Goal: Task Accomplishment & Management: Manage account settings

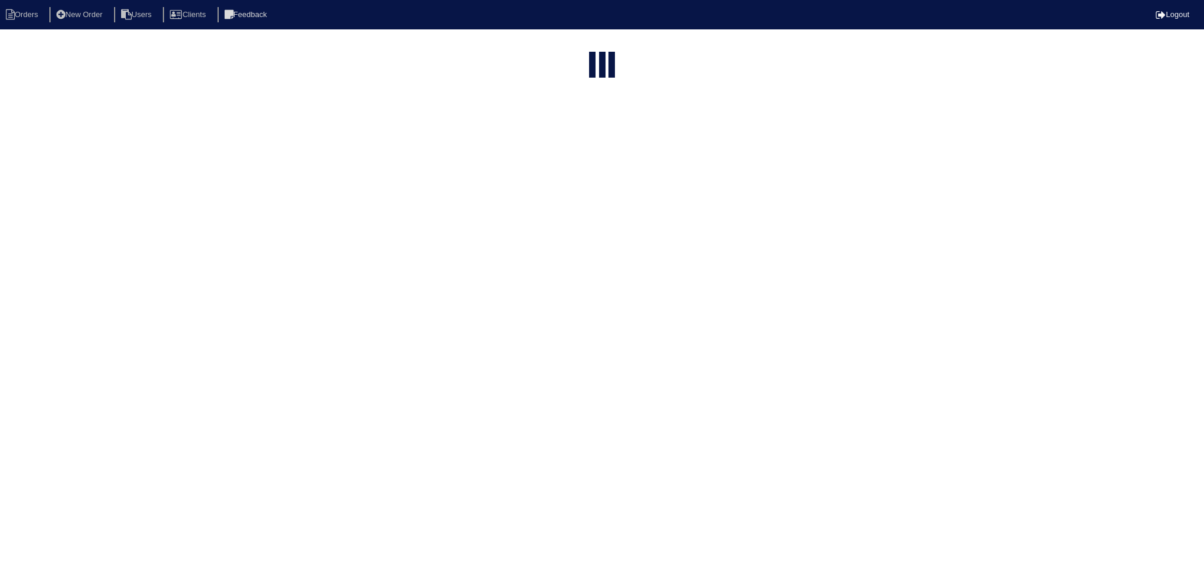
select select "15"
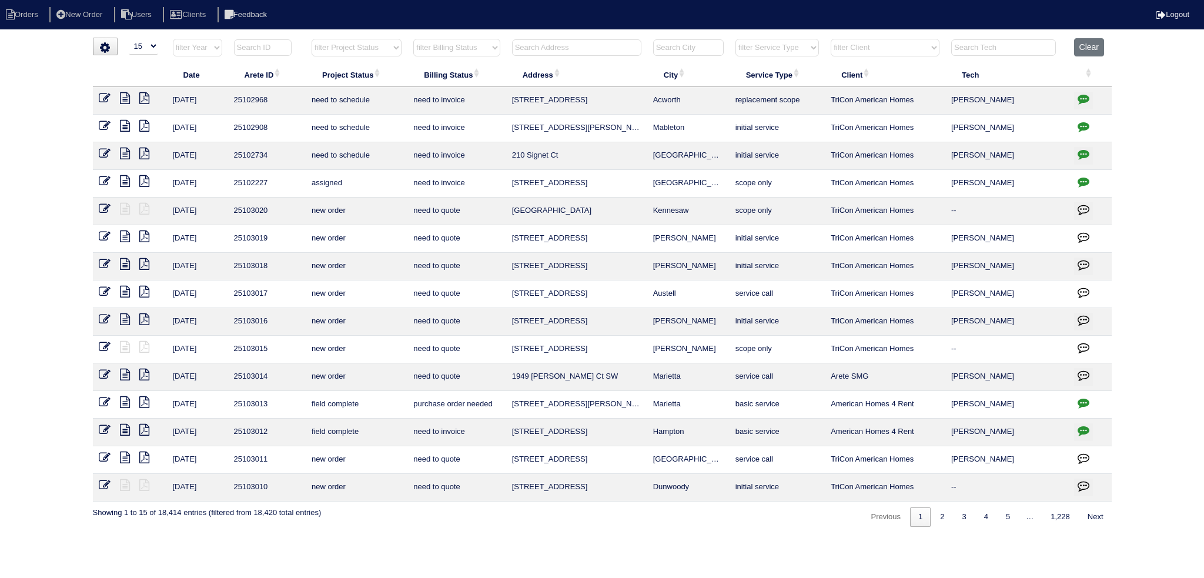
click at [583, 40] on input "text" at bounding box center [576, 47] width 129 height 16
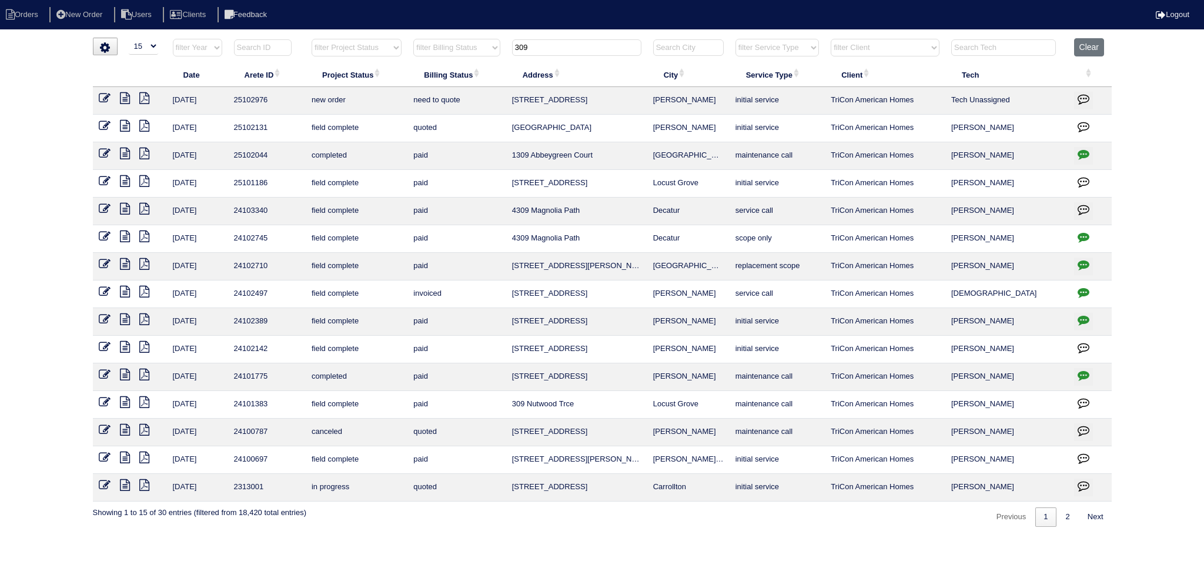
type input "309"
click at [104, 96] on icon at bounding box center [105, 98] width 12 height 12
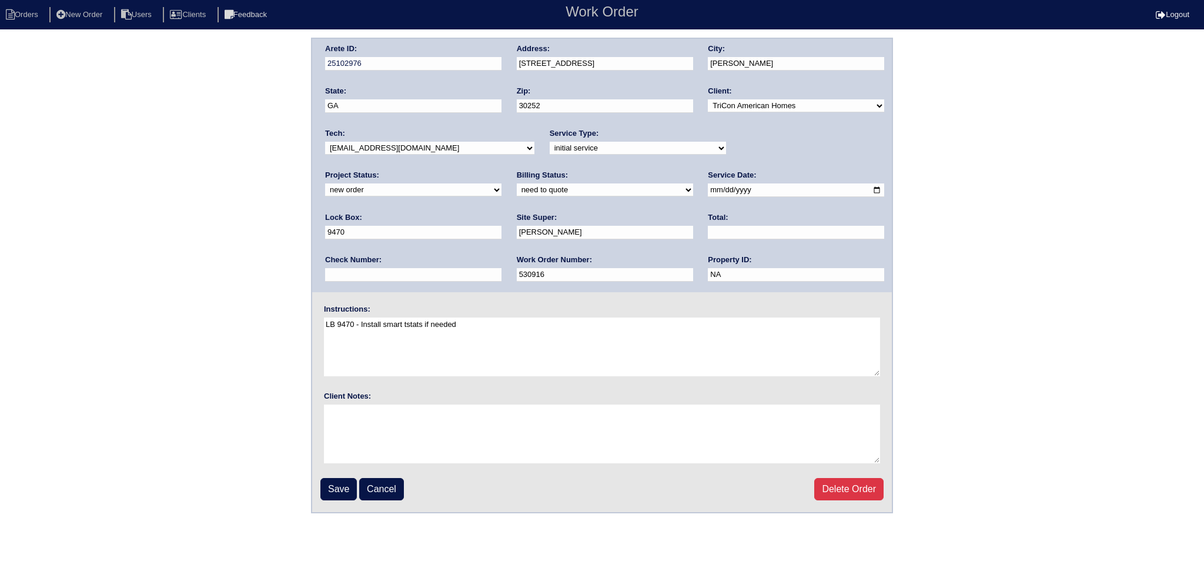
click at [501, 170] on div "Project Status: new order assigned in progress field complete need to schedule …" at bounding box center [413, 186] width 176 height 32
drag, startPoint x: 757, startPoint y: 146, endPoint x: 755, endPoint y: 153, distance: 7.7
click at [501, 183] on select "new order assigned in progress field complete need to schedule admin review arc…" at bounding box center [413, 189] width 176 height 13
select select "assigned"
click at [501, 183] on select "new order assigned in progress field complete need to schedule admin review arc…" at bounding box center [413, 189] width 176 height 13
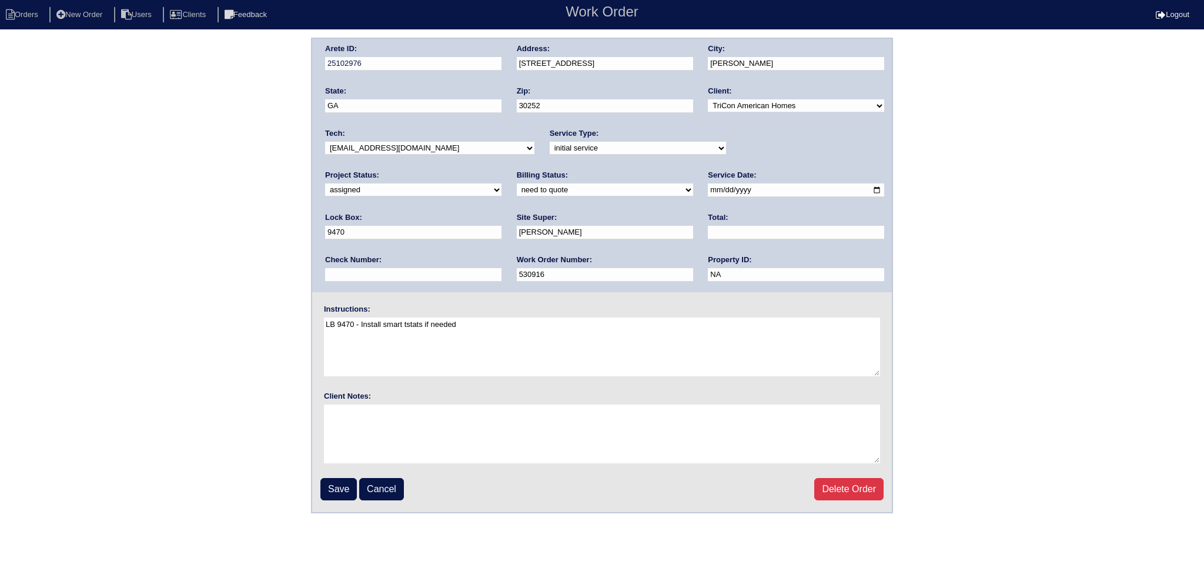
click at [708, 189] on input "2025-08-12" at bounding box center [796, 190] width 176 height 14
type input "[DATE]"
click at [444, 142] on div "Tech: -select- aretesmg+backup-tech@gmail.com benjohnholt88@gmail.com callisonh…" at bounding box center [429, 144] width 209 height 32
click at [444, 148] on select "-select- [EMAIL_ADDRESS][DOMAIN_NAME] [EMAIL_ADDRESS][DOMAIN_NAME] [EMAIL_ADDRE…" at bounding box center [429, 148] width 209 height 13
select select "27"
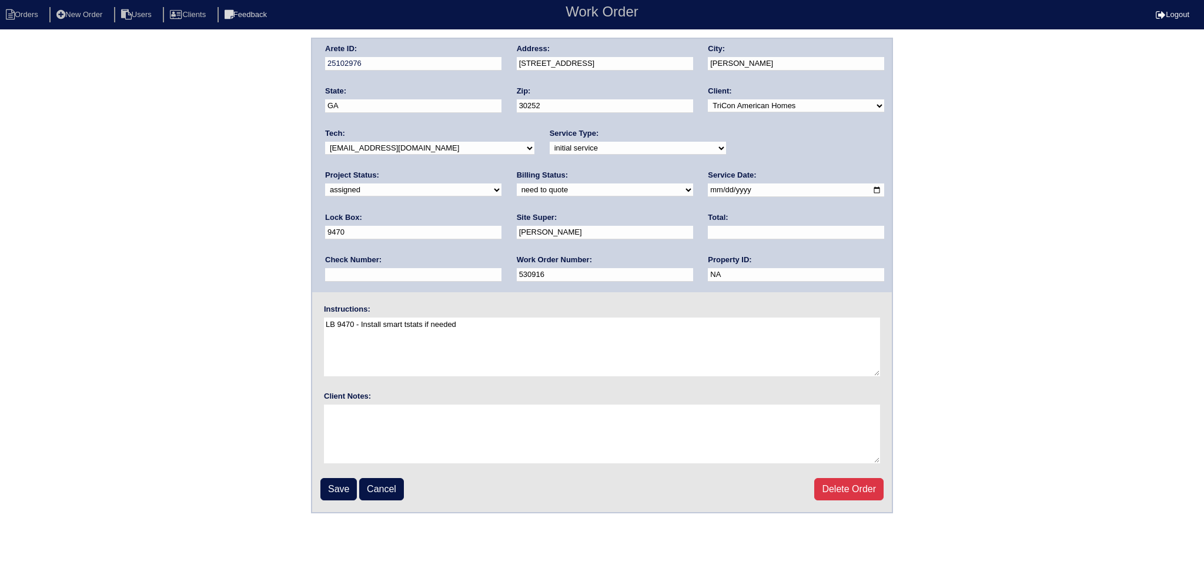
click at [325, 142] on select "-select- [EMAIL_ADDRESS][DOMAIN_NAME] [EMAIL_ADDRESS][DOMAIN_NAME] [EMAIL_ADDRE…" at bounding box center [429, 148] width 209 height 13
click at [343, 481] on input "Save" at bounding box center [338, 489] width 36 height 22
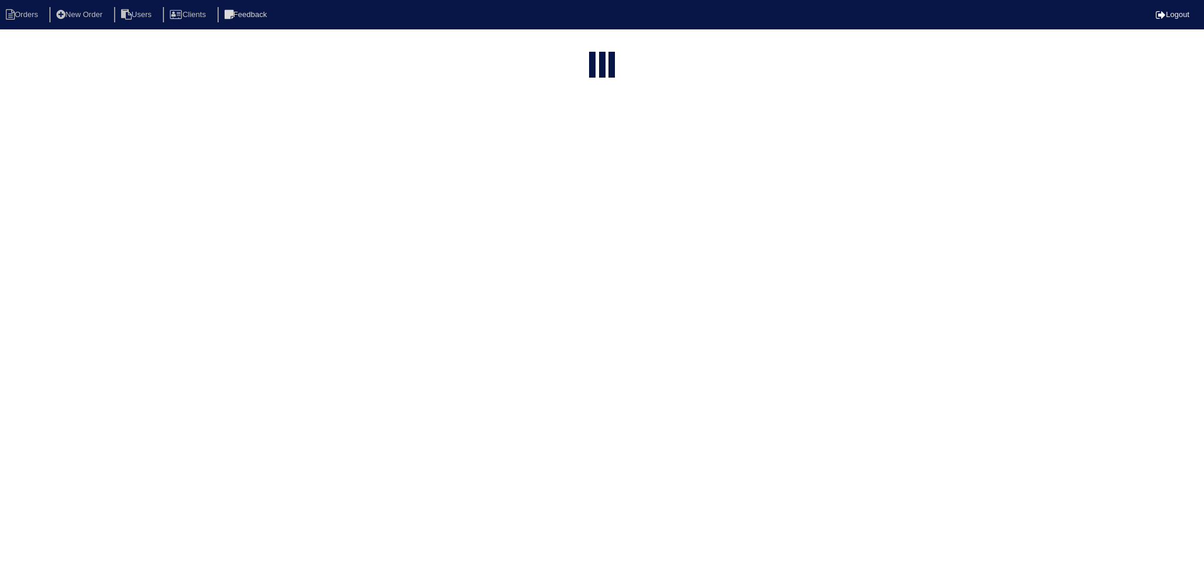
select select "15"
click at [582, 136] on input "309" at bounding box center [576, 144] width 129 height 16
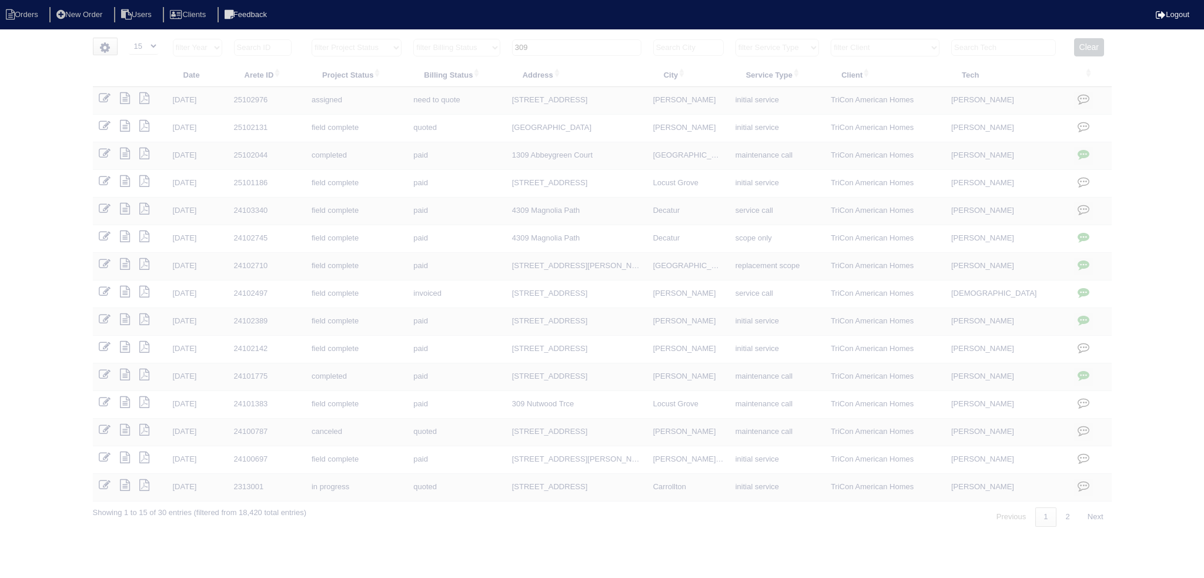
click at [581, 51] on input "309" at bounding box center [576, 47] width 129 height 16
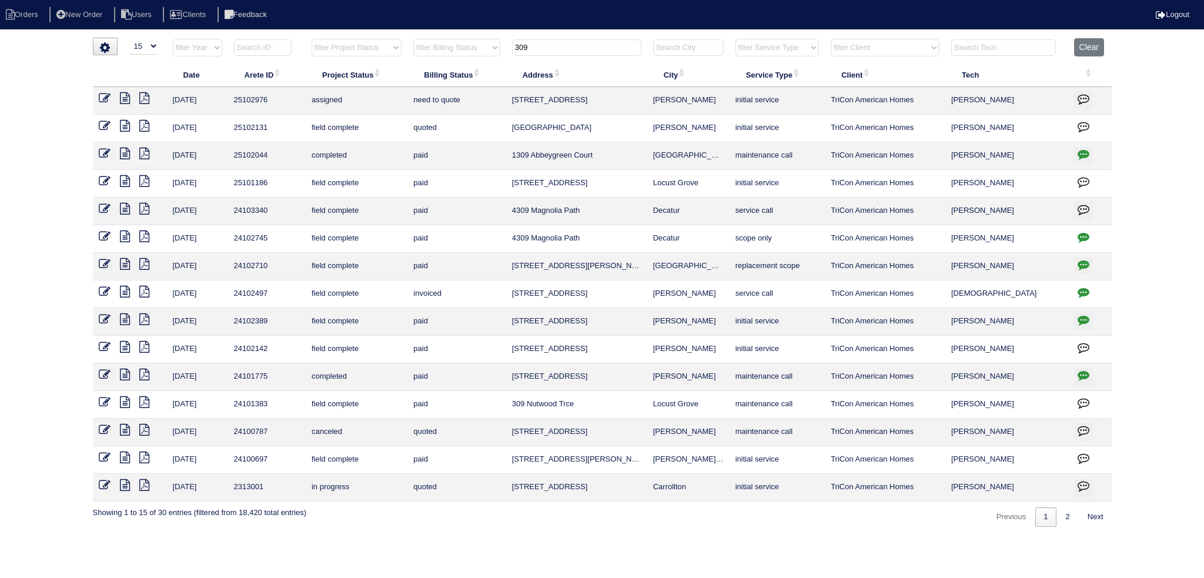
click at [581, 51] on input "309" at bounding box center [576, 47] width 129 height 16
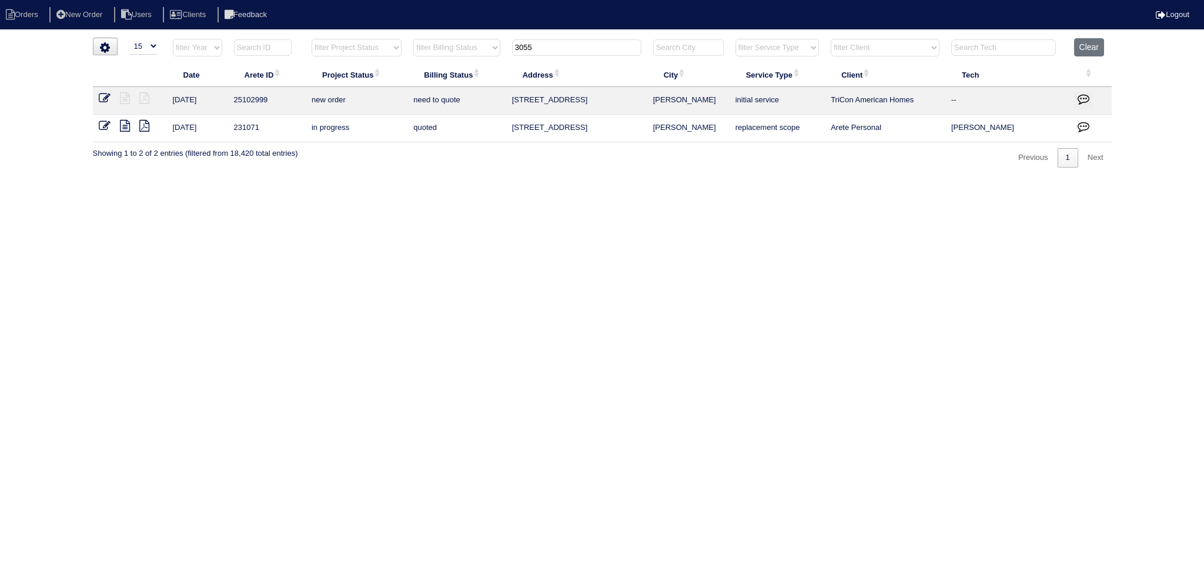
type input "3055"
click at [111, 98] on link at bounding box center [109, 99] width 21 height 9
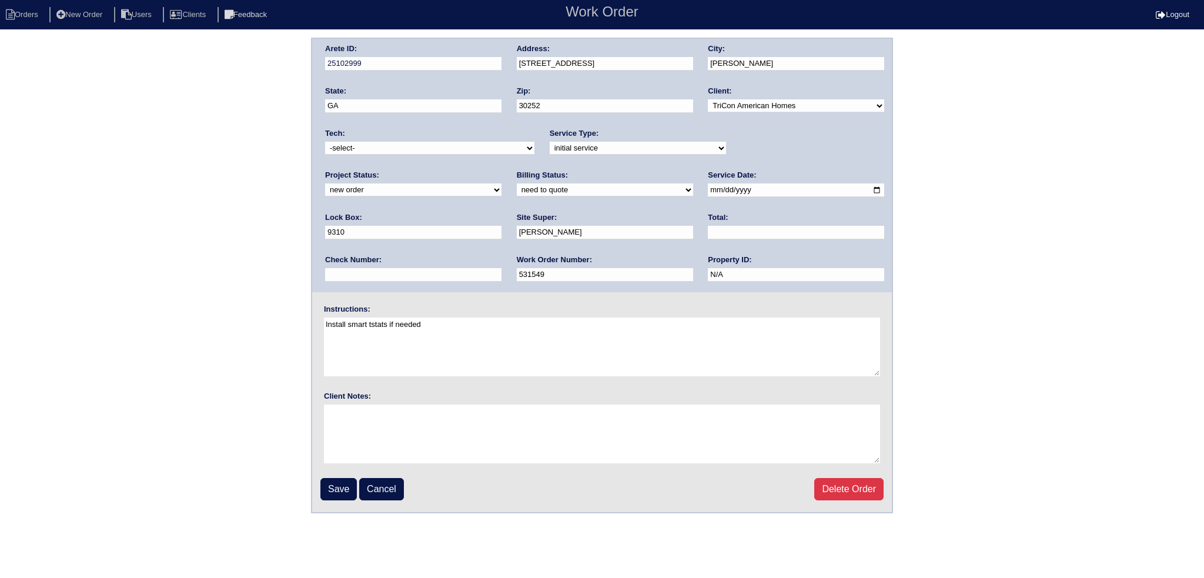
drag, startPoint x: 788, startPoint y: 153, endPoint x: 785, endPoint y: 159, distance: 6.3
click at [501, 170] on div "Project Status: new order assigned in progress field complete need to schedule …" at bounding box center [413, 186] width 176 height 32
select select "assigned"
click at [501, 183] on select "new order assigned in progress field complete need to schedule admin review arc…" at bounding box center [413, 189] width 176 height 13
drag, startPoint x: 690, startPoint y: 189, endPoint x: 681, endPoint y: 195, distance: 10.3
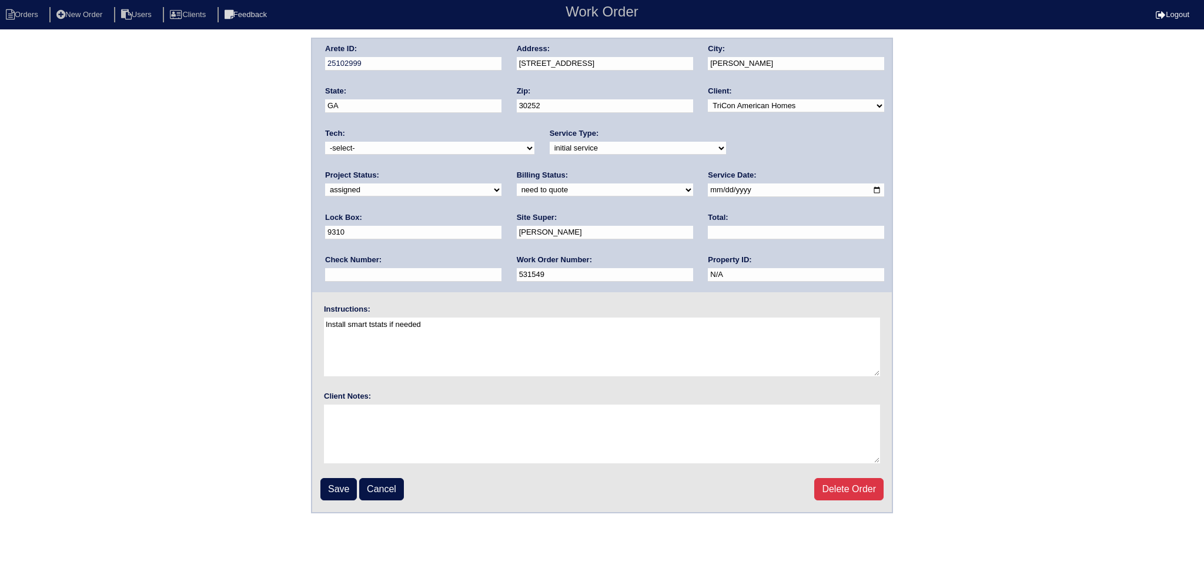
click at [708, 190] on input "2025-08-13" at bounding box center [796, 190] width 176 height 14
type input "2025-08-14"
click at [471, 148] on select "-select- aretesmg+backup-tech@gmail.com benjohnholt88@gmail.com callisonhvac@ya…" at bounding box center [429, 148] width 209 height 13
select select "27"
click at [325, 142] on select "-select- aretesmg+backup-tech@gmail.com benjohnholt88@gmail.com callisonhvac@ya…" at bounding box center [429, 148] width 209 height 13
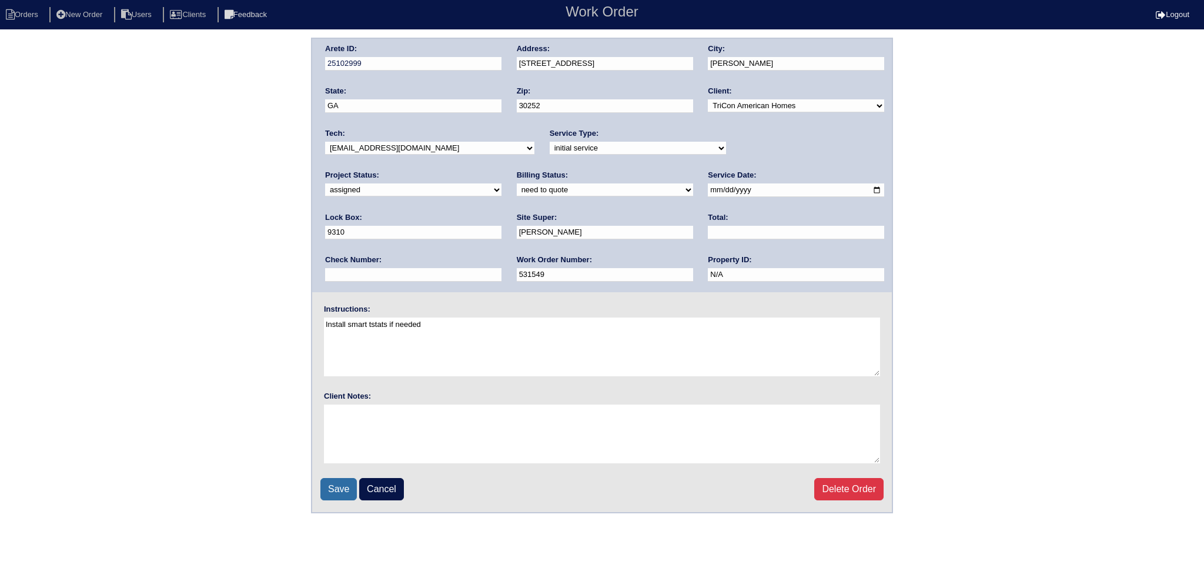
click at [343, 484] on input "Save" at bounding box center [338, 489] width 36 height 22
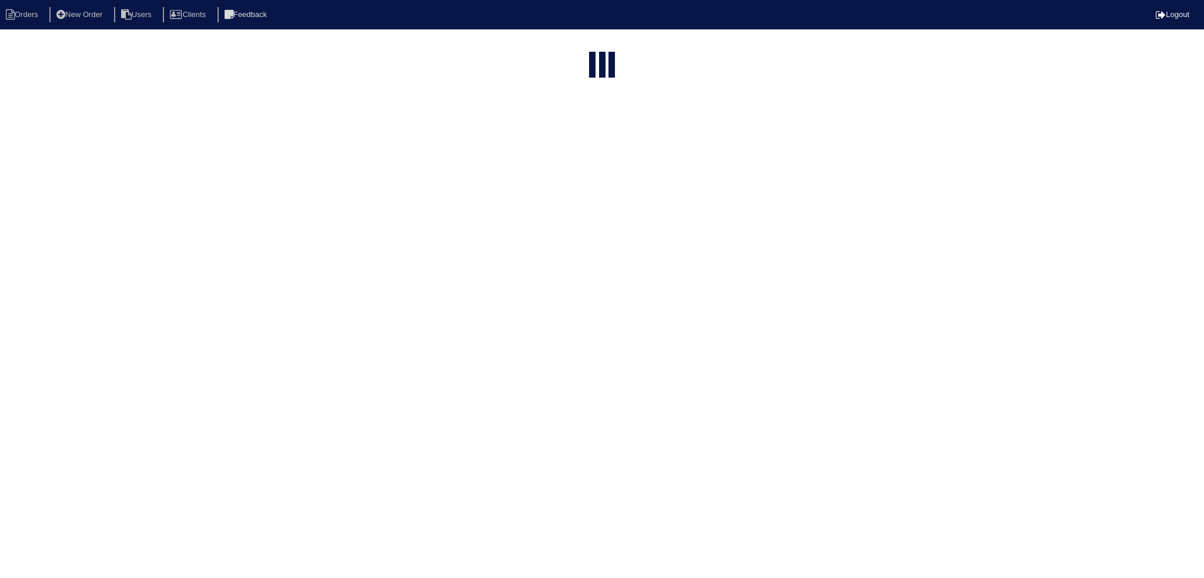
select select "15"
type input "3055"
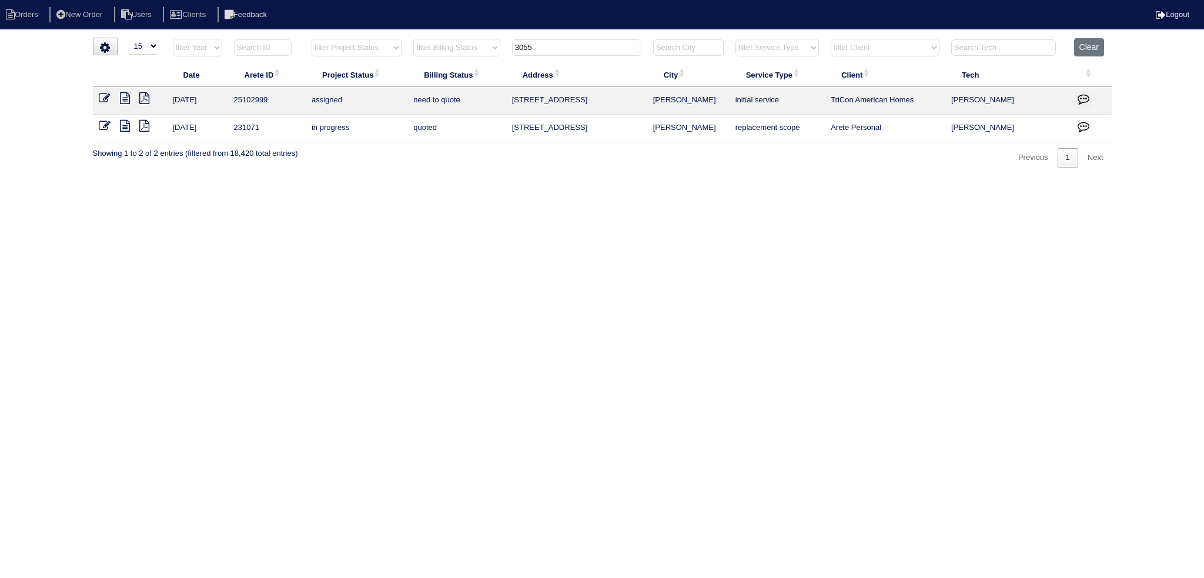
click at [571, 46] on input "3055" at bounding box center [576, 47] width 129 height 16
click at [577, 48] on input "text" at bounding box center [576, 47] width 129 height 16
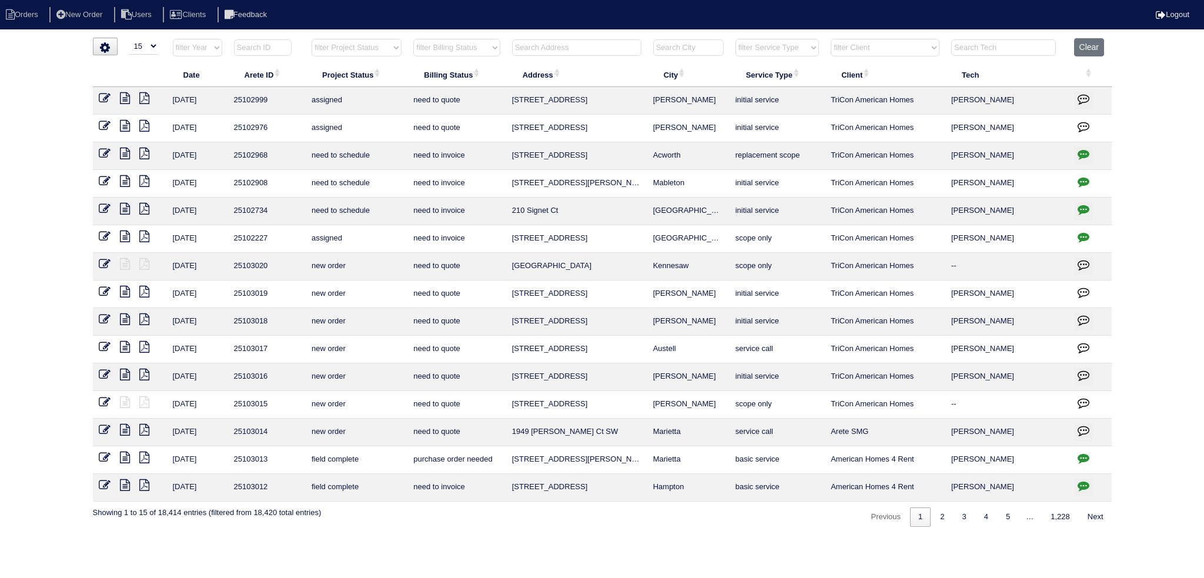
click at [591, 38] on div "▼ 10 15 25 50 200 500 Search: Date Arete ID Project Status Billing Status Addre…" at bounding box center [602, 282] width 1019 height 489
click at [595, 43] on input "text" at bounding box center [576, 47] width 129 height 16
click at [612, 43] on input "text" at bounding box center [576, 47] width 129 height 16
click at [606, 45] on input "text" at bounding box center [576, 47] width 129 height 16
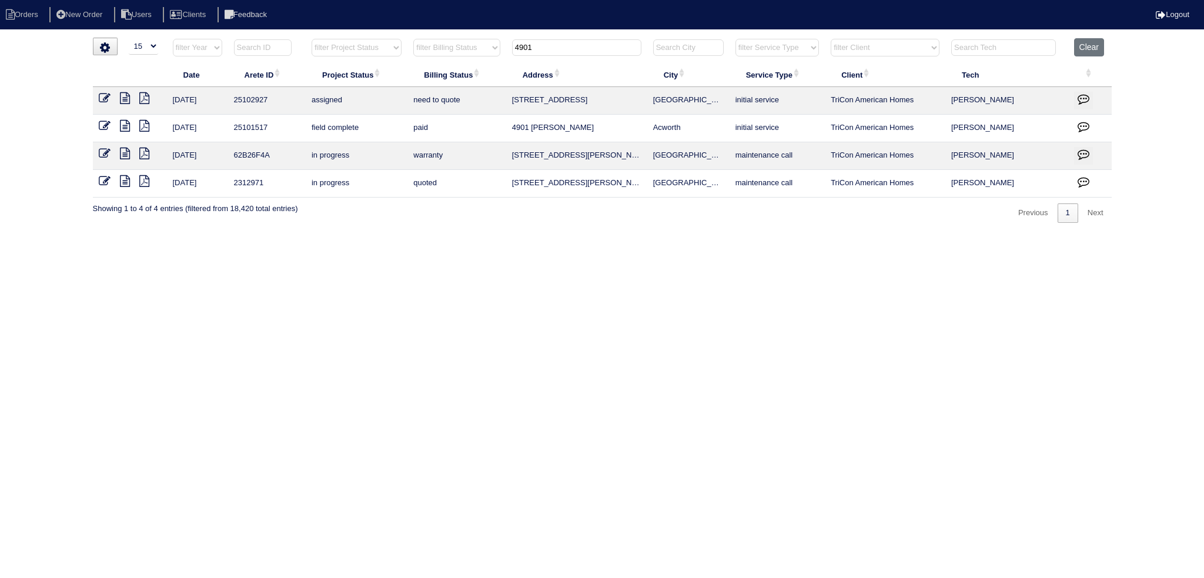
type input "4901"
click at [107, 95] on icon at bounding box center [105, 98] width 12 height 12
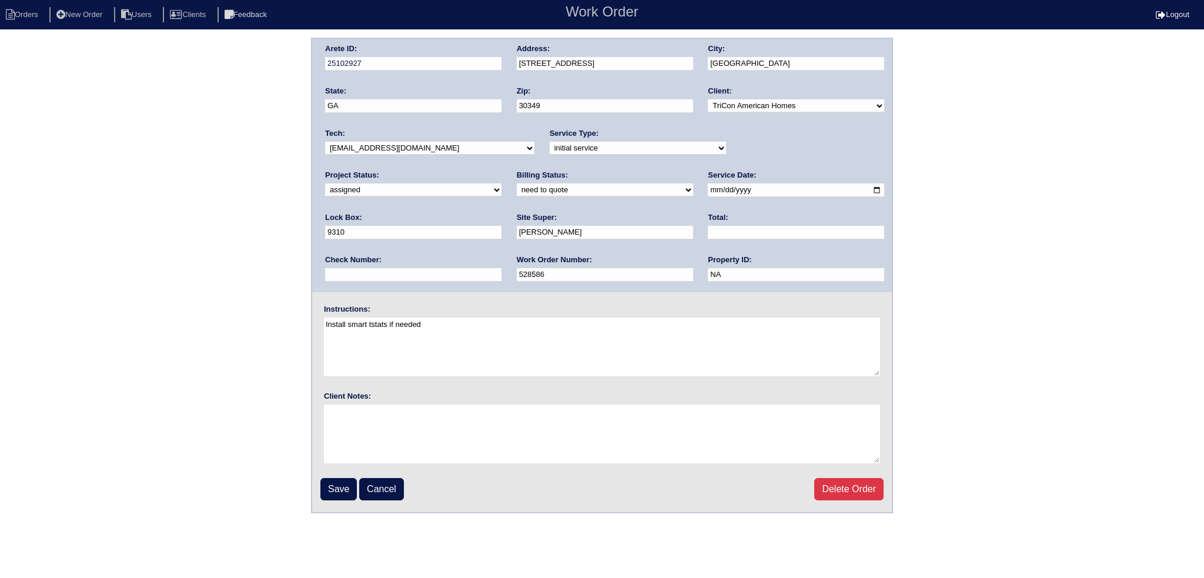
click at [708, 190] on input "2025-08-12" at bounding box center [796, 190] width 176 height 14
type input "2025-08-14"
click at [432, 145] on select "-select- aretesmg+backup-tech@gmail.com benjohnholt88@gmail.com callisonhvac@ya…" at bounding box center [429, 148] width 209 height 13
select select "27"
click at [325, 142] on select "-select- aretesmg+backup-tech@gmail.com benjohnholt88@gmail.com callisonhvac@ya…" at bounding box center [429, 148] width 209 height 13
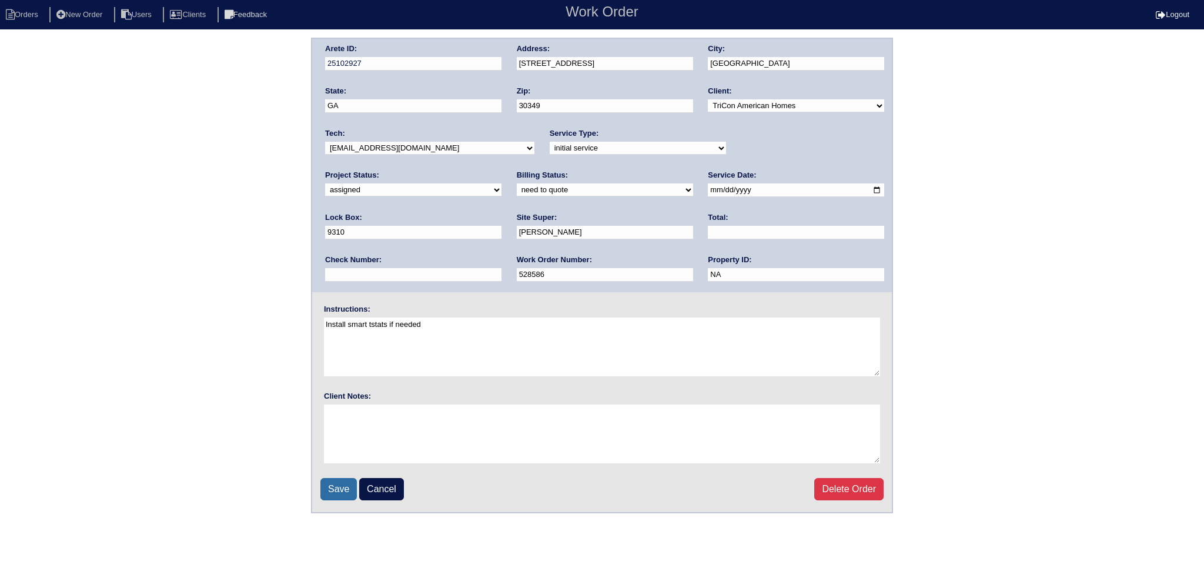
click at [346, 489] on input "Save" at bounding box center [338, 489] width 36 height 22
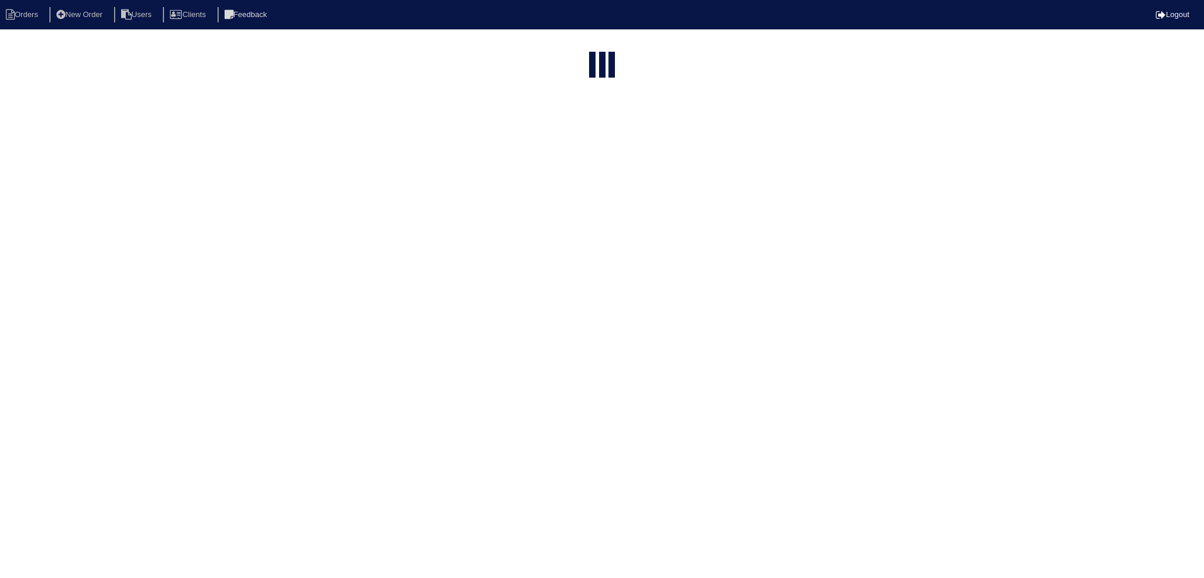
select select "15"
click at [569, 133] on input "4901" at bounding box center [576, 141] width 129 height 16
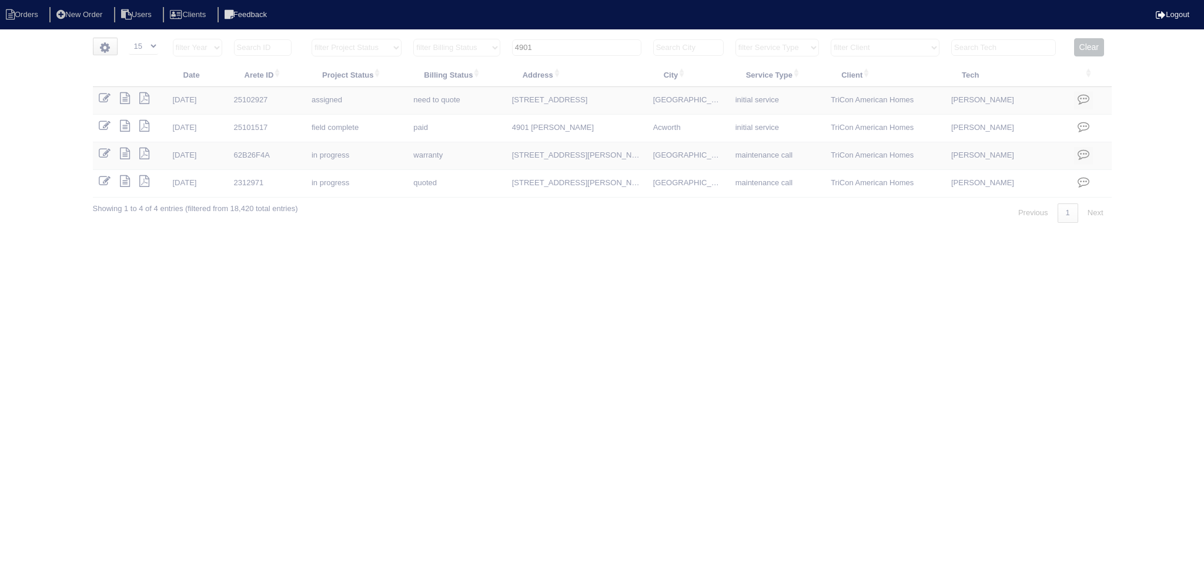
click at [569, 52] on input "4901" at bounding box center [576, 47] width 129 height 16
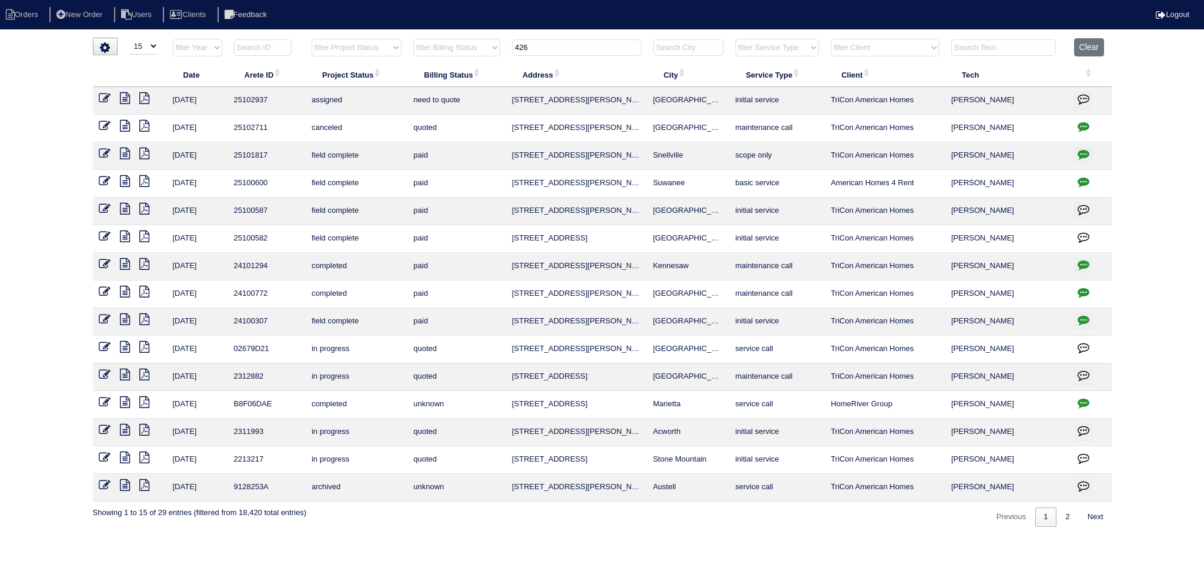
type input "426"
click at [103, 91] on td at bounding box center [130, 101] width 74 height 28
click at [104, 96] on icon at bounding box center [105, 98] width 12 height 12
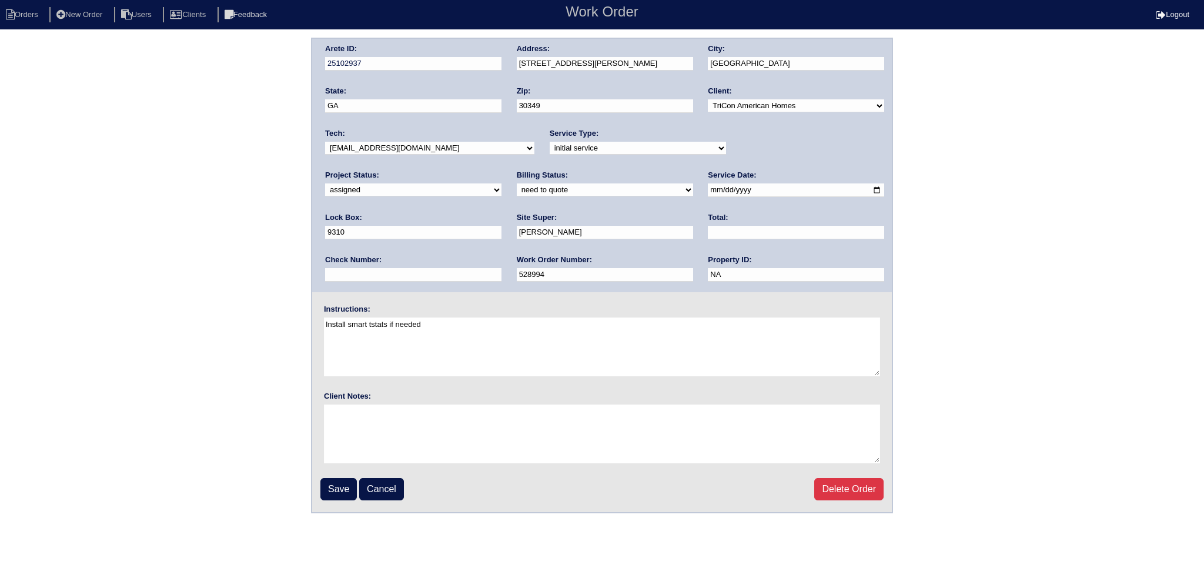
click at [416, 148] on select "-select- [EMAIL_ADDRESS][DOMAIN_NAME] [EMAIL_ADDRESS][DOMAIN_NAME] [EMAIL_ADDRE…" at bounding box center [429, 148] width 209 height 13
select select "27"
click at [325, 142] on select "-select- [EMAIL_ADDRESS][DOMAIN_NAME] [EMAIL_ADDRESS][DOMAIN_NAME] [EMAIL_ADDRE…" at bounding box center [429, 148] width 209 height 13
click at [708, 188] on input "2025-08-12" at bounding box center [796, 190] width 176 height 14
type input "2025-08-14"
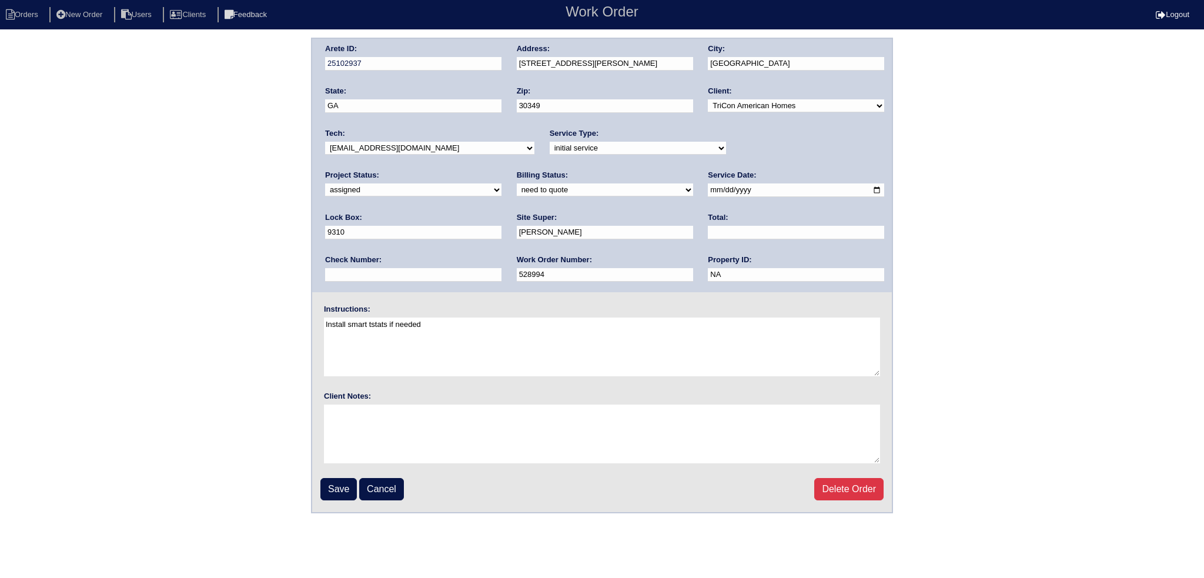
drag, startPoint x: 320, startPoint y: 488, endPoint x: 326, endPoint y: 484, distance: 8.0
click at [321, 487] on input "Save" at bounding box center [338, 489] width 36 height 22
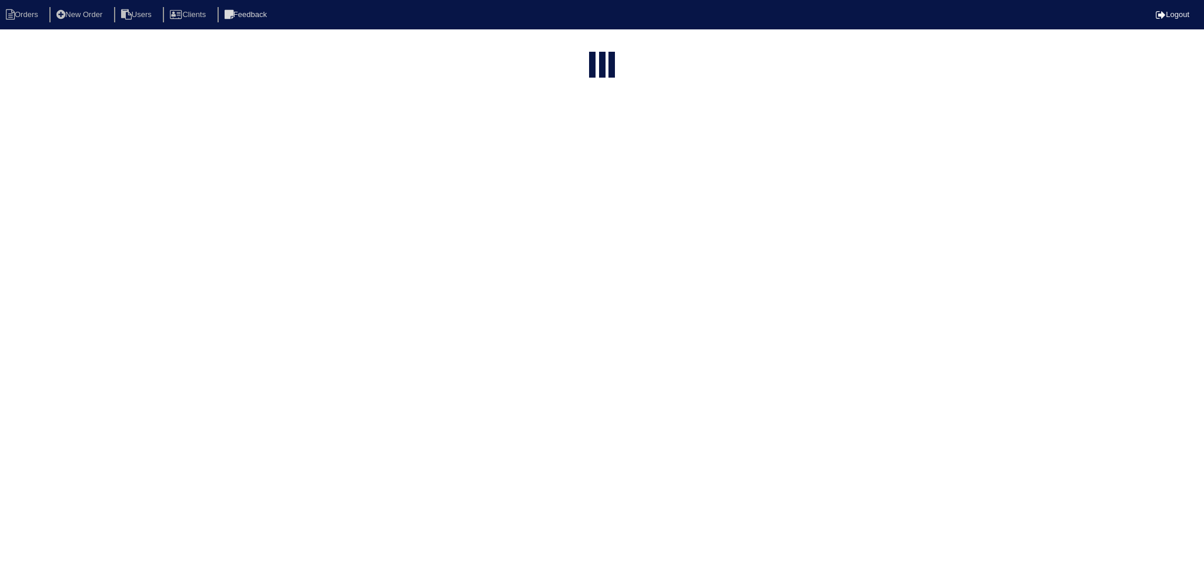
select select "15"
click at [595, 136] on input "426" at bounding box center [576, 144] width 129 height 16
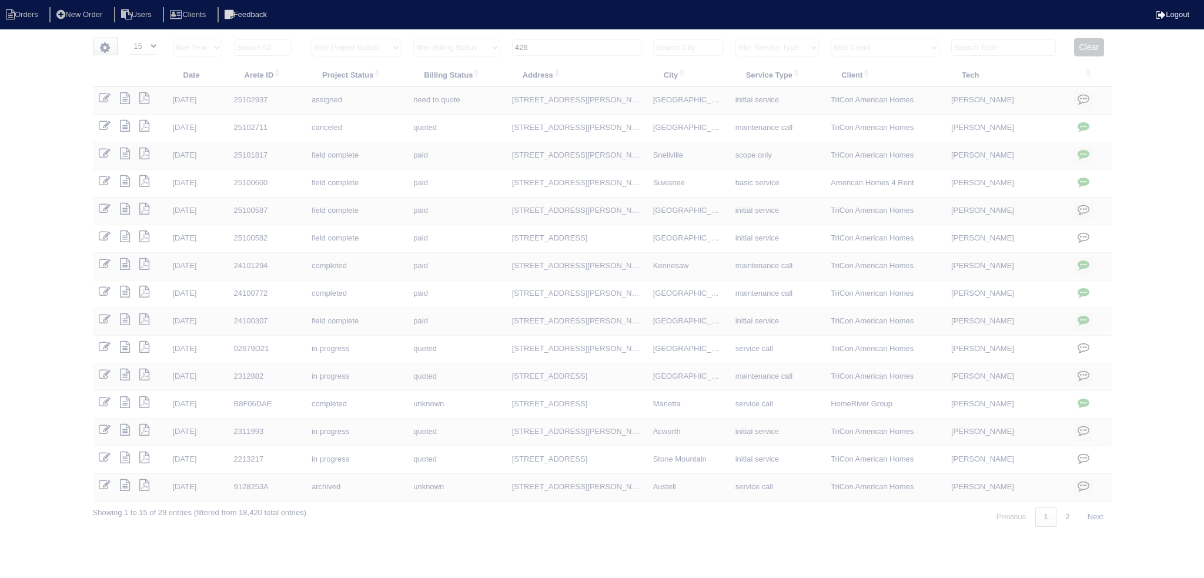
click at [595, 42] on input "426" at bounding box center [576, 47] width 129 height 16
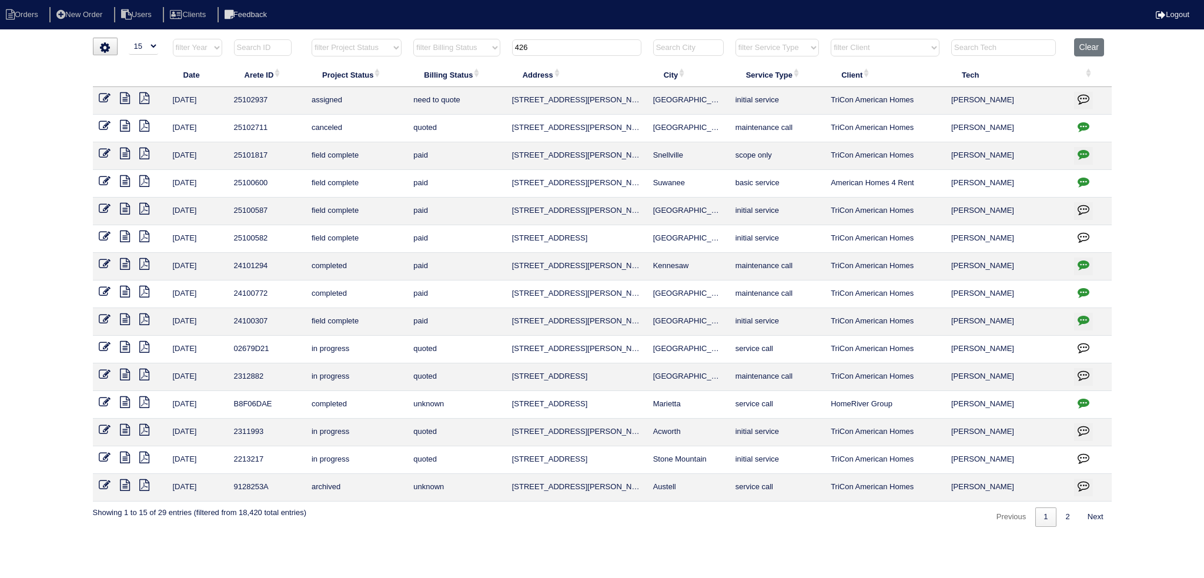
click at [595, 42] on input "426" at bounding box center [576, 47] width 129 height 16
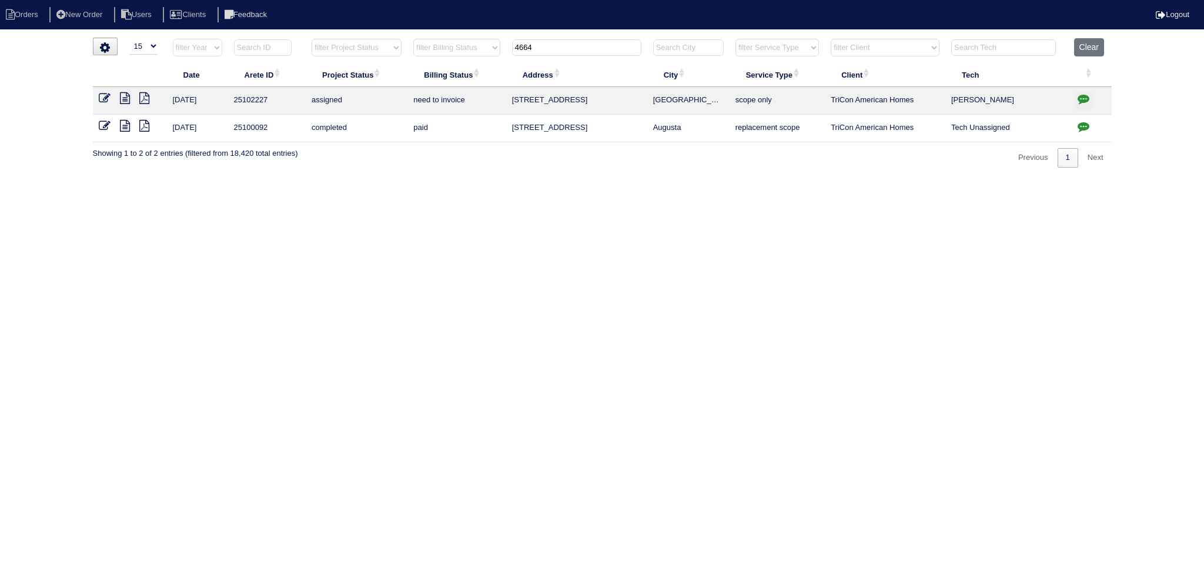
type input "4664"
click at [109, 97] on icon at bounding box center [105, 98] width 12 height 12
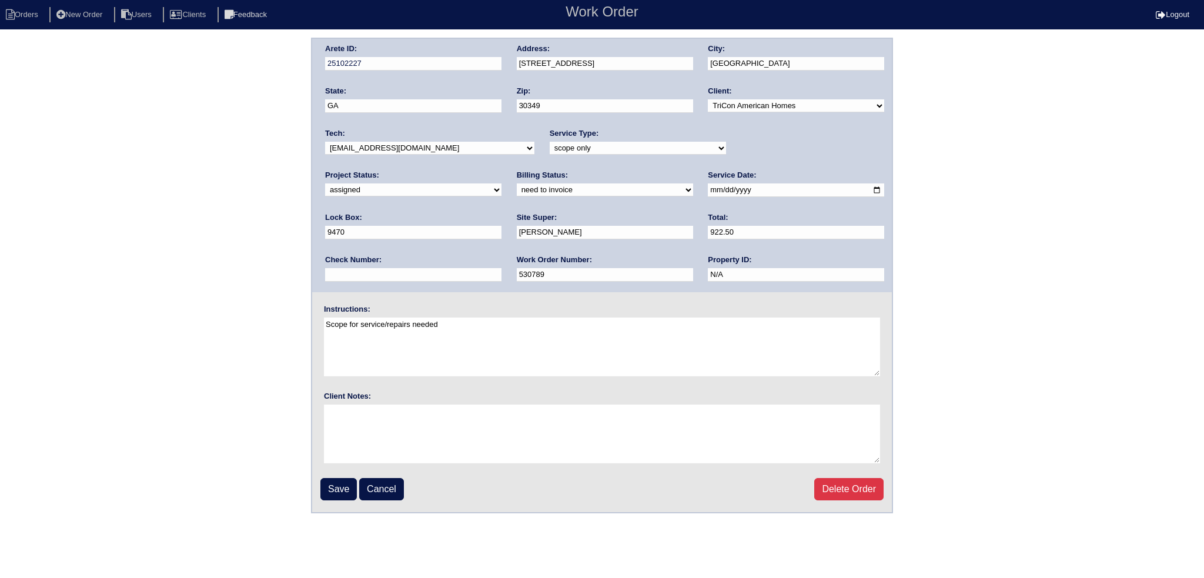
click at [457, 152] on select "-select- [EMAIL_ADDRESS][DOMAIN_NAME] [EMAIL_ADDRESS][DOMAIN_NAME] [EMAIL_ADDRE…" at bounding box center [429, 148] width 209 height 13
click at [38, 12] on li "Orders" at bounding box center [24, 15] width 48 height 16
select select "15"
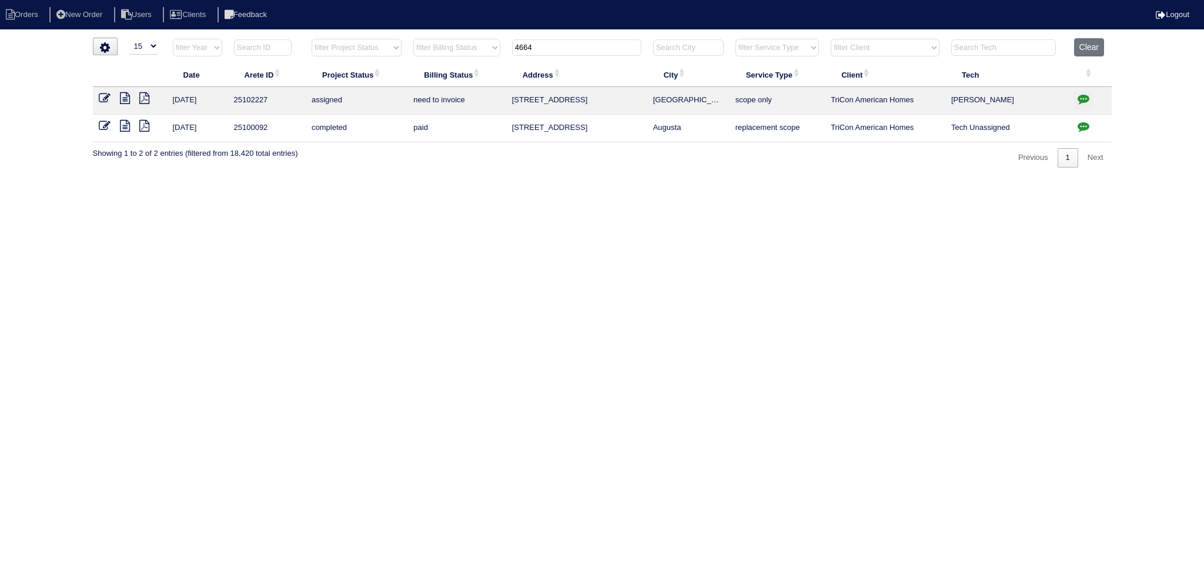
click at [601, 48] on input "4664" at bounding box center [576, 47] width 129 height 16
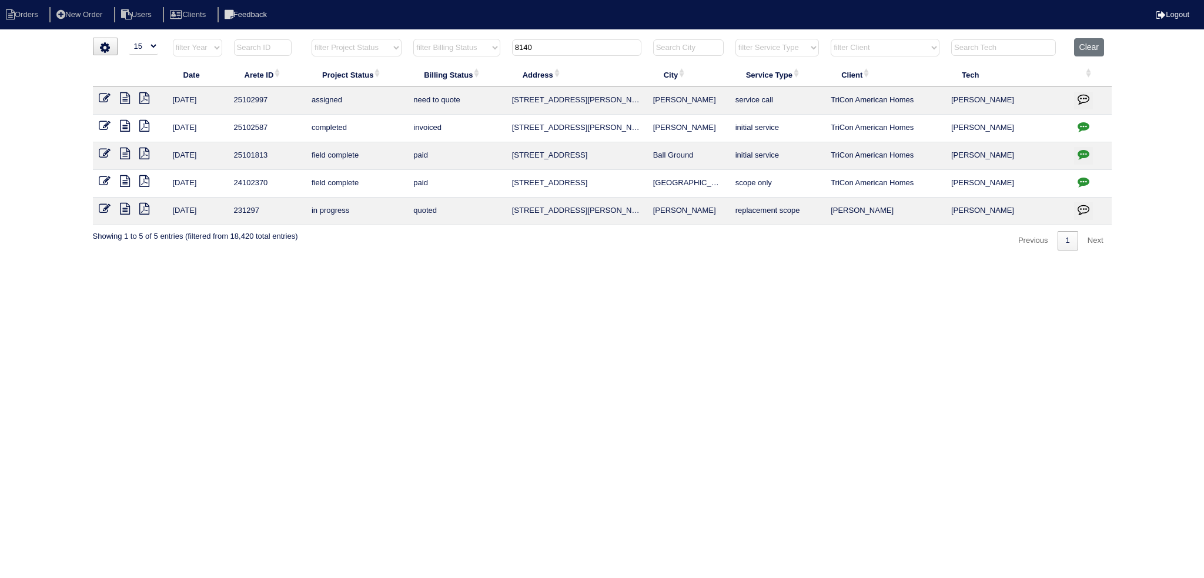
type input "8140"
click at [101, 96] on icon at bounding box center [105, 98] width 12 height 12
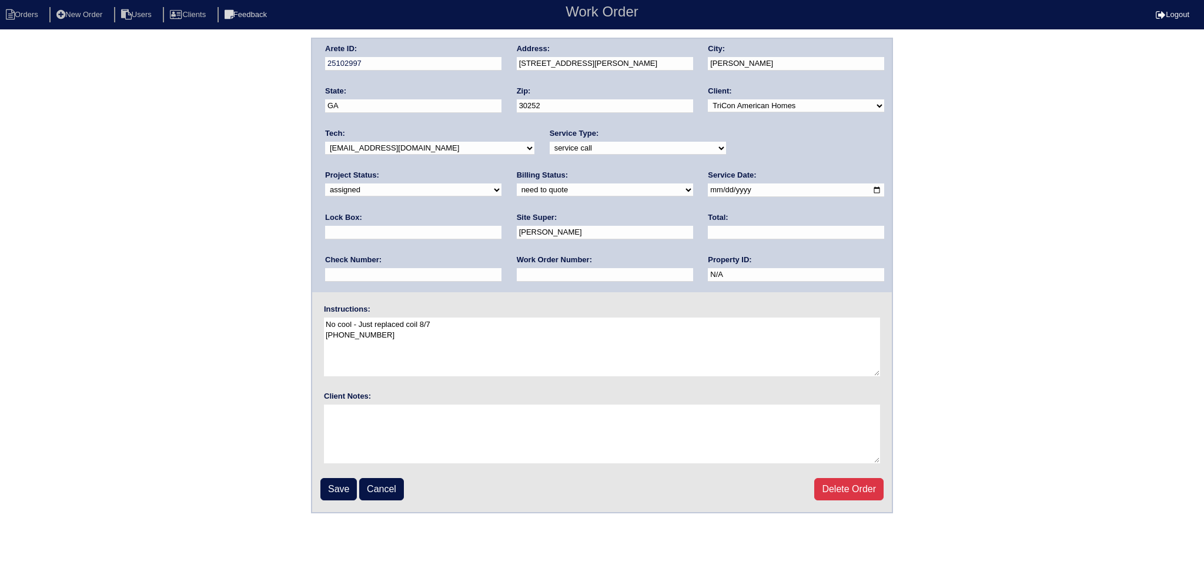
click at [440, 144] on select "-select- [EMAIL_ADDRESS][DOMAIN_NAME] [EMAIL_ADDRESS][DOMAIN_NAME] [EMAIL_ADDRE…" at bounding box center [429, 148] width 209 height 13
select select "27"
click at [325, 142] on select "-select- [EMAIL_ADDRESS][DOMAIN_NAME] [EMAIL_ADDRESS][DOMAIN_NAME] [EMAIL_ADDRE…" at bounding box center [429, 148] width 209 height 13
click at [708, 189] on input "[DATE]" at bounding box center [796, 190] width 176 height 14
type input "[DATE]"
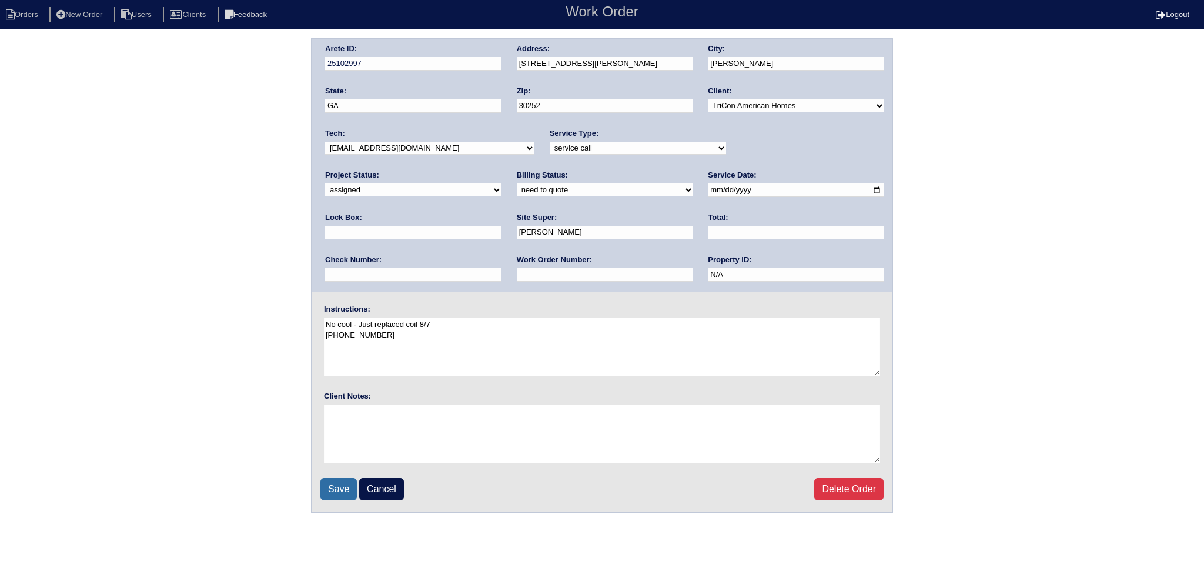
click at [345, 484] on input "Save" at bounding box center [338, 489] width 36 height 22
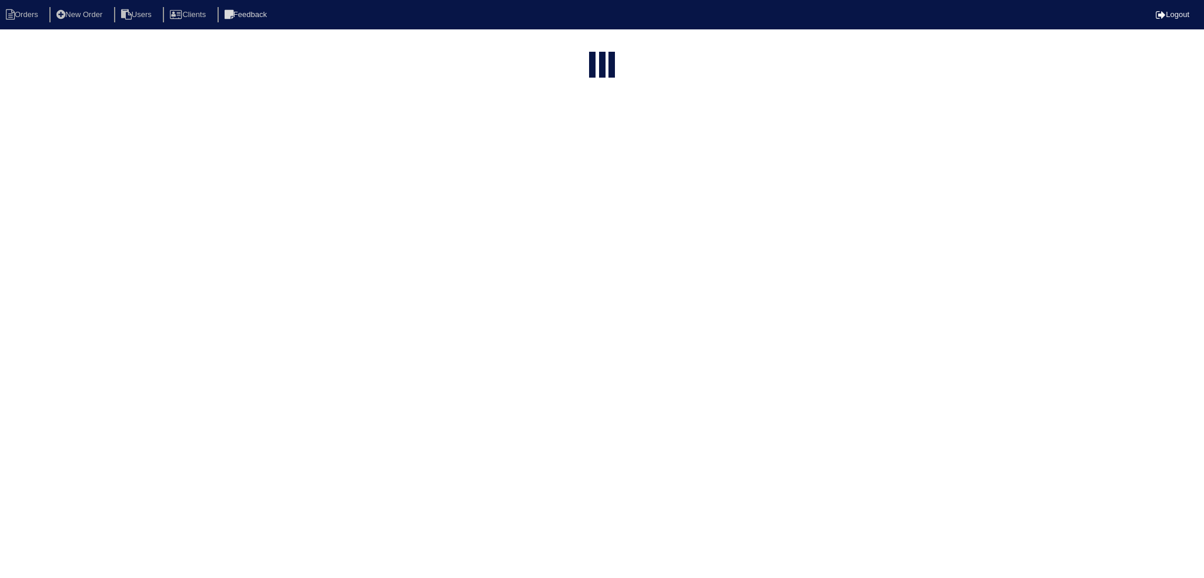
select select "15"
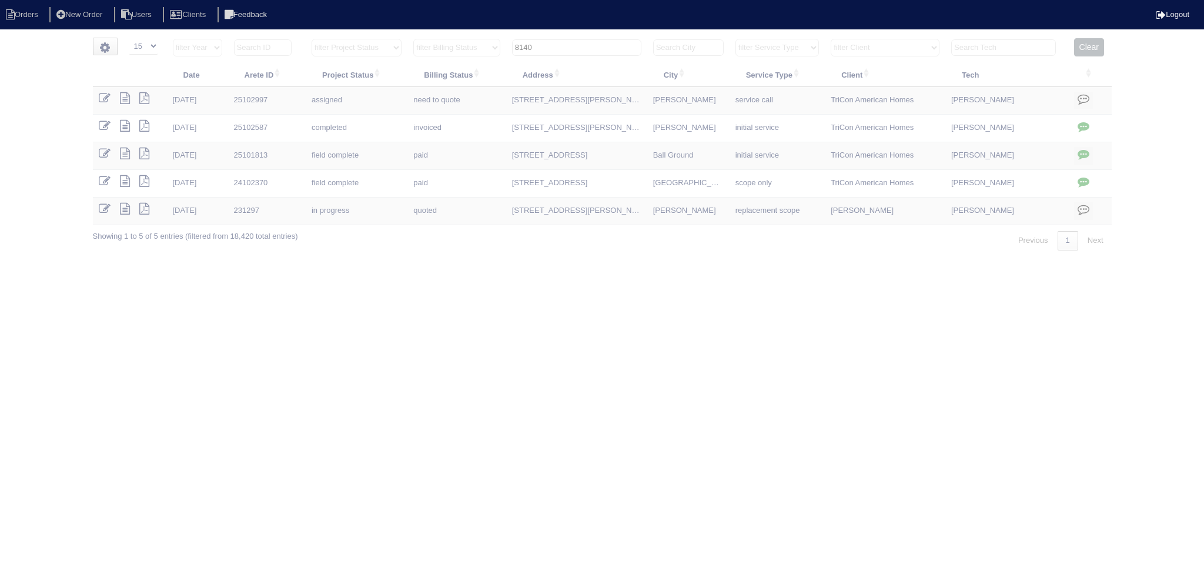
click at [577, 52] on input "8140" at bounding box center [576, 47] width 129 height 16
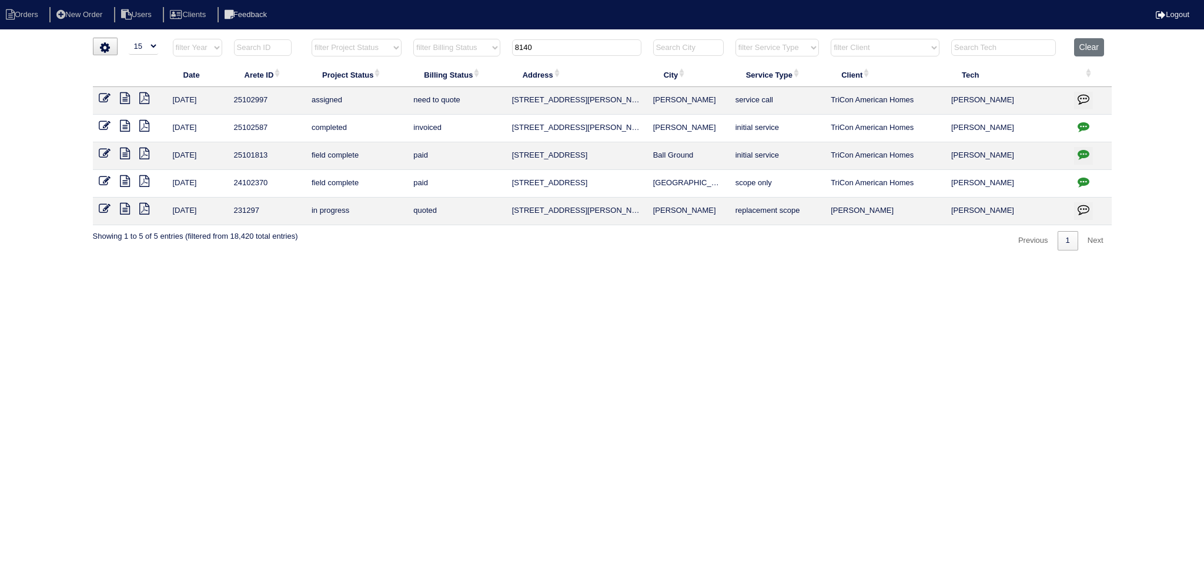
click at [577, 52] on input "8140" at bounding box center [576, 47] width 129 height 16
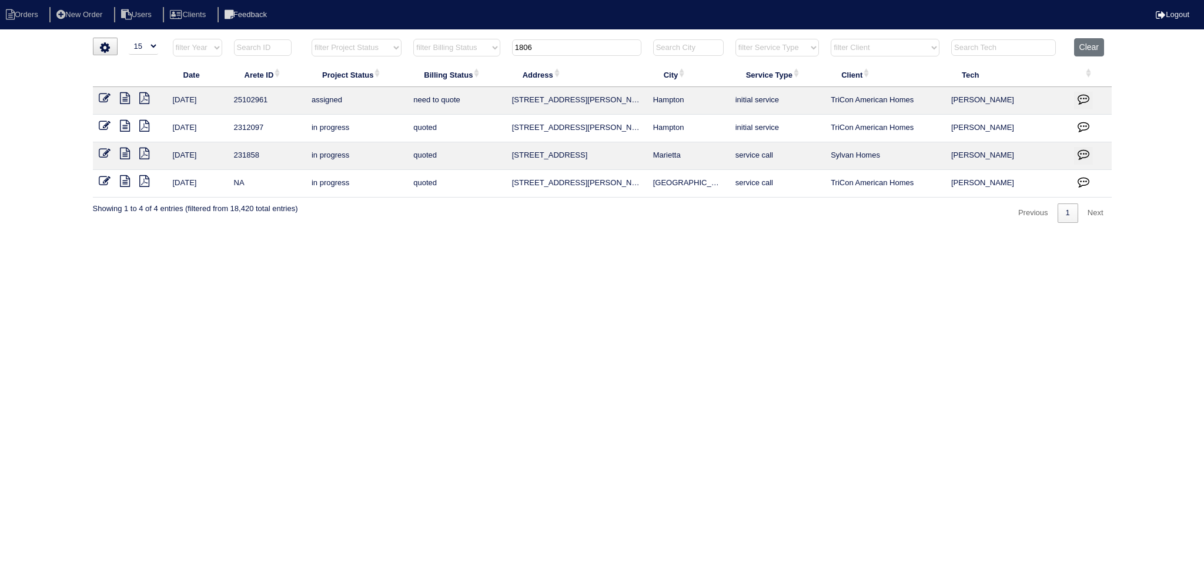
type input "1806"
click at [103, 101] on icon at bounding box center [105, 98] width 12 height 12
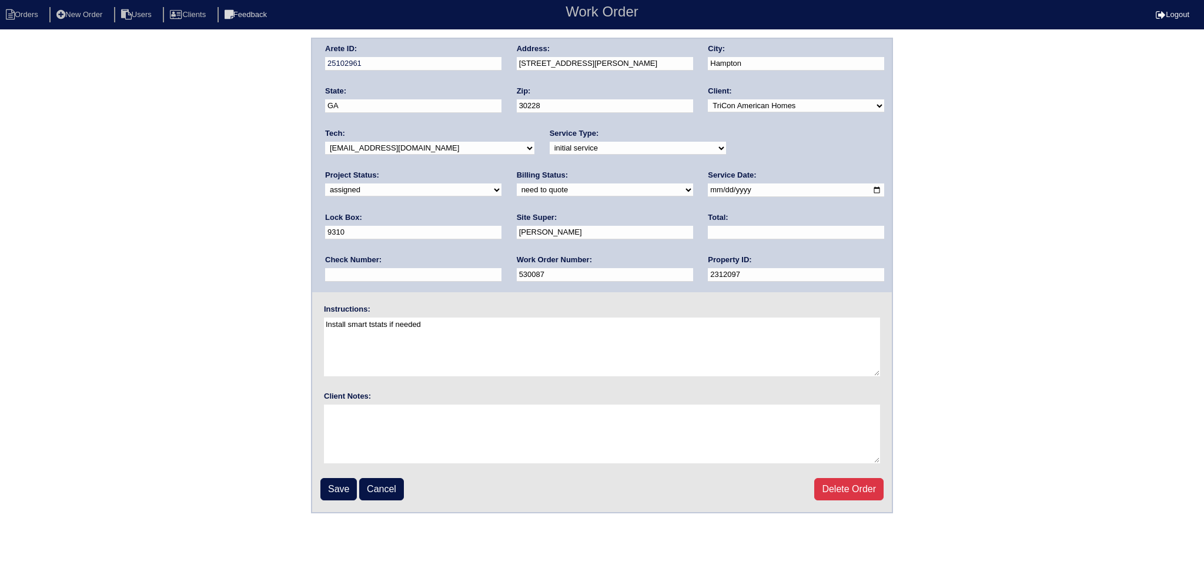
click at [431, 145] on select "-select- aretesmg+backup-tech@gmail.com benjohnholt88@gmail.com callisonhvac@ya…" at bounding box center [429, 148] width 209 height 13
click at [325, 142] on select "-select- aretesmg+backup-tech@gmail.com benjohnholt88@gmail.com callisonhvac@ya…" at bounding box center [429, 148] width 209 height 13
click at [409, 149] on select "-select- aretesmg+backup-tech@gmail.com benjohnholt88@gmail.com callisonhvac@ya…" at bounding box center [429, 148] width 209 height 13
select select "27"
click at [325, 142] on select "-select- [EMAIL_ADDRESS][DOMAIN_NAME] [EMAIL_ADDRESS][DOMAIN_NAME] [EMAIL_ADDRE…" at bounding box center [429, 148] width 209 height 13
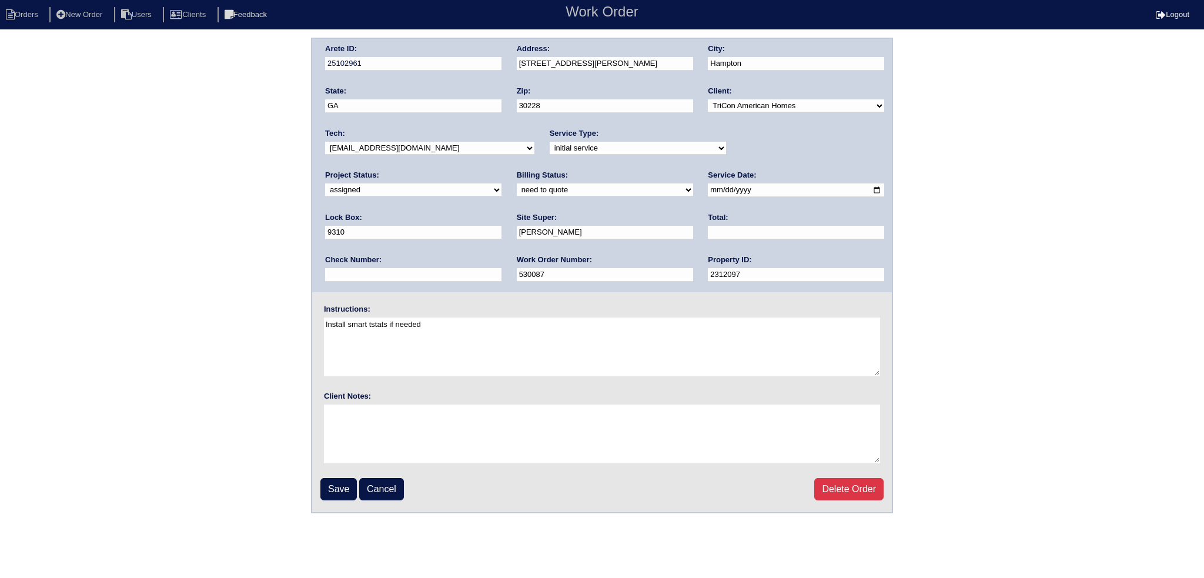
click at [708, 186] on input "2025-08-13" at bounding box center [796, 190] width 176 height 14
click at [708, 187] on input "[DATE]" at bounding box center [796, 190] width 176 height 14
type input "[DATE]"
click at [333, 484] on input "Save" at bounding box center [338, 489] width 36 height 22
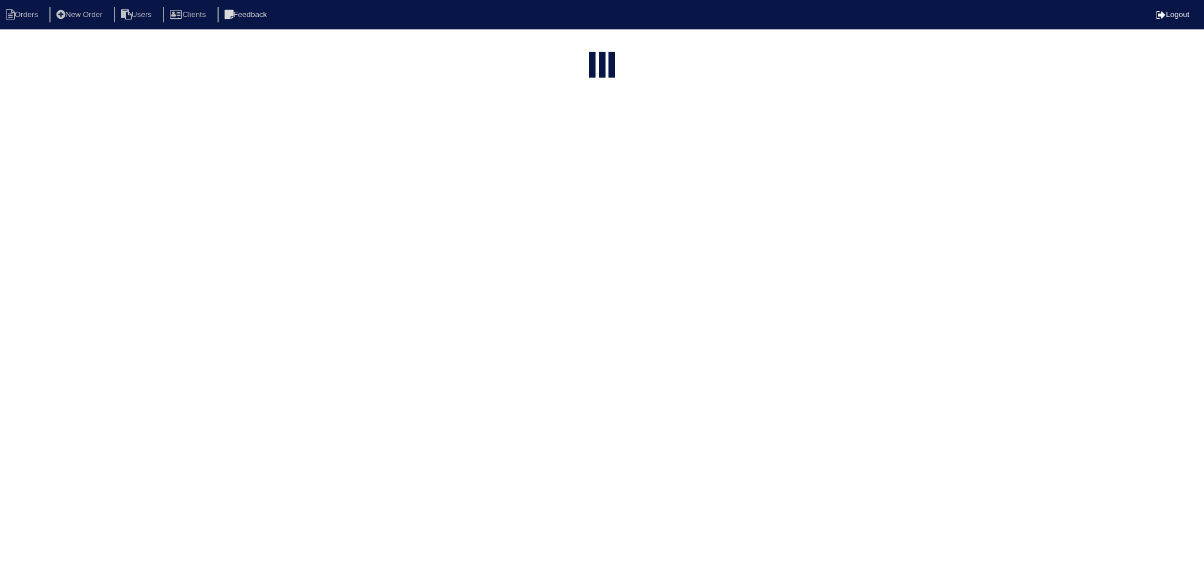
select select "15"
type input "1806"
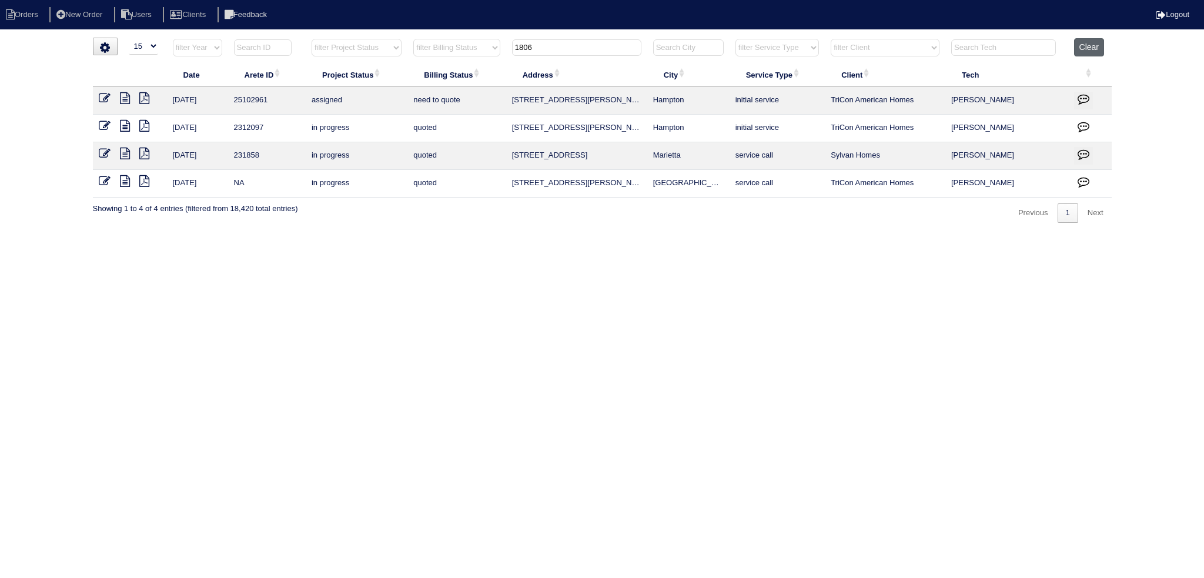
click at [1091, 52] on button "Clear" at bounding box center [1089, 47] width 30 height 18
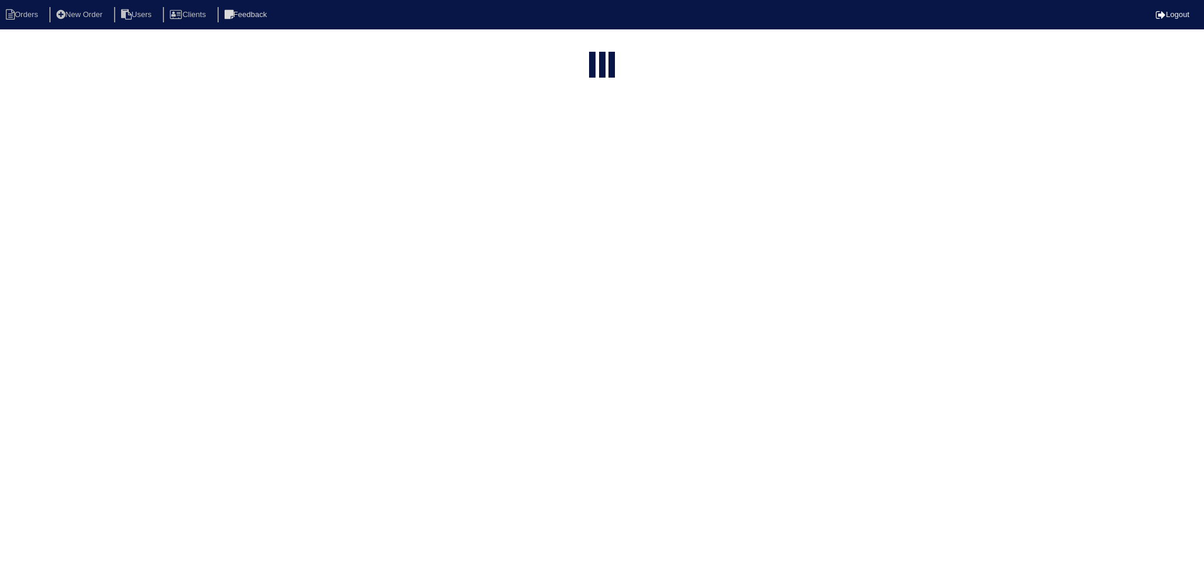
select select "15"
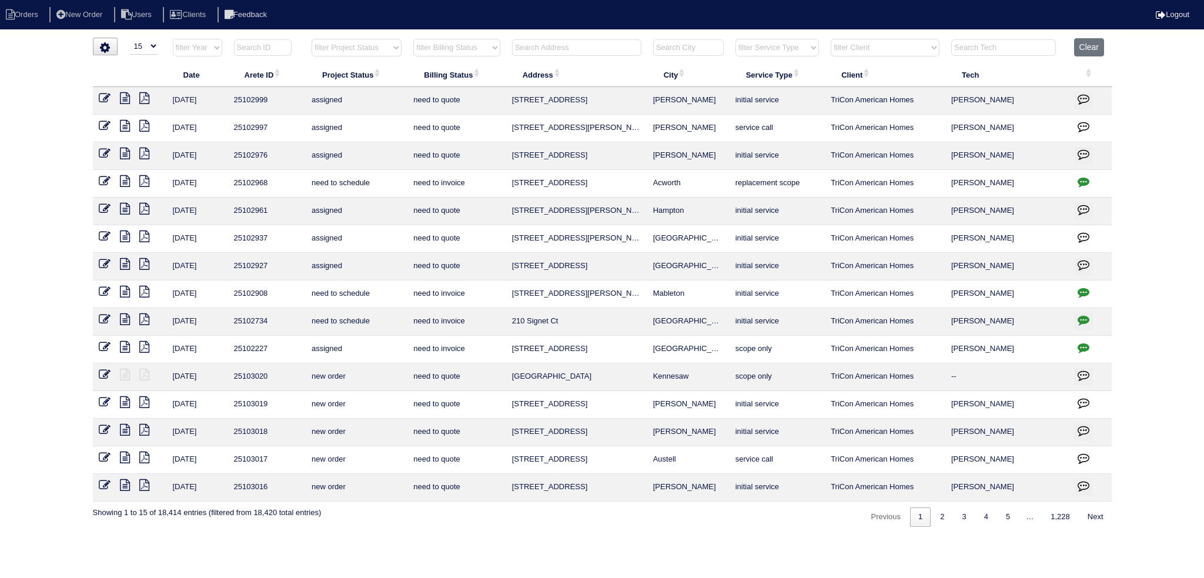
click at [558, 51] on input "text" at bounding box center [576, 47] width 129 height 16
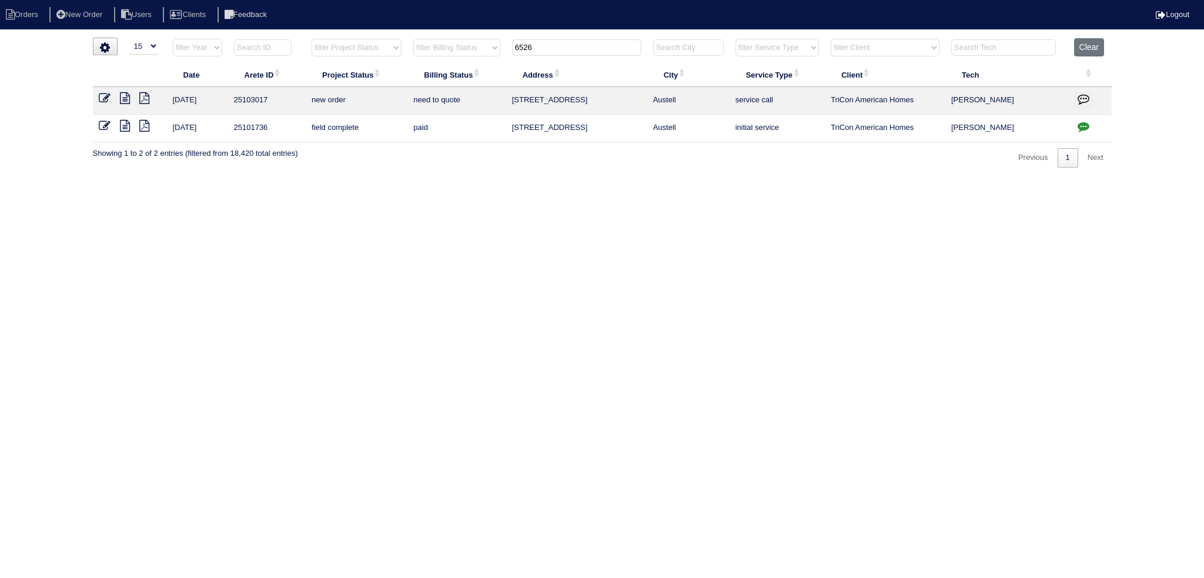
type input "6526"
click at [108, 101] on icon at bounding box center [105, 98] width 12 height 12
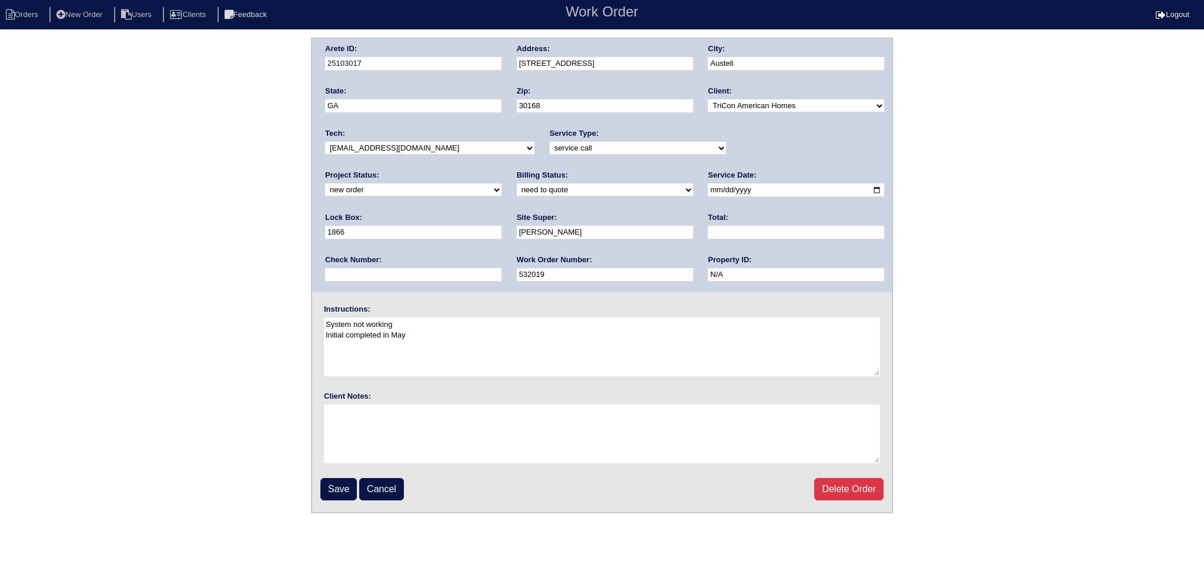
drag, startPoint x: 390, startPoint y: 145, endPoint x: 397, endPoint y: 152, distance: 10.0
click at [390, 145] on select "-select- [EMAIL_ADDRESS][DOMAIN_NAME] [EMAIL_ADDRESS][DOMAIN_NAME] [EMAIL_ADDRE…" at bounding box center [429, 148] width 209 height 13
select select "75"
click at [325, 142] on select "-select- [EMAIL_ADDRESS][DOMAIN_NAME] [EMAIL_ADDRESS][DOMAIN_NAME] [EMAIL_ADDRE…" at bounding box center [429, 148] width 209 height 13
click at [501, 183] on select "new order assigned in progress field complete need to schedule admin review arc…" at bounding box center [413, 189] width 176 height 13
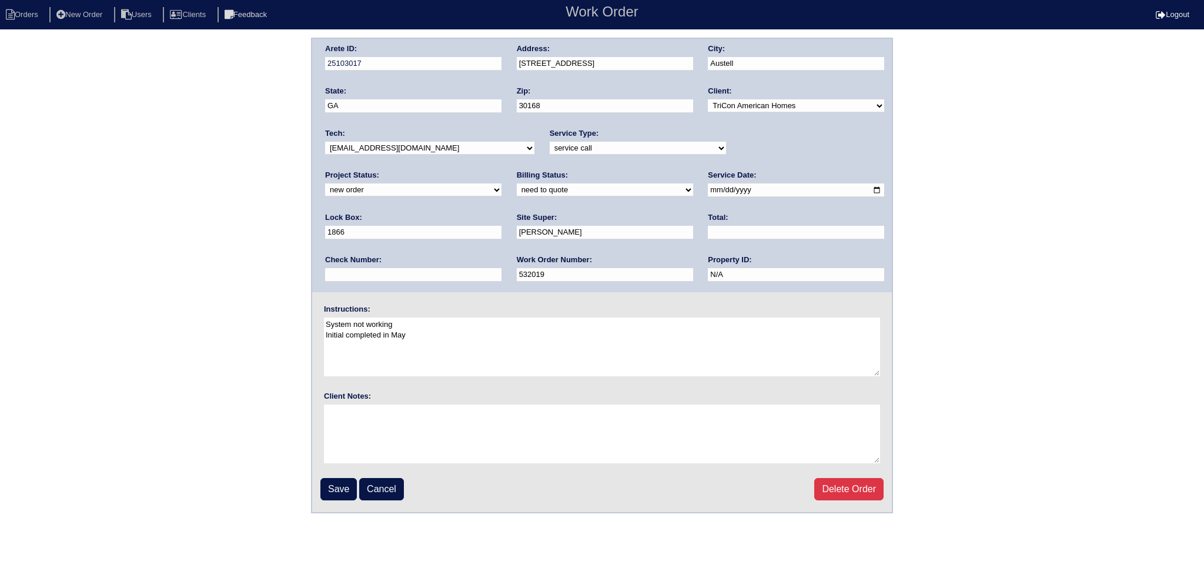
select select "assigned"
click at [501, 183] on select "new order assigned in progress field complete need to schedule admin review arc…" at bounding box center [413, 189] width 176 height 13
drag, startPoint x: 688, startPoint y: 187, endPoint x: 677, endPoint y: 211, distance: 26.8
click at [708, 189] on input "[DATE]" at bounding box center [796, 190] width 176 height 14
type input "[DATE]"
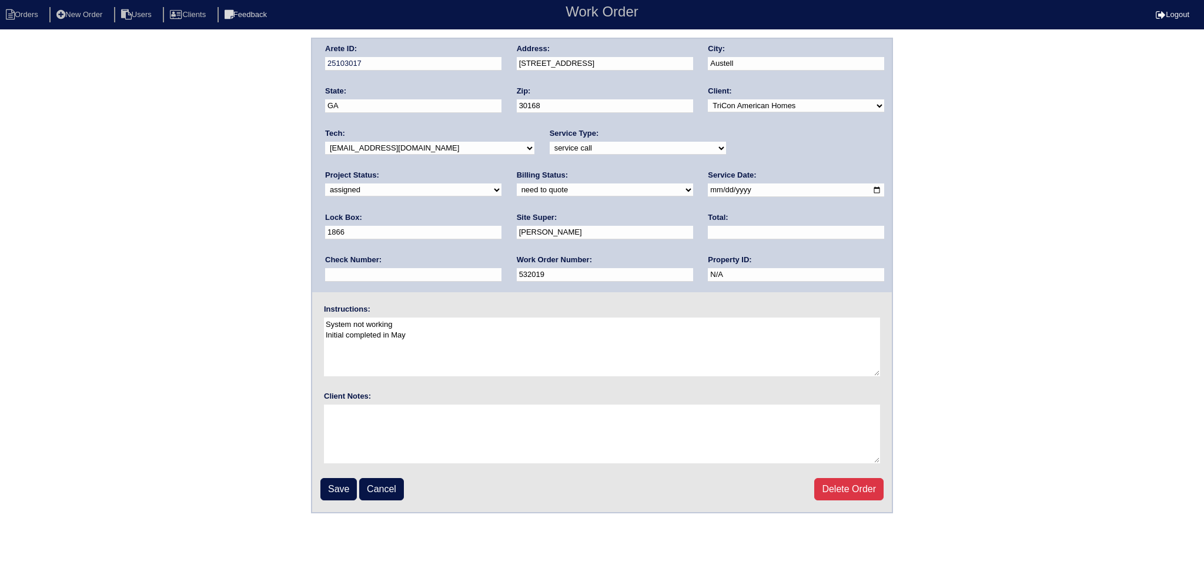
click at [344, 494] on input "Save" at bounding box center [338, 489] width 36 height 22
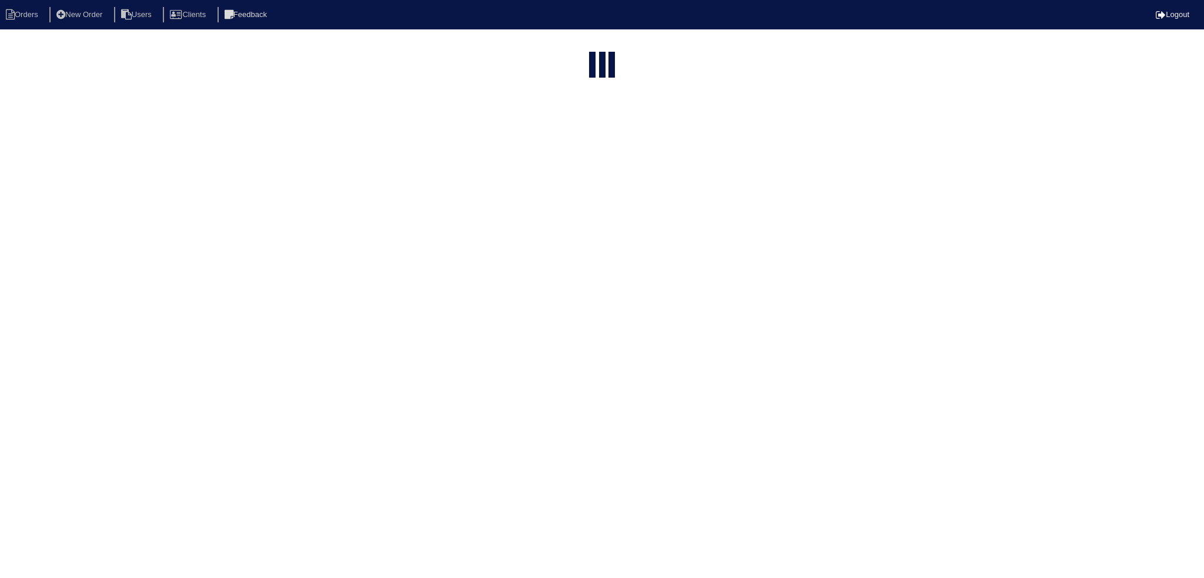
select select "15"
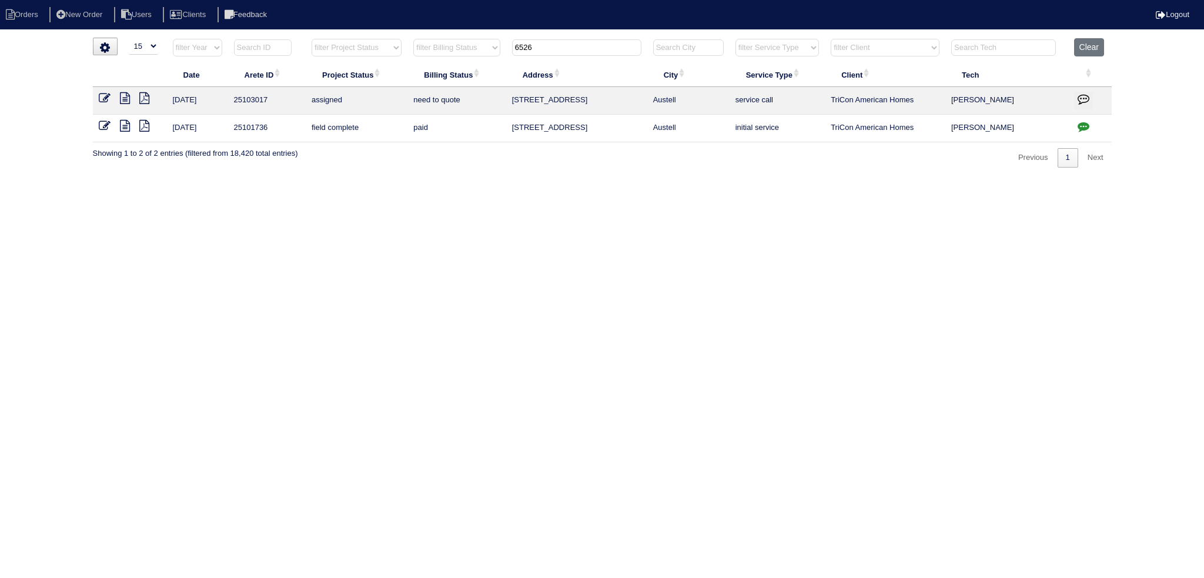
click at [577, 46] on input "6526" at bounding box center [576, 47] width 129 height 16
type input "2205"
click at [99, 97] on icon at bounding box center [105, 98] width 12 height 12
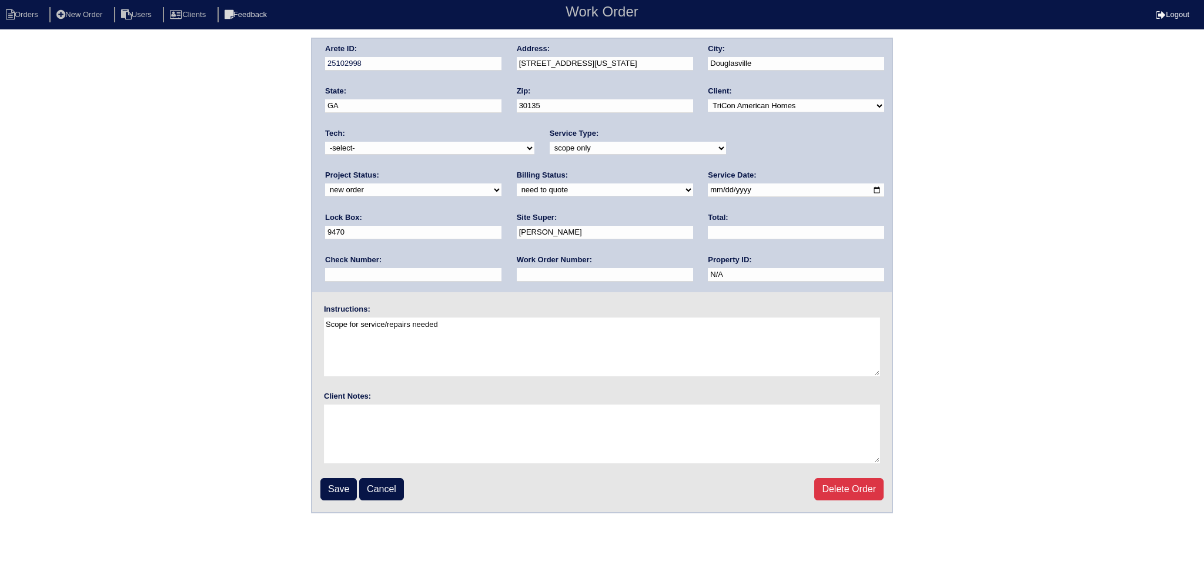
drag, startPoint x: 799, startPoint y: 145, endPoint x: 801, endPoint y: 152, distance: 7.2
click at [501, 183] on select "new order assigned in progress field complete need to schedule admin review arc…" at bounding box center [413, 189] width 176 height 13
select select "assigned"
click at [501, 183] on select "new order assigned in progress field complete need to schedule admin review arc…" at bounding box center [413, 189] width 176 height 13
click at [708, 189] on input "2025-08-13" at bounding box center [796, 190] width 176 height 14
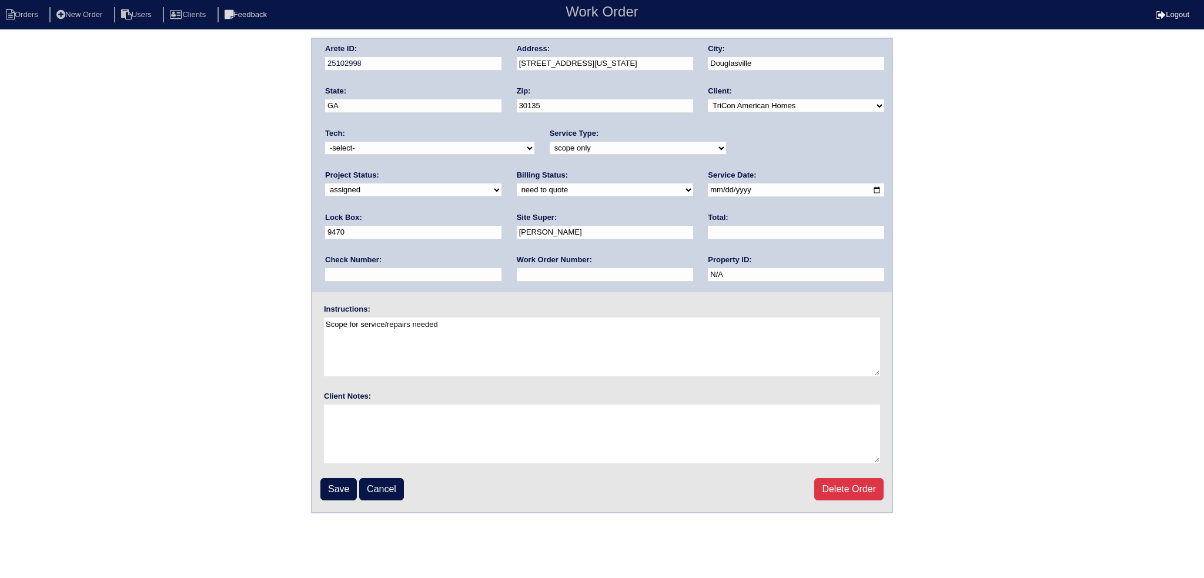
click at [708, 190] on input "2025-08-13" at bounding box center [796, 190] width 176 height 14
type input "2025-08-14"
click at [461, 148] on select "-select- [EMAIL_ADDRESS][DOMAIN_NAME] [EMAIL_ADDRESS][DOMAIN_NAME] [EMAIL_ADDRE…" at bounding box center [429, 148] width 209 height 13
select select "75"
click at [325, 142] on select "-select- [EMAIL_ADDRESS][DOMAIN_NAME] [EMAIL_ADDRESS][DOMAIN_NAME] [EMAIL_ADDRE…" at bounding box center [429, 148] width 209 height 13
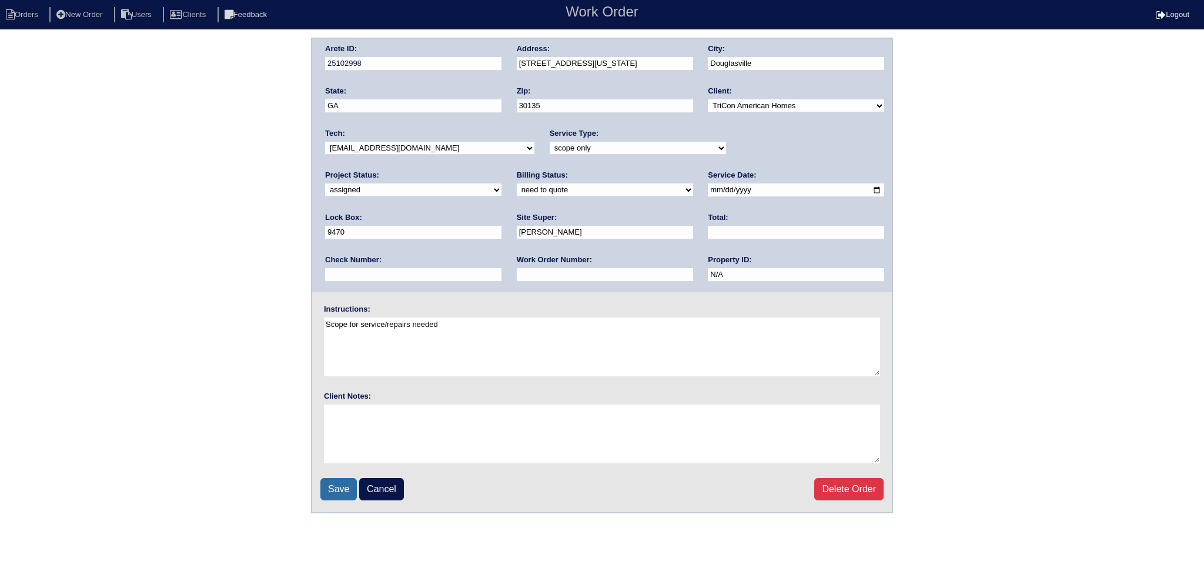
click at [341, 481] on input "Save" at bounding box center [338, 489] width 36 height 22
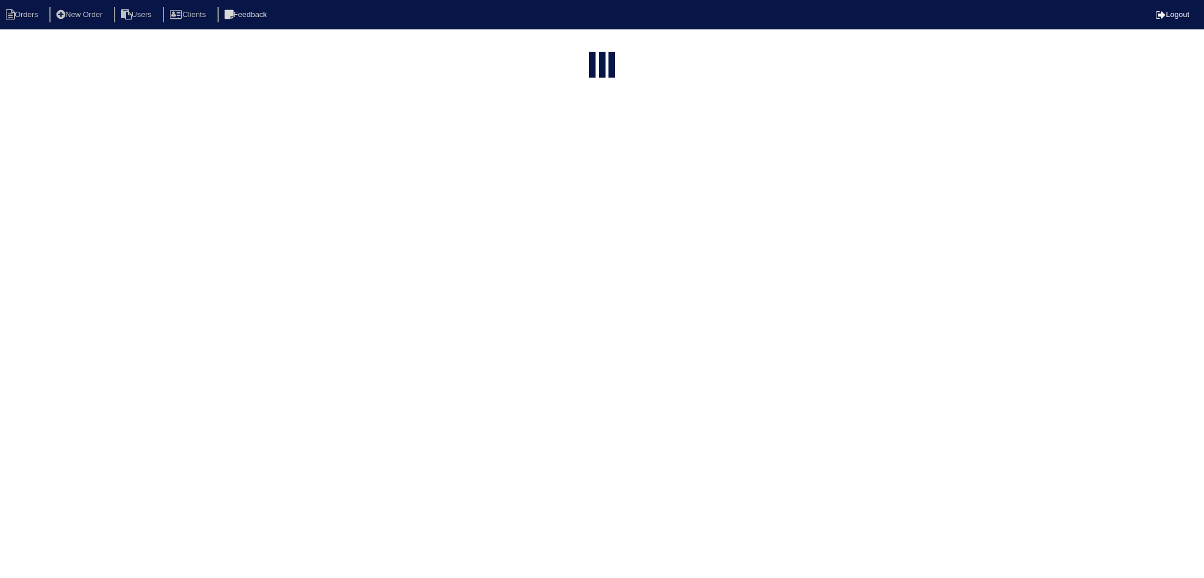
select select "15"
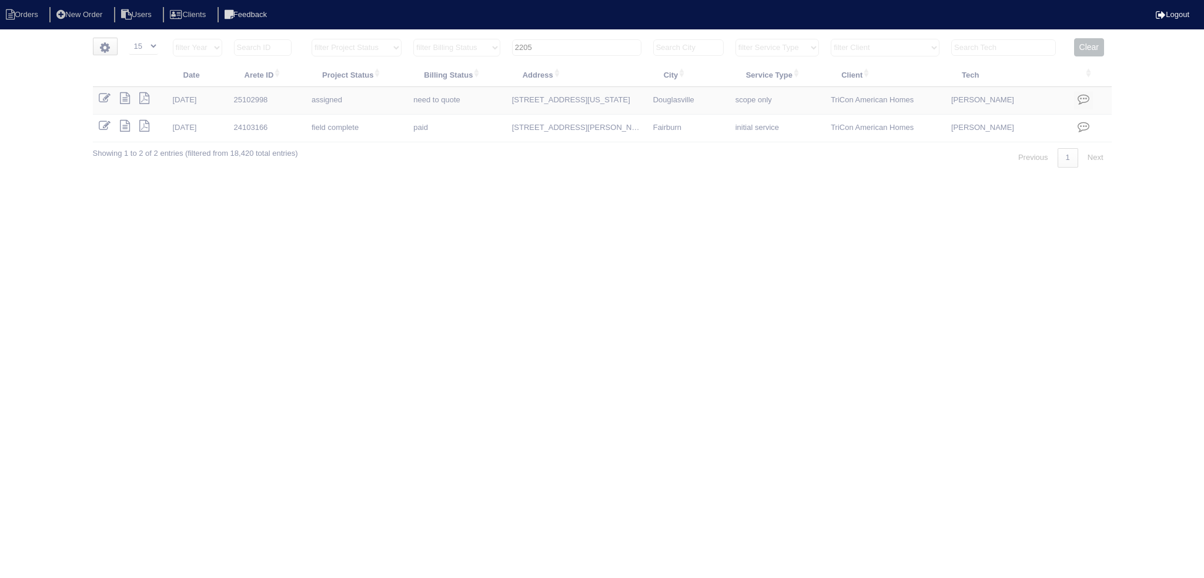
click at [584, 45] on input "2205" at bounding box center [576, 47] width 129 height 16
click at [583, 45] on input "2205" at bounding box center [576, 47] width 129 height 16
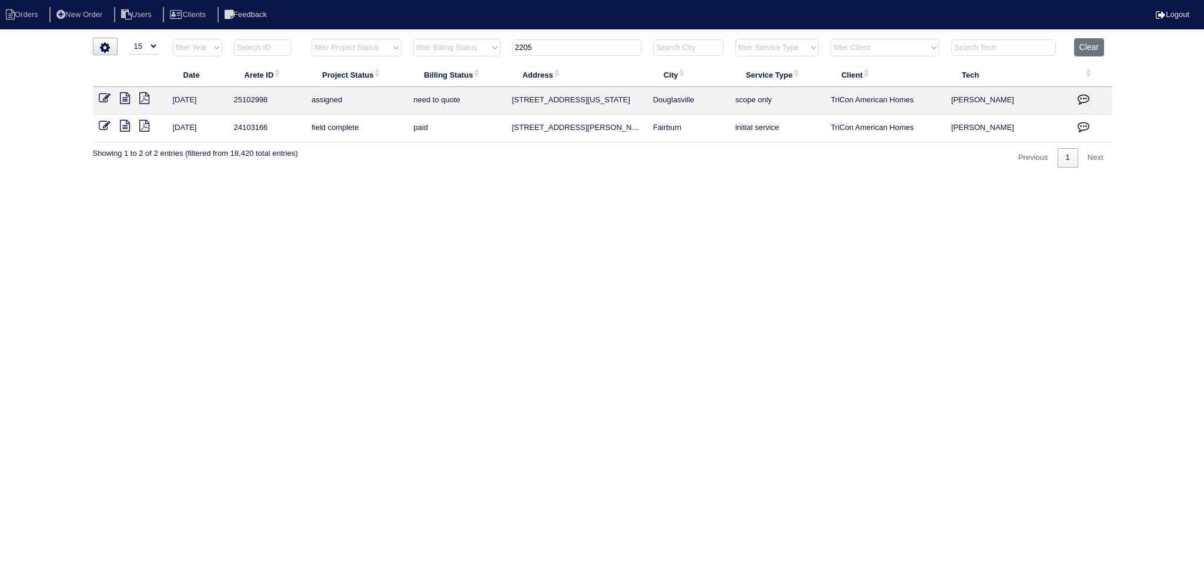
click at [583, 45] on input "2205" at bounding box center [576, 47] width 129 height 16
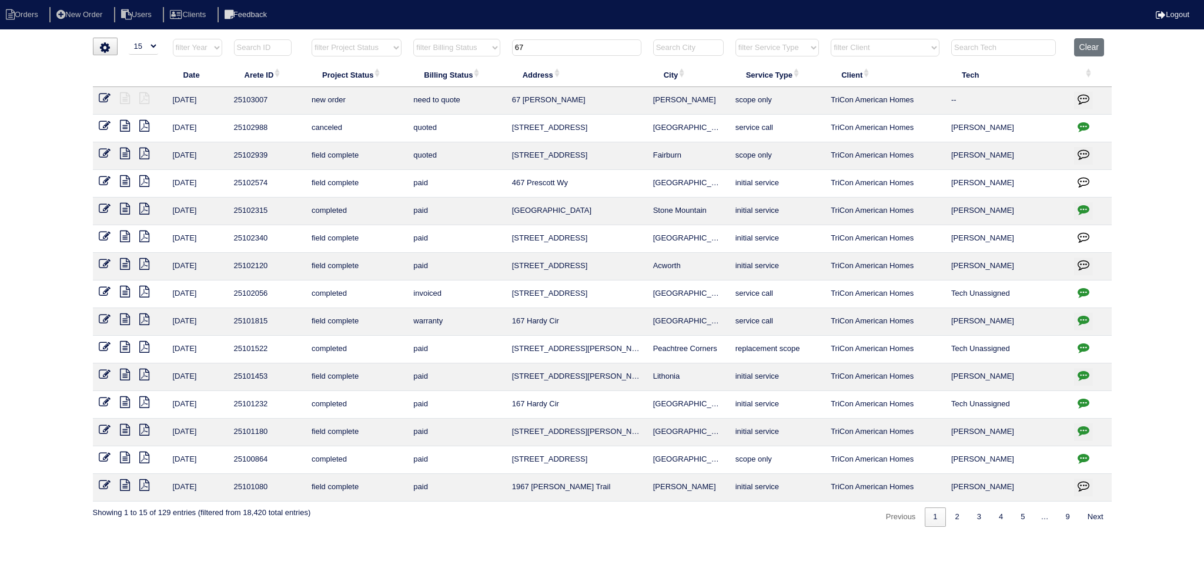
type input "67"
click at [103, 95] on icon at bounding box center [105, 98] width 12 height 12
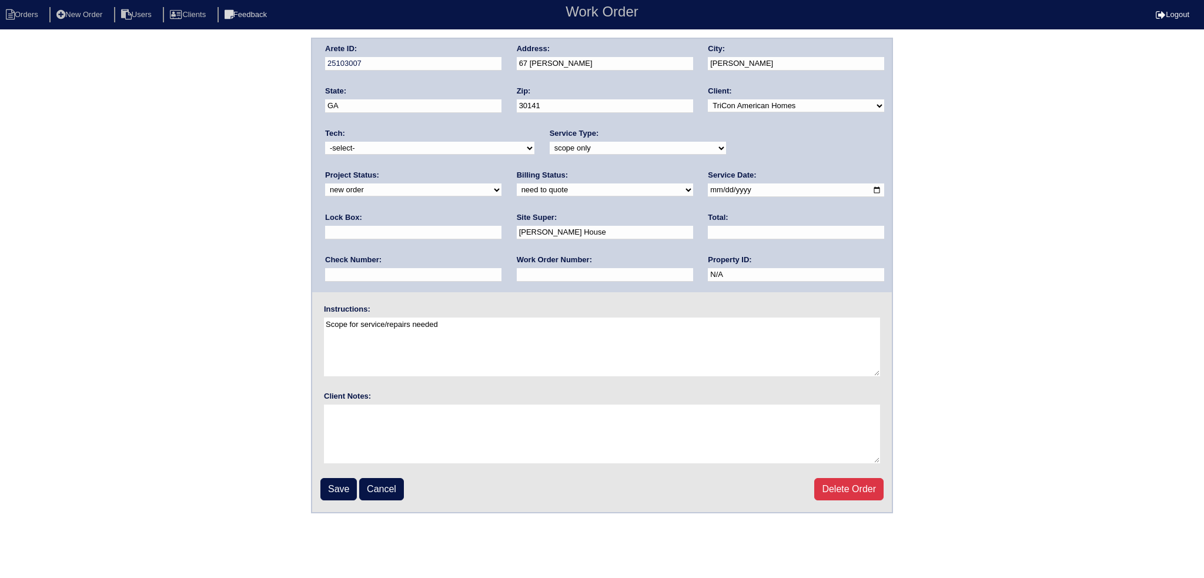
click at [501, 183] on select "new order assigned in progress field complete need to schedule admin review arc…" at bounding box center [413, 189] width 176 height 13
select select "assigned"
click at [501, 183] on select "new order assigned in progress field complete need to schedule admin review arc…" at bounding box center [413, 189] width 176 height 13
click at [708, 187] on input "[DATE]" at bounding box center [796, 190] width 176 height 14
drag, startPoint x: 689, startPoint y: 188, endPoint x: 667, endPoint y: 218, distance: 37.9
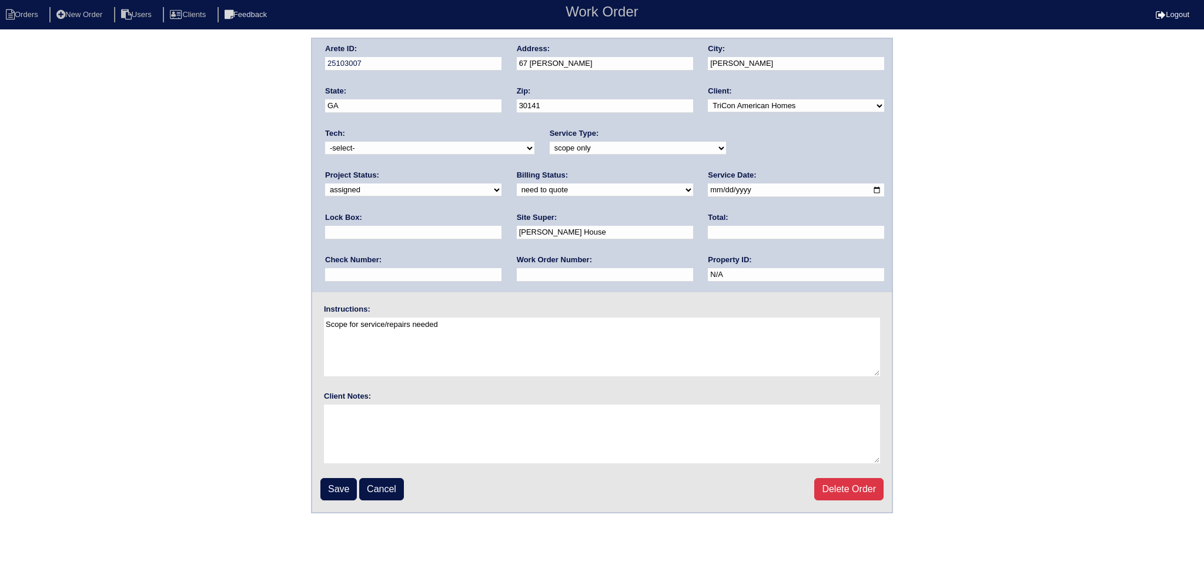
click at [708, 188] on input "2025-08-13" at bounding box center [796, 190] width 176 height 14
type input "2025-08-14"
click at [433, 146] on select "-select- aretesmg+backup-tech@gmail.com benjohnholt88@gmail.com callisonhvac@ya…" at bounding box center [429, 148] width 209 height 13
select select "75"
click at [325, 142] on select "-select- aretesmg+backup-tech@gmail.com benjohnholt88@gmail.com callisonhvac@ya…" at bounding box center [429, 148] width 209 height 13
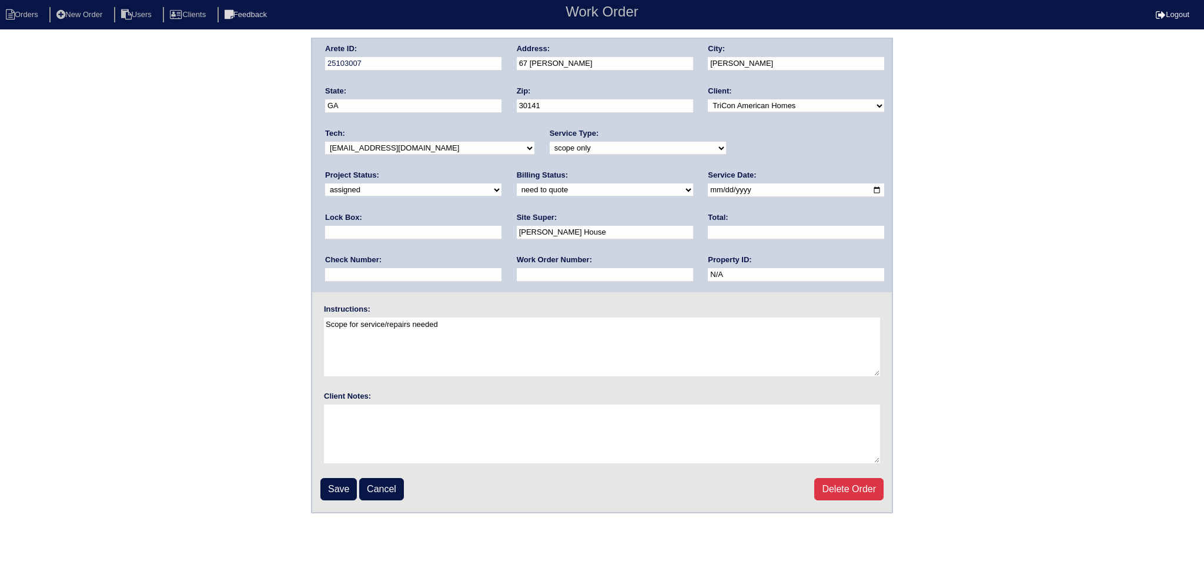
click at [338, 481] on input "Save" at bounding box center [338, 489] width 36 height 22
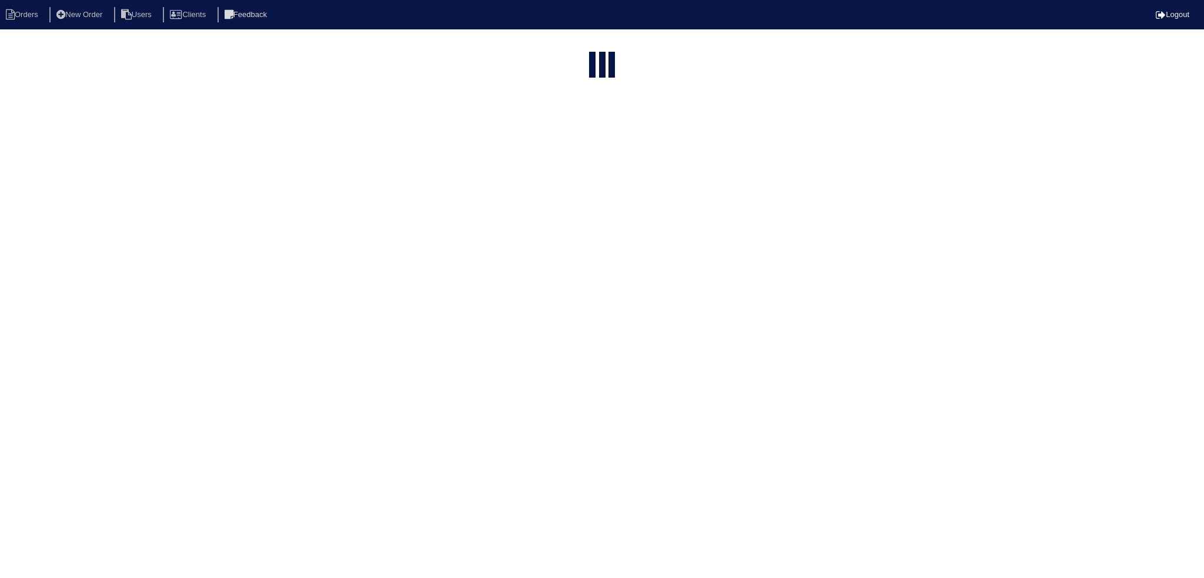
select select "15"
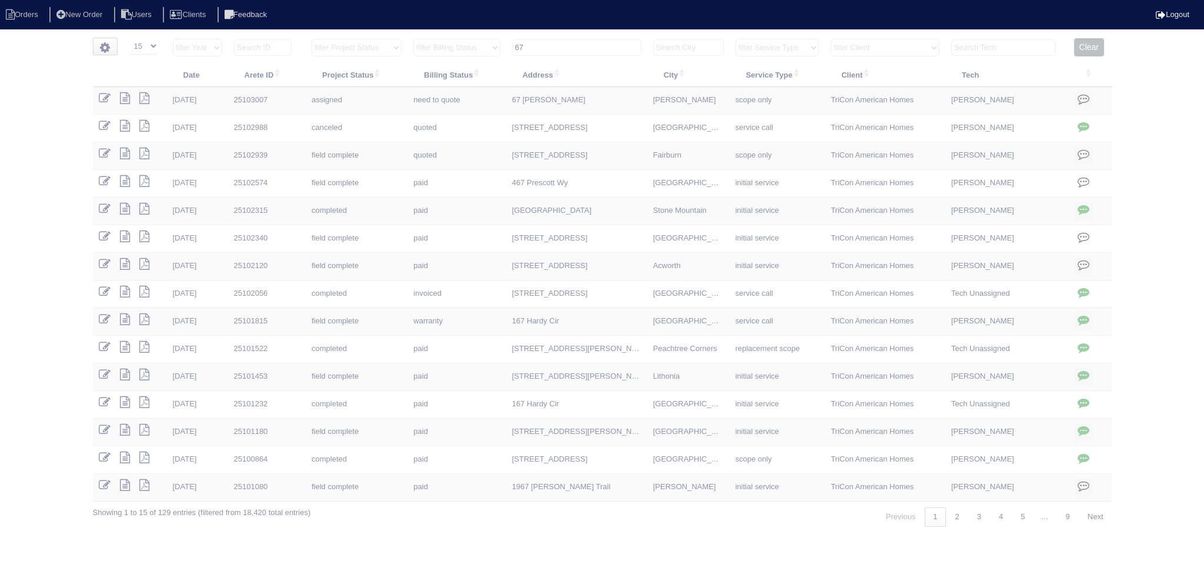
click at [588, 46] on input "67" at bounding box center [576, 47] width 129 height 16
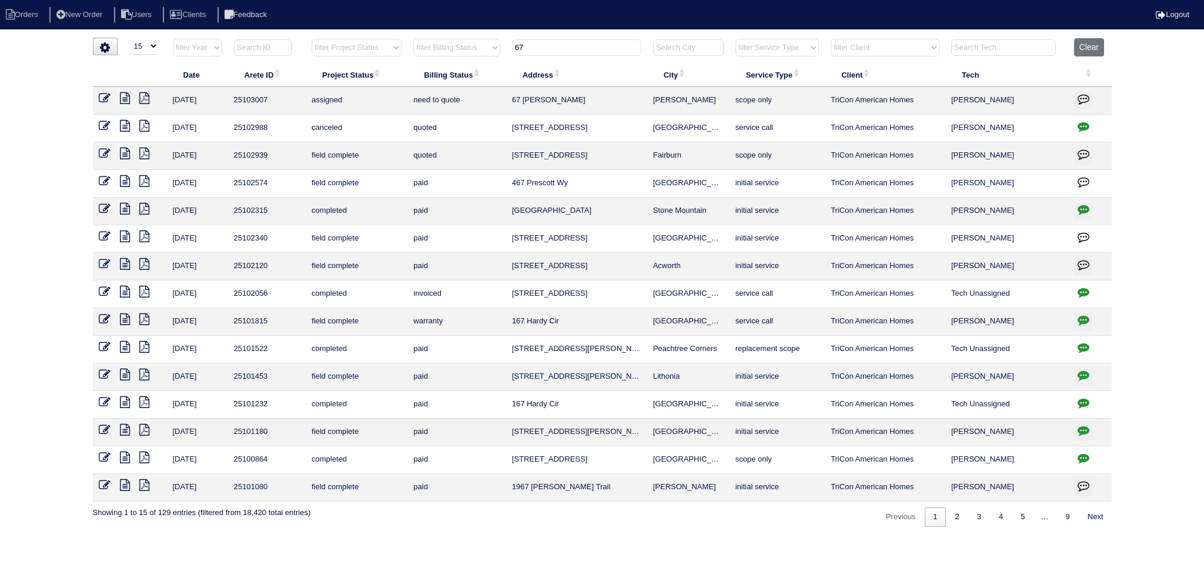
click at [589, 46] on input "67" at bounding box center [576, 47] width 129 height 16
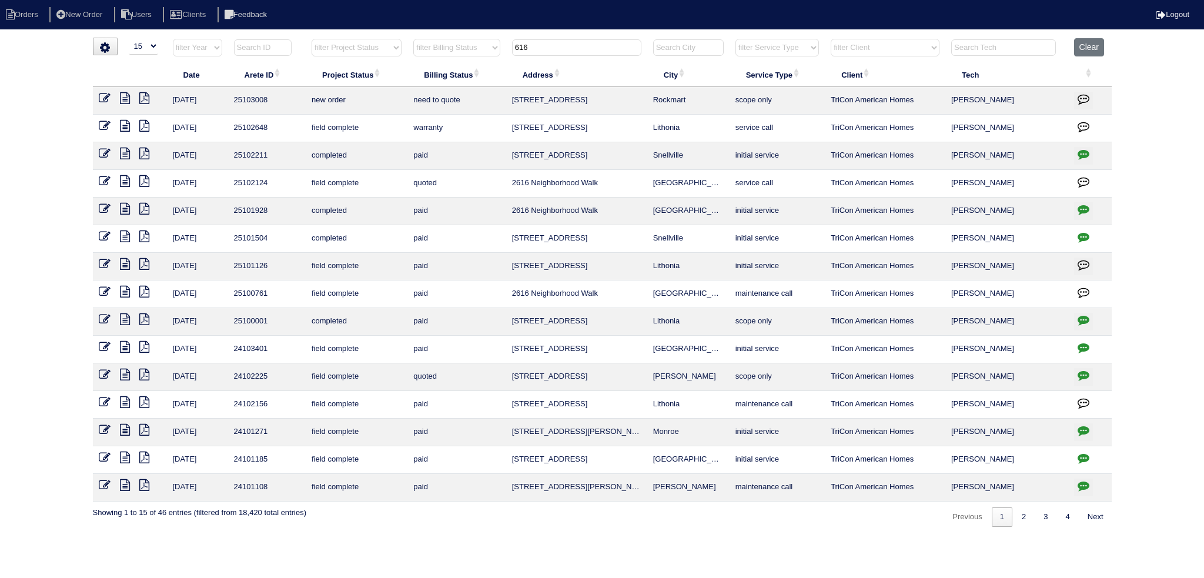
type input "616"
click at [106, 95] on icon at bounding box center [105, 98] width 12 height 12
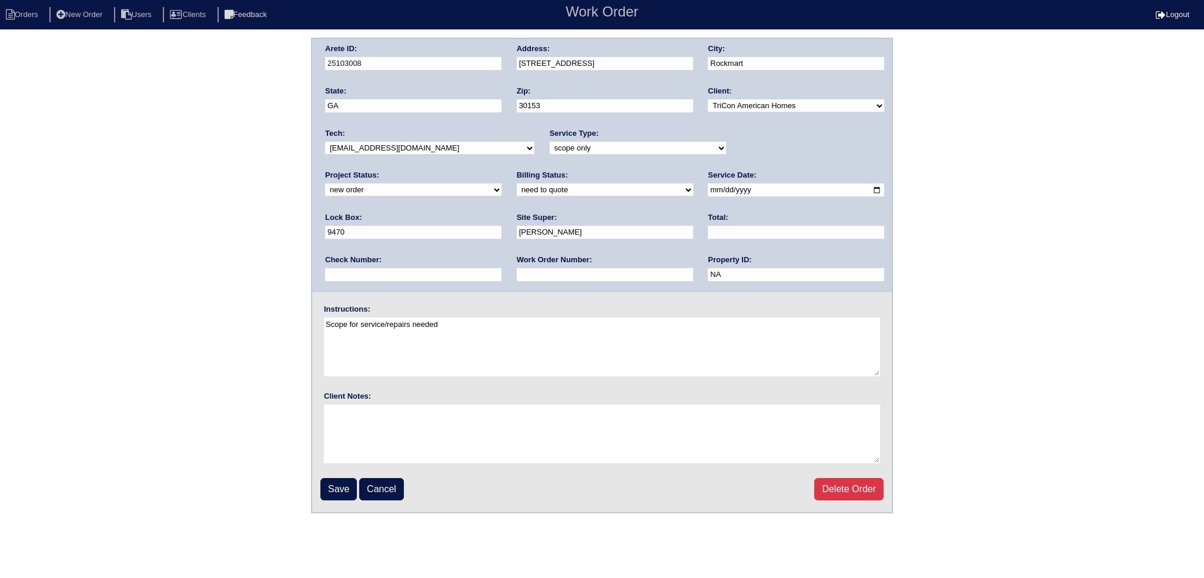
click at [501, 183] on select "new order assigned in progress field complete need to schedule admin review arc…" at bounding box center [413, 189] width 176 height 13
select select "assigned"
click at [501, 183] on select "new order assigned in progress field complete need to schedule admin review arc…" at bounding box center [413, 189] width 176 height 13
click at [708, 189] on input "[DATE]" at bounding box center [796, 190] width 176 height 14
type input "[DATE]"
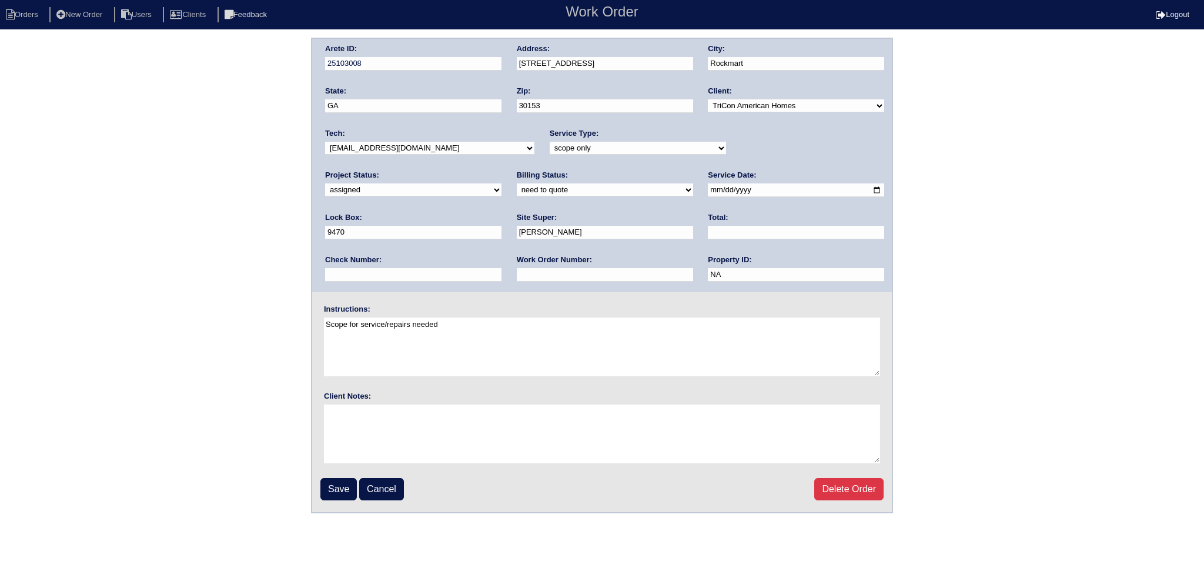
drag, startPoint x: 439, startPoint y: 135, endPoint x: 439, endPoint y: 145, distance: 10.0
click at [439, 138] on div "Tech: -select- [EMAIL_ADDRESS][DOMAIN_NAME] [EMAIL_ADDRESS][DOMAIN_NAME] [EMAIL…" at bounding box center [429, 144] width 209 height 32
click at [439, 145] on select "-select- [EMAIL_ADDRESS][DOMAIN_NAME] [EMAIL_ADDRESS][DOMAIN_NAME] [EMAIL_ADDRE…" at bounding box center [429, 148] width 209 height 13
select select "75"
click at [325, 142] on select "-select- [EMAIL_ADDRESS][DOMAIN_NAME] [EMAIL_ADDRESS][DOMAIN_NAME] [EMAIL_ADDRE…" at bounding box center [429, 148] width 209 height 13
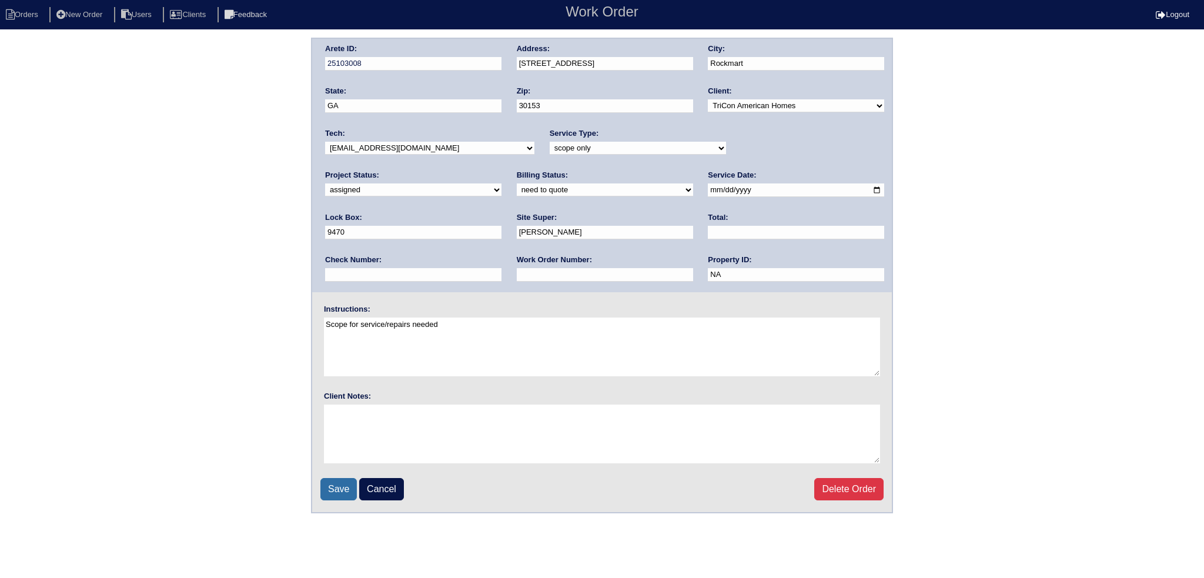
click at [332, 491] on input "Save" at bounding box center [338, 489] width 36 height 22
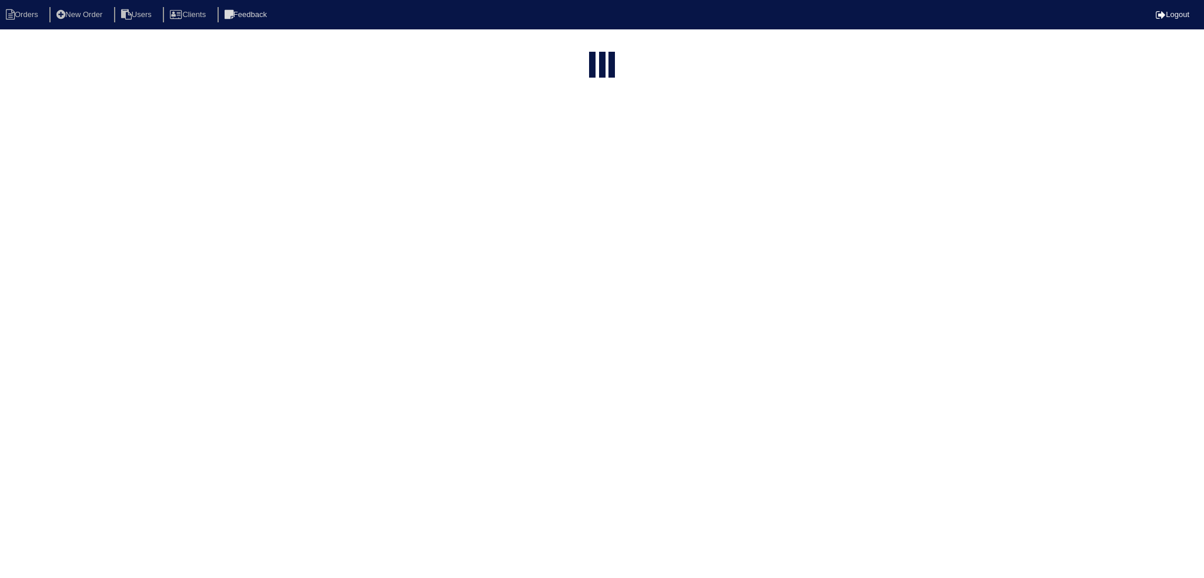
select select "15"
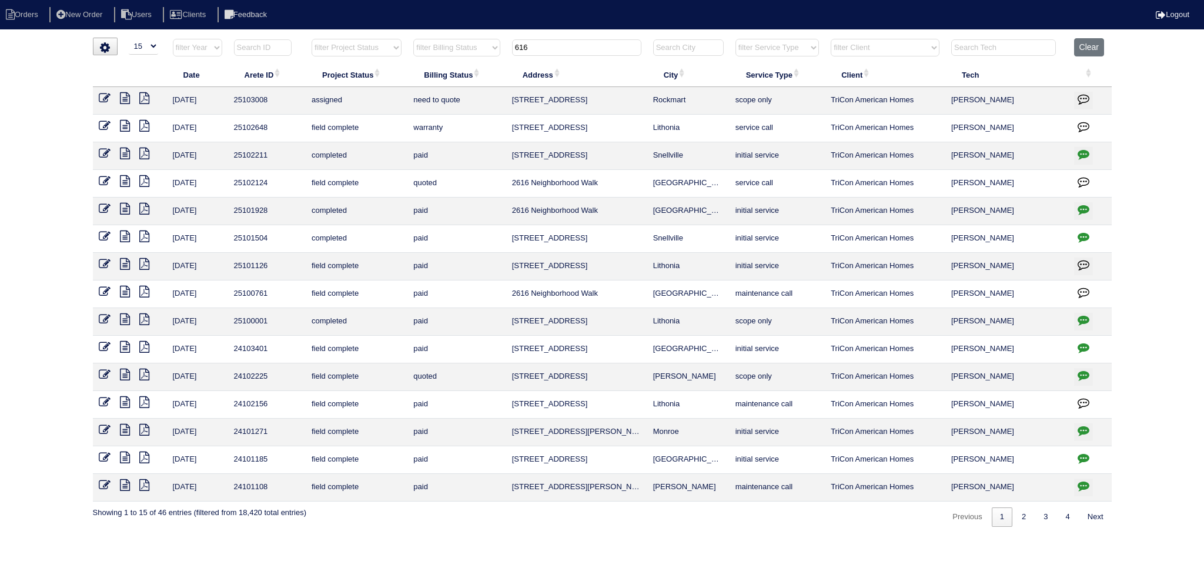
drag, startPoint x: 525, startPoint y: 43, endPoint x: 475, endPoint y: 52, distance: 50.6
click at [475, 52] on tr "filter Year -- Any Year -- 2025 2024 2023 2022 2021 2020 2019 filter Project St…" at bounding box center [602, 50] width 1019 height 24
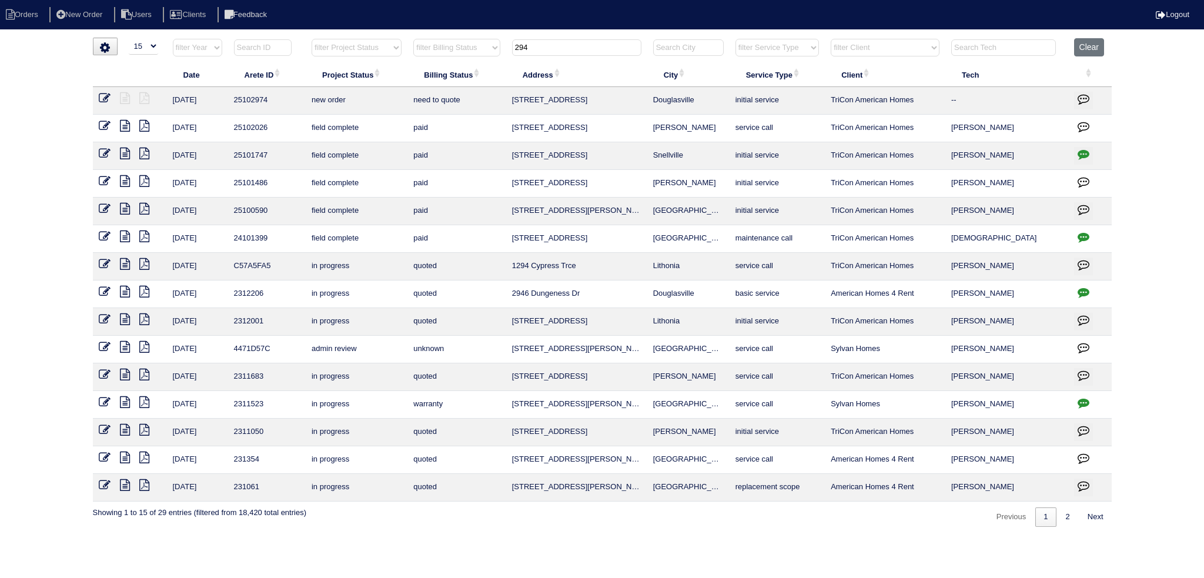
type input "294"
click at [103, 101] on icon at bounding box center [105, 98] width 12 height 12
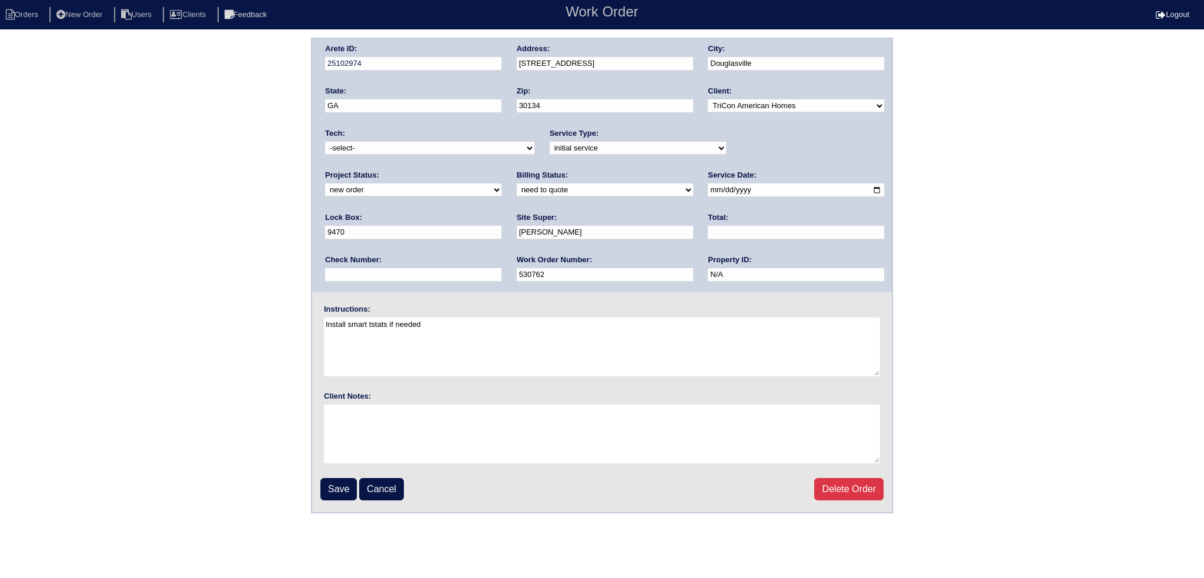
click at [501, 183] on select "new order assigned in progress field complete need to schedule admin review arc…" at bounding box center [413, 189] width 176 height 13
select select "assigned"
click at [501, 183] on select "new order assigned in progress field complete need to schedule admin review arc…" at bounding box center [413, 189] width 176 height 13
drag, startPoint x: 688, startPoint y: 184, endPoint x: 687, endPoint y: 190, distance: 6.1
click at [708, 187] on input "2025-08-12" at bounding box center [796, 190] width 176 height 14
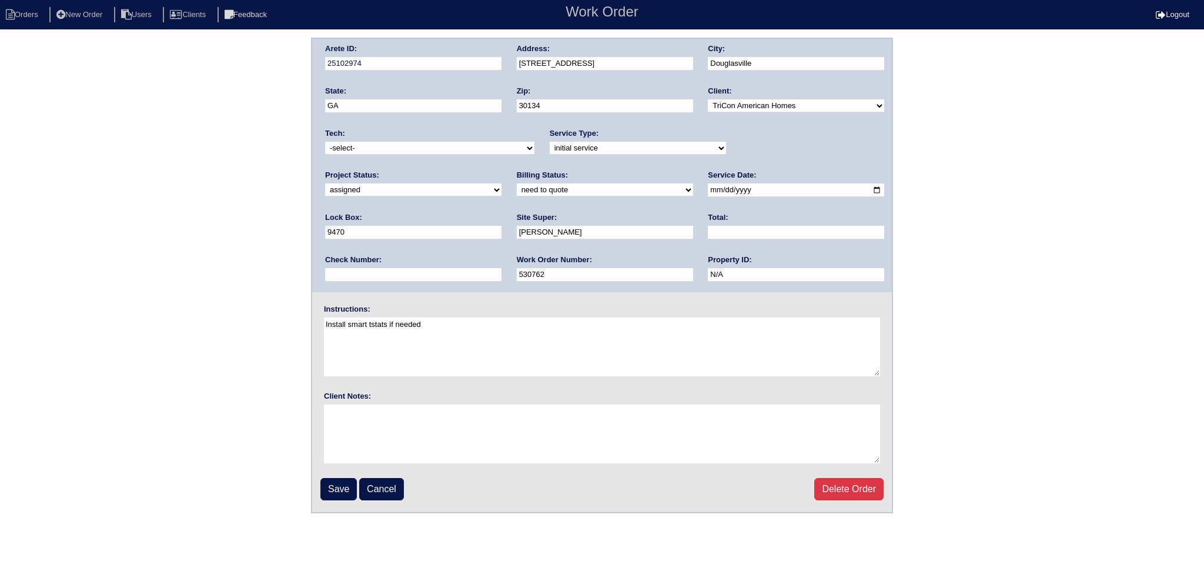
type input "[DATE]"
click at [459, 161] on div "Arete ID: 25102974 Address: 294 Sweetwater Bridge Cir City: Douglasville State:…" at bounding box center [602, 165] width 580 height 253
click at [450, 149] on select "-select- aretesmg+backup-tech@gmail.com benjohnholt88@gmail.com callisonhvac@ya…" at bounding box center [429, 148] width 209 height 13
select select "75"
click at [325, 142] on select "-select- aretesmg+backup-tech@gmail.com benjohnholt88@gmail.com callisonhvac@ya…" at bounding box center [429, 148] width 209 height 13
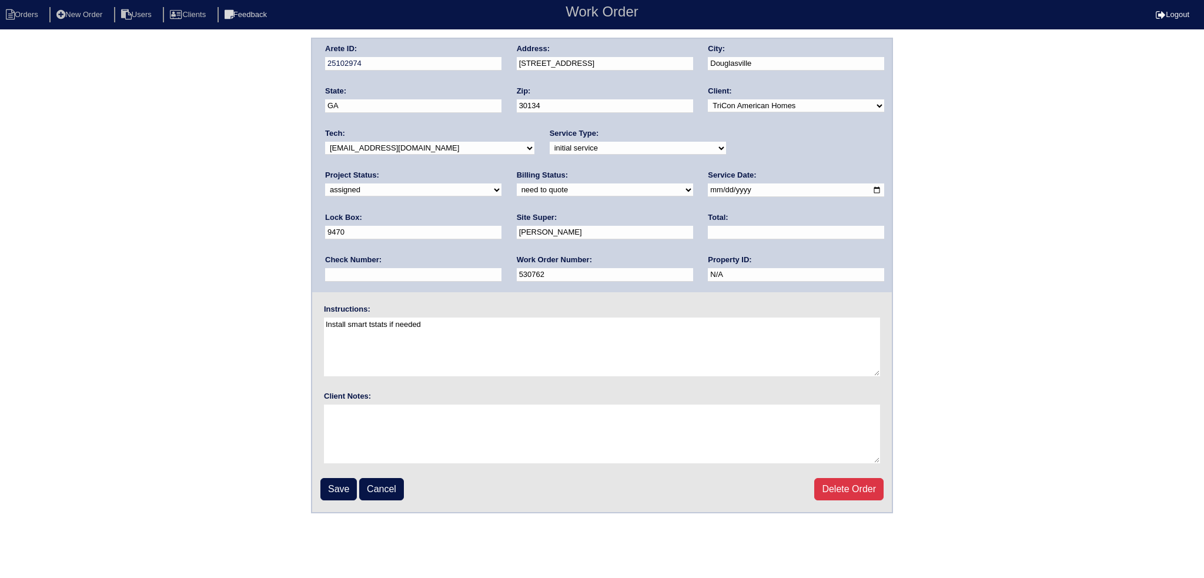
click at [334, 503] on fieldset "Arete ID: 25102974 Address: 294 Sweetwater Bridge Cir City: Douglasville State:…" at bounding box center [602, 275] width 580 height 473
drag, startPoint x: 343, startPoint y: 493, endPoint x: 346, endPoint y: 483, distance: 10.4
click at [343, 492] on input "Save" at bounding box center [338, 489] width 36 height 22
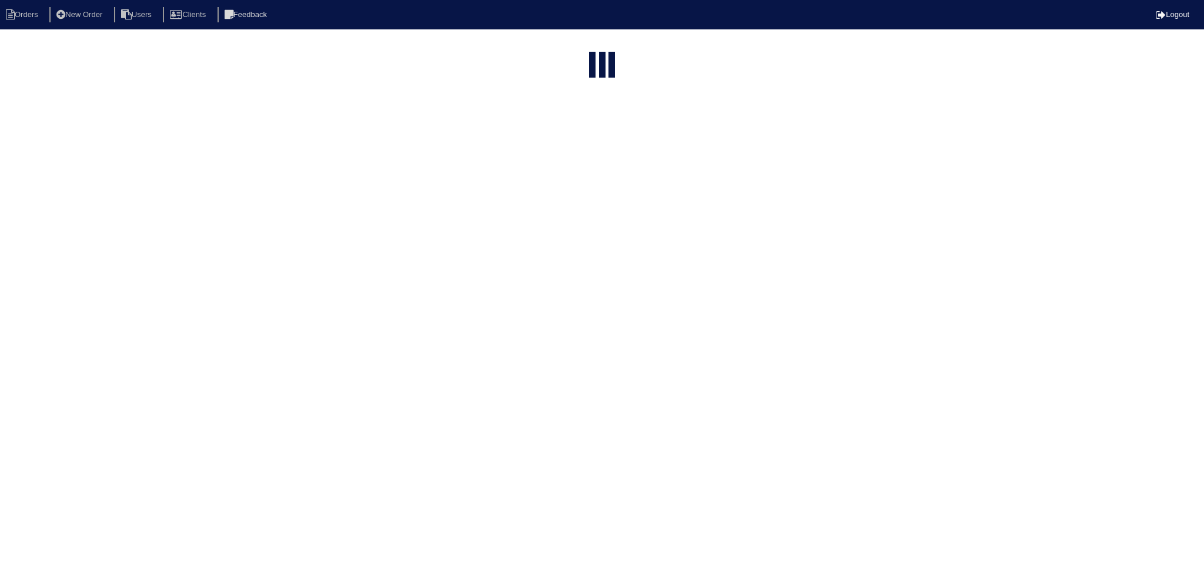
select select "15"
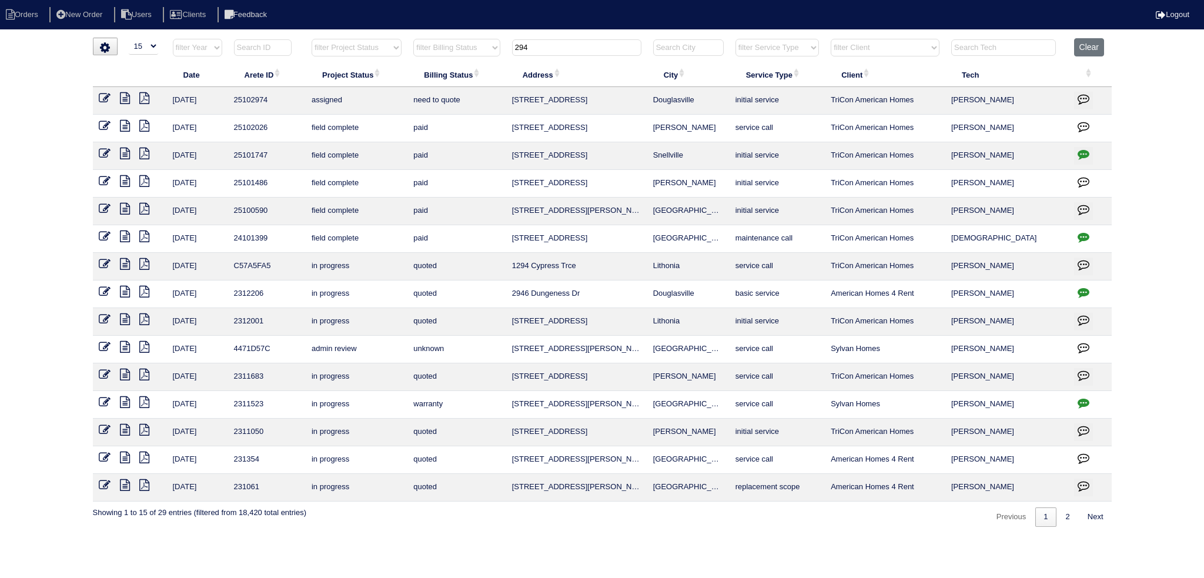
click at [551, 40] on input "294" at bounding box center [576, 47] width 129 height 16
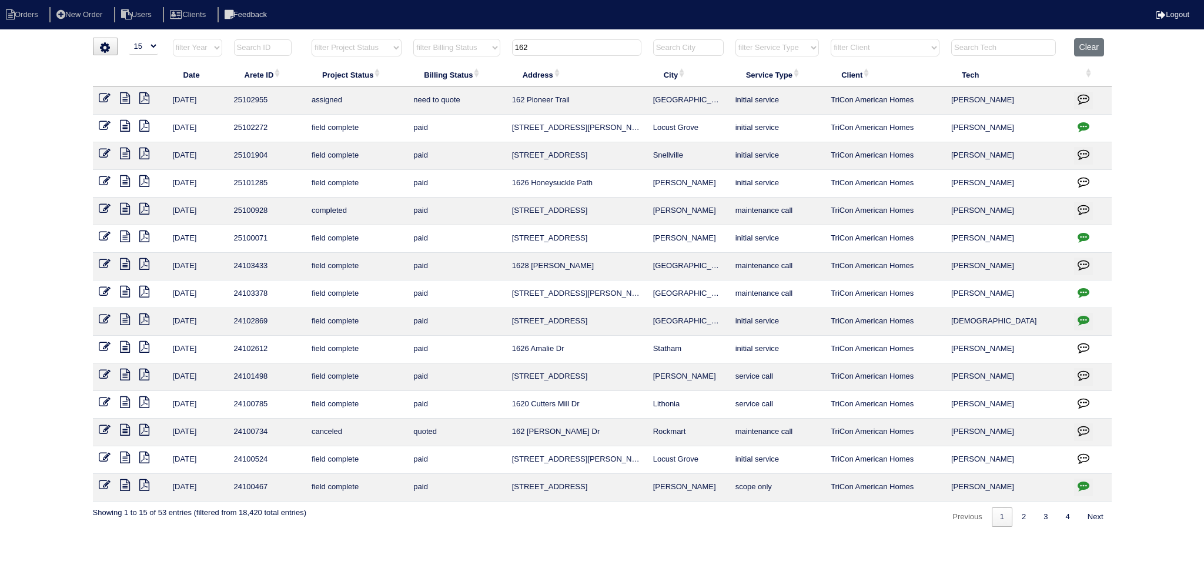
type input "162"
click at [105, 96] on icon at bounding box center [105, 98] width 12 height 12
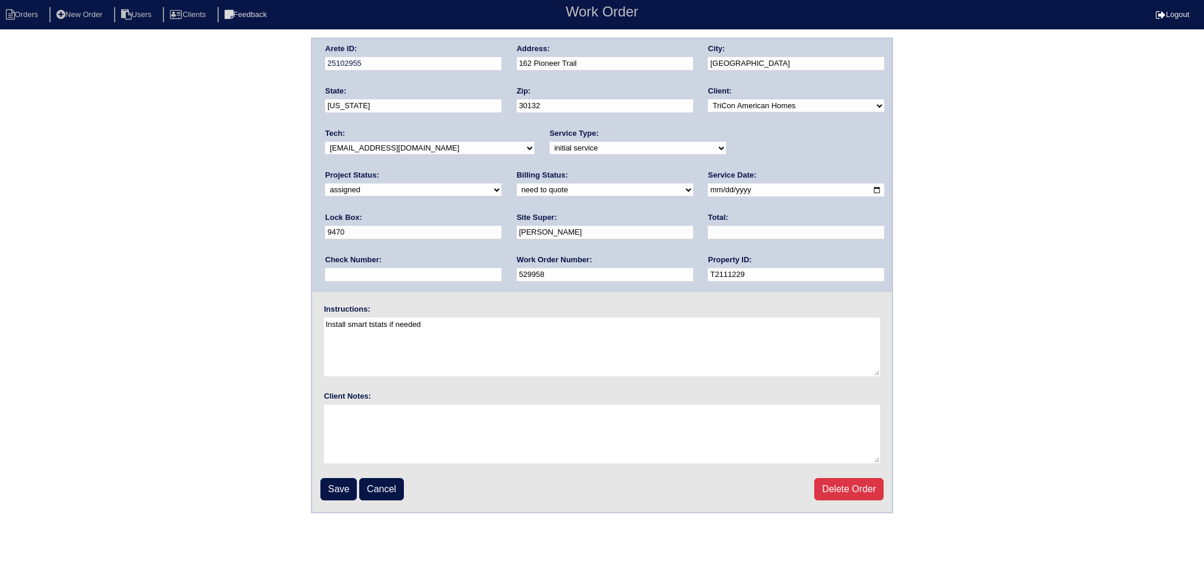
click at [416, 147] on select "-select- [EMAIL_ADDRESS][DOMAIN_NAME] [EMAIL_ADDRESS][DOMAIN_NAME] [EMAIL_ADDRE…" at bounding box center [429, 148] width 209 height 13
select select "75"
click at [325, 142] on select "-select- [EMAIL_ADDRESS][DOMAIN_NAME] [EMAIL_ADDRESS][DOMAIN_NAME] [EMAIL_ADDRE…" at bounding box center [429, 148] width 209 height 13
click at [708, 190] on input "[DATE]" at bounding box center [796, 190] width 176 height 14
type input "[DATE]"
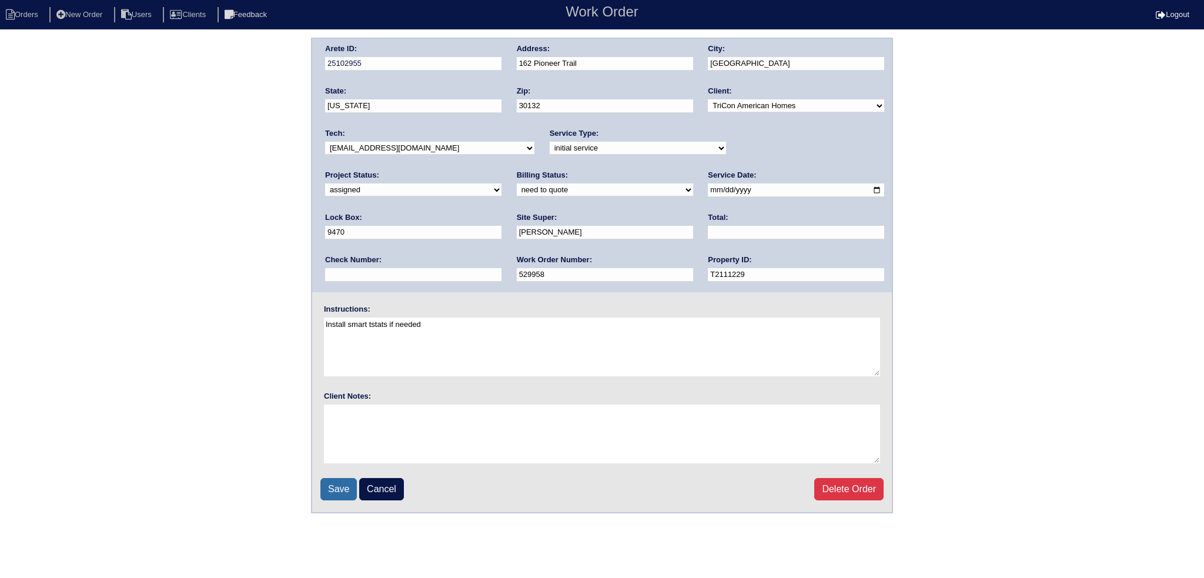
click at [347, 495] on input "Save" at bounding box center [338, 489] width 36 height 22
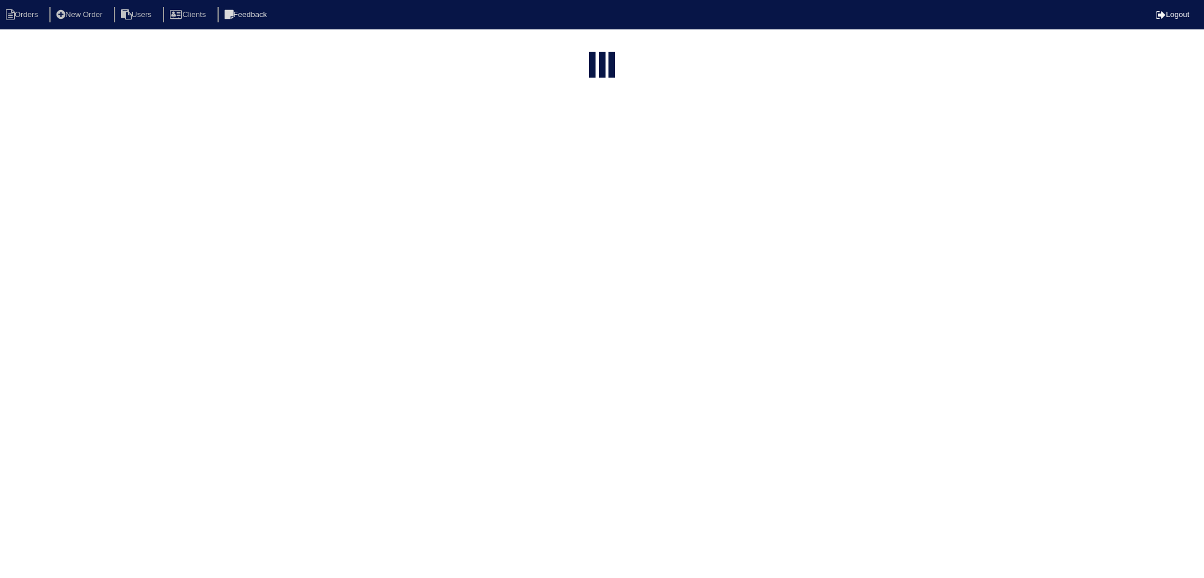
select select "15"
click at [565, 135] on input "162" at bounding box center [576, 143] width 129 height 16
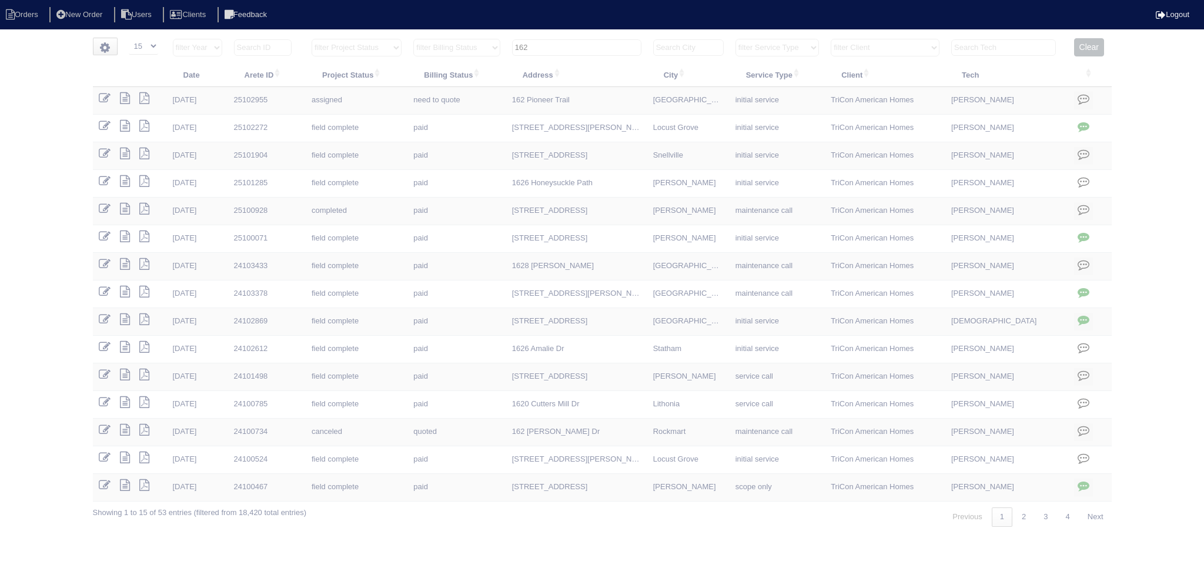
click at [565, 45] on input "162" at bounding box center [576, 47] width 129 height 16
click at [565, 46] on input "162" at bounding box center [576, 47] width 129 height 16
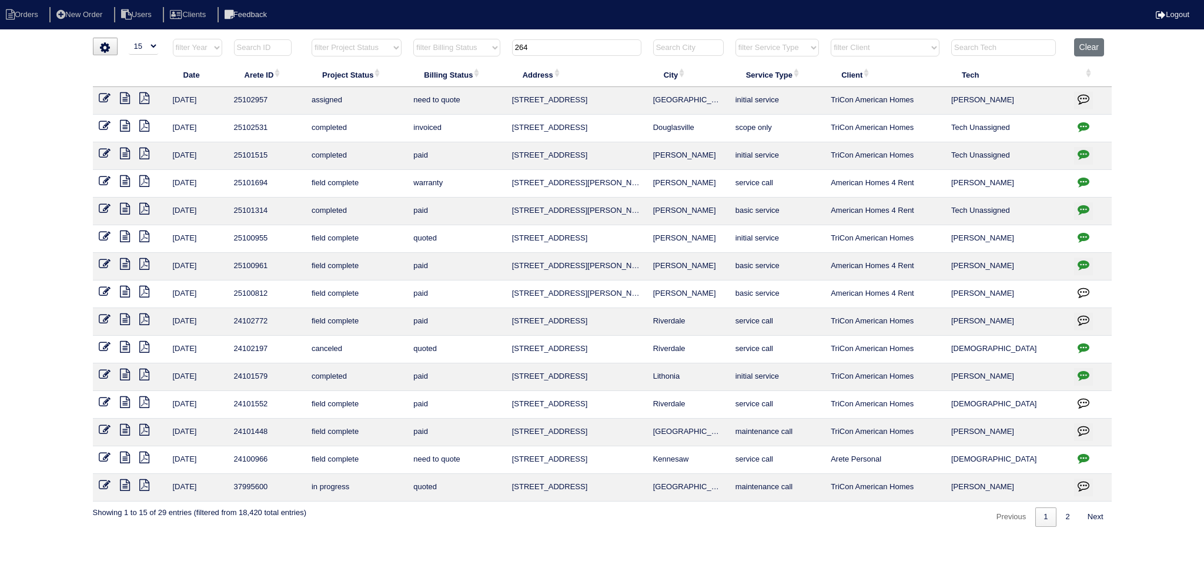
type input "264"
click at [103, 96] on icon at bounding box center [105, 98] width 12 height 12
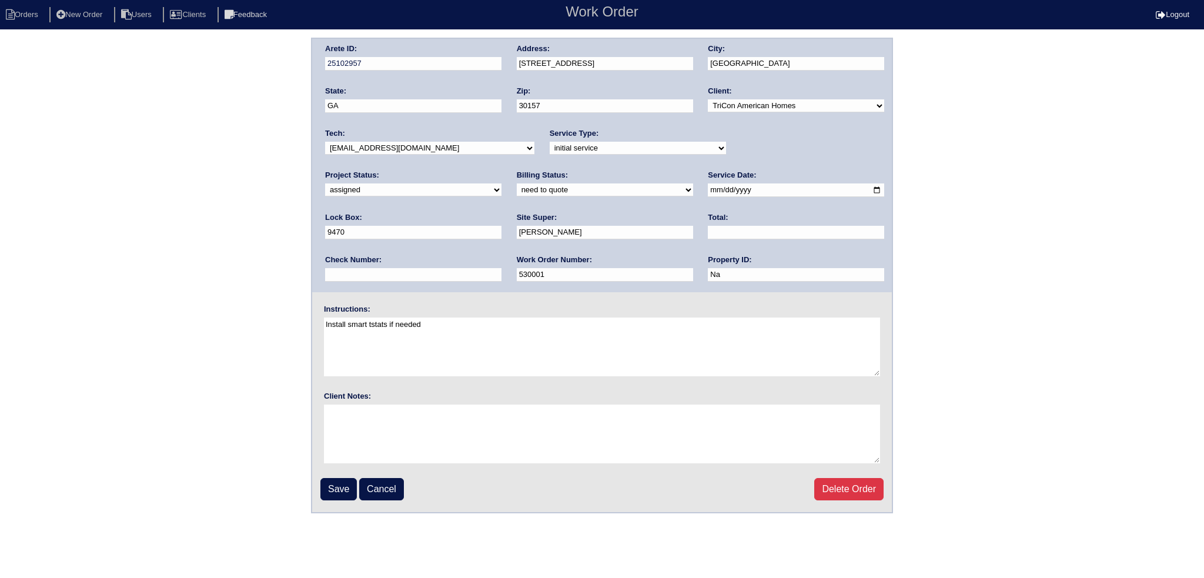
click at [708, 188] on input "[DATE]" at bounding box center [796, 190] width 176 height 14
type input "[DATE]"
click at [450, 152] on select "-select- [EMAIL_ADDRESS][DOMAIN_NAME] [EMAIL_ADDRESS][DOMAIN_NAME] [EMAIL_ADDRE…" at bounding box center [429, 148] width 209 height 13
select select "75"
click at [325, 142] on select "-select- [EMAIL_ADDRESS][DOMAIN_NAME] [EMAIL_ADDRESS][DOMAIN_NAME] [EMAIL_ADDRE…" at bounding box center [429, 148] width 209 height 13
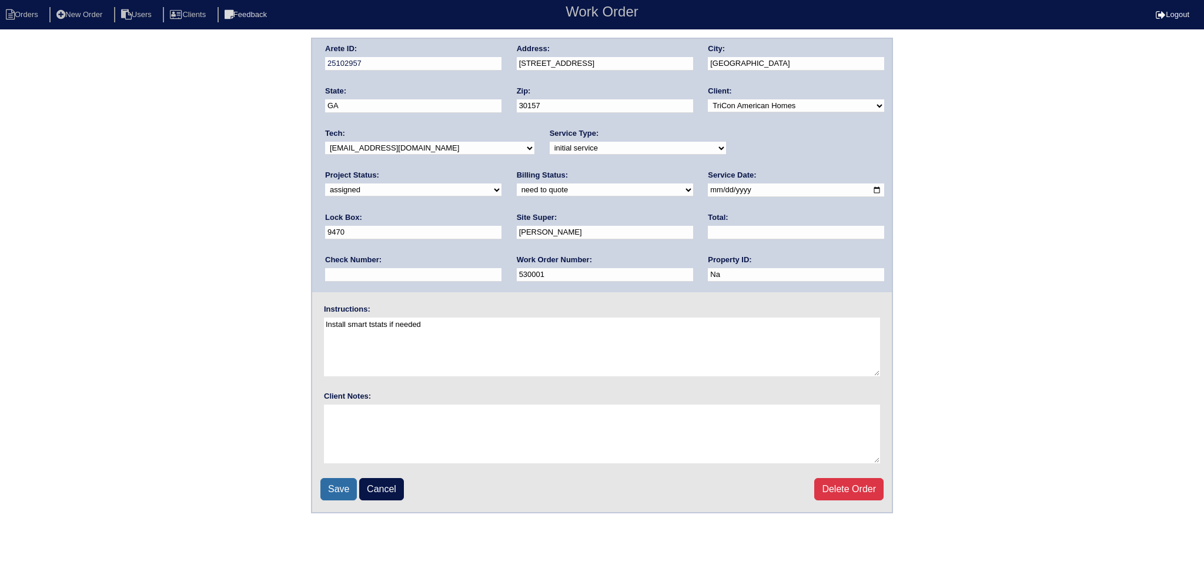
click at [340, 488] on input "Save" at bounding box center [338, 489] width 36 height 22
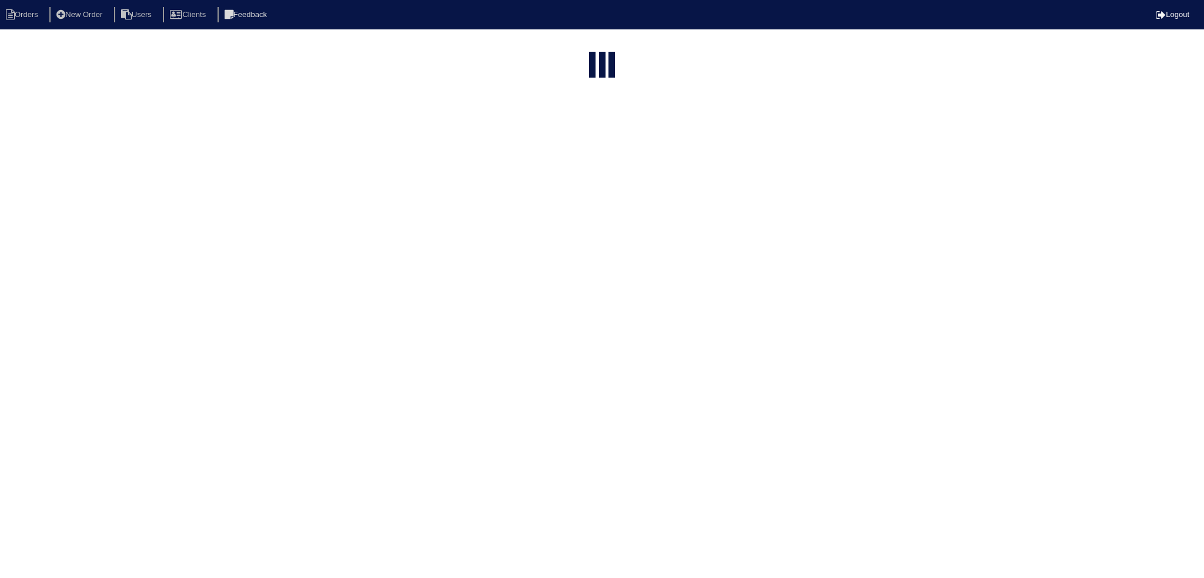
select select "15"
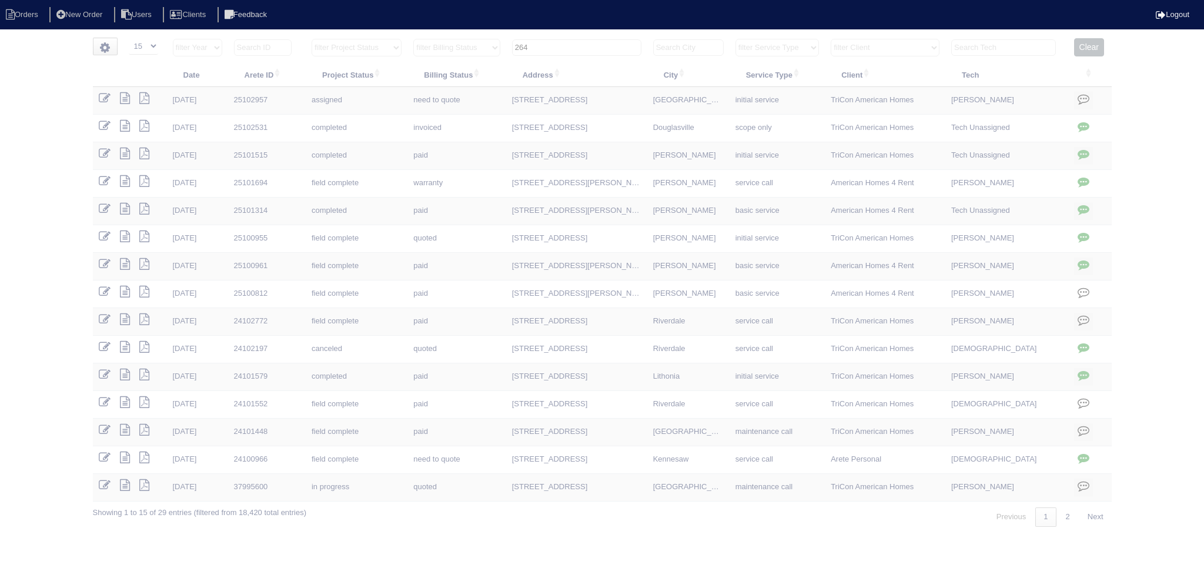
click at [574, 41] on input "264" at bounding box center [576, 47] width 129 height 16
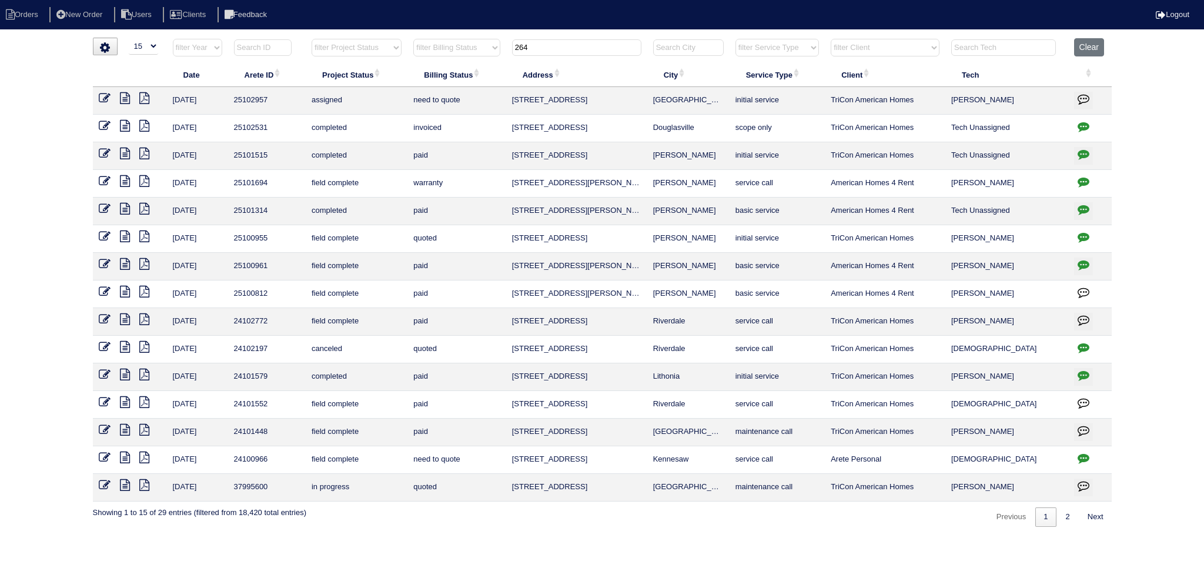
click at [574, 41] on input "264" at bounding box center [576, 47] width 129 height 16
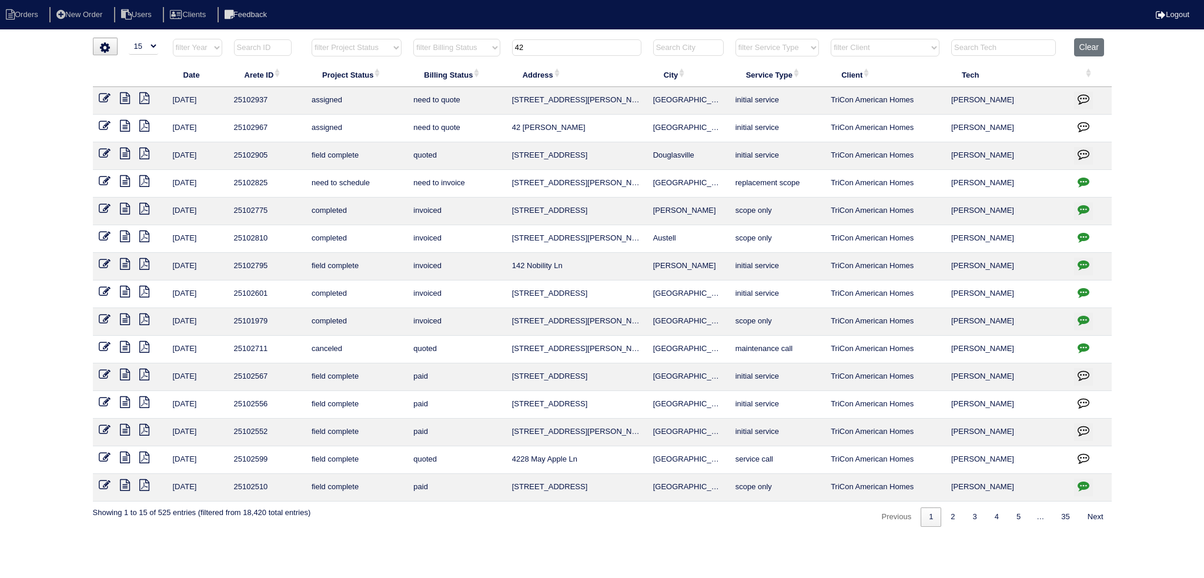
type input "42"
click at [106, 123] on icon at bounding box center [105, 126] width 12 height 12
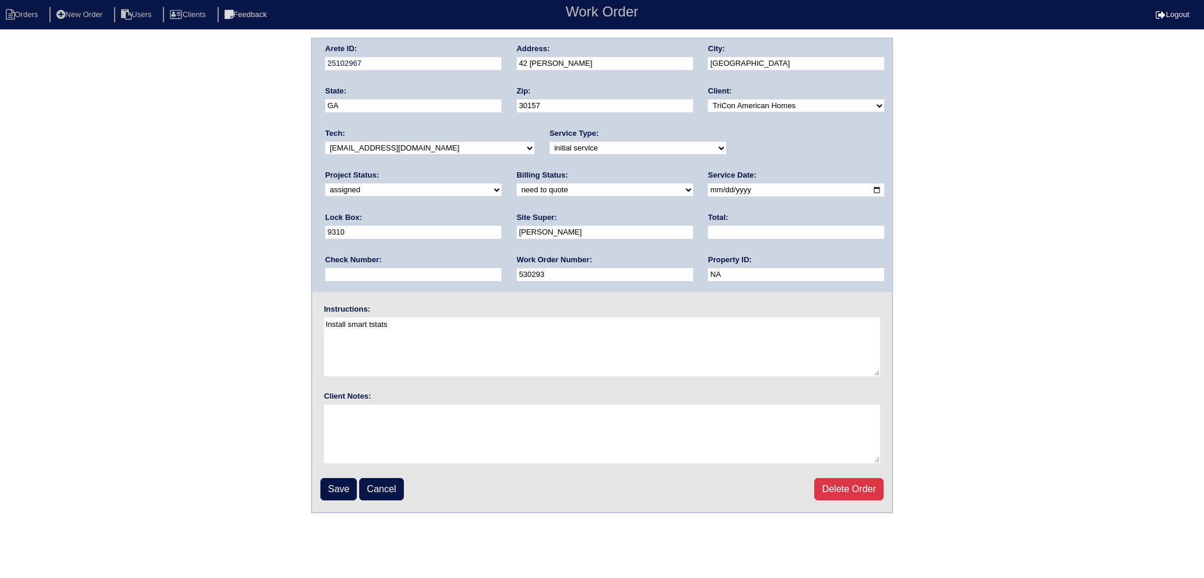
click at [443, 149] on select "-select- aretesmg+backup-tech@gmail.com benjohnholt88@gmail.com callisonhvac@ya…" at bounding box center [429, 148] width 209 height 13
select select "75"
click at [325, 142] on select "-select- aretesmg+backup-tech@gmail.com benjohnholt88@gmail.com callisonhvac@ya…" at bounding box center [429, 148] width 209 height 13
click at [708, 187] on input "2025-08-13" at bounding box center [796, 190] width 176 height 14
drag, startPoint x: 593, startPoint y: 277, endPoint x: 599, endPoint y: 266, distance: 13.1
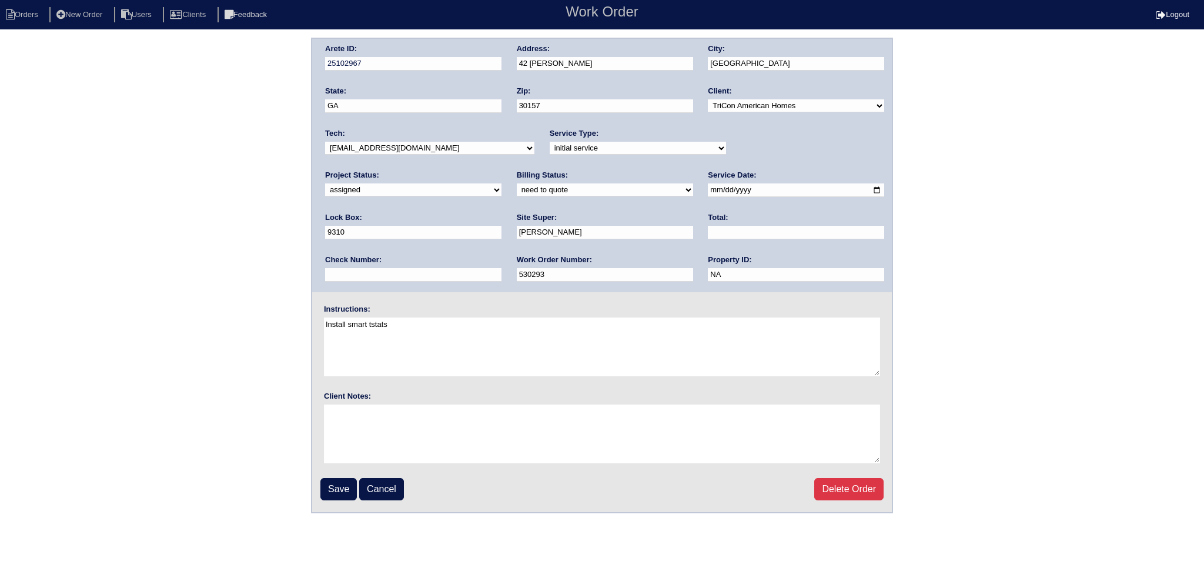
click at [708, 277] on input "NA" at bounding box center [796, 275] width 176 height 14
click at [708, 190] on input "2025-08-13" at bounding box center [796, 190] width 176 height 14
type input "2025-08-14"
click at [335, 481] on input "Save" at bounding box center [338, 489] width 36 height 22
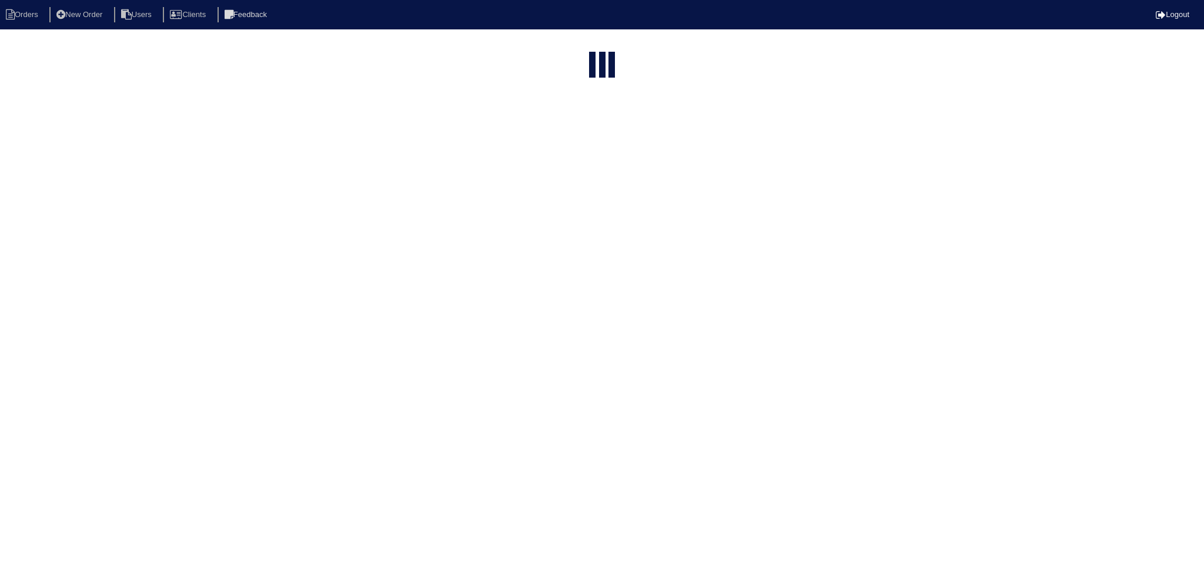
select select "15"
type input "42"
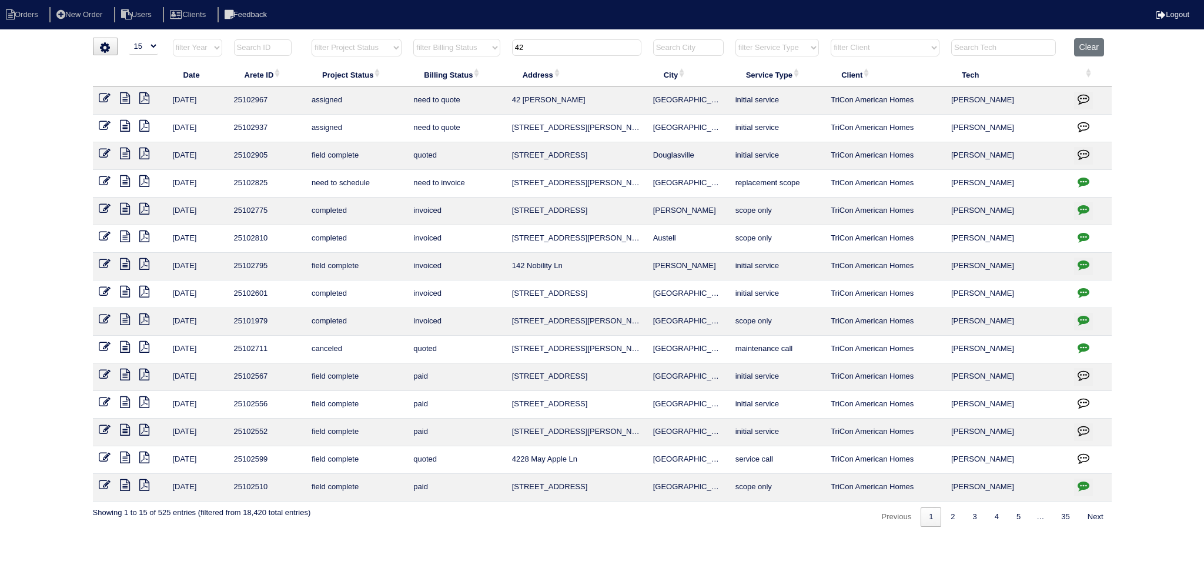
click at [578, 44] on input "42" at bounding box center [576, 47] width 129 height 16
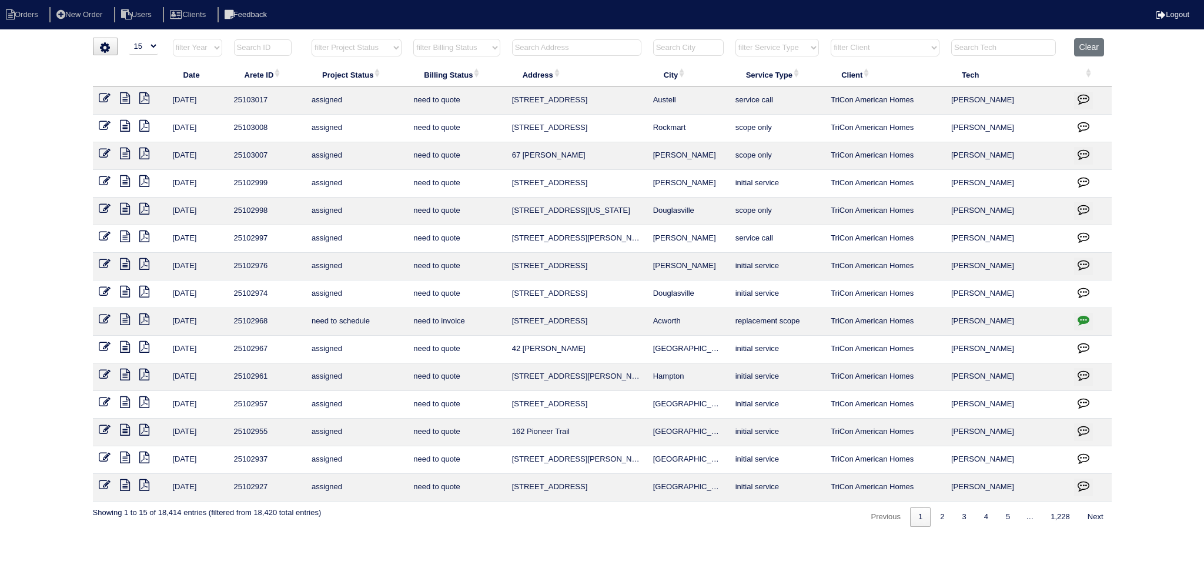
click at [594, 53] on input "text" at bounding box center [576, 47] width 129 height 16
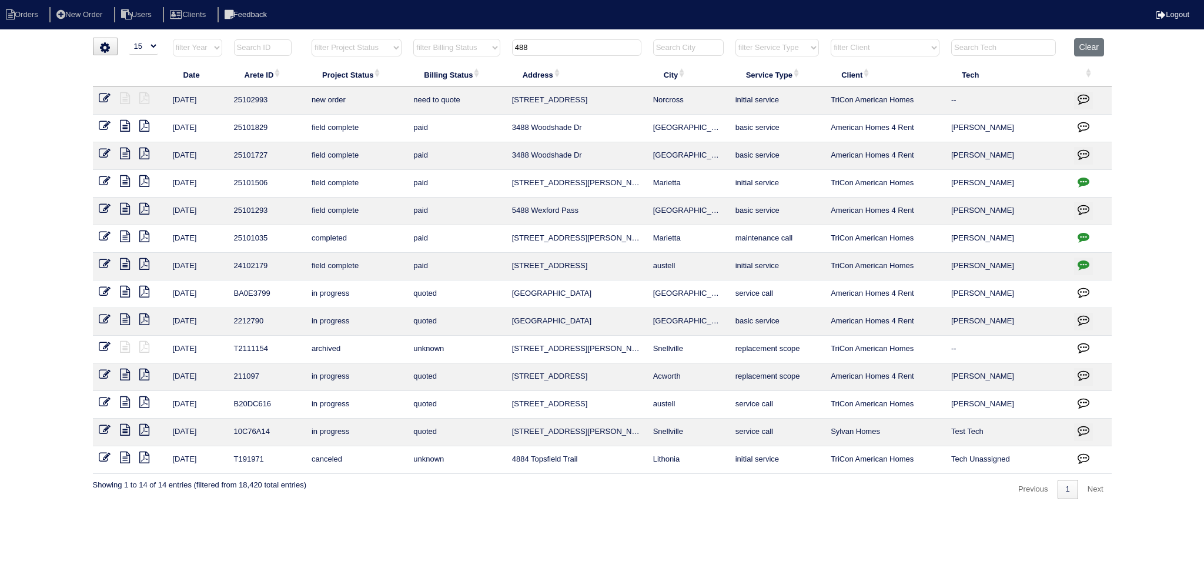
type input "488"
drag, startPoint x: 103, startPoint y: 98, endPoint x: 113, endPoint y: 97, distance: 9.4
click at [103, 98] on icon at bounding box center [105, 98] width 12 height 12
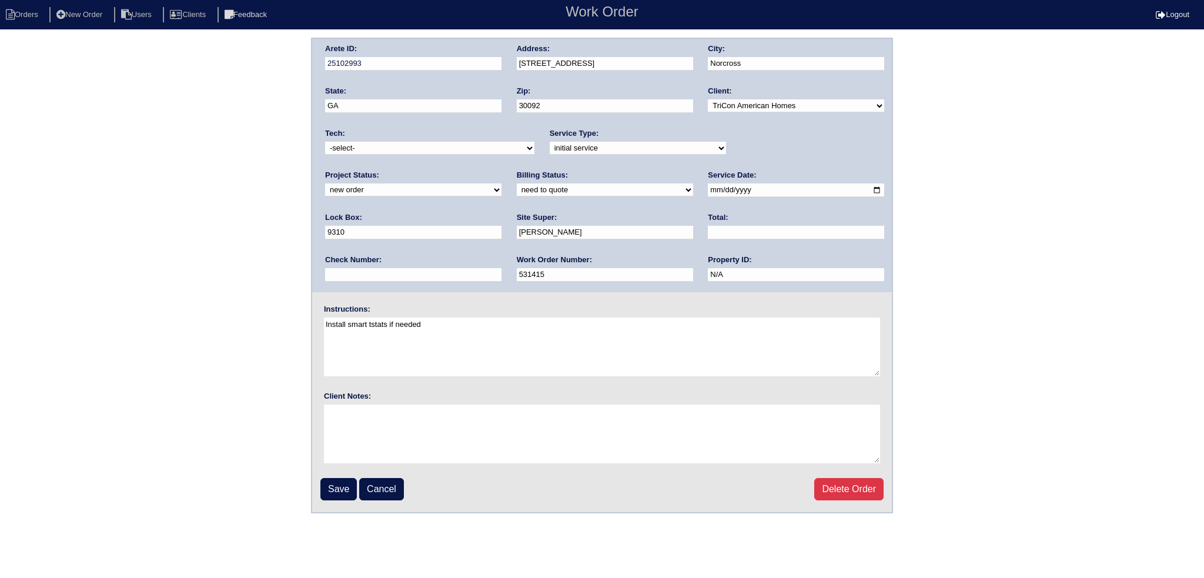
click at [380, 145] on select "-select- [EMAIL_ADDRESS][DOMAIN_NAME] [EMAIL_ADDRESS][DOMAIN_NAME] [EMAIL_ADDRE…" at bounding box center [429, 148] width 209 height 13
select select "151"
click at [325, 142] on select "-select- aretesmg+backup-tech@gmail.com benjohnholt88@gmail.com callisonhvac@ya…" at bounding box center [429, 148] width 209 height 13
drag, startPoint x: 745, startPoint y: 145, endPoint x: 746, endPoint y: 154, distance: 9.4
click at [501, 170] on div "Project Status: new order assigned in progress field complete need to schedule …" at bounding box center [413, 186] width 176 height 32
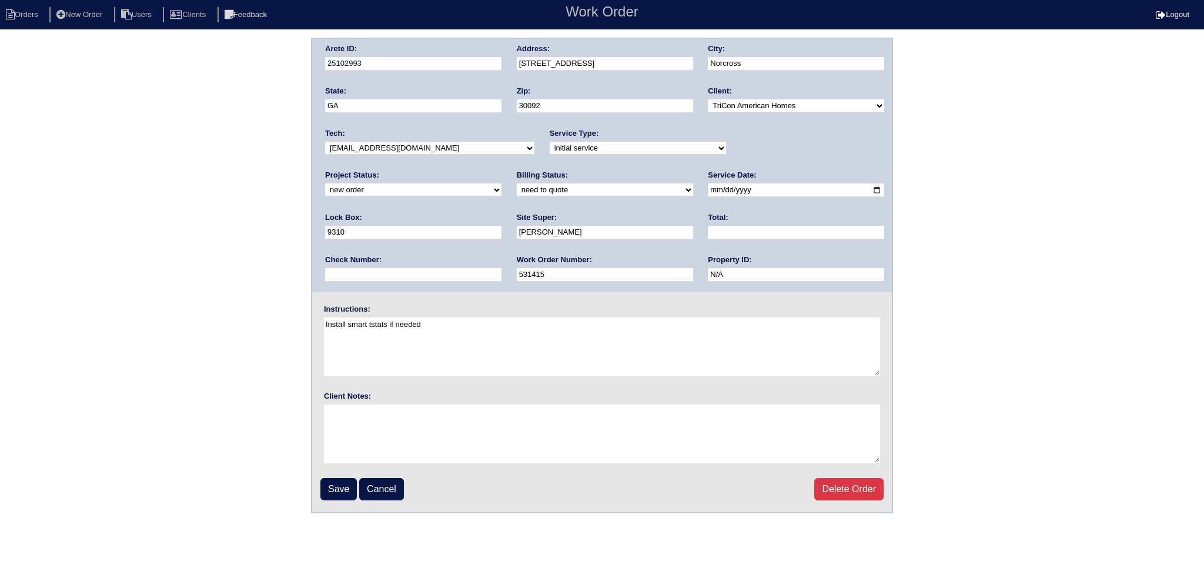
select select "assigned"
click at [501, 183] on select "new order assigned in progress field complete need to schedule admin review arc…" at bounding box center [413, 189] width 176 height 13
click at [708, 189] on input "2025-08-12" at bounding box center [796, 190] width 176 height 14
type input "2025-08-14"
click at [332, 479] on input "Save" at bounding box center [338, 489] width 36 height 22
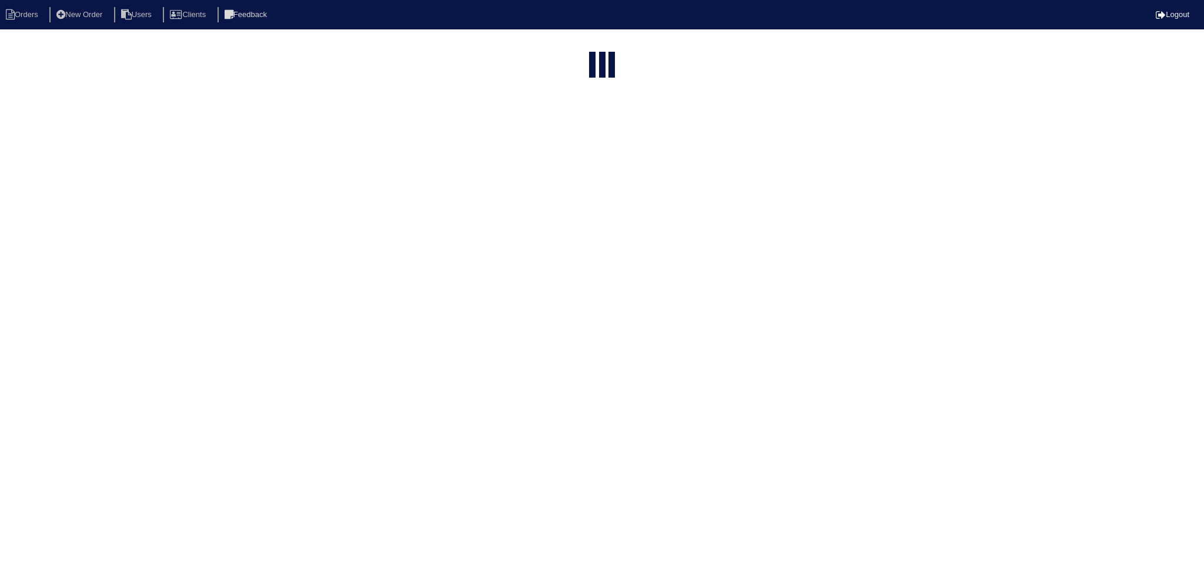
select select "15"
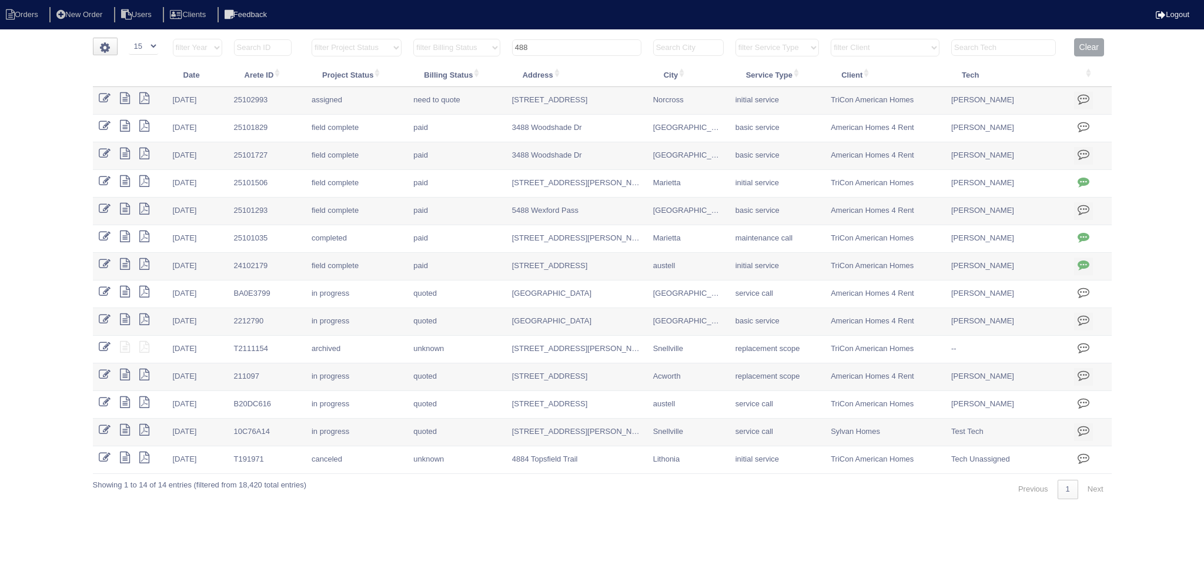
click at [570, 42] on input "488" at bounding box center [576, 47] width 129 height 16
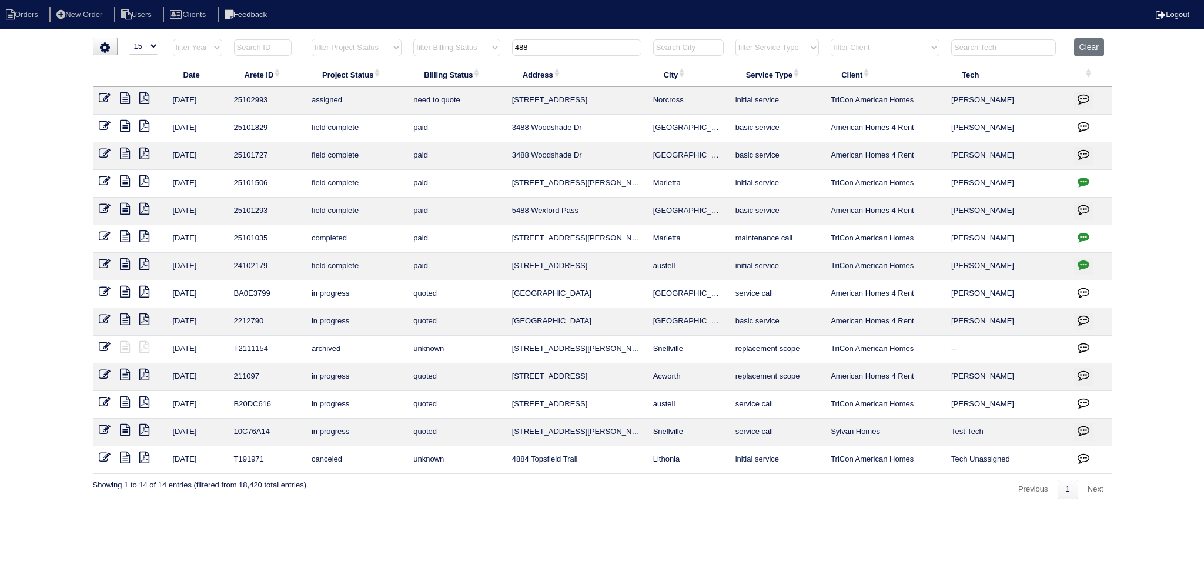
click at [570, 42] on input "488" at bounding box center [576, 47] width 129 height 16
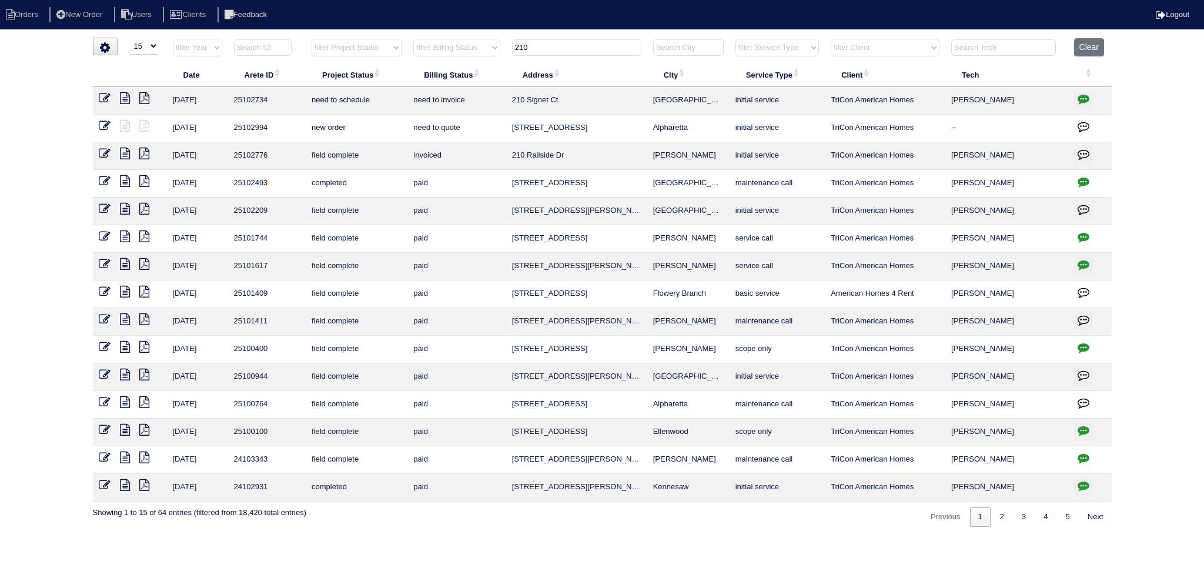
type input "210"
click at [103, 123] on icon at bounding box center [105, 126] width 12 height 12
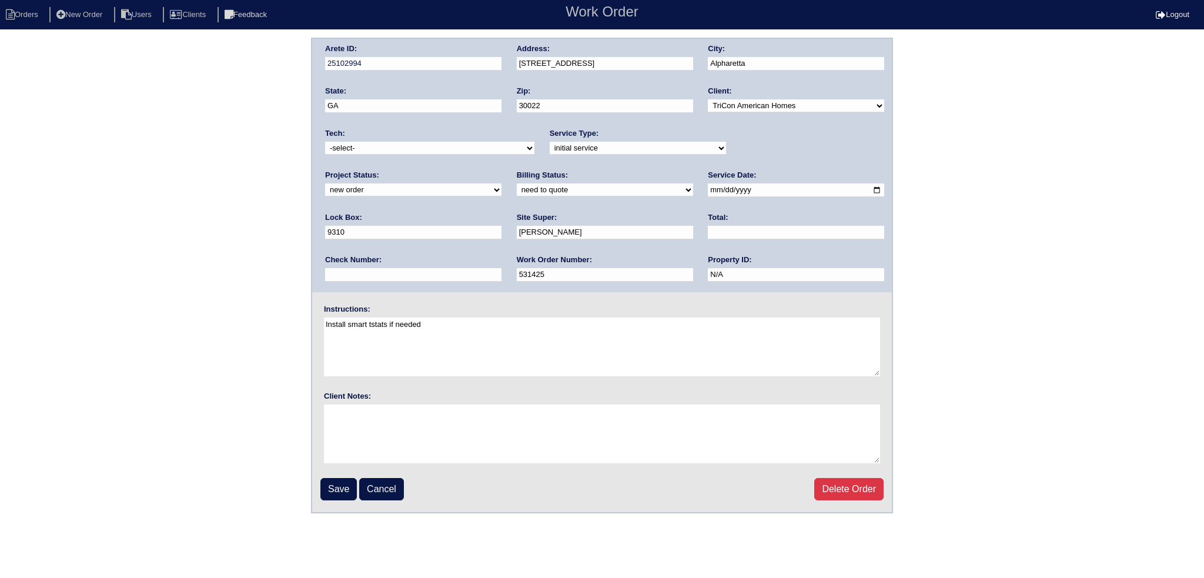
drag, startPoint x: 784, startPoint y: 140, endPoint x: 770, endPoint y: 163, distance: 26.1
click at [501, 170] on div "Project Status: new order assigned in progress field complete need to schedule …" at bounding box center [413, 186] width 176 height 32
select select "assigned"
click at [501, 183] on select "new order assigned in progress field complete need to schedule admin review arc…" at bounding box center [413, 189] width 176 height 13
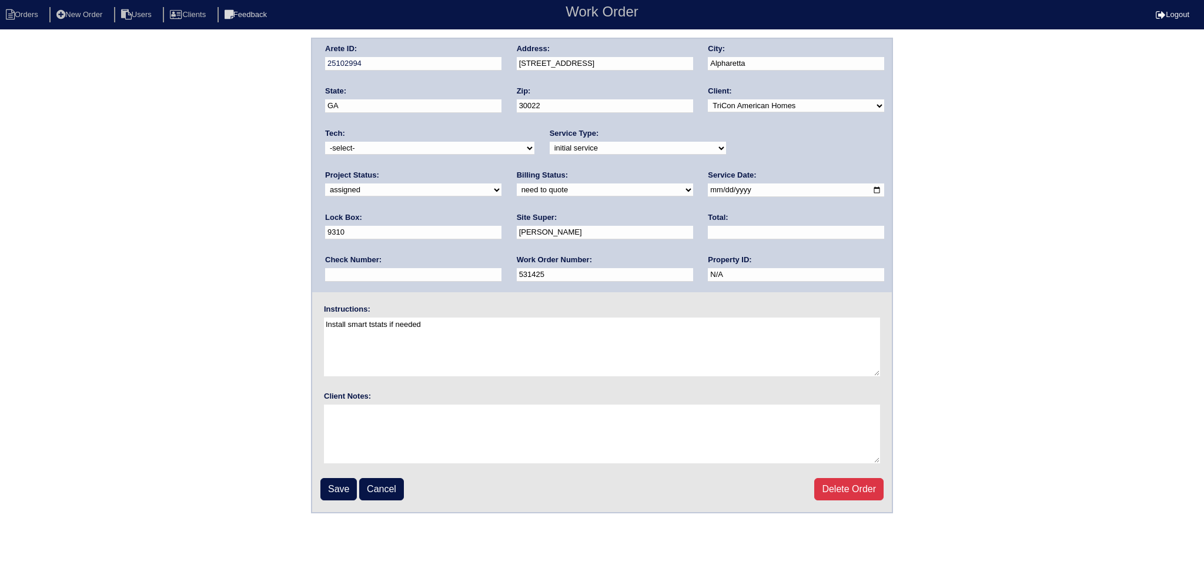
drag, startPoint x: 687, startPoint y: 187, endPoint x: 656, endPoint y: 216, distance: 42.8
click at [708, 188] on input "2025-08-12" at bounding box center [796, 190] width 176 height 14
type input "2025-08-14"
click at [442, 150] on select "-select- aretesmg+backup-tech@gmail.com benjohnholt88@gmail.com callisonhvac@ya…" at bounding box center [429, 148] width 209 height 13
select select "151"
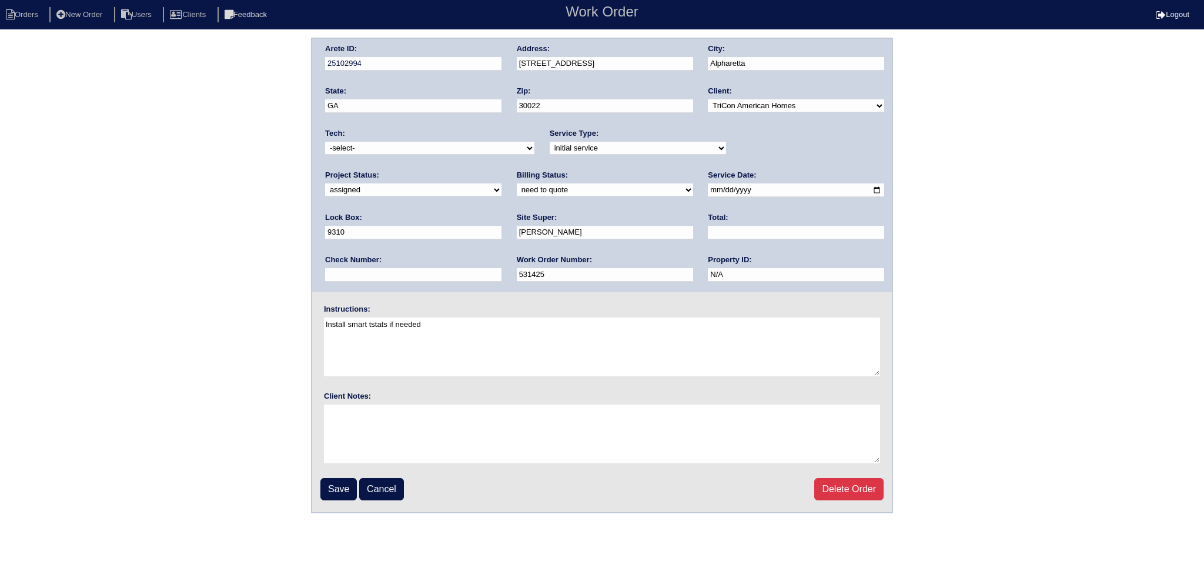
click at [325, 142] on select "-select- aretesmg+backup-tech@gmail.com benjohnholt88@gmail.com callisonhvac@ya…" at bounding box center [429, 148] width 209 height 13
click at [360, 481] on div "Save Cancel Delete Order" at bounding box center [601, 489] width 563 height 22
click at [347, 481] on input "Save" at bounding box center [338, 489] width 36 height 22
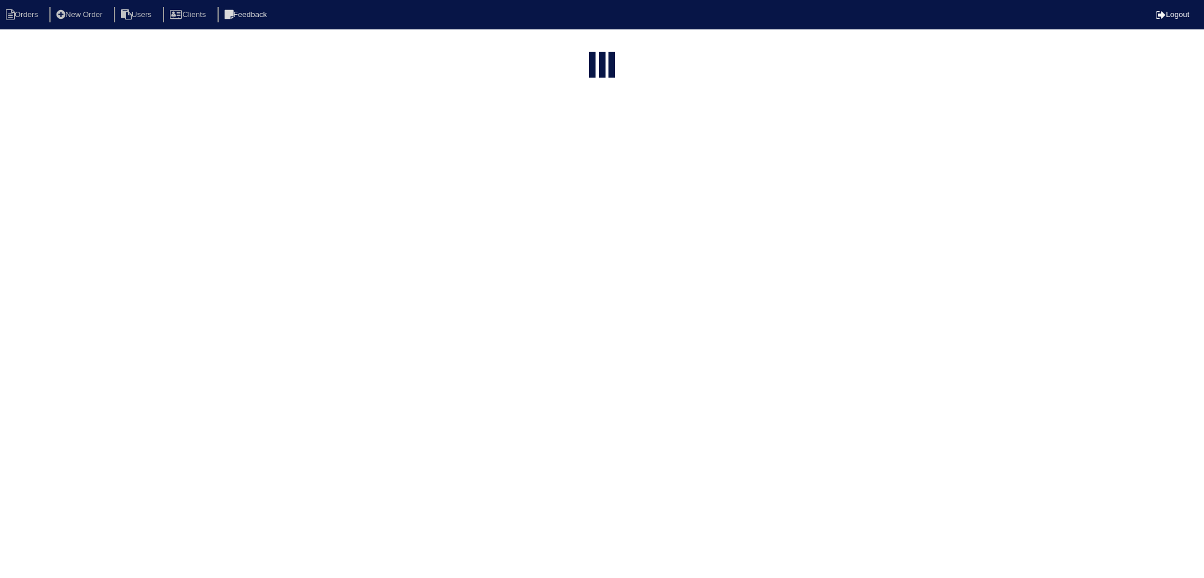
select select "15"
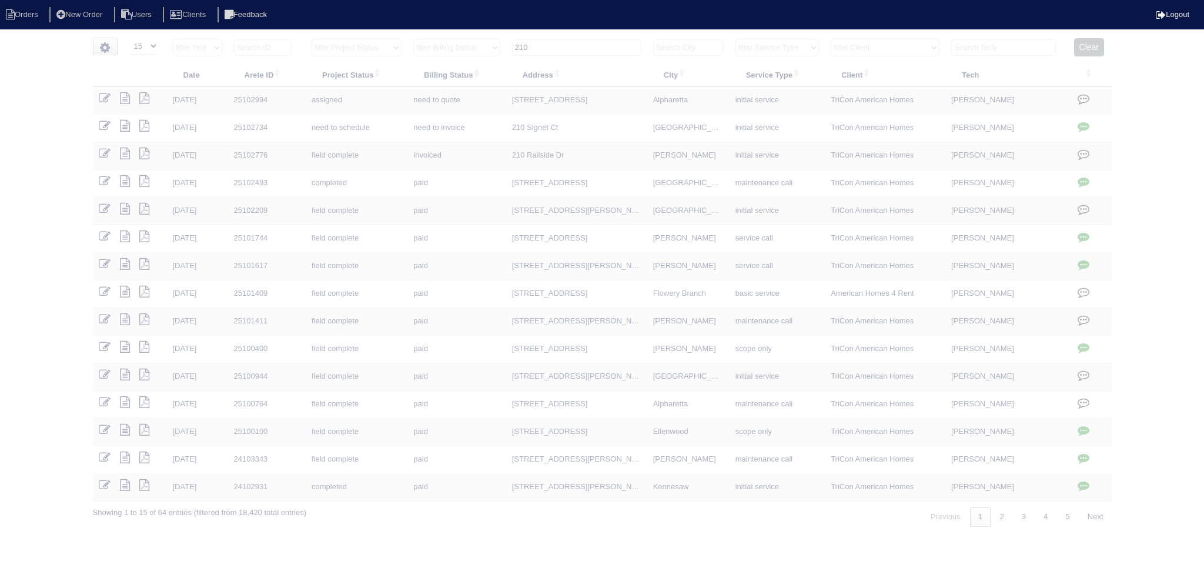
click at [583, 46] on input "210" at bounding box center [576, 47] width 129 height 16
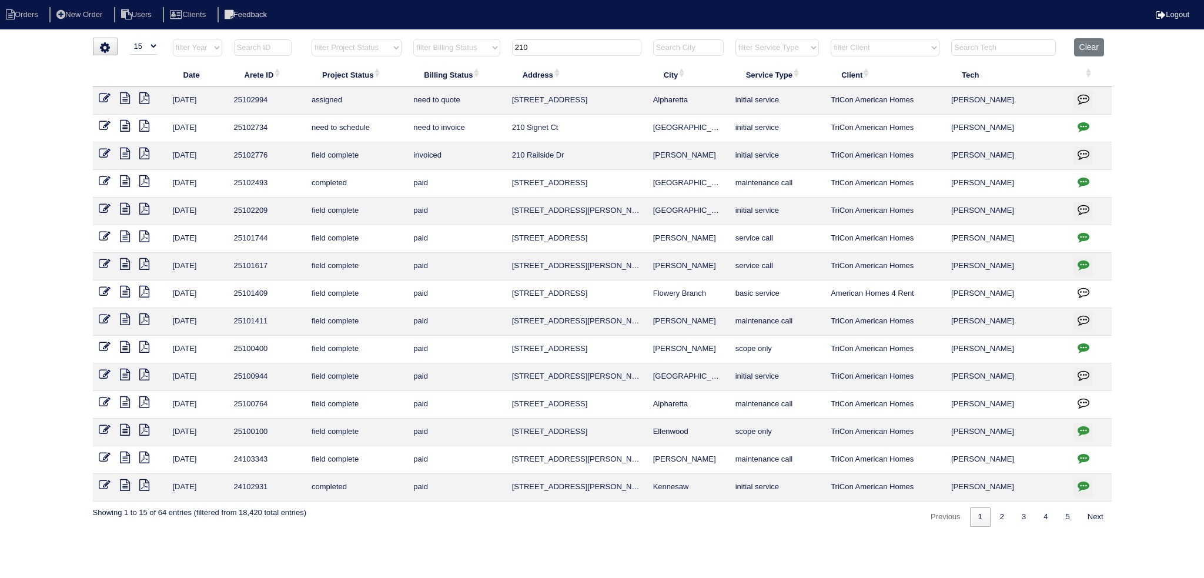
click at [583, 46] on input "210" at bounding box center [576, 47] width 129 height 16
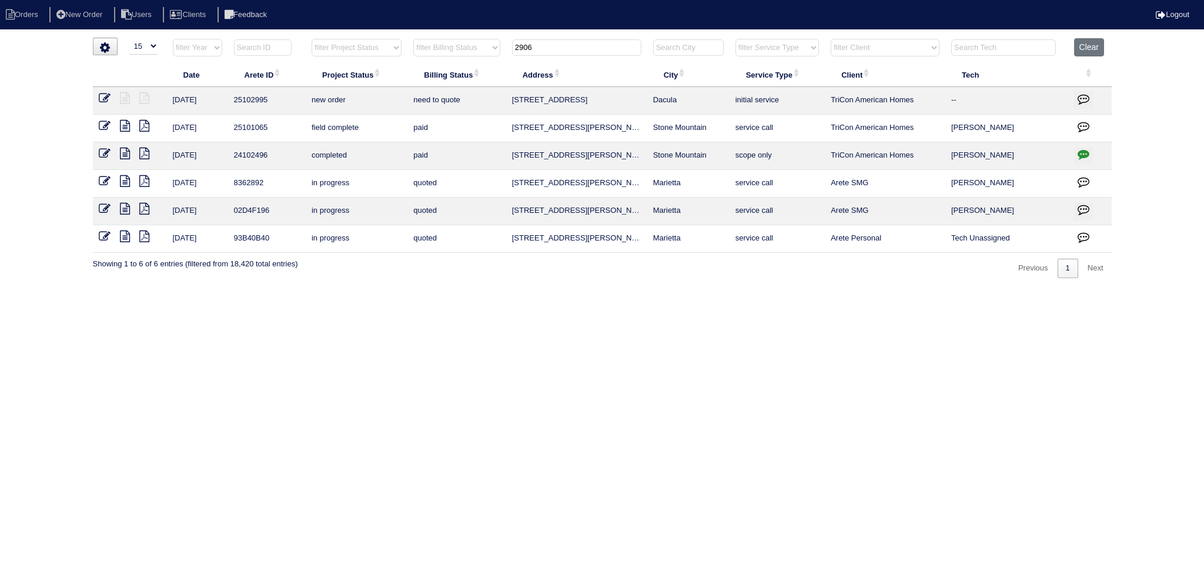
type input "2906"
click at [105, 93] on icon at bounding box center [105, 98] width 12 height 12
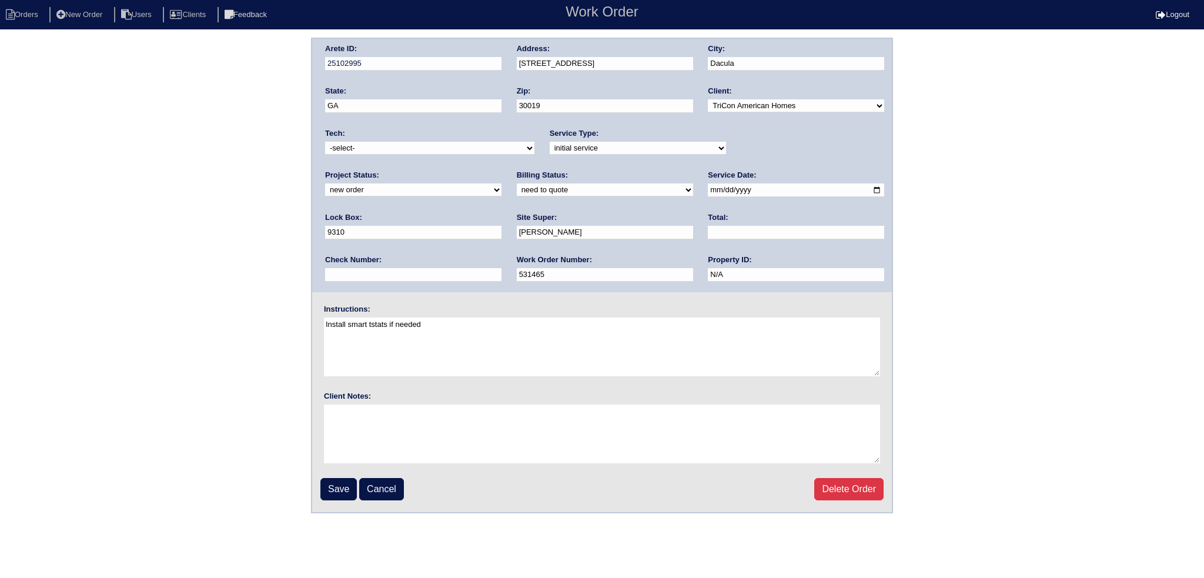
drag, startPoint x: 826, startPoint y: 147, endPoint x: 820, endPoint y: 152, distance: 7.9
click at [501, 183] on select "new order assigned in progress field complete need to schedule admin review arc…" at bounding box center [413, 189] width 176 height 13
select select "assigned"
click at [501, 183] on select "new order assigned in progress field complete need to schedule admin review arc…" at bounding box center [413, 189] width 176 height 13
click at [708, 184] on input "[DATE]" at bounding box center [796, 190] width 176 height 14
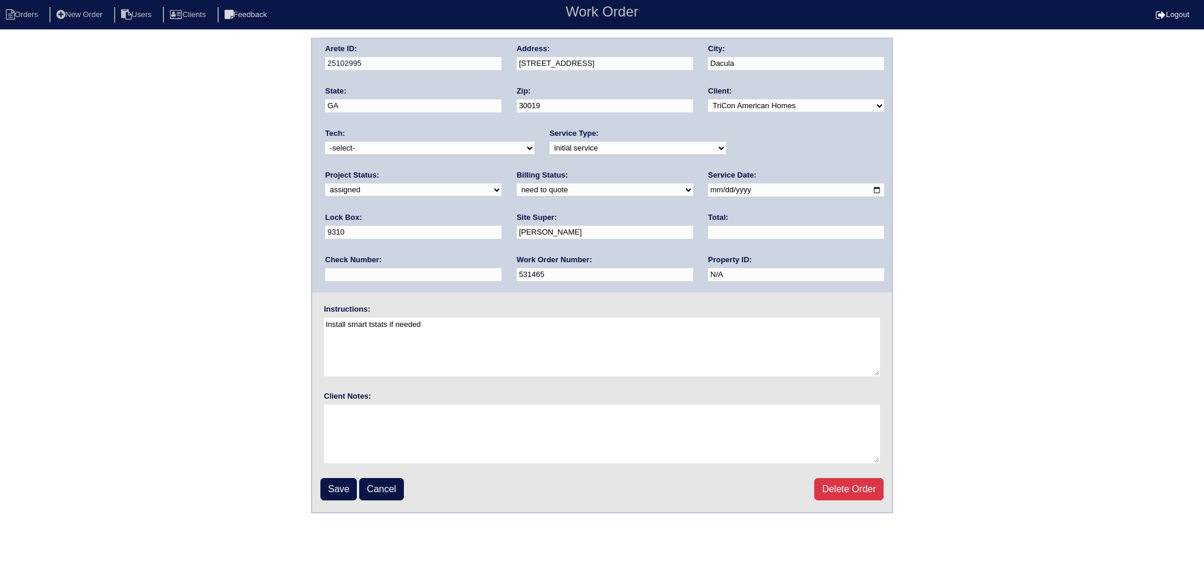
click at [708, 186] on input "[DATE]" at bounding box center [796, 190] width 176 height 14
type input "[DATE]"
drag, startPoint x: 471, startPoint y: 143, endPoint x: 468, endPoint y: 152, distance: 9.5
click at [471, 143] on select "-select- aretesmg+backup-tech@gmail.com benjohnholt88@gmail.com callisonhvac@ya…" at bounding box center [429, 148] width 209 height 13
select select "151"
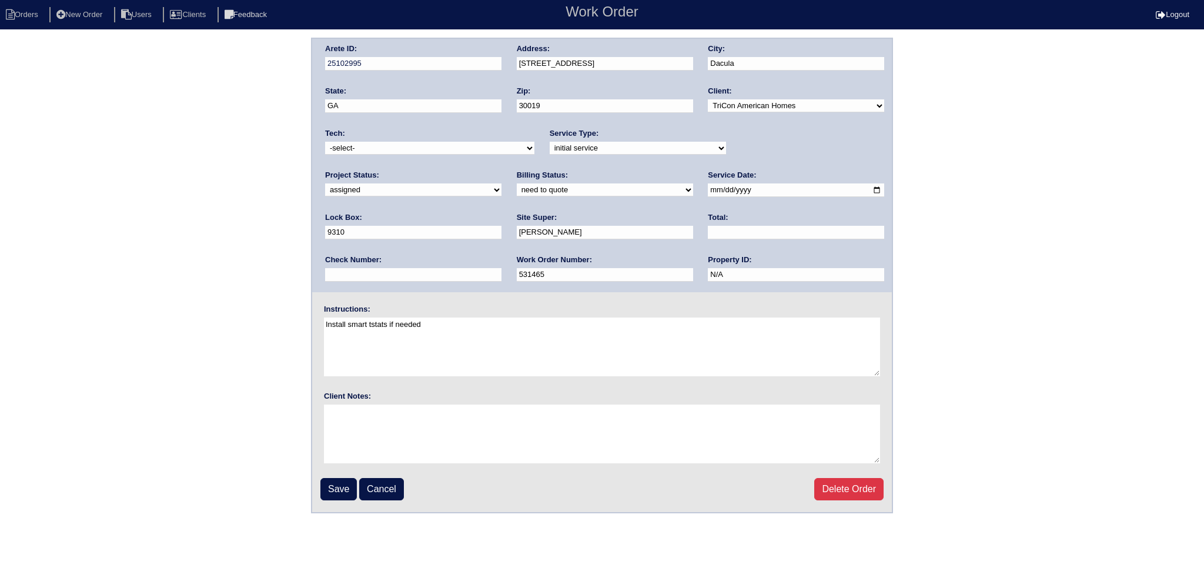
click at [325, 142] on select "-select- aretesmg+backup-tech@gmail.com benjohnholt88@gmail.com callisonhvac@ya…" at bounding box center [429, 148] width 209 height 13
click at [331, 495] on input "Save" at bounding box center [338, 489] width 36 height 22
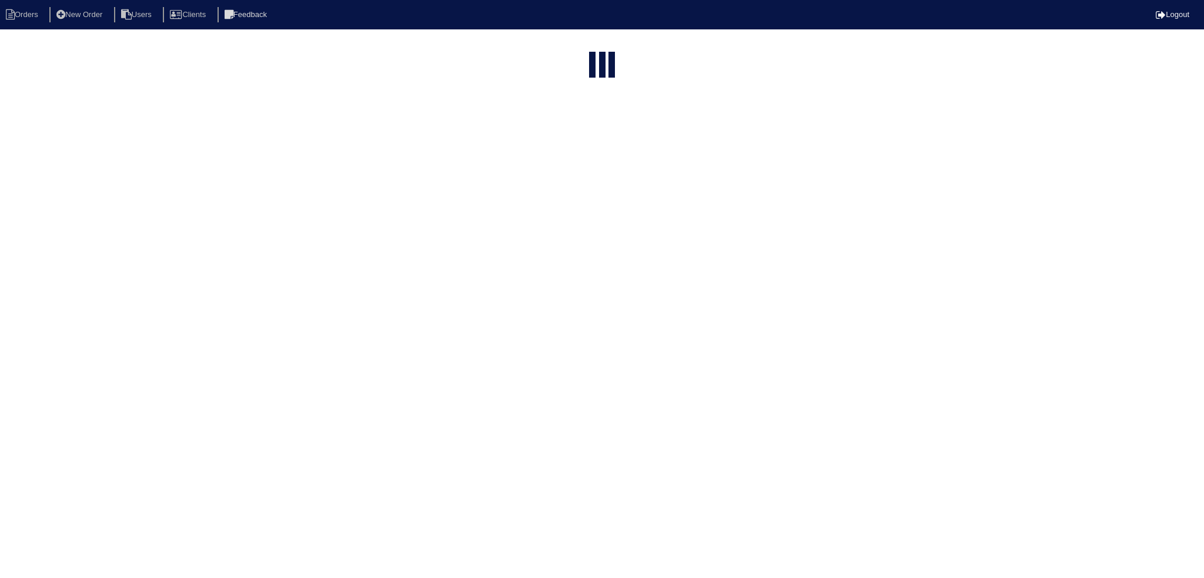
select select "15"
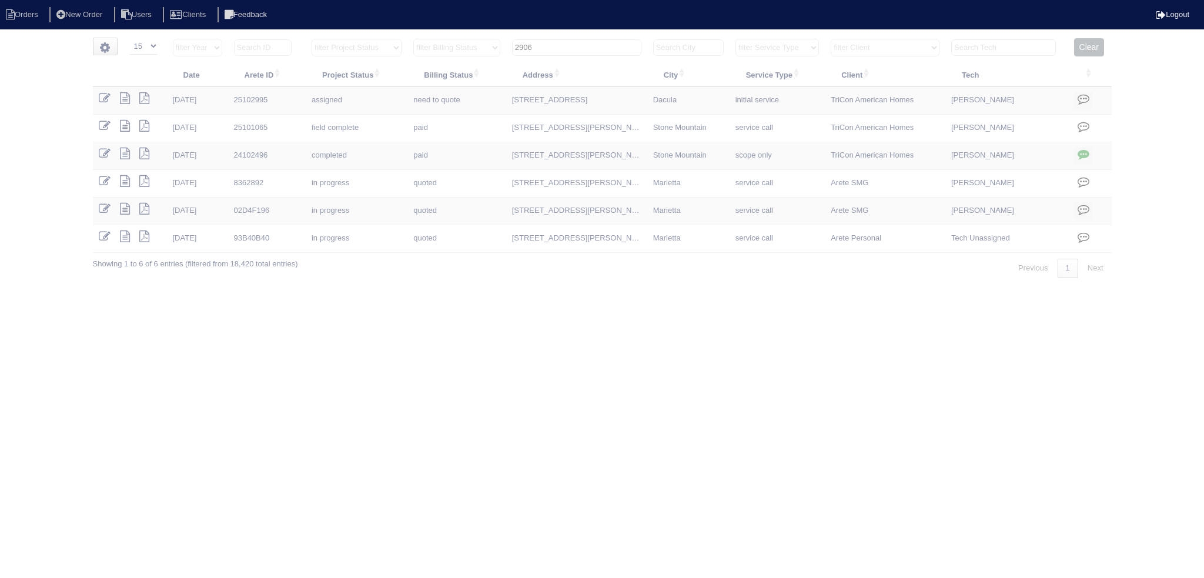
click at [584, 41] on input "2906" at bounding box center [576, 47] width 129 height 16
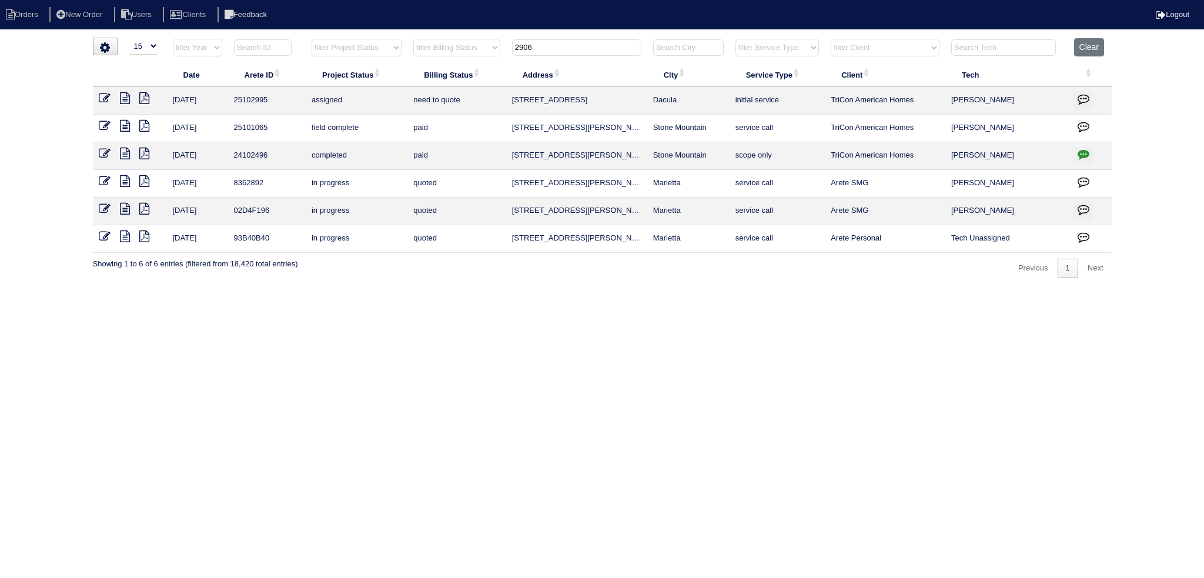
click at [584, 41] on input "2906" at bounding box center [576, 47] width 129 height 16
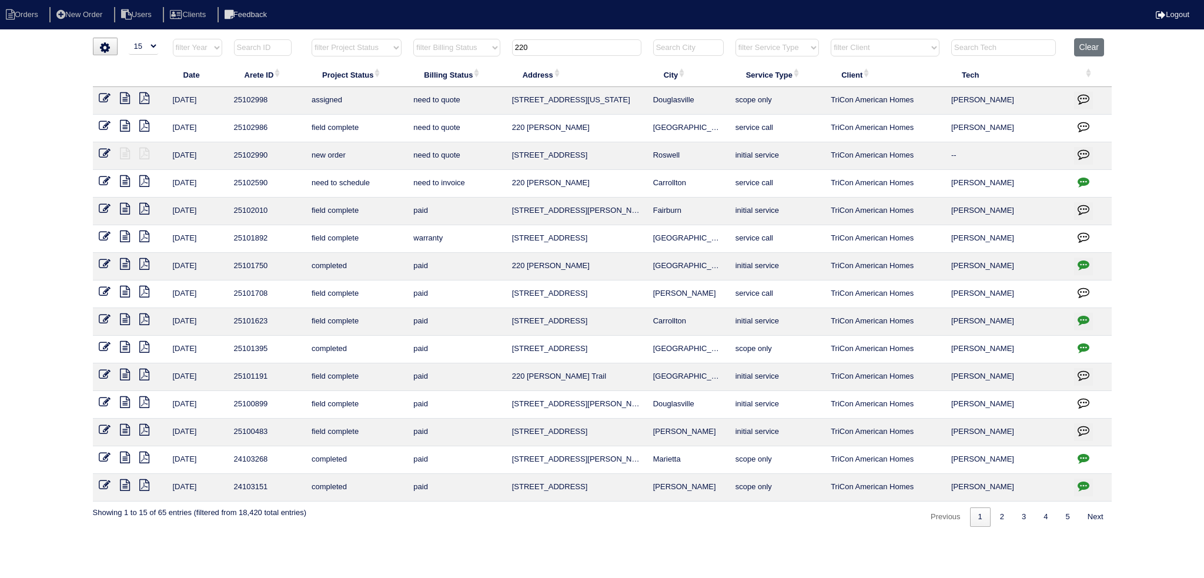
type input "220"
click at [102, 149] on icon at bounding box center [105, 154] width 12 height 12
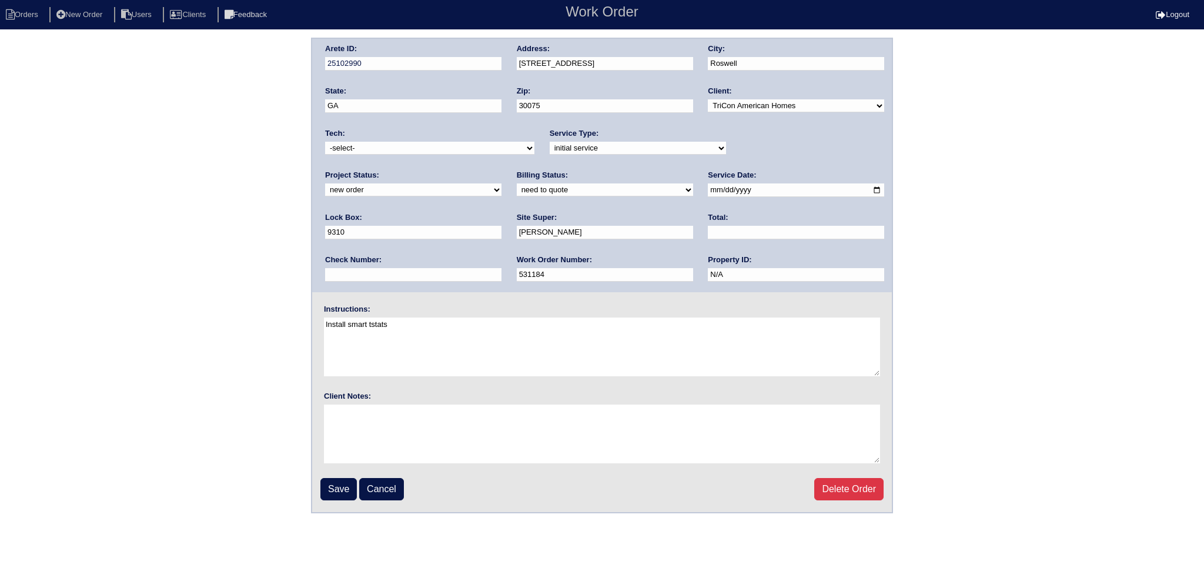
click at [501, 183] on select "new order assigned in progress field complete need to schedule admin review arc…" at bounding box center [413, 189] width 176 height 13
select select "assigned"
click at [501, 183] on select "new order assigned in progress field complete need to schedule admin review arc…" at bounding box center [413, 189] width 176 height 13
click at [708, 194] on input "[DATE]" at bounding box center [796, 190] width 176 height 14
click at [708, 190] on input "[DATE]" at bounding box center [796, 190] width 176 height 14
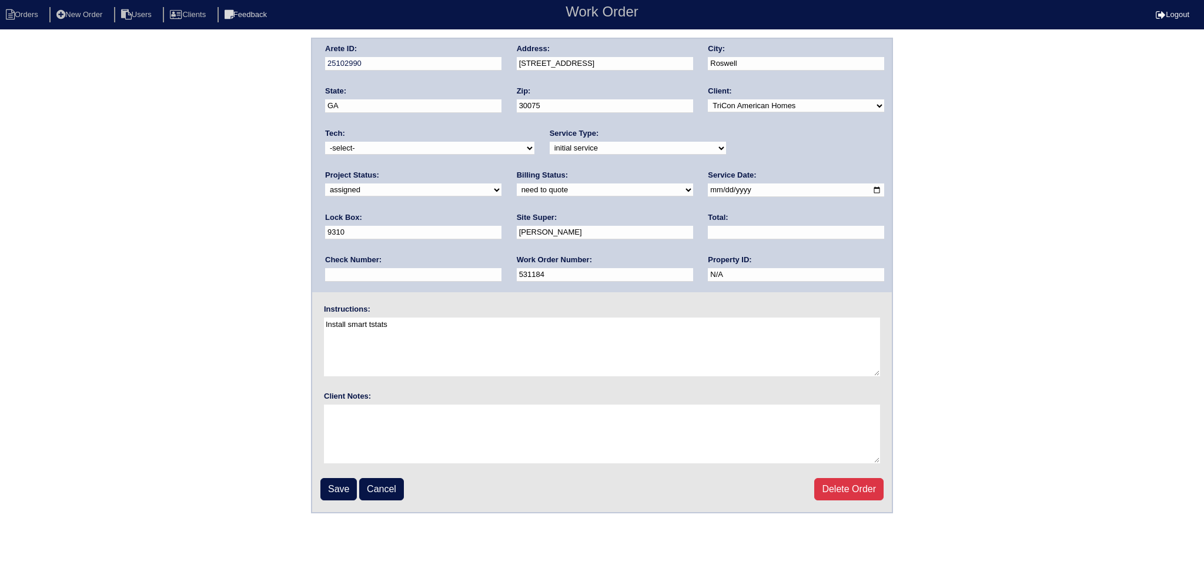
type input "[DATE]"
drag, startPoint x: 454, startPoint y: 146, endPoint x: 451, endPoint y: 152, distance: 6.3
click at [453, 146] on select "-select- [EMAIL_ADDRESS][DOMAIN_NAME] [EMAIL_ADDRESS][DOMAIN_NAME] [EMAIL_ADDRE…" at bounding box center [429, 148] width 209 height 13
select select "151"
click at [325, 142] on select "-select- [EMAIL_ADDRESS][DOMAIN_NAME] [EMAIL_ADDRESS][DOMAIN_NAME] [EMAIL_ADDRE…" at bounding box center [429, 148] width 209 height 13
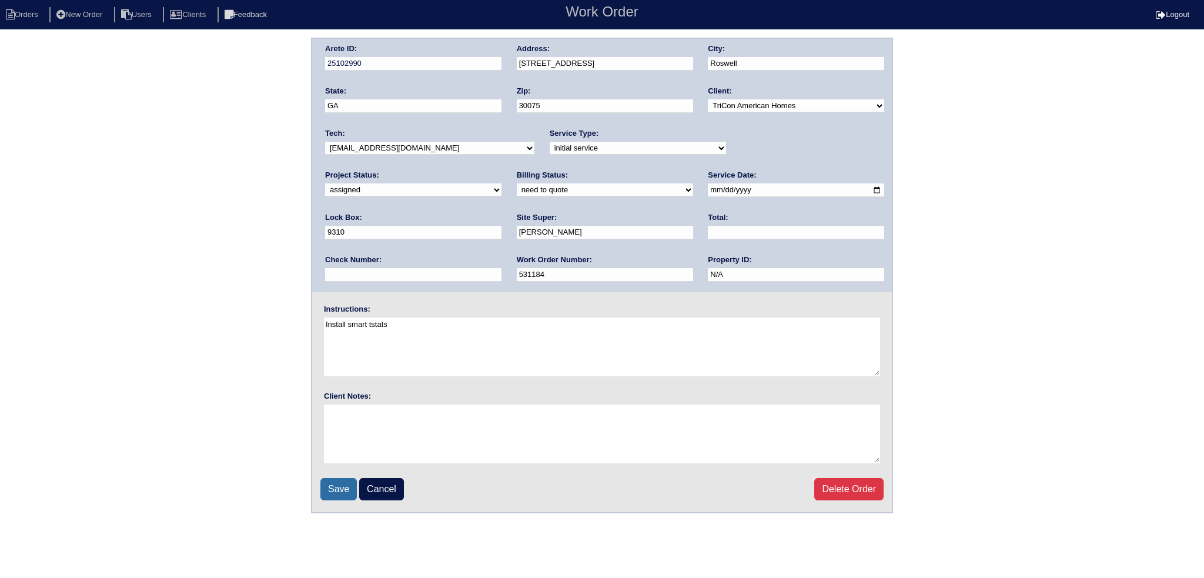
click at [333, 489] on input "Save" at bounding box center [338, 489] width 36 height 22
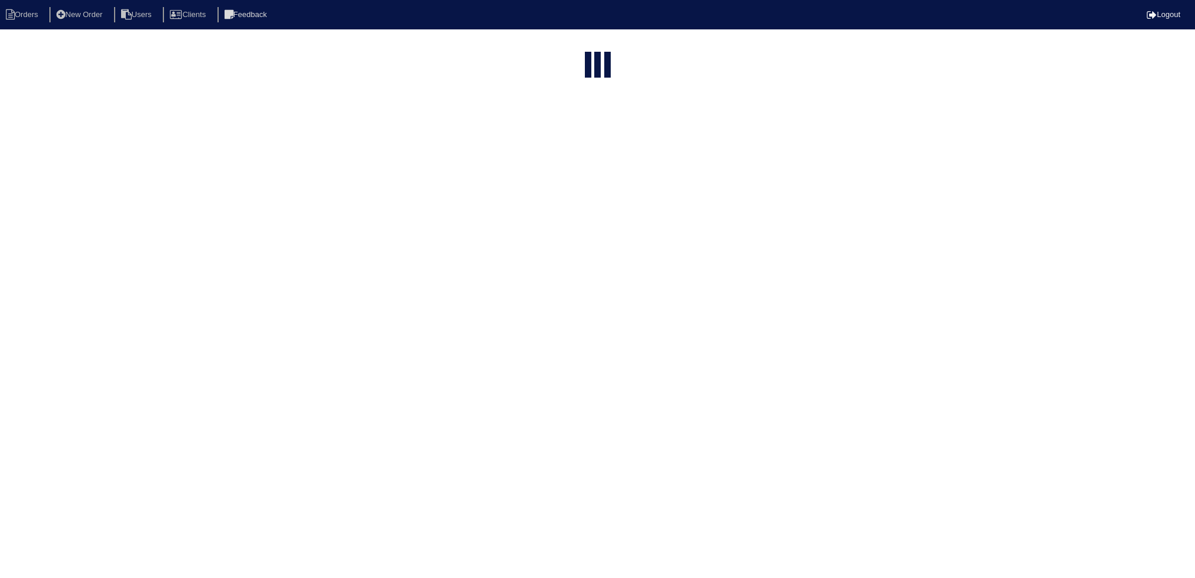
select select "15"
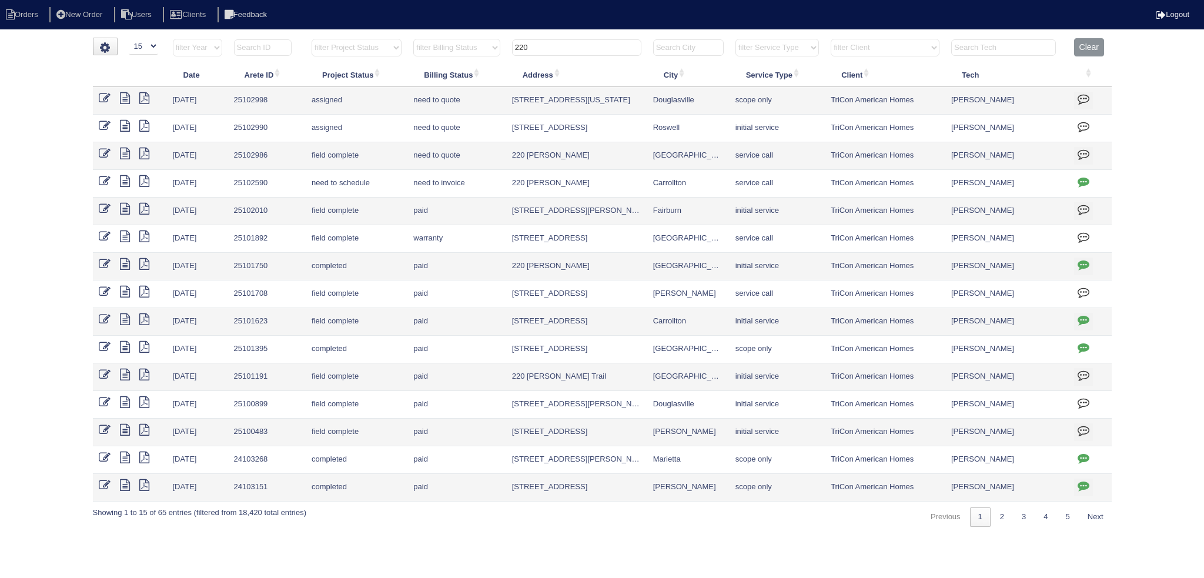
click at [568, 55] on input "220" at bounding box center [576, 47] width 129 height 16
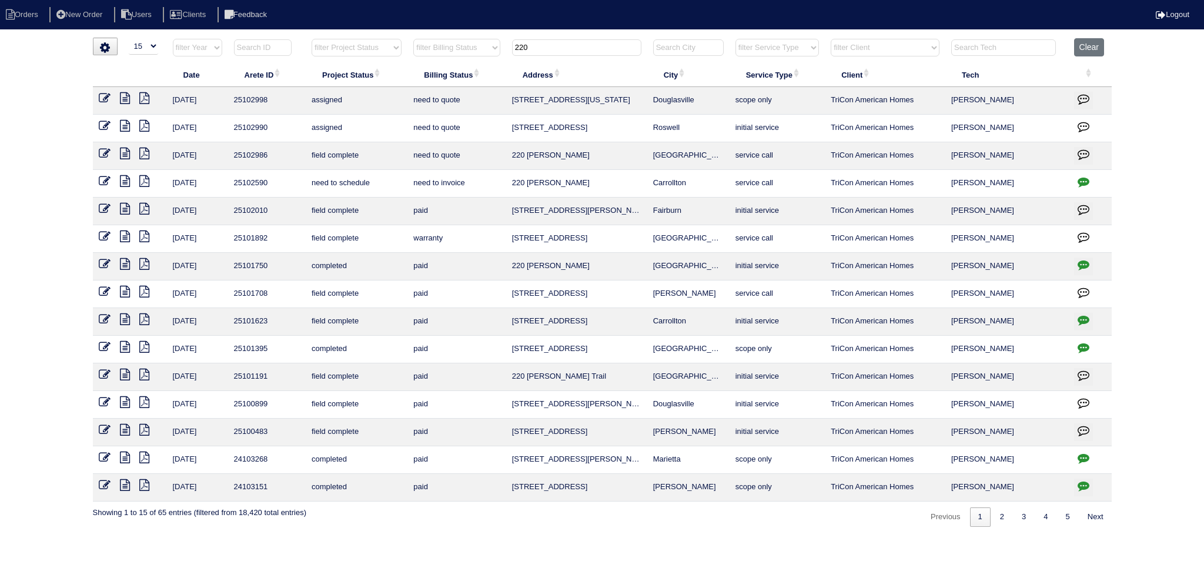
click at [565, 48] on input "220" at bounding box center [576, 47] width 129 height 16
click at [564, 48] on input "220" at bounding box center [576, 47] width 129 height 16
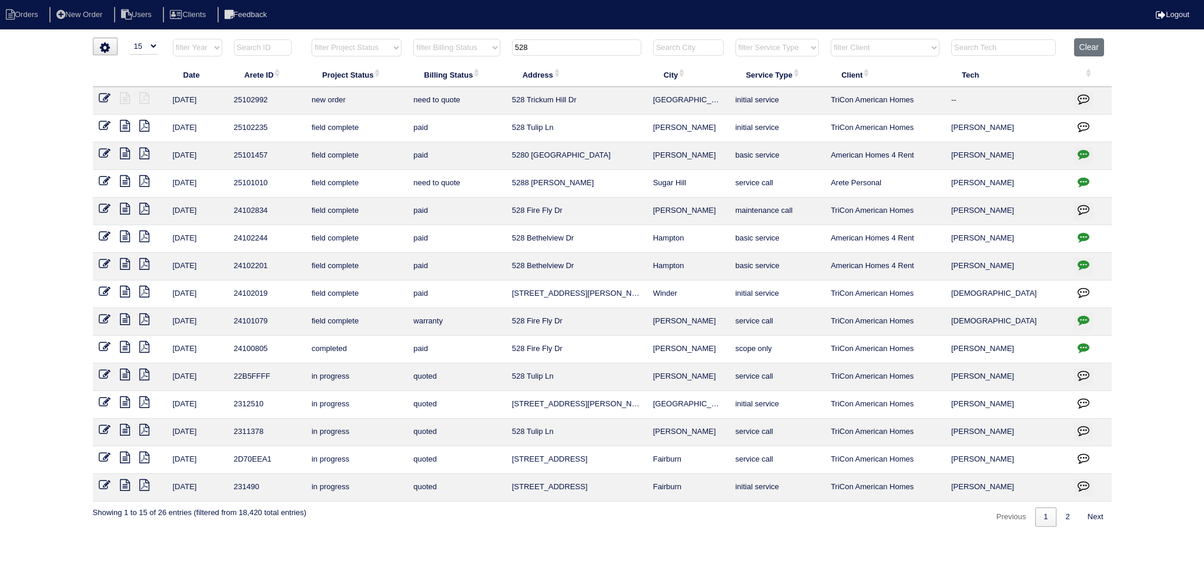
type input "528"
click at [105, 93] on icon at bounding box center [105, 98] width 12 height 12
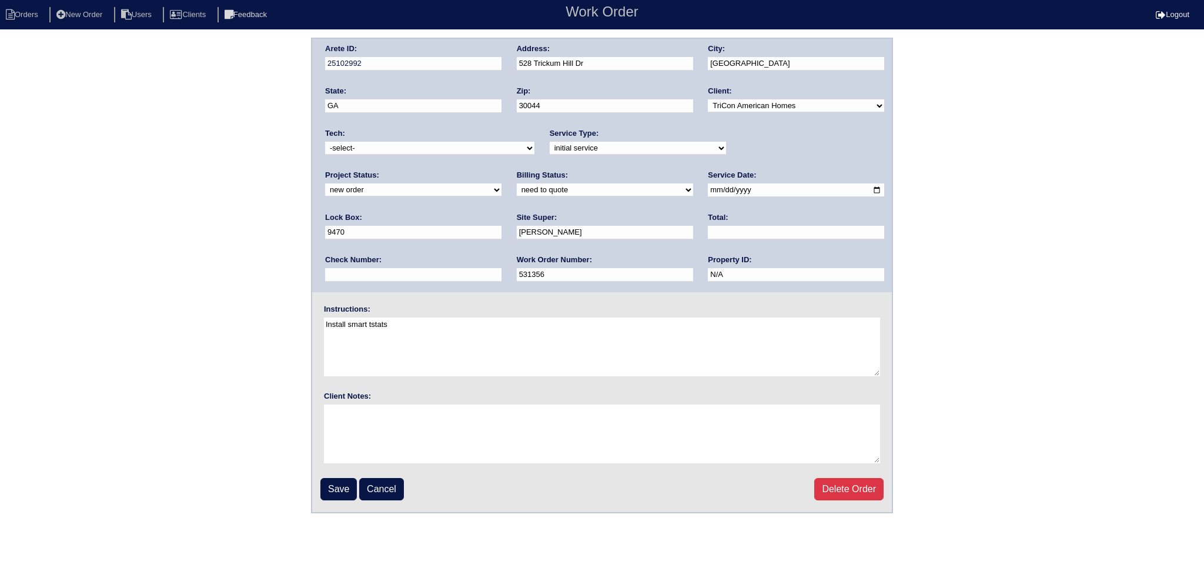
drag, startPoint x: 784, startPoint y: 146, endPoint x: 778, endPoint y: 152, distance: 9.1
click at [501, 183] on select "new order assigned in progress field complete need to schedule admin review arc…" at bounding box center [413, 189] width 176 height 13
select select "assigned"
click at [501, 183] on select "new order assigned in progress field complete need to schedule admin review arc…" at bounding box center [413, 189] width 176 height 13
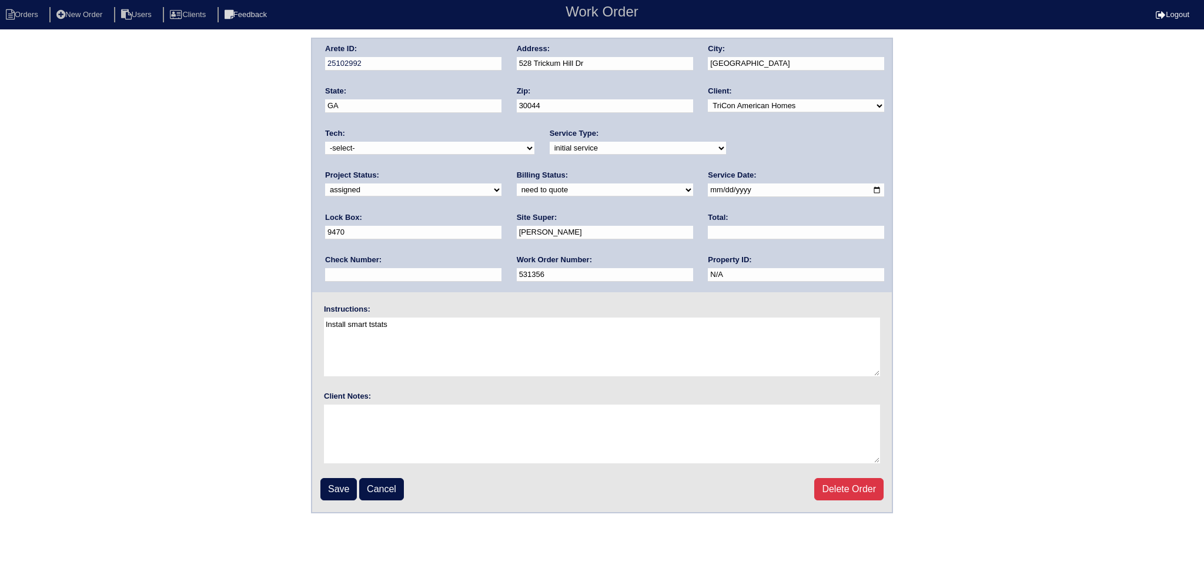
click at [708, 191] on input "2025-08-12" at bounding box center [796, 190] width 176 height 14
click at [708, 190] on input "2025-08-12" at bounding box center [796, 190] width 176 height 14
type input "[DATE]"
click at [436, 151] on select "-select- aretesmg+backup-tech@gmail.com benjohnholt88@gmail.com callisonhvac@ya…" at bounding box center [429, 148] width 209 height 13
select select "151"
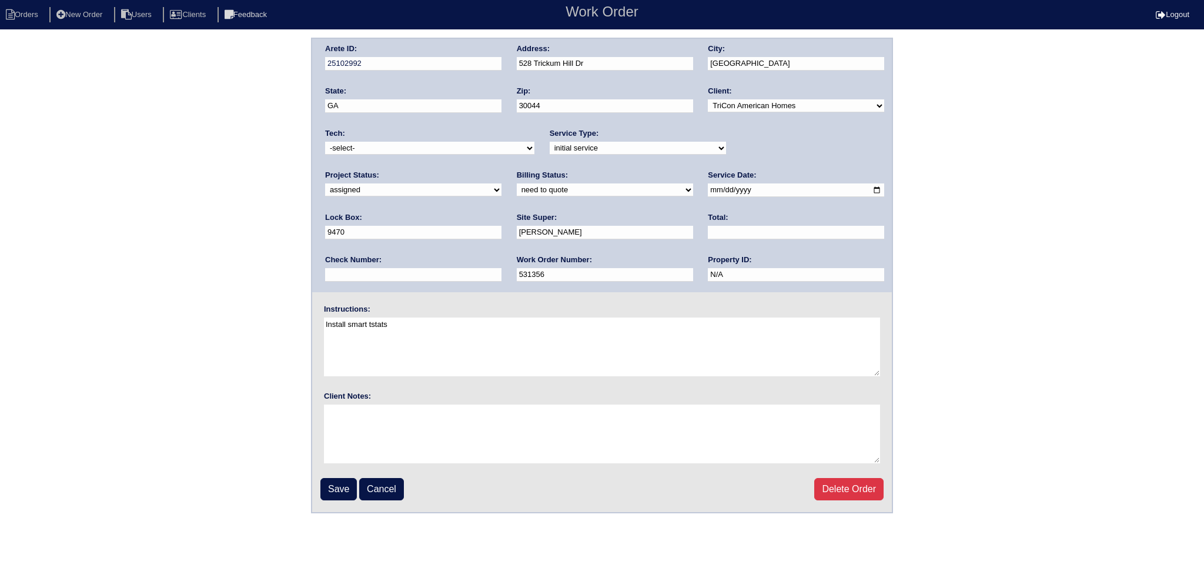
click at [325, 142] on select "-select- aretesmg+backup-tech@gmail.com benjohnholt88@gmail.com callisonhvac@ya…" at bounding box center [429, 148] width 209 height 13
click at [329, 492] on input "Save" at bounding box center [338, 489] width 36 height 22
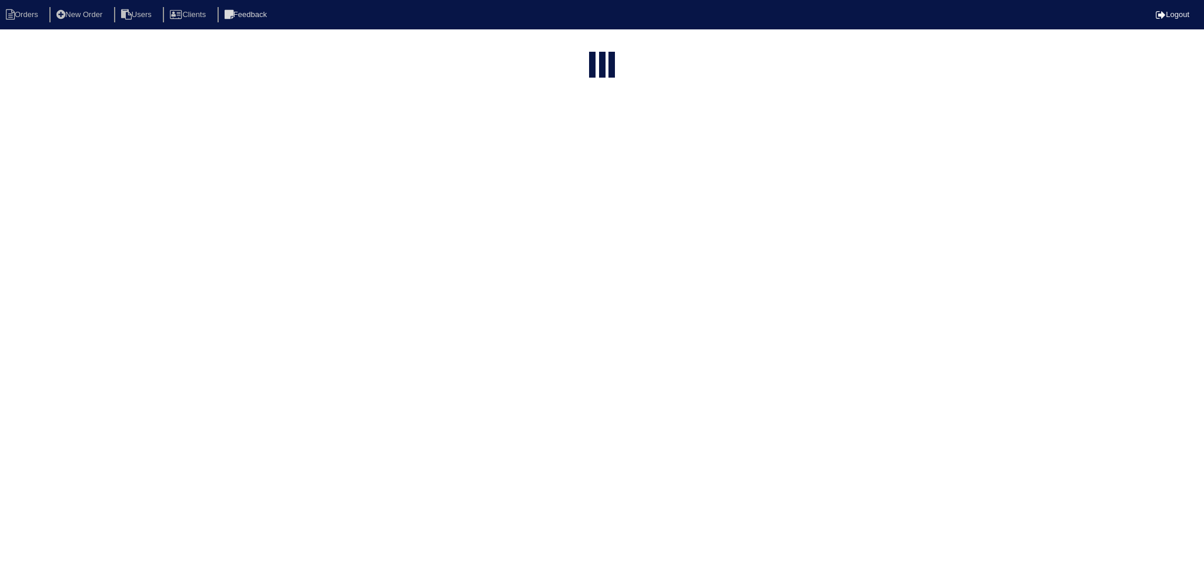
select select "15"
click at [577, 46] on input "528" at bounding box center [576, 47] width 129 height 16
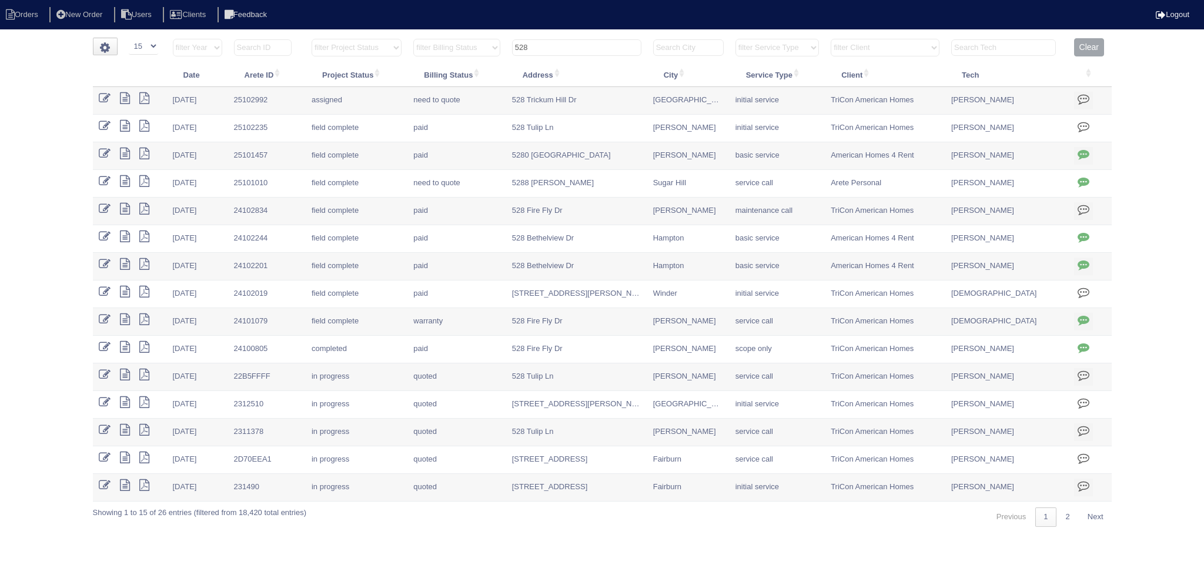
click at [577, 46] on input "528" at bounding box center [576, 47] width 129 height 16
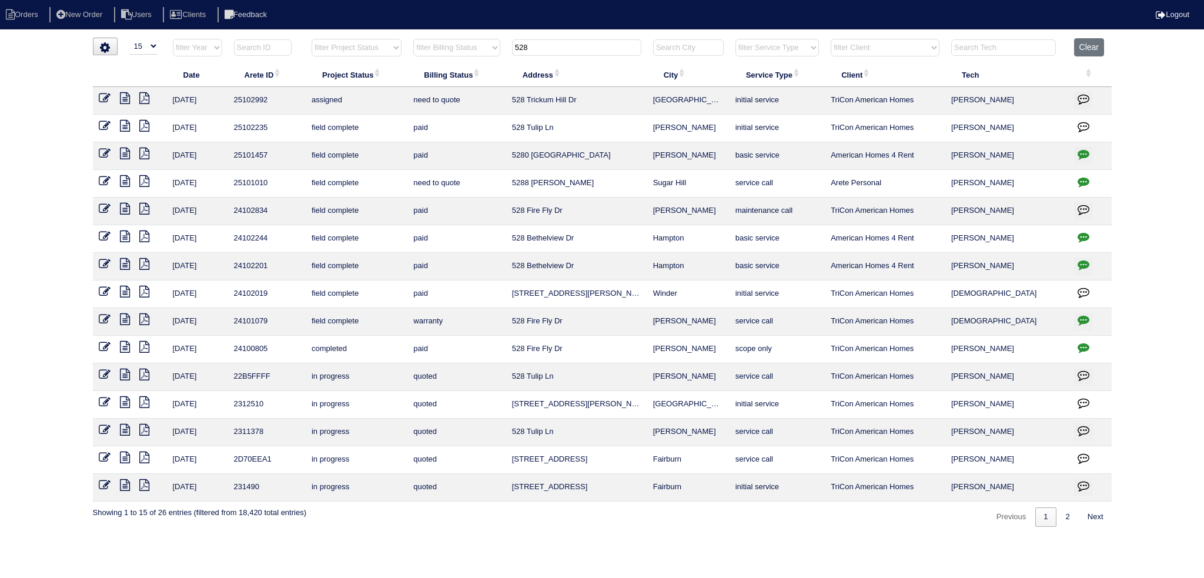
click at [577, 46] on input "528" at bounding box center [576, 47] width 129 height 16
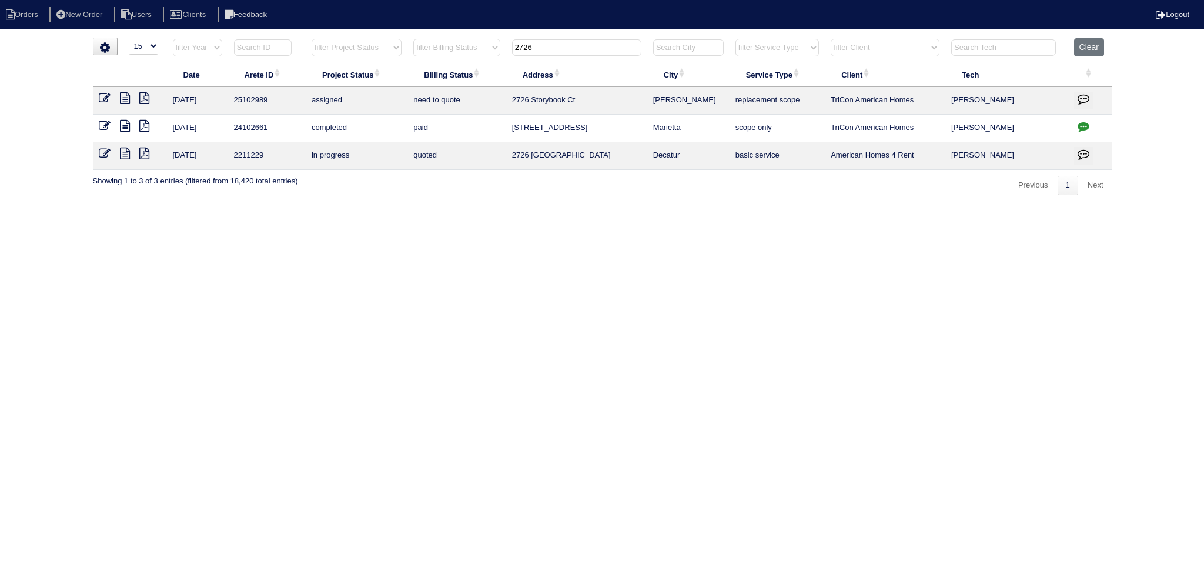
type input "2726"
click at [108, 98] on icon at bounding box center [105, 98] width 12 height 12
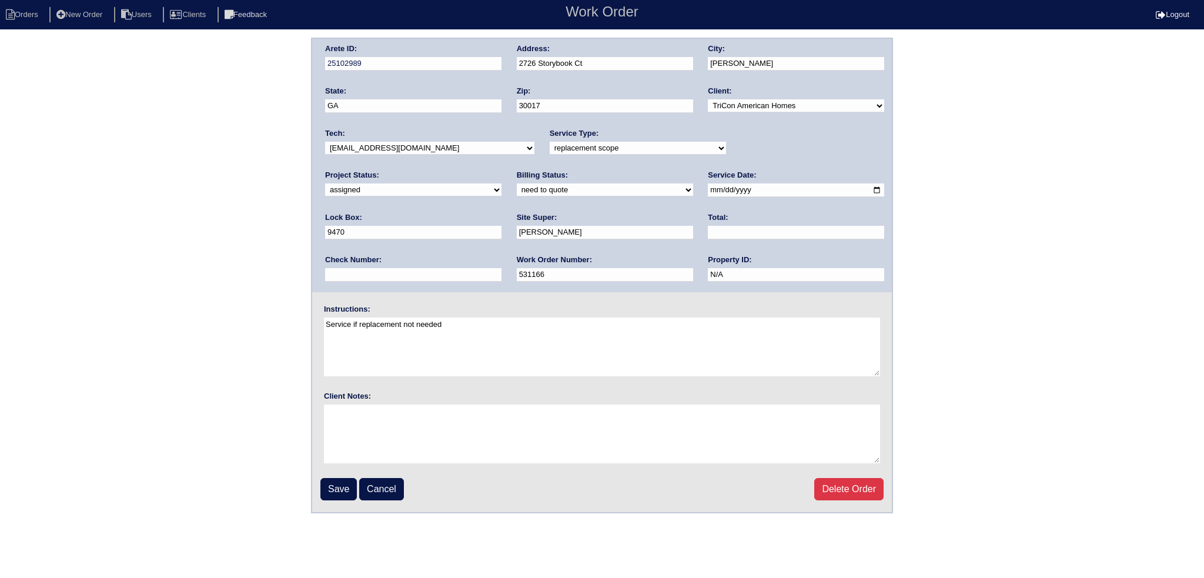
click at [433, 149] on select "-select- [EMAIL_ADDRESS][DOMAIN_NAME] [EMAIL_ADDRESS][DOMAIN_NAME] [EMAIL_ADDRE…" at bounding box center [429, 148] width 209 height 13
click at [434, 149] on select "-select- [EMAIL_ADDRESS][DOMAIN_NAME] [EMAIL_ADDRESS][DOMAIN_NAME] [EMAIL_ADDRE…" at bounding box center [429, 148] width 209 height 13
drag, startPoint x: 678, startPoint y: 188, endPoint x: 678, endPoint y: 205, distance: 17.6
click at [708, 188] on input "[DATE]" at bounding box center [796, 190] width 176 height 14
click at [708, 185] on input "[DATE]" at bounding box center [796, 190] width 176 height 14
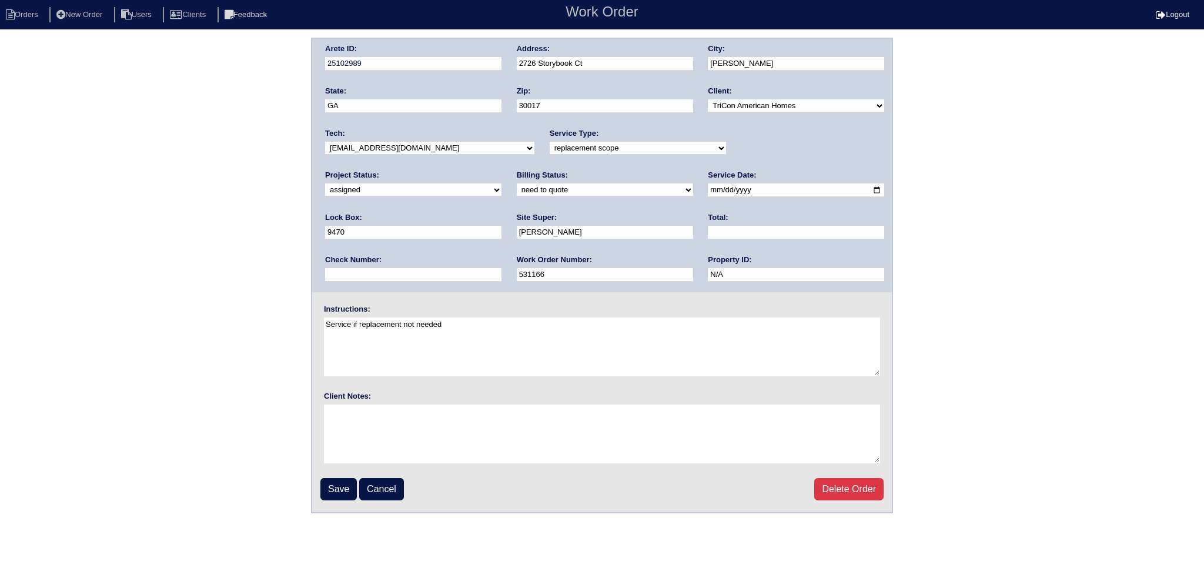
click at [708, 187] on input "[DATE]" at bounding box center [796, 190] width 176 height 14
type input "[DATE]"
click at [340, 486] on input "Save" at bounding box center [338, 489] width 36 height 22
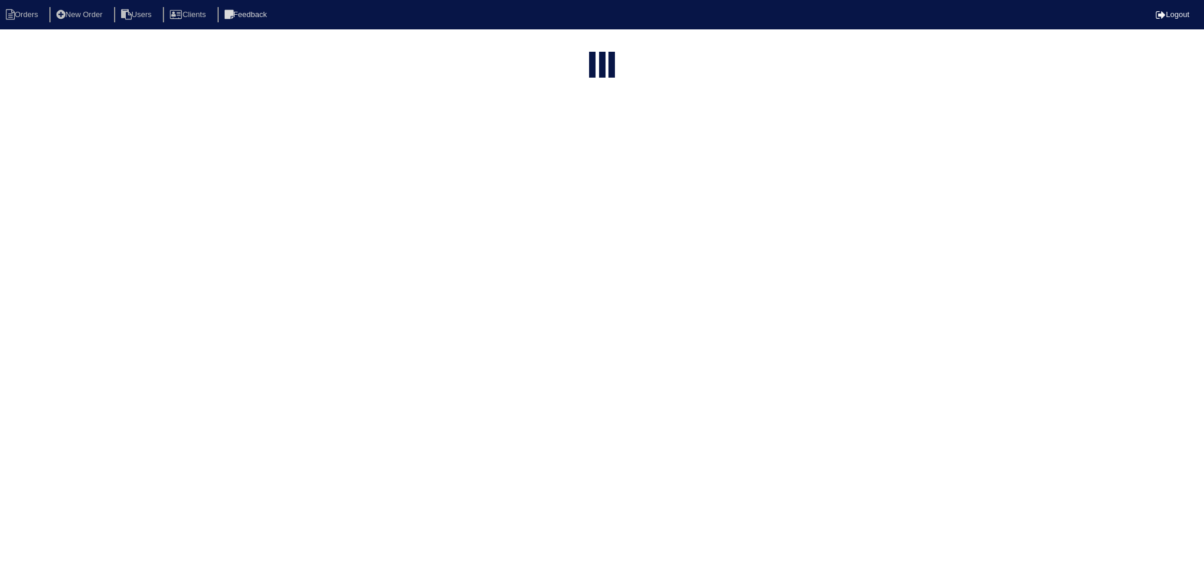
select select "15"
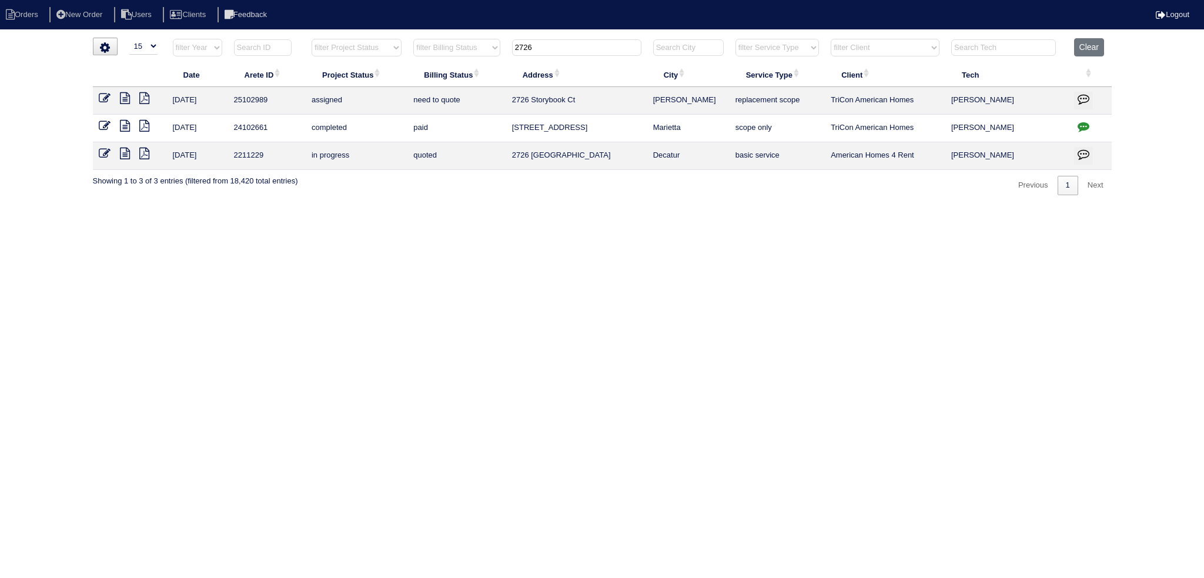
click at [566, 44] on input "2726" at bounding box center [576, 47] width 129 height 16
type input "4325"
click at [108, 96] on icon at bounding box center [105, 98] width 12 height 12
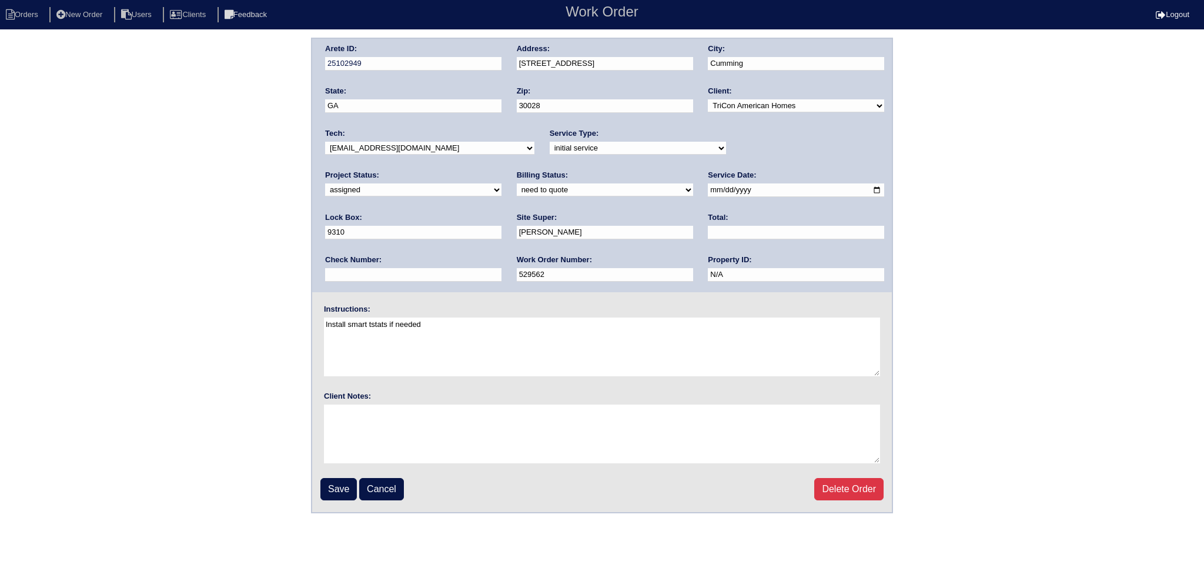
click at [708, 190] on input "2025-08-13" at bounding box center [796, 190] width 176 height 14
type input "2025-08-14"
click at [337, 490] on input "Save" at bounding box center [338, 489] width 36 height 22
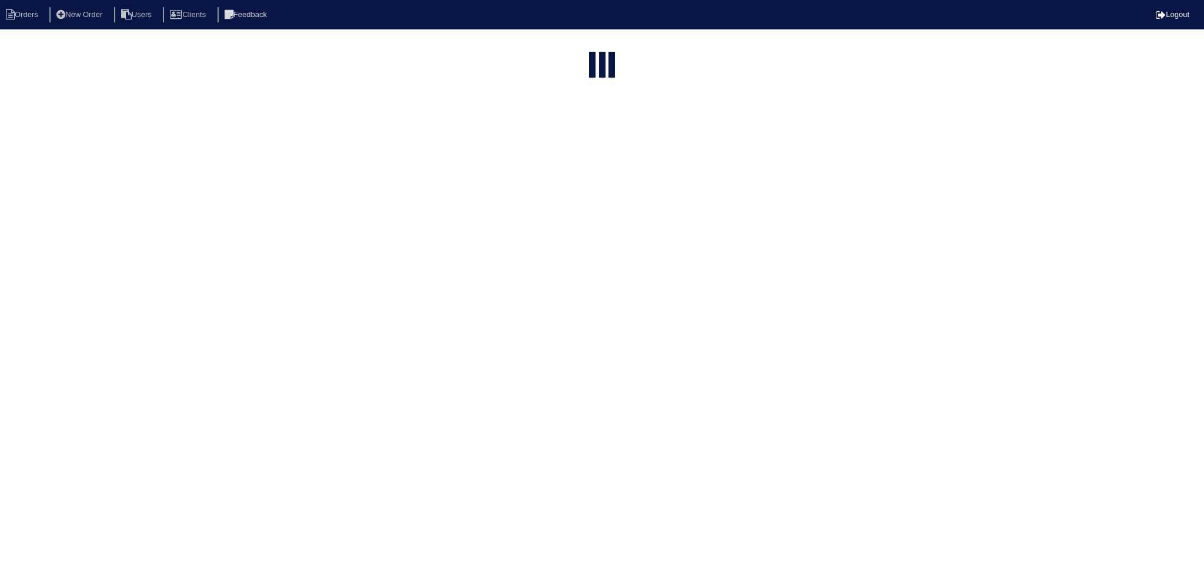
select select "15"
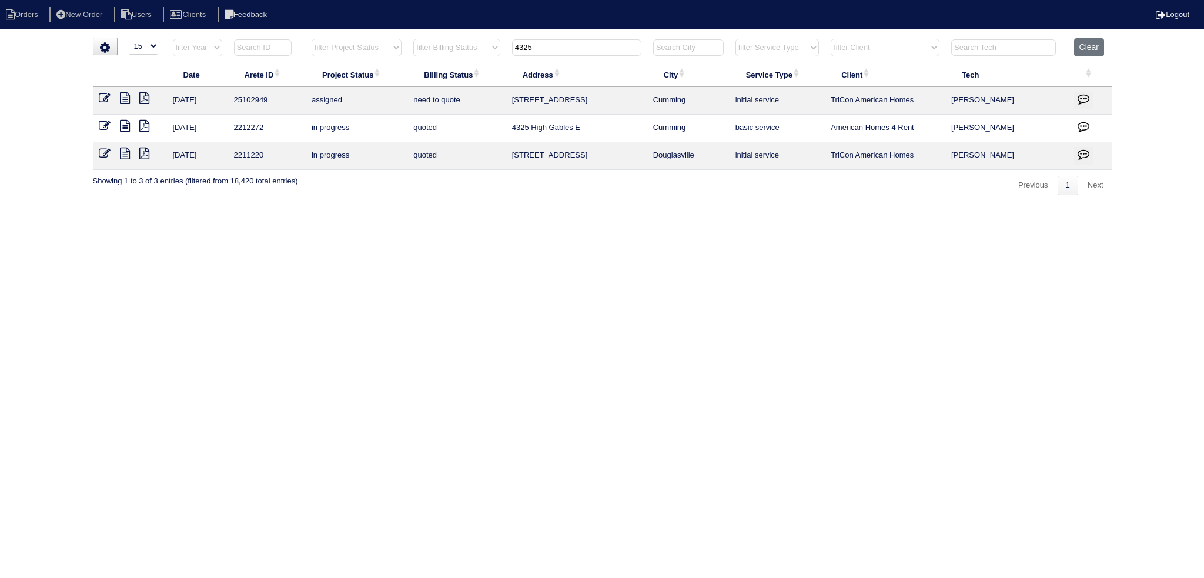
drag, startPoint x: 464, startPoint y: 40, endPoint x: 432, endPoint y: 35, distance: 32.7
click at [432, 35] on html "Orders New Order Users Clients Feedback Logout Orders New Order Users Clients M…" at bounding box center [602, 103] width 1204 height 207
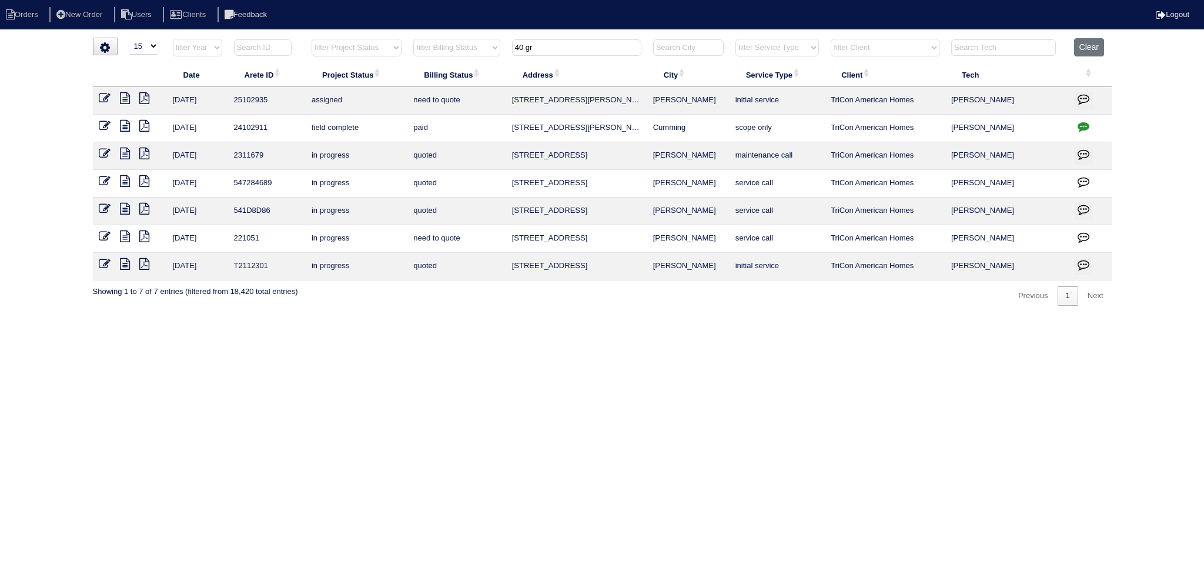
type input "40 gr"
click at [103, 102] on icon at bounding box center [105, 98] width 12 height 12
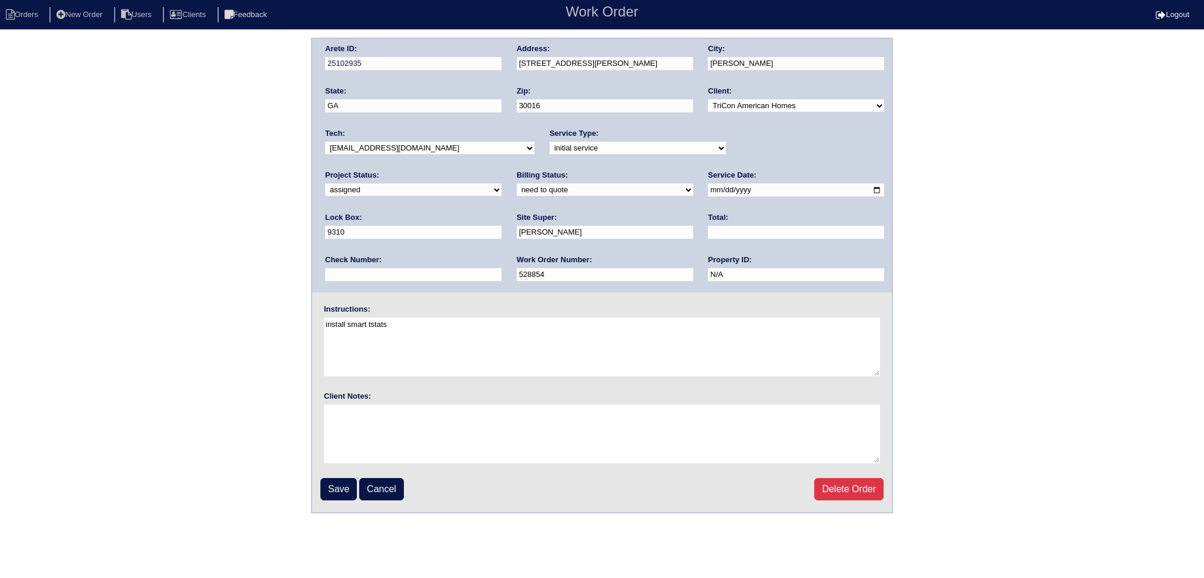
click at [407, 150] on select "-select- [EMAIL_ADDRESS][DOMAIN_NAME] [EMAIL_ADDRESS][DOMAIN_NAME] [EMAIL_ADDRE…" at bounding box center [429, 148] width 209 height 13
click at [708, 190] on input "2025-08-12" at bounding box center [796, 190] width 176 height 14
click at [708, 188] on input "2025-08-12" at bounding box center [796, 190] width 176 height 14
type input "[DATE]"
click at [343, 476] on fieldset "Arete ID: 25102935 Address: 40 Grayson Ln City: Covington State: GA Zip: 30016 …" at bounding box center [602, 275] width 580 height 473
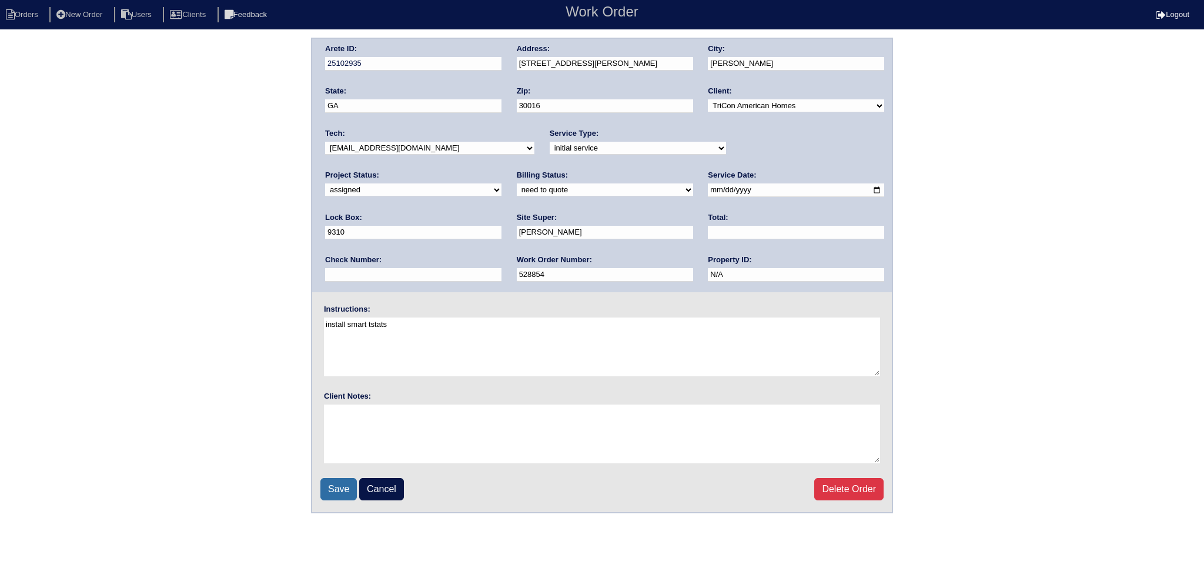
click at [339, 480] on input "Save" at bounding box center [338, 489] width 36 height 22
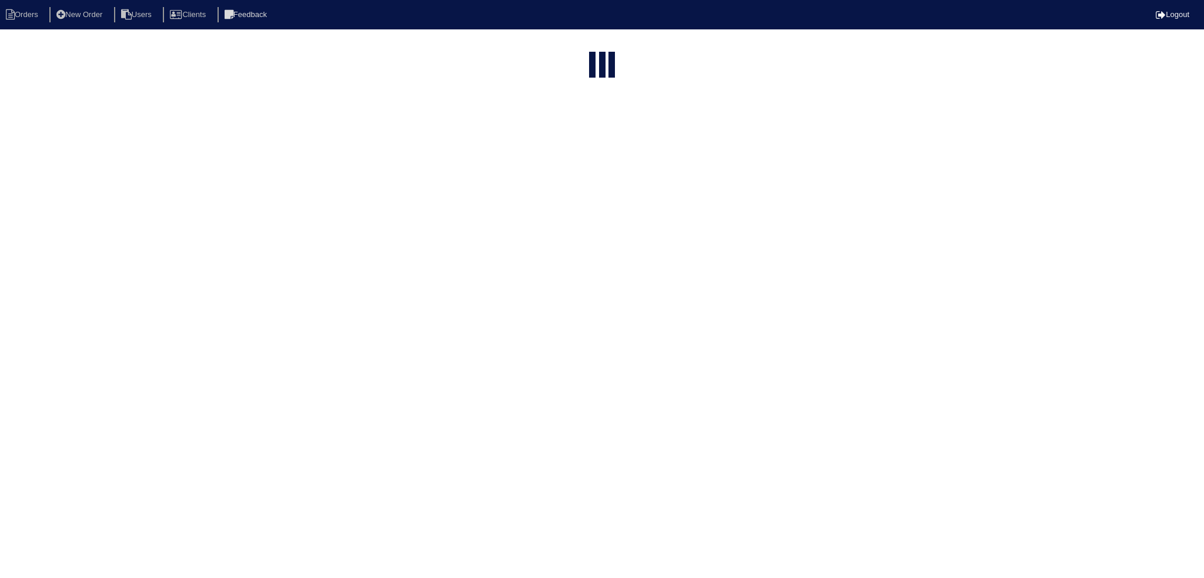
select select "15"
type input "40 gr"
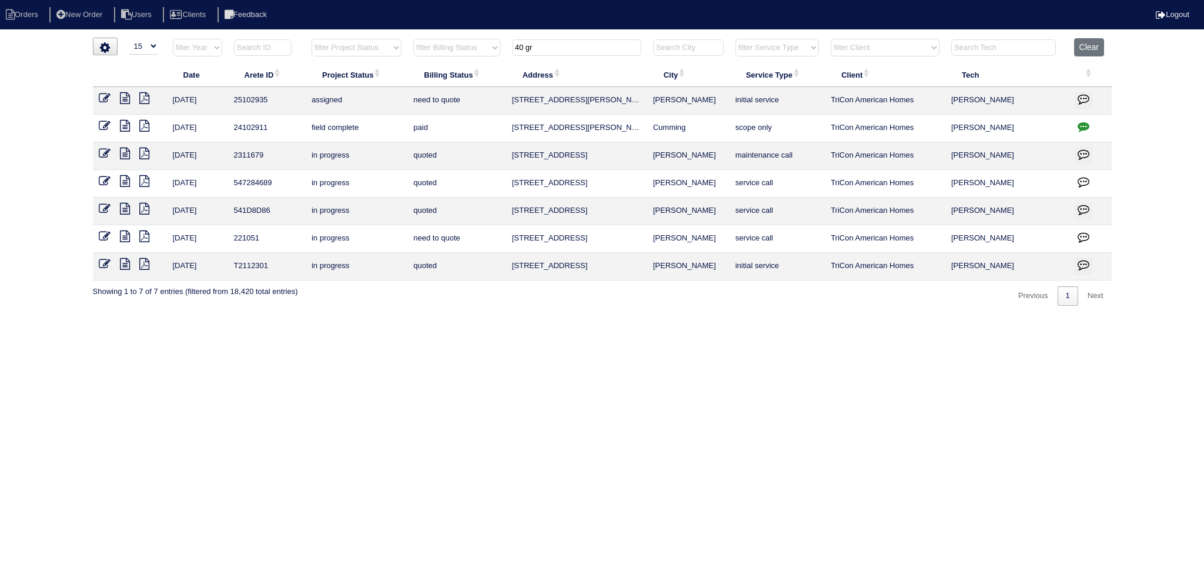
click at [577, 46] on input "40 gr" at bounding box center [576, 47] width 129 height 16
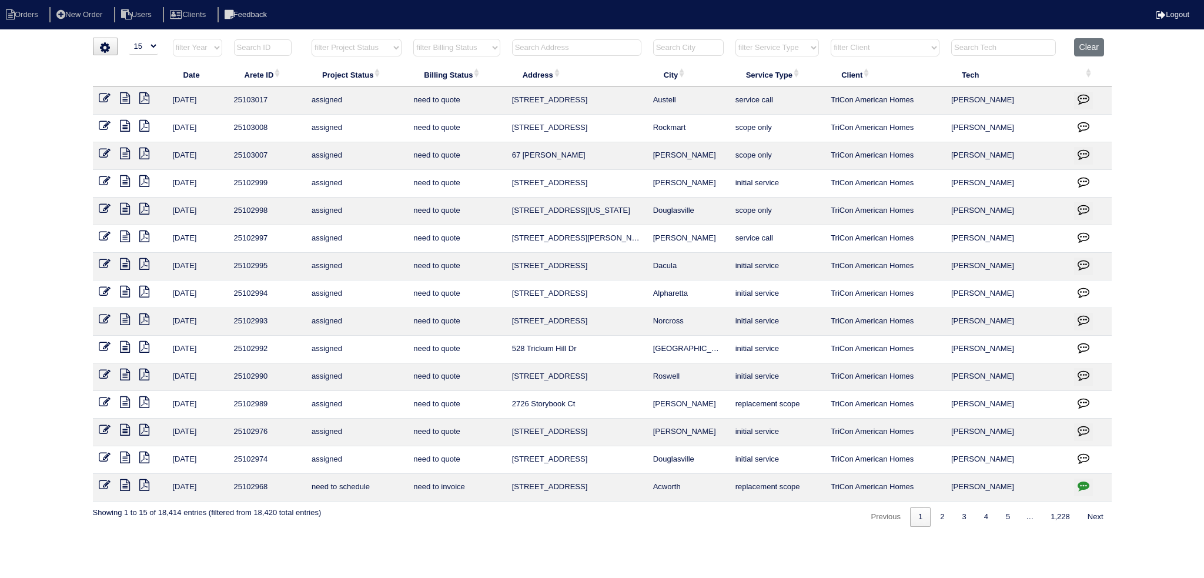
click at [587, 48] on input "text" at bounding box center [576, 47] width 129 height 16
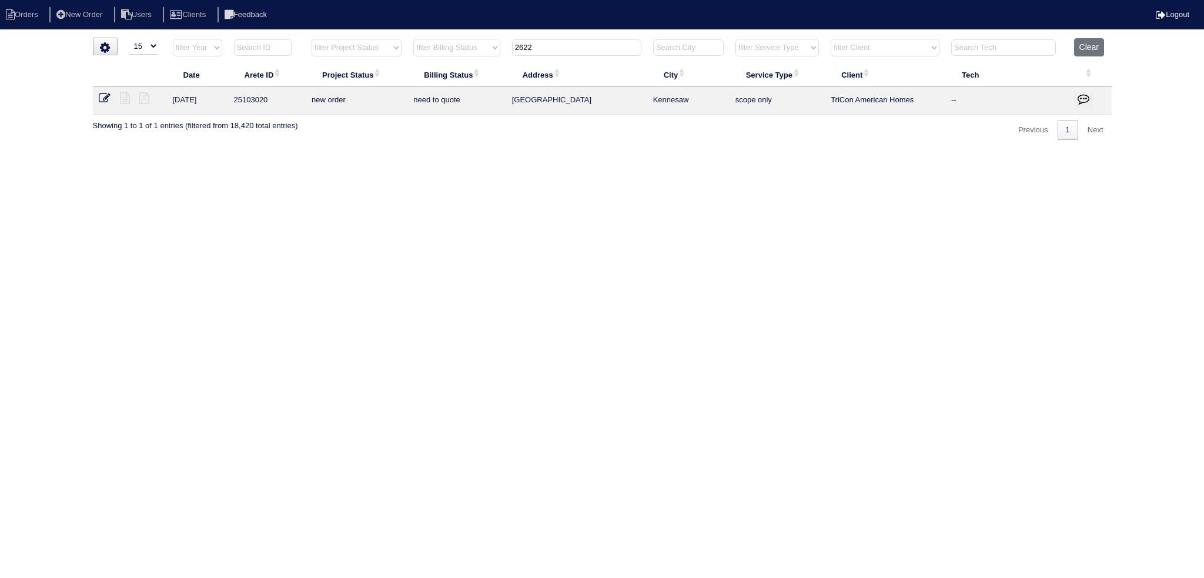
type input "2622"
click at [108, 98] on icon at bounding box center [105, 98] width 12 height 12
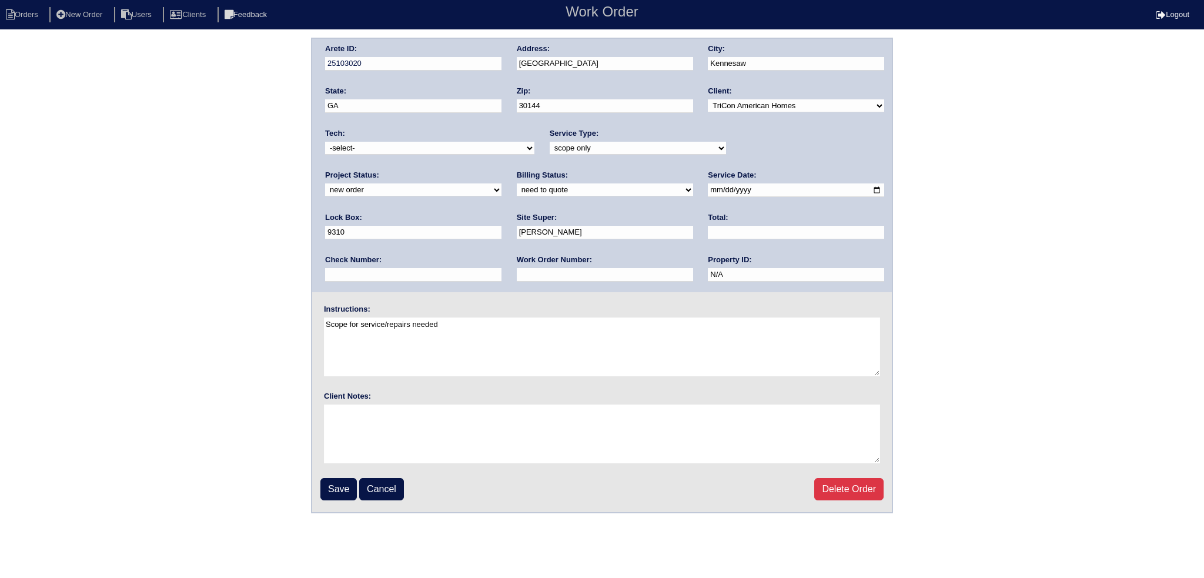
click at [501, 183] on select "new order assigned in progress field complete need to schedule admin review arc…" at bounding box center [413, 189] width 176 height 13
select select "assigned"
click at [501, 183] on select "new order assigned in progress field complete need to schedule admin review arc…" at bounding box center [413, 189] width 176 height 13
click at [708, 188] on input "2025-08-13" at bounding box center [796, 190] width 176 height 14
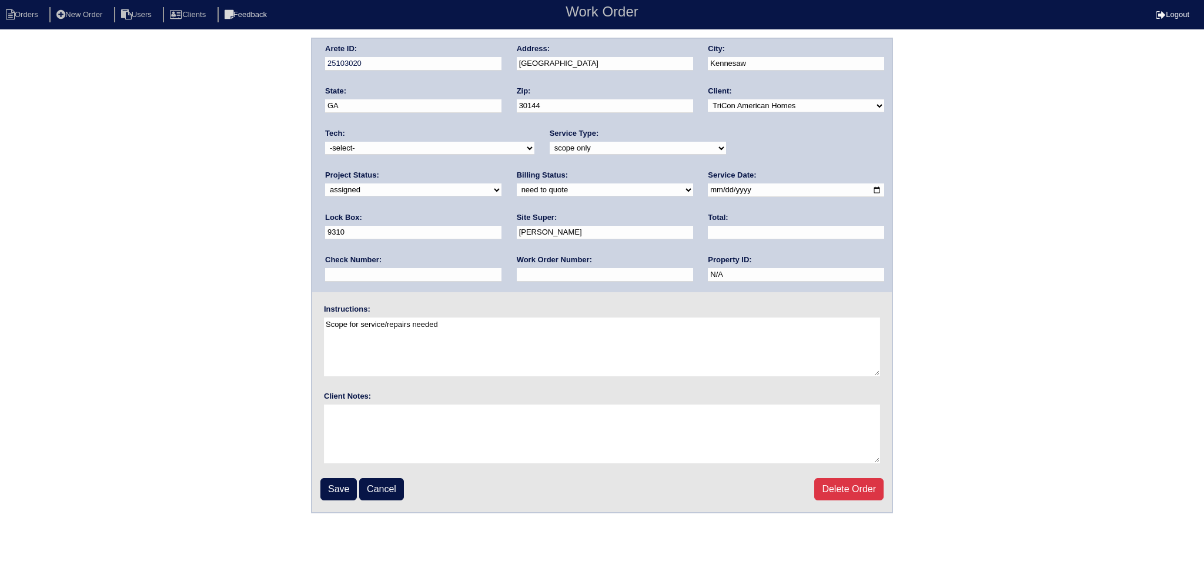
type input "2025-08-14"
click at [442, 140] on div "Tech: -select- aretesmg+backup-tech@gmail.com benjohnholt88@gmail.com callisonh…" at bounding box center [429, 144] width 209 height 32
click at [442, 143] on select "-select- aretesmg+backup-tech@gmail.com benjohnholt88@gmail.com callisonhvac@ya…" at bounding box center [429, 148] width 209 height 13
select select "36"
click at [325, 142] on select "-select- aretesmg+backup-tech@gmail.com benjohnholt88@gmail.com callisonhvac@ya…" at bounding box center [429, 148] width 209 height 13
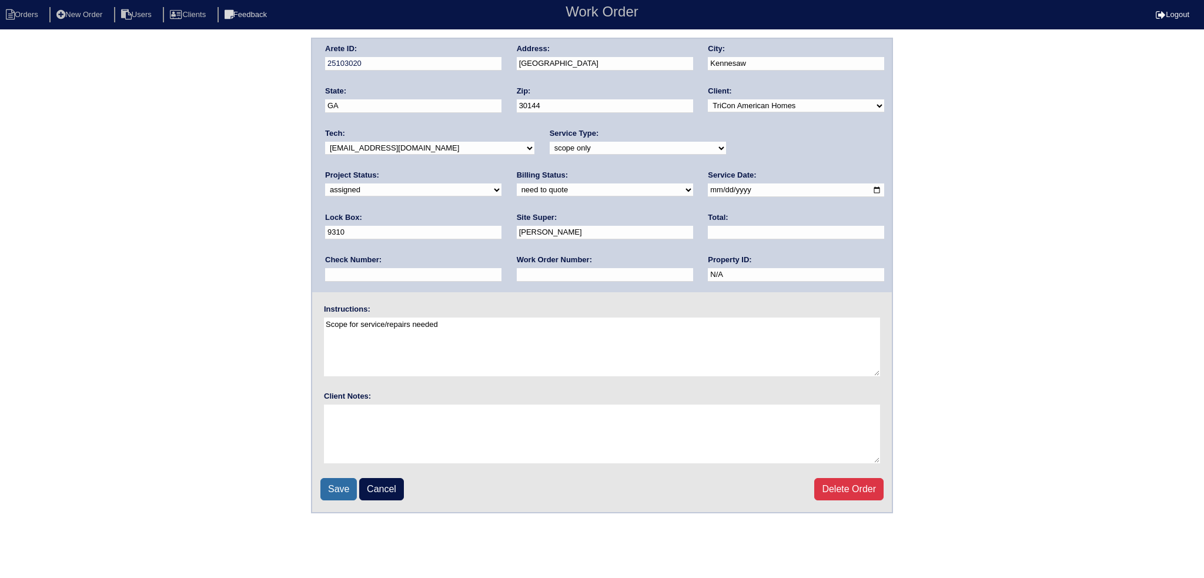
click at [349, 486] on input "Save" at bounding box center [338, 489] width 36 height 22
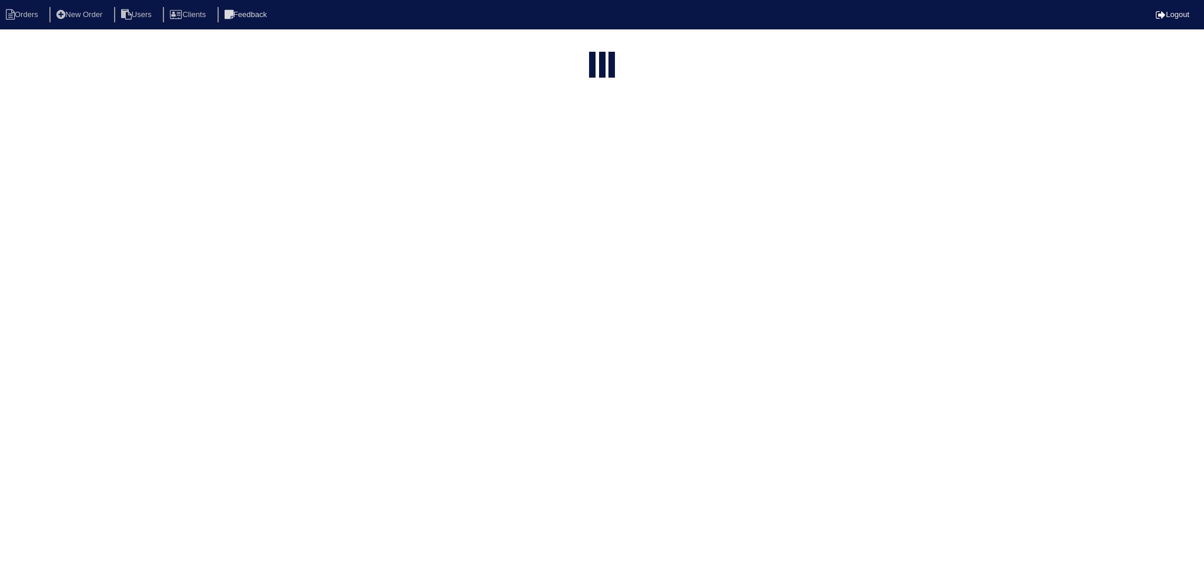
select select "15"
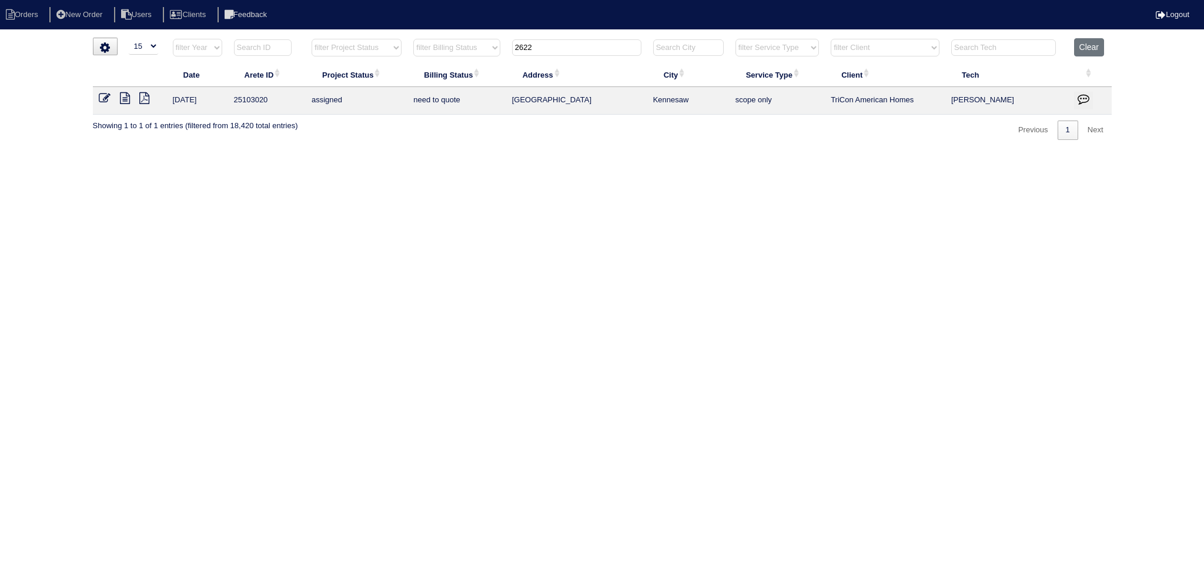
drag, startPoint x: 535, startPoint y: 48, endPoint x: 454, endPoint y: 49, distance: 80.5
click at [436, 46] on tr "filter Year -- Any Year -- 2025 2024 2023 2022 2021 2020 2019 filter Project St…" at bounding box center [602, 50] width 1019 height 24
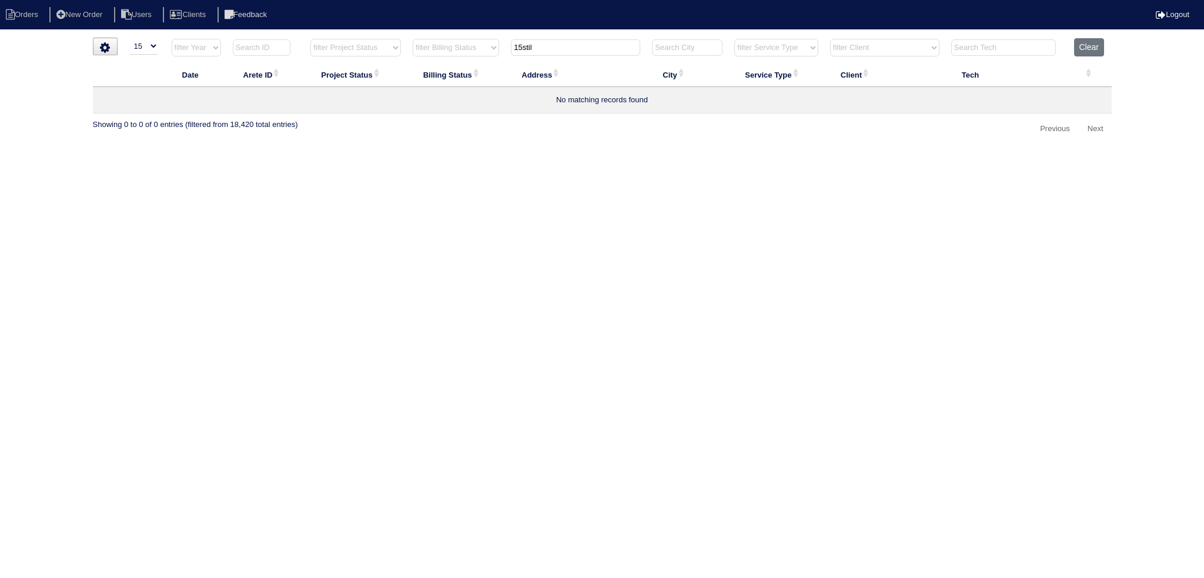
click at [523, 44] on input "15stil" at bounding box center [575, 47] width 129 height 16
type input "15 stil"
click at [106, 99] on icon at bounding box center [105, 98] width 12 height 12
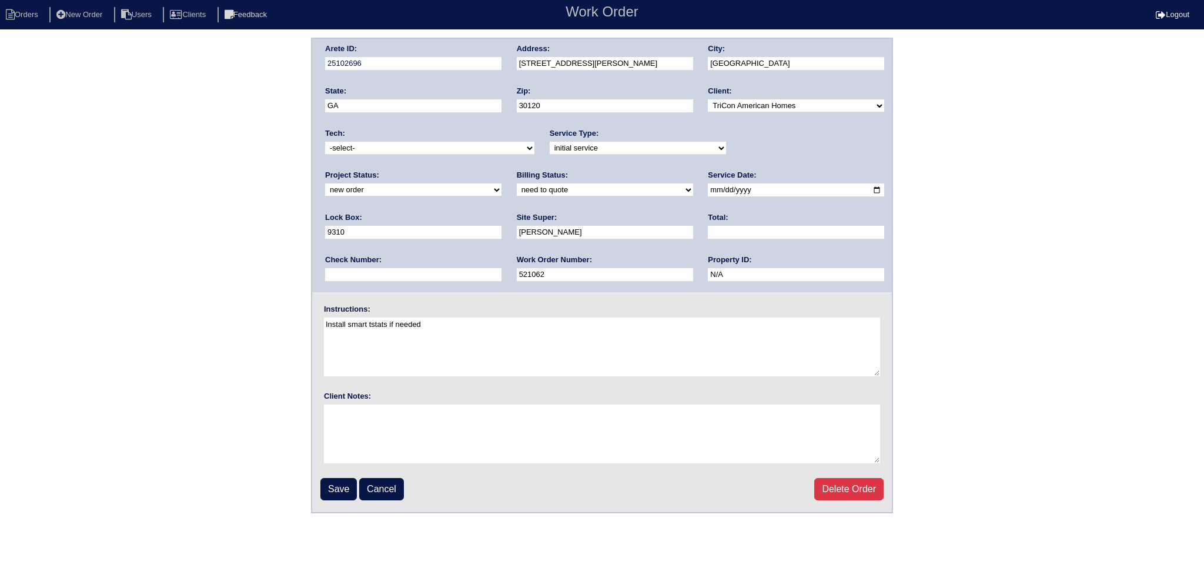
click at [501, 183] on select "new order assigned in progress field complete need to schedule admin review arc…" at bounding box center [413, 189] width 176 height 13
select select "assigned"
click at [501, 183] on select "new order assigned in progress field complete need to schedule admin review arc…" at bounding box center [413, 189] width 176 height 13
click at [708, 188] on input "2025-07-23" at bounding box center [796, 190] width 176 height 14
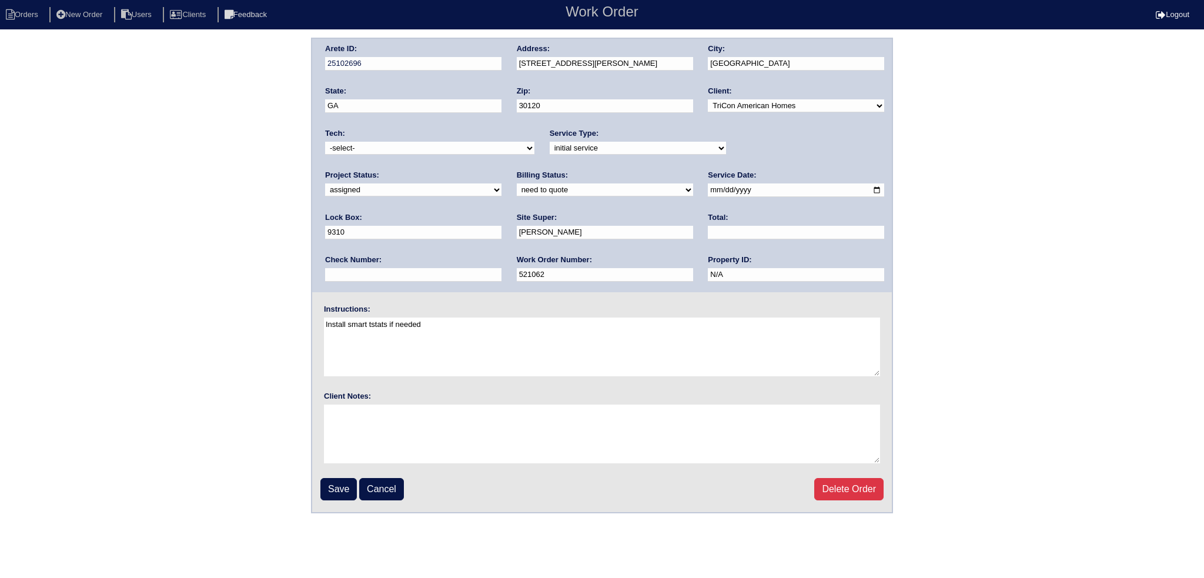
type input "2025-08-14"
click at [456, 159] on div "Tech: -select- aretesmg+backup-tech@gmail.com benjohnholt88@gmail.com callisonh…" at bounding box center [429, 144] width 209 height 32
click at [443, 148] on select "-select- aretesmg+backup-tech@gmail.com benjohnholt88@gmail.com callisonhvac@ya…" at bounding box center [429, 148] width 209 height 13
select select "36"
click at [325, 142] on select "-select- aretesmg+backup-tech@gmail.com benjohnholt88@gmail.com callisonhvac@ya…" at bounding box center [429, 148] width 209 height 13
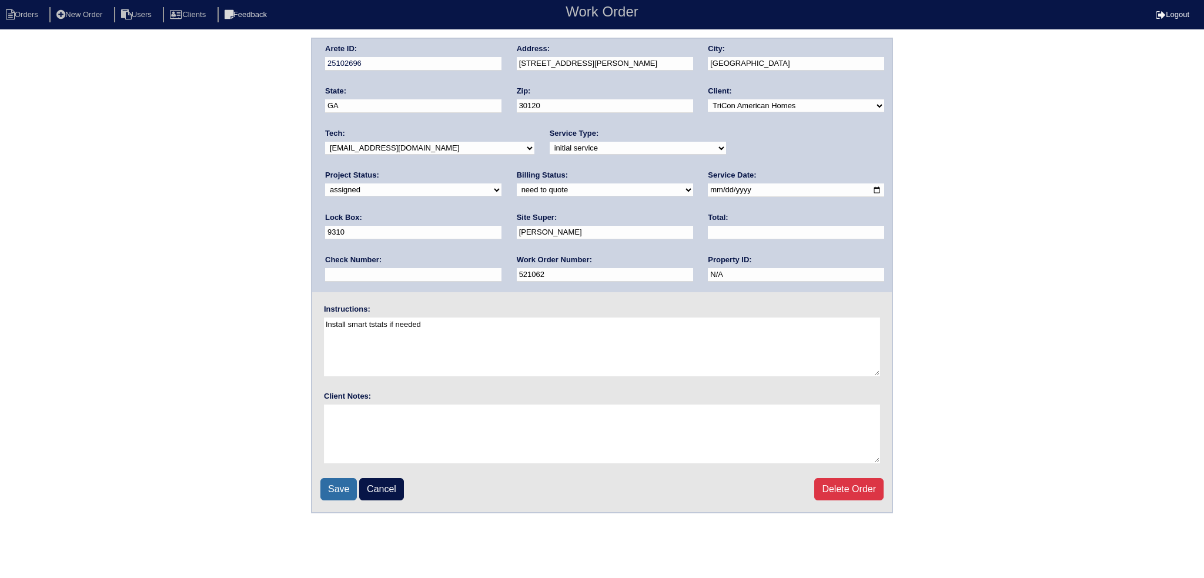
click at [330, 484] on input "Save" at bounding box center [338, 489] width 36 height 22
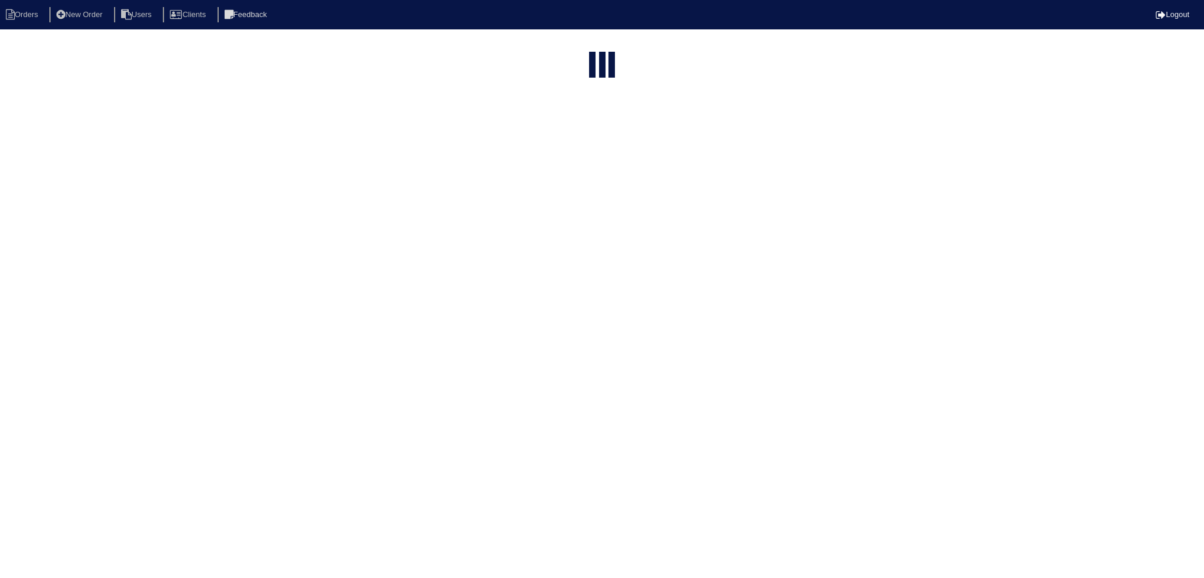
select select "15"
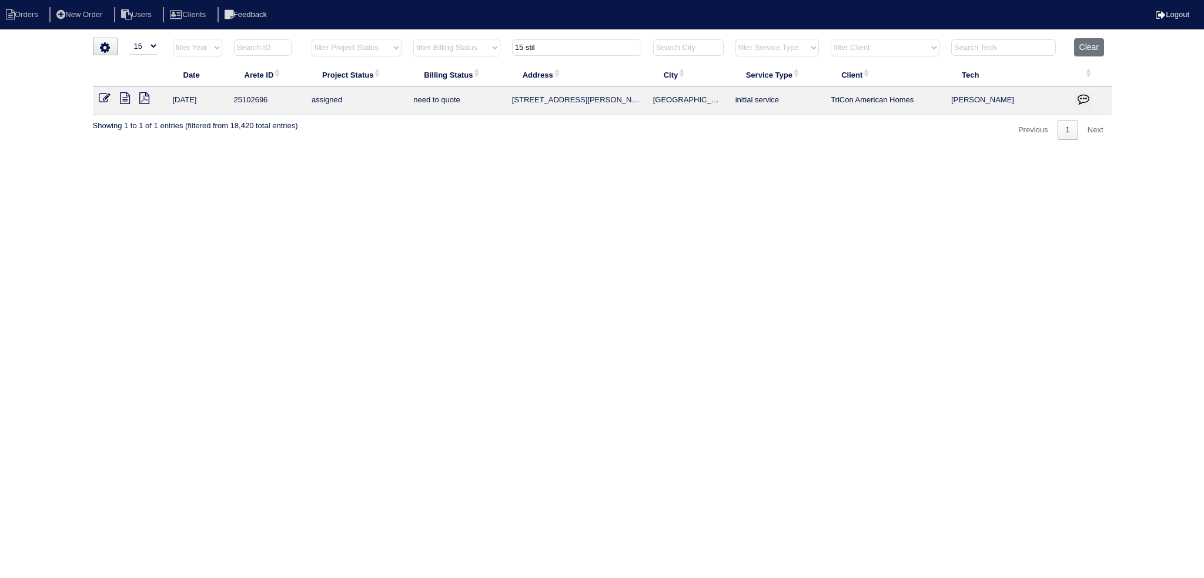
drag, startPoint x: 536, startPoint y: 53, endPoint x: 460, endPoint y: 55, distance: 75.9
click at [457, 54] on tr "filter Year -- Any Year -- 2025 2024 2023 2022 2021 2020 2019 filter Project St…" at bounding box center [602, 50] width 1019 height 24
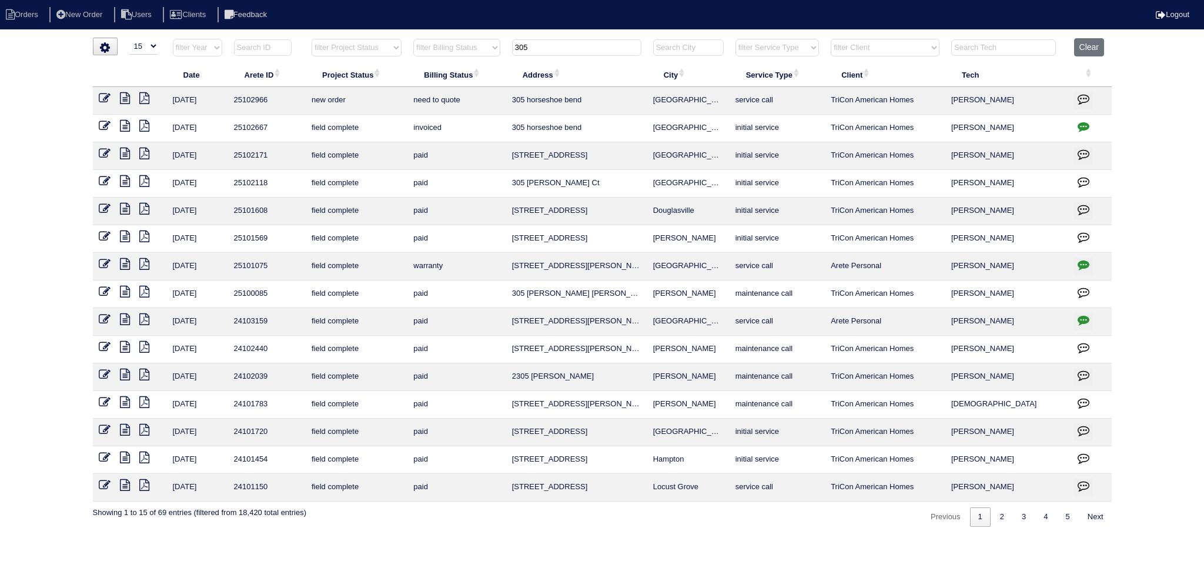
type input "305"
click at [103, 96] on icon at bounding box center [105, 98] width 12 height 12
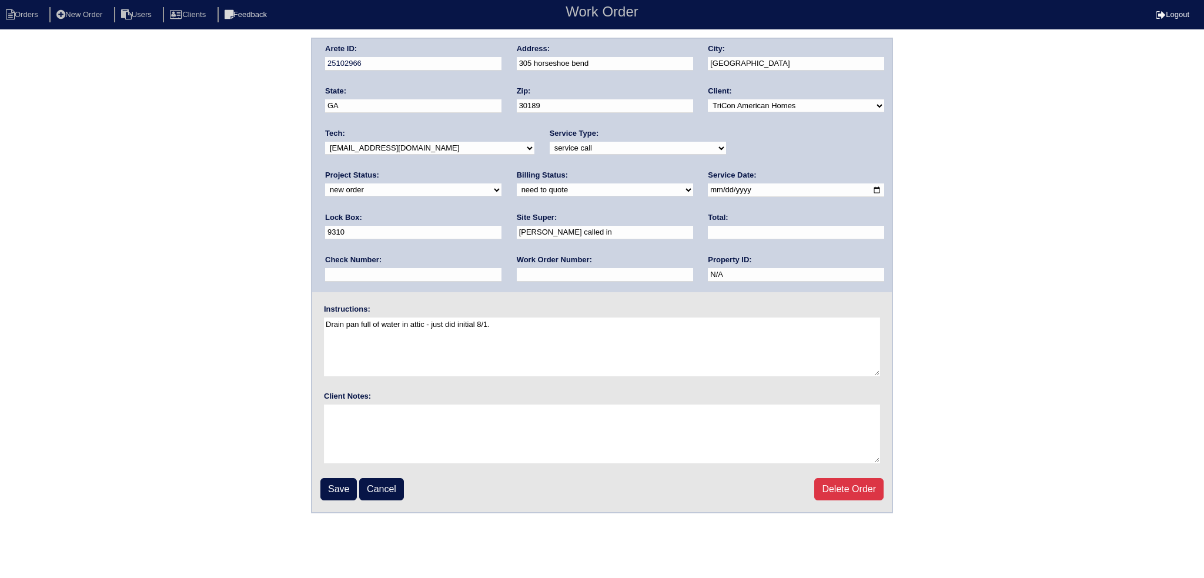
click at [356, 145] on select "-select- aretesmg+backup-tech@gmail.com benjohnholt88@gmail.com callisonhvac@ya…" at bounding box center [429, 148] width 209 height 13
select select "36"
click at [325, 142] on select "-select- aretesmg+backup-tech@gmail.com benjohnholt88@gmail.com callisonhvac@ya…" at bounding box center [429, 148] width 209 height 13
click at [708, 191] on input "2025-08-11" at bounding box center [796, 190] width 176 height 14
type input "2025-08-14"
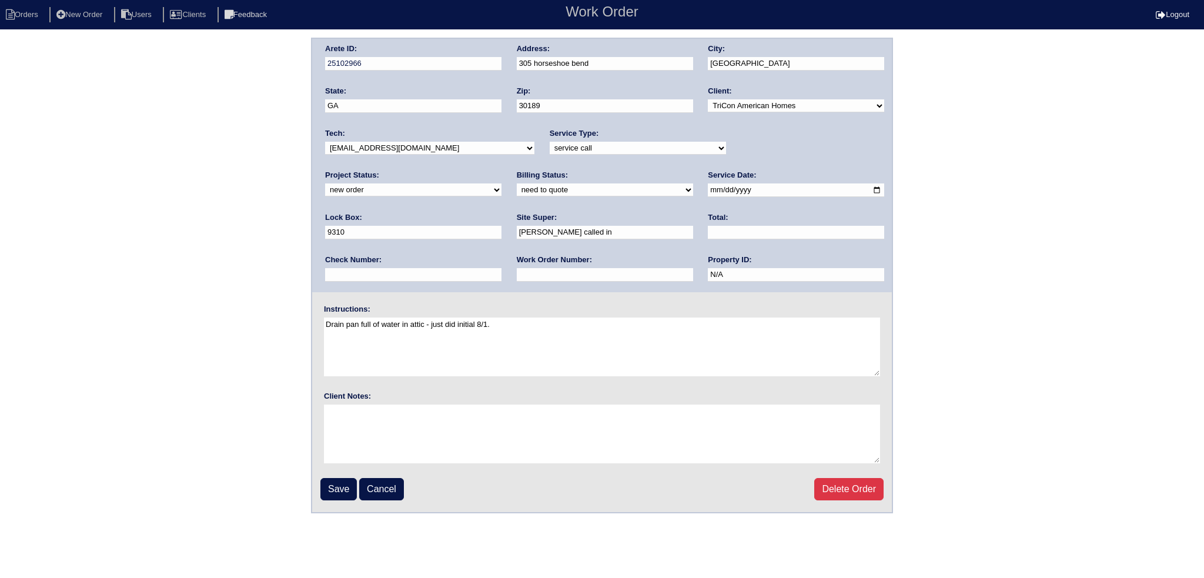
drag, startPoint x: 739, startPoint y: 150, endPoint x: 742, endPoint y: 156, distance: 6.1
click at [501, 170] on div "Project Status: new order assigned in progress field complete need to schedule …" at bounding box center [413, 186] width 176 height 32
select select "assigned"
click at [501, 183] on select "new order assigned in progress field complete need to schedule admin review arc…" at bounding box center [413, 189] width 176 height 13
click at [346, 478] on input "Save" at bounding box center [338, 489] width 36 height 22
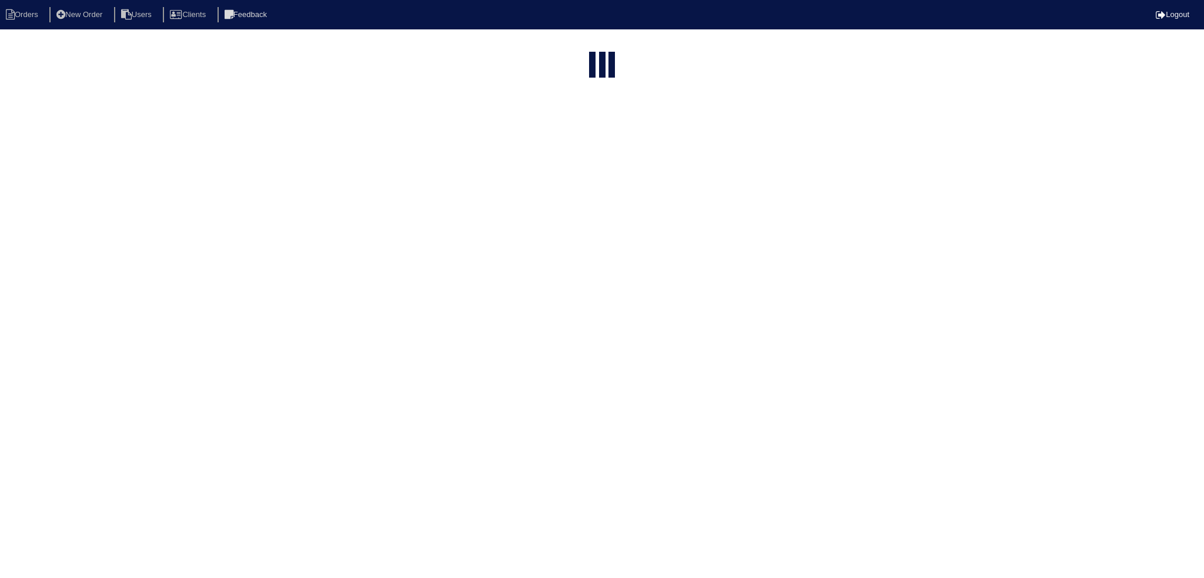
select select "15"
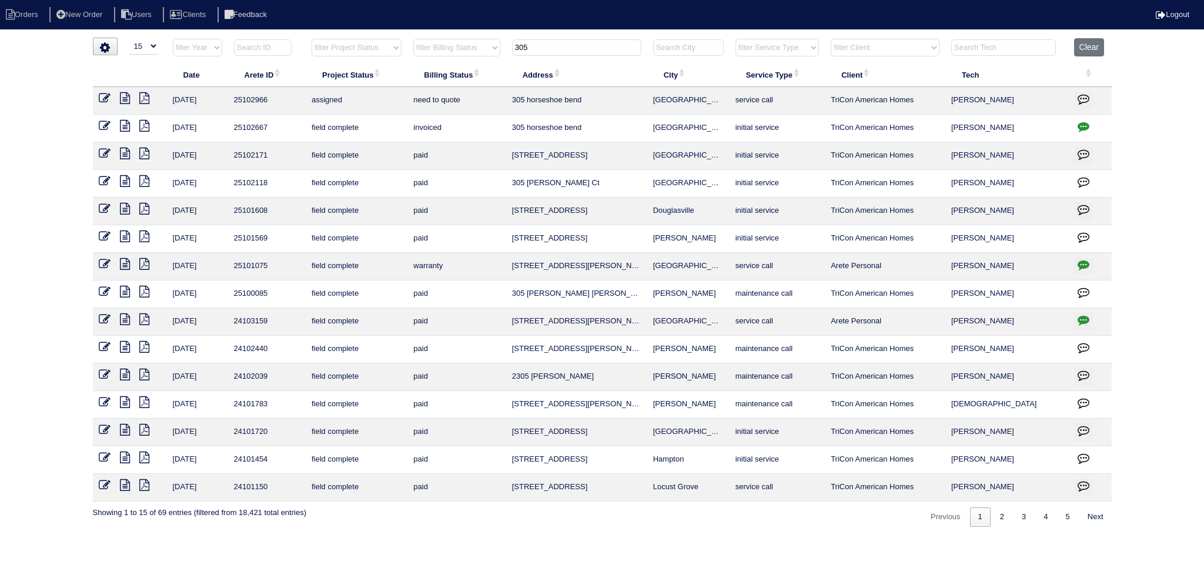
drag, startPoint x: 546, startPoint y: 45, endPoint x: 483, endPoint y: 42, distance: 62.4
click at [465, 42] on tr "filter Year -- Any Year -- 2025 2024 2023 2022 2021 2020 2019 filter Project St…" at bounding box center [602, 50] width 1019 height 24
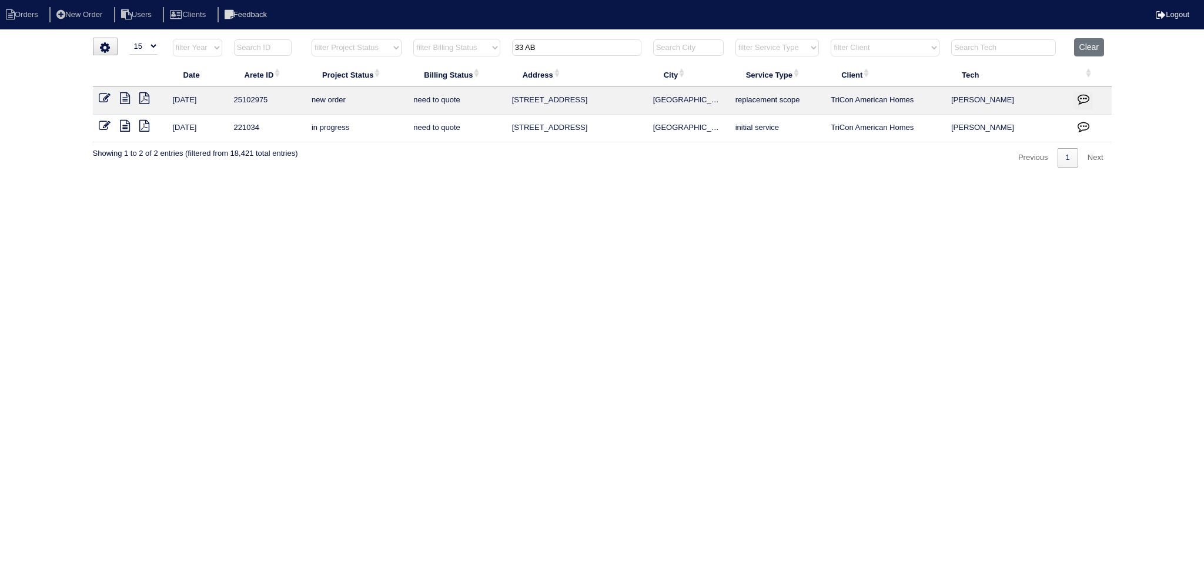
type input "33 AB"
click at [105, 98] on icon at bounding box center [105, 98] width 12 height 12
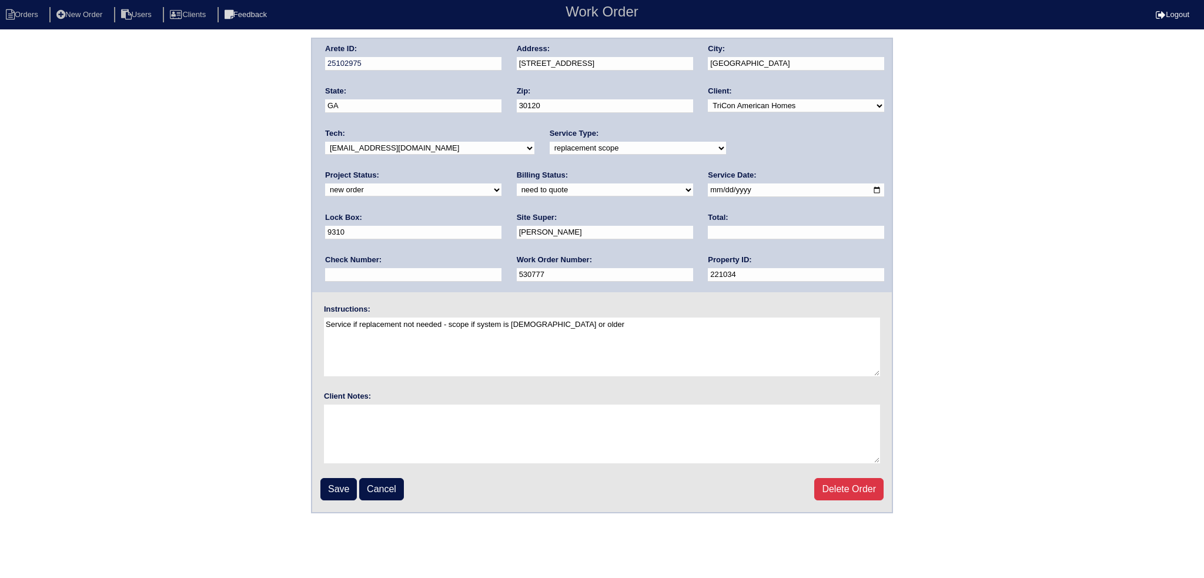
click at [413, 152] on select "-select- aretesmg+backup-tech@gmail.com benjohnholt88@gmail.com callisonhvac@ya…" at bounding box center [429, 148] width 209 height 13
click at [501, 183] on select "new order assigned in progress field complete need to schedule admin review arc…" at bounding box center [413, 189] width 176 height 13
select select "assigned"
click at [501, 183] on select "new order assigned in progress field complete need to schedule admin review arc…" at bounding box center [413, 189] width 176 height 13
click at [708, 185] on input "2025-08-12" at bounding box center [796, 190] width 176 height 14
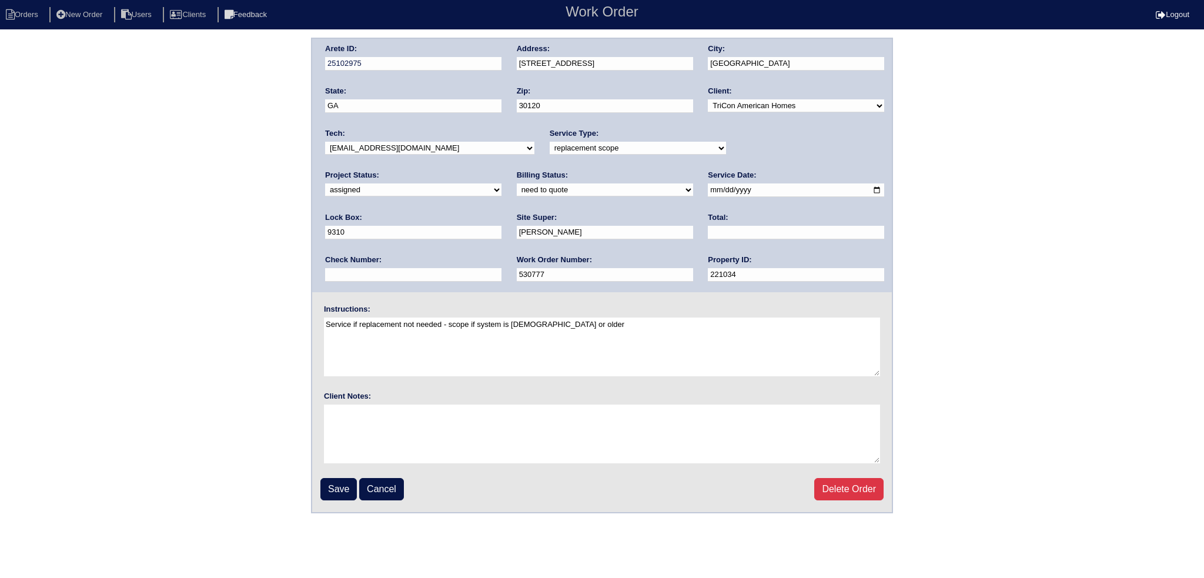
type input "[DATE]"
click at [335, 487] on input "Save" at bounding box center [338, 489] width 36 height 22
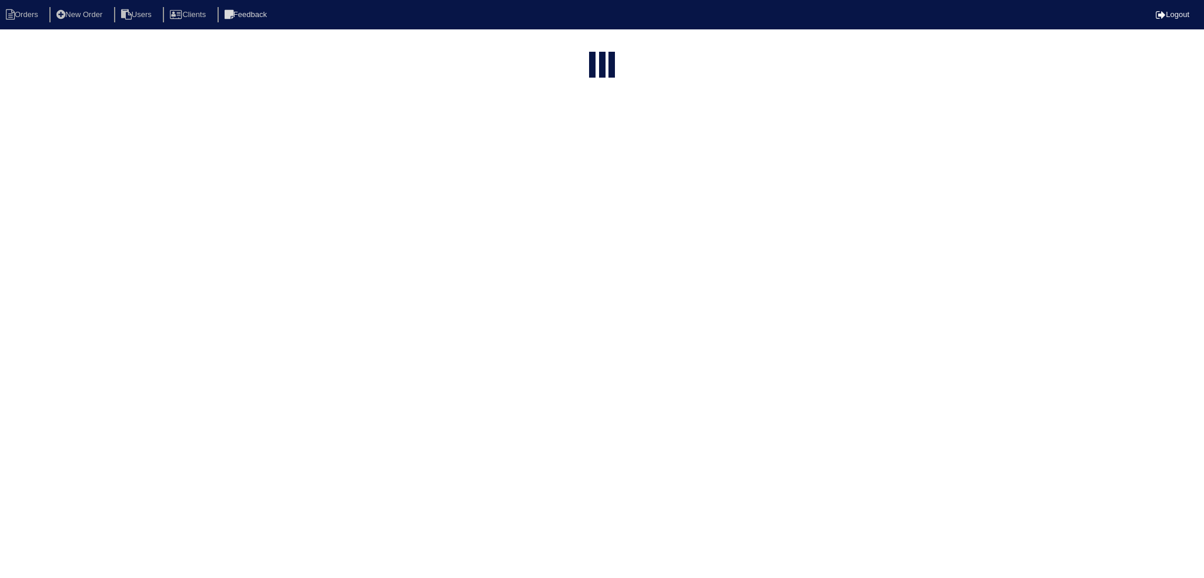
select select "15"
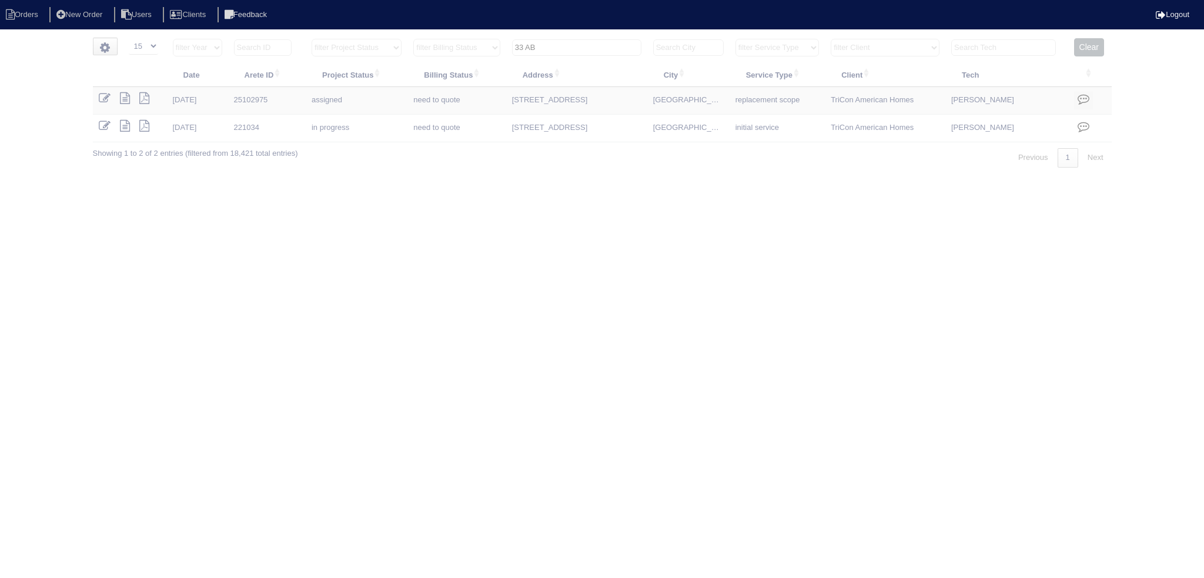
click at [576, 42] on input "33 AB" at bounding box center [576, 47] width 129 height 16
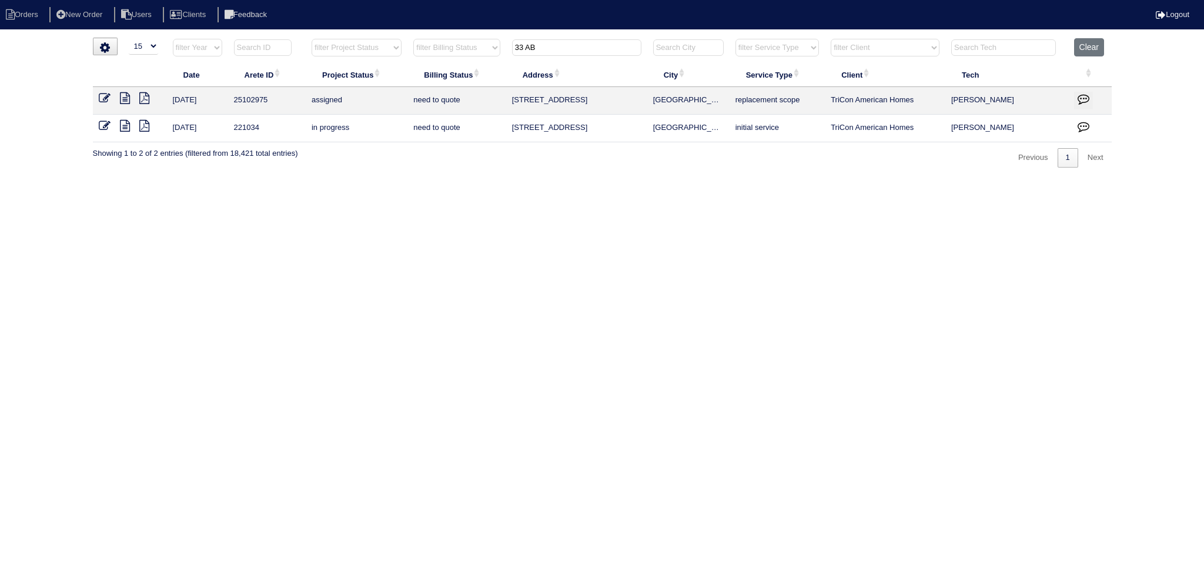
click at [576, 42] on input "33 AB" at bounding box center [576, 47] width 129 height 16
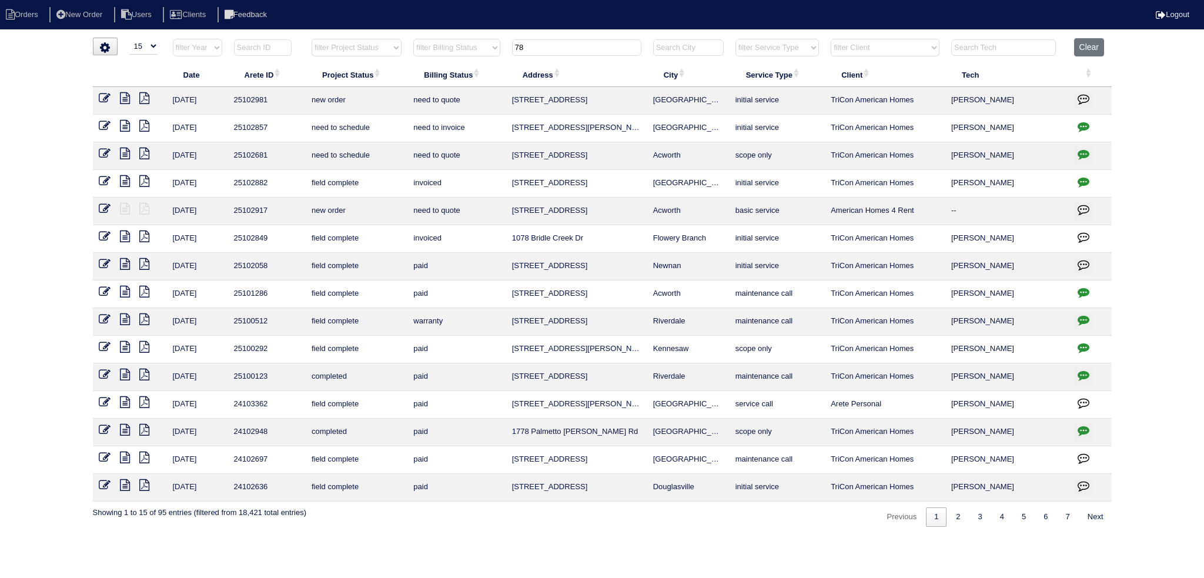
type input "78"
click at [105, 101] on icon at bounding box center [105, 98] width 12 height 12
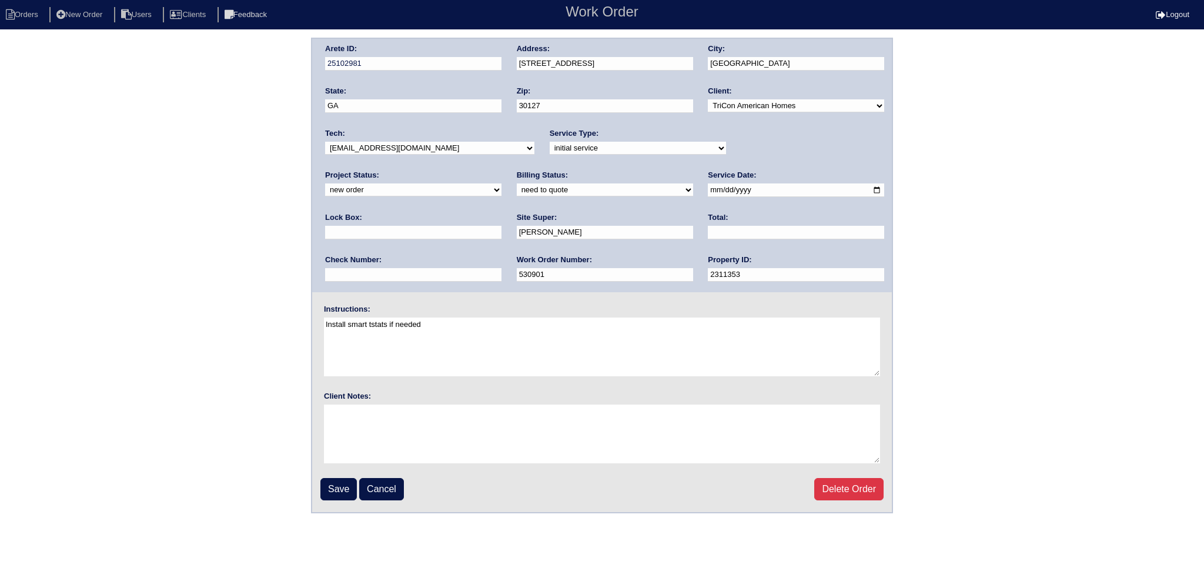
click at [415, 152] on select "-select- aretesmg+backup-tech@gmail.com benjohnholt88@gmail.com callisonhvac@ya…" at bounding box center [429, 148] width 209 height 13
drag, startPoint x: 724, startPoint y: 148, endPoint x: 729, endPoint y: 152, distance: 6.2
click at [501, 183] on select "new order assigned in progress field complete need to schedule admin review arc…" at bounding box center [413, 189] width 176 height 13
select select "assigned"
click at [501, 183] on select "new order assigned in progress field complete need to schedule admin review arc…" at bounding box center [413, 189] width 176 height 13
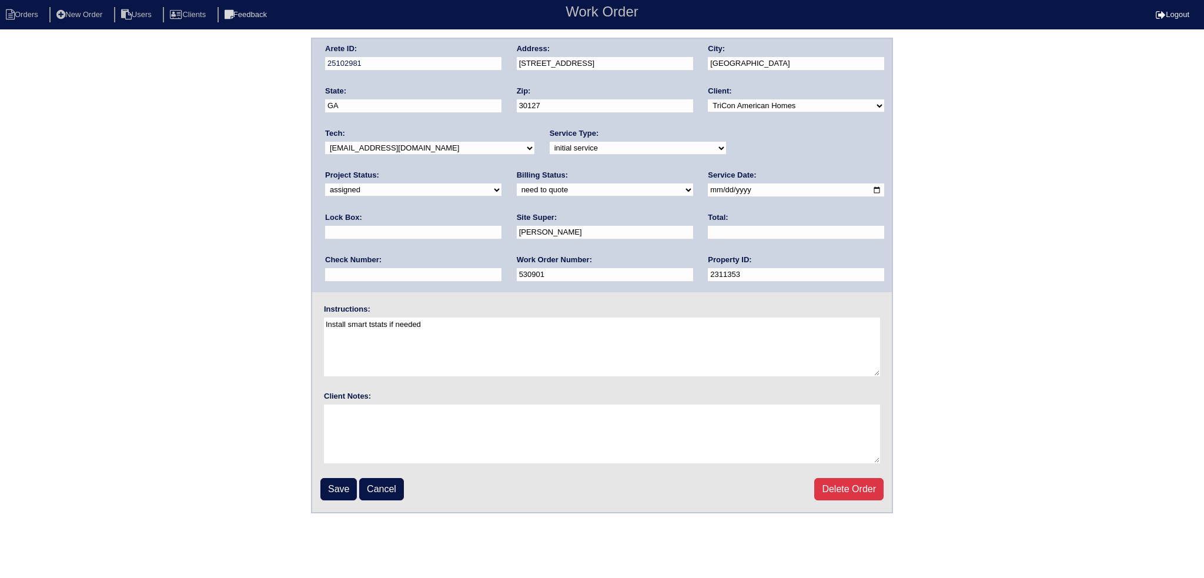
click at [708, 188] on input "2025-08-12" at bounding box center [796, 190] width 176 height 14
type input "2025-08-14"
click at [336, 488] on input "Save" at bounding box center [338, 489] width 36 height 22
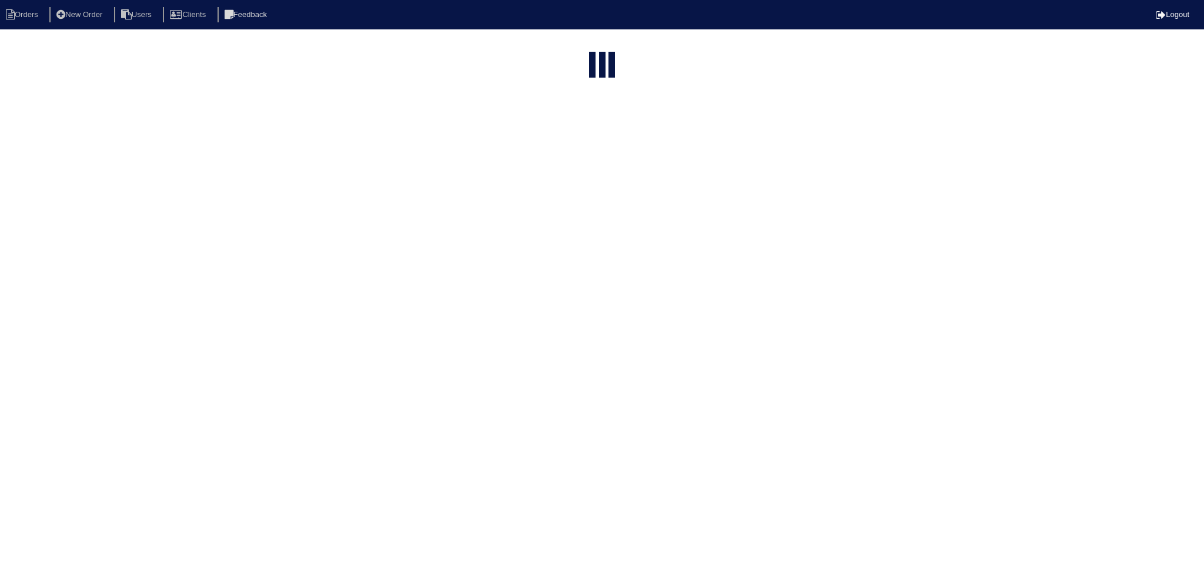
select select "15"
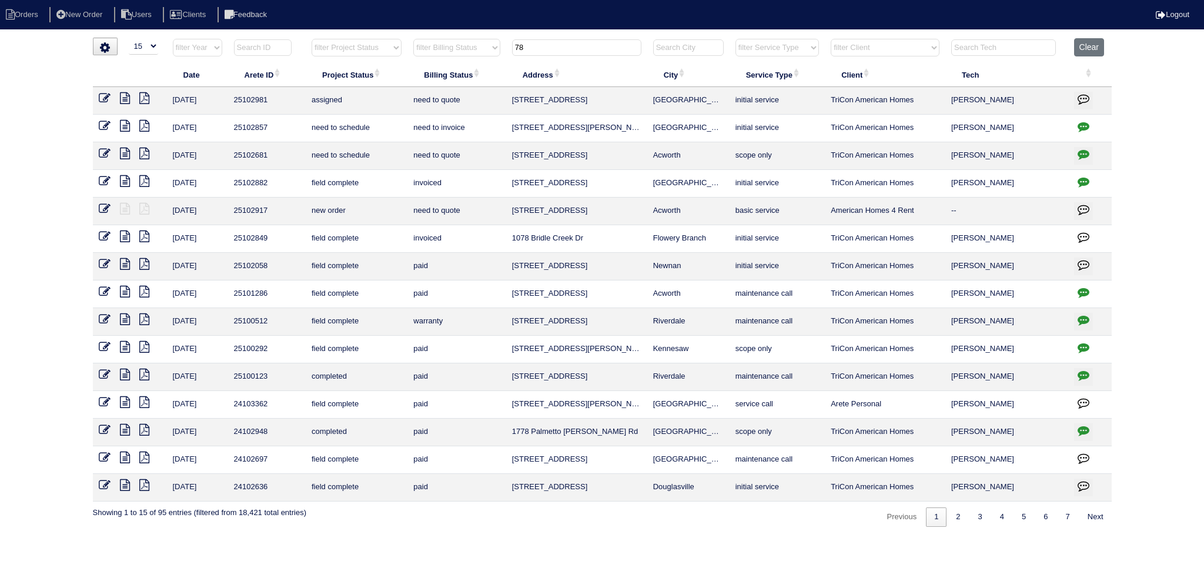
click at [571, 49] on input "78" at bounding box center [576, 47] width 129 height 16
click at [584, 50] on input "78" at bounding box center [576, 47] width 129 height 16
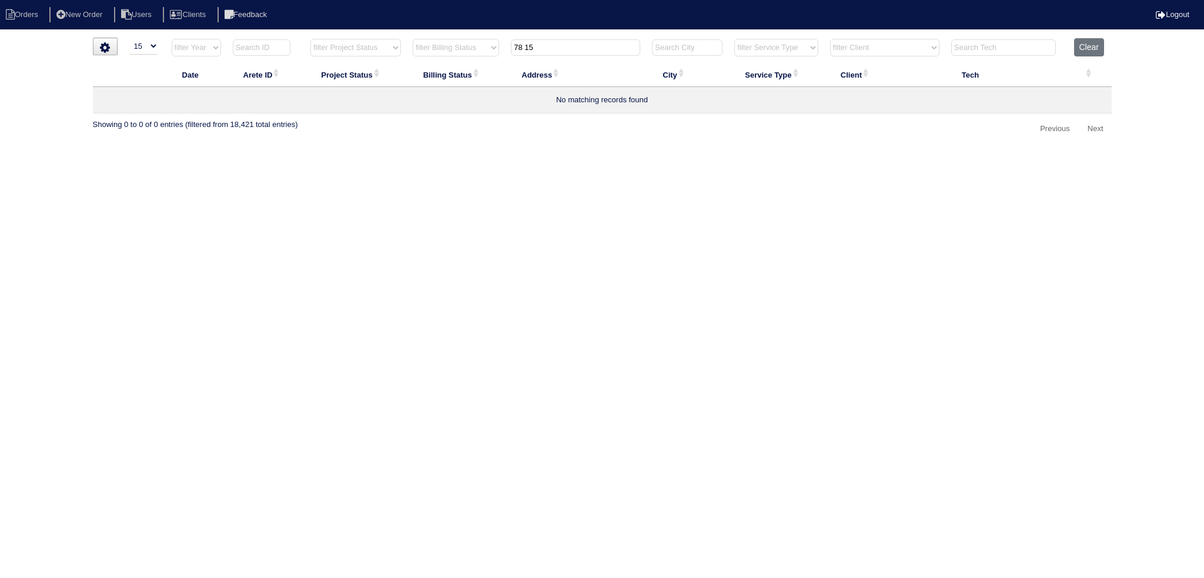
drag, startPoint x: 502, startPoint y: 53, endPoint x: 461, endPoint y: 53, distance: 41.1
click at [434, 53] on tr "filter Year -- Any Year -- 2025 2024 2023 2022 2021 2020 2019 filter Project St…" at bounding box center [602, 50] width 1019 height 24
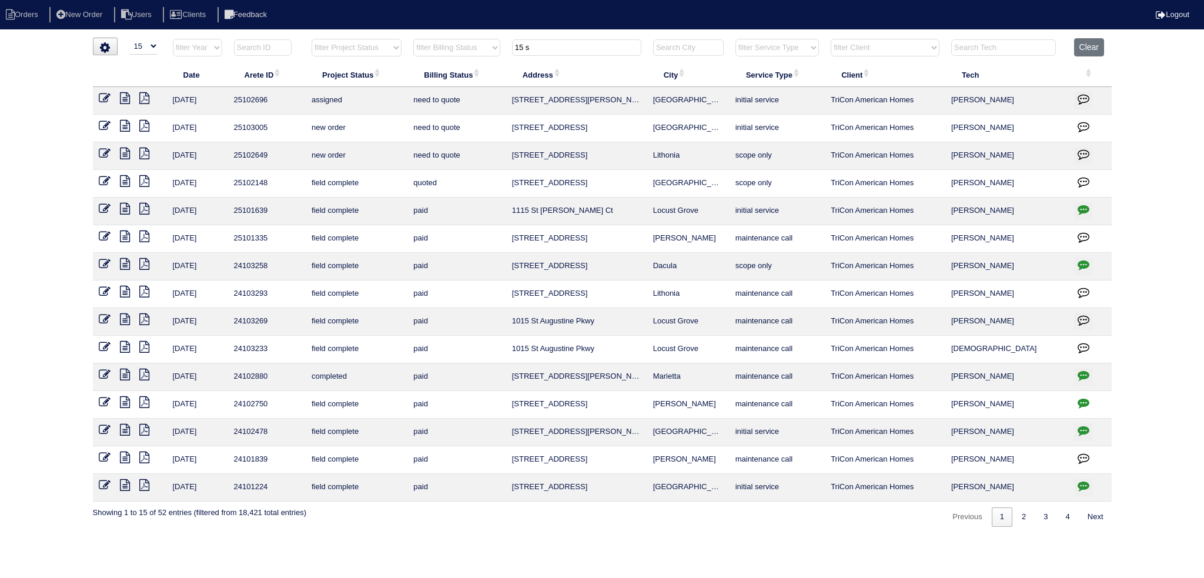
type input "15 s"
click at [107, 123] on icon at bounding box center [105, 126] width 12 height 12
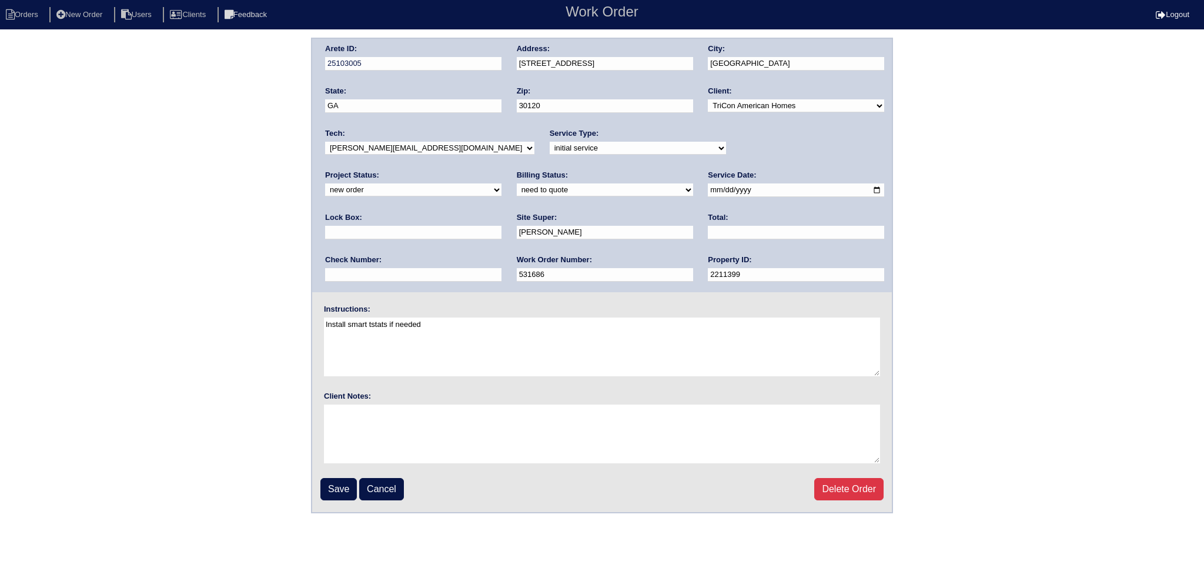
click at [501, 170] on div "Project Status: new order assigned in progress field complete need to schedule …" at bounding box center [413, 186] width 176 height 32
select select "assigned"
click at [501, 183] on select "new order assigned in progress field complete need to schedule admin review arc…" at bounding box center [413, 189] width 176 height 13
click at [708, 190] on input "2025-08-13" at bounding box center [796, 190] width 176 height 14
type input "2025-08-14"
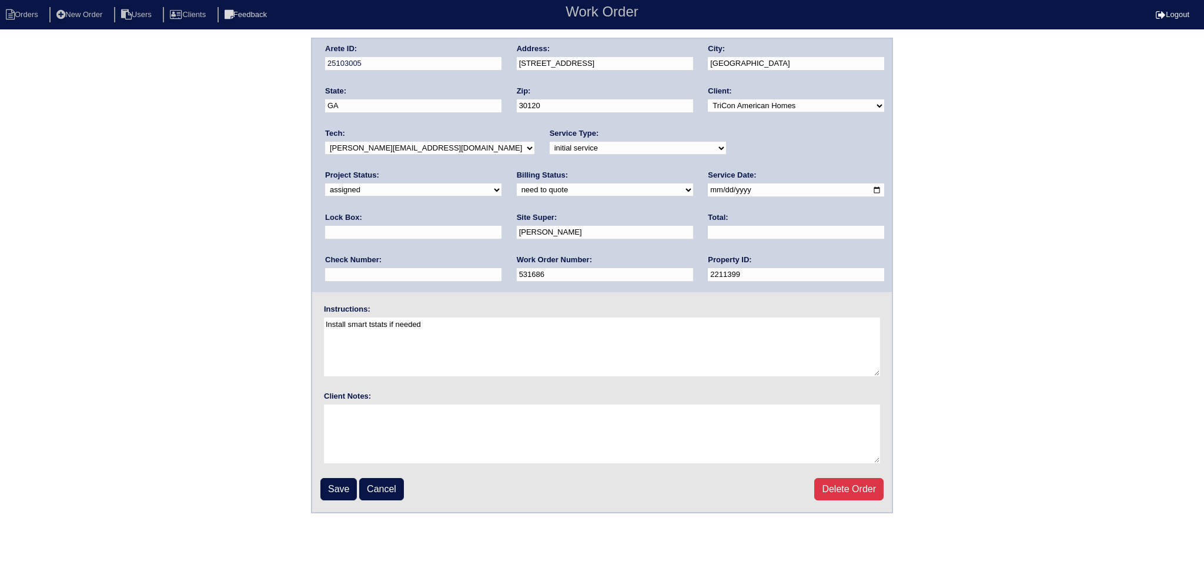
click at [450, 138] on div "Tech: -select- aretesmg+backup-tech@gmail.com benjohnholt88@gmail.com callisonh…" at bounding box center [429, 144] width 209 height 32
click at [448, 145] on select "-select- aretesmg+backup-tech@gmail.com benjohnholt88@gmail.com callisonhvac@ya…" at bounding box center [429, 148] width 209 height 13
select select "36"
click at [325, 142] on select "-select- aretesmg+backup-tech@gmail.com benjohnholt88@gmail.com callisonhvac@ya…" at bounding box center [429, 148] width 209 height 13
click at [334, 487] on input "Save" at bounding box center [338, 489] width 36 height 22
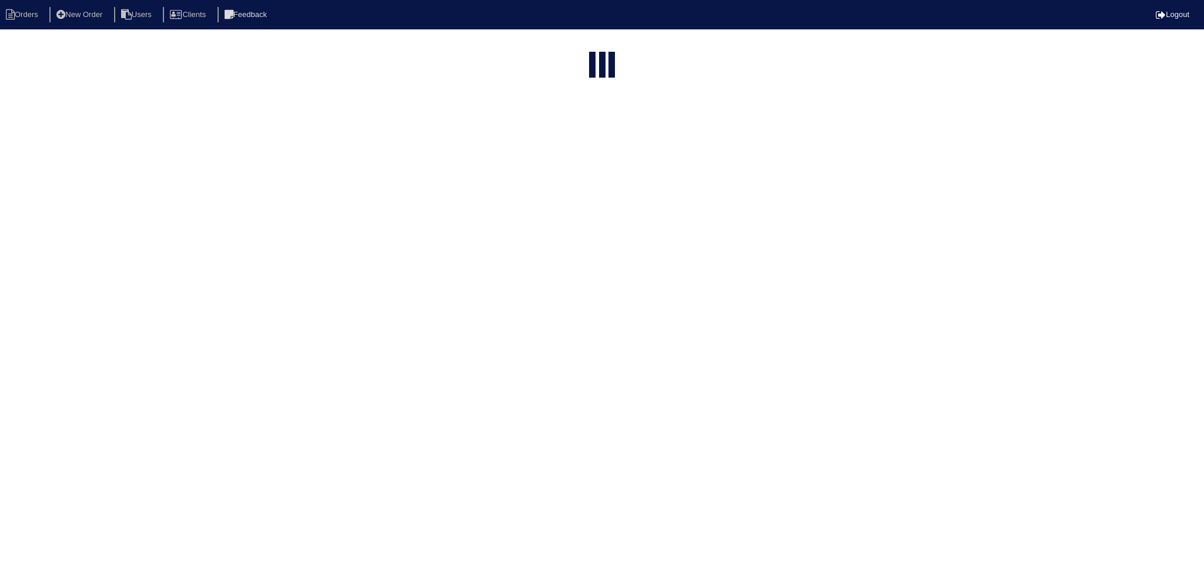
select select "15"
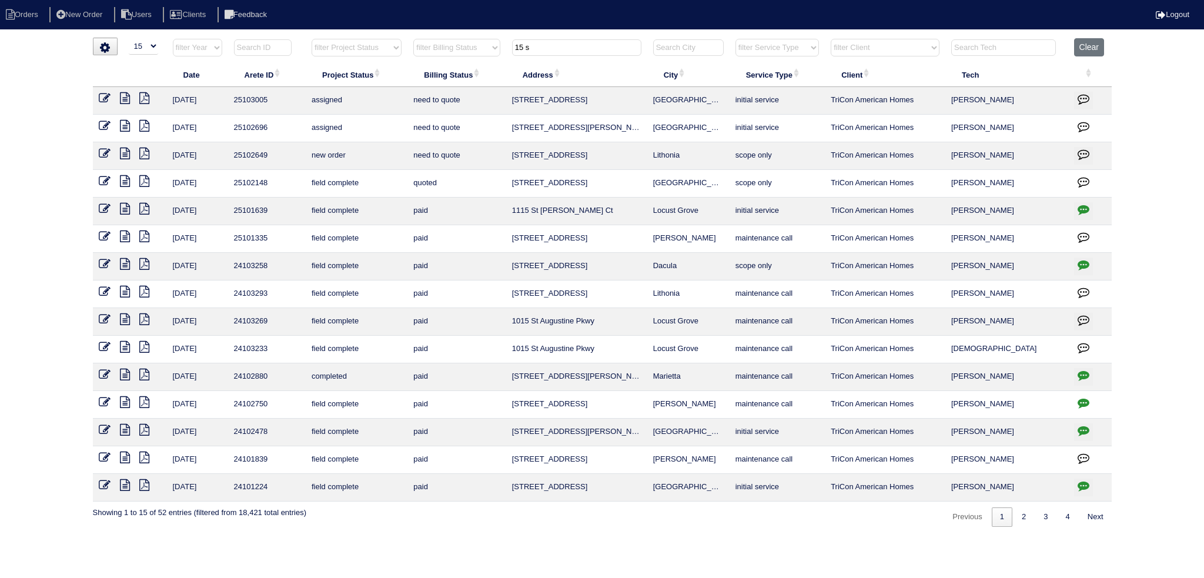
drag, startPoint x: 525, startPoint y: 44, endPoint x: 473, endPoint y: 45, distance: 52.3
click at [470, 45] on tr "filter Year -- Any Year -- 2025 2024 2023 2022 2021 2020 2019 filter Project St…" at bounding box center [602, 50] width 1019 height 24
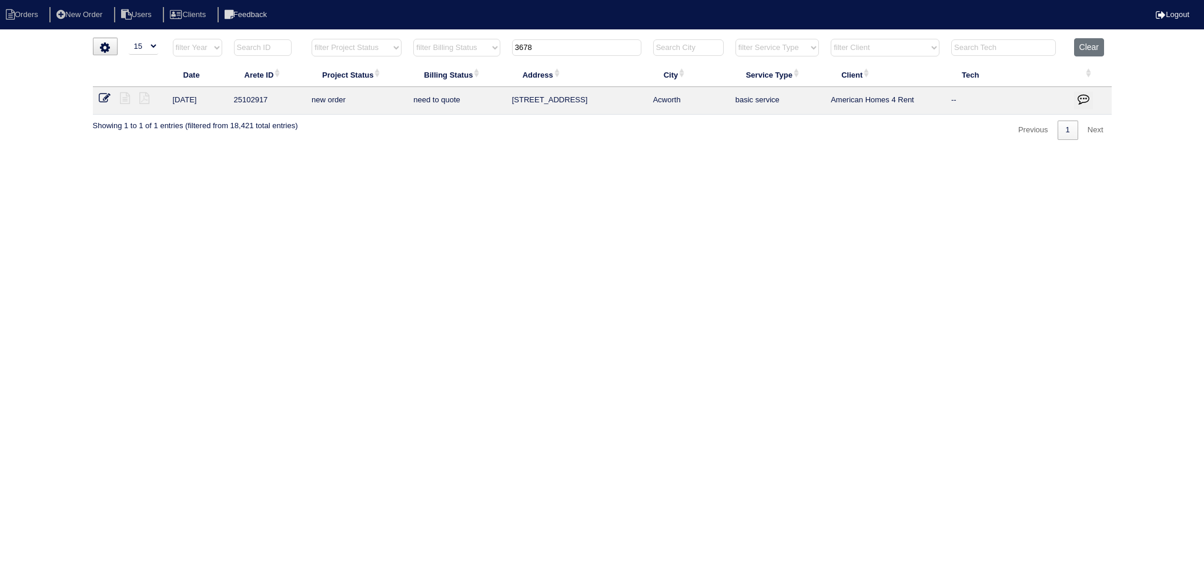
type input "3678"
click at [105, 98] on icon at bounding box center [105, 98] width 12 height 12
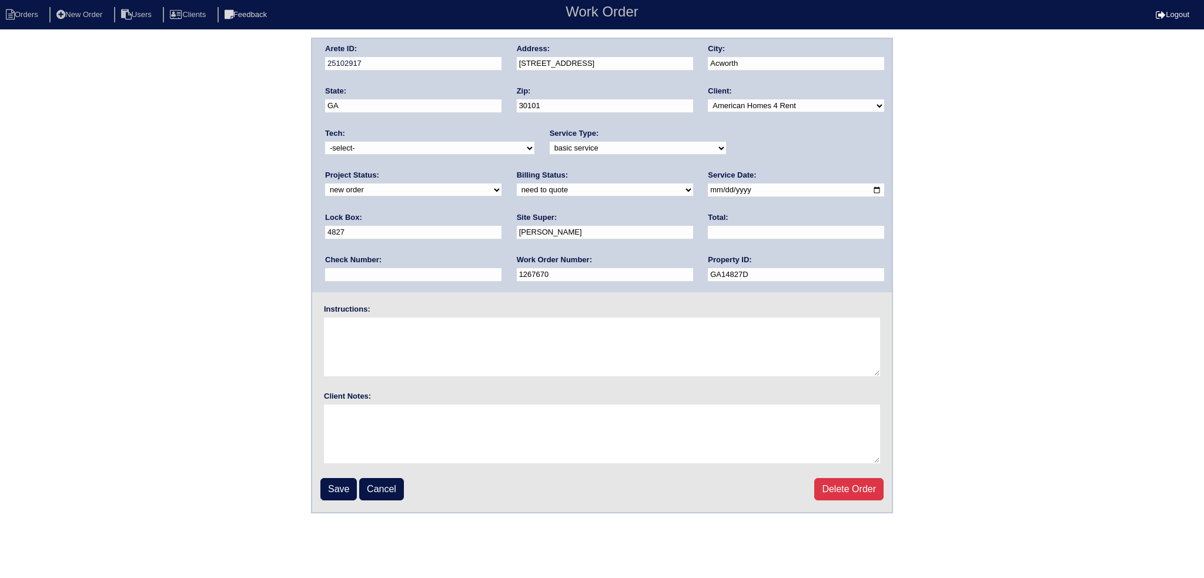
click at [384, 150] on select "-select- aretesmg+backup-tech@gmail.com benjohnholt88@gmail.com callisonhvac@ya…" at bounding box center [429, 148] width 209 height 13
select select "36"
click at [325, 142] on select "-select- aretesmg+backup-tech@gmail.com benjohnholt88@gmail.com callisonhvac@ya…" at bounding box center [429, 148] width 209 height 13
click at [501, 170] on div "Project Status: new order assigned in progress field complete need to schedule …" at bounding box center [413, 186] width 176 height 32
select select "assigned"
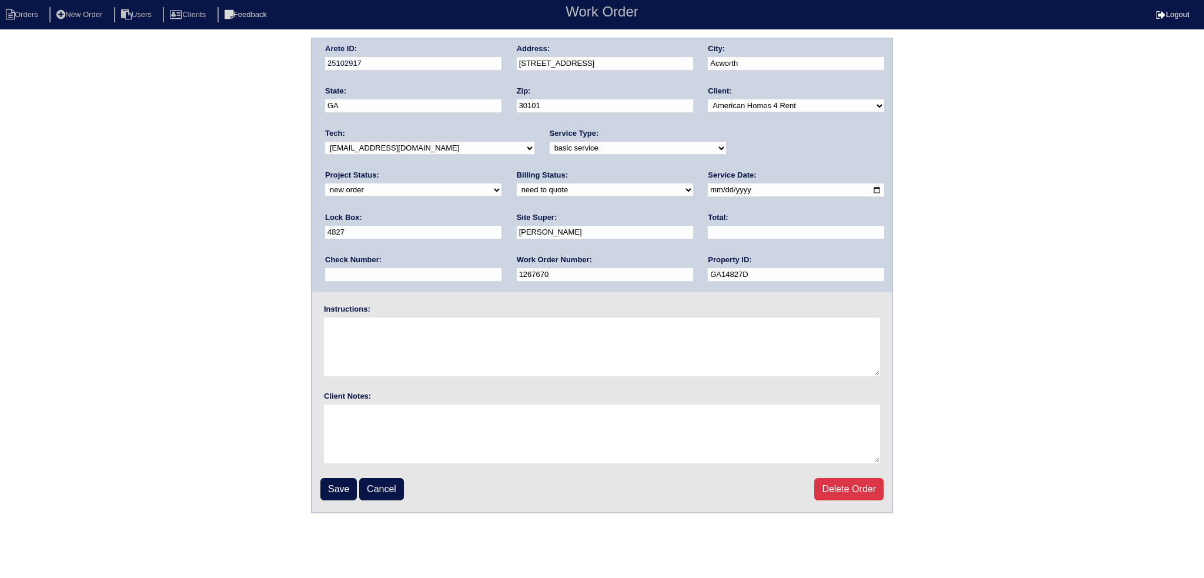
click at [501, 183] on select "new order assigned in progress field complete need to schedule admin review arc…" at bounding box center [413, 189] width 176 height 13
click at [708, 190] on input "2025-08-07" at bounding box center [796, 190] width 176 height 14
type input "2025-08-14"
click at [337, 480] on input "Save" at bounding box center [338, 489] width 36 height 22
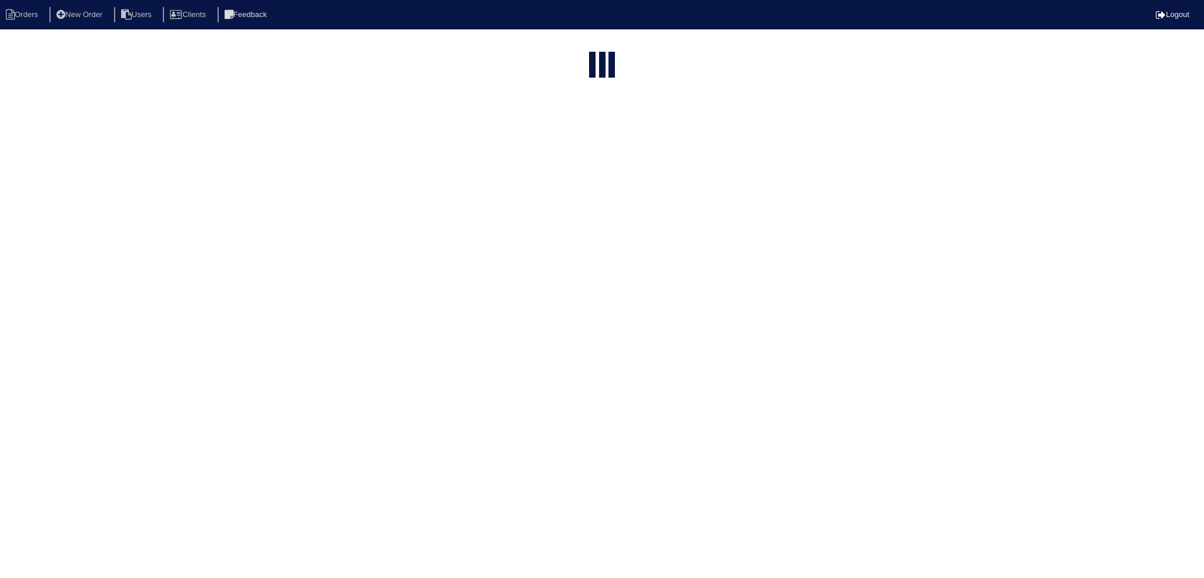
select select "15"
type input "3678"
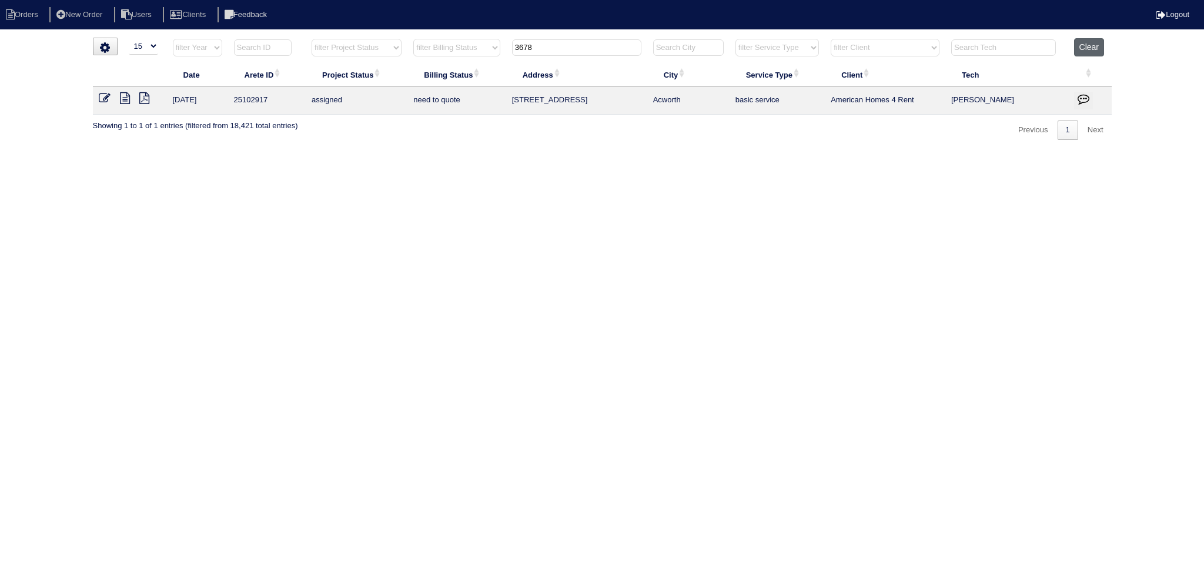
click at [1089, 48] on button "Clear" at bounding box center [1089, 47] width 30 height 18
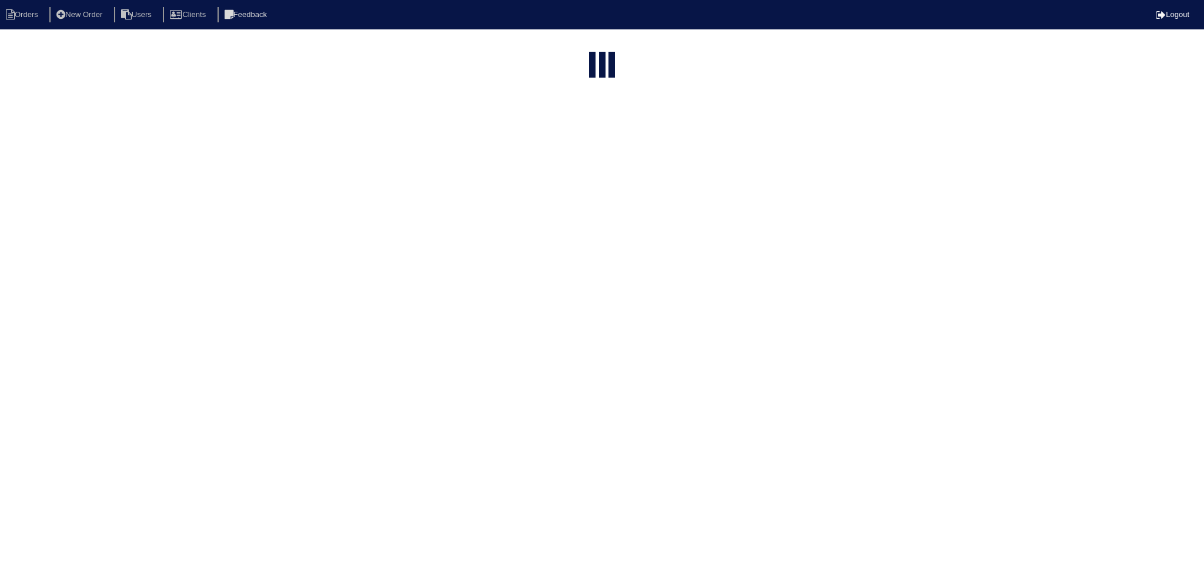
select select "15"
click at [363, 48] on html "Orders New Order Users Clients Feedback Logout Orders New Order Users Clients M…" at bounding box center [602, 317] width 1204 height 634
click at [363, 48] on select "filter Project Status -- Any Project Status -- new order assigned in progress f…" at bounding box center [357, 48] width 90 height 18
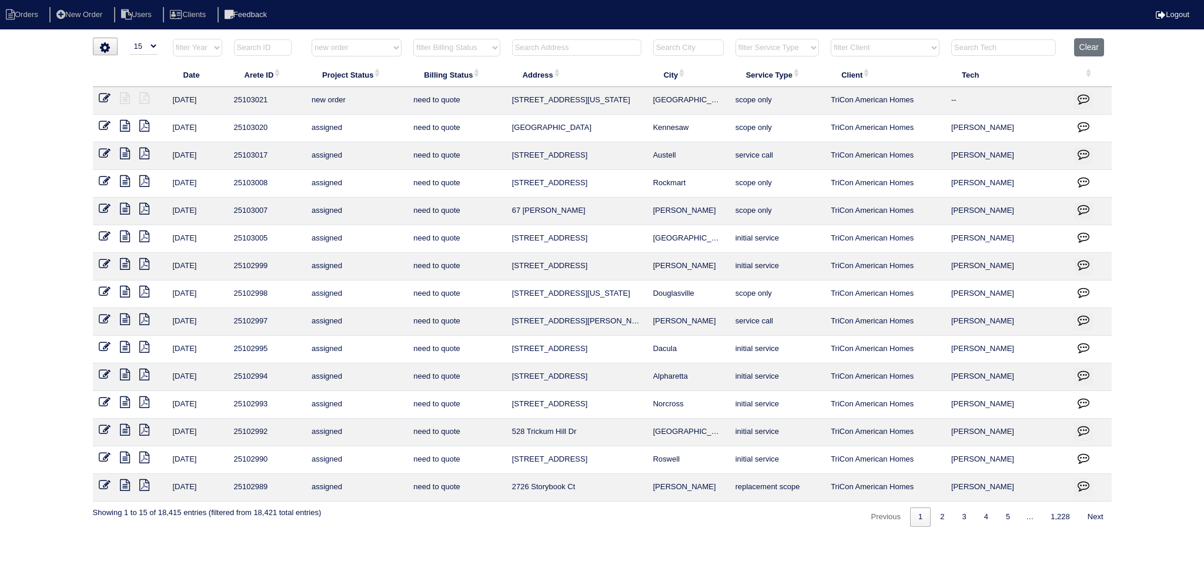
click at [312, 39] on select "filter Project Status -- Any Project Status -- new order assigned in progress f…" at bounding box center [357, 48] width 90 height 18
select select "new order"
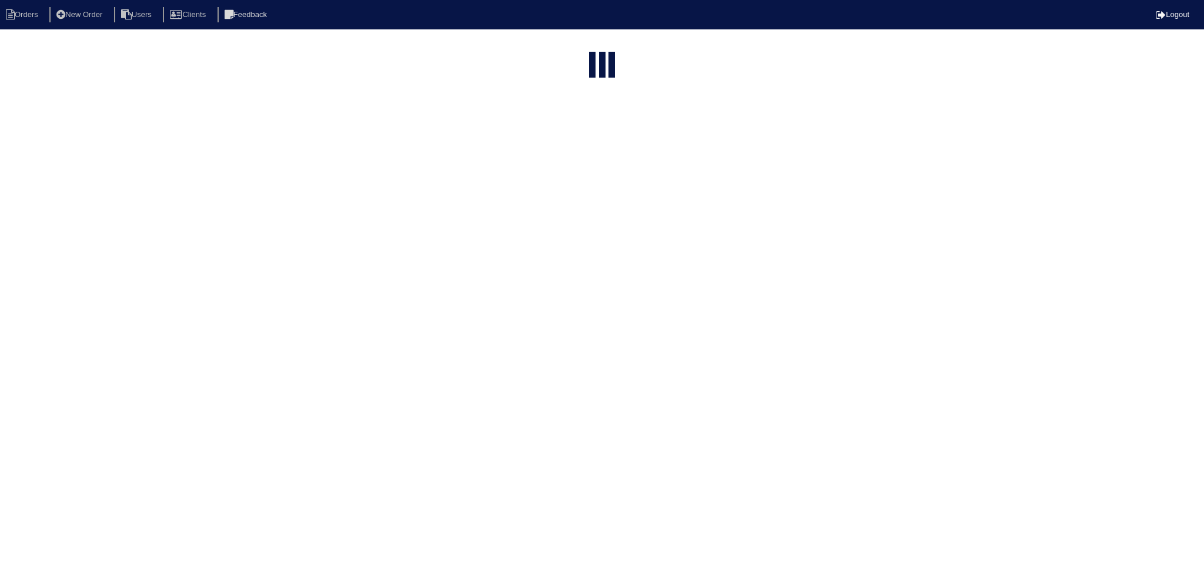
select select "15"
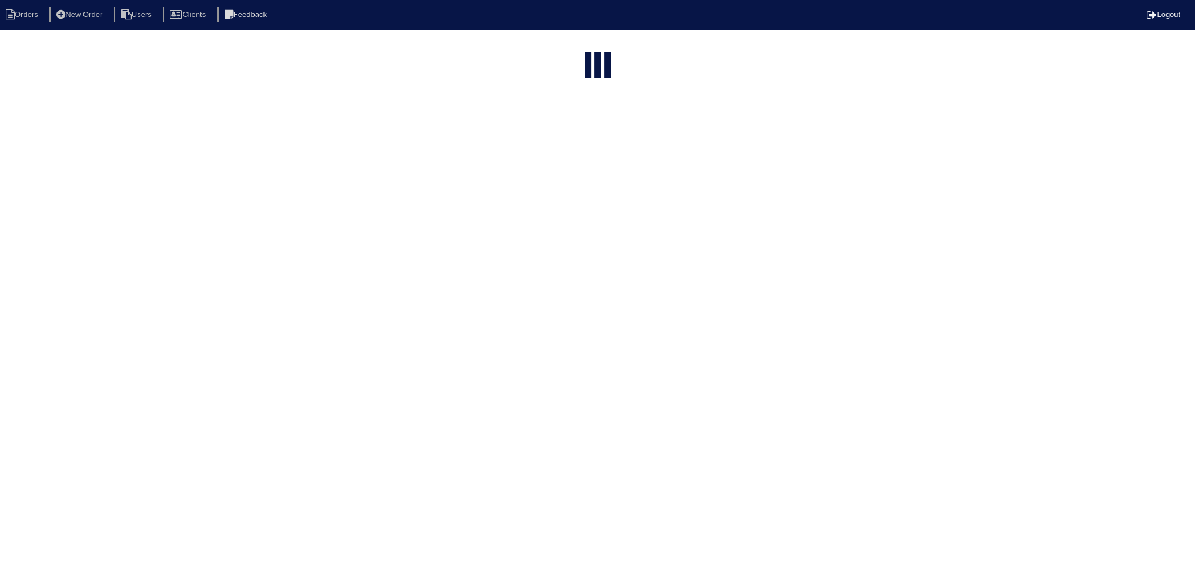
select select "new order"
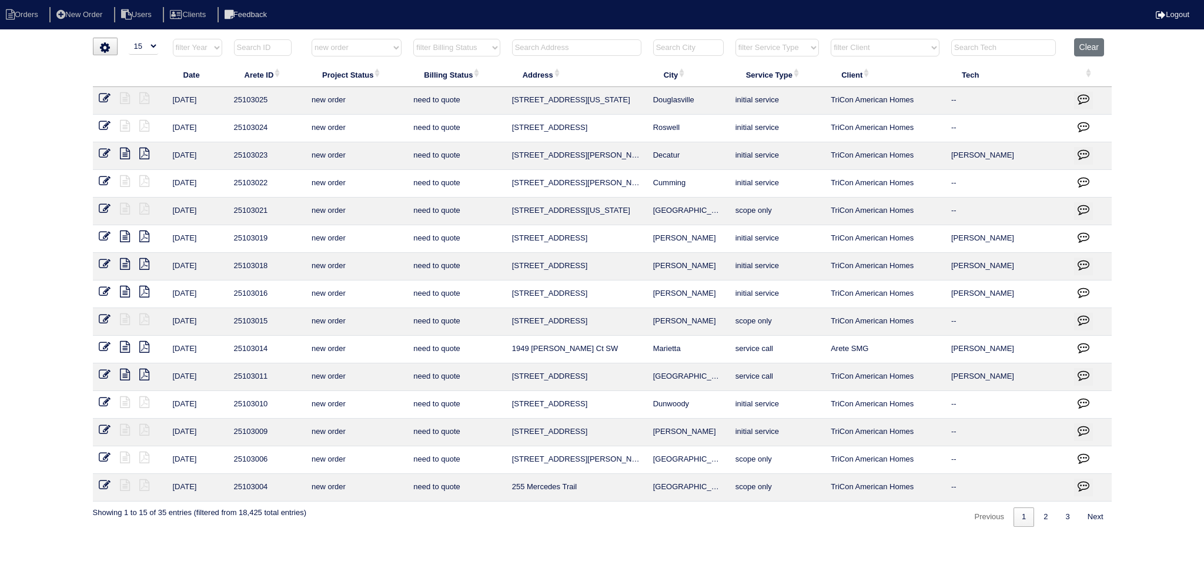
click at [369, 43] on select "filter Project Status -- Any Project Status -- new order assigned in progress f…" at bounding box center [357, 48] width 90 height 18
select select
click at [312, 39] on select "filter Project Status -- Any Project Status -- new order assigned in progress f…" at bounding box center [357, 48] width 90 height 18
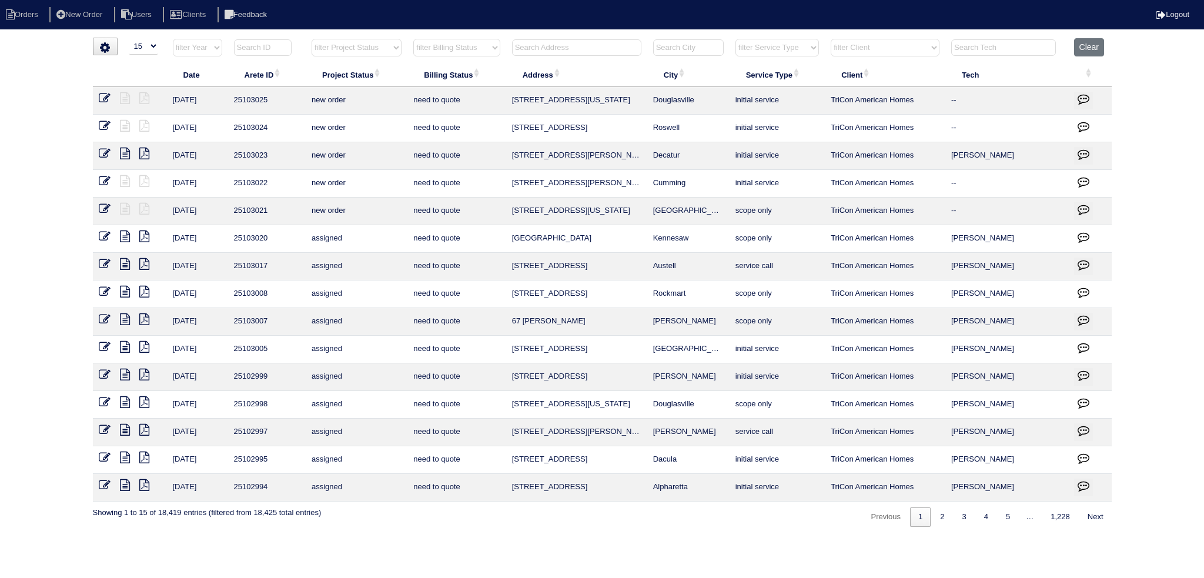
click at [1003, 43] on input "text" at bounding box center [1003, 47] width 105 height 16
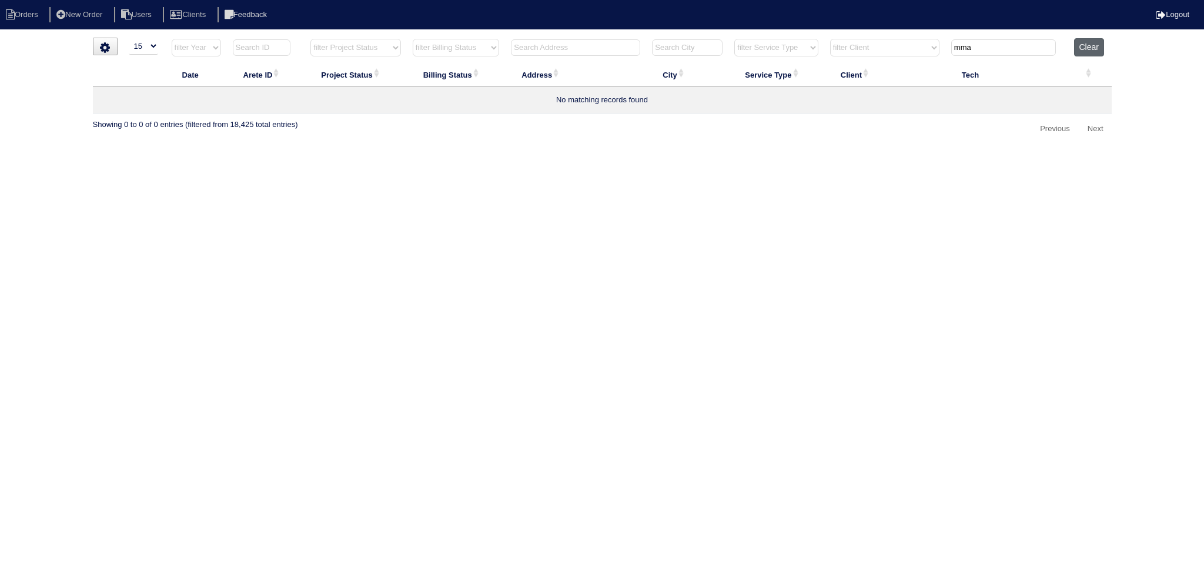
type input "mma"
click at [1079, 48] on button "Clear" at bounding box center [1089, 47] width 30 height 18
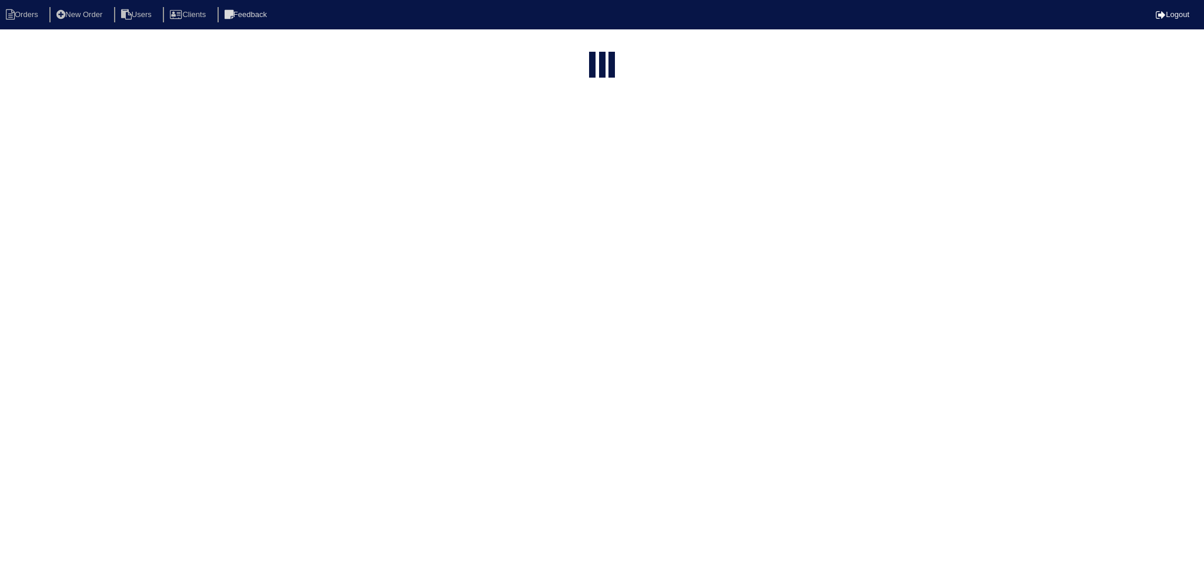
select select "15"
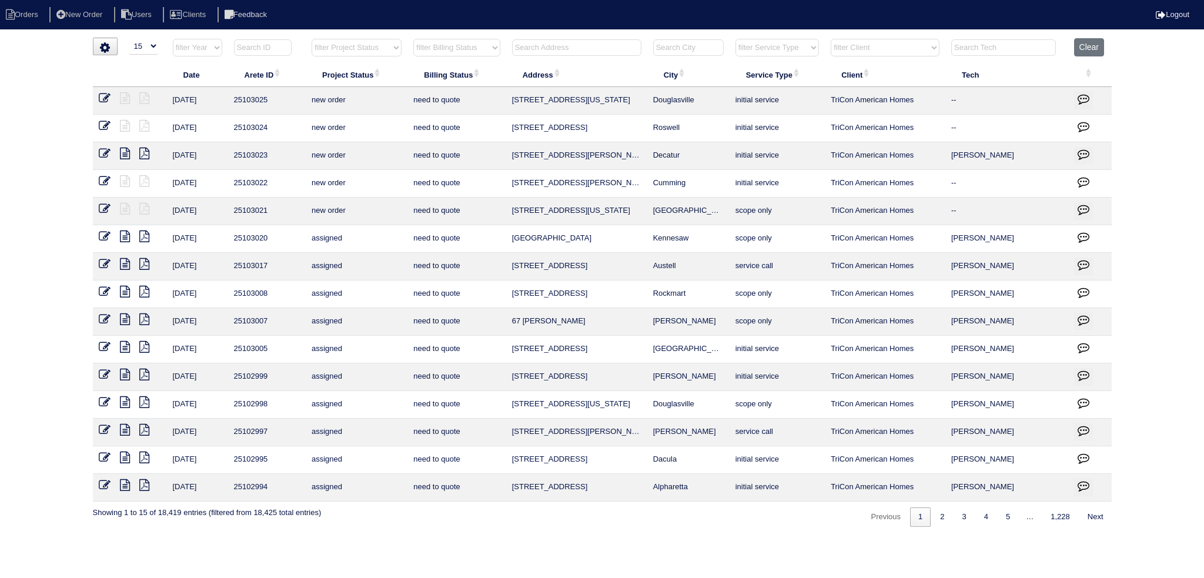
click at [340, 45] on select "filter Project Status -- Any Project Status -- new order assigned in progress f…" at bounding box center [357, 48] width 90 height 18
click at [312, 39] on select "filter Project Status -- Any Project Status -- new order assigned in progress f…" at bounding box center [357, 48] width 90 height 18
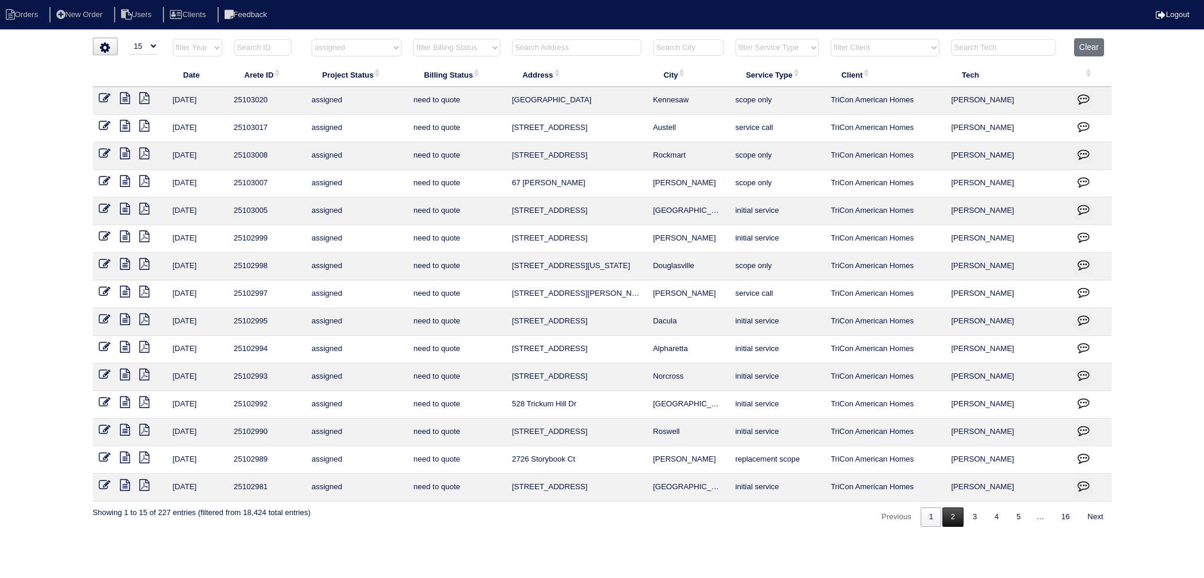
click at [947, 512] on link "2" at bounding box center [952, 516] width 21 height 19
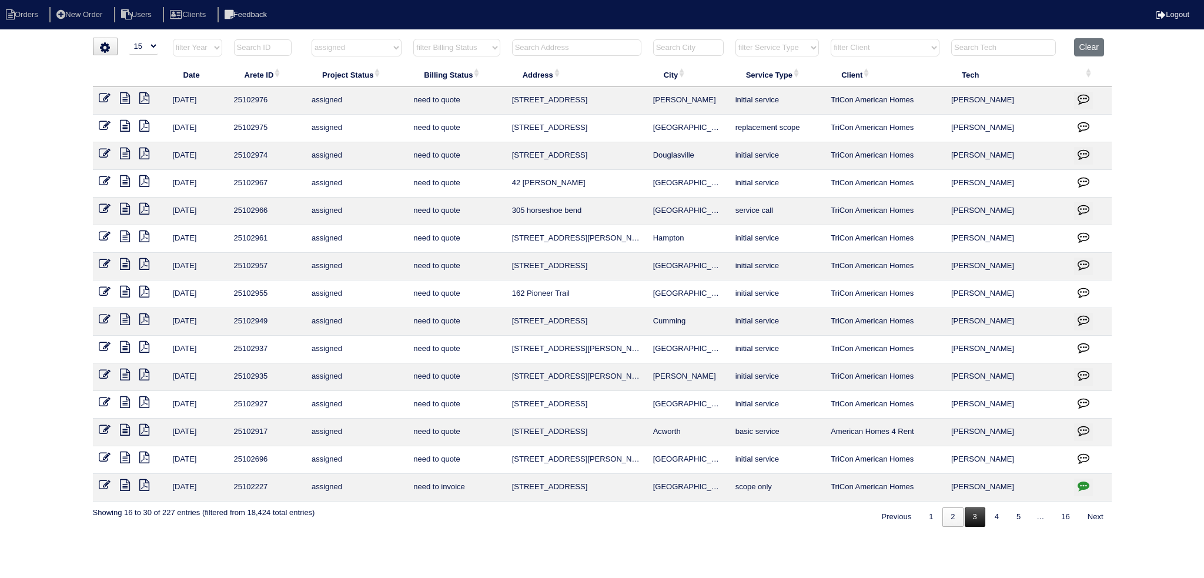
click at [979, 517] on link "3" at bounding box center [975, 516] width 21 height 19
select select "assigned"
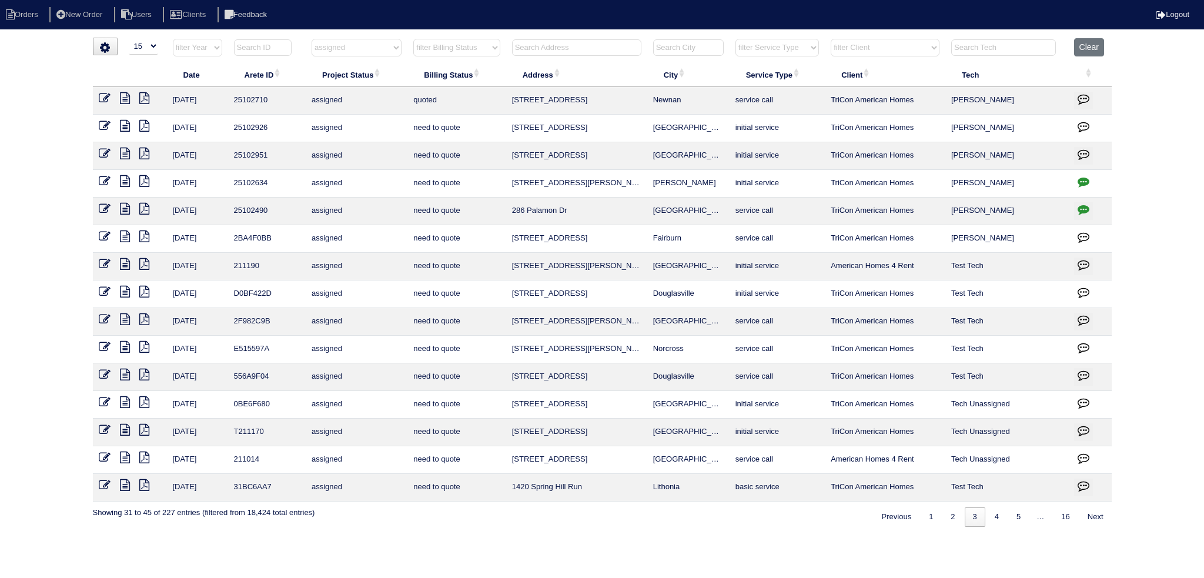
click at [122, 128] on icon at bounding box center [125, 126] width 10 height 12
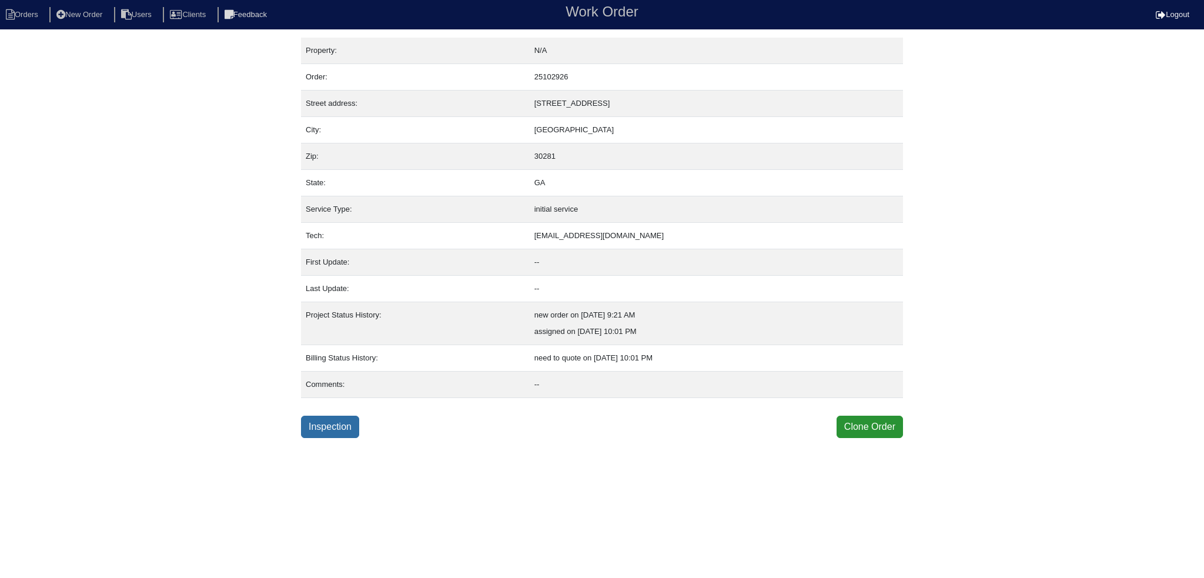
click at [319, 421] on link "Inspection" at bounding box center [330, 427] width 58 height 22
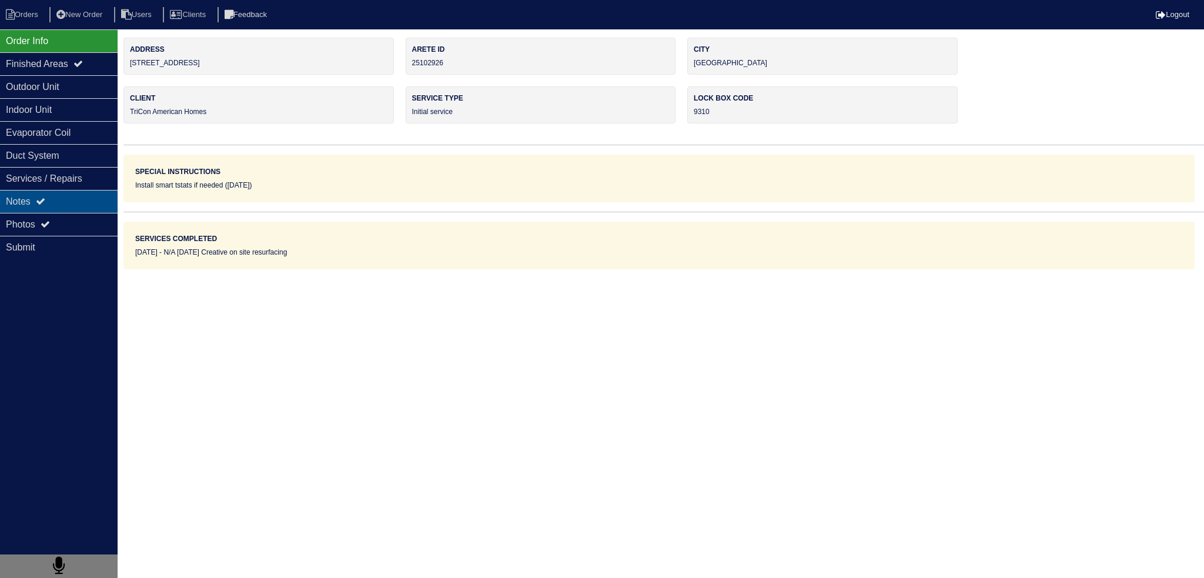
click at [58, 201] on div "Notes" at bounding box center [59, 201] width 118 height 23
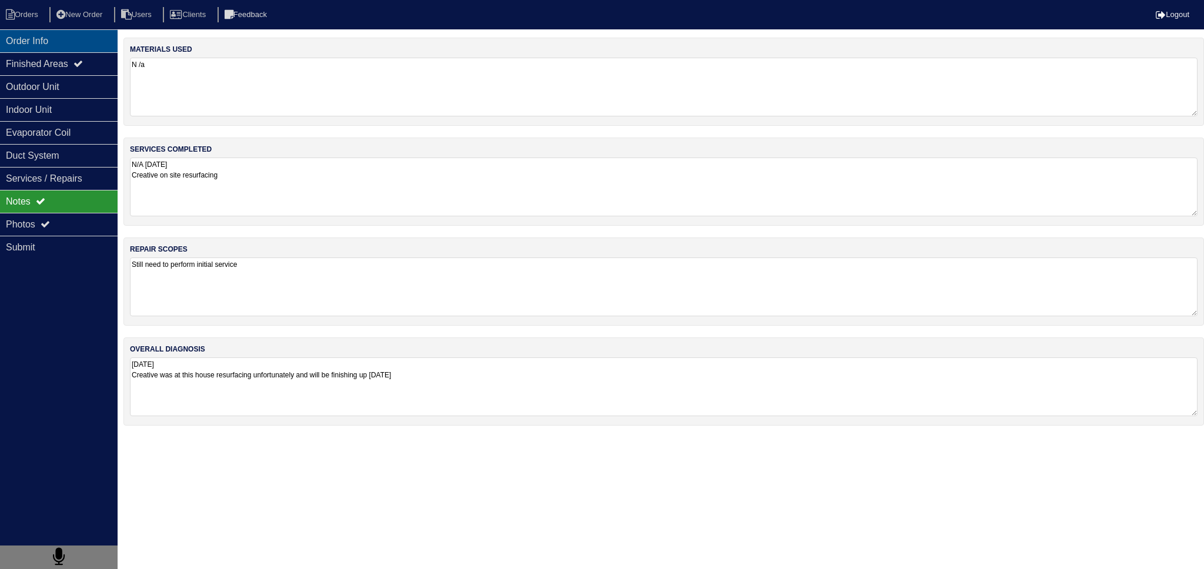
click at [26, 35] on div "Order Info" at bounding box center [59, 40] width 118 height 23
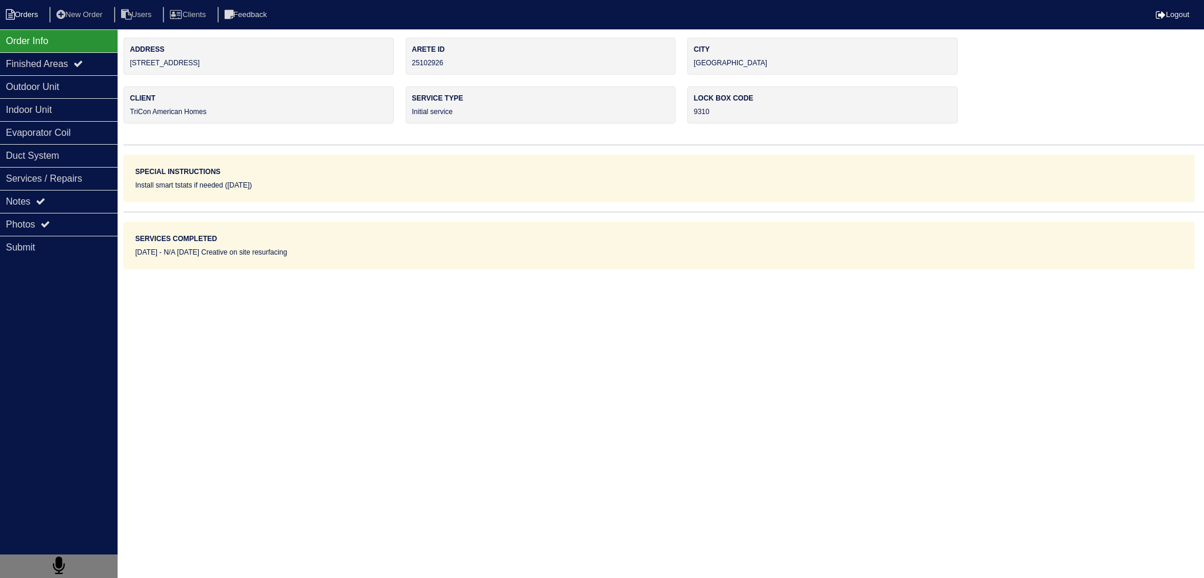
click at [29, 18] on li "Orders" at bounding box center [24, 15] width 48 height 16
select select "15"
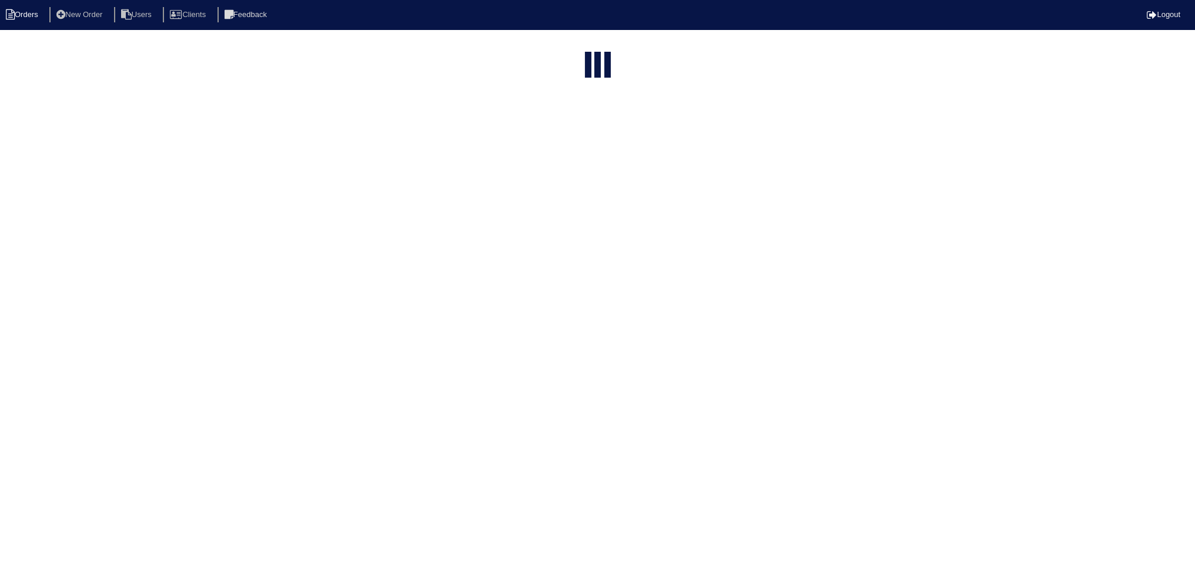
select select "assigned"
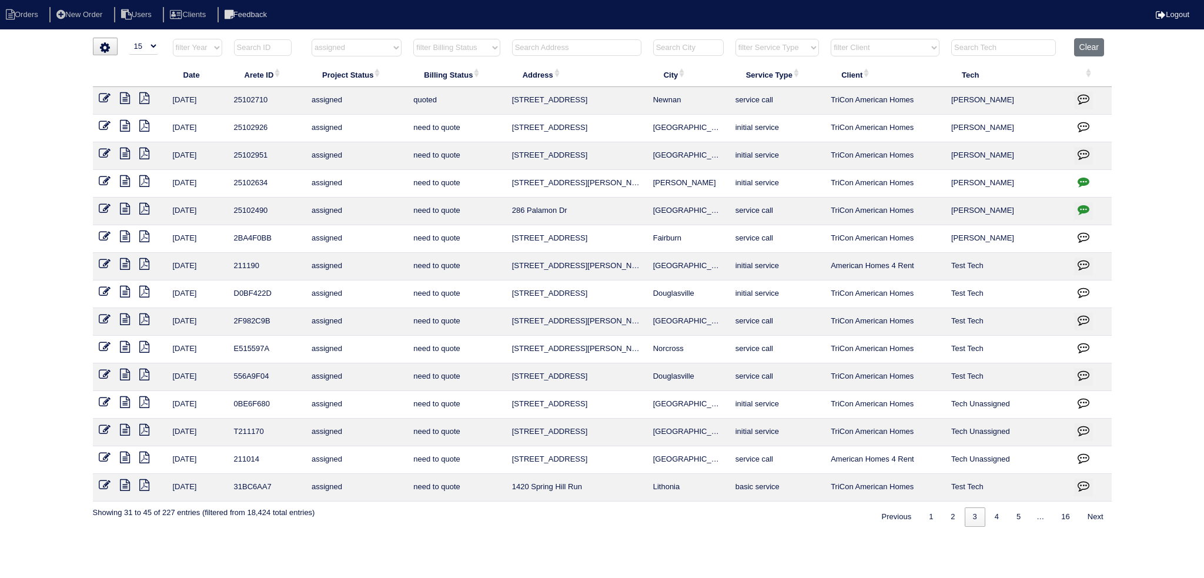
click at [106, 150] on icon at bounding box center [105, 154] width 12 height 12
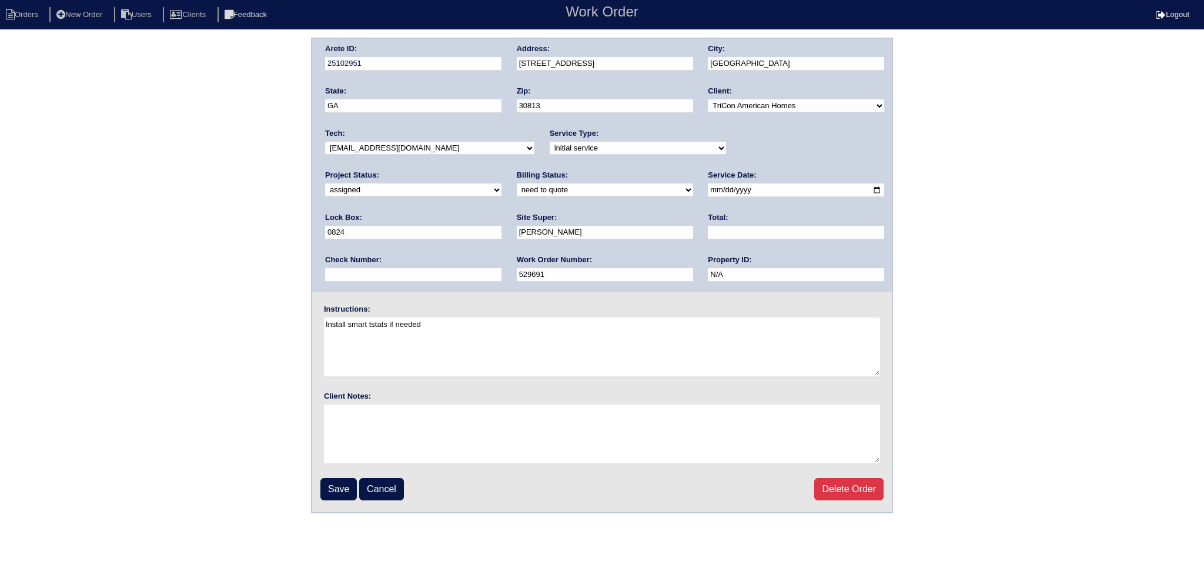
click at [501, 183] on select "new order assigned in progress field complete need to schedule admin review arc…" at bounding box center [413, 189] width 176 height 13
select select "in progress"
click at [501, 183] on select "new order assigned in progress field complete need to schedule admin review arc…" at bounding box center [413, 189] width 176 height 13
click at [346, 486] on input "Save" at bounding box center [338, 489] width 36 height 22
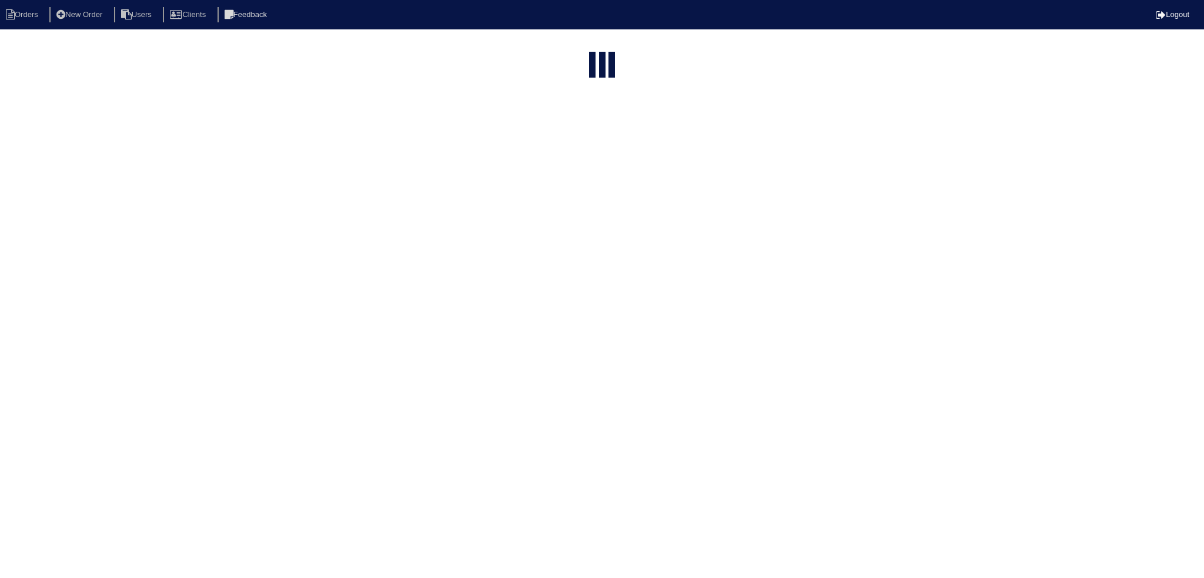
select select "15"
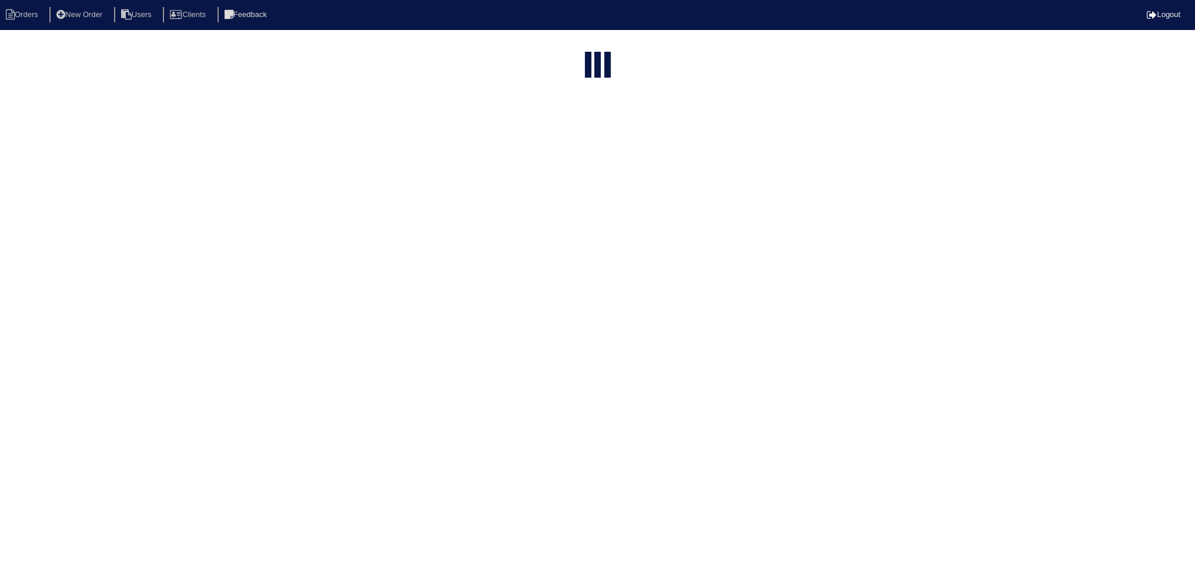
select select "assigned"
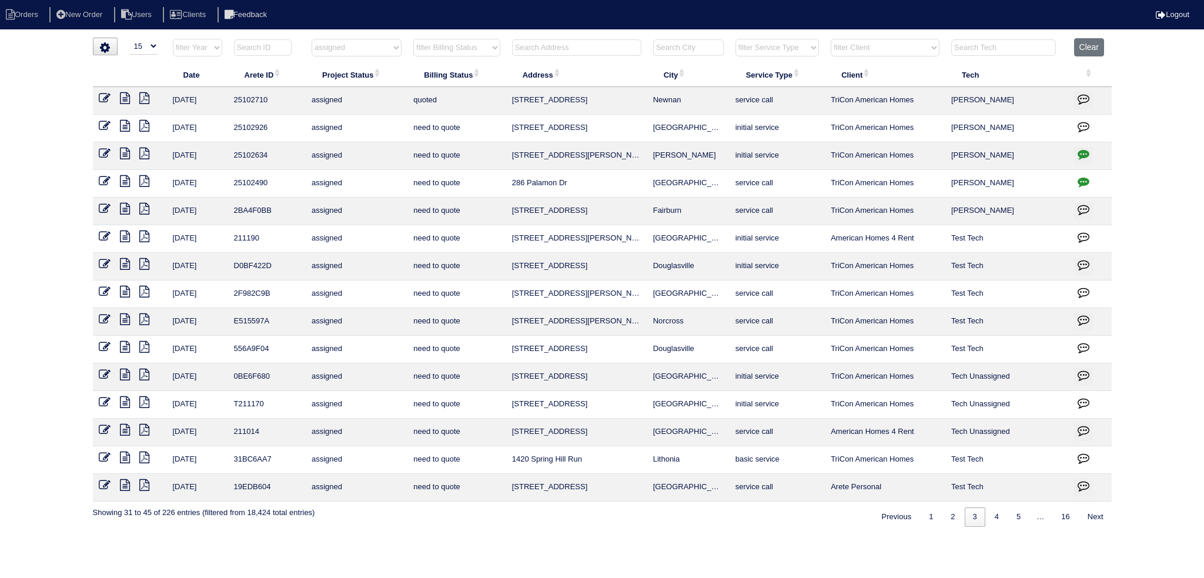
click at [105, 150] on icon at bounding box center [105, 154] width 12 height 12
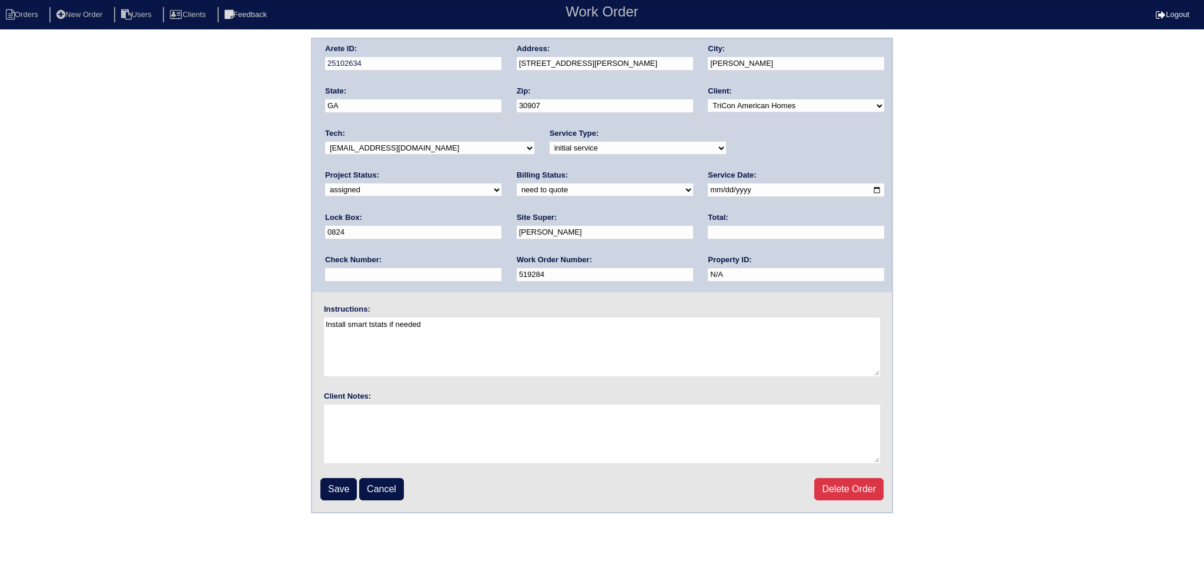
click at [501, 183] on select "new order assigned in progress field complete need to schedule admin review arc…" at bounding box center [413, 189] width 176 height 13
select select "in progress"
click at [501, 183] on select "new order assigned in progress field complete need to schedule admin review arc…" at bounding box center [413, 189] width 176 height 13
click at [340, 490] on input "Save" at bounding box center [338, 489] width 36 height 22
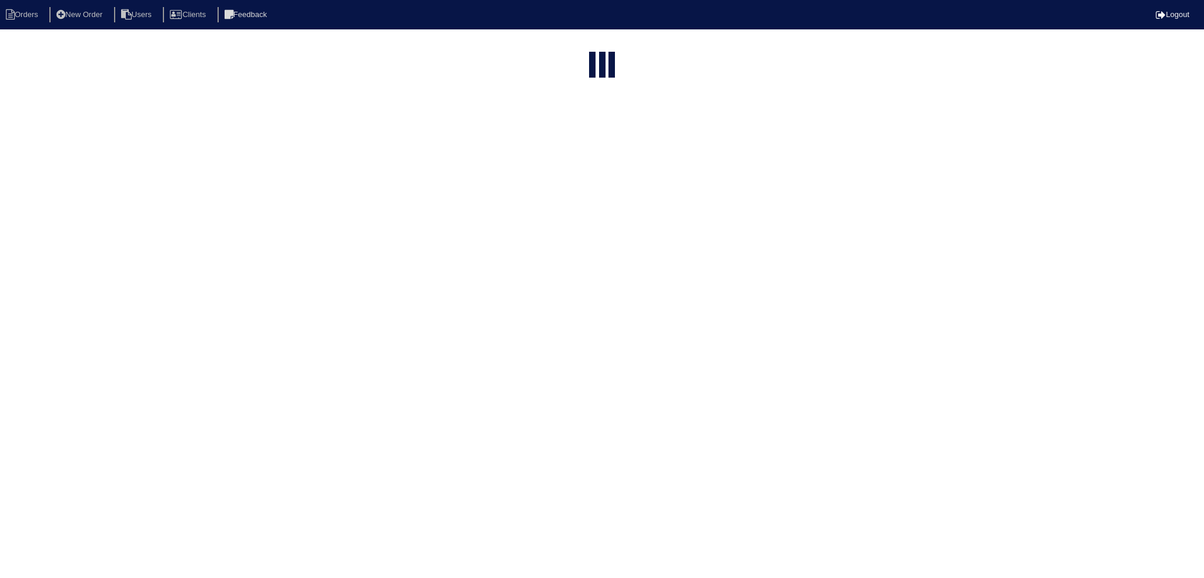
select select "15"
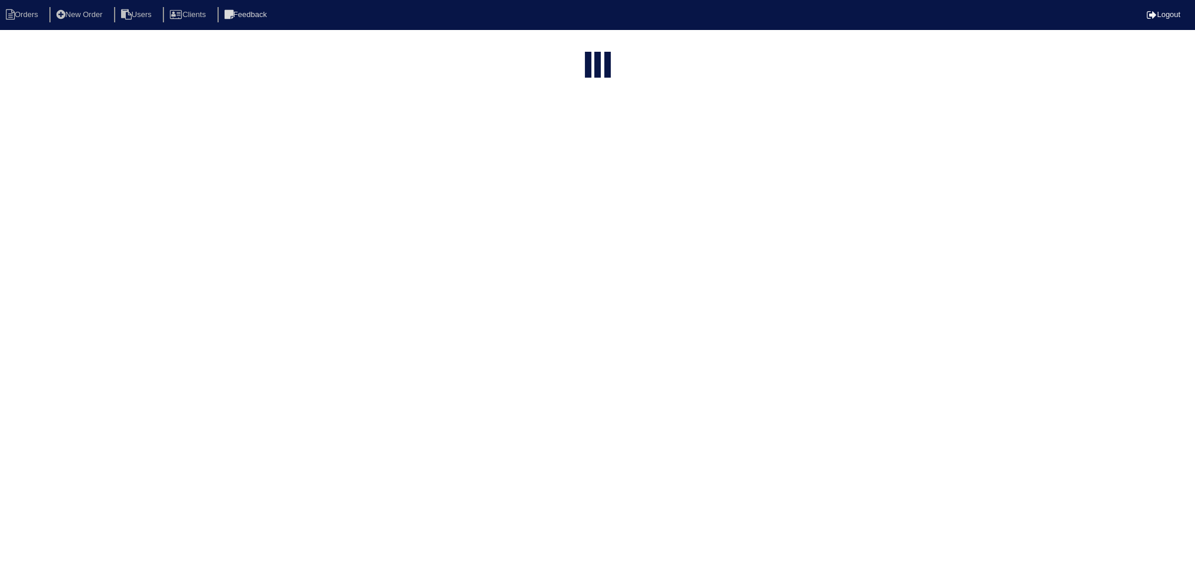
select select "assigned"
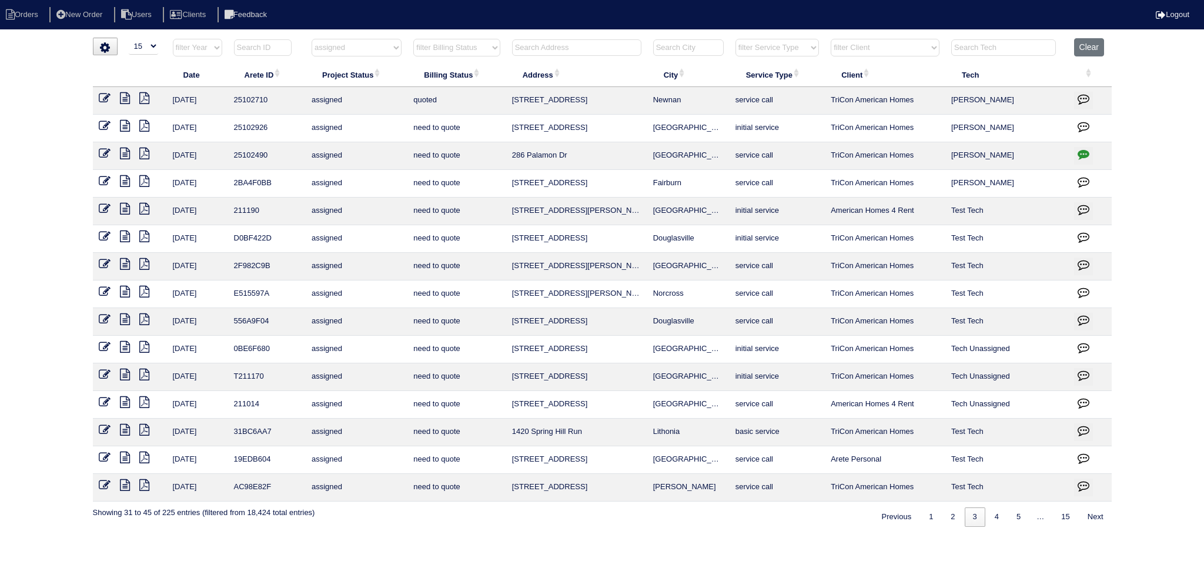
click at [106, 150] on icon at bounding box center [105, 154] width 12 height 12
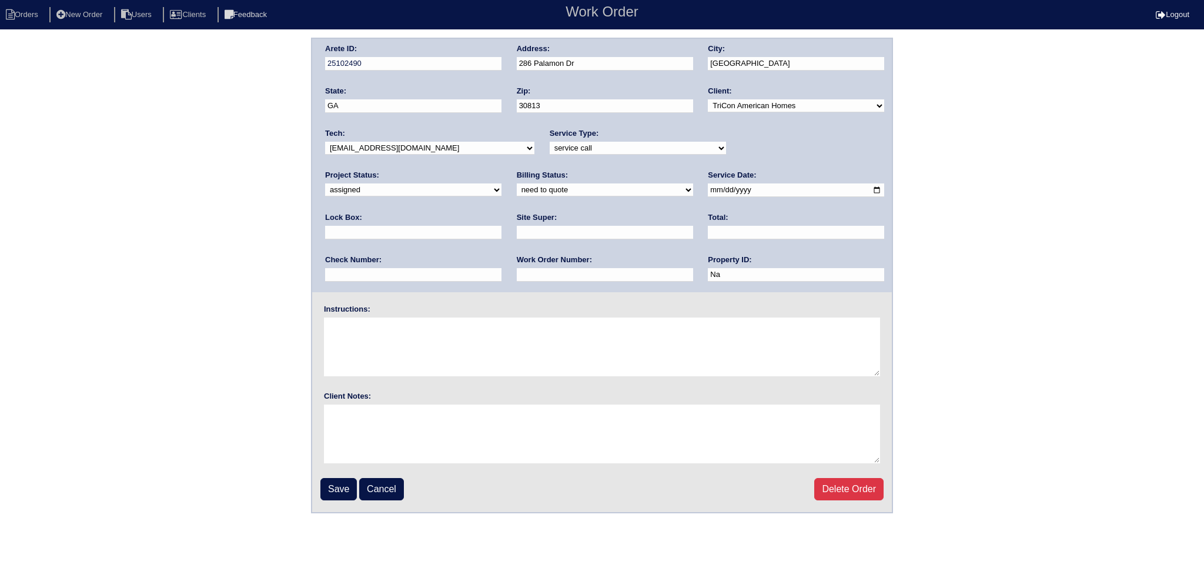
click at [501, 170] on div "Project Status: new order assigned in progress field complete need to schedule …" at bounding box center [413, 186] width 176 height 32
drag, startPoint x: 779, startPoint y: 143, endPoint x: 779, endPoint y: 152, distance: 8.8
click at [501, 183] on select "new order assigned in progress field complete need to schedule admin review arc…" at bounding box center [413, 189] width 176 height 13
select select "in progress"
click at [501, 183] on select "new order assigned in progress field complete need to schedule admin review arc…" at bounding box center [413, 189] width 176 height 13
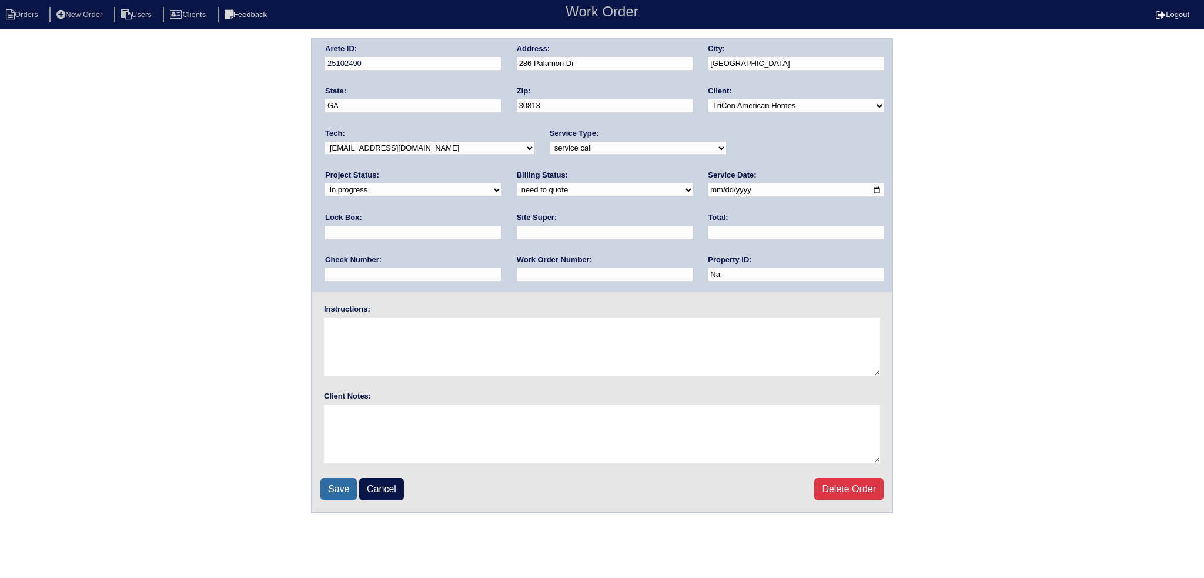
click at [329, 490] on input "Save" at bounding box center [338, 489] width 36 height 22
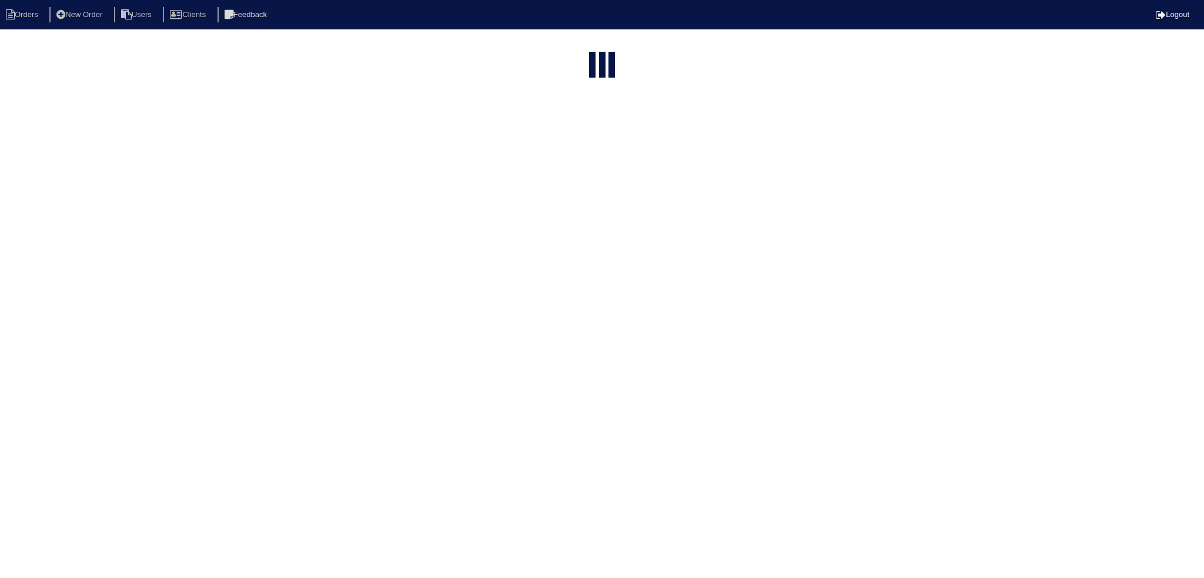
select select "15"
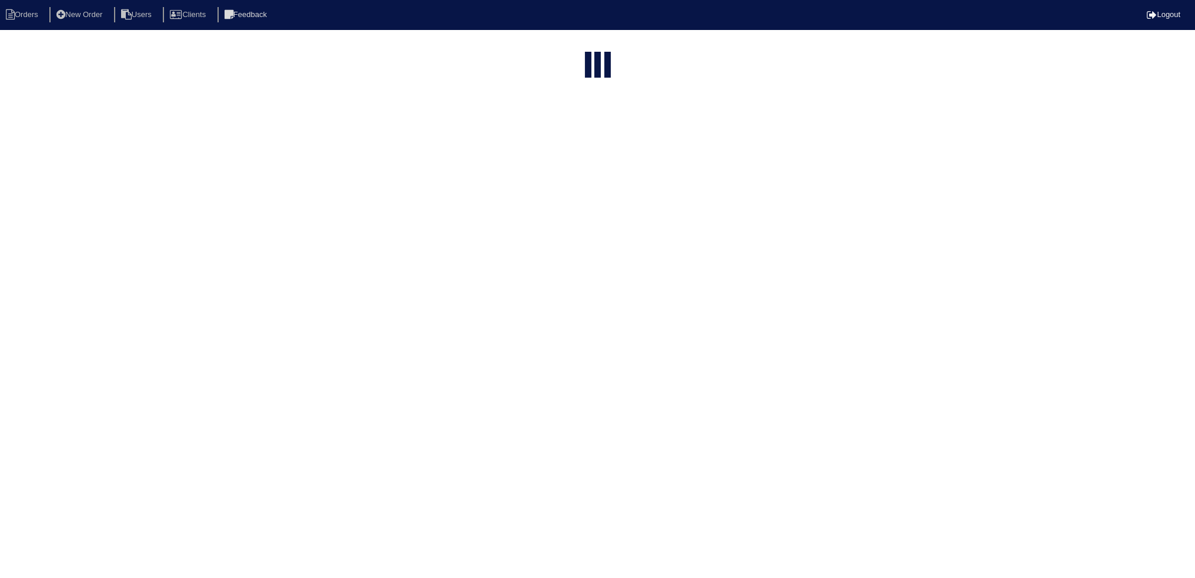
select select "assigned"
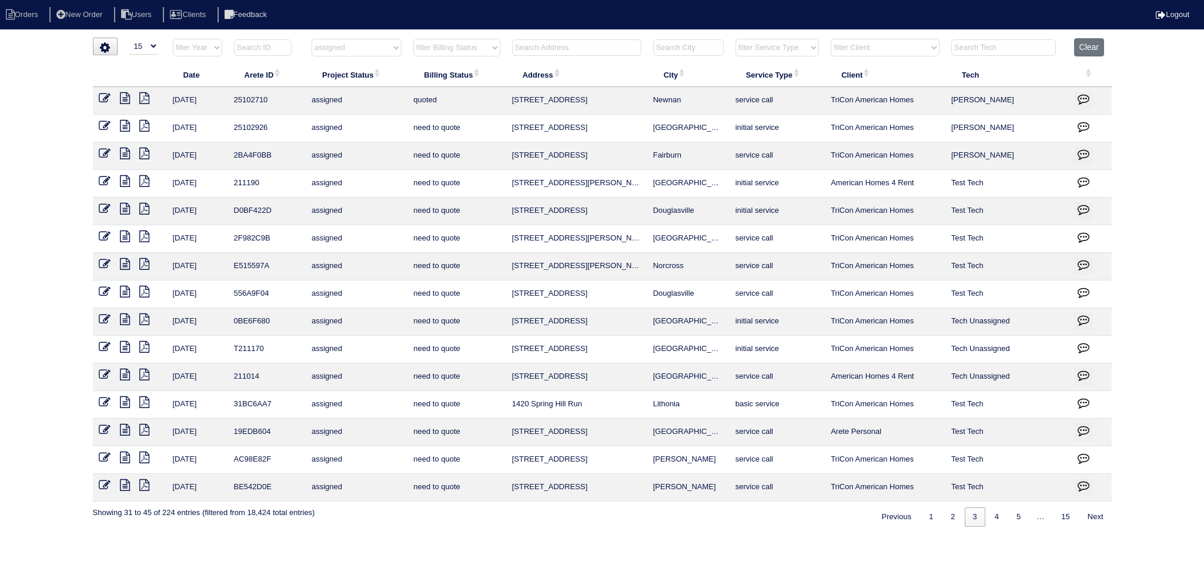
drag, startPoint x: 105, startPoint y: 123, endPoint x: 111, endPoint y: 122, distance: 6.1
click at [105, 123] on icon at bounding box center [105, 126] width 12 height 12
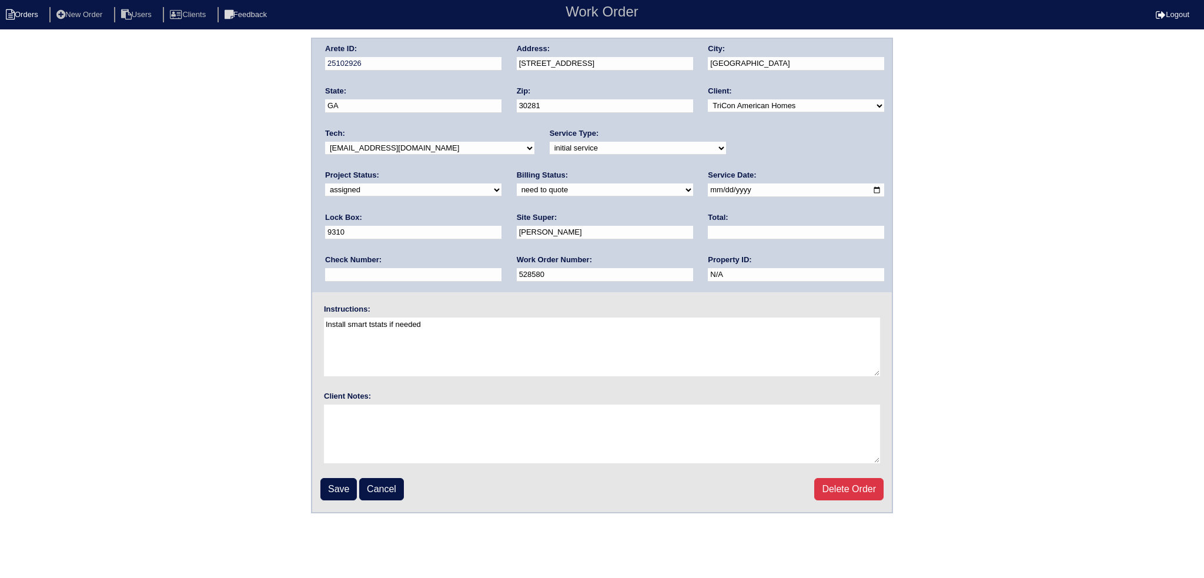
click at [34, 15] on li "Orders" at bounding box center [24, 15] width 48 height 16
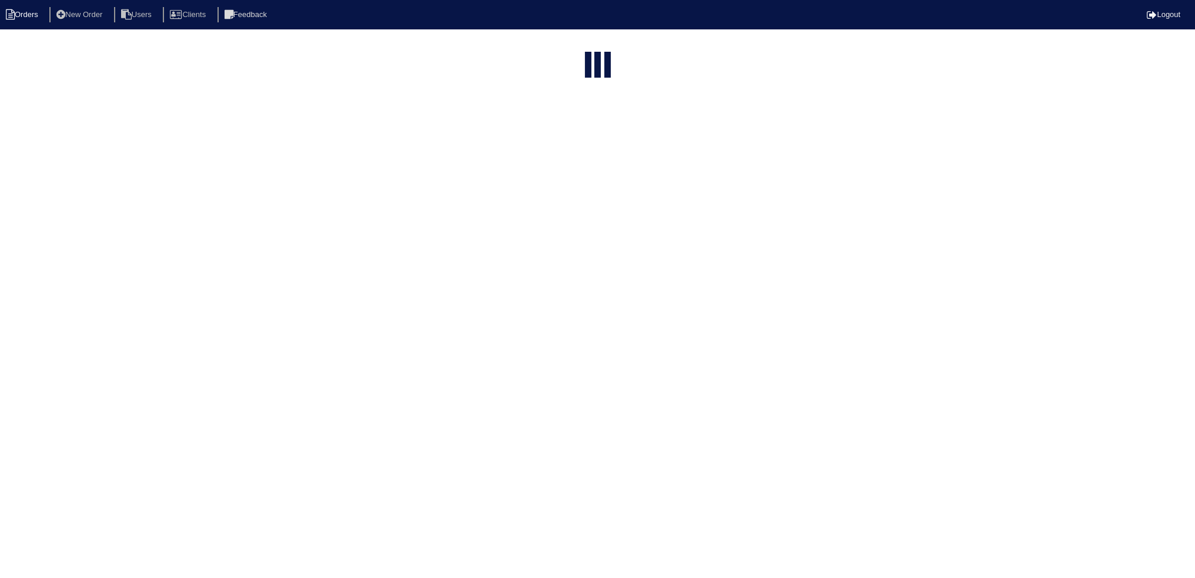
select select "15"
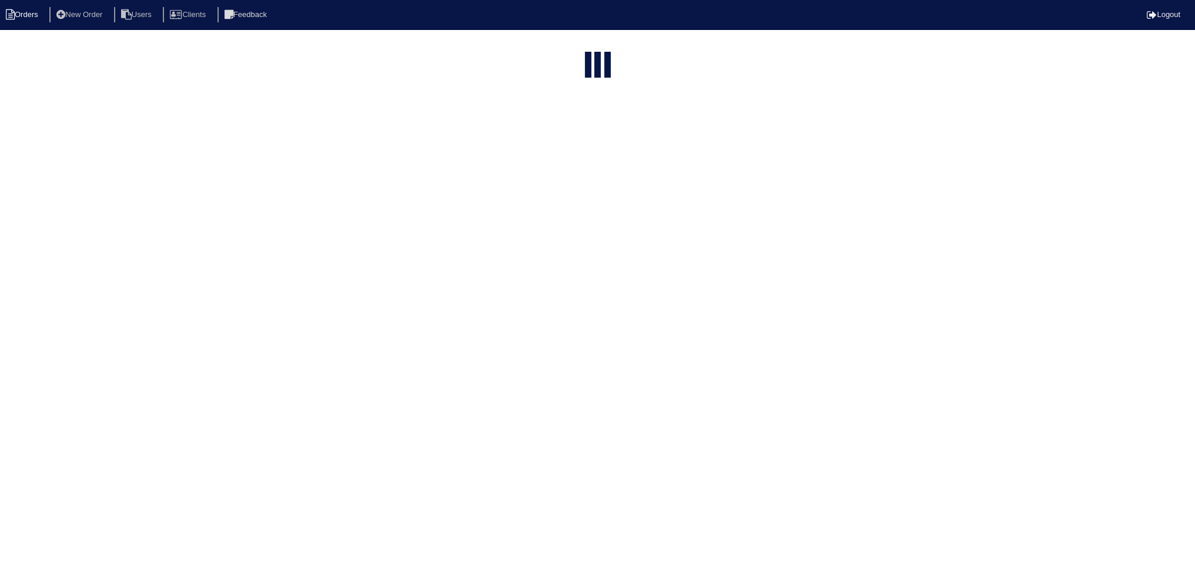
select select "assigned"
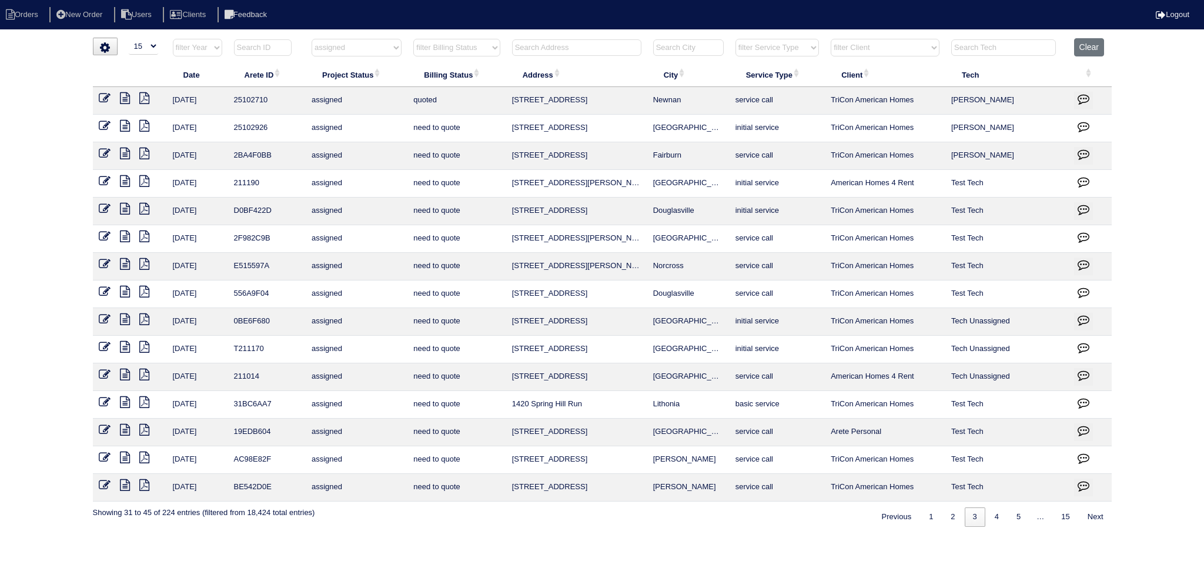
click at [101, 98] on icon at bounding box center [105, 98] width 12 height 12
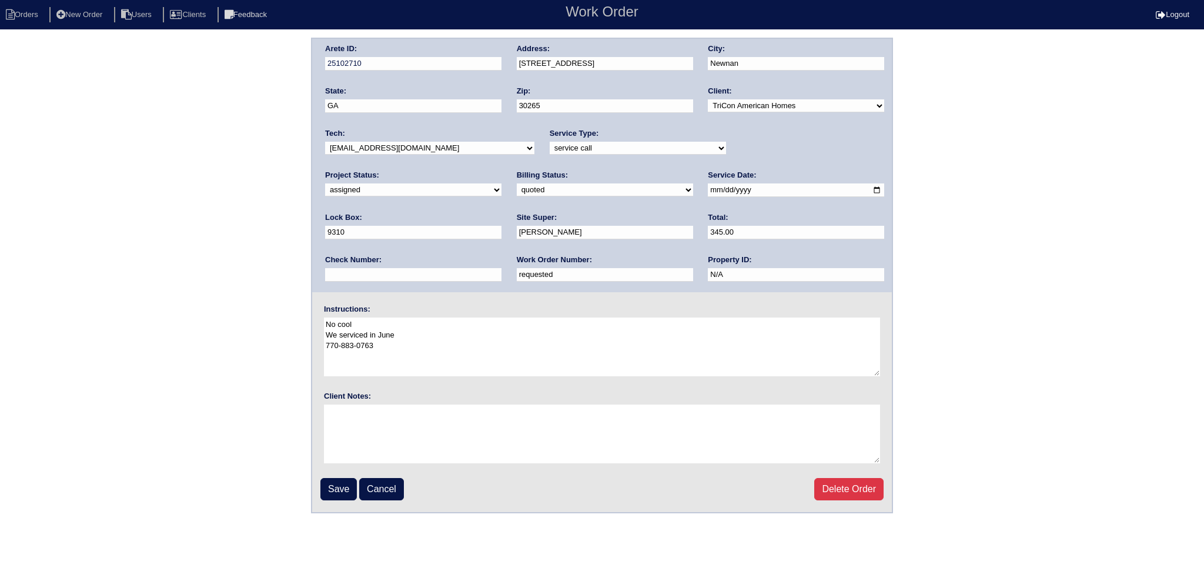
click at [501, 183] on select "new order assigned in progress field complete need to schedule admin review arc…" at bounding box center [413, 189] width 176 height 13
select select "in progress"
click at [501, 183] on select "new order assigned in progress field complete need to schedule admin review arc…" at bounding box center [413, 189] width 176 height 13
click at [339, 484] on input "Save" at bounding box center [338, 489] width 36 height 22
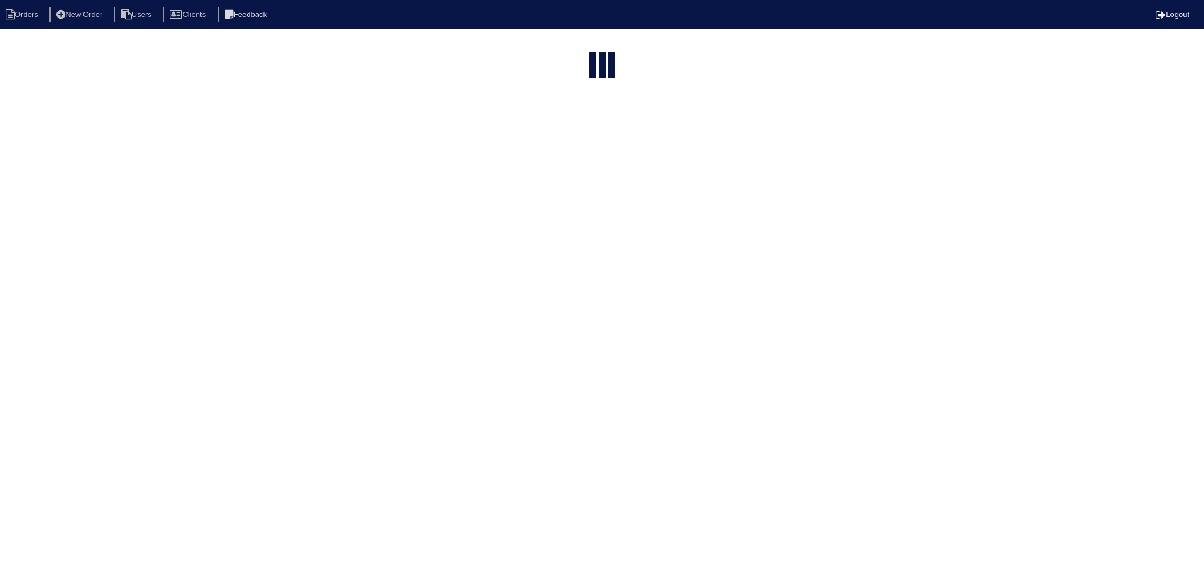
select select "15"
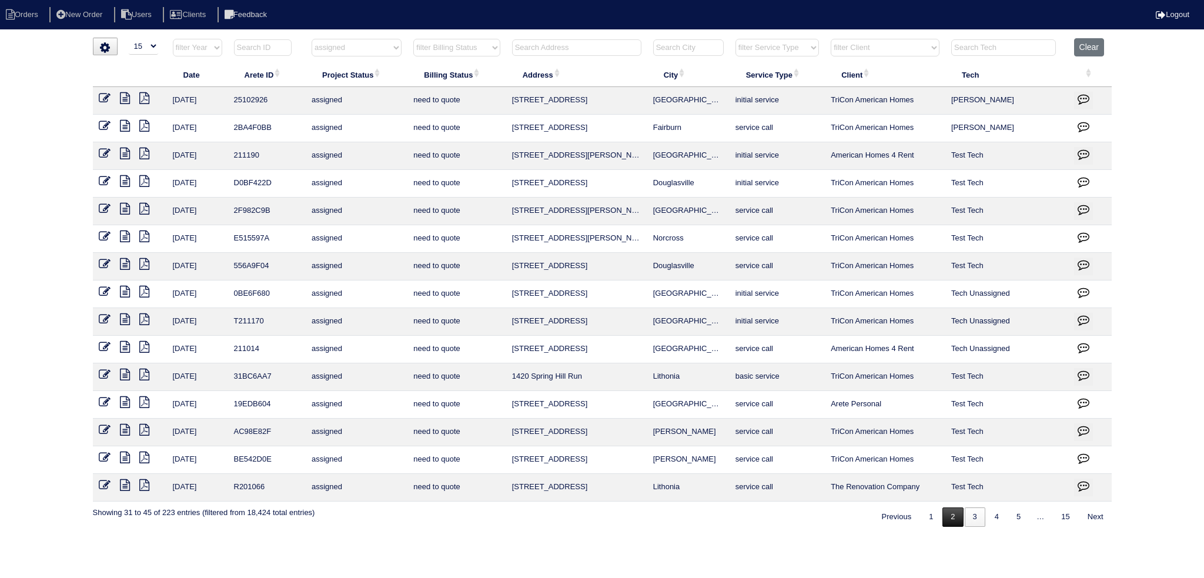
click at [944, 511] on link "2" at bounding box center [952, 516] width 21 height 19
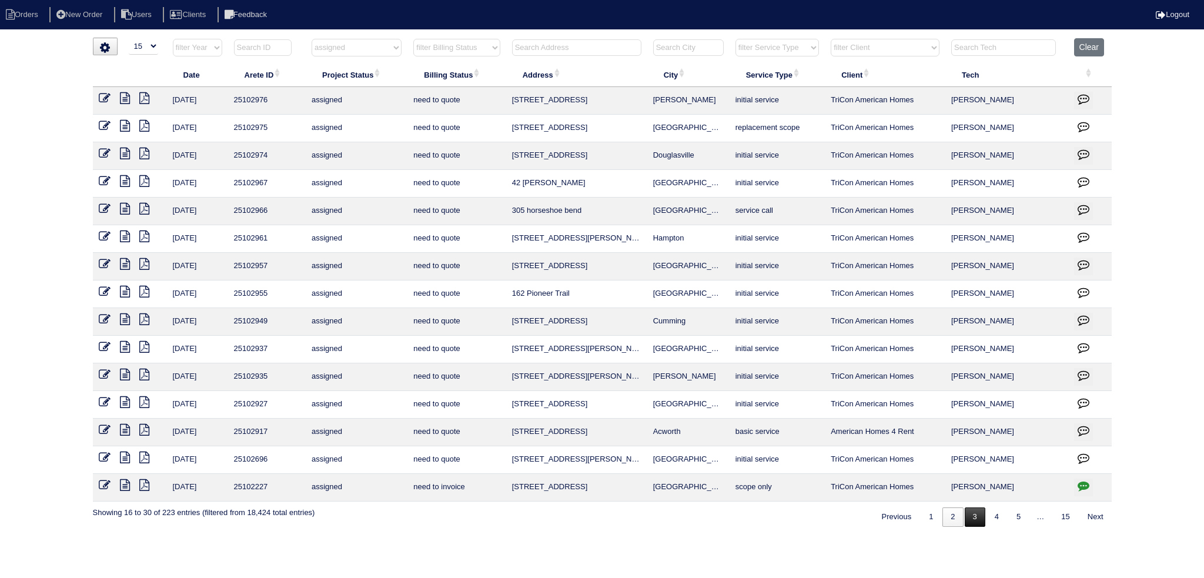
click at [965, 513] on link "3" at bounding box center [975, 516] width 21 height 19
select select "assigned"
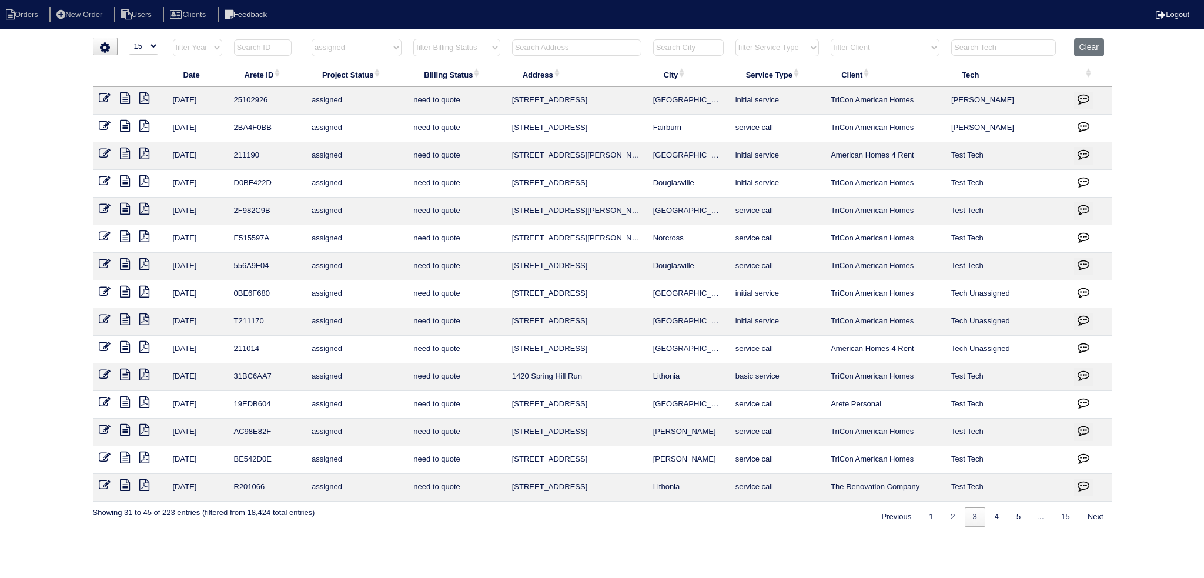
click at [384, 42] on select "filter Project Status -- Any Project Status -- new order assigned in progress f…" at bounding box center [357, 48] width 90 height 18
select select
click at [312, 39] on select "filter Project Status -- Any Project Status -- new order assigned in progress f…" at bounding box center [357, 48] width 90 height 18
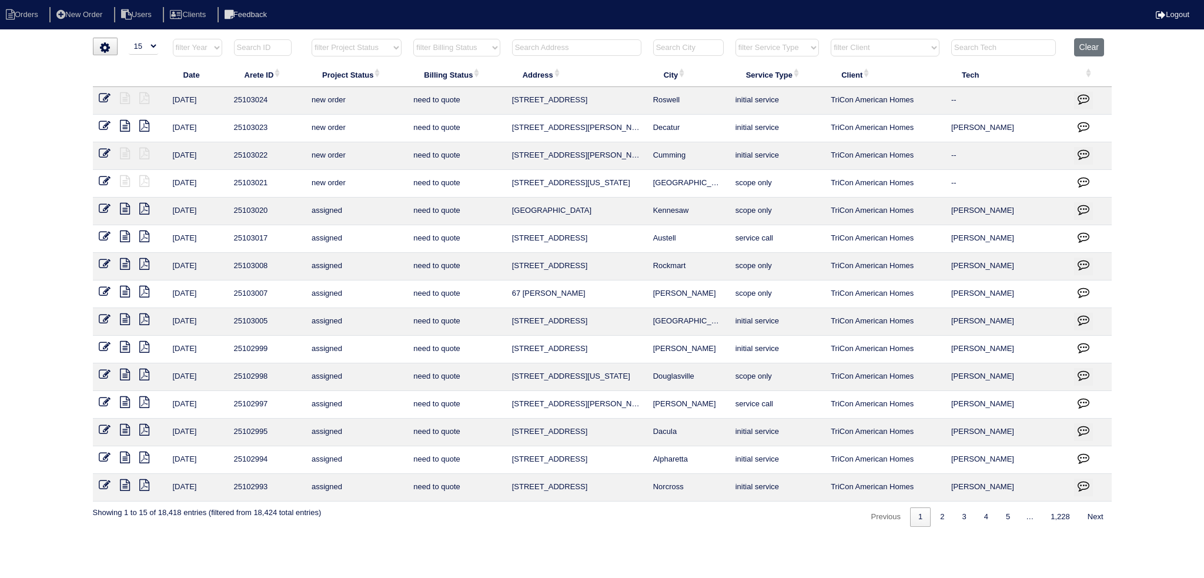
drag, startPoint x: 983, startPoint y: 39, endPoint x: 979, endPoint y: 45, distance: 6.9
click at [981, 41] on input "text" at bounding box center [1003, 47] width 105 height 16
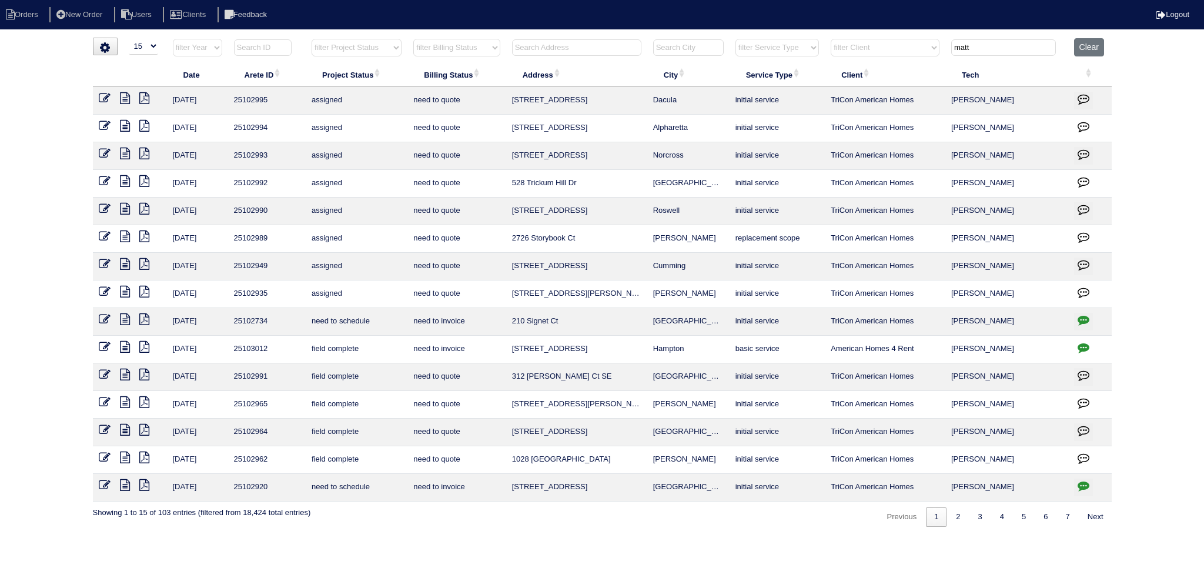
click at [958, 503] on div "Previous 1 2 3 4 5 6 7 Next" at bounding box center [995, 513] width 234 height 25
click at [955, 512] on link "2" at bounding box center [958, 516] width 21 height 19
type input "matt"
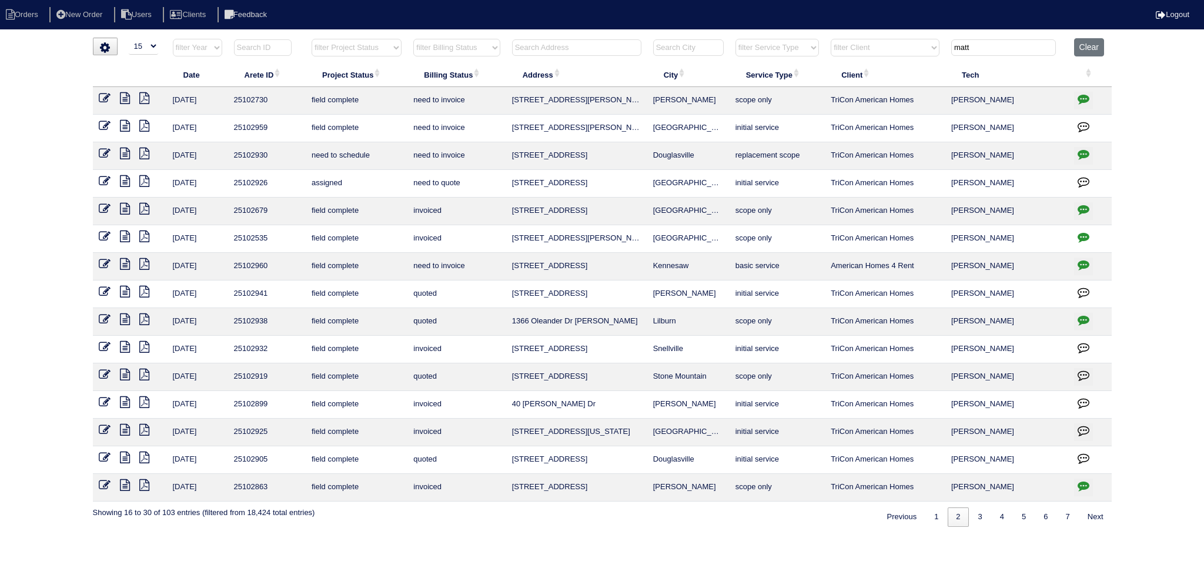
click at [129, 99] on icon at bounding box center [125, 98] width 10 height 12
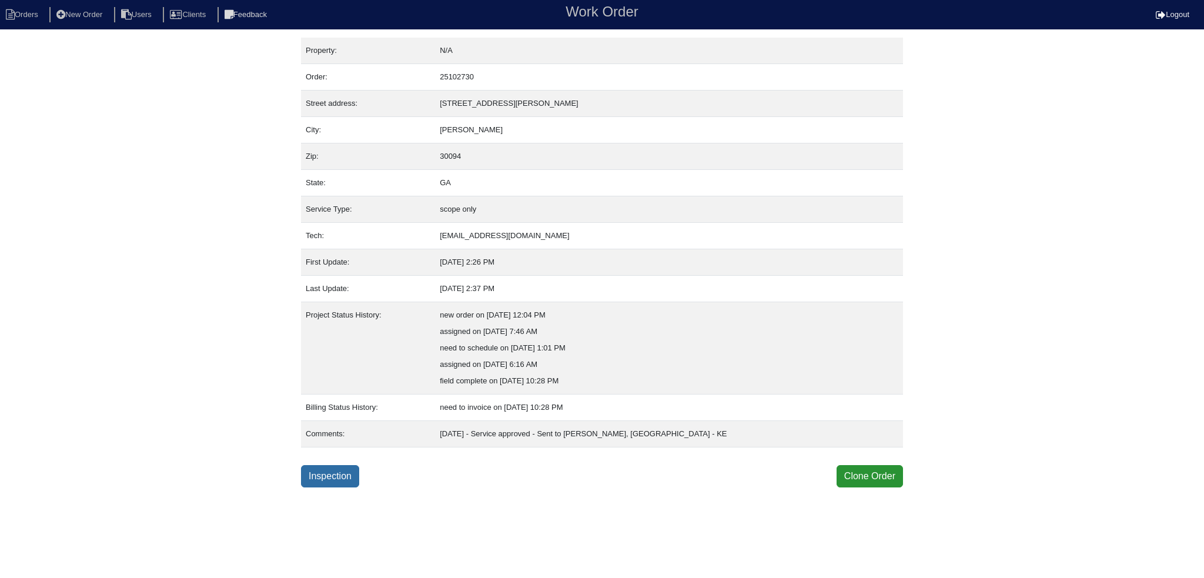
click at [332, 477] on link "Inspection" at bounding box center [330, 476] width 58 height 22
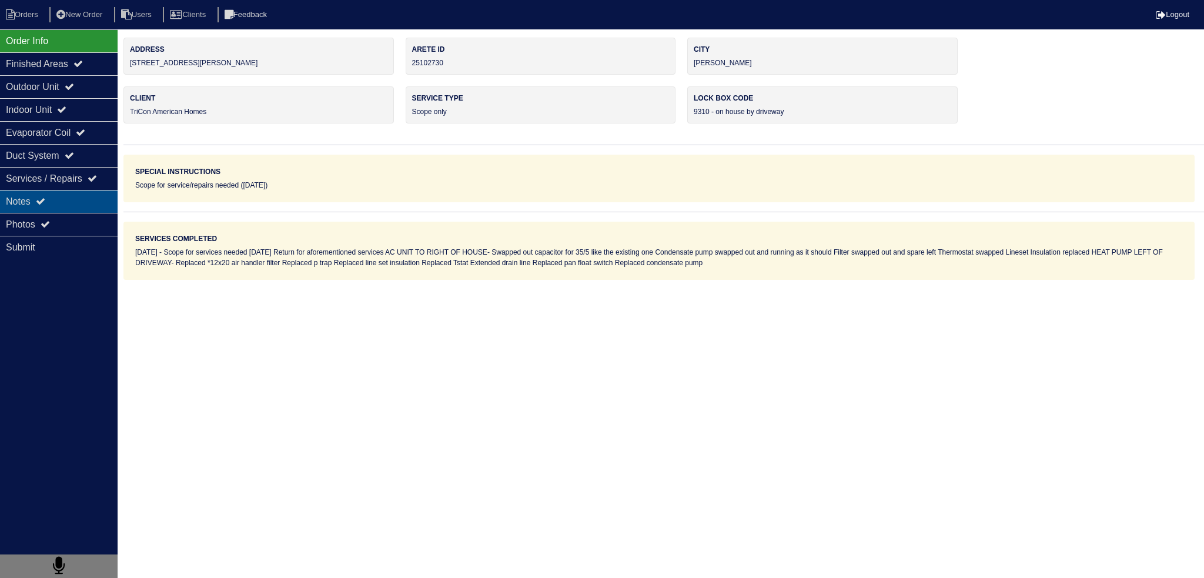
click at [85, 207] on div "Notes" at bounding box center [59, 201] width 118 height 23
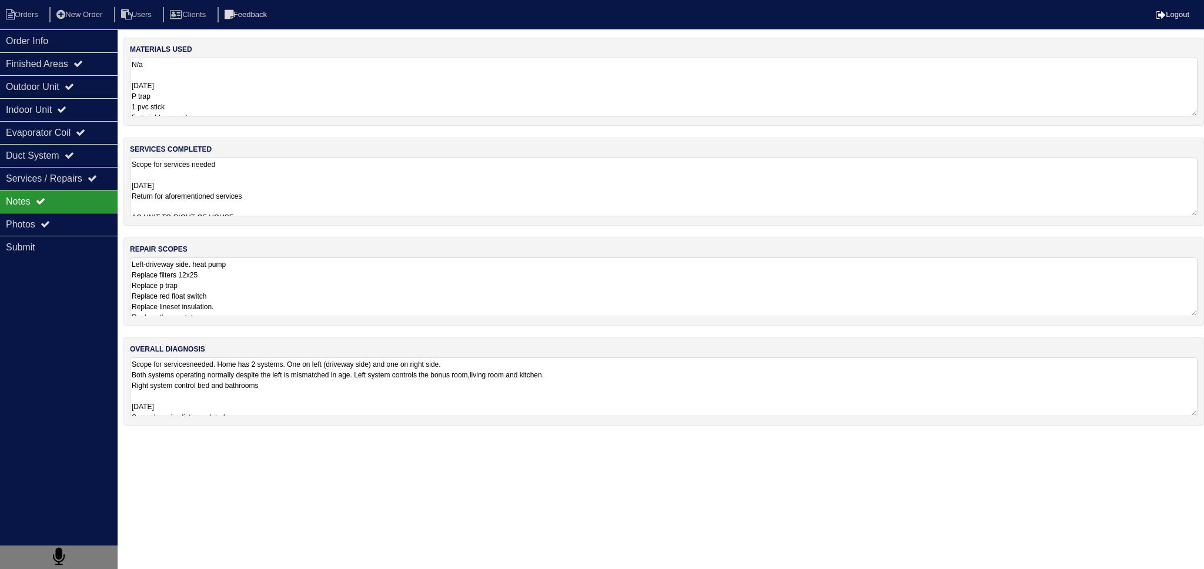
click at [240, 290] on textarea "Left-driveway side. heat pump Replace filters 12x25 Replace p trap Replace red …" at bounding box center [664, 286] width 1068 height 59
click at [89, 92] on div "Outdoor Unit" at bounding box center [59, 86] width 118 height 23
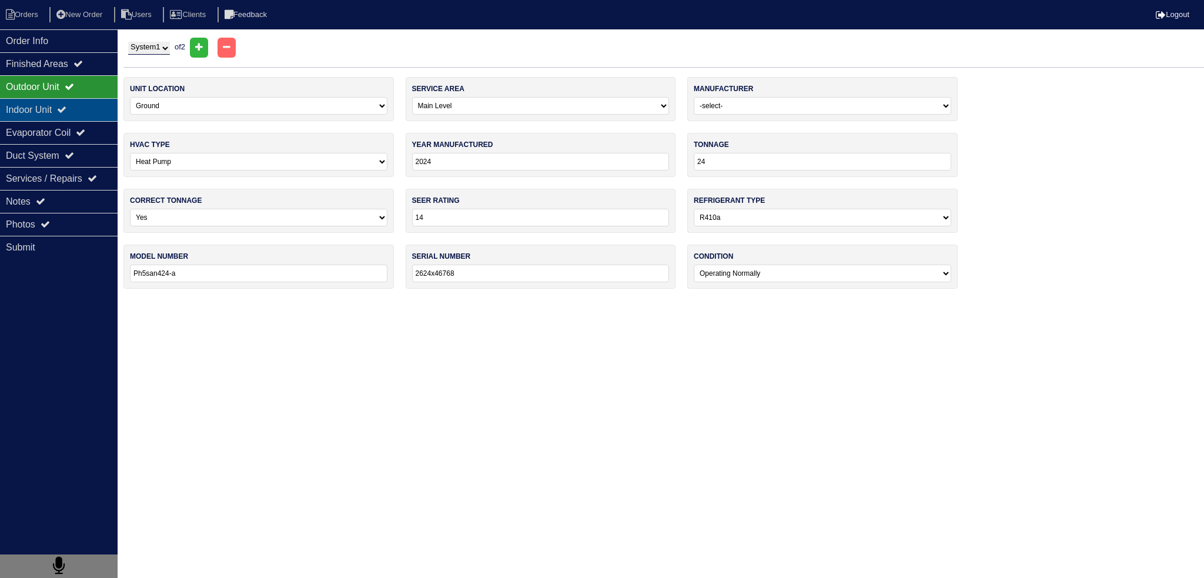
click at [66, 108] on icon at bounding box center [61, 109] width 9 height 9
click at [65, 129] on div "Evaporator Coil" at bounding box center [59, 132] width 118 height 23
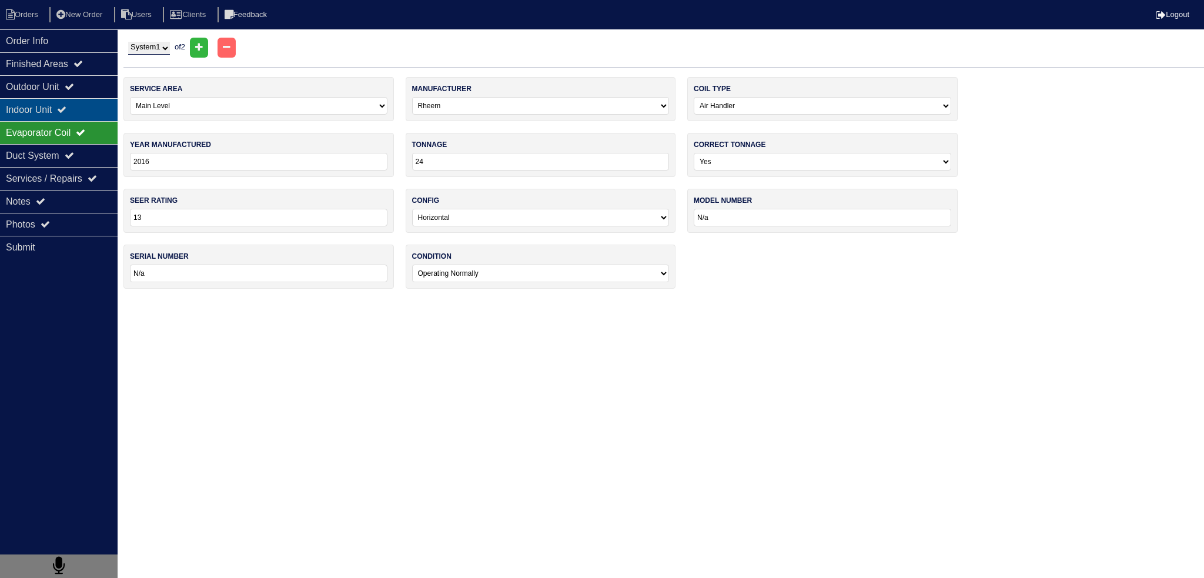
click at [83, 111] on div "Indoor Unit" at bounding box center [59, 109] width 118 height 23
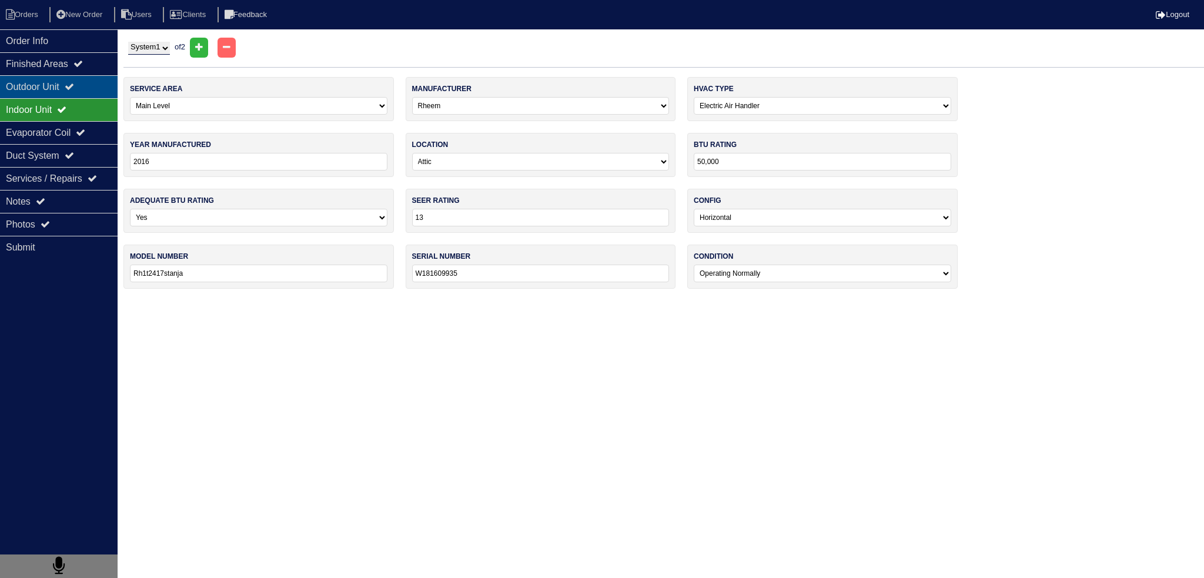
click at [74, 82] on icon at bounding box center [69, 86] width 9 height 9
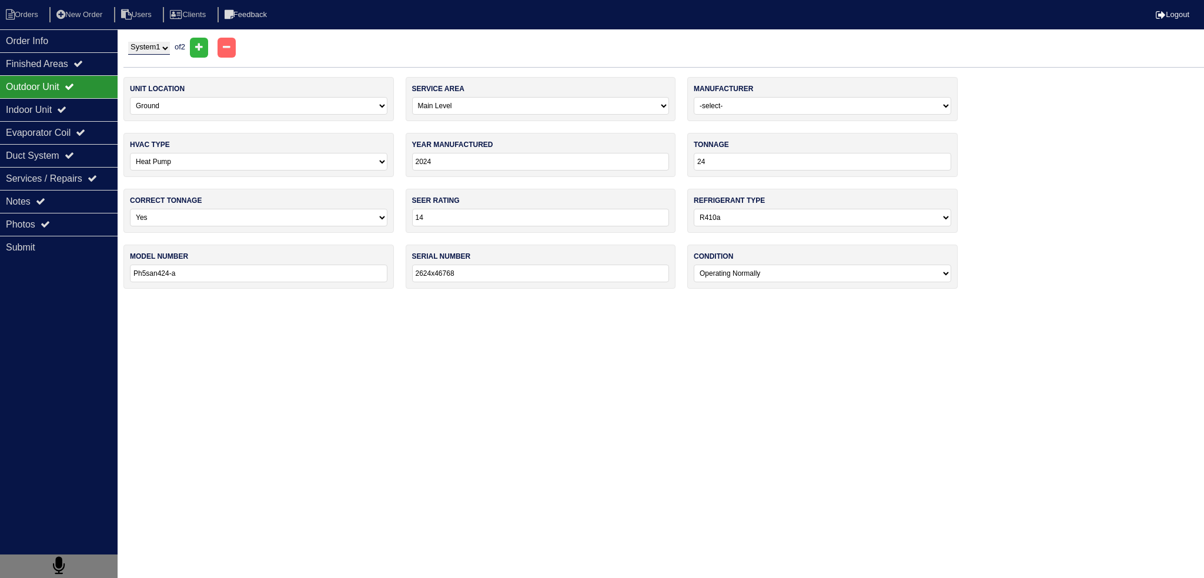
click at [73, 96] on div "Outdoor Unit" at bounding box center [59, 86] width 118 height 23
click at [66, 108] on icon at bounding box center [61, 109] width 9 height 9
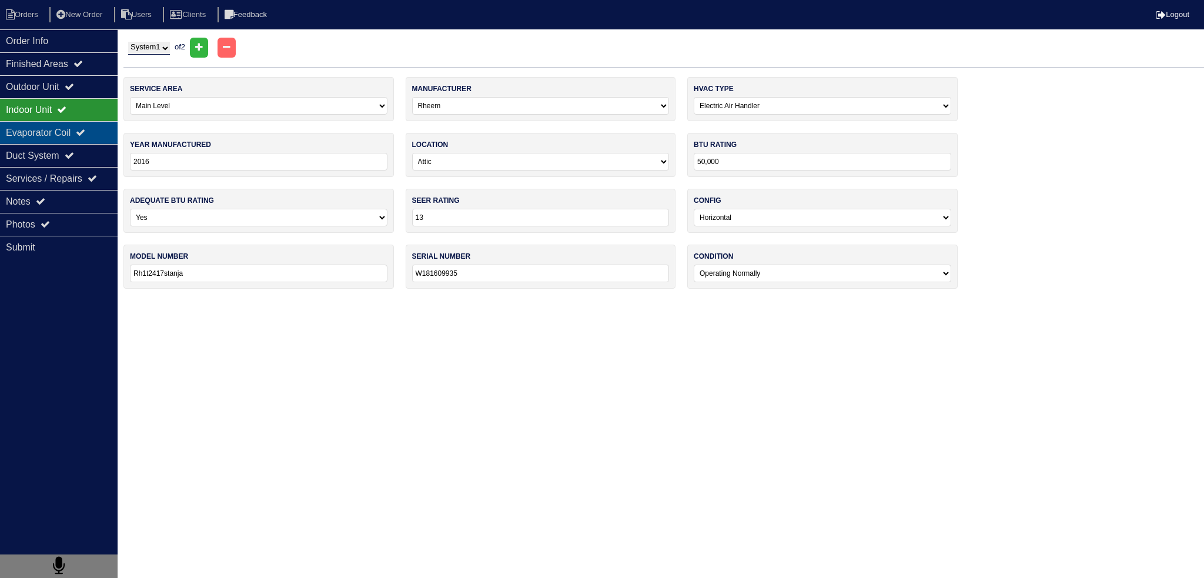
click at [63, 121] on div "Evaporator Coil" at bounding box center [59, 132] width 118 height 23
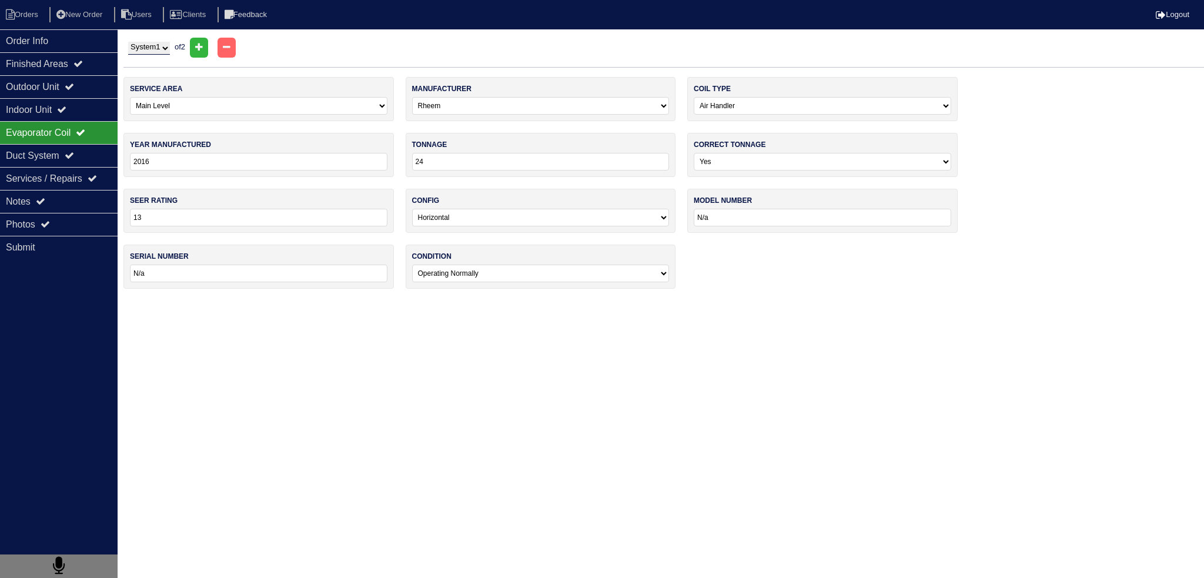
click at [159, 52] on select "System 1 System 2" at bounding box center [149, 48] width 42 height 13
select select "2"
click at [128, 42] on select "System 1 System 2" at bounding box center [149, 48] width 42 height 13
select select "0"
type input "2021"
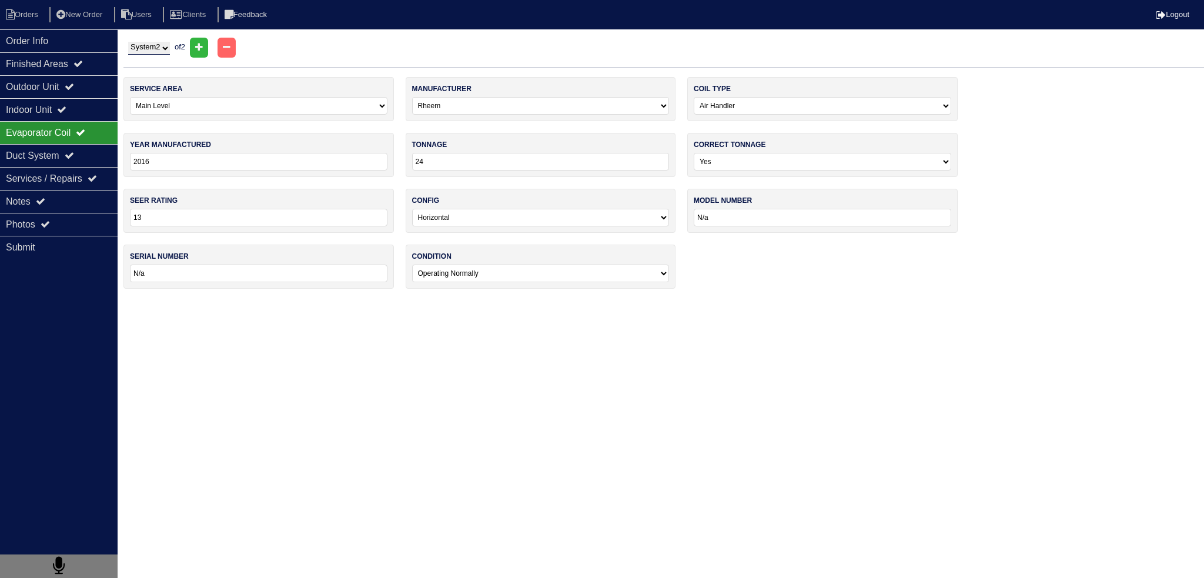
type input "14"
select select "0"
type input "RCF2414STAMCA"
type input "W022120081"
click at [66, 112] on icon at bounding box center [61, 109] width 9 height 9
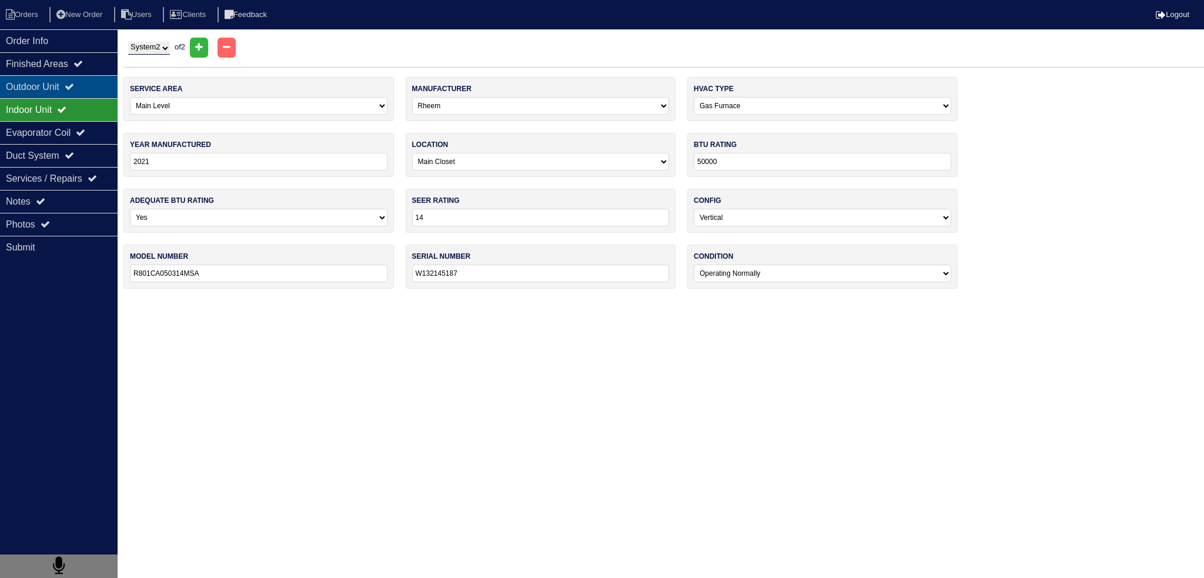
click at [83, 77] on div "Outdoor Unit" at bounding box center [59, 86] width 118 height 23
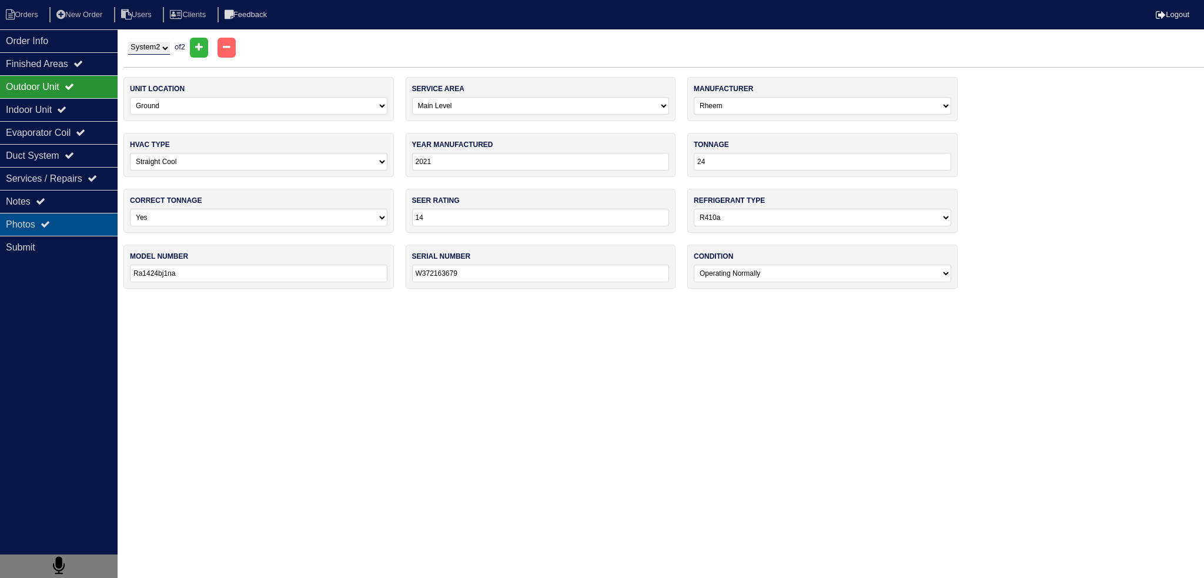
click at [77, 221] on div "Photos" at bounding box center [59, 224] width 118 height 23
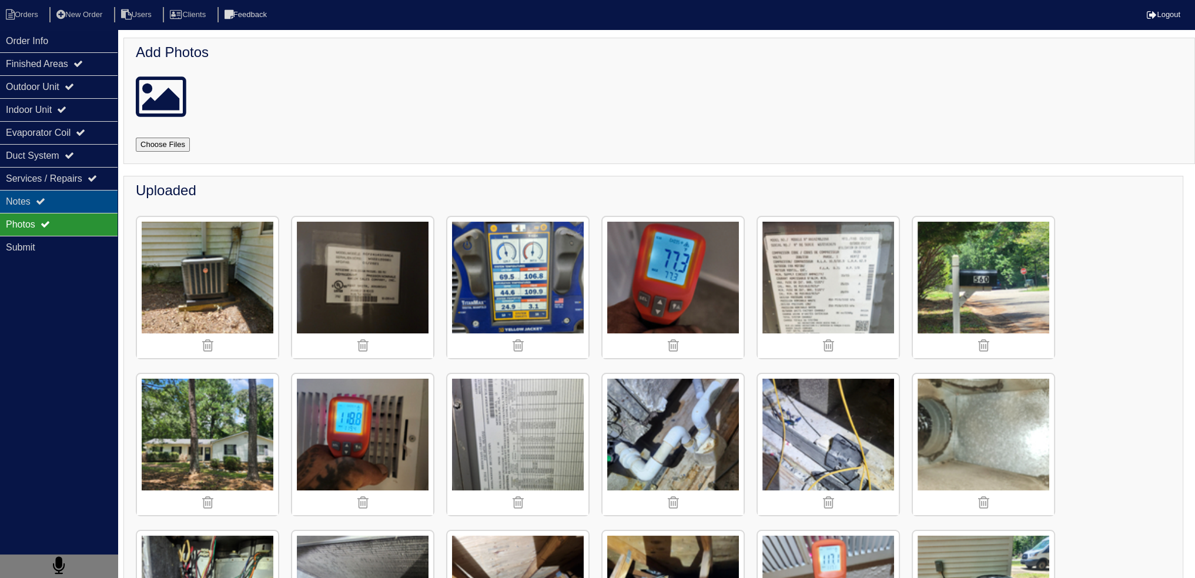
click at [62, 200] on div "Notes" at bounding box center [59, 201] width 118 height 23
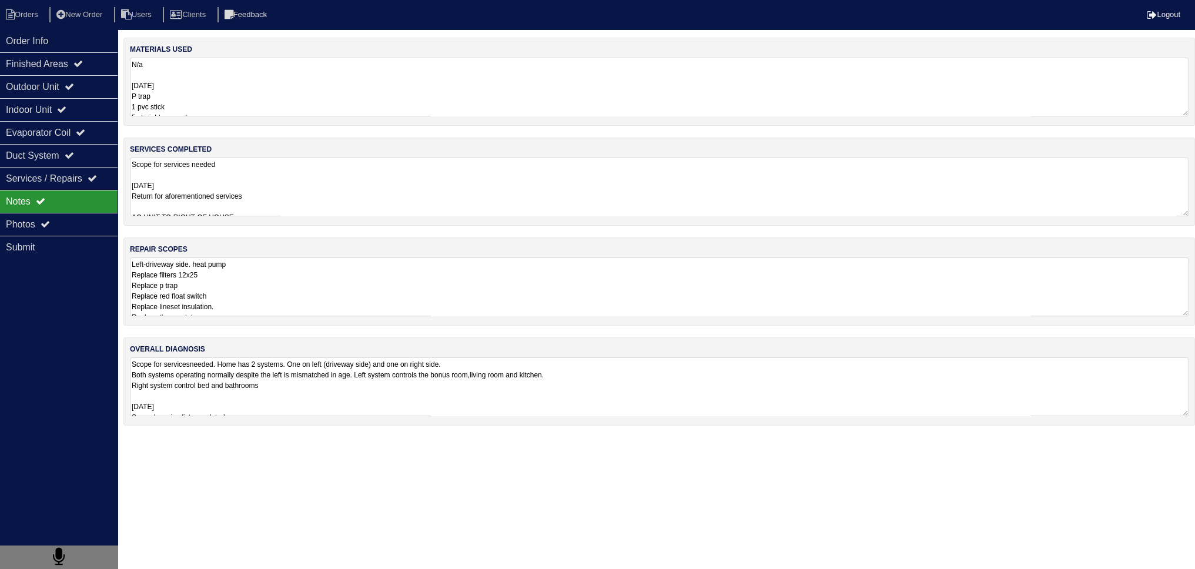
click at [299, 215] on textarea "Scope for services needed 8.13.25 Return for aforementioned services AC UNIT TO…" at bounding box center [659, 187] width 1059 height 59
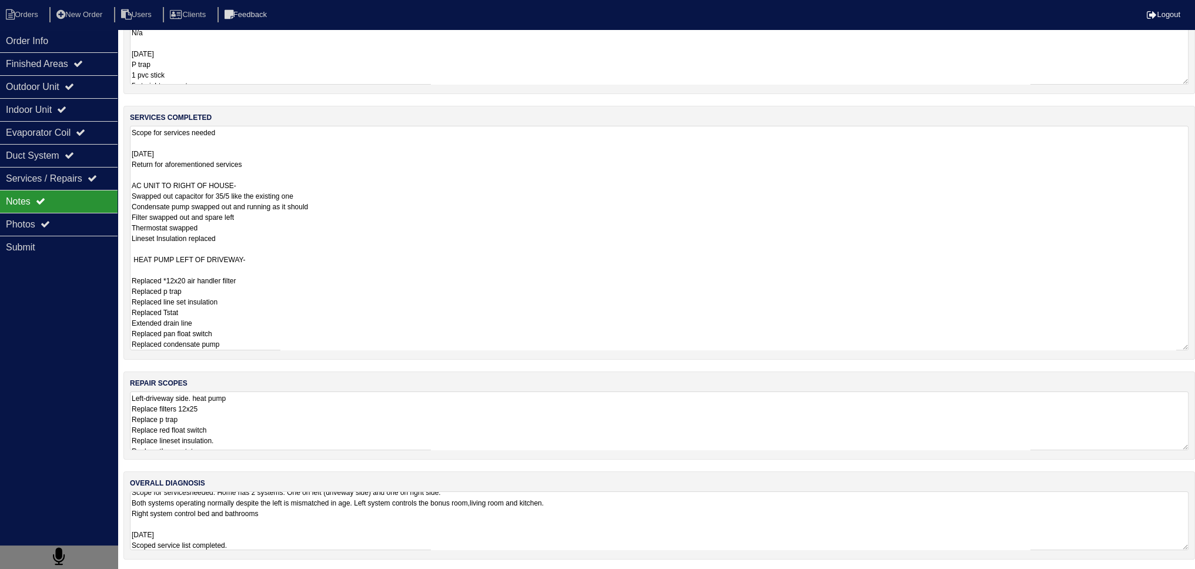
scroll to position [18, 0]
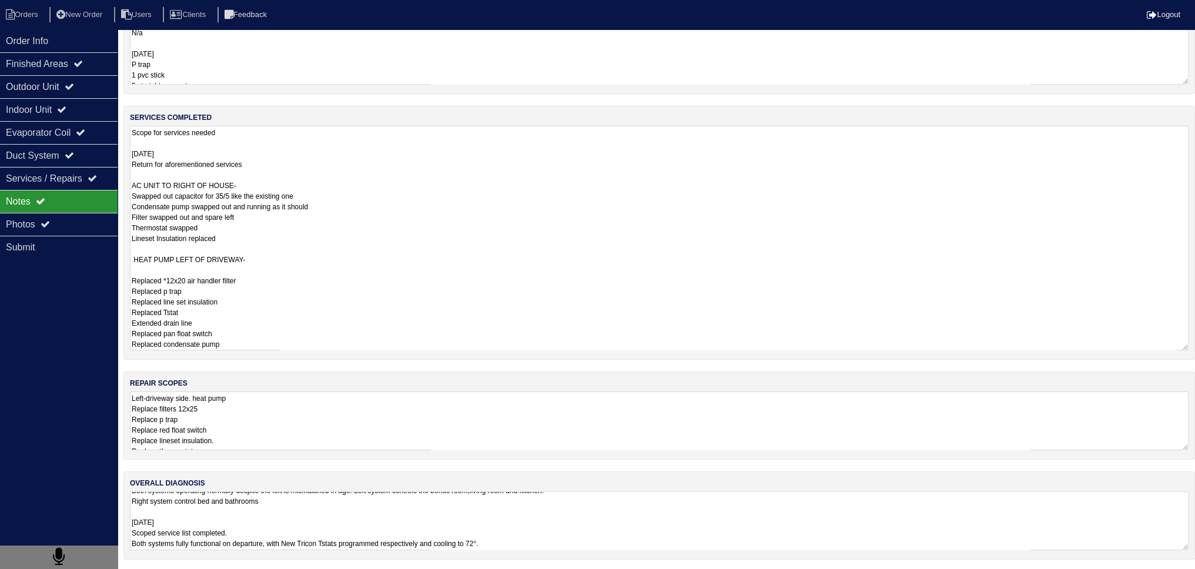
click at [263, 257] on textarea "Scope for services needed 8.13.25 Return for aforementioned services AC UNIT TO…" at bounding box center [659, 238] width 1059 height 225
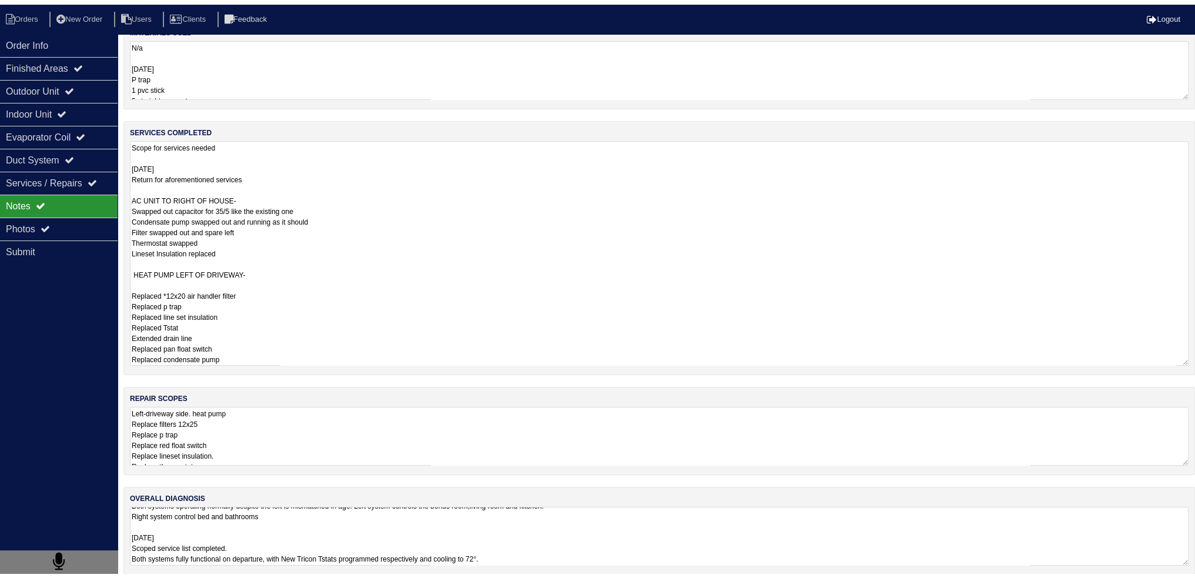
scroll to position [0, 0]
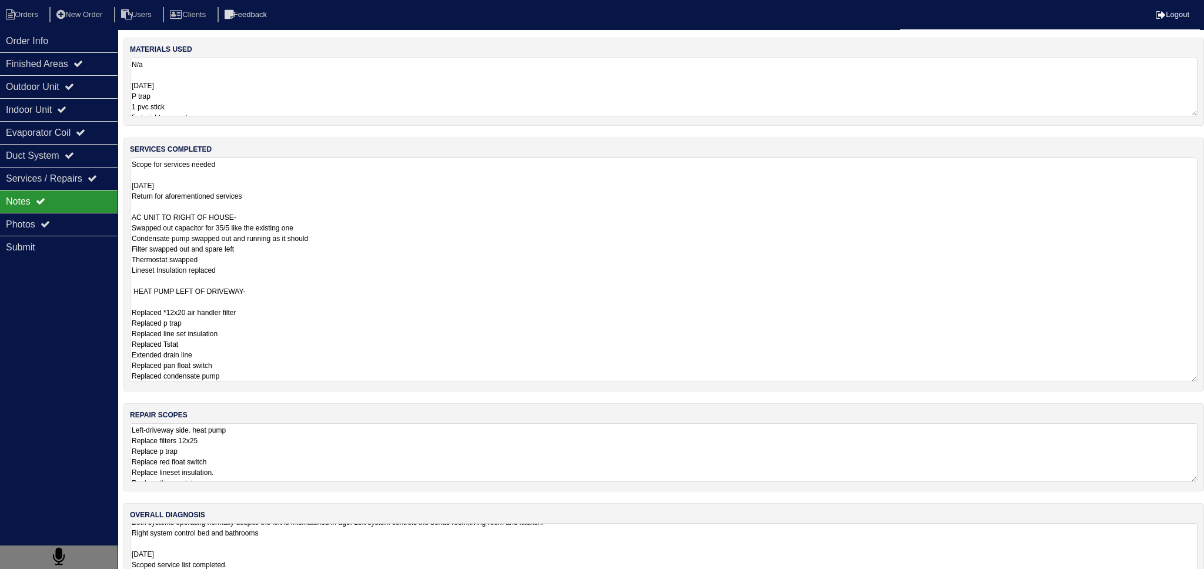
click at [189, 96] on textarea "N/a 8.13.25 P trap 1 pvc stick 5 straight connectors pvc 2 right angles 2 Trico…" at bounding box center [664, 87] width 1068 height 59
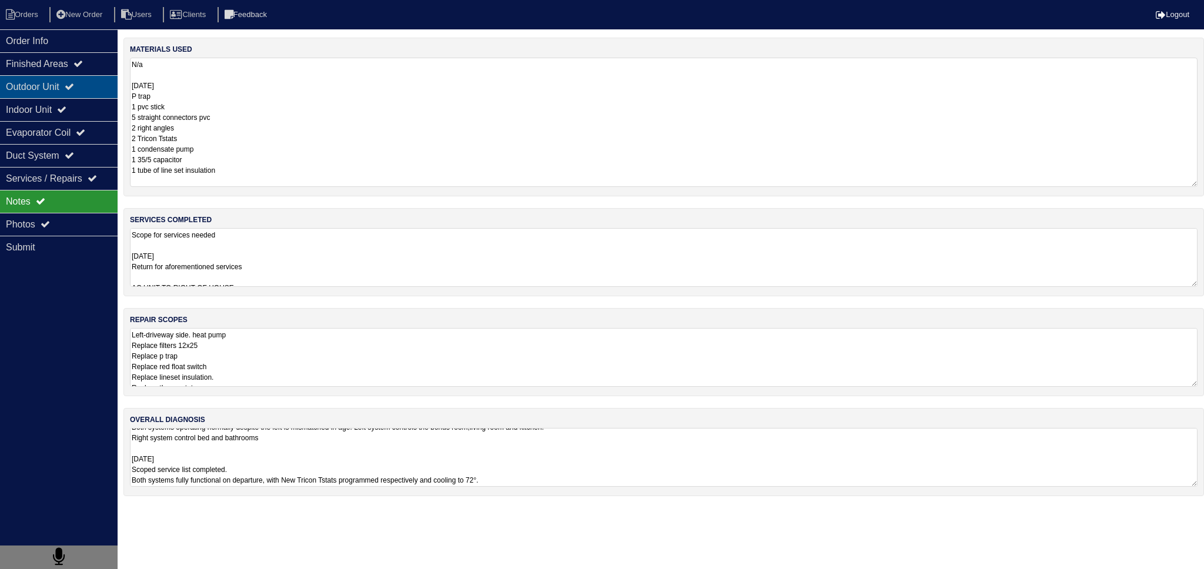
click at [73, 80] on div "Outdoor Unit" at bounding box center [59, 86] width 118 height 23
select select "2"
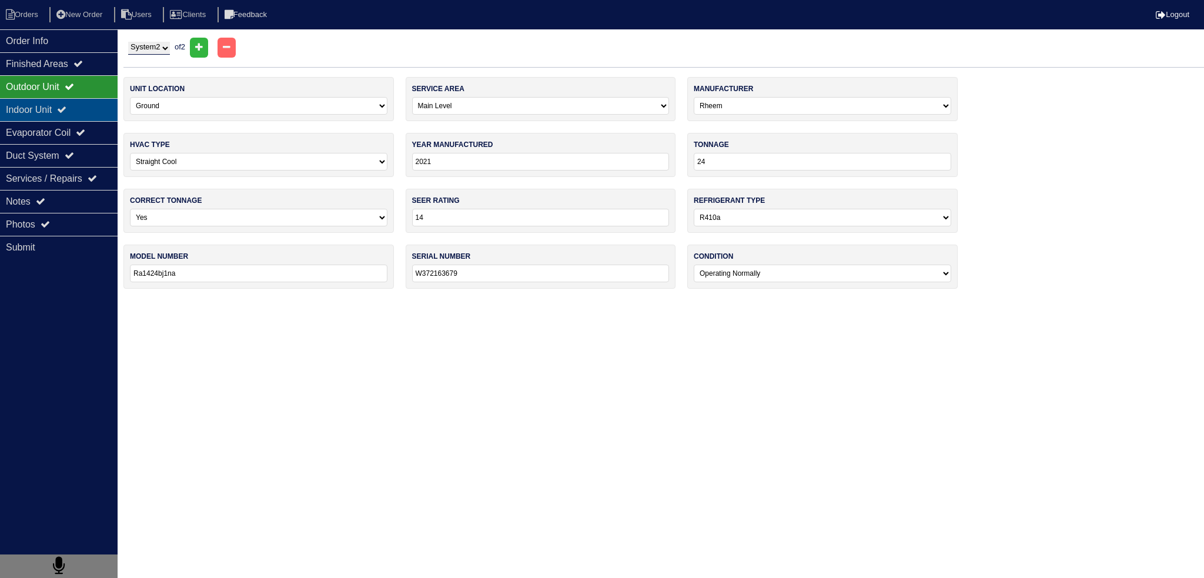
click at [66, 108] on icon at bounding box center [61, 109] width 9 height 9
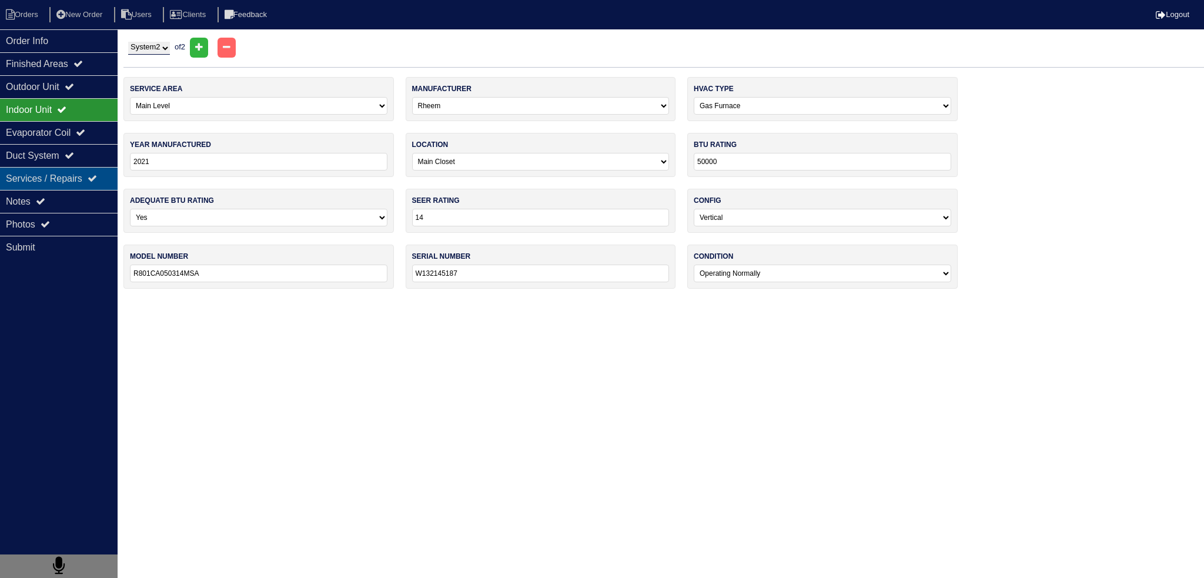
click at [62, 142] on div "Evaporator Coil" at bounding box center [59, 132] width 118 height 23
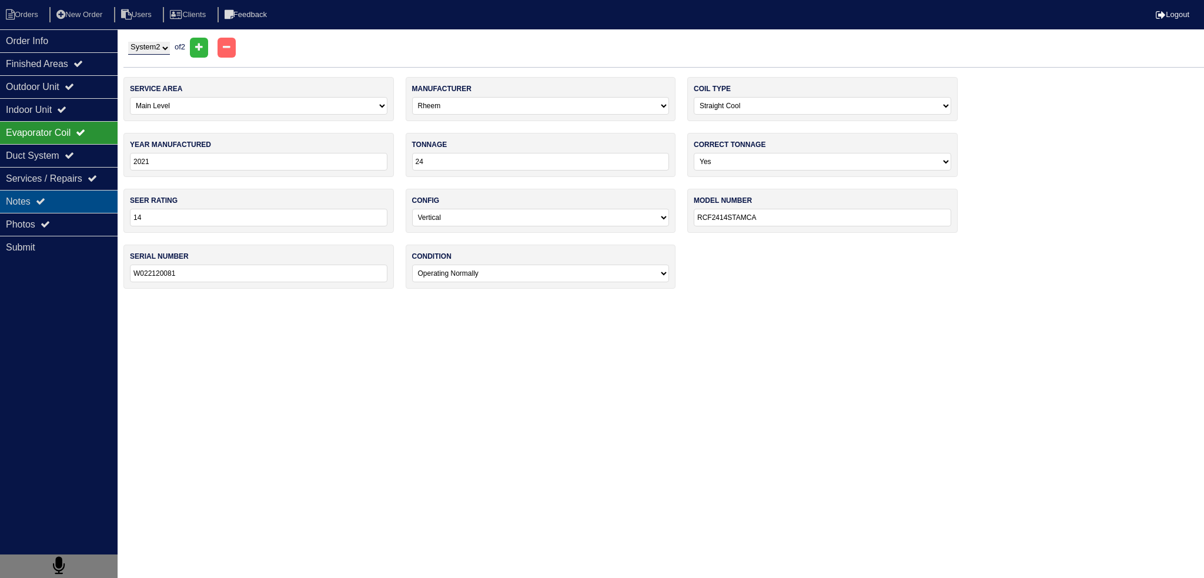
click at [62, 199] on div "Notes" at bounding box center [59, 201] width 118 height 23
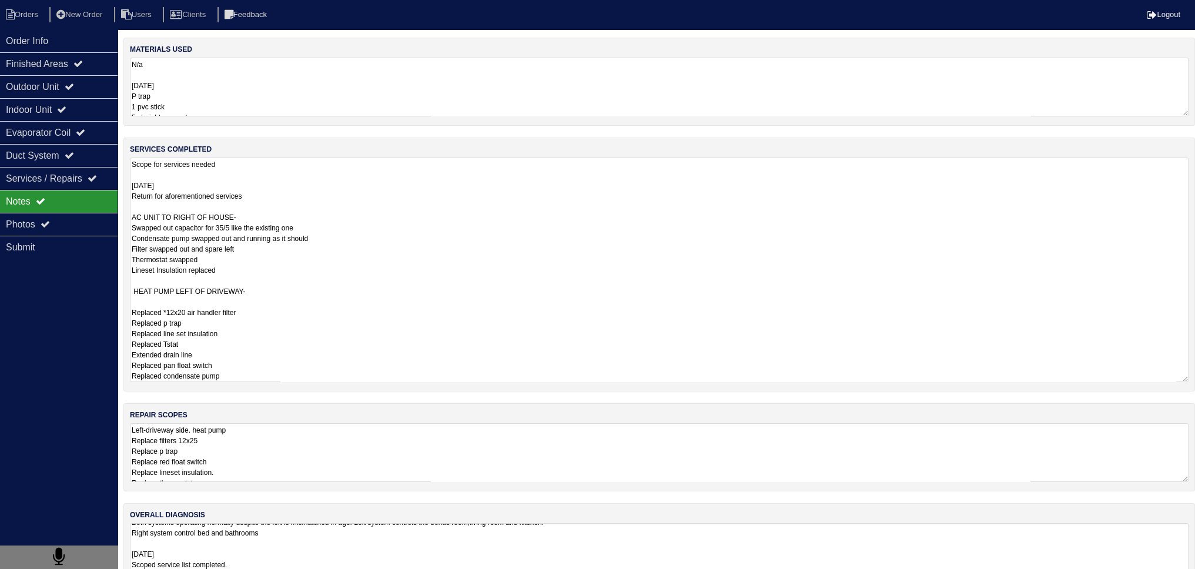
click at [251, 192] on textarea "Scope for services needed 8.13.25 Return for aforementioned services AC UNIT TO…" at bounding box center [659, 270] width 1059 height 225
click at [274, 196] on textarea "Scope for services needed 8.13.25 Return for aforementioned services AC UNIT TO…" at bounding box center [659, 270] width 1059 height 225
drag, startPoint x: 230, startPoint y: 272, endPoint x: 468, endPoint y: 242, distance: 240.0
click at [468, 242] on textarea "Scope for services needed 8.13.25 Return for aforementioned services AC UNIT TO…" at bounding box center [659, 270] width 1059 height 225
click at [380, 265] on textarea "Scope for services needed 8.13.25 Return for aforementioned services AC UNIT TO…" at bounding box center [659, 270] width 1059 height 225
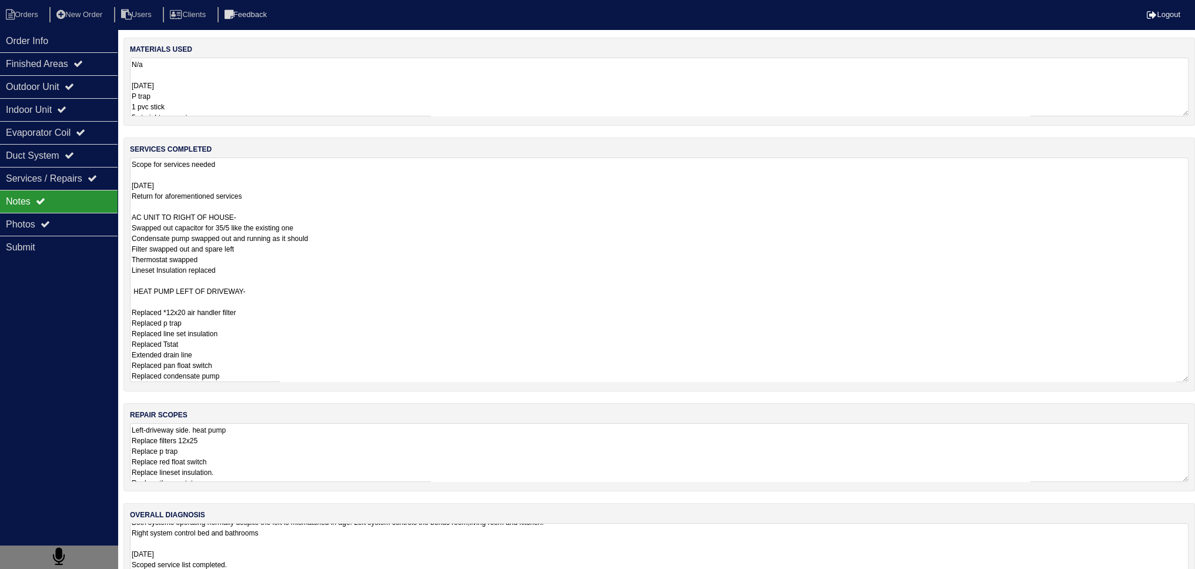
click at [378, 275] on textarea "Scope for services needed 8.13.25 Return for aforementioned services AC UNIT TO…" at bounding box center [659, 270] width 1059 height 225
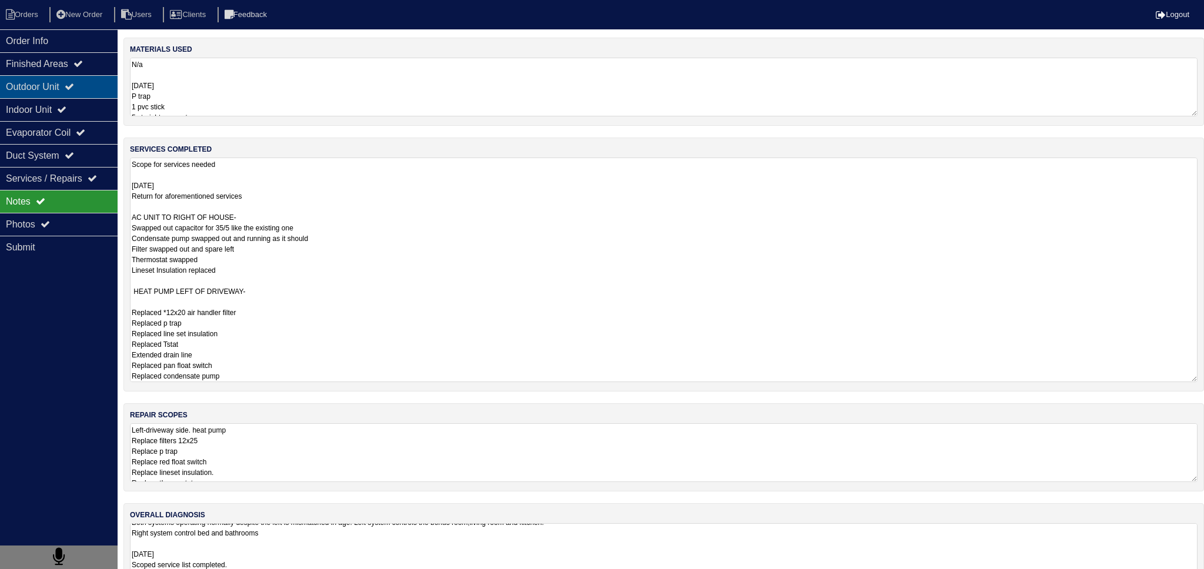
click at [78, 79] on div "Outdoor Unit" at bounding box center [59, 86] width 118 height 23
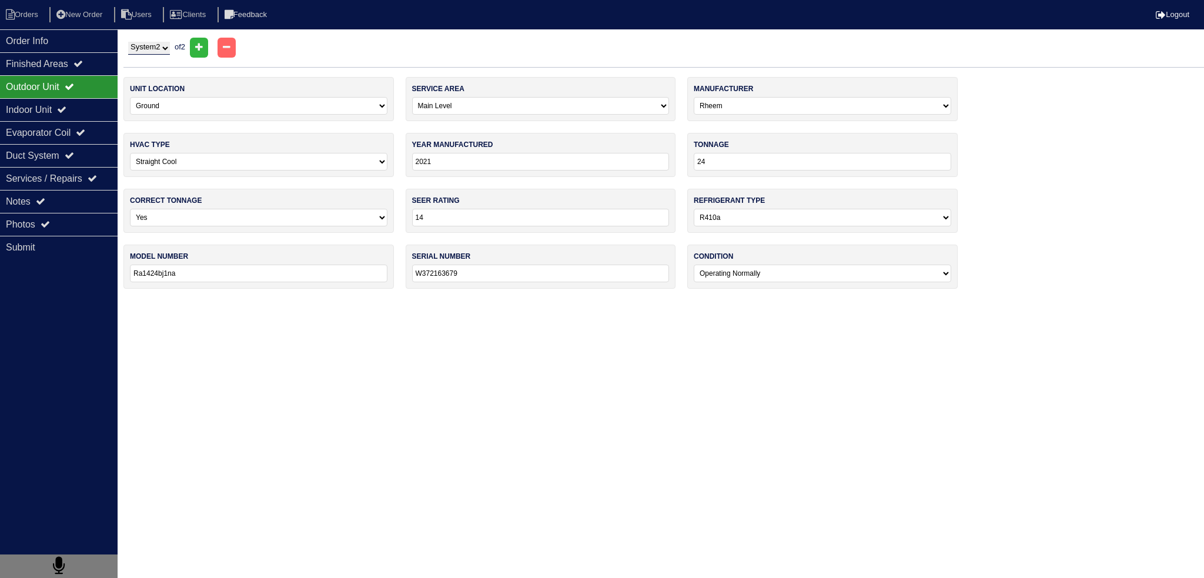
click at [153, 42] on select "System 1 System 2" at bounding box center [149, 48] width 42 height 13
select select "1"
click at [128, 42] on select "System 1 System 2" at bounding box center [149, 48] width 42 height 13
select select "[PERSON_NAME]"
select select "1"
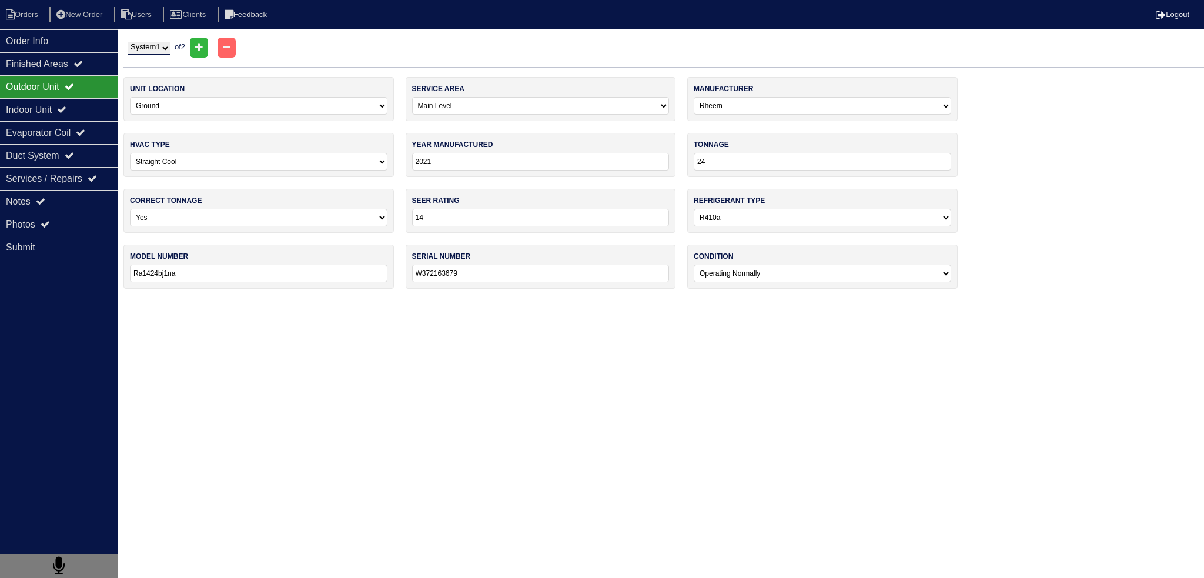
type input "2024"
type input "Ph5san424-a"
type input "2624x46768"
drag, startPoint x: 69, startPoint y: 224, endPoint x: 352, endPoint y: 371, distance: 319.2
click at [69, 224] on div "Photos" at bounding box center [59, 224] width 118 height 23
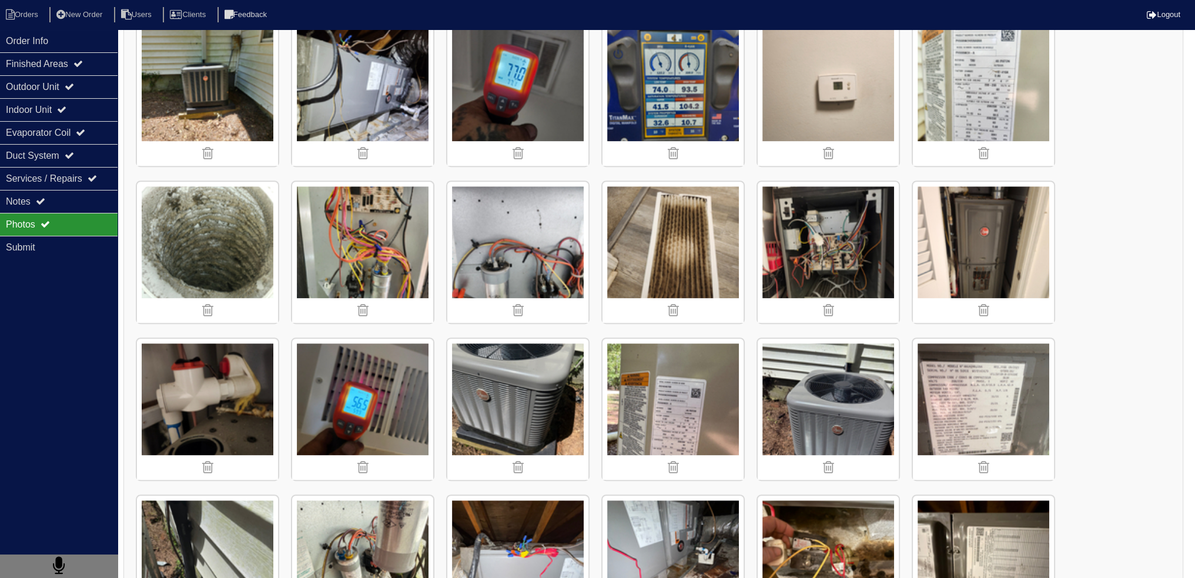
scroll to position [823, 0]
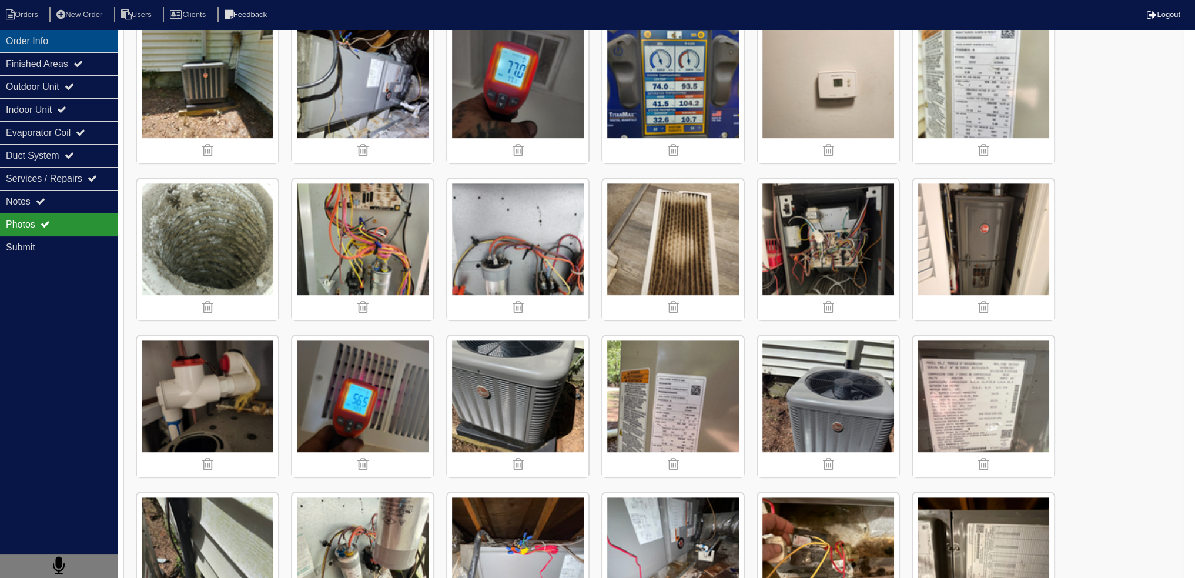
click at [59, 32] on div "Order Info" at bounding box center [59, 40] width 118 height 23
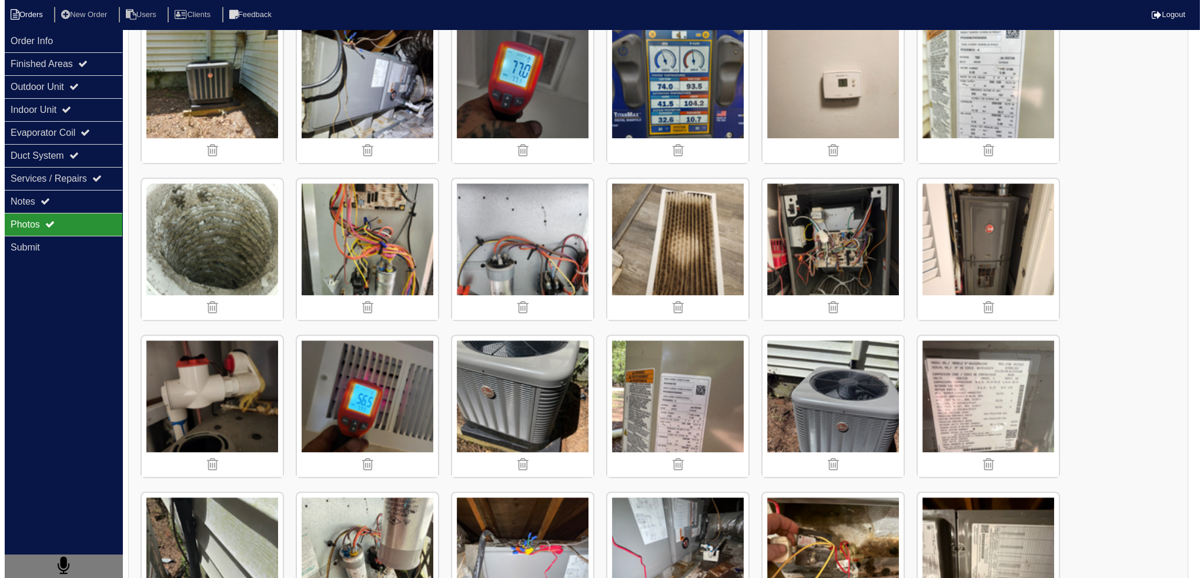
scroll to position [0, 0]
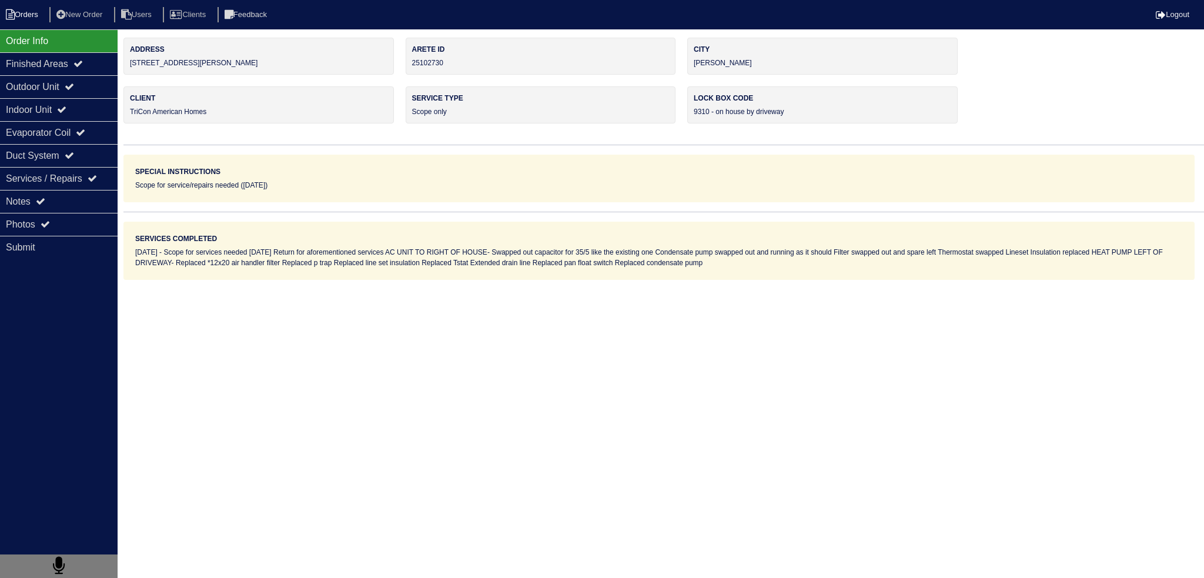
click at [26, 10] on li "Orders" at bounding box center [24, 15] width 48 height 16
select select "15"
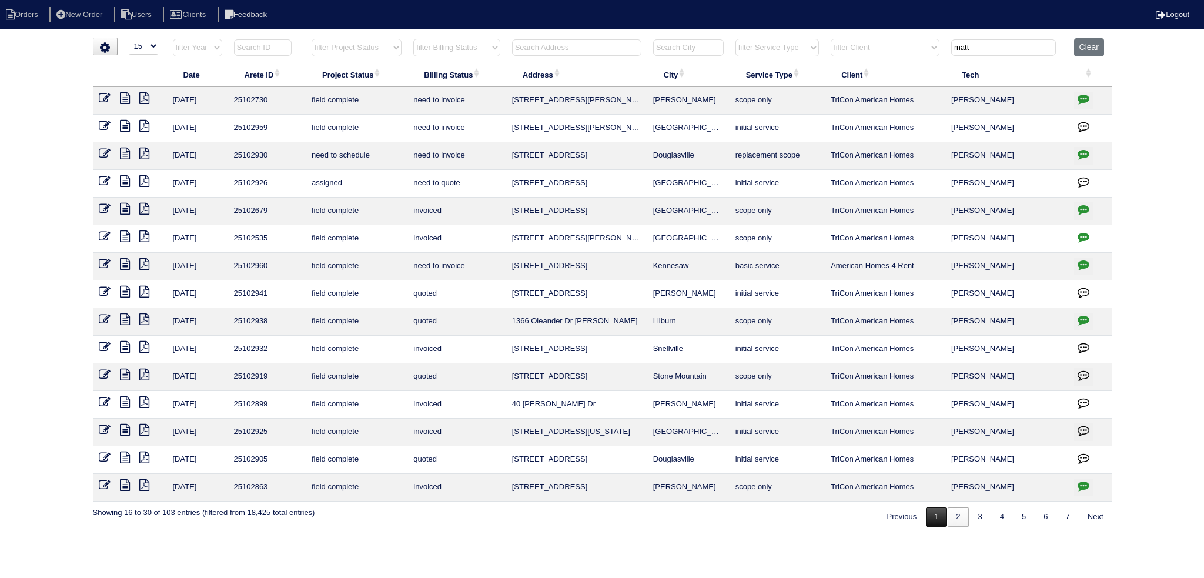
click at [941, 513] on link "1" at bounding box center [936, 516] width 21 height 19
type input "matt"
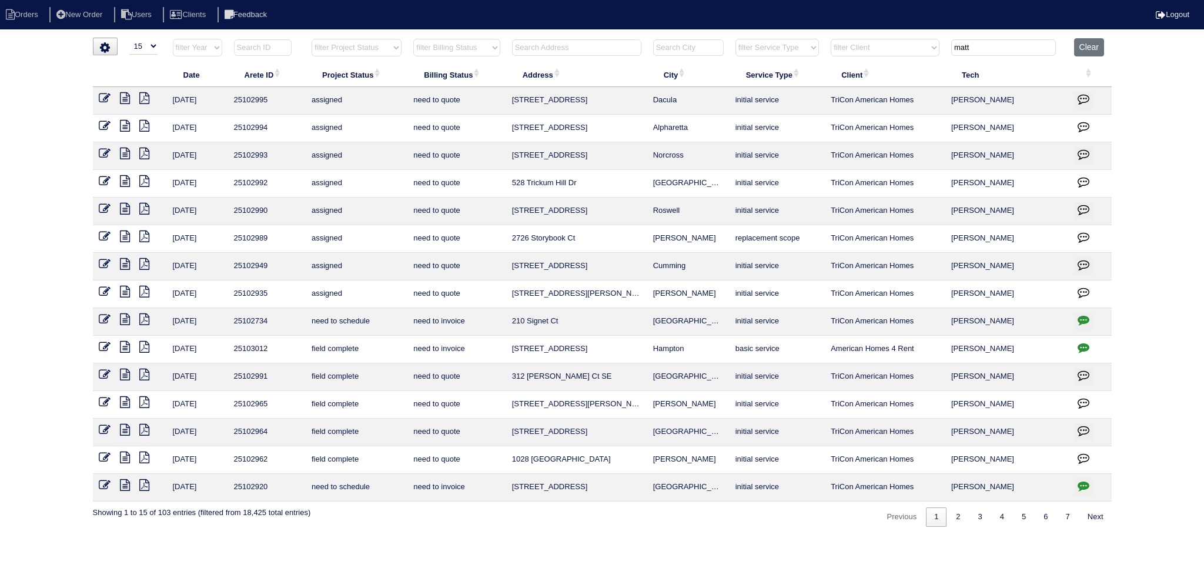
click at [125, 484] on icon at bounding box center [125, 485] width 10 height 12
click at [1080, 482] on icon "button" at bounding box center [1083, 486] width 12 height 12
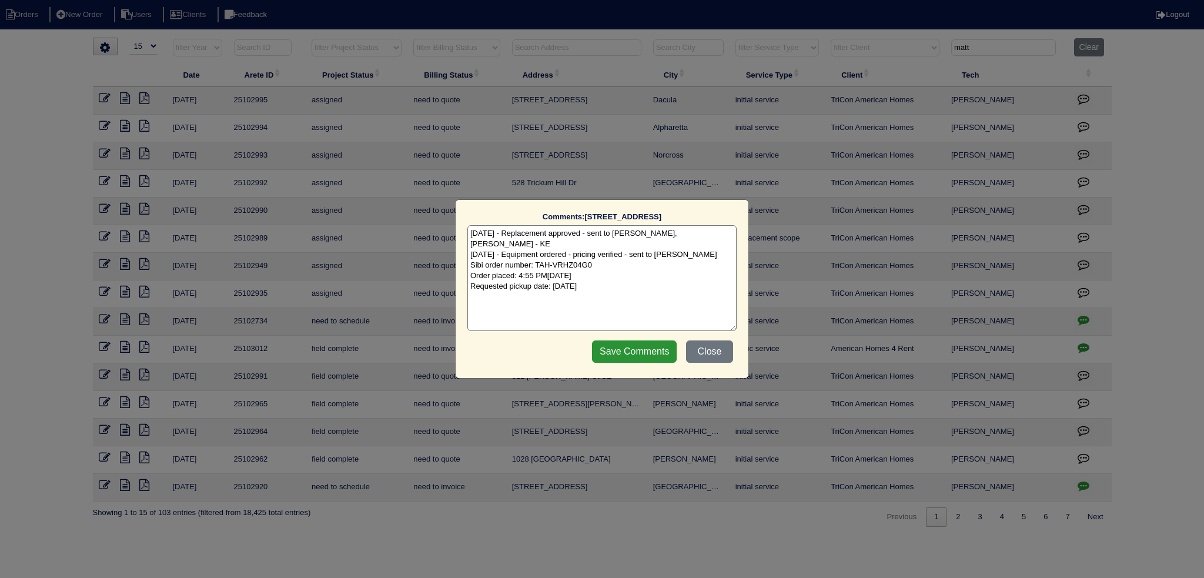
click at [1080, 482] on div "Comments: 280 Cornwallis Way The comments on file have changed since you starte…" at bounding box center [602, 289] width 1204 height 578
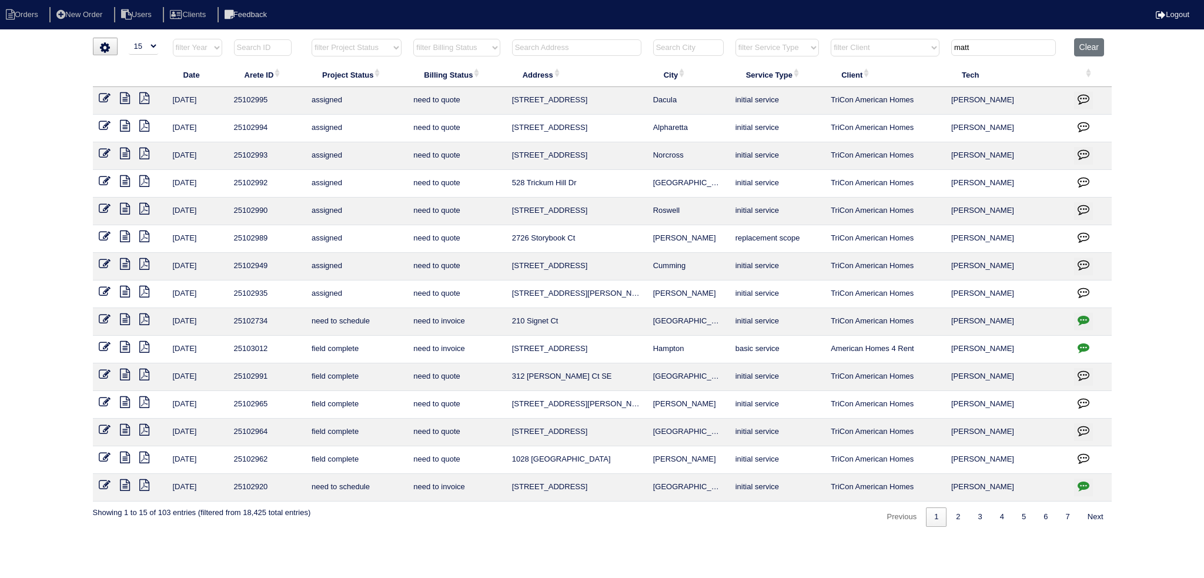
click at [122, 480] on icon at bounding box center [125, 485] width 10 height 12
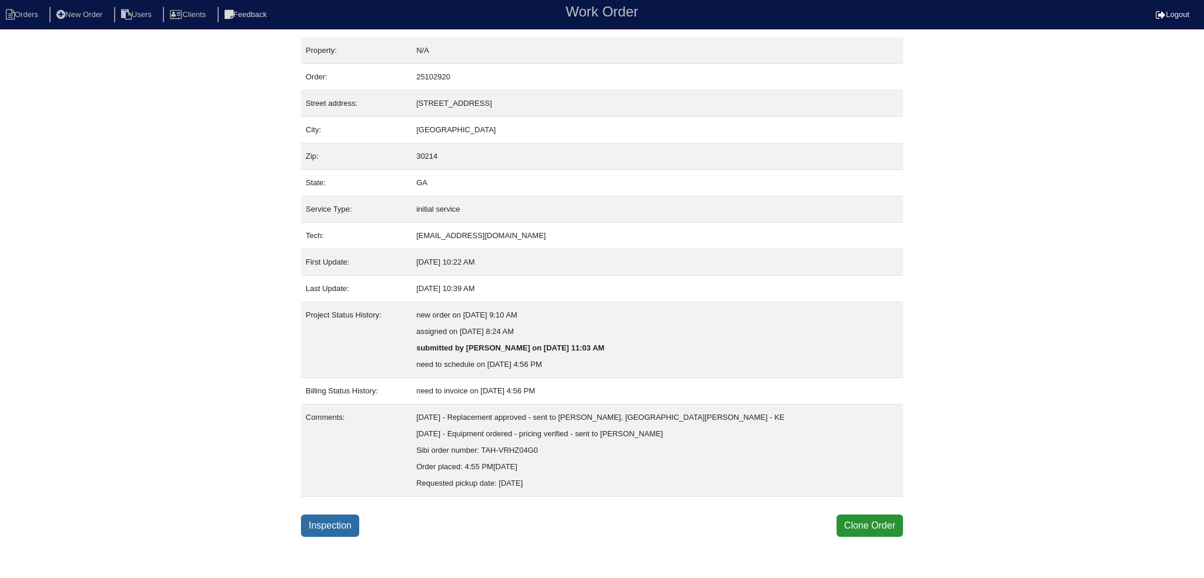
click at [346, 519] on link "Inspection" at bounding box center [330, 525] width 58 height 22
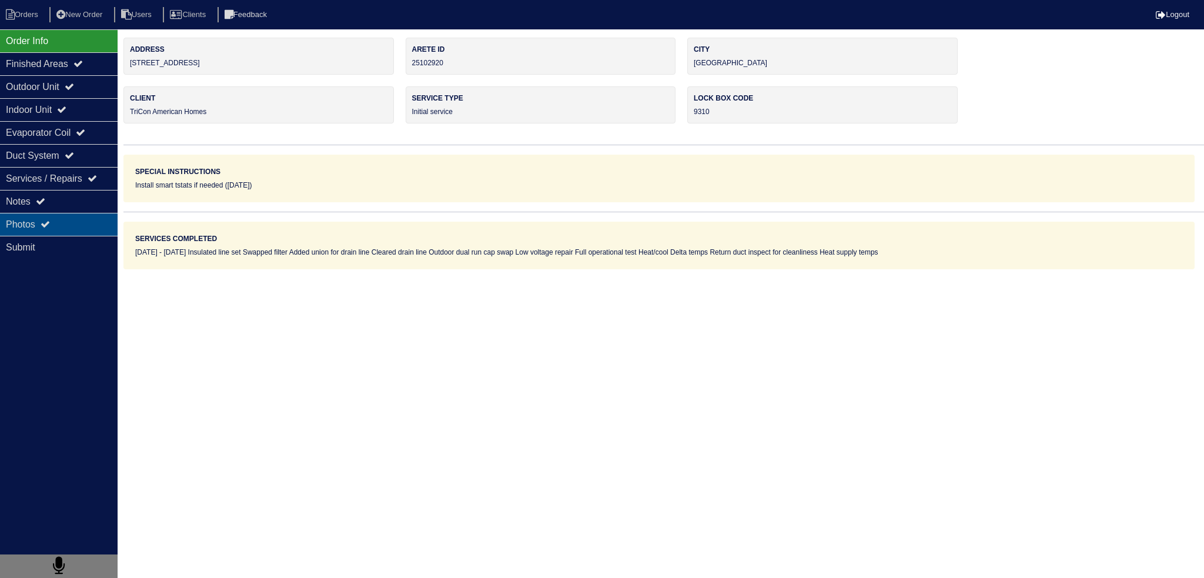
click at [86, 215] on div "Photos" at bounding box center [59, 224] width 118 height 23
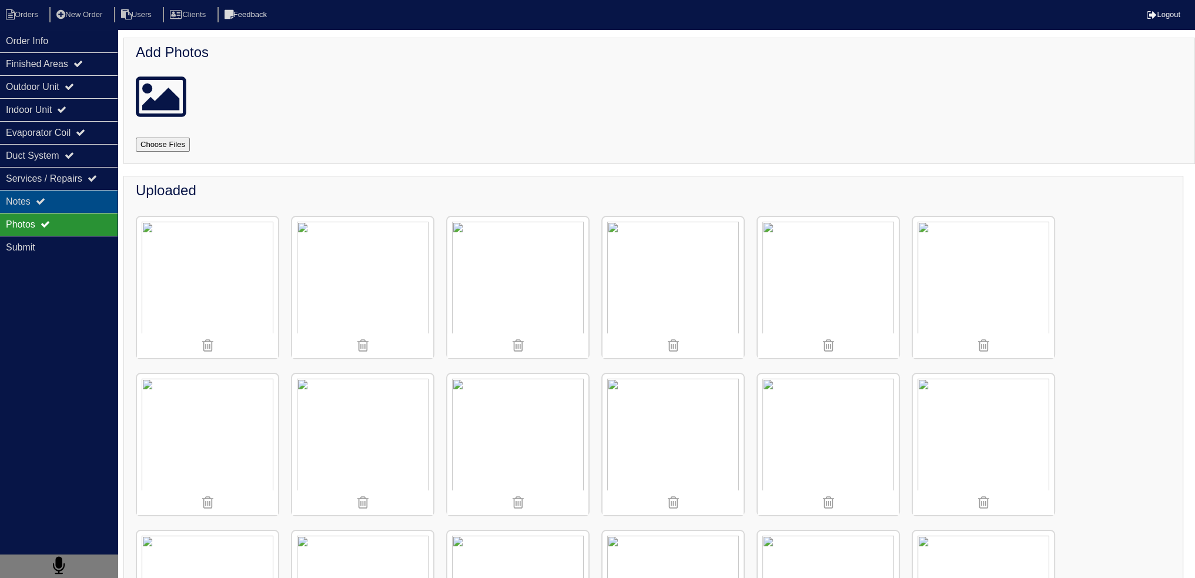
drag, startPoint x: 86, startPoint y: 215, endPoint x: 89, endPoint y: 202, distance: 13.3
click at [86, 213] on div "Photos" at bounding box center [59, 224] width 118 height 23
click at [89, 202] on div "Notes" at bounding box center [59, 201] width 118 height 23
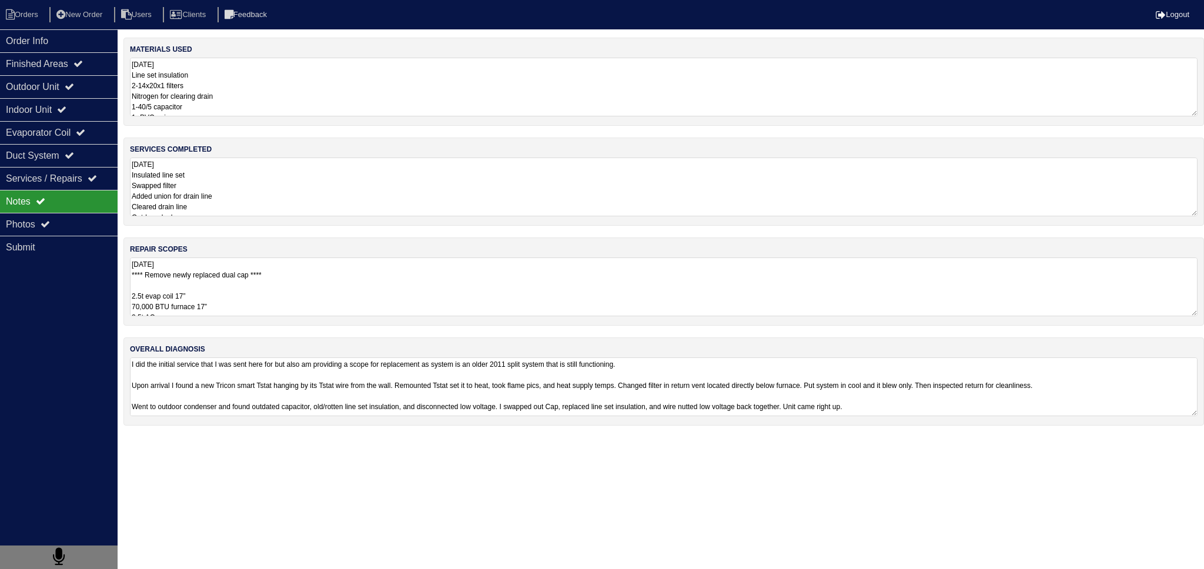
click at [240, 206] on textarea "[DATE] Insulated line set Swapped filter Added union for drain line Cleared dra…" at bounding box center [664, 187] width 1068 height 59
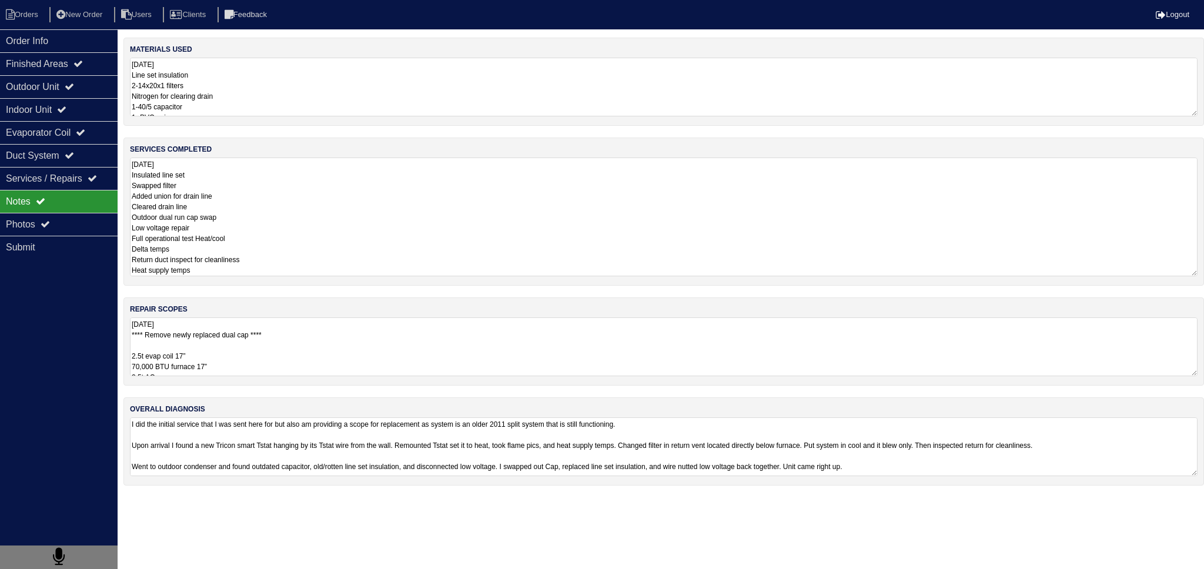
drag, startPoint x: 286, startPoint y: 192, endPoint x: 294, endPoint y: 190, distance: 8.6
click at [287, 192] on textarea "[DATE] Insulated line set Swapped filter Added union for drain line Cleared dra…" at bounding box center [664, 217] width 1068 height 119
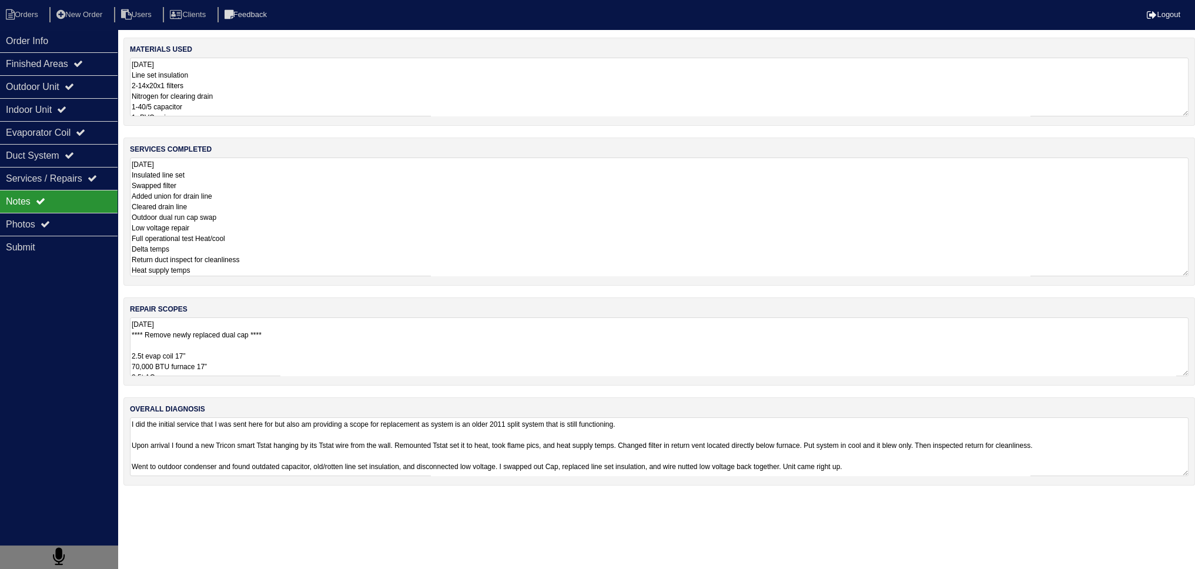
click at [318, 333] on textarea "[DATE] **** Remove newly replaced dual cap **** 2.5t evap coil 17” 70,000 BTU f…" at bounding box center [659, 346] width 1059 height 59
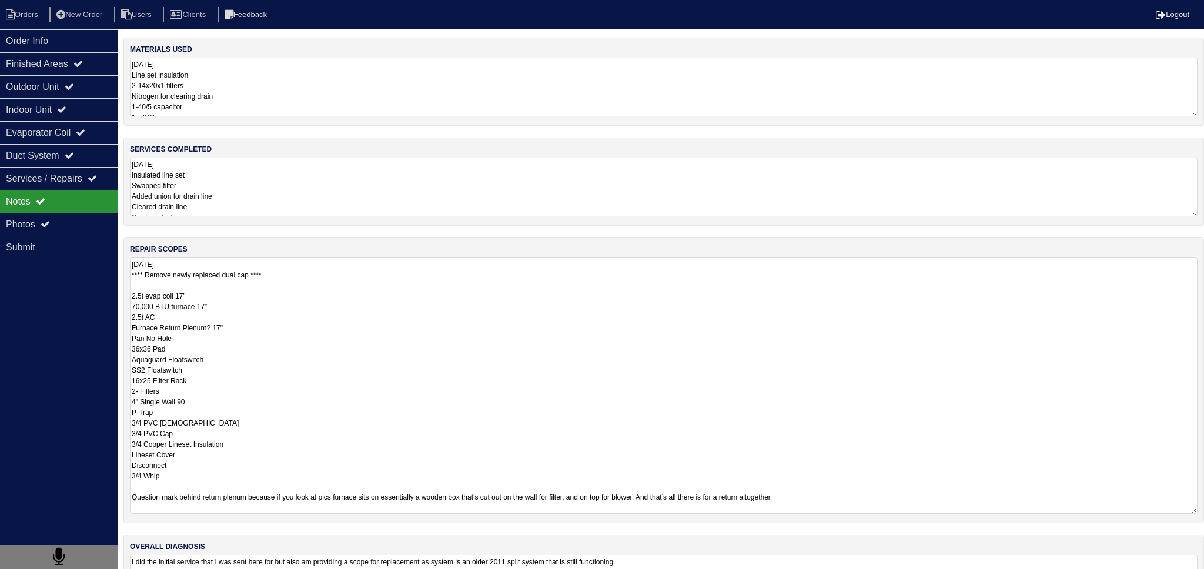
click at [280, 204] on textarea "[DATE] Insulated line set Swapped filter Added union for drain line Cleared dra…" at bounding box center [664, 187] width 1068 height 59
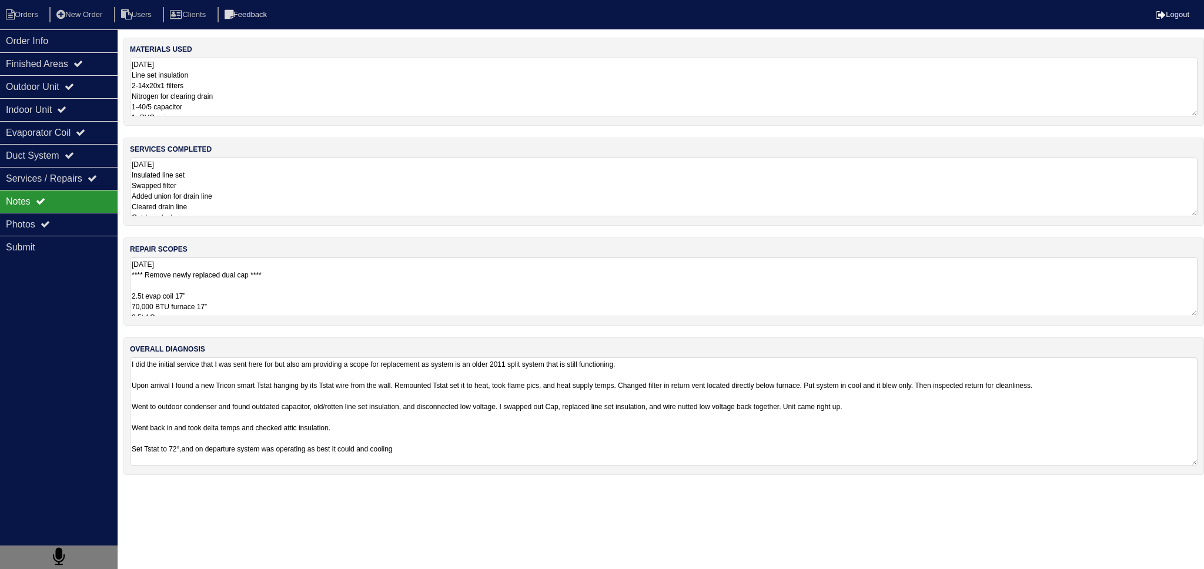
click at [318, 435] on textarea "I did the initial service that I was sent here for but also am providing a scop…" at bounding box center [664, 411] width 1068 height 108
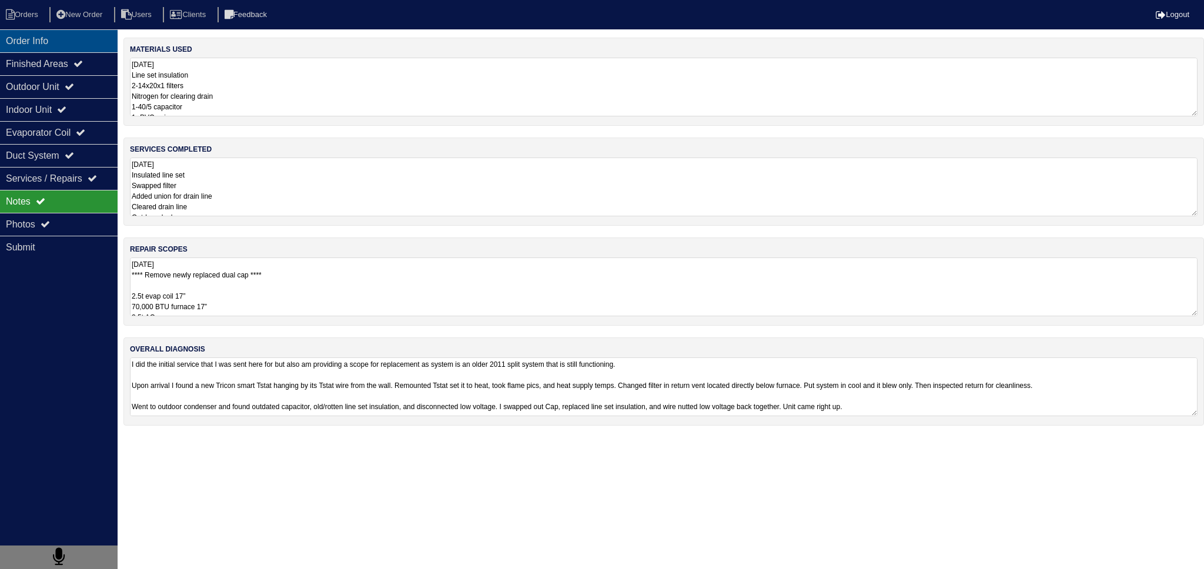
click at [83, 42] on div "Order Info" at bounding box center [59, 40] width 118 height 23
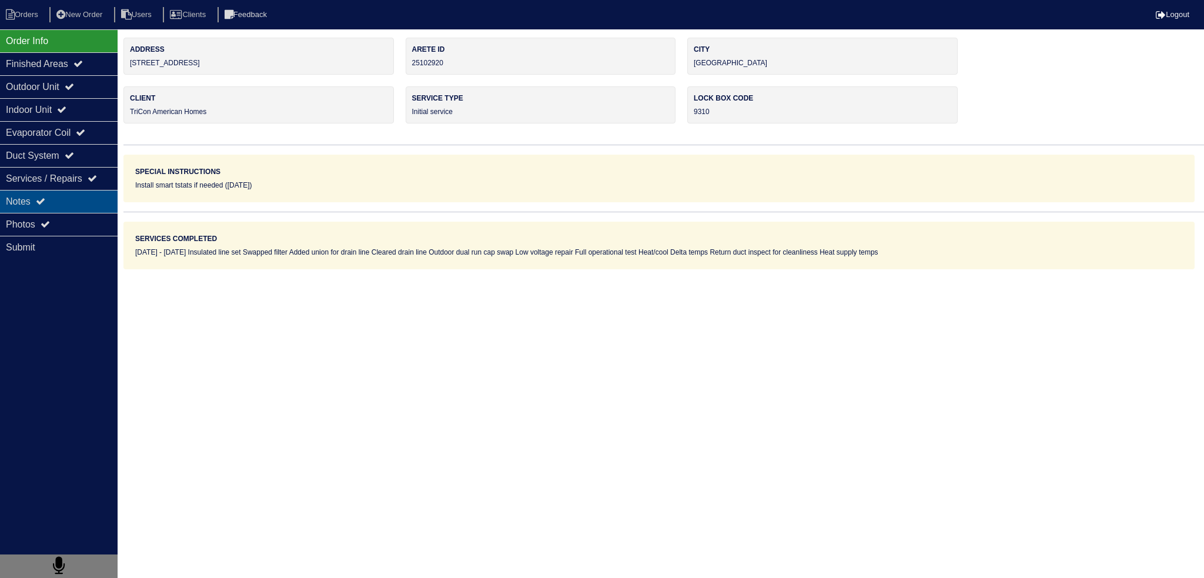
click at [61, 196] on div "Notes" at bounding box center [59, 201] width 118 height 23
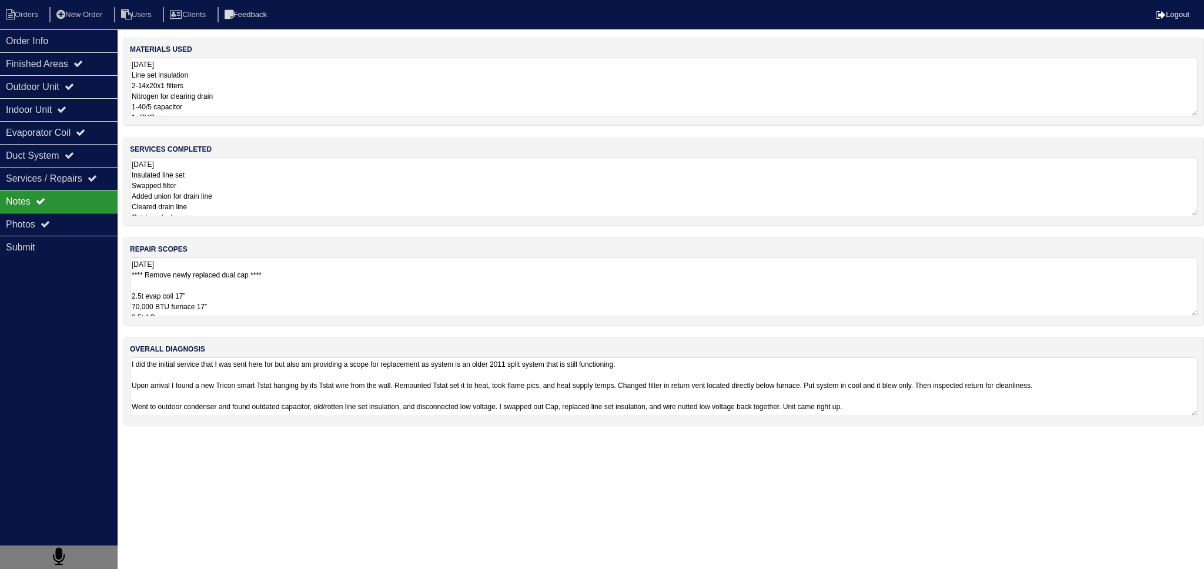
click at [269, 212] on textarea "[DATE] Insulated line set Swapped filter Added union for drain line Cleared dra…" at bounding box center [664, 187] width 1068 height 59
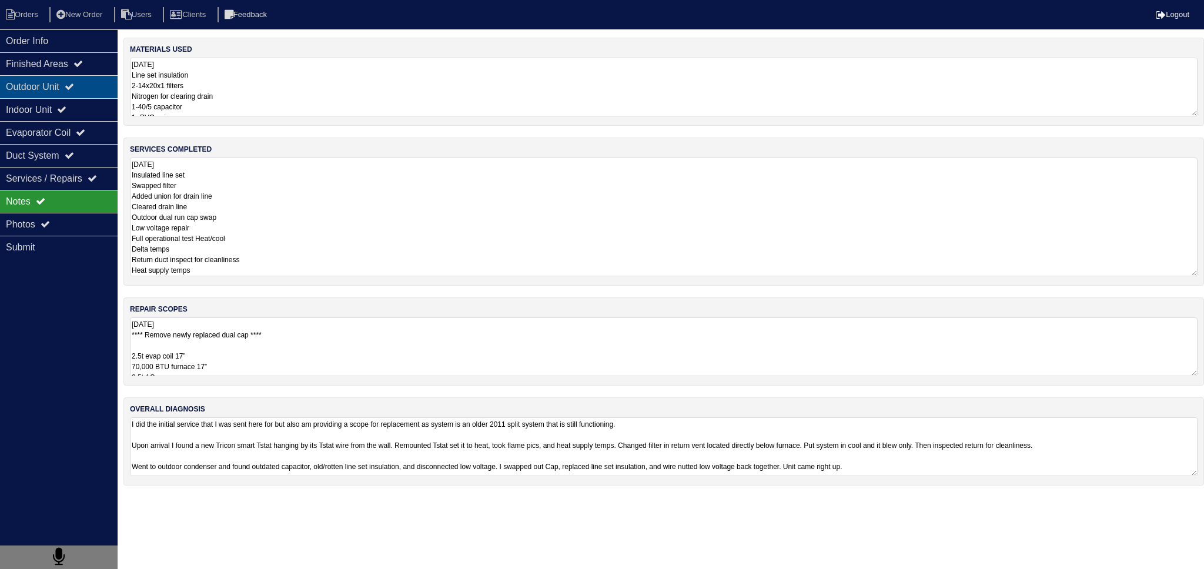
click at [85, 91] on div "Outdoor Unit" at bounding box center [59, 86] width 118 height 23
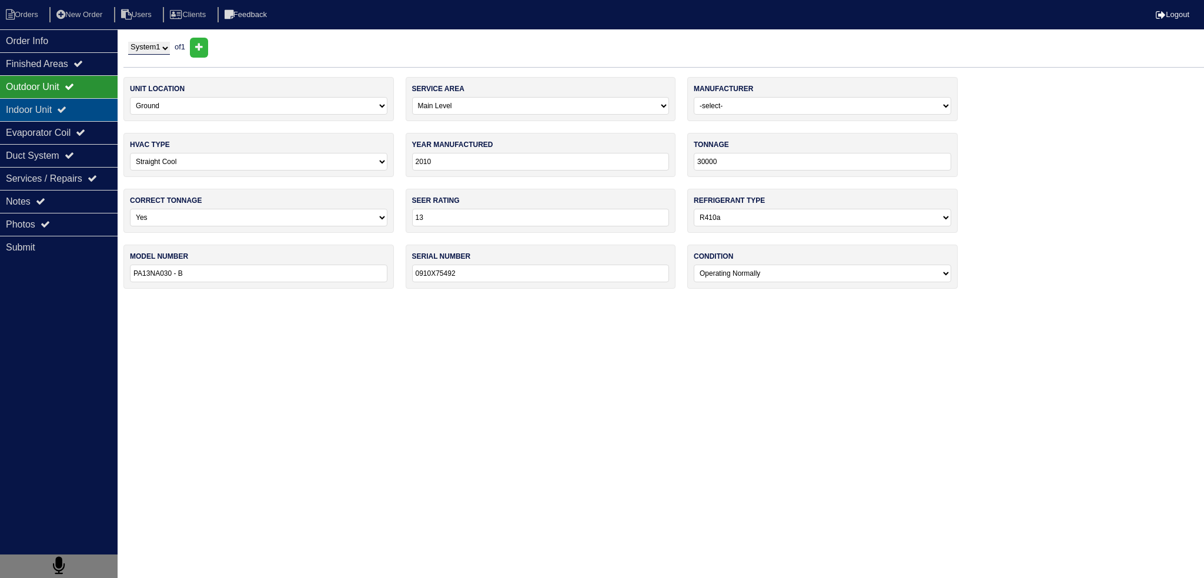
click at [81, 108] on div "Indoor Unit" at bounding box center [59, 109] width 118 height 23
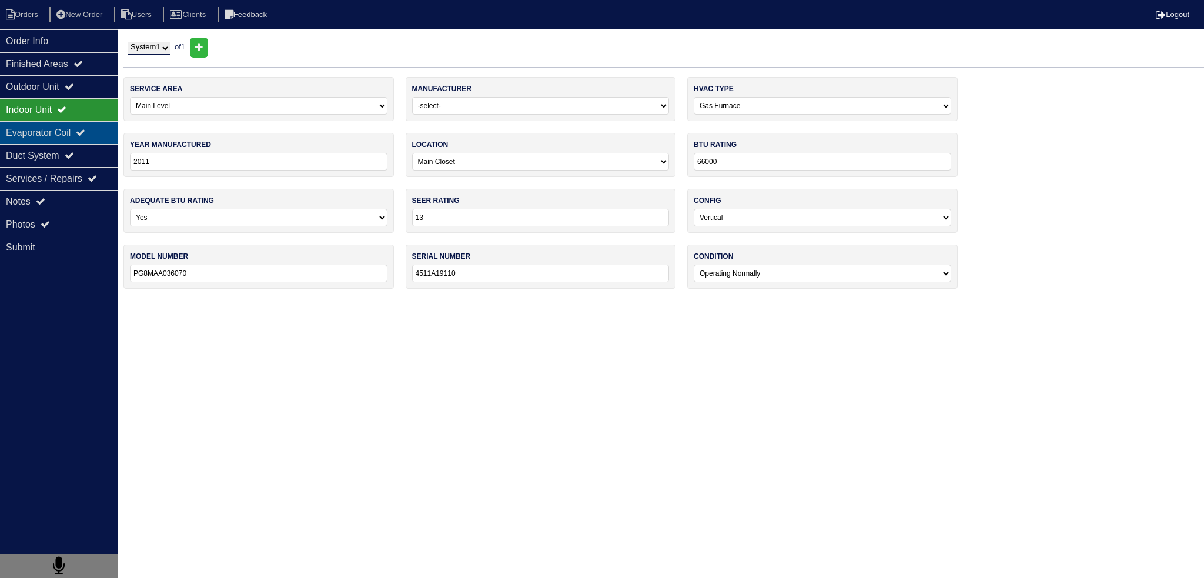
click at [79, 122] on div "Evaporator Coil" at bounding box center [59, 132] width 118 height 23
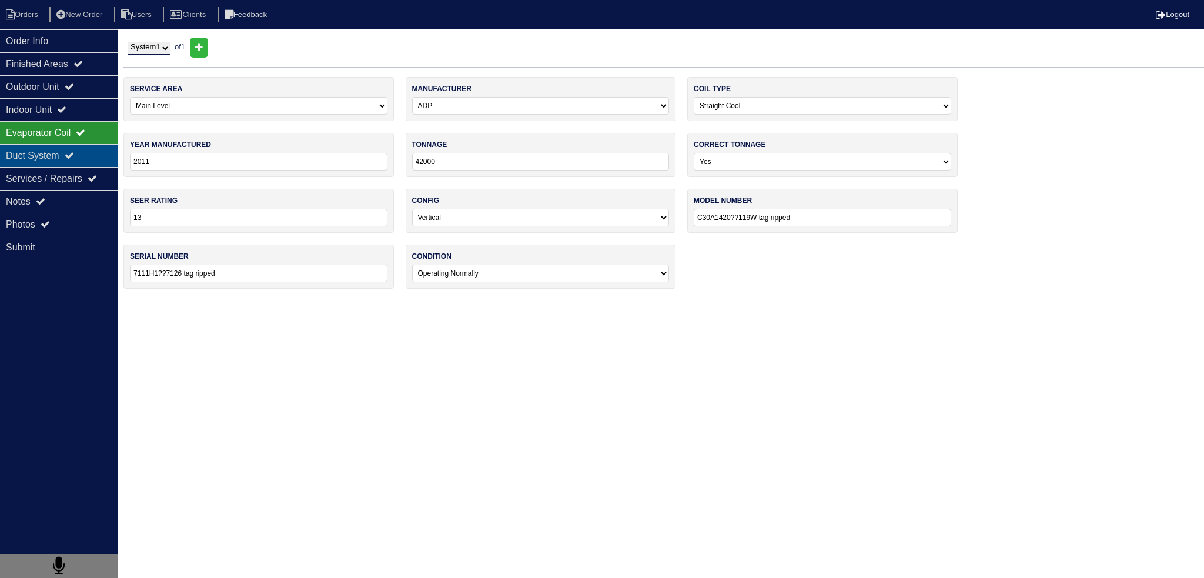
click at [72, 140] on div "Evaporator Coil" at bounding box center [59, 132] width 118 height 23
click at [75, 209] on div "Notes" at bounding box center [59, 201] width 118 height 23
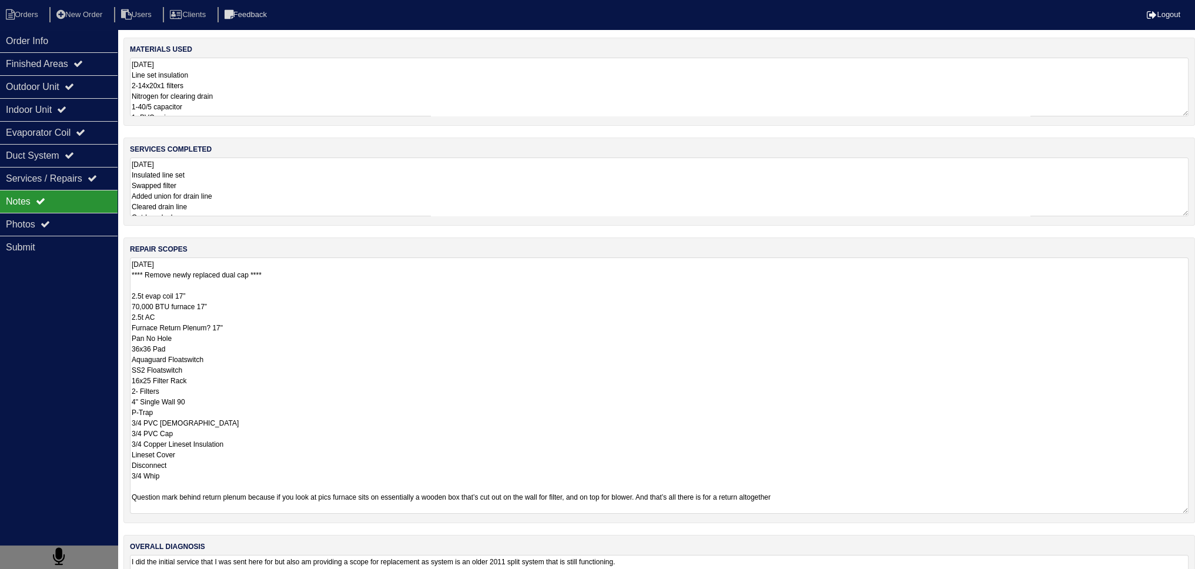
click at [250, 286] on textarea "[DATE] **** Remove newly replaced dual cap **** 2.5t evap coil 17” 70,000 BTU f…" at bounding box center [659, 385] width 1059 height 256
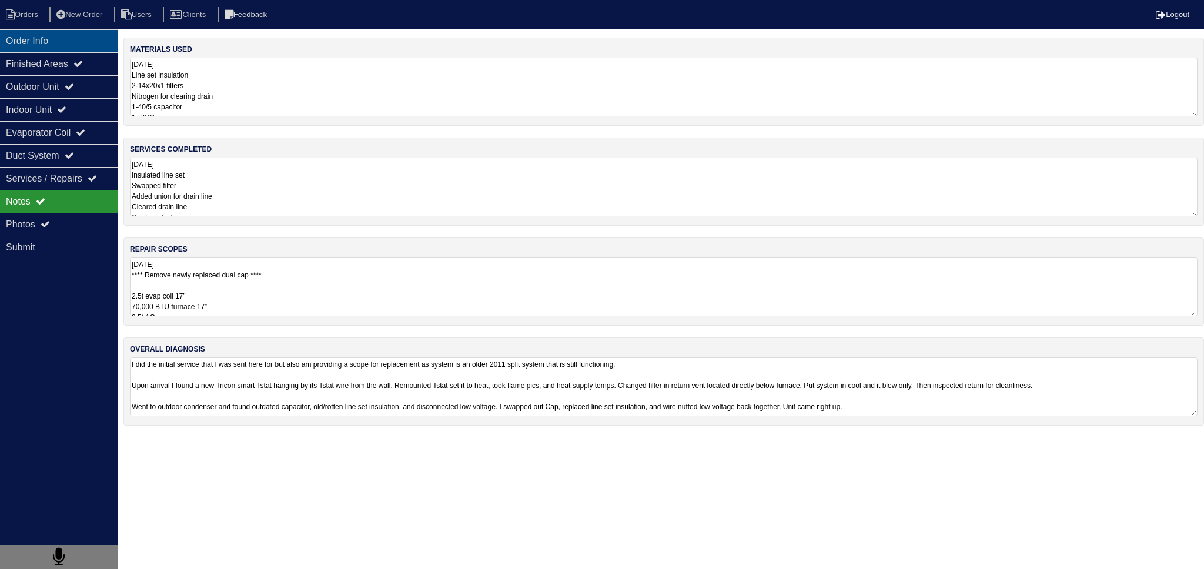
click at [89, 51] on div "Order Info" at bounding box center [59, 40] width 118 height 23
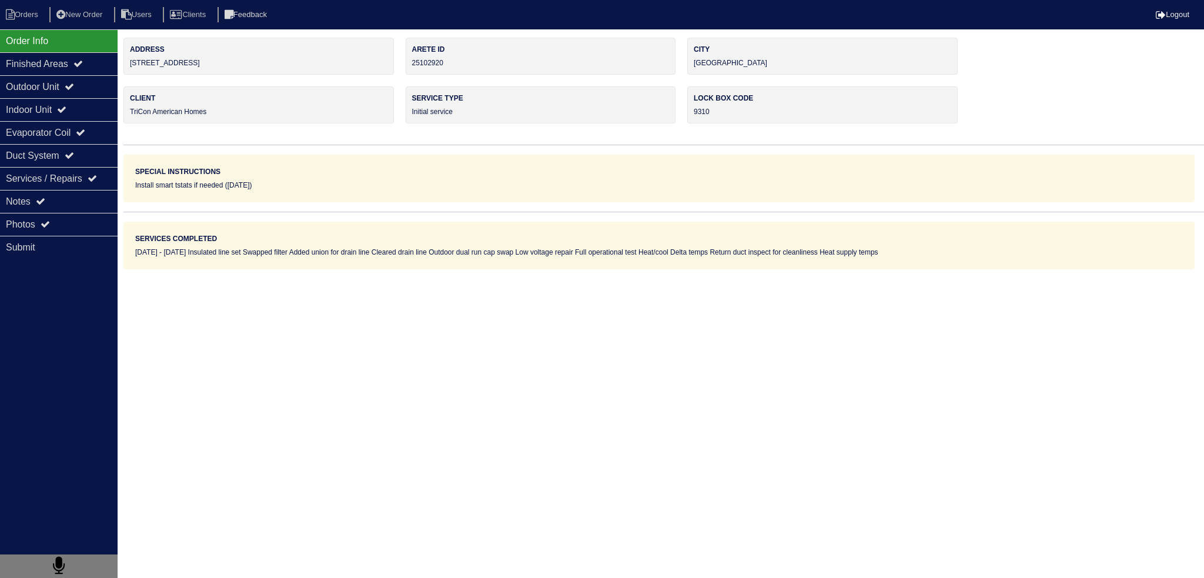
click at [90, 49] on div "Order Info" at bounding box center [59, 40] width 118 height 23
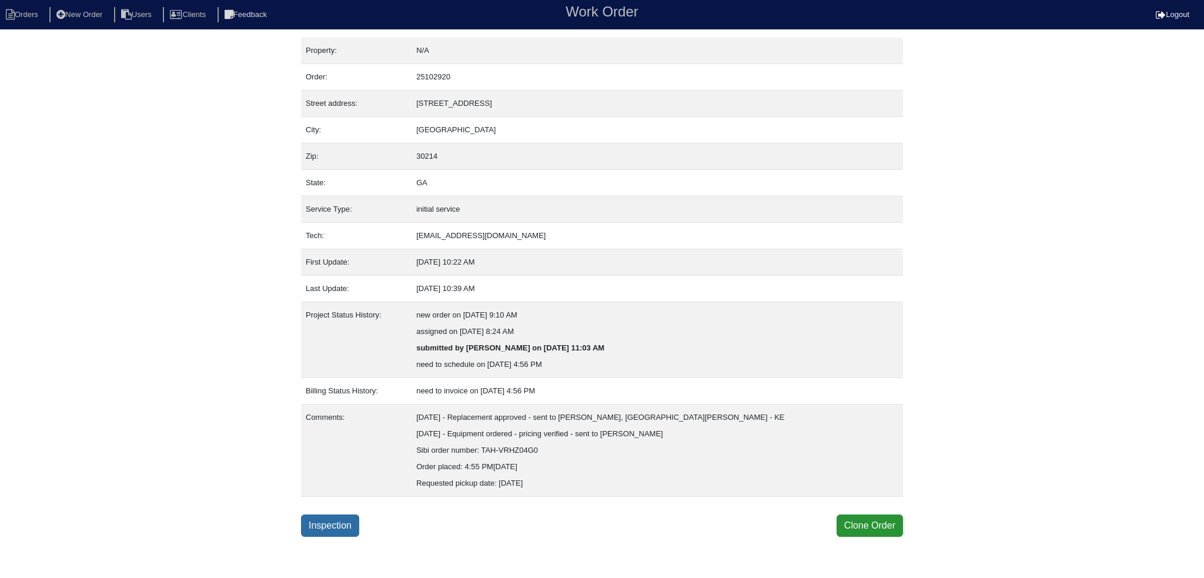
click at [345, 521] on link "Inspection" at bounding box center [330, 525] width 58 height 22
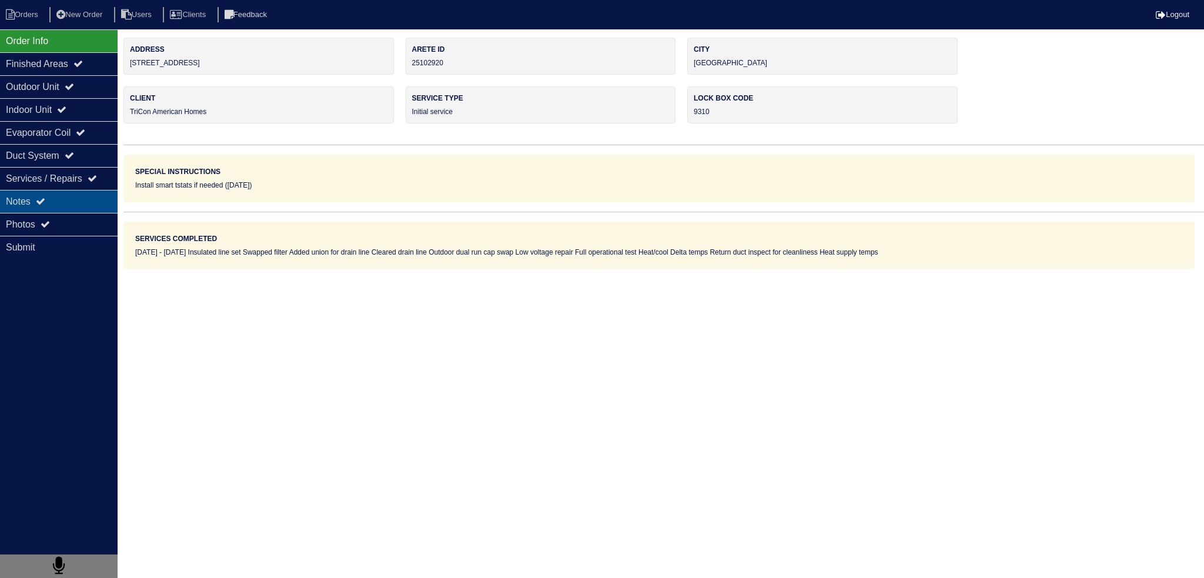
click at [55, 195] on div "Notes" at bounding box center [59, 201] width 118 height 23
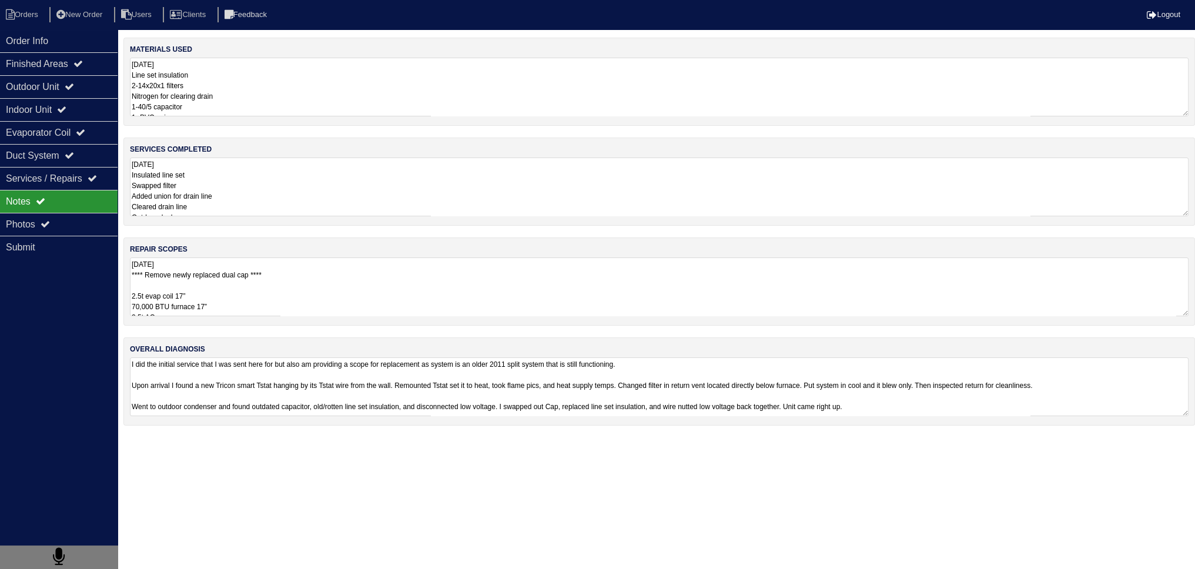
click at [226, 299] on textarea "08/09/2025 **** Remove newly replaced dual cap **** 2.5t evap coil 17” 70,000 B…" at bounding box center [659, 286] width 1059 height 59
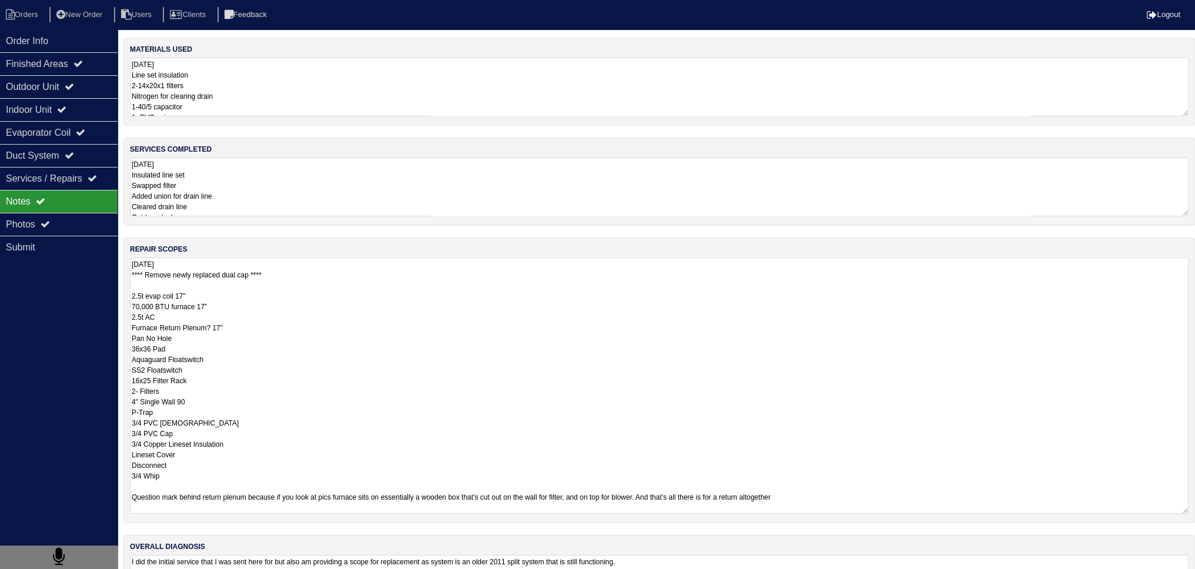
click at [186, 314] on textarea "08/09/2025 **** Remove newly replaced dual cap **** 2.5t evap coil 17” 70,000 B…" at bounding box center [659, 385] width 1059 height 256
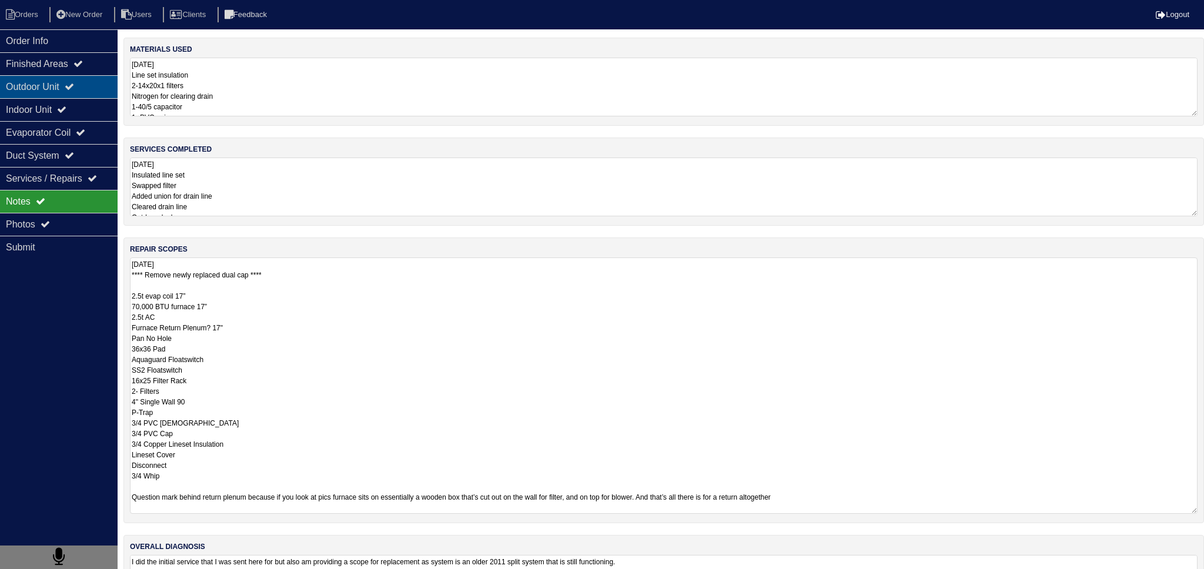
click at [91, 96] on div "Outdoor Unit" at bounding box center [59, 86] width 118 height 23
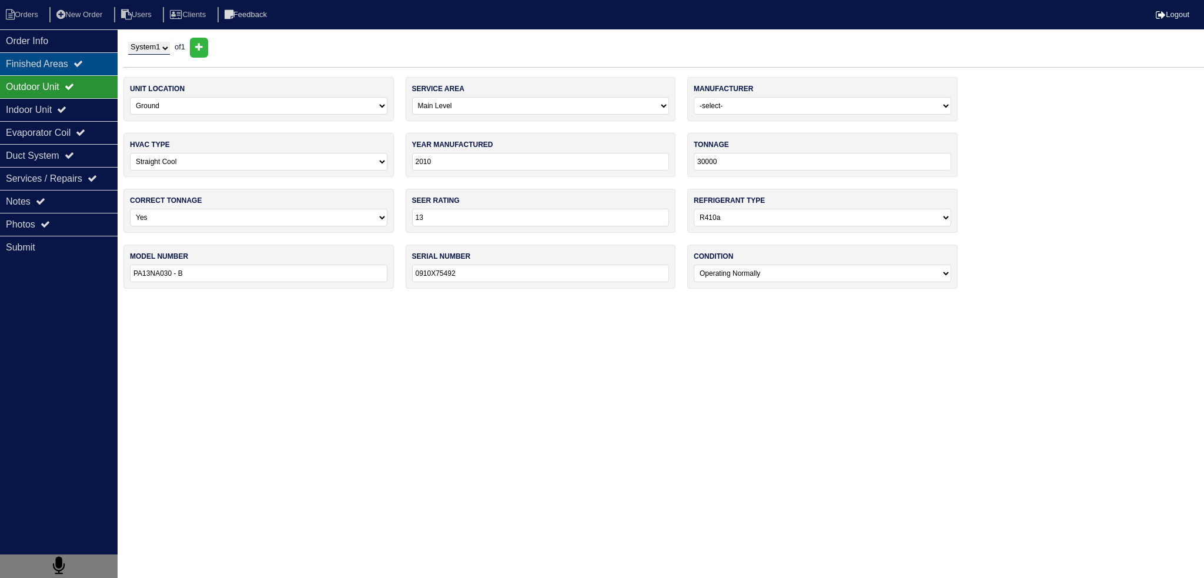
click at [83, 67] on icon at bounding box center [77, 63] width 9 height 9
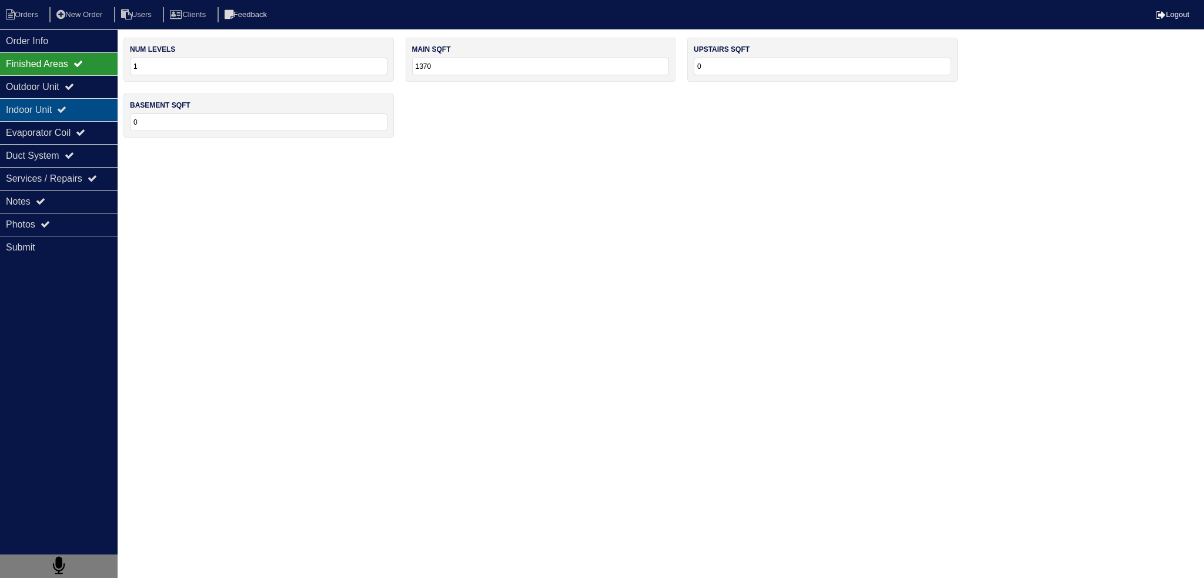
click at [85, 105] on div "Indoor Unit" at bounding box center [59, 109] width 118 height 23
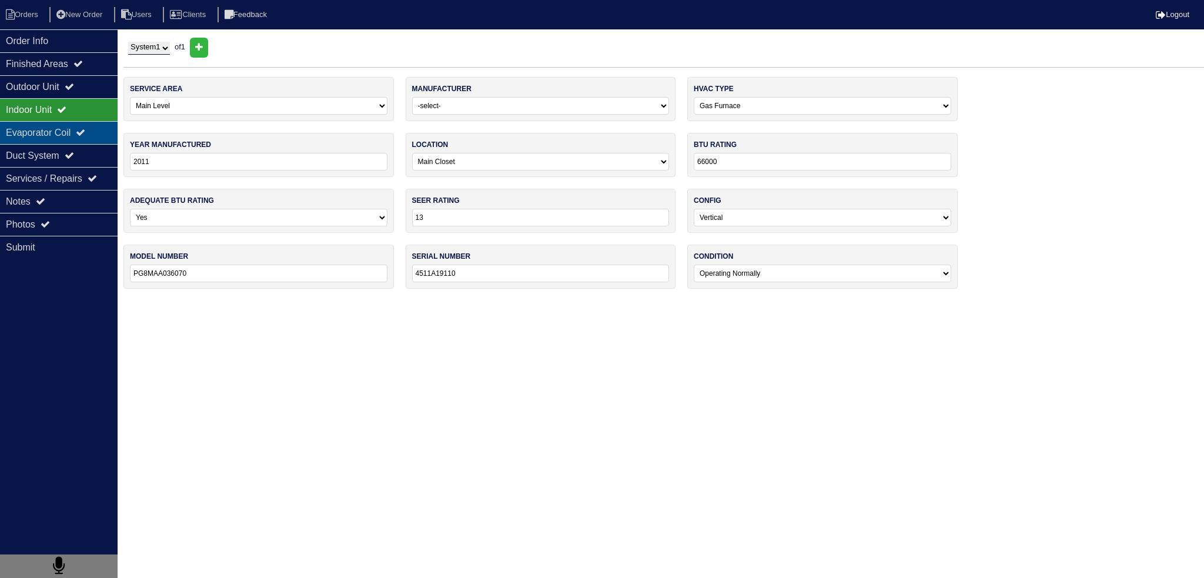
click at [78, 129] on div "Evaporator Coil" at bounding box center [59, 132] width 118 height 23
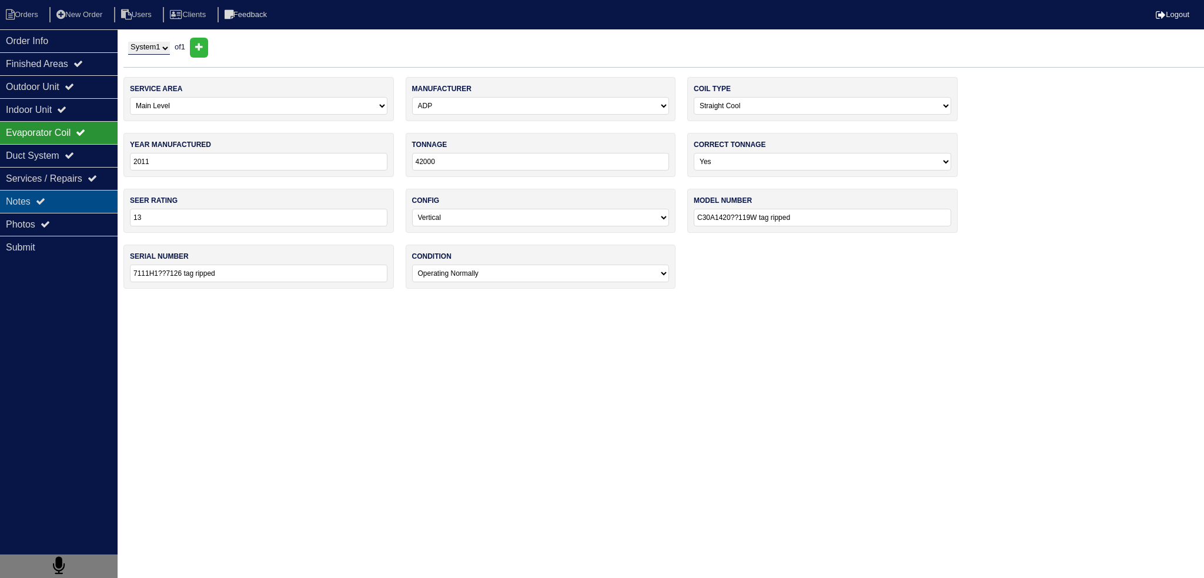
click at [56, 198] on div "Notes" at bounding box center [59, 201] width 118 height 23
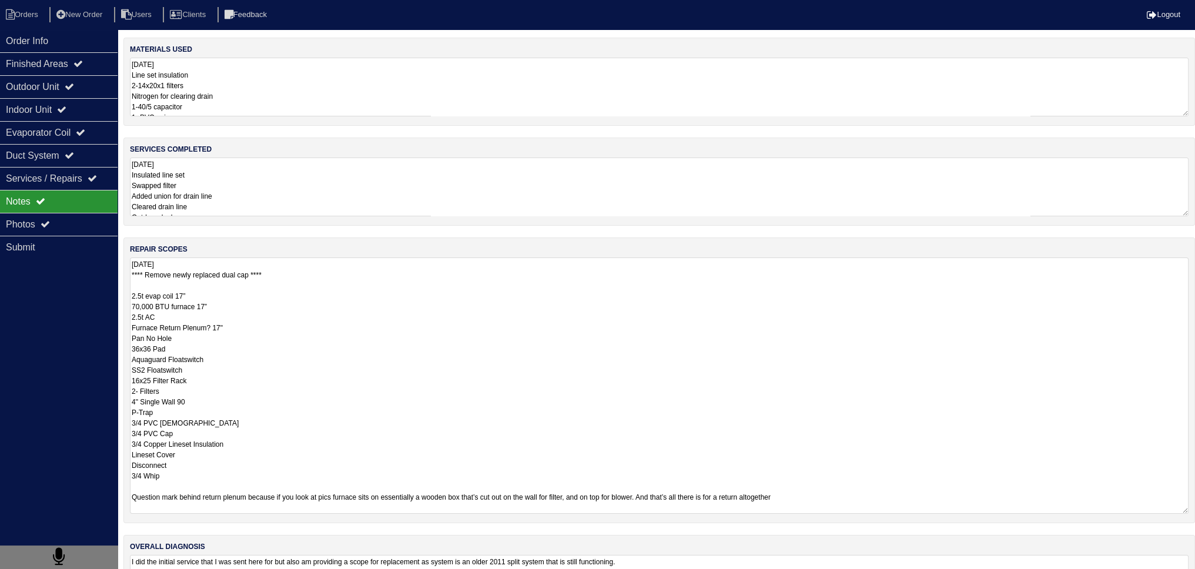
click at [217, 308] on textarea "08/09/2025 **** Remove newly replaced dual cap **** 2.5t evap coil 17” 70,000 B…" at bounding box center [659, 385] width 1059 height 256
click at [256, 321] on textarea "08/09/2025 **** Remove newly replaced dual cap **** 2.5t evap coil 17” 70,000 B…" at bounding box center [659, 385] width 1059 height 256
click at [255, 329] on textarea "08/09/2025 **** Remove newly replaced dual cap **** 2.5t evap coil 17” 70,000 B…" at bounding box center [659, 385] width 1059 height 256
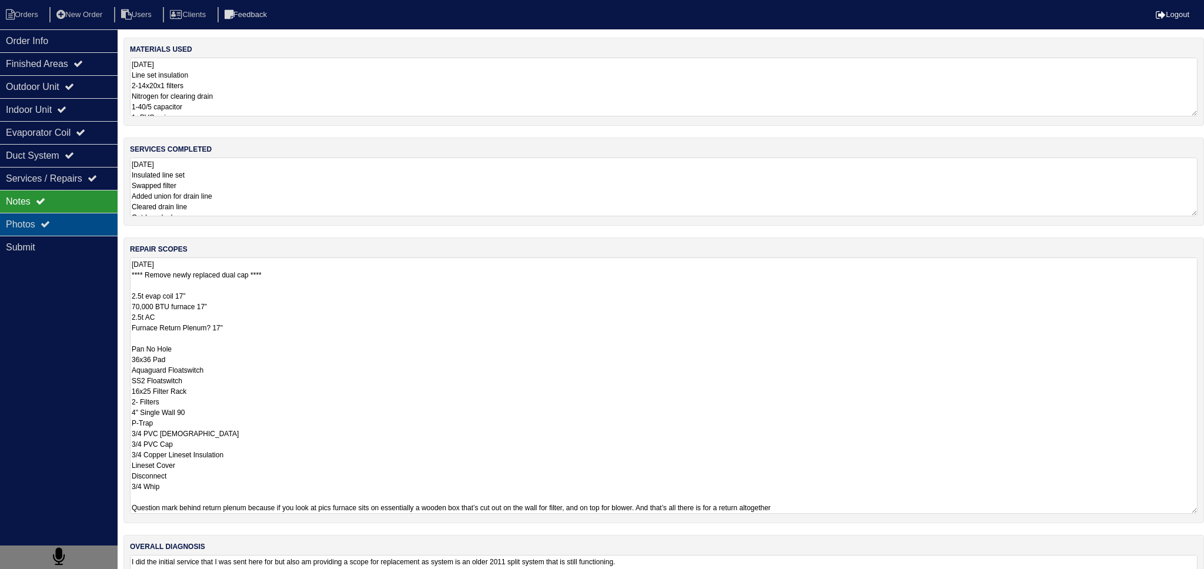
click at [80, 234] on div "Photos" at bounding box center [59, 224] width 118 height 23
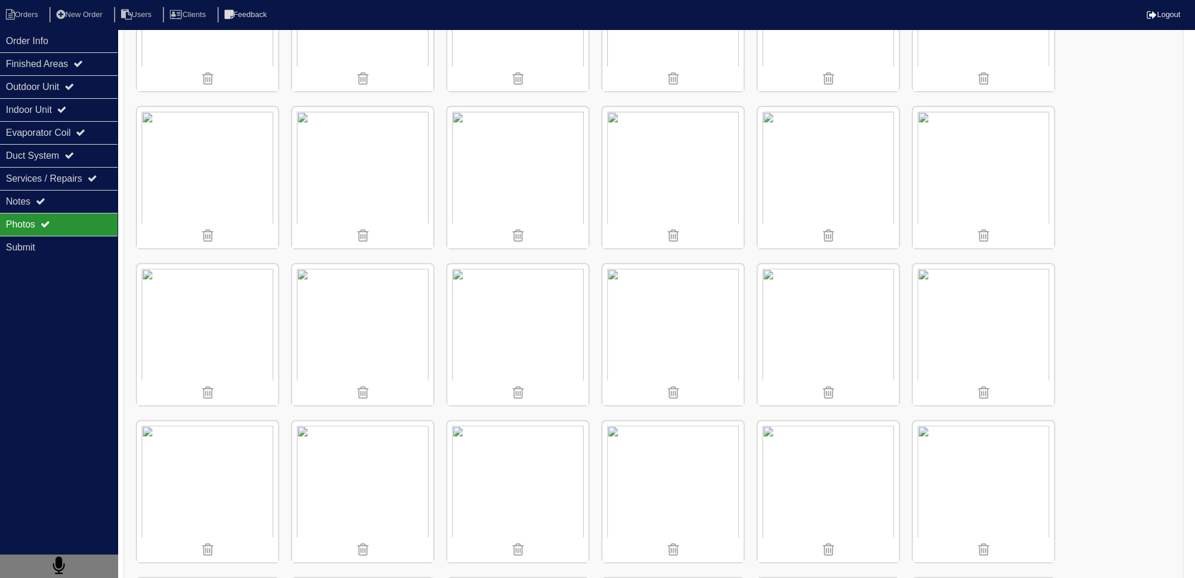
scroll to position [588, 0]
click at [516, 317] on img at bounding box center [517, 327] width 141 height 141
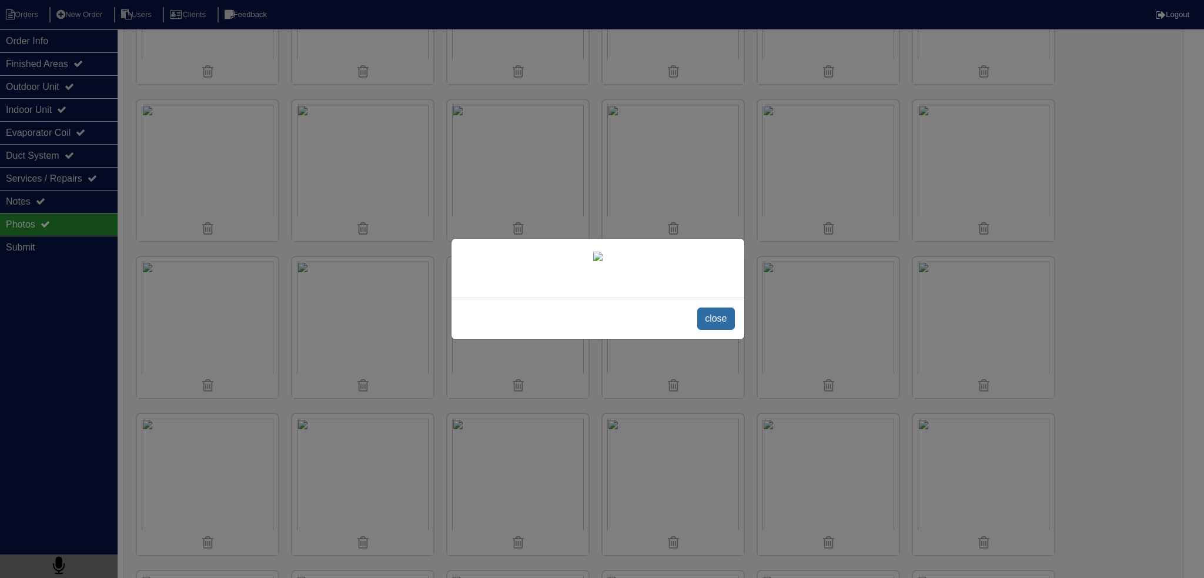
click at [707, 330] on span "close" at bounding box center [715, 318] width 37 height 22
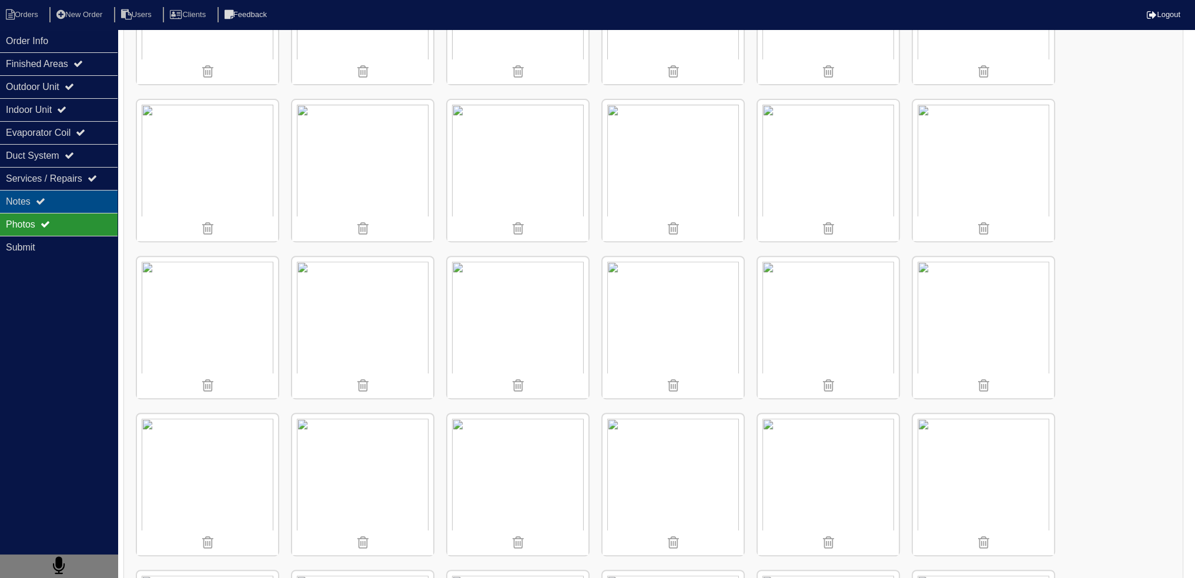
click at [82, 203] on div "Notes" at bounding box center [59, 201] width 118 height 23
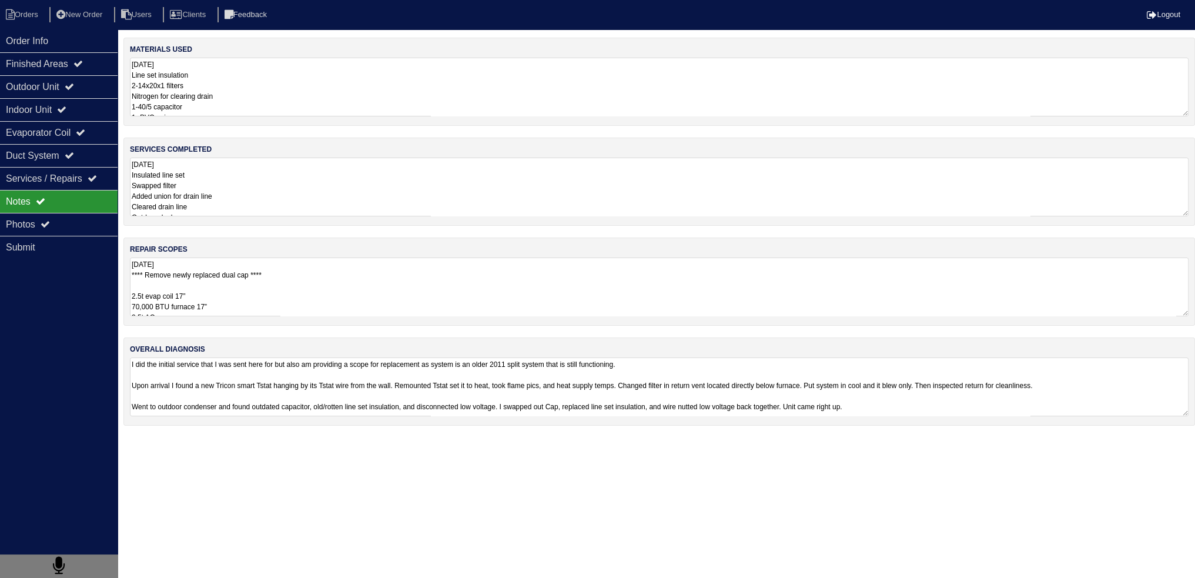
scroll to position [0, 0]
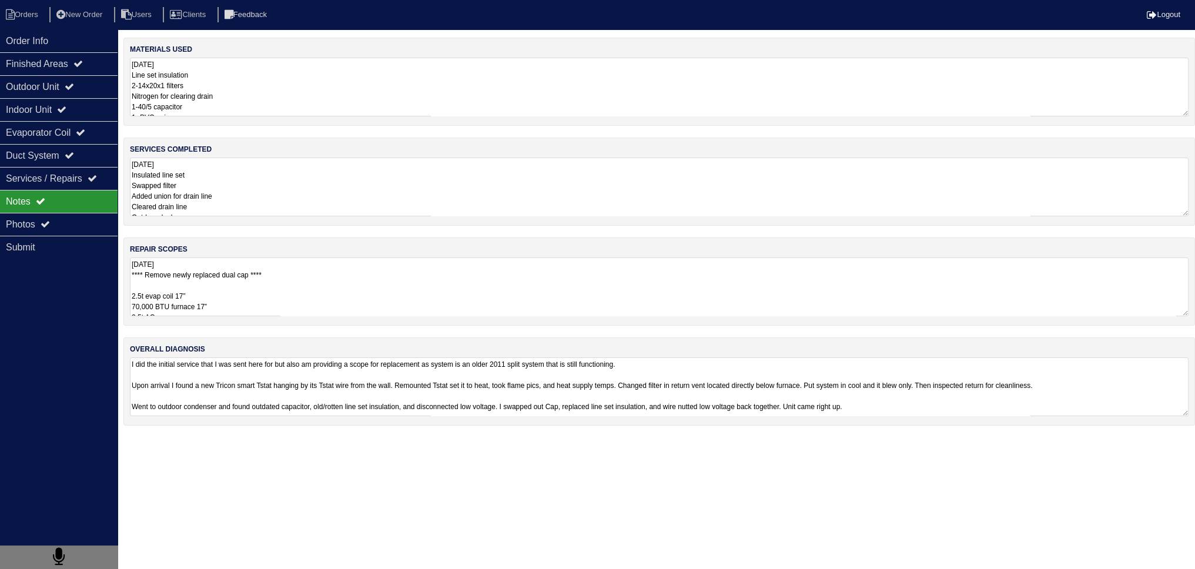
click at [219, 281] on textarea "08/09/2025 **** Remove newly replaced dual cap **** 2.5t evap coil 17” 70,000 B…" at bounding box center [659, 286] width 1059 height 59
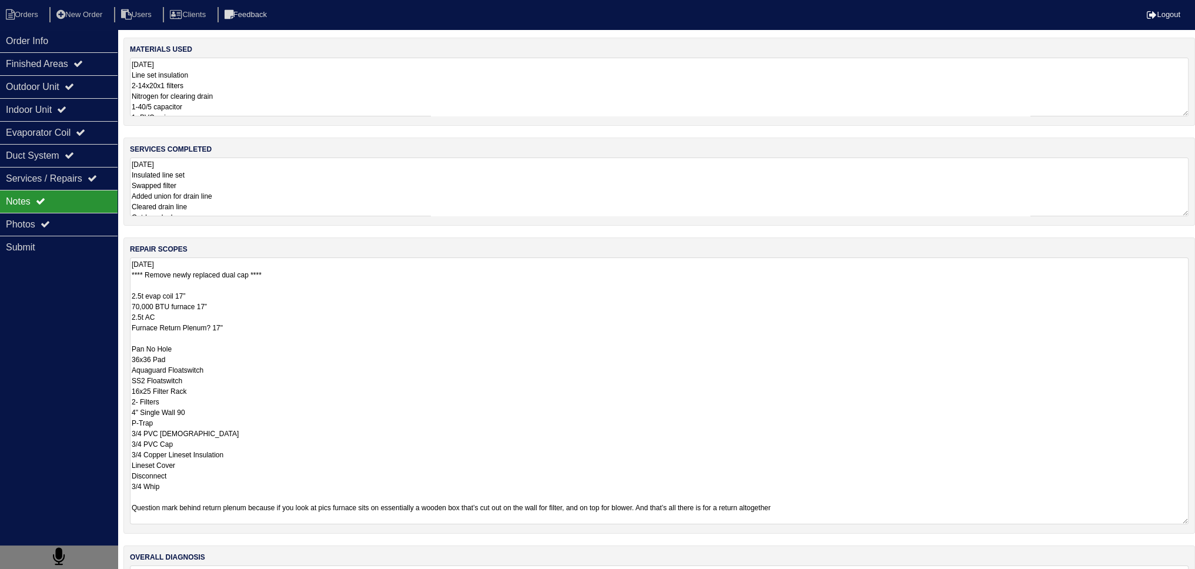
drag, startPoint x: 253, startPoint y: 323, endPoint x: 129, endPoint y: 324, distance: 124.0
click at [128, 326] on div "repair scopes 08/09/2025 **** Remove newly replaced dual cap **** 2.5t evap coi…" at bounding box center [659, 385] width 1072 height 296
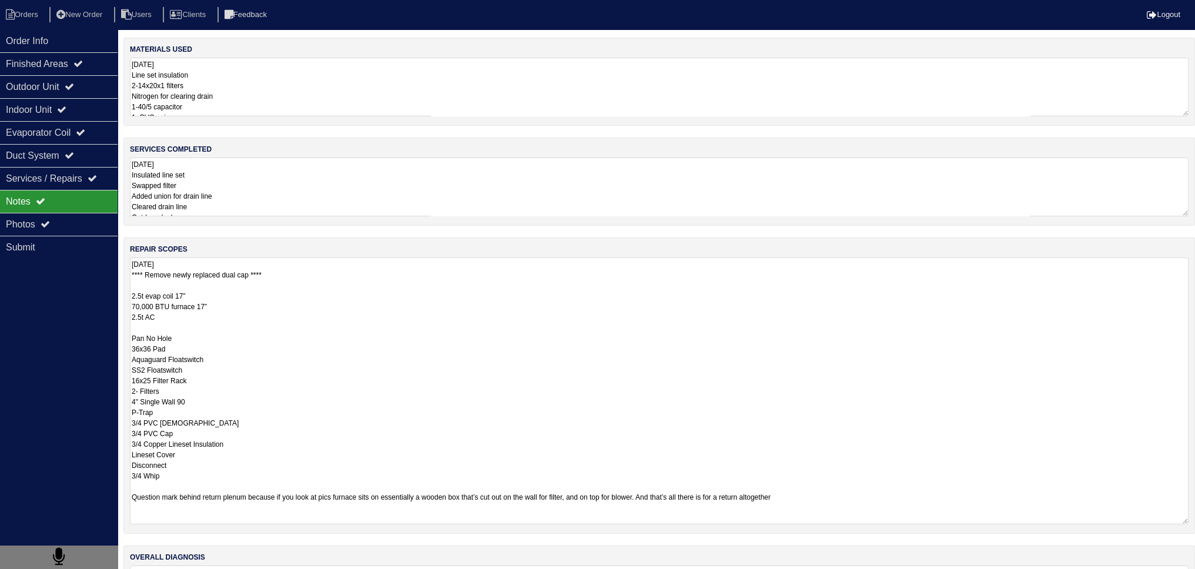
drag, startPoint x: 201, startPoint y: 379, endPoint x: 115, endPoint y: 384, distance: 86.0
click at [115, 384] on div "Order Info Finished Areas Outdoor Unit Indoor Unit Evaporator Coil Duct System …" at bounding box center [597, 342] width 1195 height 608
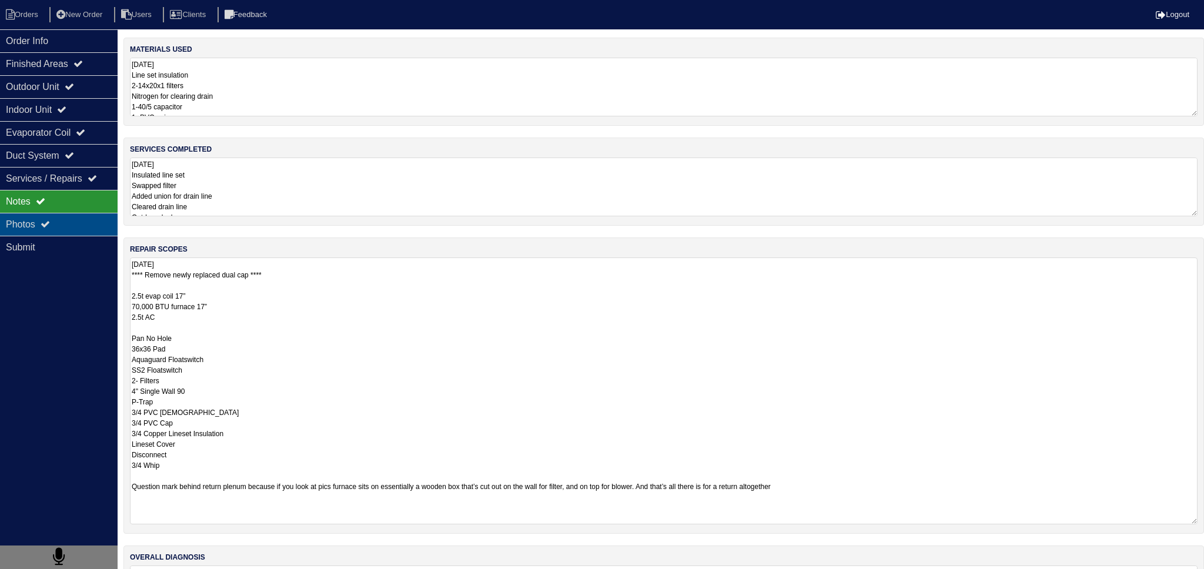
click at [75, 211] on div "Notes" at bounding box center [59, 201] width 118 height 23
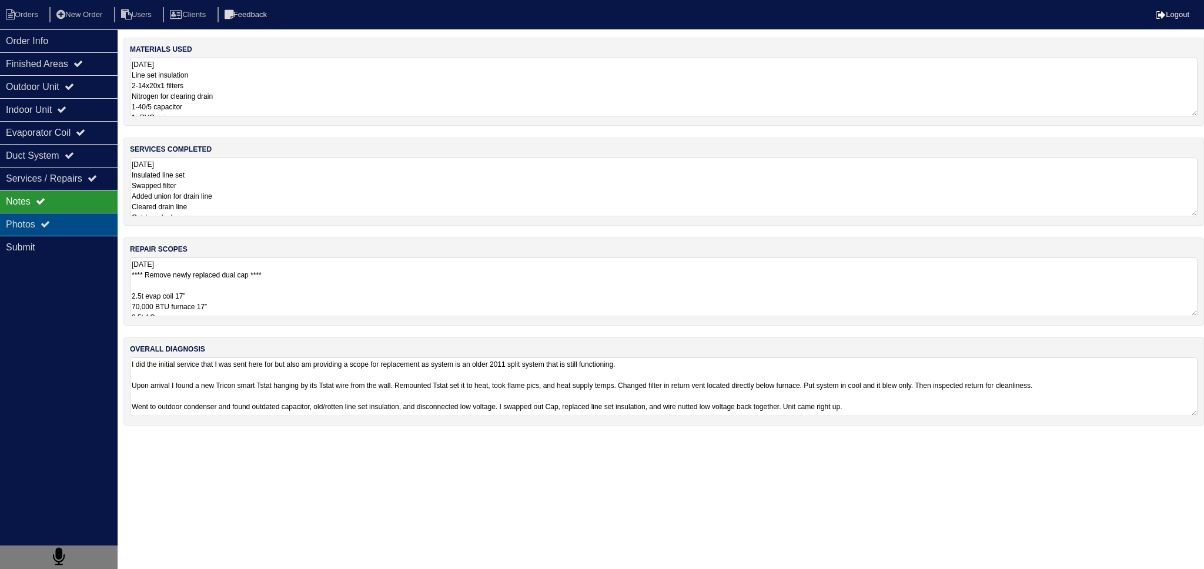
click at [73, 222] on div "Photos" at bounding box center [59, 224] width 118 height 23
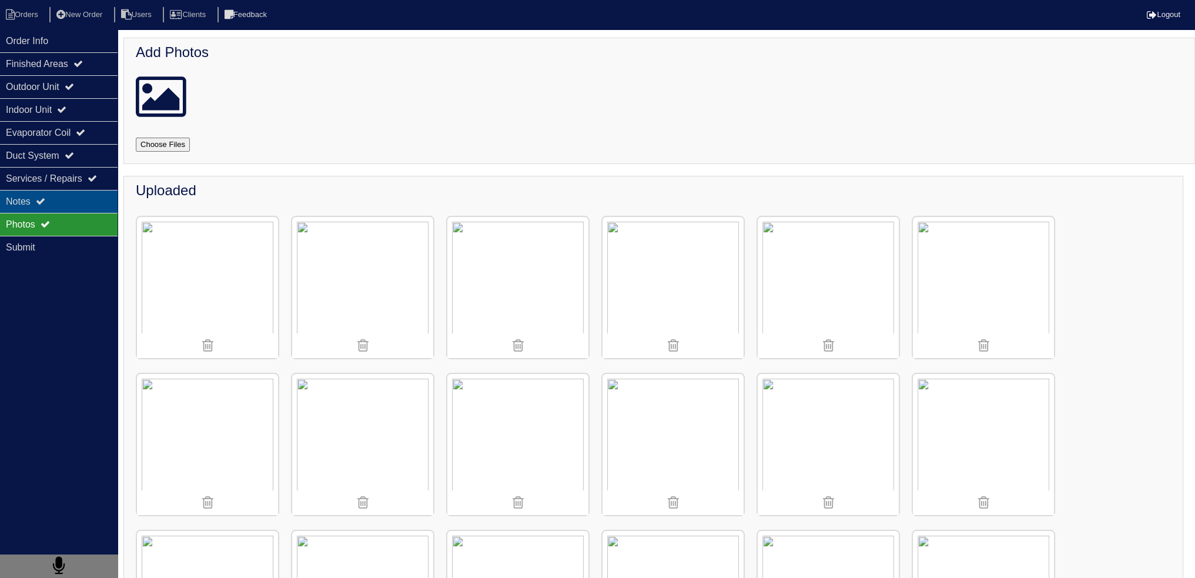
click at [83, 202] on div "Notes" at bounding box center [59, 201] width 118 height 23
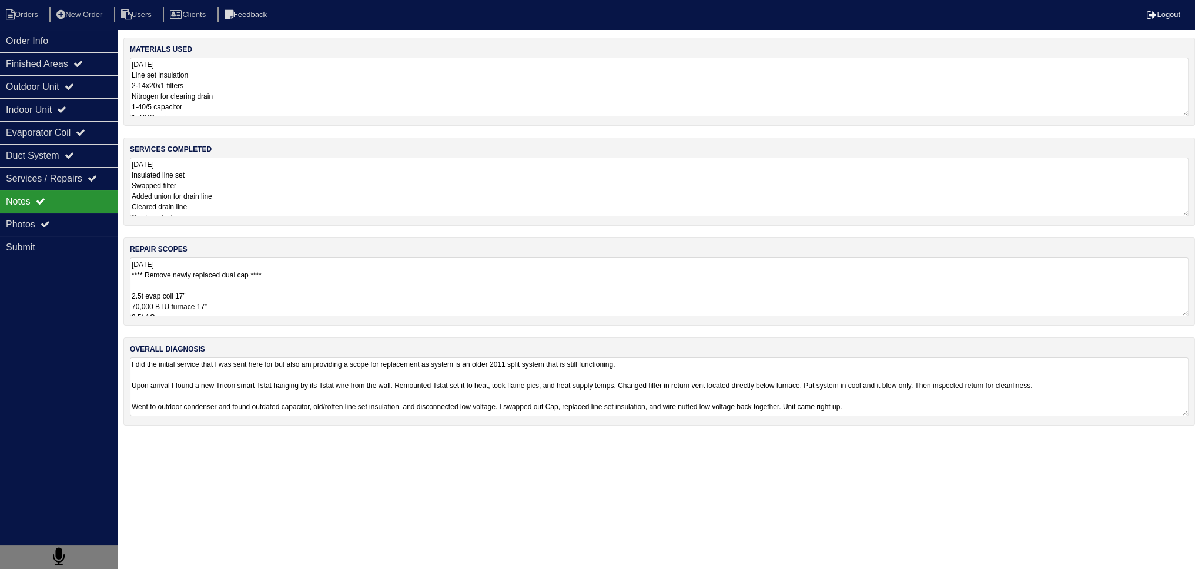
click at [215, 286] on textarea "08/09/2025 **** Remove newly replaced dual cap **** 2.5t evap coil 17” 70,000 B…" at bounding box center [659, 286] width 1059 height 59
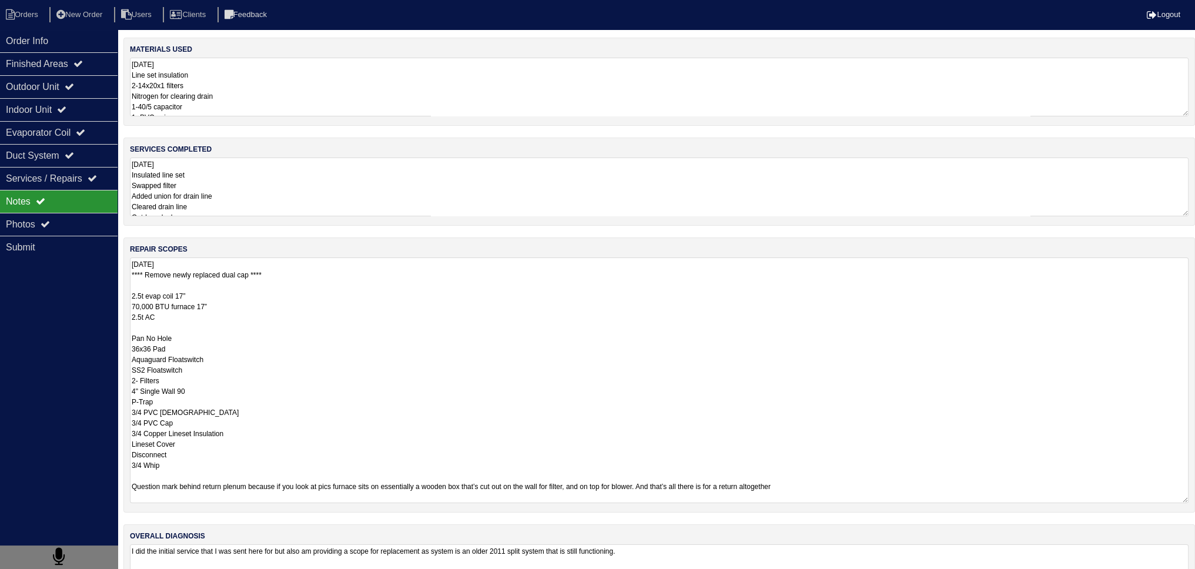
drag, startPoint x: 164, startPoint y: 396, endPoint x: 130, endPoint y: 400, distance: 33.8
click at [130, 402] on textarea "08/09/2025 **** Remove newly replaced dual cap **** 2.5t evap coil 17” 70,000 B…" at bounding box center [659, 380] width 1059 height 246
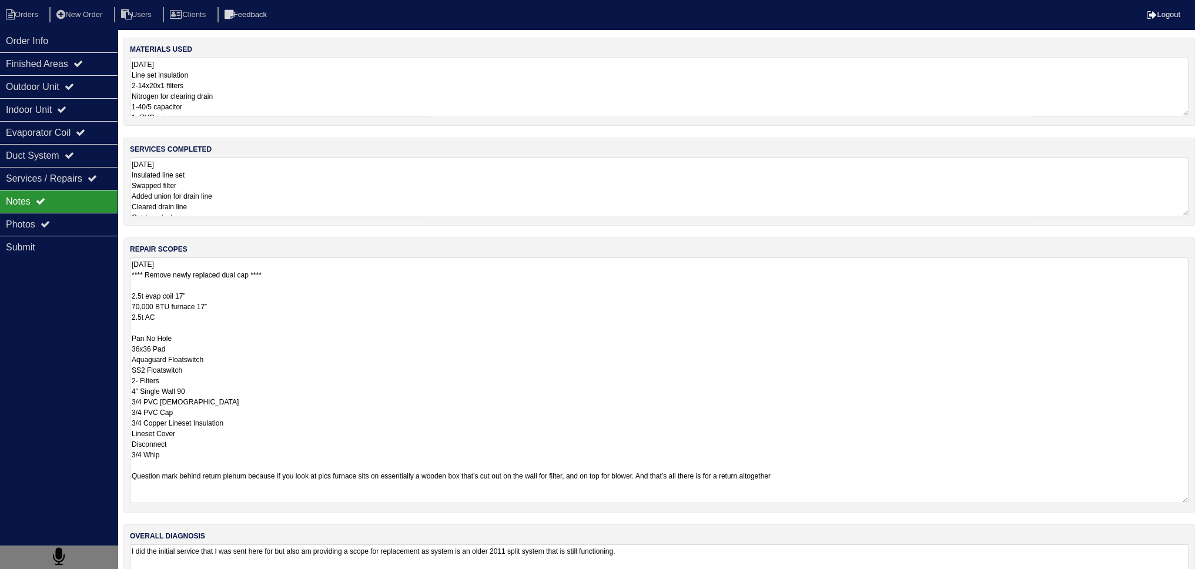
drag, startPoint x: 186, startPoint y: 409, endPoint x: 132, endPoint y: 411, distance: 54.1
click at [132, 411] on textarea "08/09/2025 **** Remove newly replaced dual cap **** 2.5t evap coil 17” 70,000 B…" at bounding box center [659, 380] width 1059 height 246
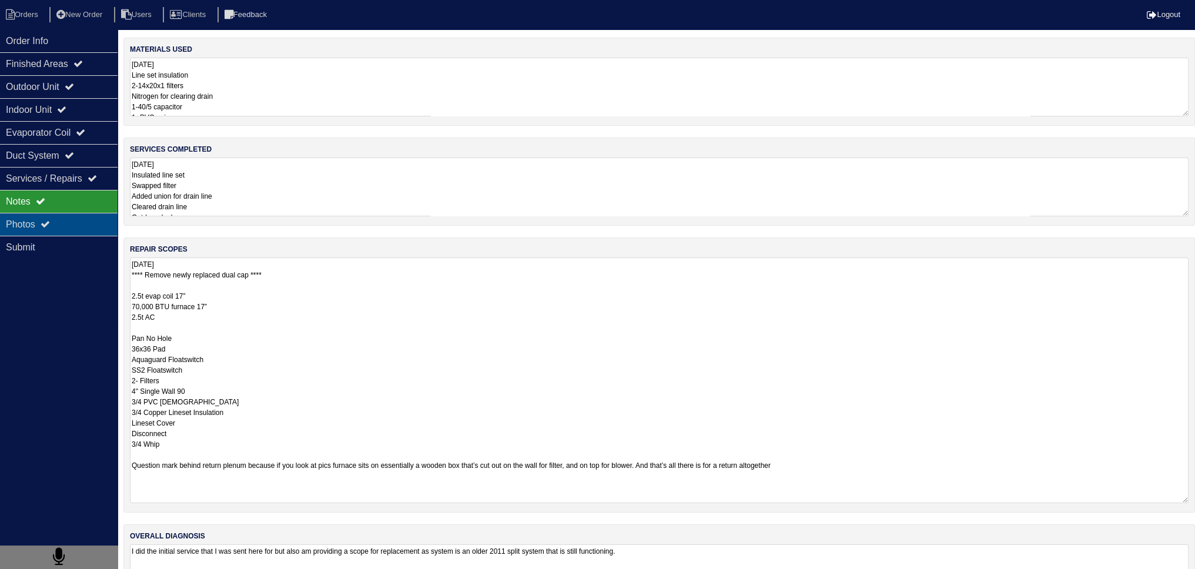
type textarea "08/09/2025 **** Remove newly replaced dual cap **** 2.5t evap coil 17” 70,000 B…"
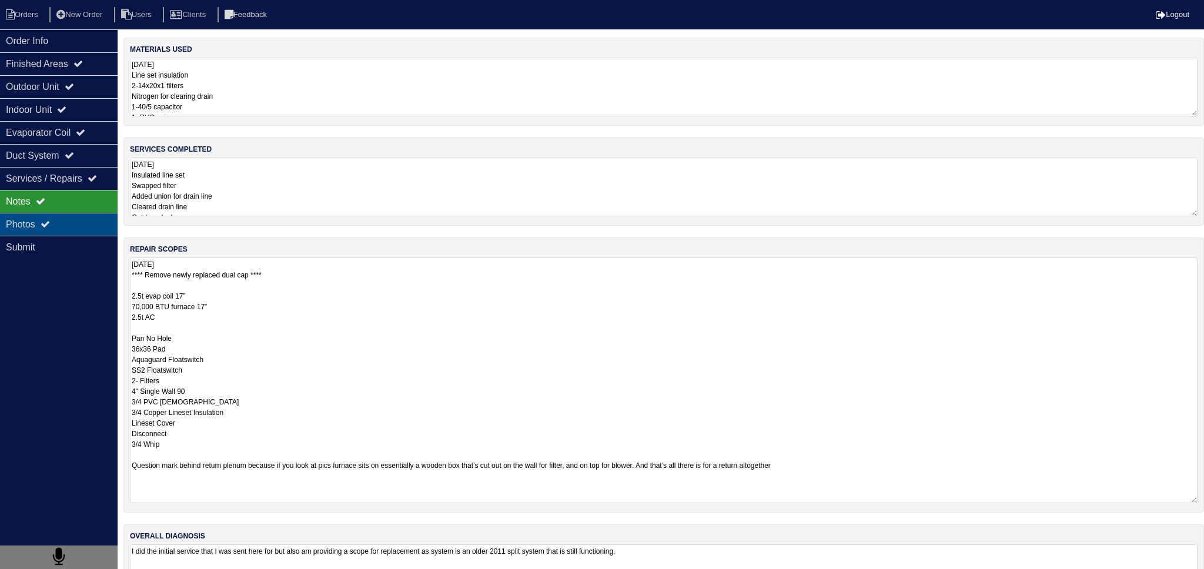
click at [82, 226] on div "Photos" at bounding box center [59, 224] width 118 height 23
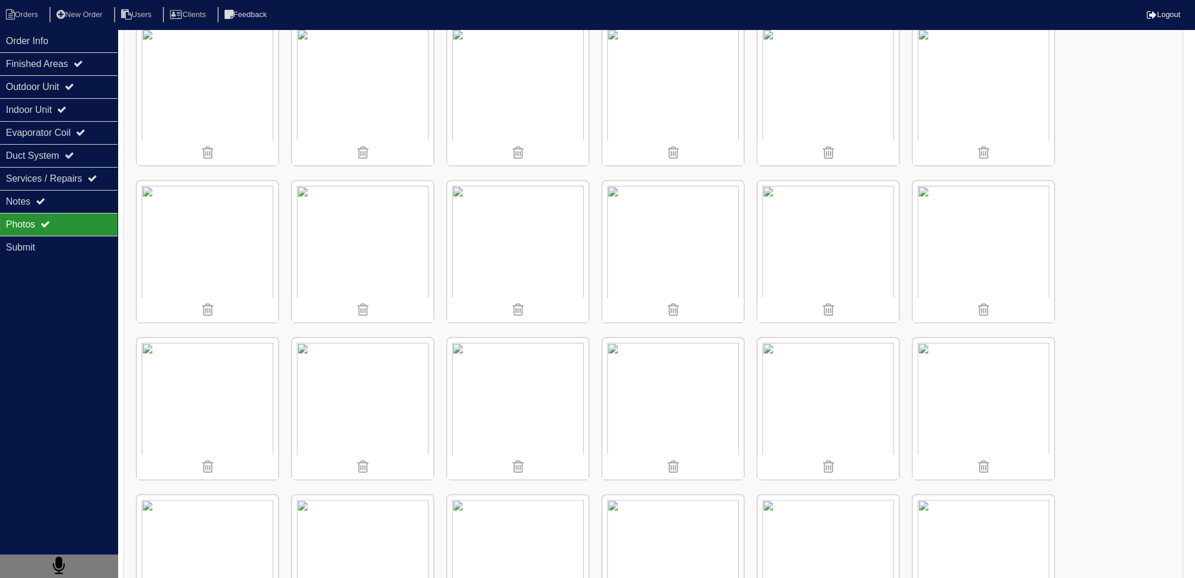
scroll to position [353, 0]
drag, startPoint x: 79, startPoint y: 47, endPoint x: 47, endPoint y: 30, distance: 36.5
click at [78, 47] on div "Order Info" at bounding box center [59, 40] width 118 height 23
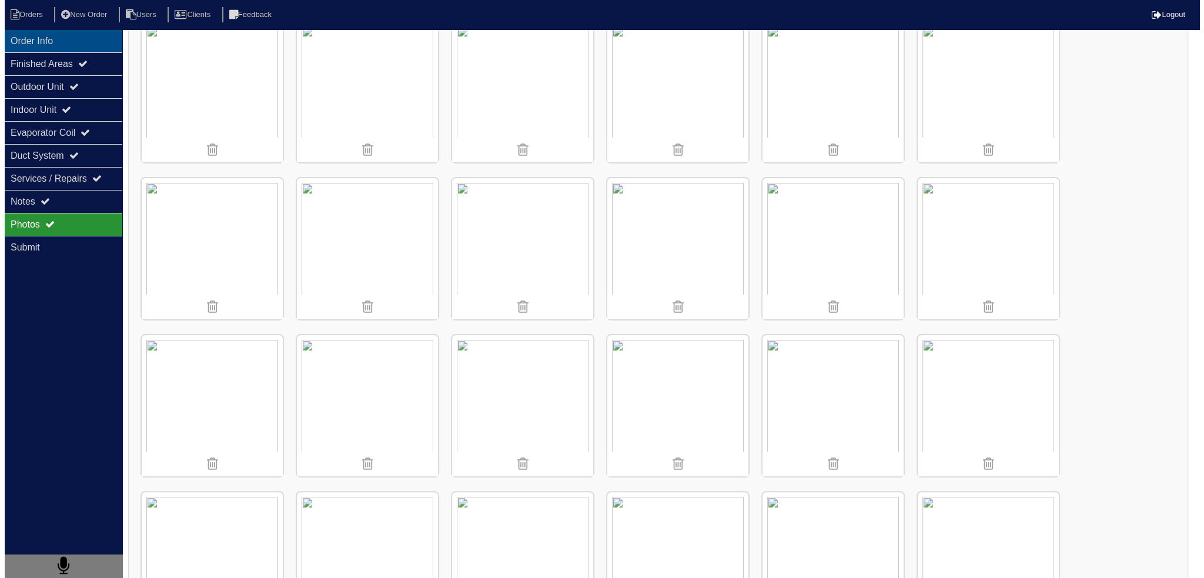
scroll to position [0, 0]
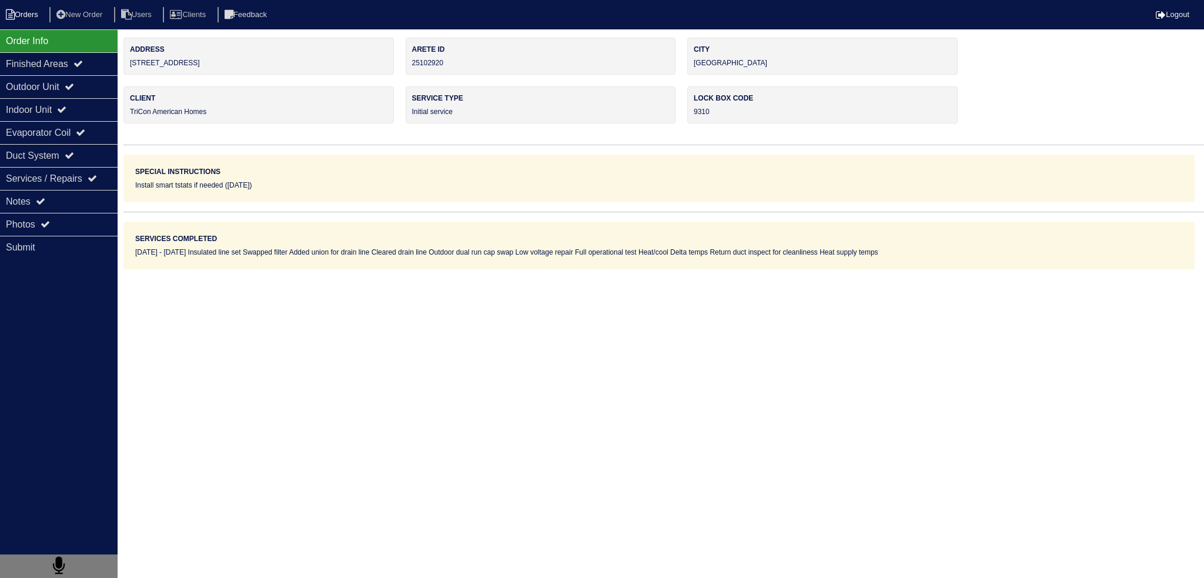
click at [31, 18] on li "Orders" at bounding box center [24, 15] width 48 height 16
select select "15"
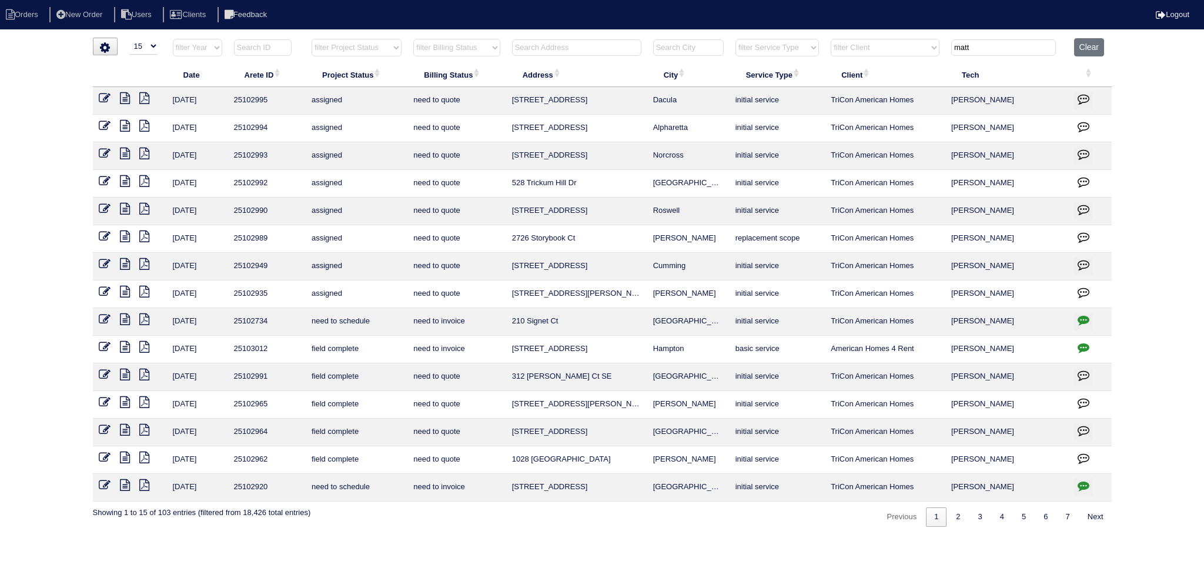
click at [123, 454] on icon at bounding box center [125, 457] width 10 height 12
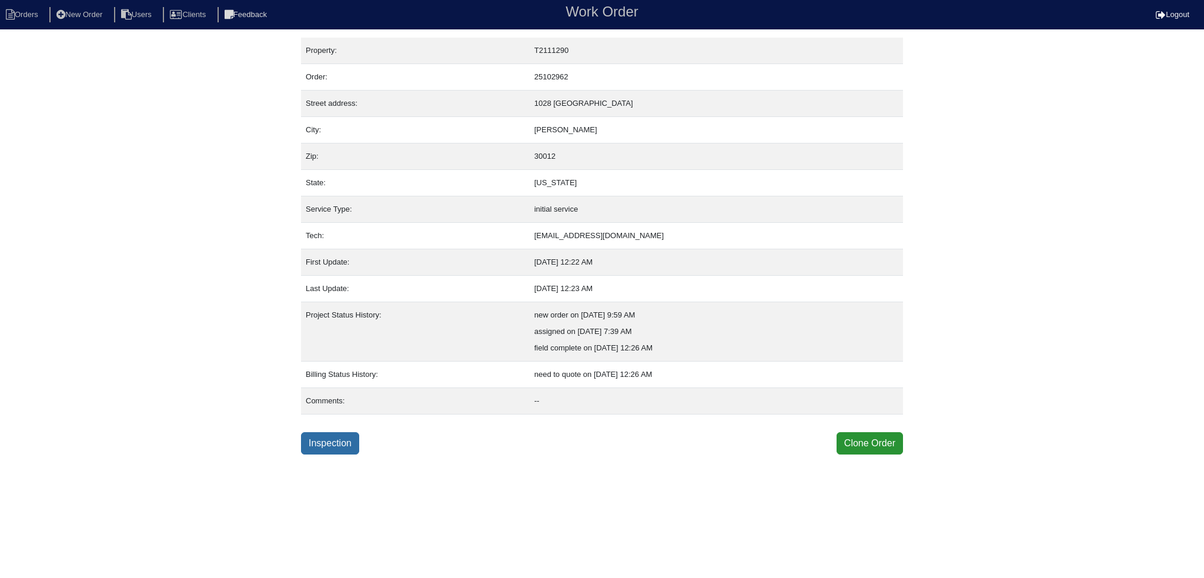
click at [323, 447] on link "Inspection" at bounding box center [330, 443] width 58 height 22
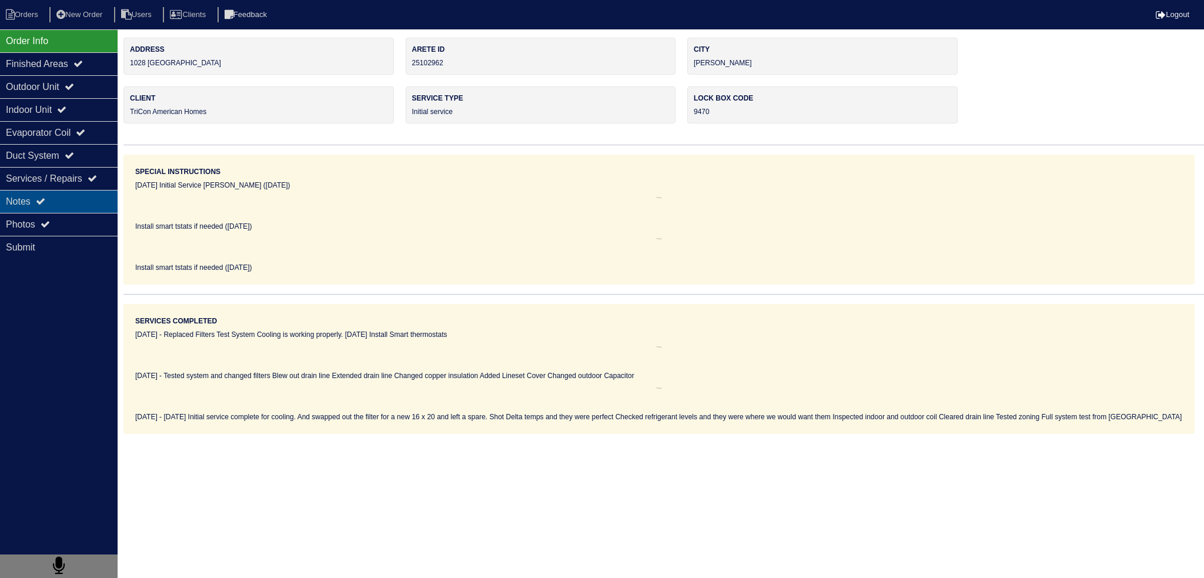
click at [81, 210] on div "Notes" at bounding box center [59, 201] width 118 height 23
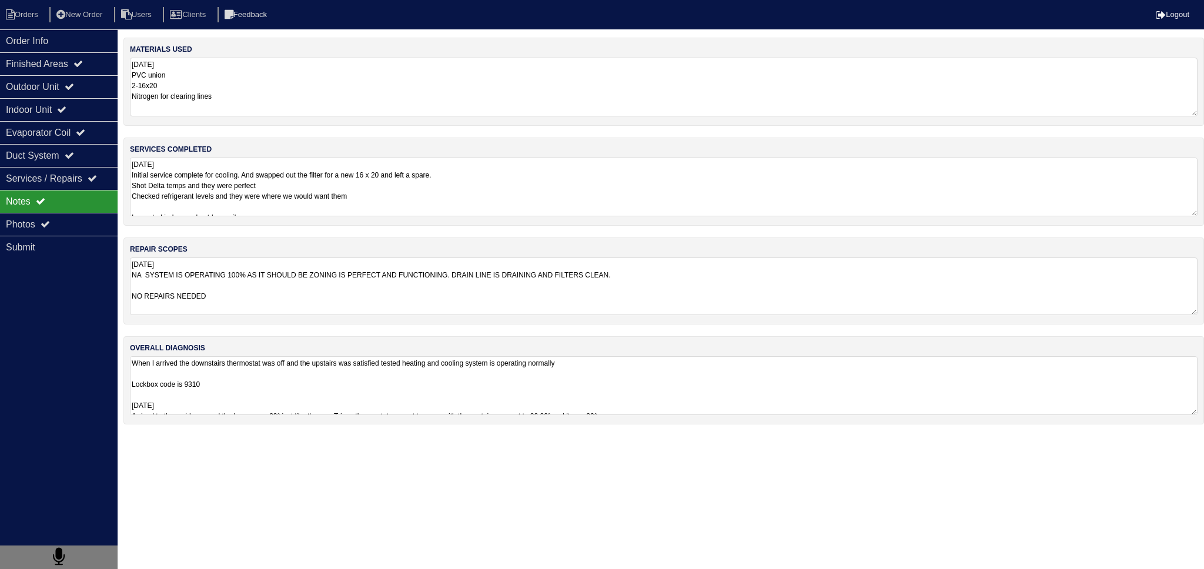
click at [289, 259] on textarea "[DATE] NA SYSTEM IS OPERATING 100% AS IT SHOULD BE ZONING IS PERFECT AND FUNCTI…" at bounding box center [664, 286] width 1068 height 58
click at [268, 178] on textarea "[DATE] Initial service complete for cooling. And swapped out the filter for a n…" at bounding box center [664, 187] width 1068 height 59
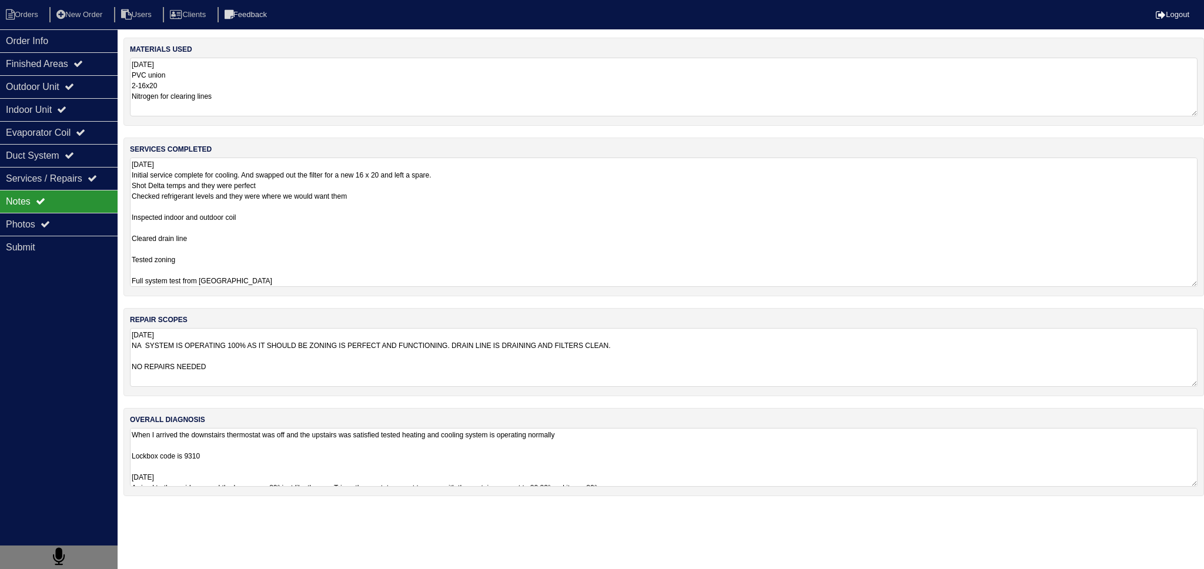
click at [198, 227] on textarea "[DATE] Initial service complete for cooling. And swapped out the filter for a n…" at bounding box center [664, 222] width 1068 height 129
click at [245, 199] on textarea "[DATE] Initial service complete for cooling. And swapped out the filter for a n…" at bounding box center [664, 222] width 1068 height 129
click at [240, 204] on textarea "[DATE] Initial service complete for cooling. And swapped out the filter for a n…" at bounding box center [664, 222] width 1068 height 129
click at [234, 205] on textarea "[DATE] Initial service complete for cooling. And swapped out the filter for a n…" at bounding box center [664, 222] width 1068 height 129
click at [226, 226] on textarea "[DATE] Initial service complete for cooling. And swapped out the filter for a n…" at bounding box center [664, 222] width 1068 height 129
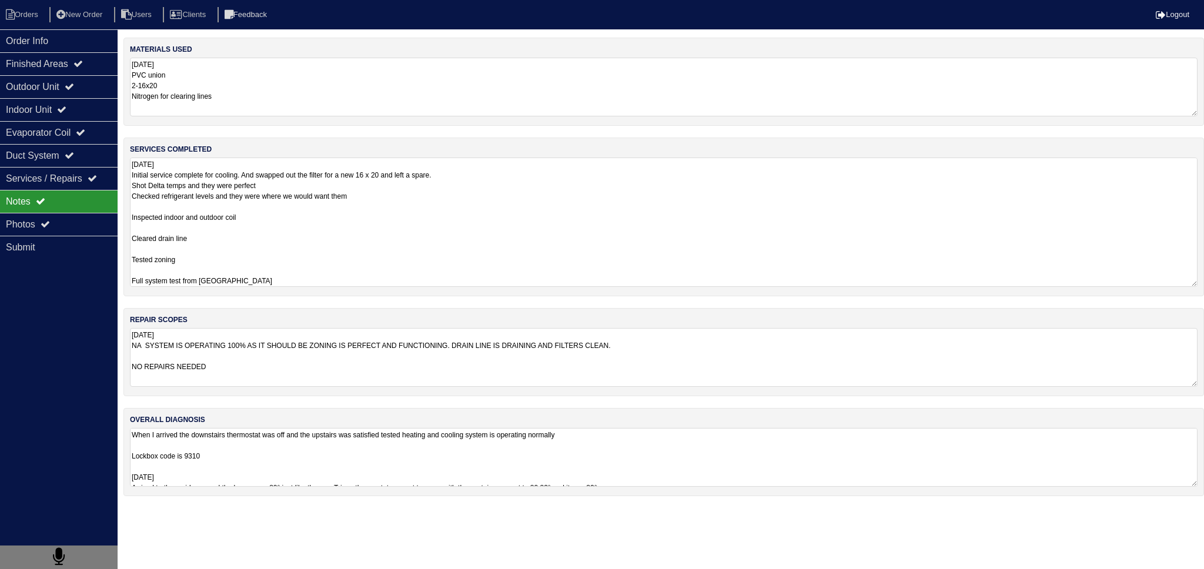
click at [206, 241] on textarea "[DATE] Initial service complete for cooling. And swapped out the filter for a n…" at bounding box center [664, 222] width 1068 height 129
click at [200, 249] on textarea "[DATE] Initial service complete for cooling. And swapped out the filter for a n…" at bounding box center [664, 222] width 1068 height 129
click at [192, 267] on textarea "[DATE] Initial service complete for cooling. And swapped out the filter for a n…" at bounding box center [664, 222] width 1068 height 129
click at [263, 344] on div "materials used [DATE] PVC union 2-16x20 Nitrogen for clearing lines services co…" at bounding box center [663, 273] width 1080 height 470
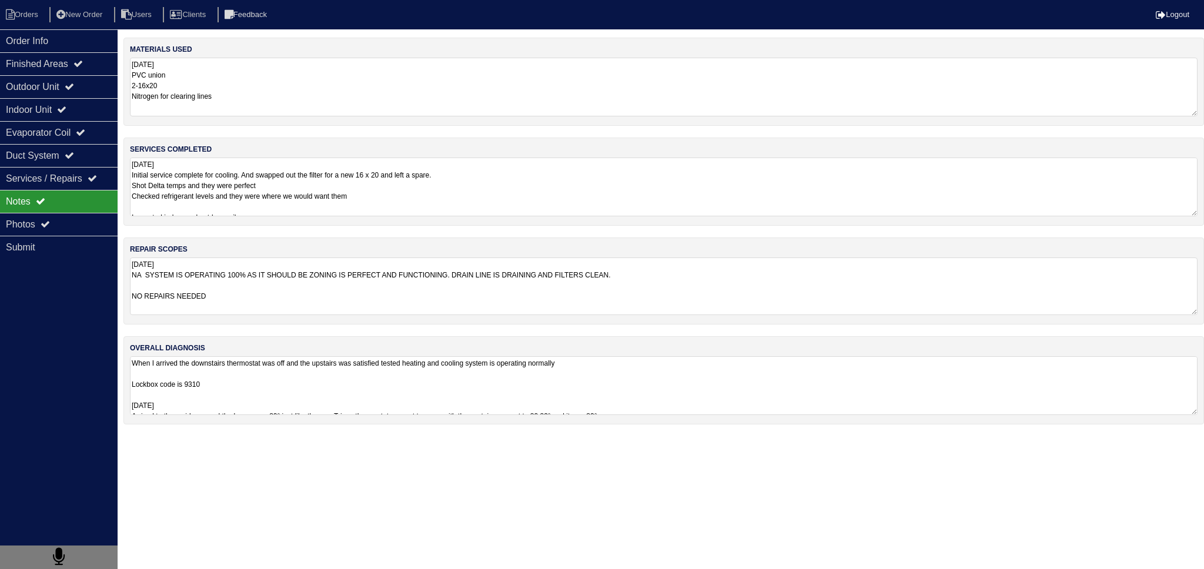
click at [199, 169] on textarea "[DATE] Initial service complete for cooling. And swapped out the filter for a n…" at bounding box center [664, 187] width 1068 height 59
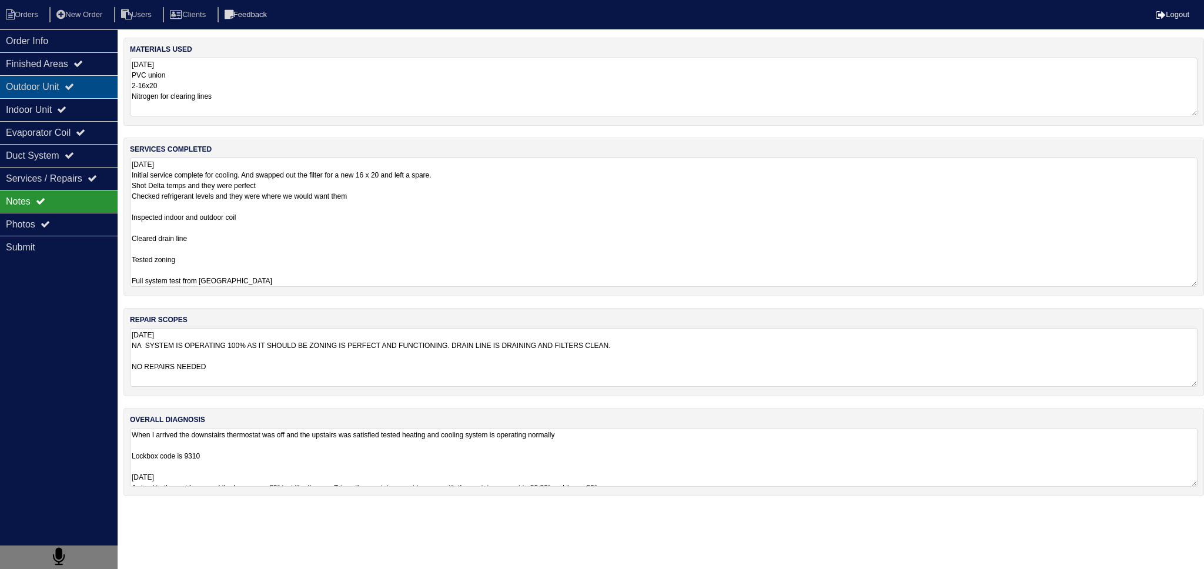
click at [74, 91] on icon at bounding box center [69, 86] width 9 height 9
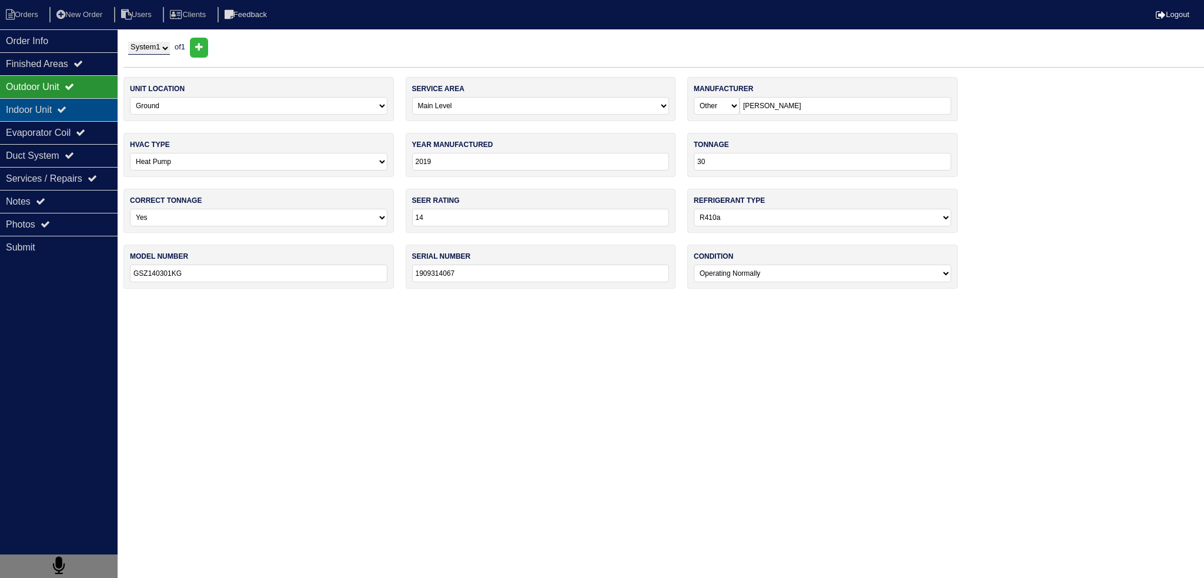
click at [76, 109] on div "Indoor Unit" at bounding box center [59, 109] width 118 height 23
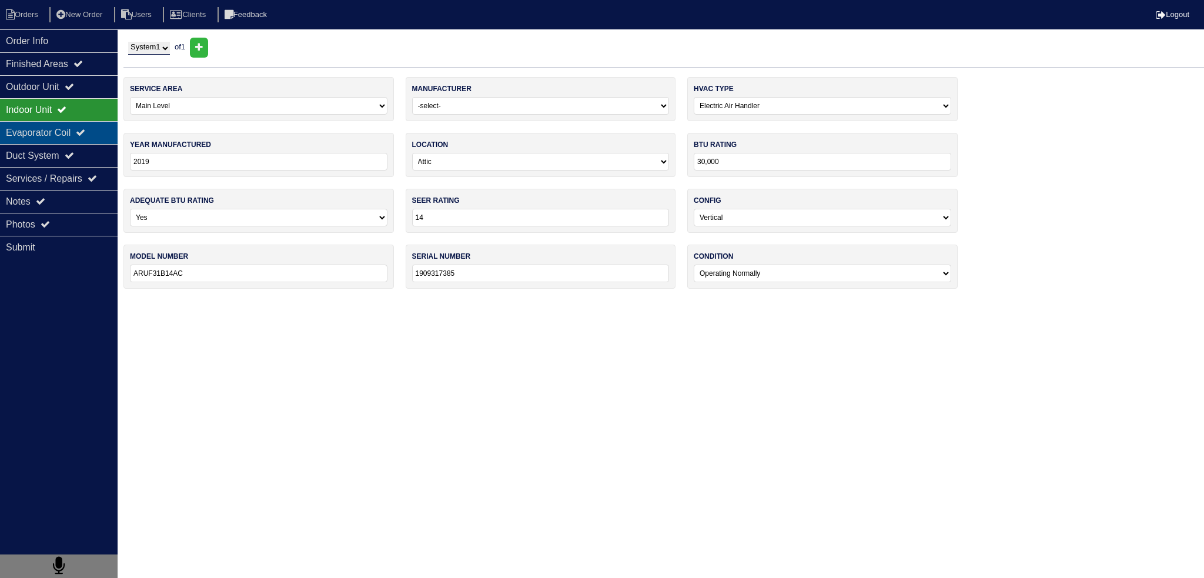
click at [73, 126] on div "Evaporator Coil" at bounding box center [59, 132] width 118 height 23
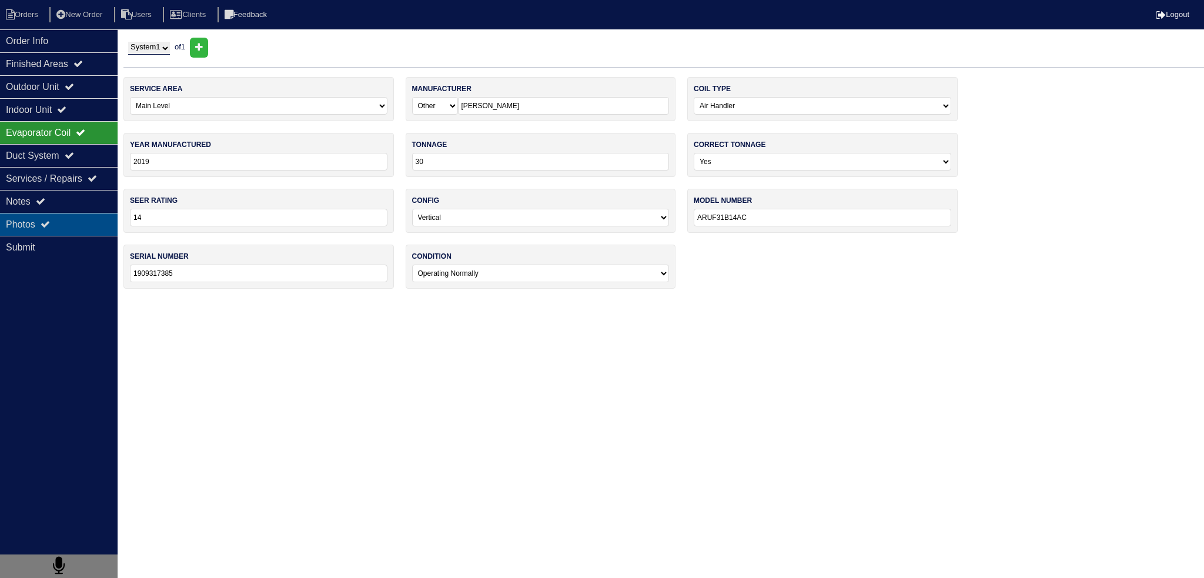
click at [68, 216] on div "Photos" at bounding box center [59, 224] width 118 height 23
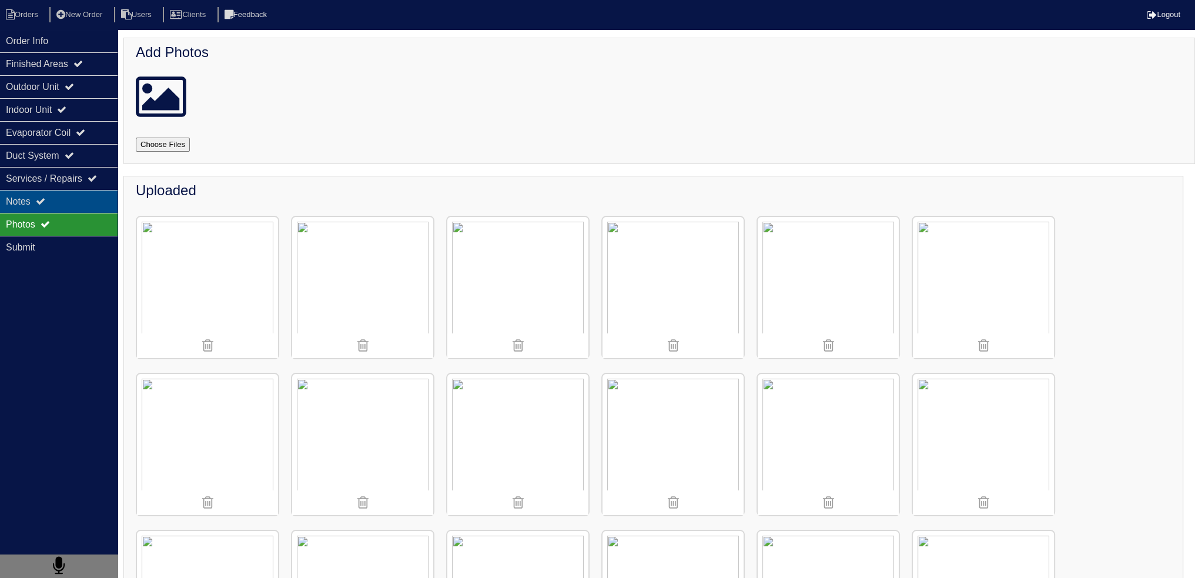
click at [72, 199] on div "Notes" at bounding box center [59, 201] width 118 height 23
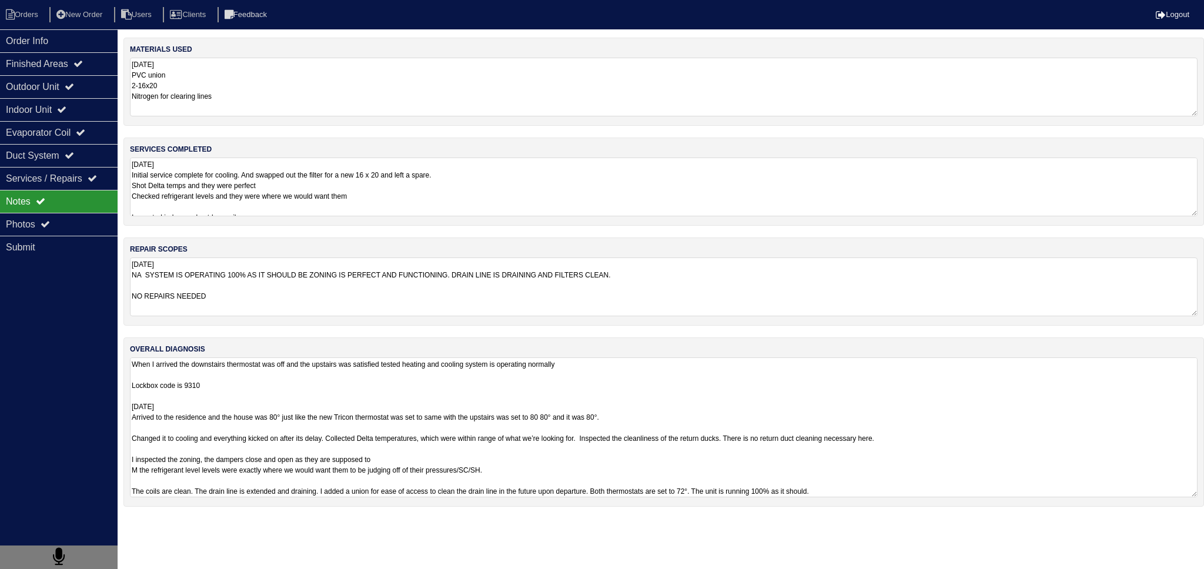
click at [304, 386] on textarea "When I arrived the downstairs thermostat was off and the upstairs was satisfied…" at bounding box center [664, 427] width 1068 height 140
click at [43, 32] on div "Order Info" at bounding box center [59, 40] width 118 height 23
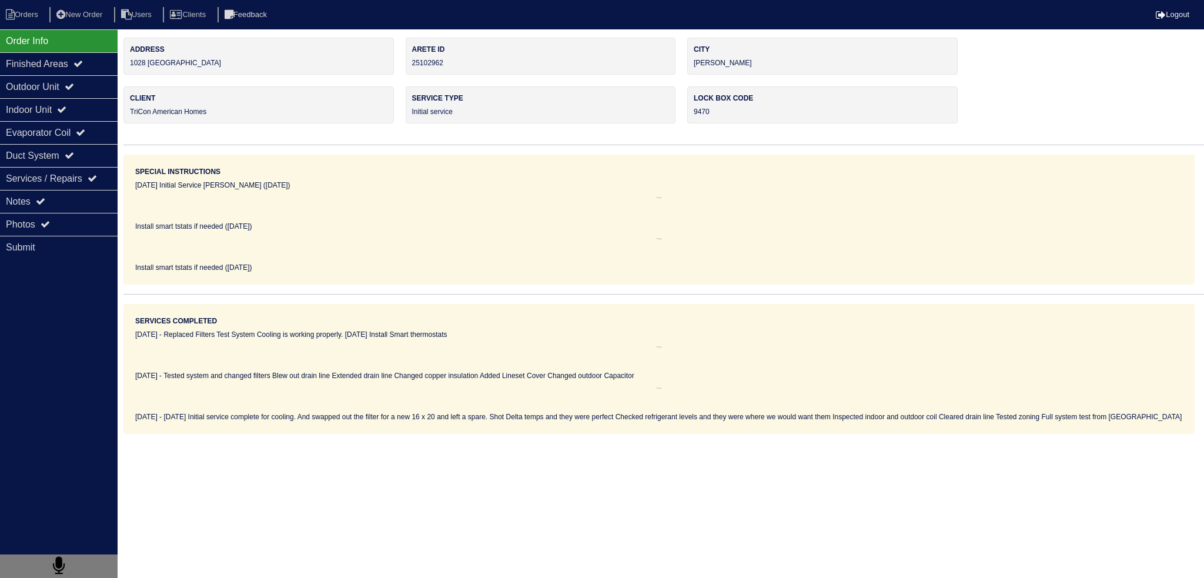
click at [22, 6] on nav "Orders New Order Users Clients Feedback Logout" at bounding box center [602, 14] width 1204 height 29
click at [26, 14] on li "Orders" at bounding box center [24, 15] width 48 height 16
select select "15"
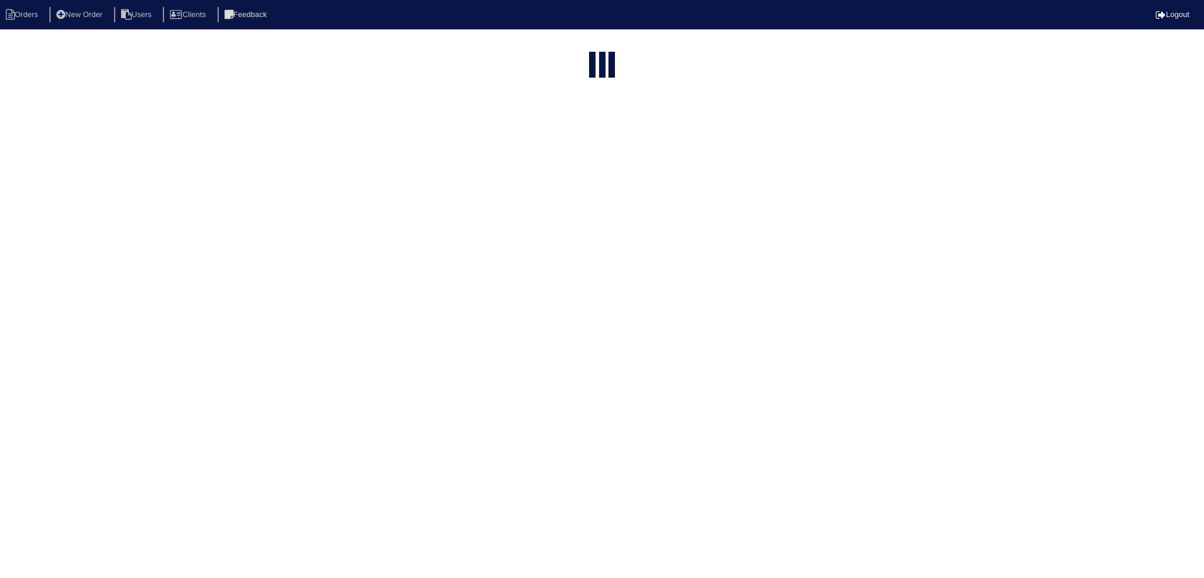
type input "matt"
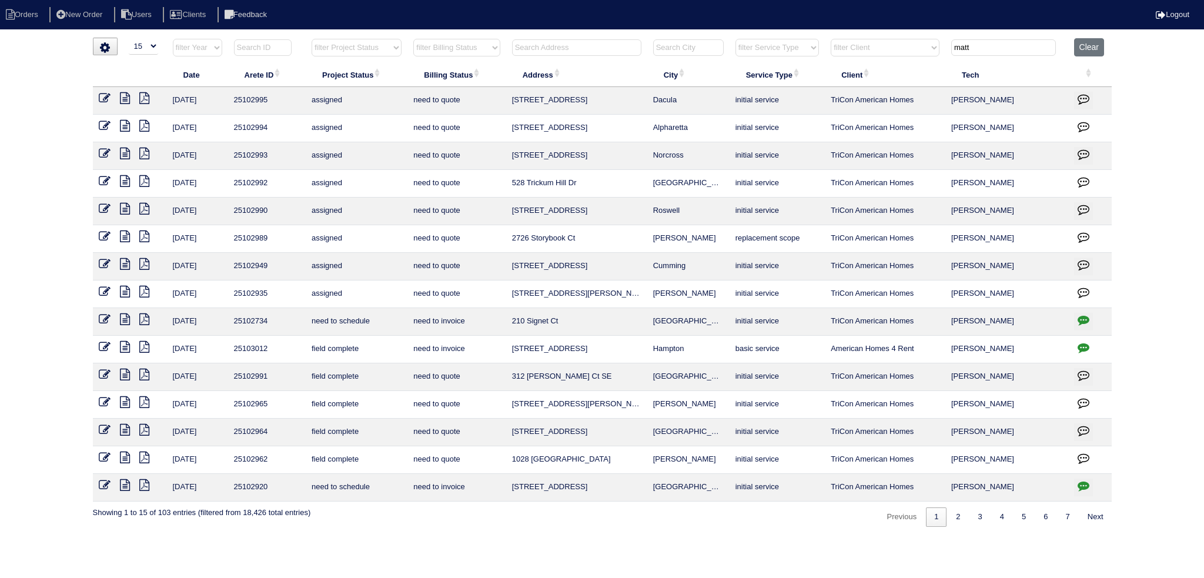
click at [124, 426] on icon at bounding box center [125, 430] width 10 height 12
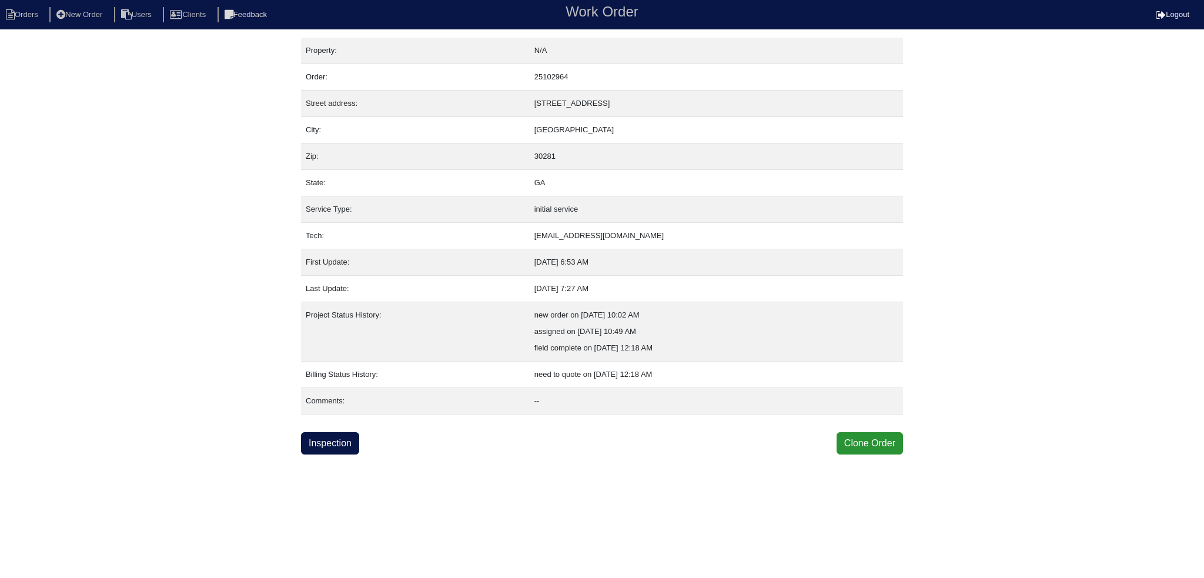
click at [320, 427] on div "Property: N/A Order: 25102964 Street address: 145 Meadow Ridge Dr City: Stockbr…" at bounding box center [602, 246] width 602 height 417
click at [327, 437] on link "Inspection" at bounding box center [330, 443] width 58 height 22
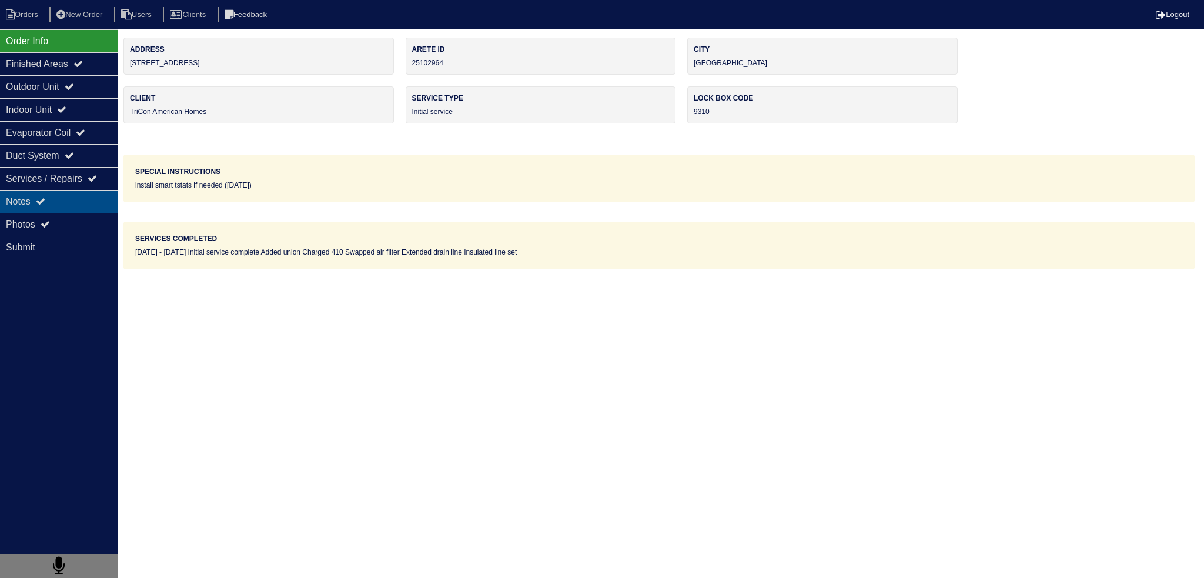
click at [66, 206] on div "Notes" at bounding box center [59, 201] width 118 height 23
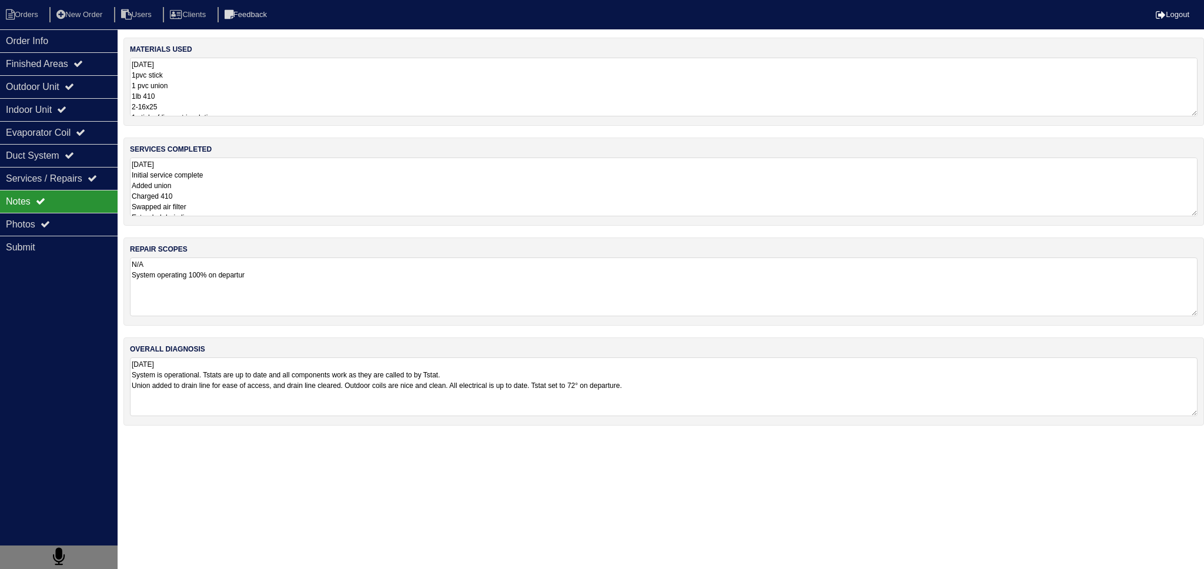
click at [272, 285] on textarea "N/A System operating 100% on departur" at bounding box center [664, 286] width 1068 height 59
click at [241, 192] on textarea "8.13.25 Initial service complete Added union Charged 410 Swapped air filter Ext…" at bounding box center [664, 187] width 1068 height 59
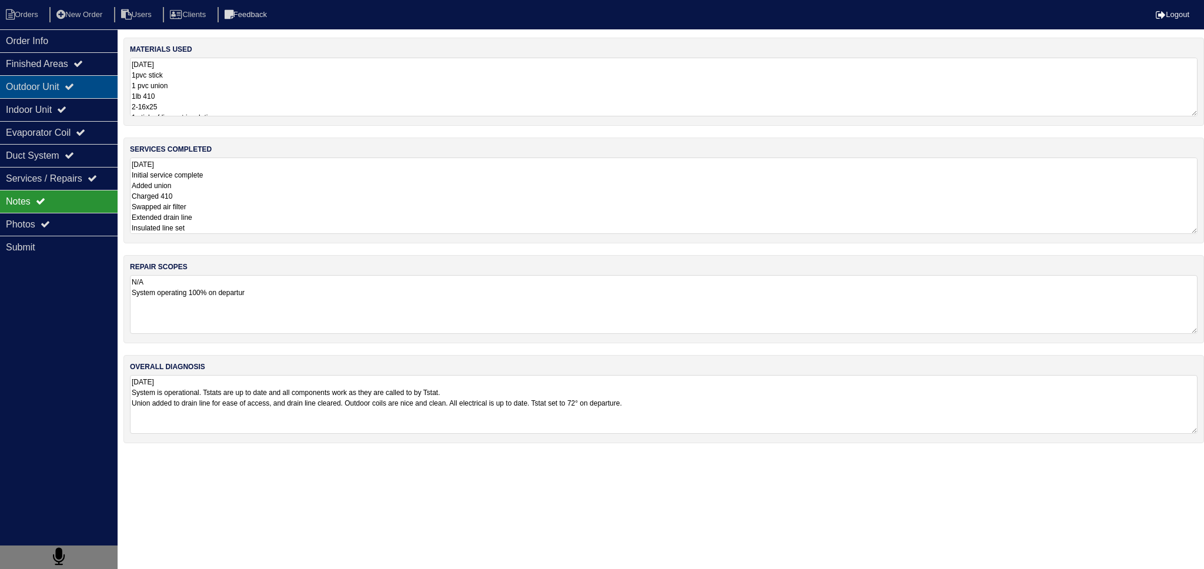
click at [74, 91] on icon at bounding box center [69, 86] width 9 height 9
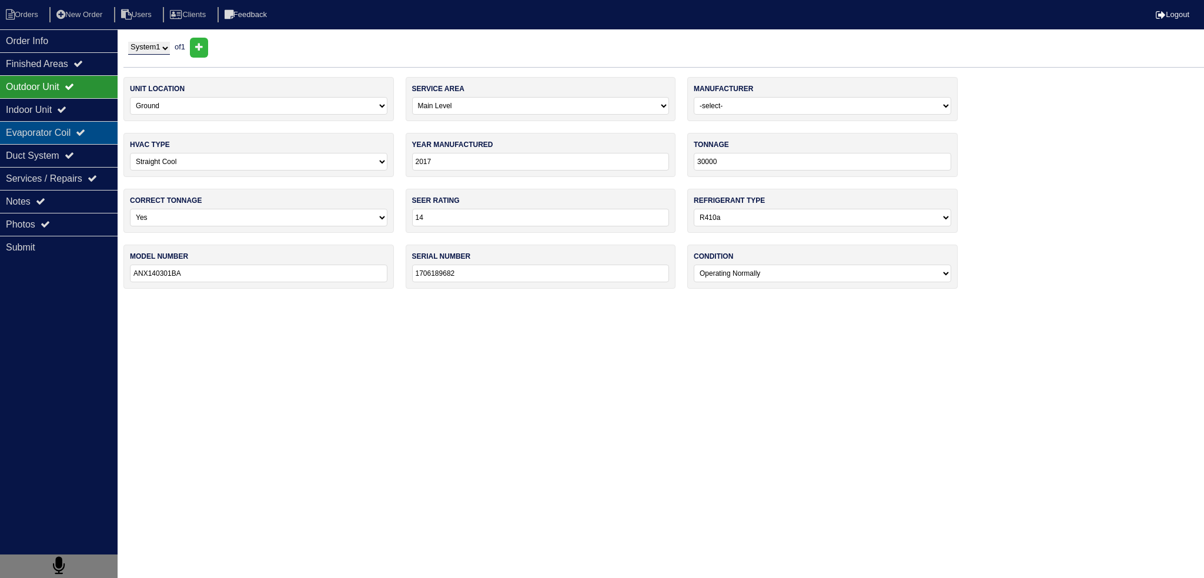
drag, startPoint x: 78, startPoint y: 105, endPoint x: 85, endPoint y: 126, distance: 21.7
click at [80, 110] on div "Indoor Unit" at bounding box center [59, 109] width 118 height 23
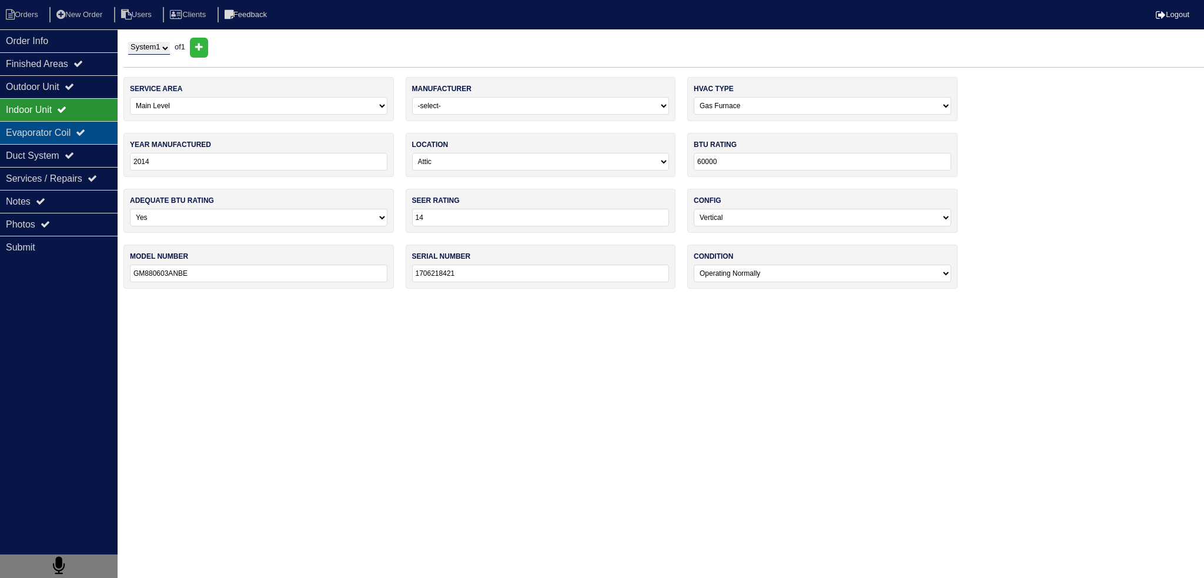
click at [85, 133] on icon at bounding box center [80, 132] width 9 height 9
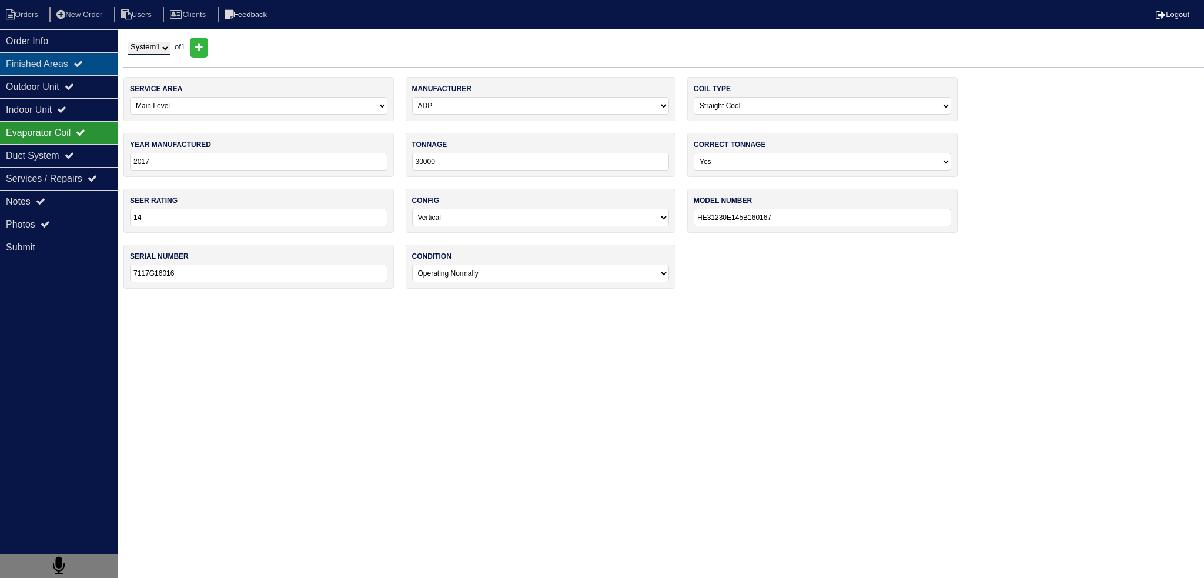
click at [83, 62] on icon at bounding box center [77, 63] width 9 height 9
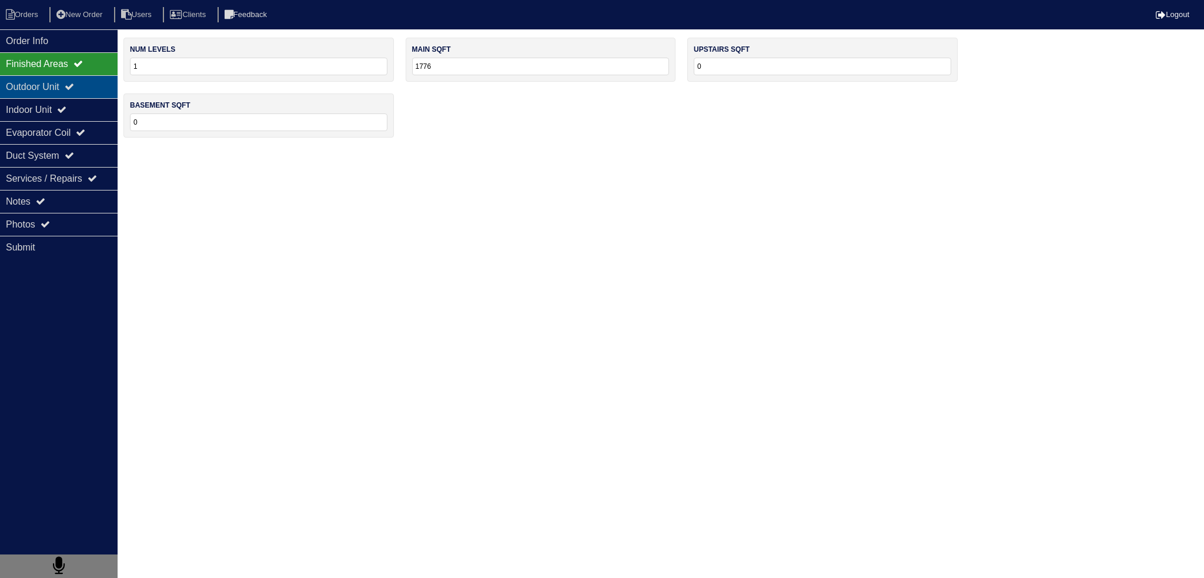
click at [74, 88] on icon at bounding box center [69, 86] width 9 height 9
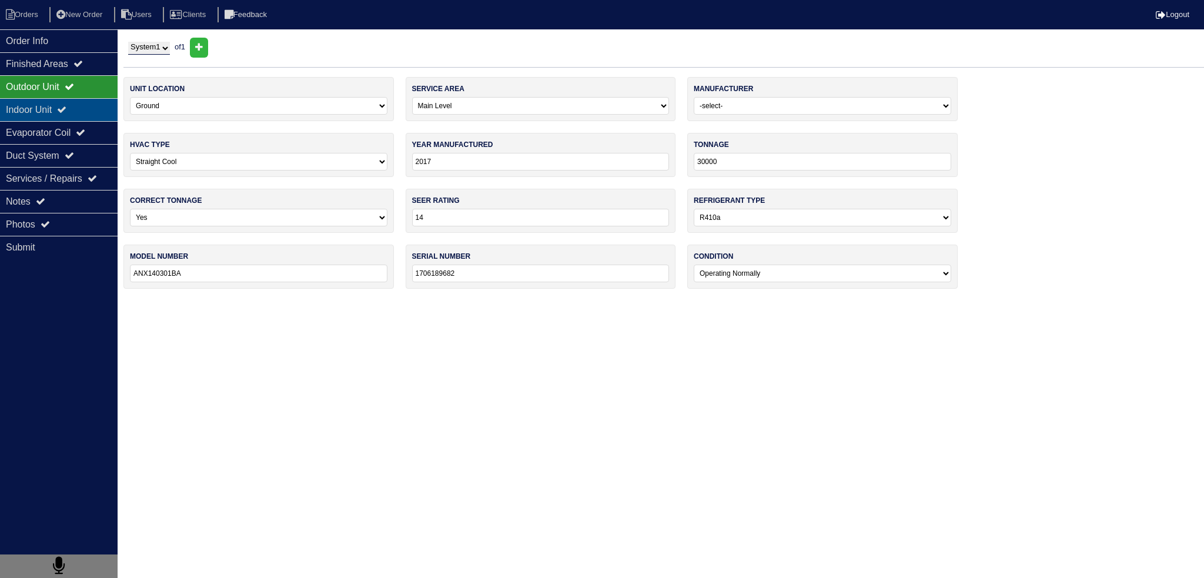
click at [66, 105] on icon at bounding box center [61, 109] width 9 height 9
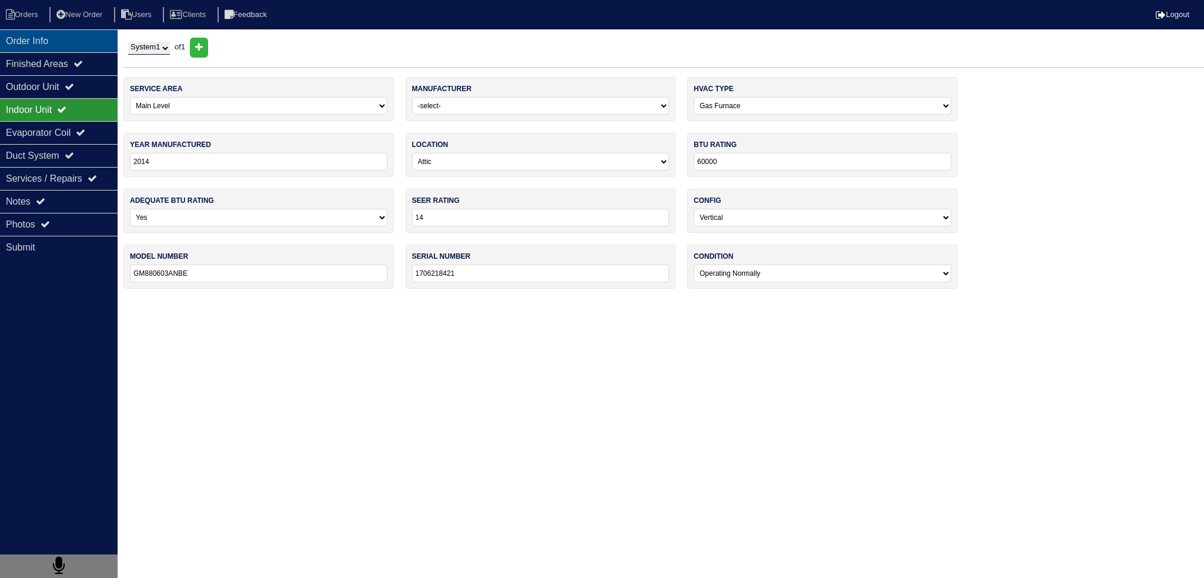
click at [99, 51] on div "Order Info" at bounding box center [59, 40] width 118 height 23
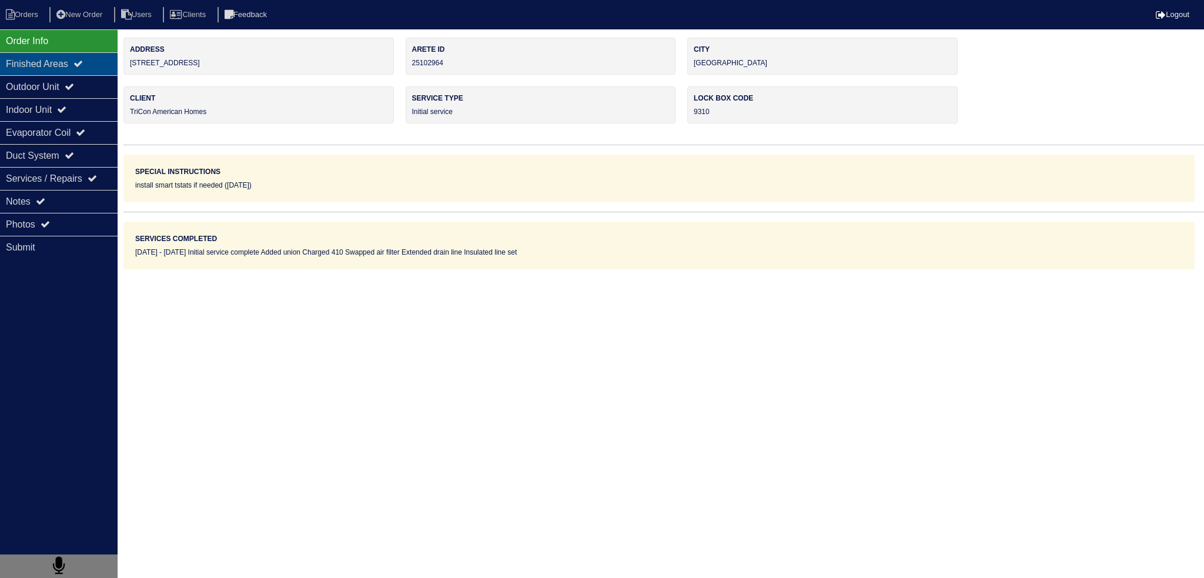
drag, startPoint x: 93, startPoint y: 59, endPoint x: 95, endPoint y: 68, distance: 9.1
click at [95, 68] on div "Finished Areas" at bounding box center [59, 63] width 118 height 23
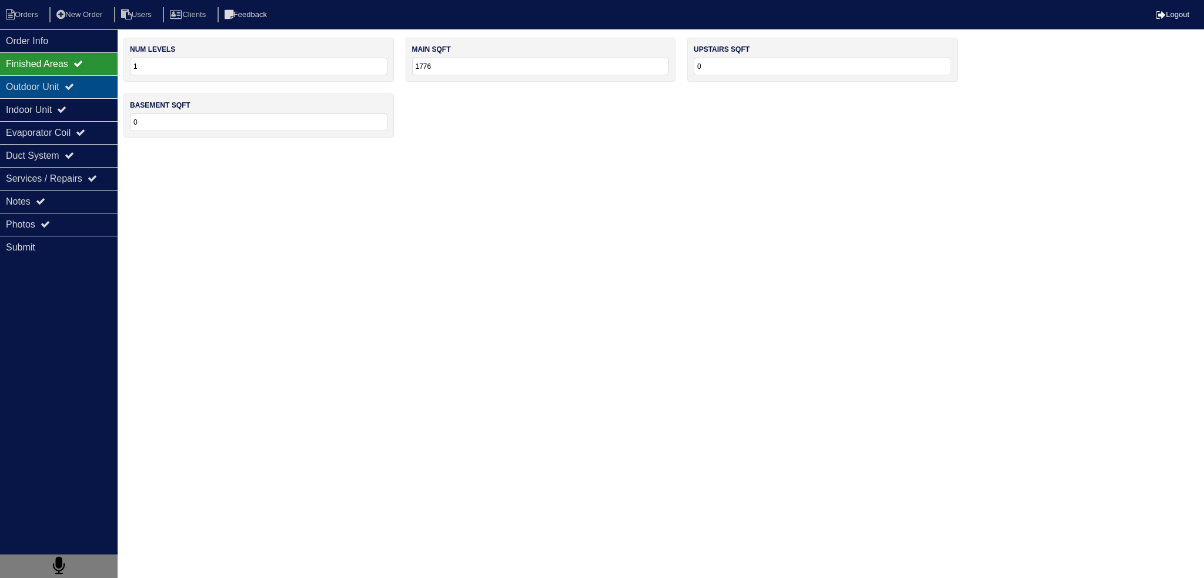
click at [89, 86] on div "Outdoor Unit" at bounding box center [59, 86] width 118 height 23
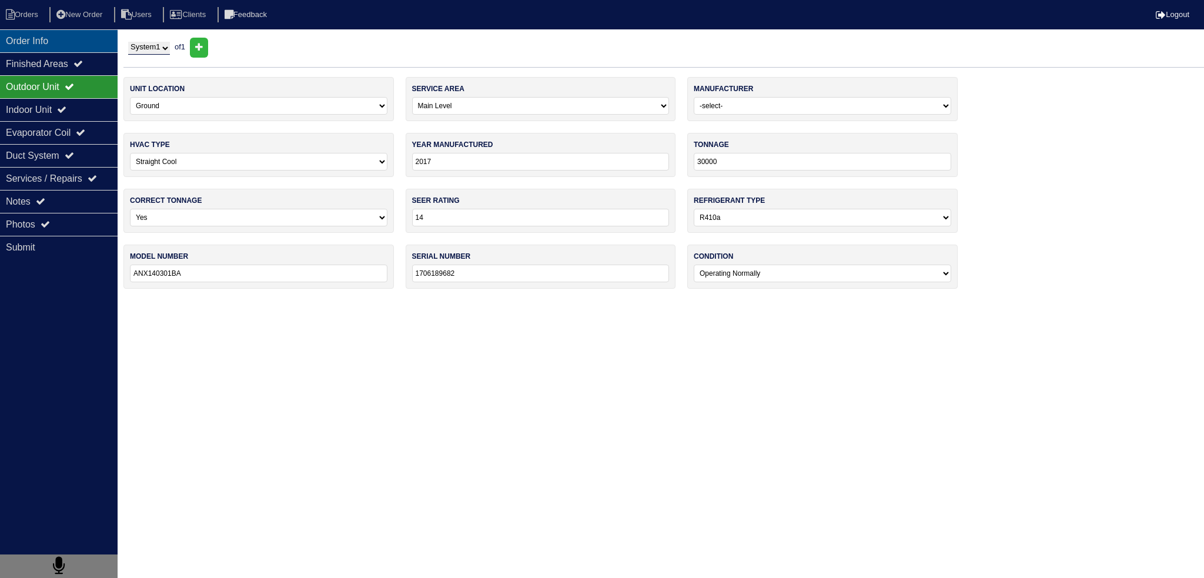
click at [75, 49] on div "Order Info" at bounding box center [59, 40] width 118 height 23
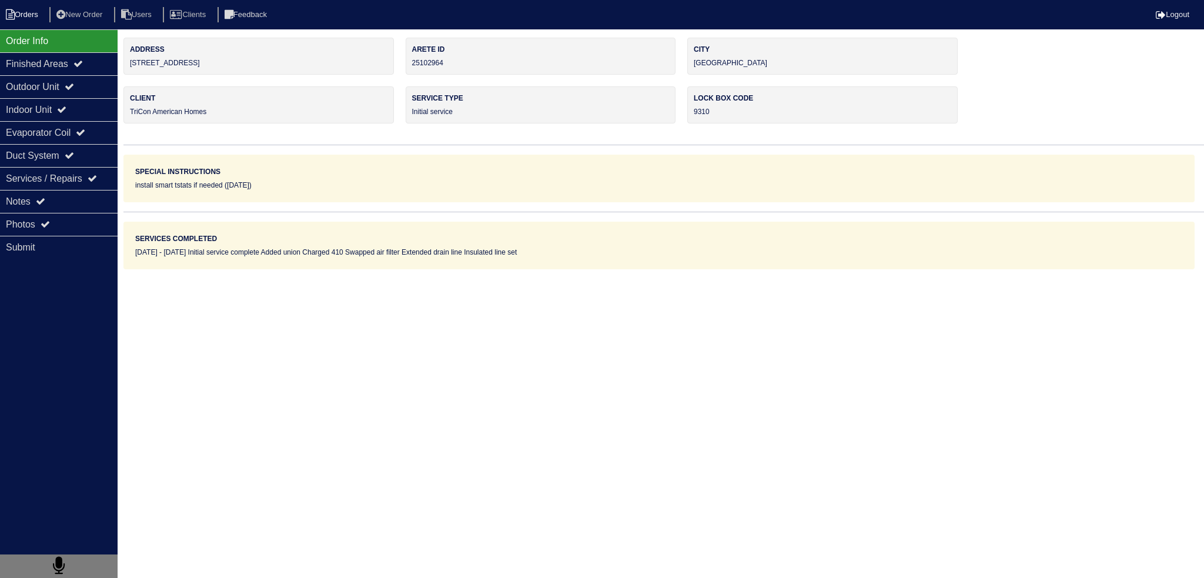
click at [29, 22] on li "Orders" at bounding box center [24, 15] width 48 height 16
select select "15"
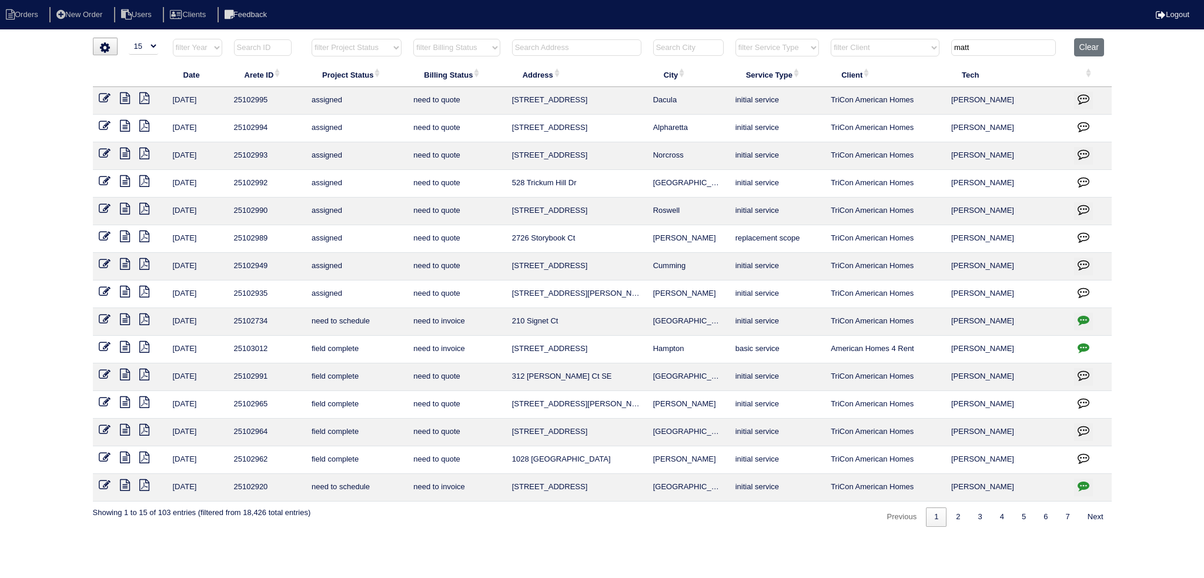
click at [121, 400] on icon at bounding box center [125, 402] width 10 height 12
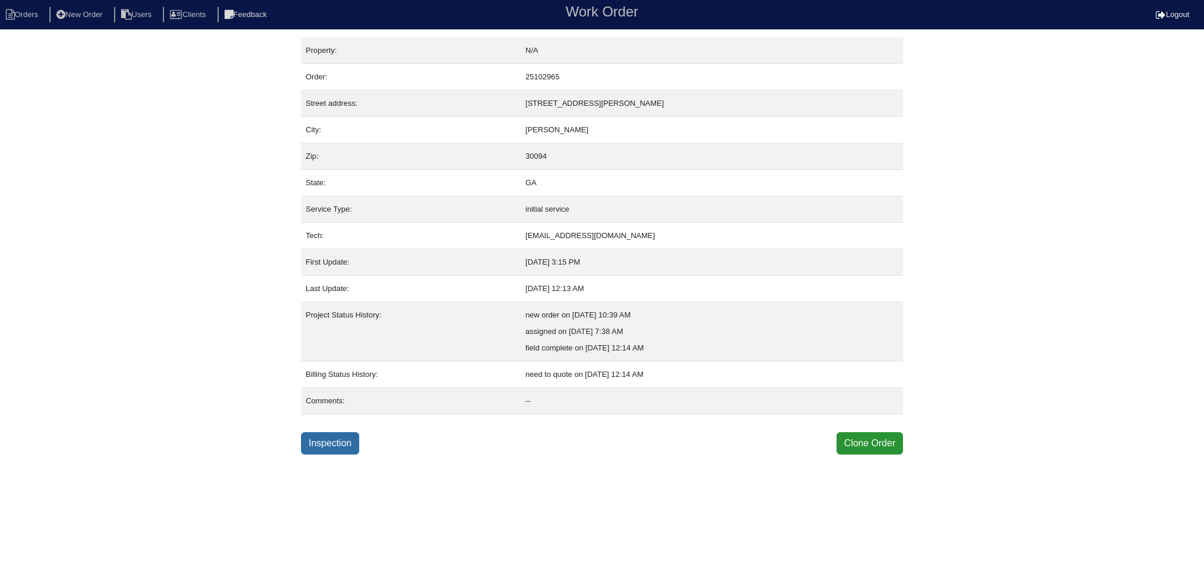
click at [337, 443] on link "Inspection" at bounding box center [330, 443] width 58 height 22
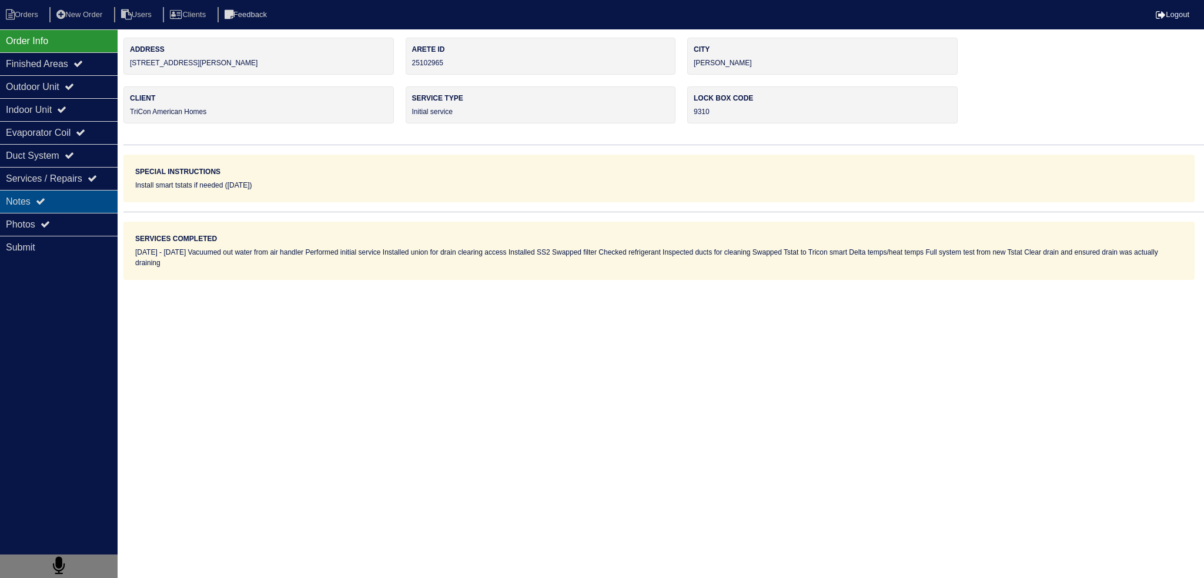
click at [41, 197] on icon at bounding box center [40, 200] width 9 height 9
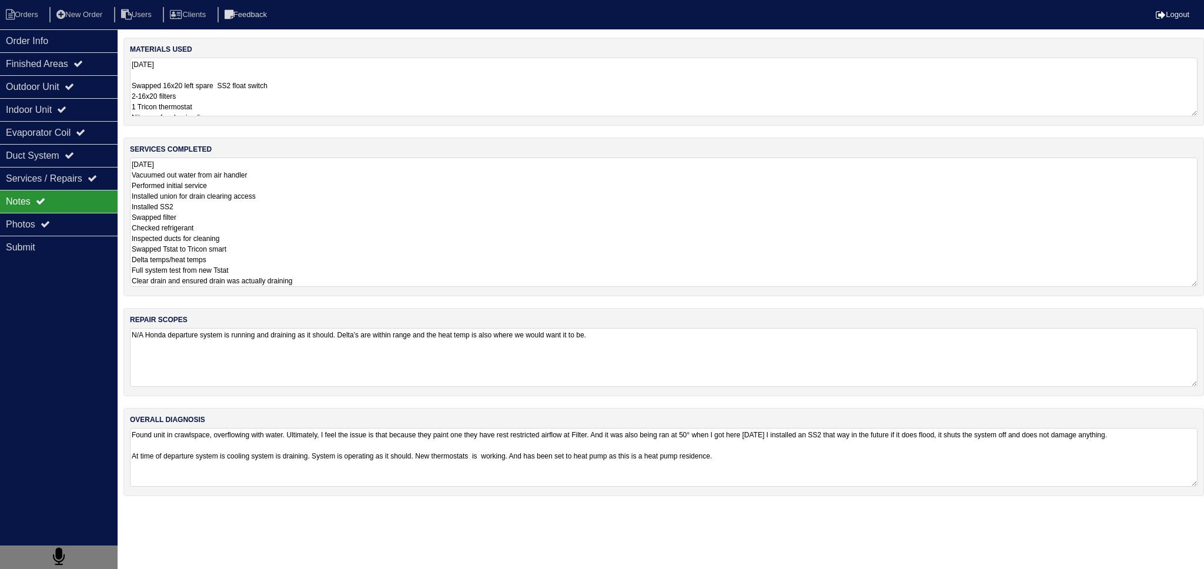
click at [304, 172] on textarea "[DATE] Vacuumed out water from air handler Performed initial service Installed …" at bounding box center [664, 222] width 1068 height 129
click at [416, 339] on div "materials used [DATE] Swapped 16x20 left spare SS2 float switch 2-16x20 filters…" at bounding box center [663, 273] width 1080 height 470
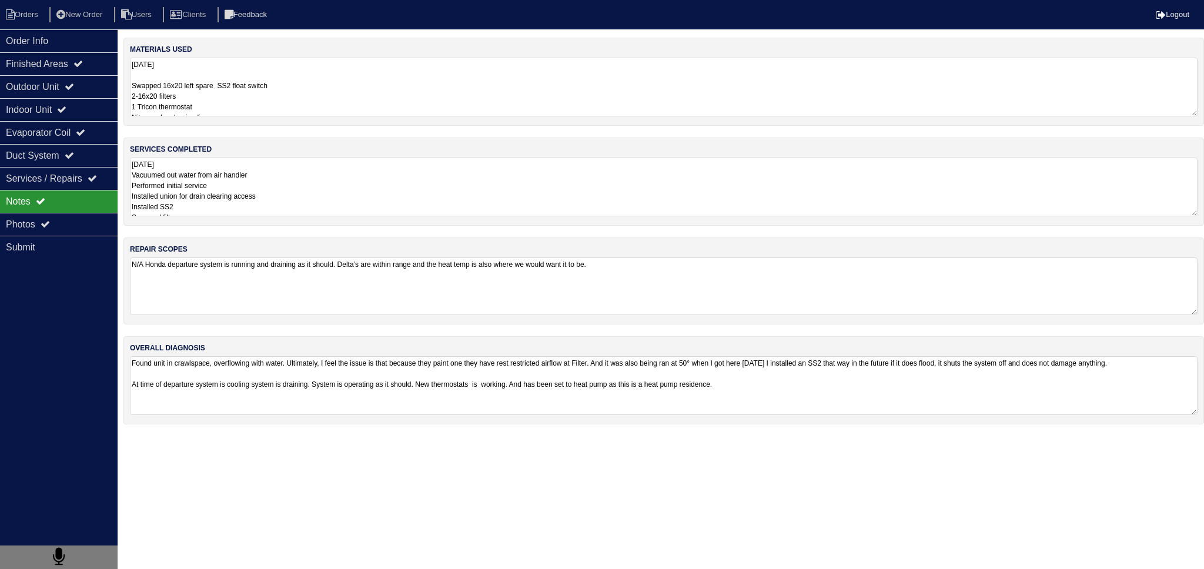
click at [443, 286] on textarea "N/A Honda departure system is running and draining as it should. Delta’s are wi…" at bounding box center [664, 286] width 1068 height 58
drag, startPoint x: 704, startPoint y: 275, endPoint x: 708, endPoint y: 281, distance: 7.4
click at [707, 281] on textarea "N/A Honda departure system is running and draining as it should. Delta’s are wi…" at bounding box center [664, 286] width 1068 height 58
click at [203, 194] on textarea "[DATE] Vacuumed out water from air handler Performed initial service Installed …" at bounding box center [664, 187] width 1068 height 59
drag, startPoint x: 103, startPoint y: 83, endPoint x: 90, endPoint y: 103, distance: 23.3
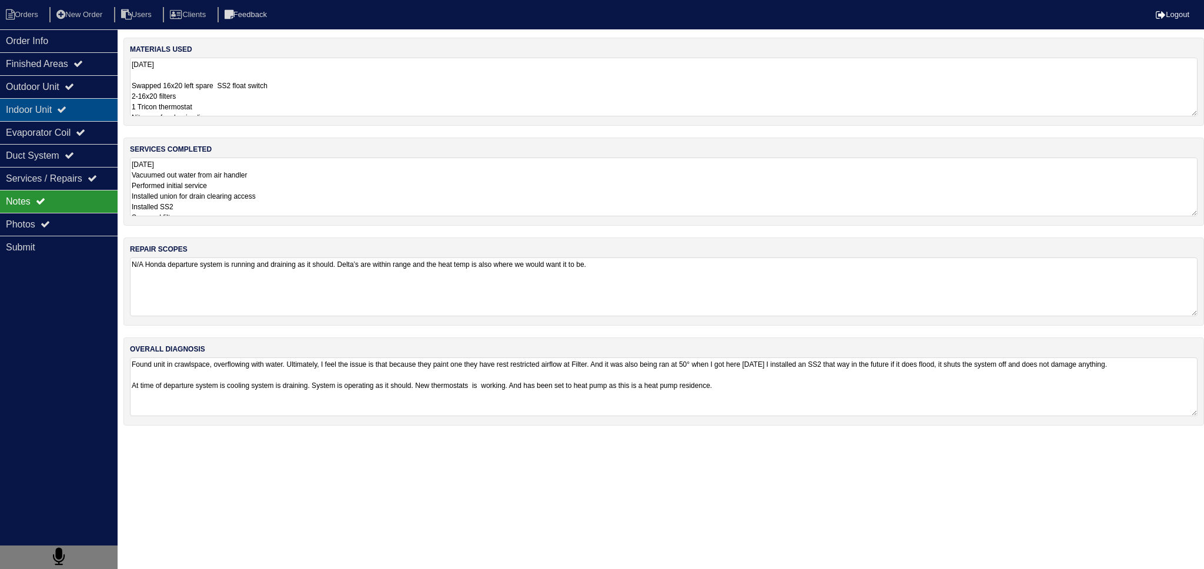
click at [102, 83] on div "Outdoor Unit" at bounding box center [59, 86] width 118 height 23
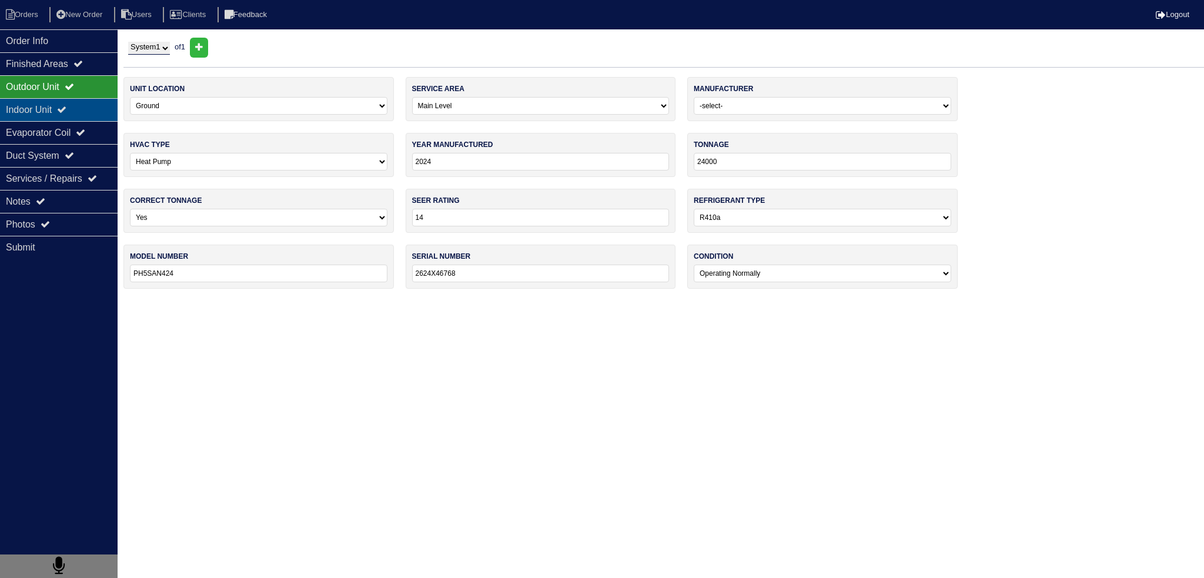
click at [89, 115] on div "Indoor Unit" at bounding box center [59, 109] width 118 height 23
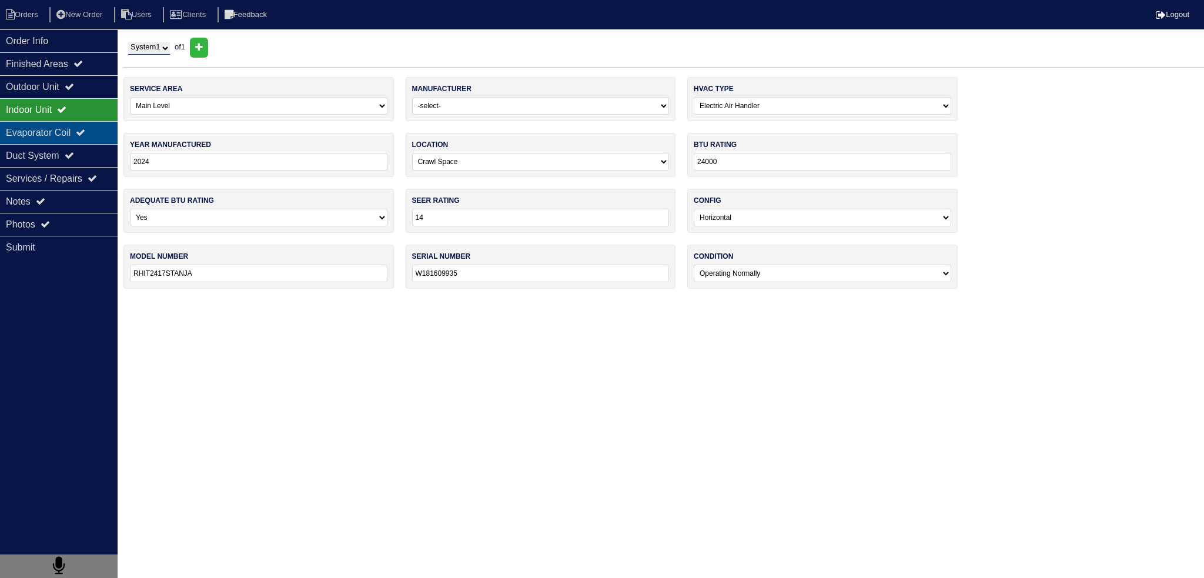
click at [79, 132] on div "Evaporator Coil" at bounding box center [59, 132] width 118 height 23
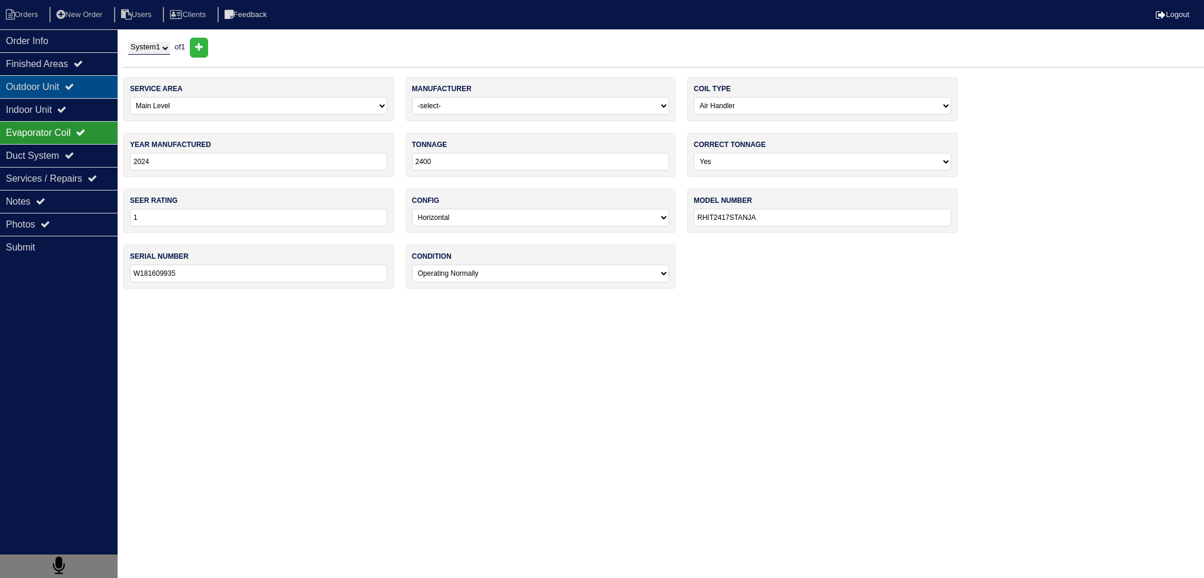
click at [78, 79] on div "Outdoor Unit" at bounding box center [59, 86] width 118 height 23
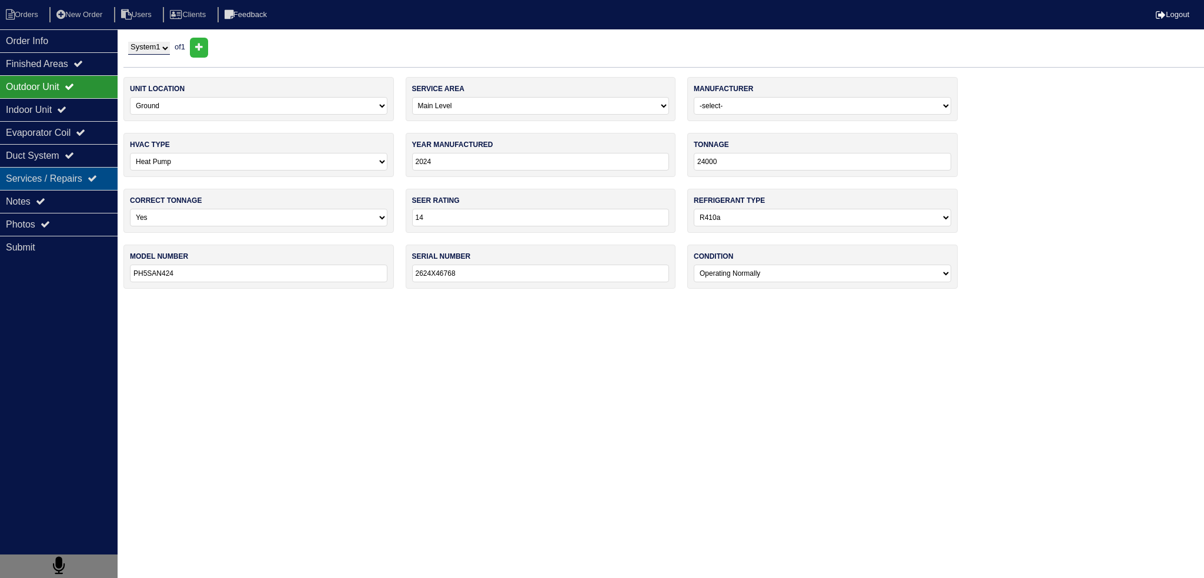
click at [68, 177] on div "Services / Repairs" at bounding box center [59, 178] width 118 height 23
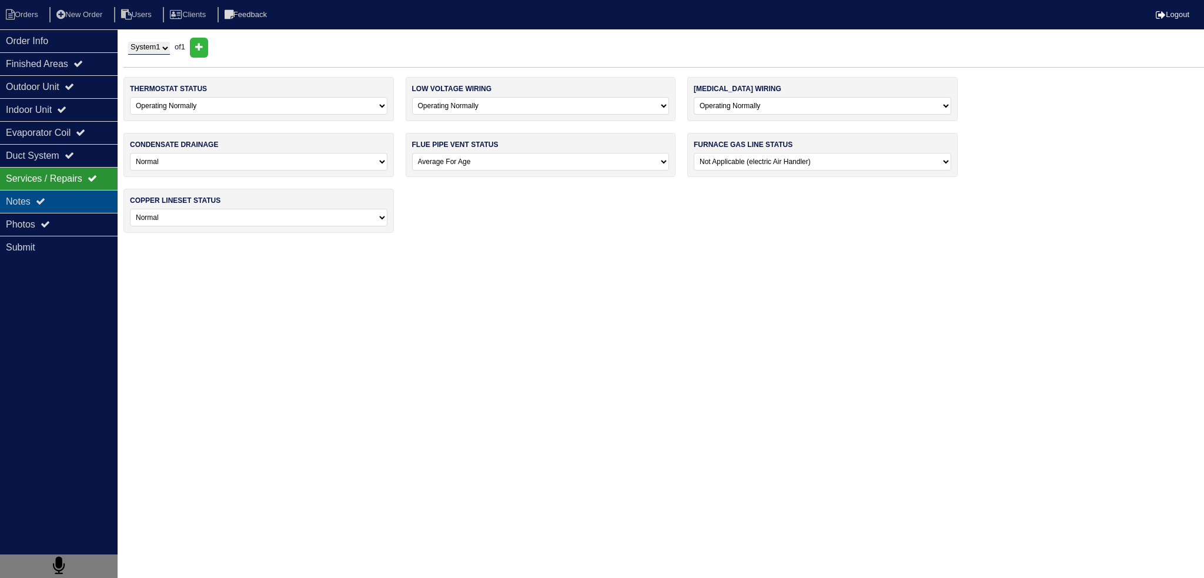
click at [68, 197] on div "Notes" at bounding box center [59, 201] width 118 height 23
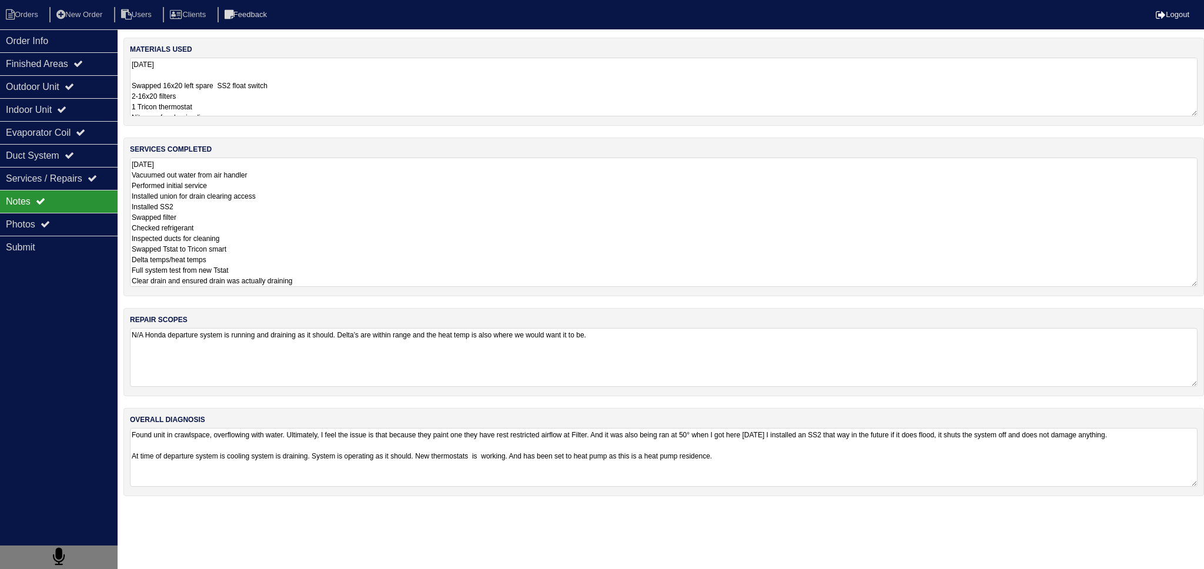
click at [226, 194] on textarea "[DATE] Vacuumed out water from air handler Performed initial service Installed …" at bounding box center [664, 222] width 1068 height 129
click at [227, 206] on textarea "[DATE] Vacuumed out water from air handler Performed initial service Installed …" at bounding box center [664, 222] width 1068 height 129
click at [235, 240] on textarea "[DATE] Vacuumed out water from air handler Performed initial service Installed …" at bounding box center [664, 222] width 1068 height 129
click at [259, 253] on textarea "[DATE] Vacuumed out water from air handler Performed initial service Installed …" at bounding box center [664, 222] width 1068 height 129
click at [257, 263] on textarea "[DATE] Vacuumed out water from air handler Performed initial service Installed …" at bounding box center [664, 222] width 1068 height 129
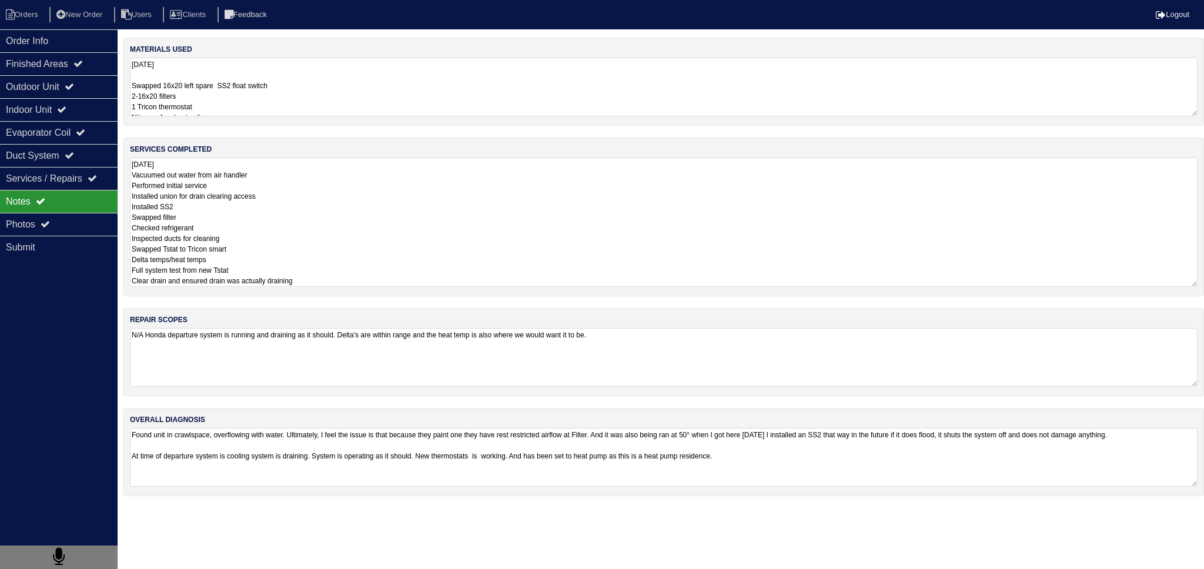
click at [259, 268] on textarea "[DATE] Vacuumed out water from air handler Performed initial service Installed …" at bounding box center [664, 222] width 1068 height 129
click at [414, 280] on textarea "[DATE] Vacuumed out water from air handler Performed initial service Installed …" at bounding box center [664, 222] width 1068 height 129
click at [349, 179] on textarea "[DATE] Vacuumed out water from air handler Performed initial service Installed …" at bounding box center [664, 222] width 1068 height 129
click at [73, 34] on div "Order Info" at bounding box center [59, 40] width 118 height 23
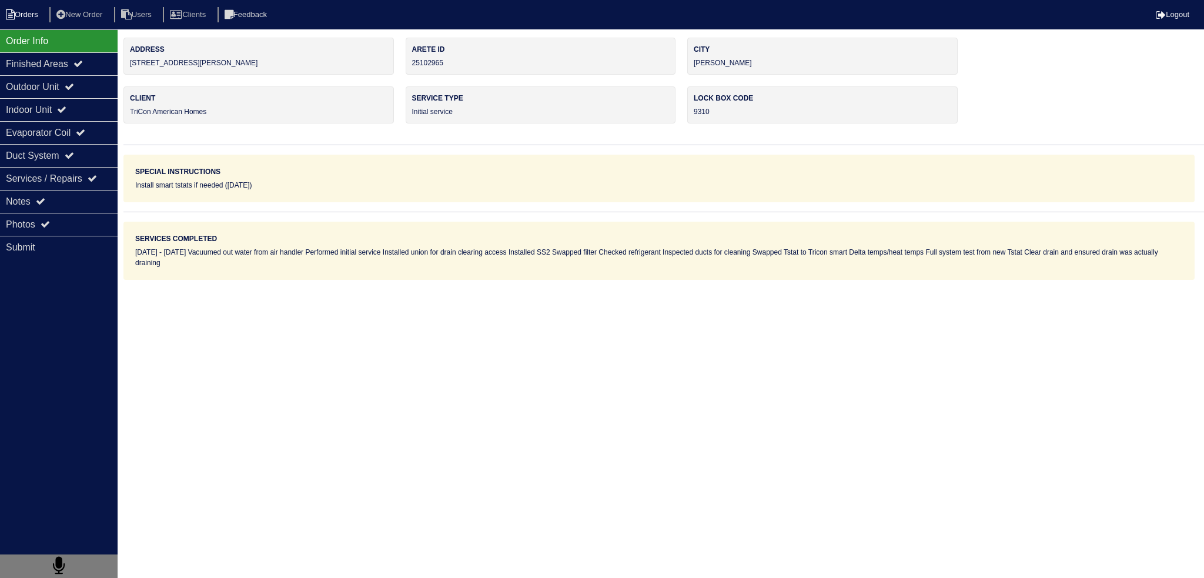
click at [38, 11] on li "Orders" at bounding box center [24, 15] width 48 height 16
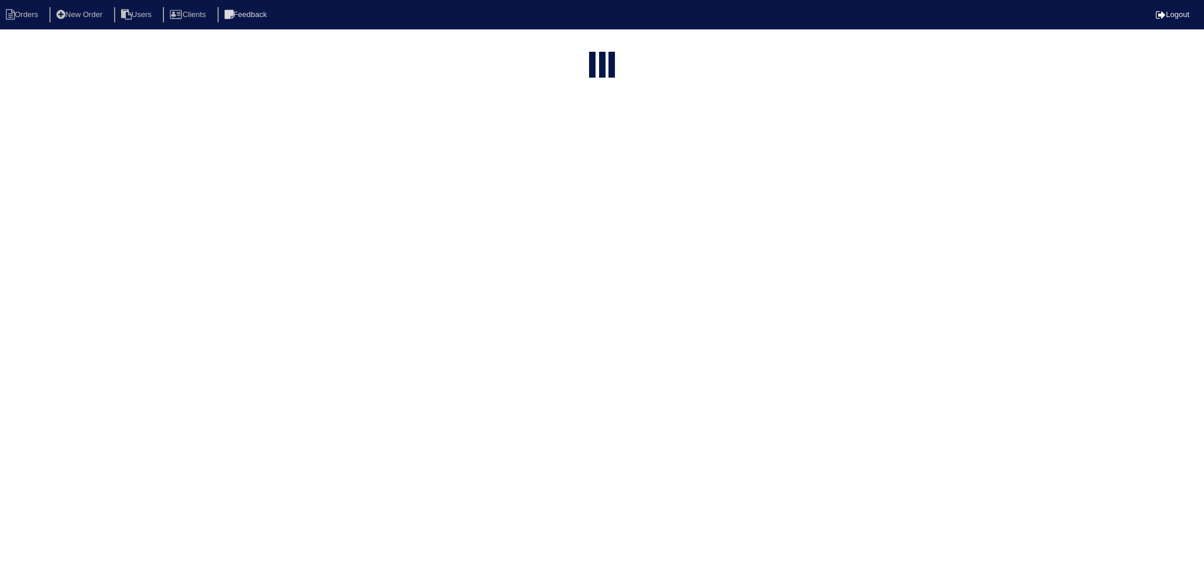
select select "15"
type input "matt"
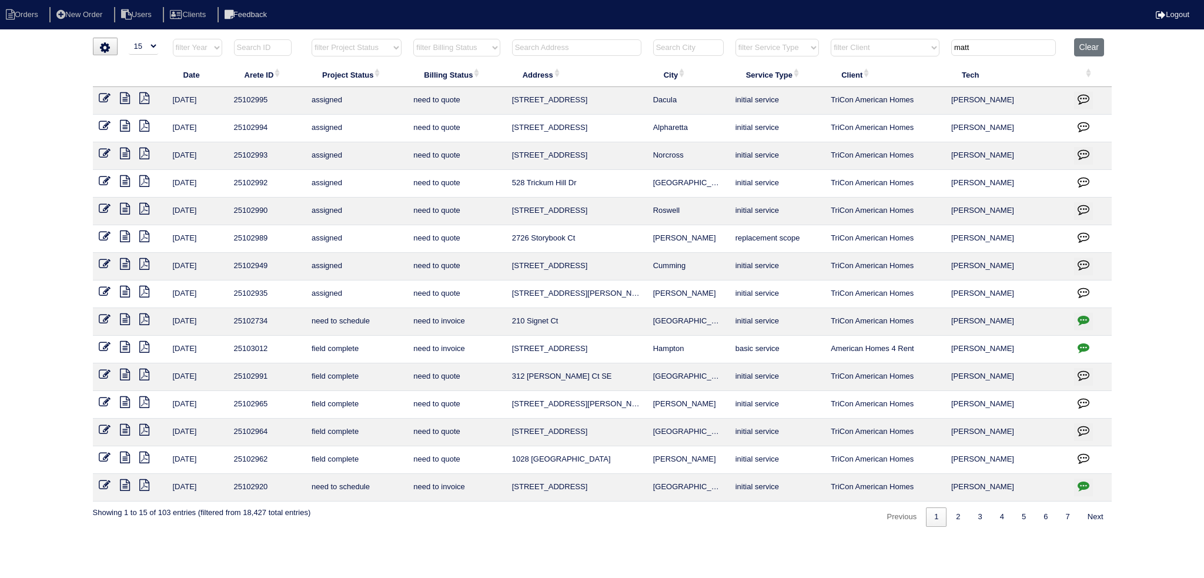
click at [127, 372] on icon at bounding box center [125, 375] width 10 height 12
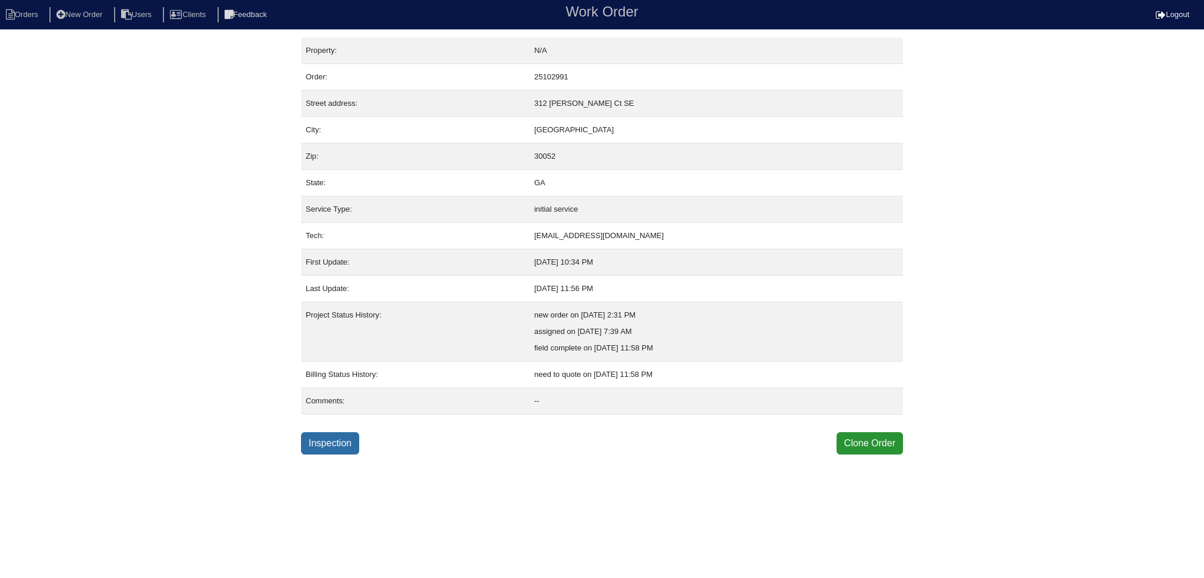
click at [329, 449] on link "Inspection" at bounding box center [330, 443] width 58 height 22
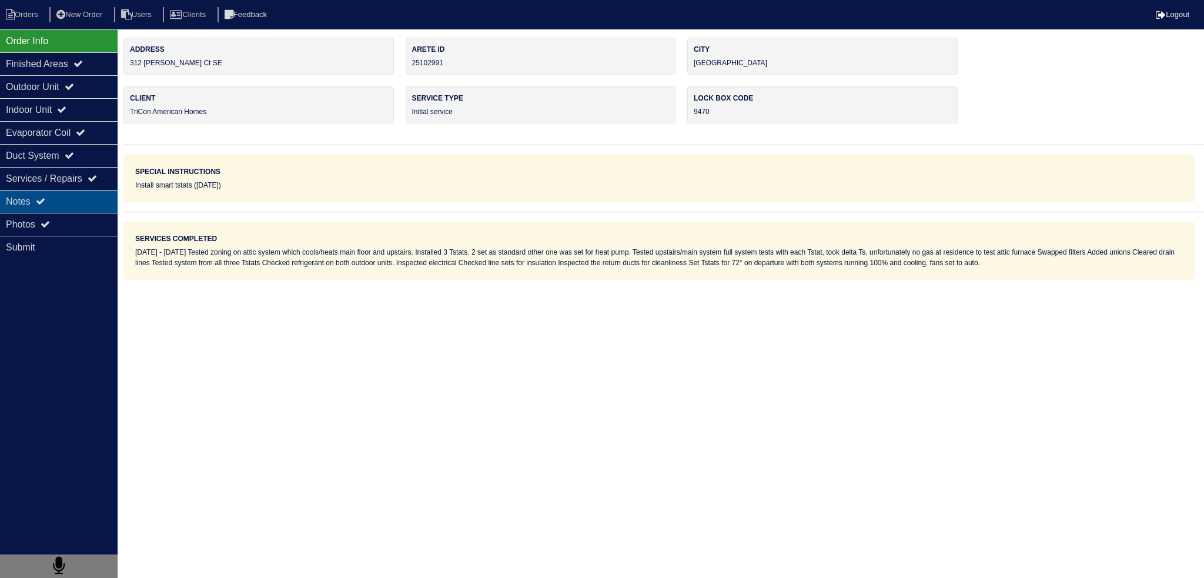
click at [88, 206] on div "Notes" at bounding box center [59, 201] width 118 height 23
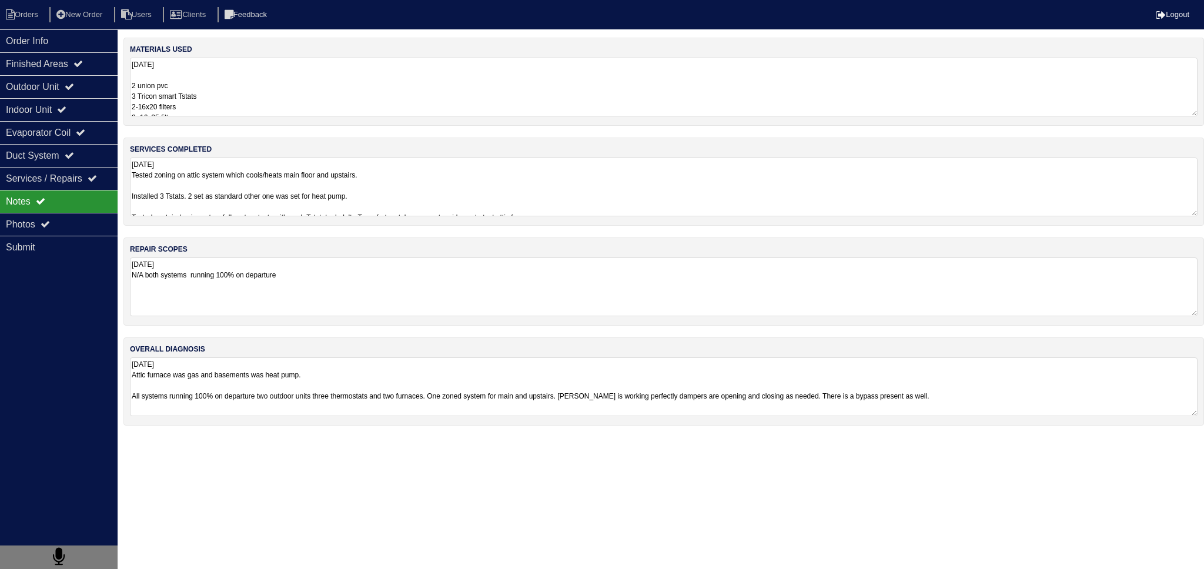
drag, startPoint x: 255, startPoint y: 288, endPoint x: 277, endPoint y: 283, distance: 23.5
click at [256, 289] on textarea "8.13.25 N/A both systems running 100% on departure" at bounding box center [664, 286] width 1068 height 59
click at [332, 263] on textarea "8.13.25 N/A both systems running 100% on departure" at bounding box center [664, 286] width 1068 height 58
click at [329, 281] on textarea "8.13.25 N/A both systems running 100% on departure" at bounding box center [664, 286] width 1068 height 58
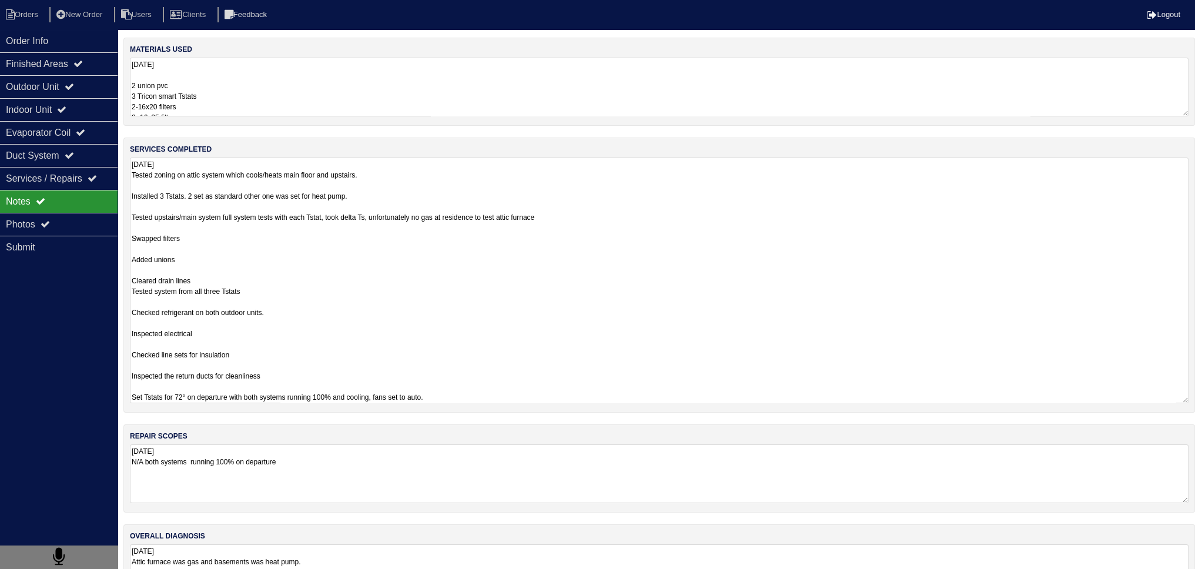
click at [304, 190] on textarea "8.13.25 Tested zoning on attic system which cools/heats main floor and upstairs…" at bounding box center [659, 281] width 1059 height 246
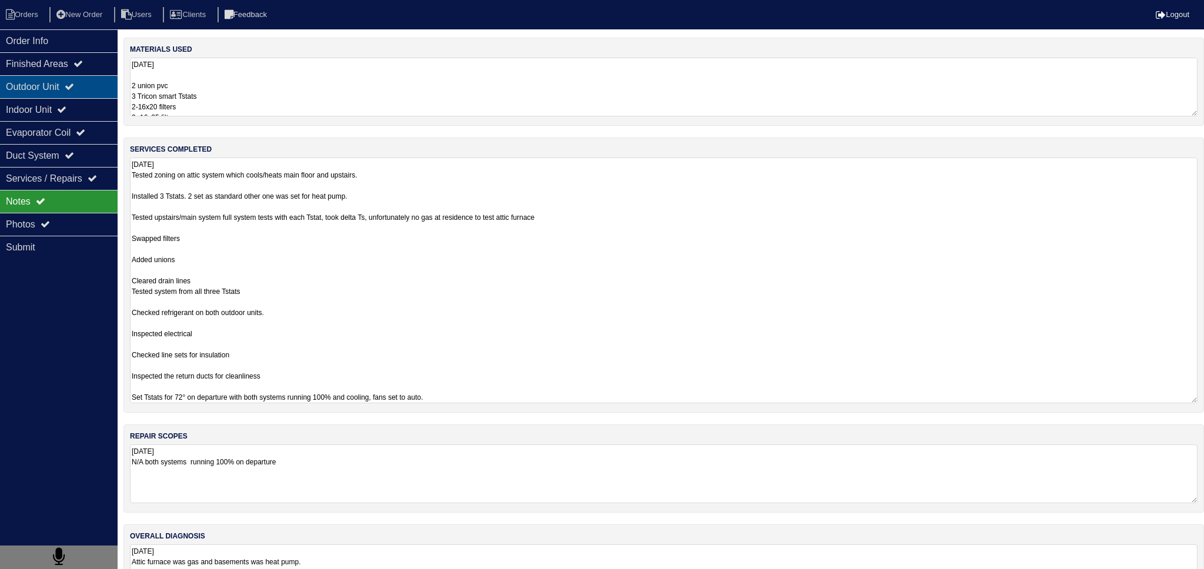
click at [55, 84] on div "Outdoor Unit" at bounding box center [59, 86] width 118 height 23
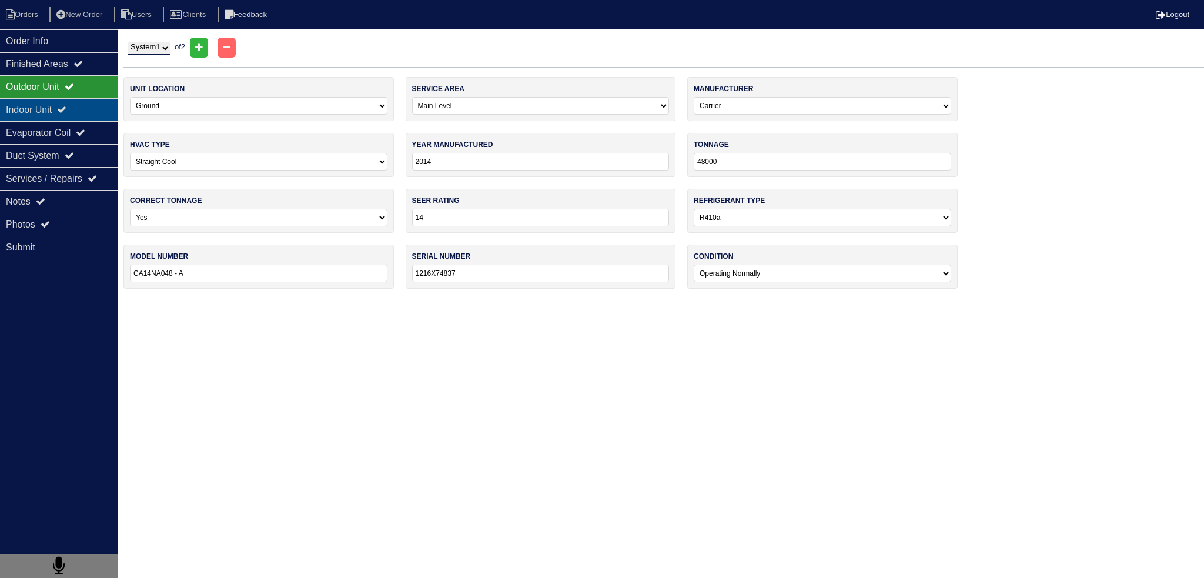
drag, startPoint x: 61, startPoint y: 106, endPoint x: 71, endPoint y: 119, distance: 16.8
click at [61, 107] on div "Indoor Unit" at bounding box center [59, 109] width 118 height 23
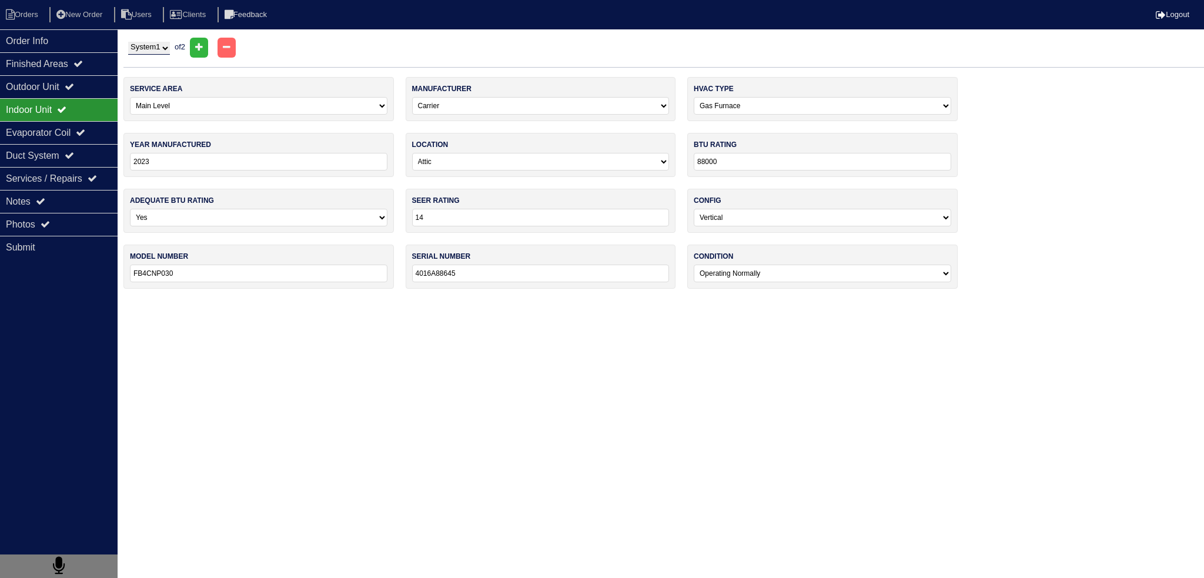
drag, startPoint x: 69, startPoint y: 126, endPoint x: 75, endPoint y: 106, distance: 20.8
click at [68, 126] on div "Evaporator Coil" at bounding box center [59, 132] width 118 height 23
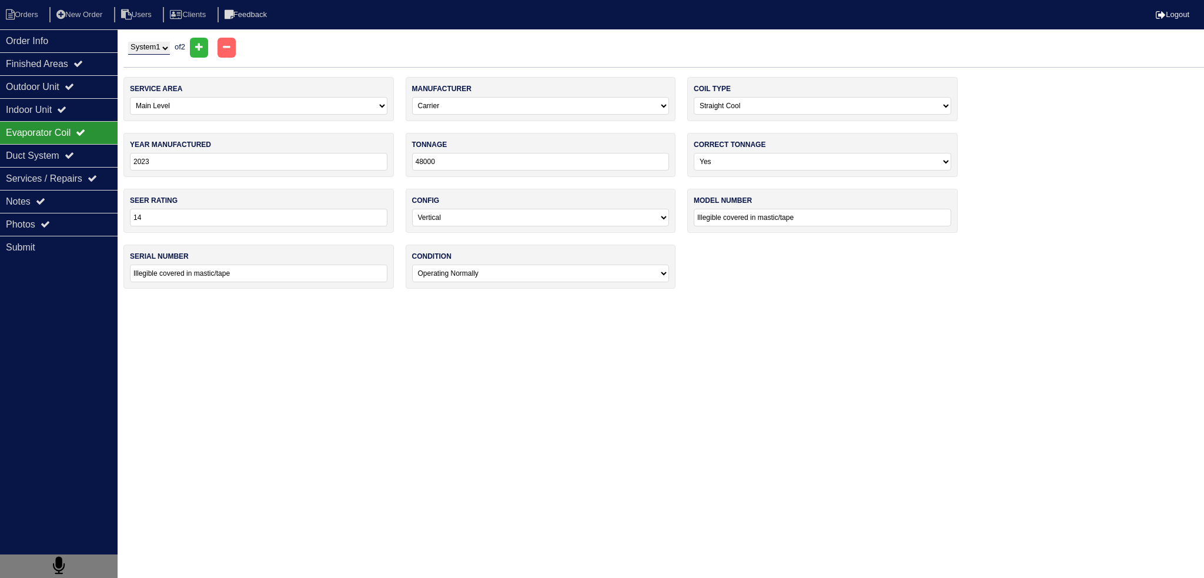
drag, startPoint x: 153, startPoint y: 44, endPoint x: 157, endPoint y: 51, distance: 7.9
click at [153, 45] on select "System 1 System 2" at bounding box center [149, 48] width 42 height 13
select select "2"
click at [128, 42] on select "System 1 System 2" at bounding box center [149, 48] width 42 height 13
select select "2"
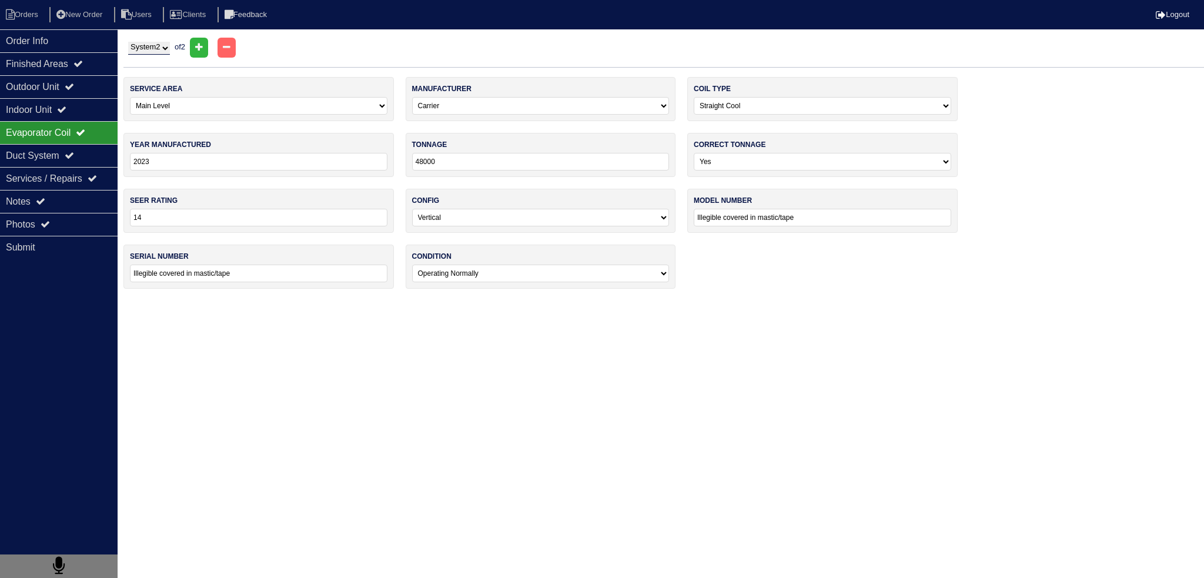
select select "1"
type input "2016"
type input "30000"
type input "FB4CNP030"
type input "4016A88645"
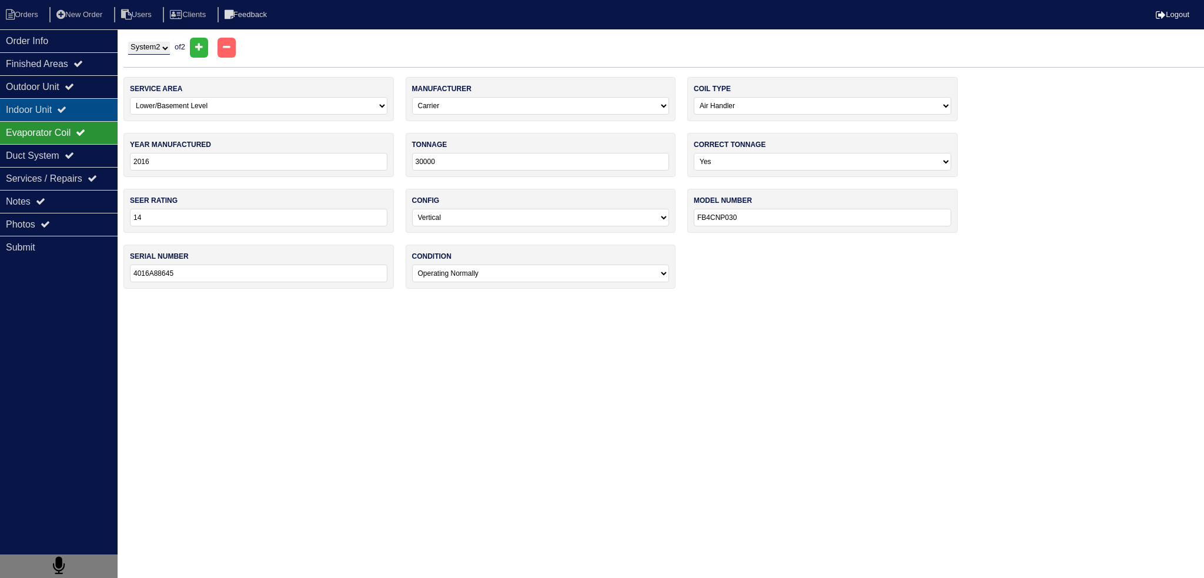
click at [101, 98] on div "Indoor Unit" at bounding box center [59, 109] width 118 height 23
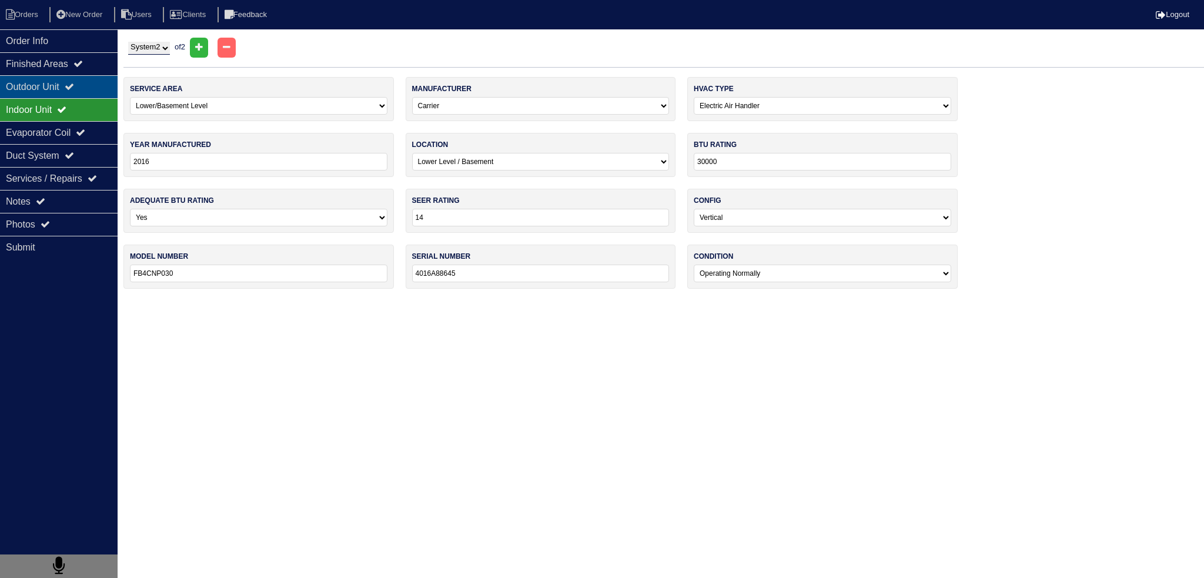
click at [91, 85] on div "Outdoor Unit" at bounding box center [59, 86] width 118 height 23
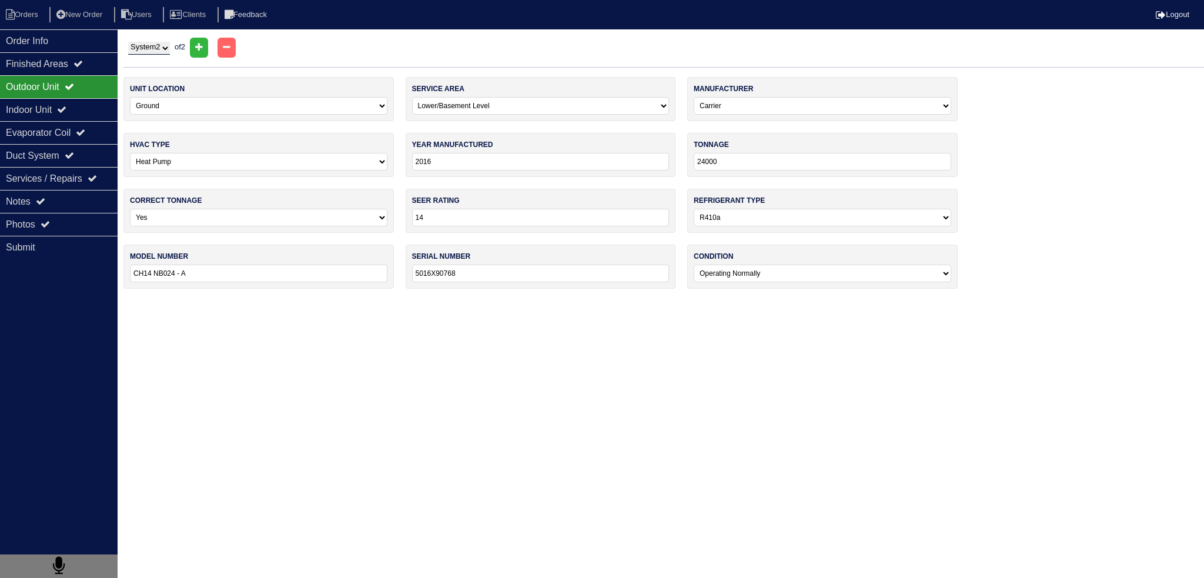
click at [153, 43] on select "System 1 System 2" at bounding box center [149, 48] width 42 height 13
select select "1"
click at [128, 42] on select "System 1 System 2" at bounding box center [149, 48] width 42 height 13
select select "0"
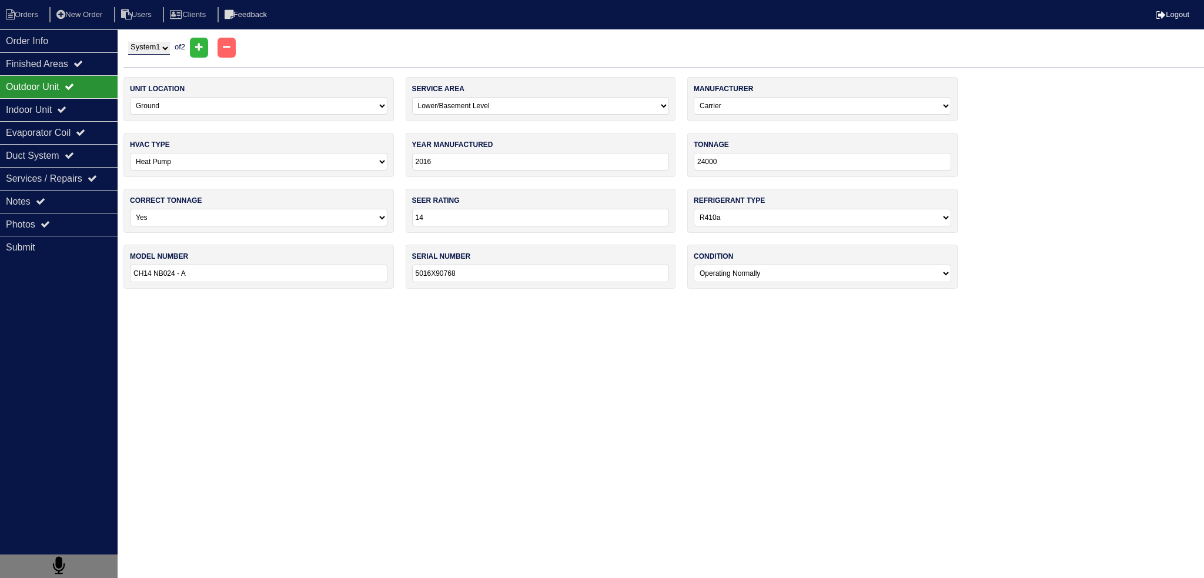
type input "2014"
type input "48000"
type input "CA14NA048 - A"
type input "1216X74837"
select select "0"
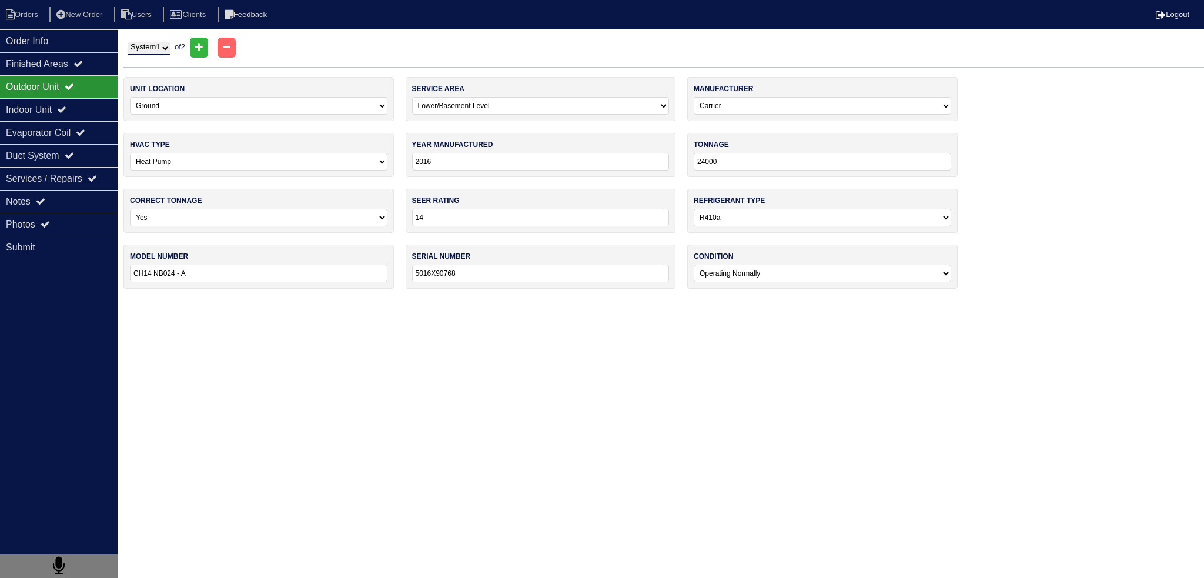
select select "0"
type input "2023"
type input "48000"
type input "Illegible covered in mastic/tape"
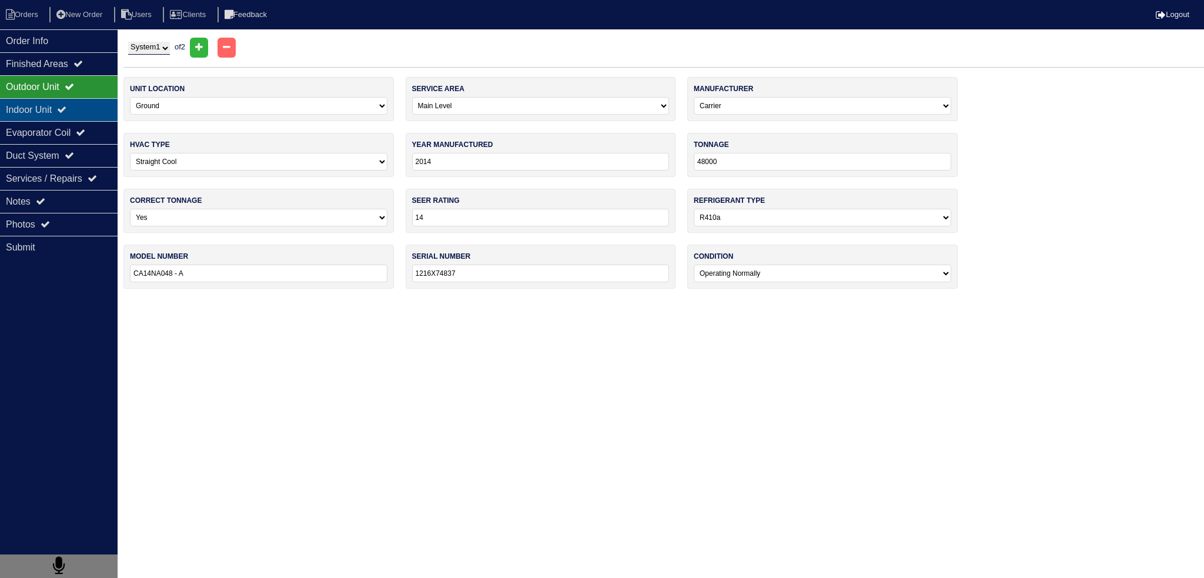
click at [66, 111] on icon at bounding box center [61, 109] width 9 height 9
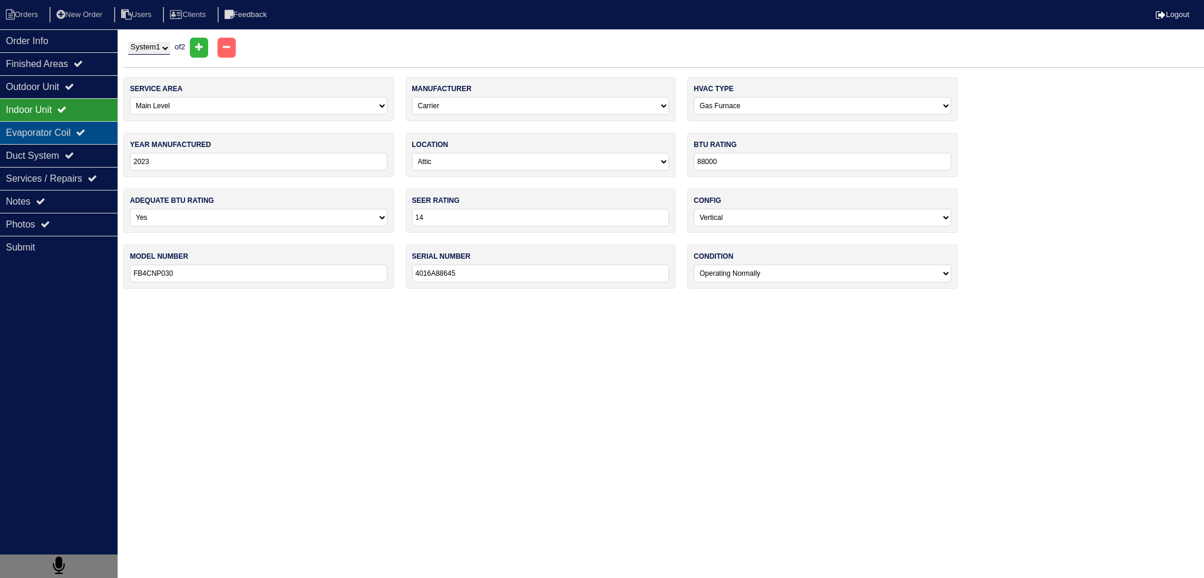
click at [62, 129] on div "Evaporator Coil" at bounding box center [59, 132] width 118 height 23
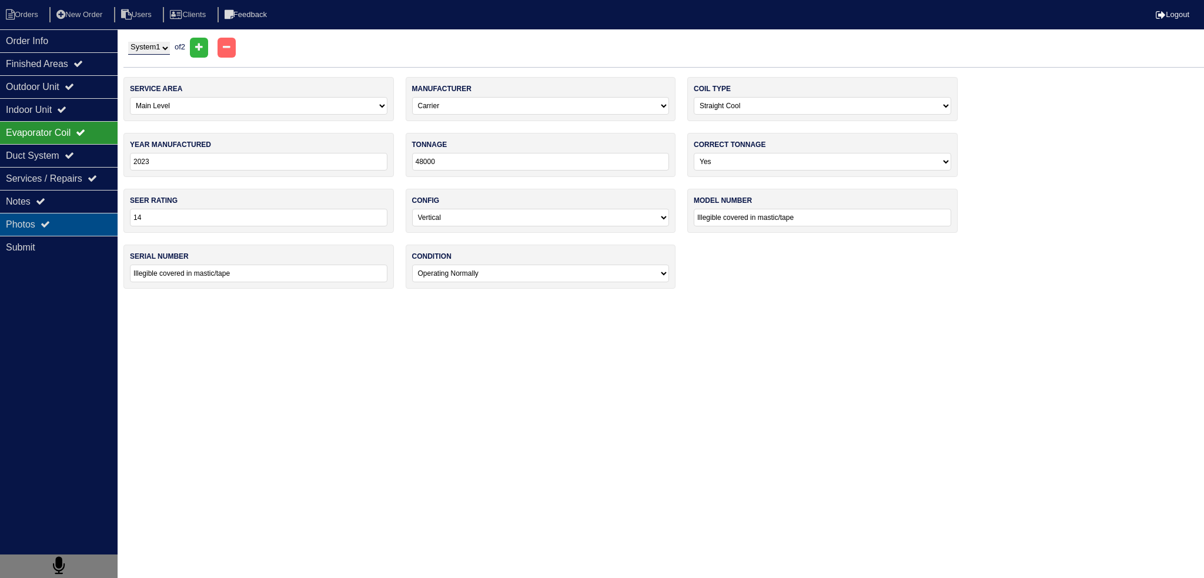
click at [61, 213] on div "Photos" at bounding box center [59, 224] width 118 height 23
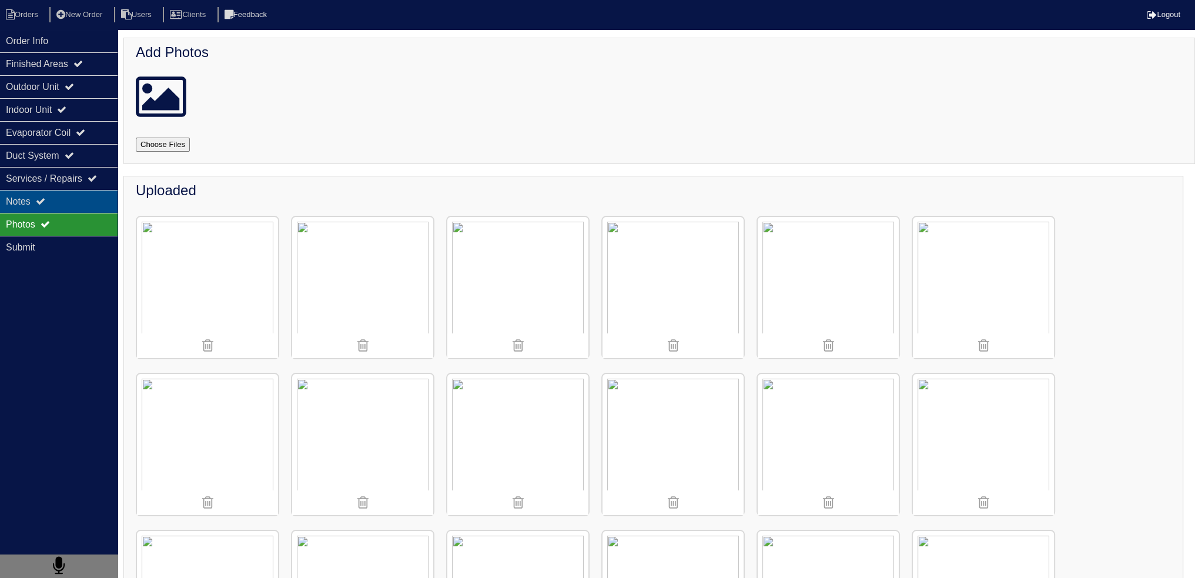
click at [61, 209] on div "Notes" at bounding box center [59, 201] width 118 height 23
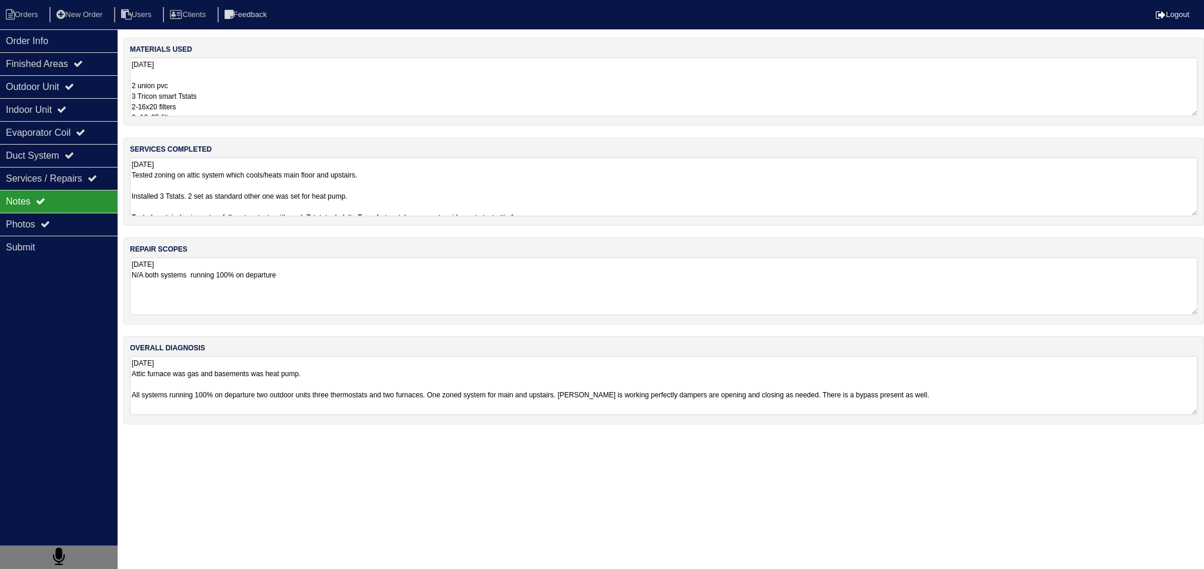
click at [235, 307] on textarea "8.13.25 N/A both systems running 100% on departure" at bounding box center [664, 286] width 1068 height 58
click at [312, 286] on textarea "8.13.25 N/A both systems running 100% on departure" at bounding box center [664, 286] width 1068 height 58
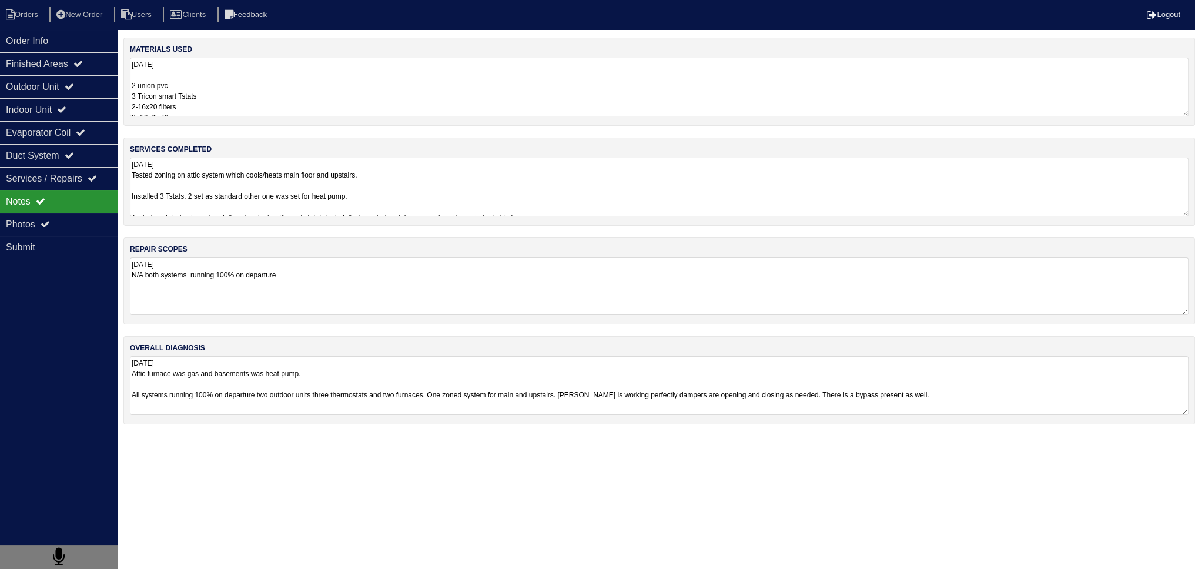
click at [266, 204] on textarea "8.13.25 Tested zoning on attic system which cools/heats main floor and upstairs…" at bounding box center [659, 187] width 1059 height 59
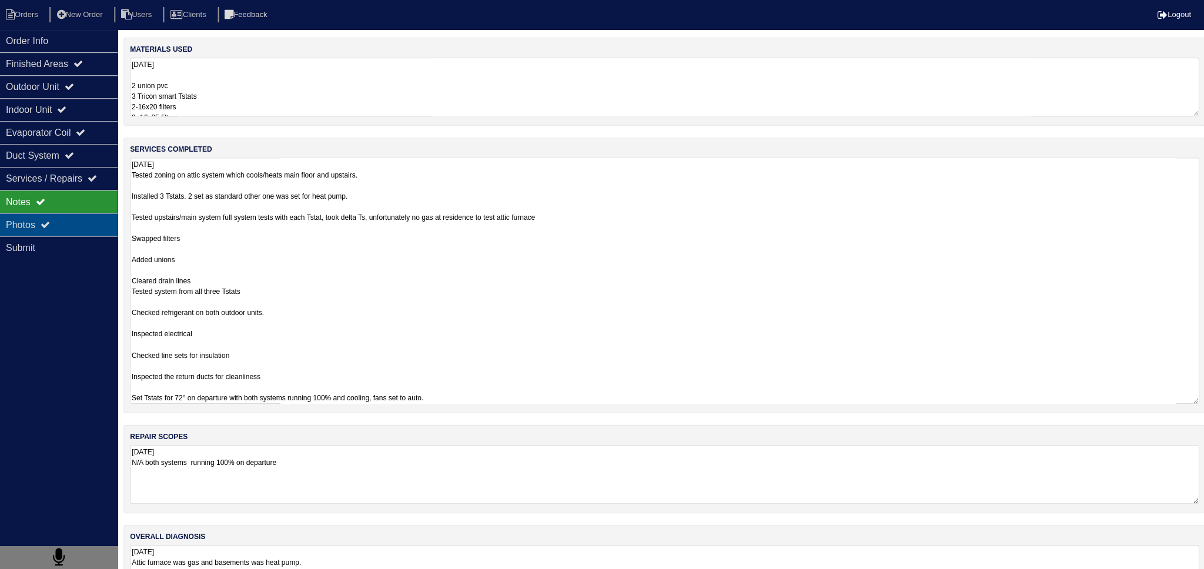
click at [65, 225] on div "Photos" at bounding box center [59, 224] width 118 height 23
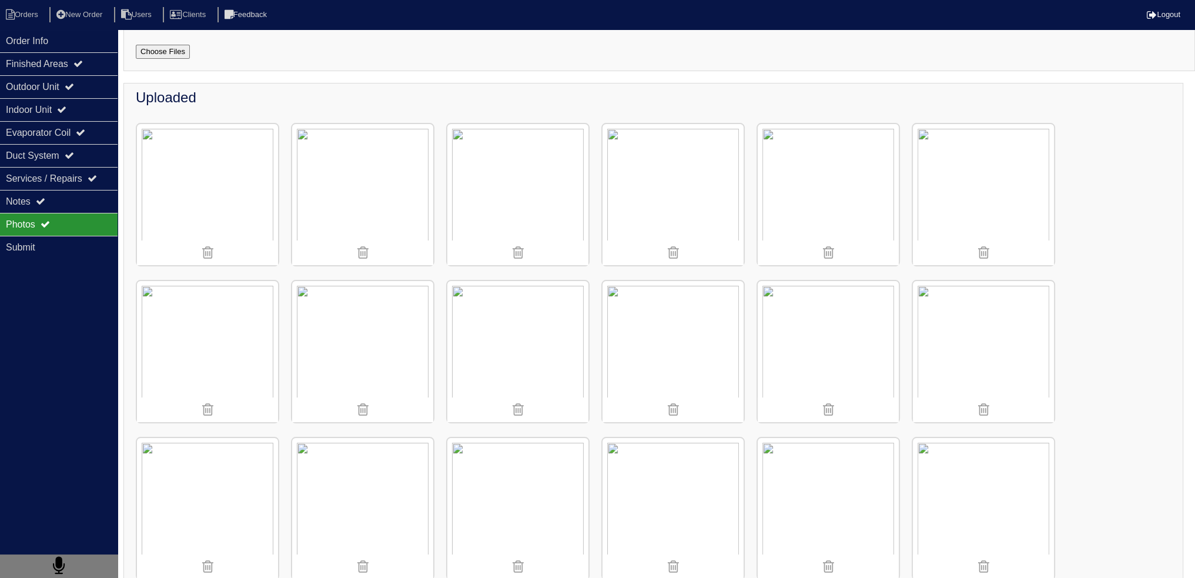
scroll to position [294, 0]
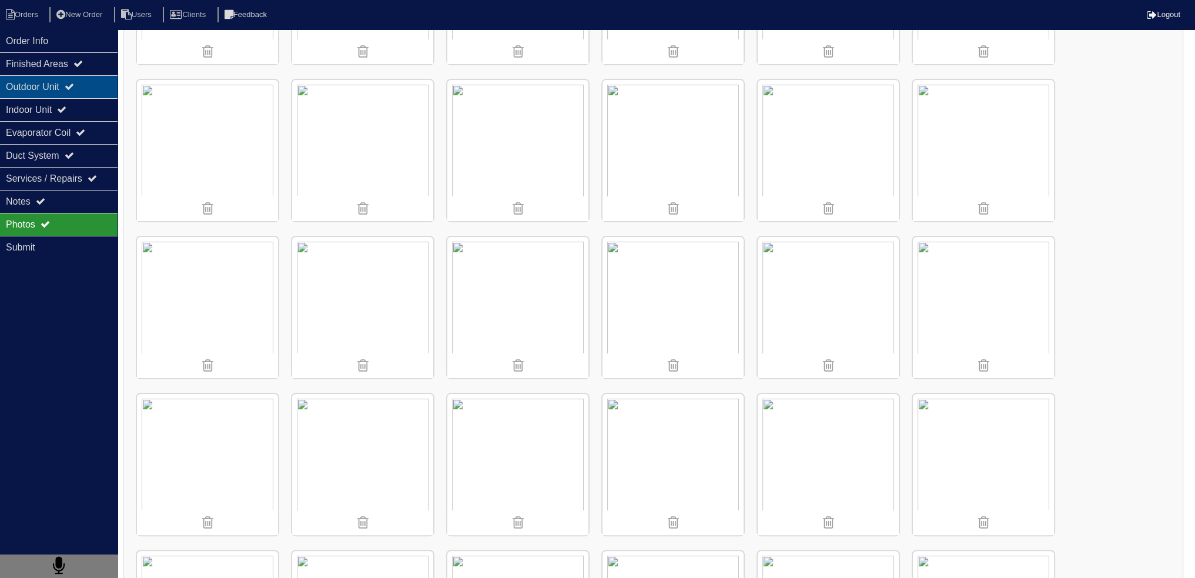
click at [101, 93] on div "Outdoor Unit" at bounding box center [59, 86] width 118 height 23
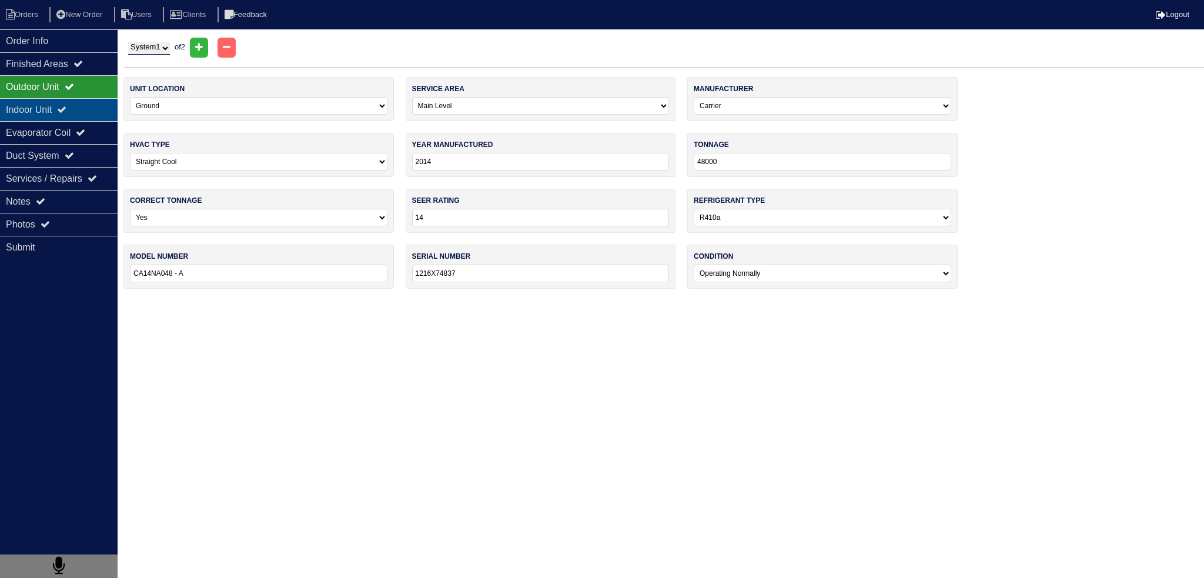
click at [87, 114] on div "Indoor Unit" at bounding box center [59, 109] width 118 height 23
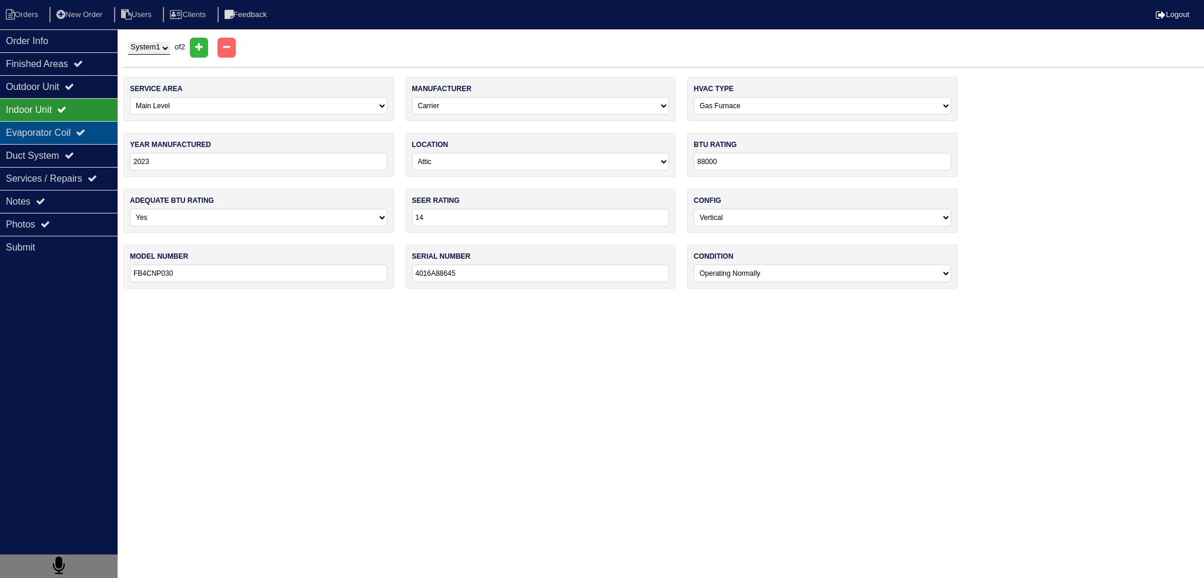
click at [83, 133] on div "Evaporator Coil" at bounding box center [59, 132] width 118 height 23
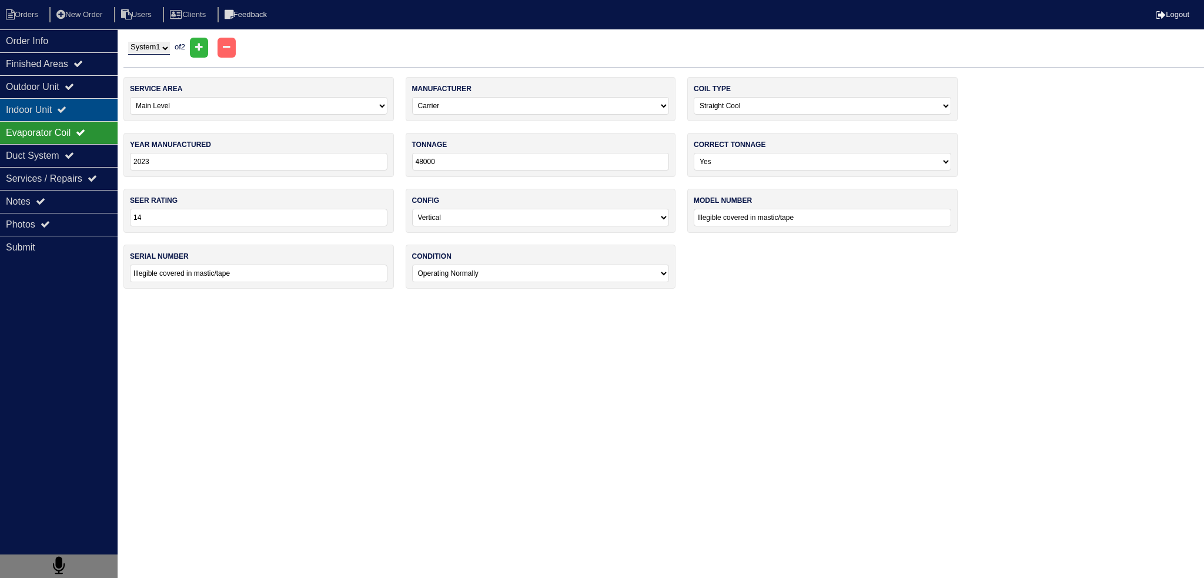
click at [82, 106] on div "Indoor Unit" at bounding box center [59, 109] width 118 height 23
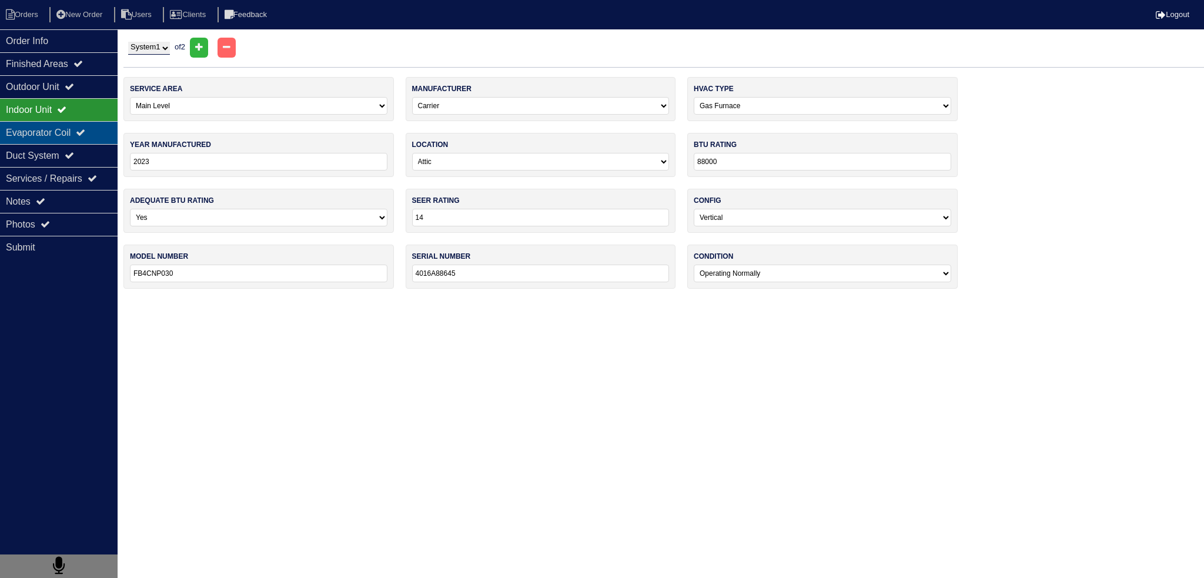
click at [83, 128] on div "Evaporator Coil" at bounding box center [59, 132] width 118 height 23
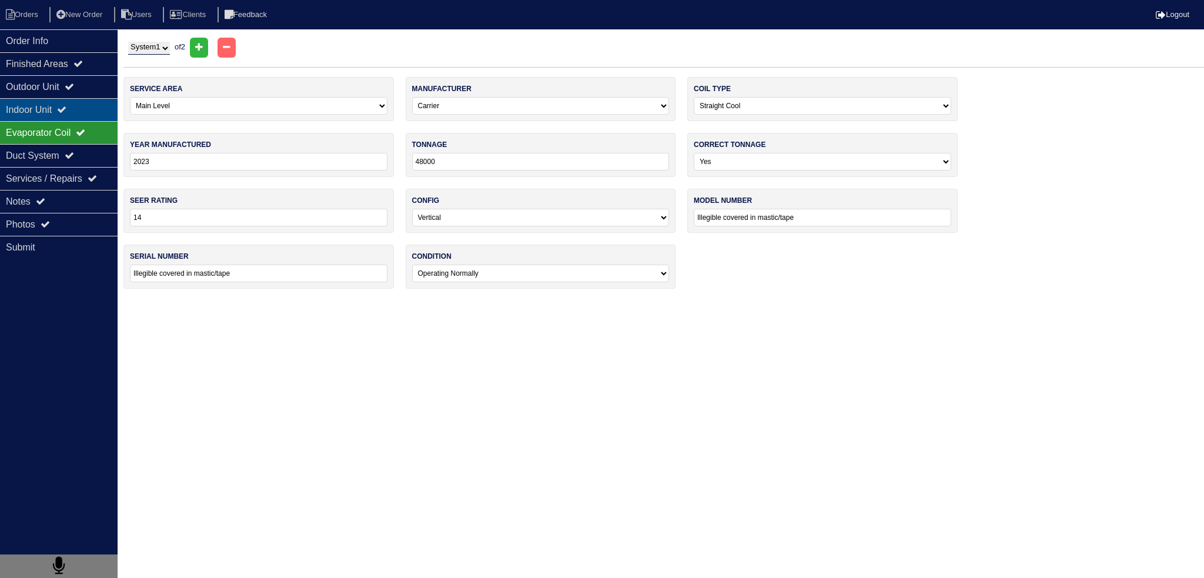
click at [80, 103] on div "Indoor Unit" at bounding box center [59, 109] width 118 height 23
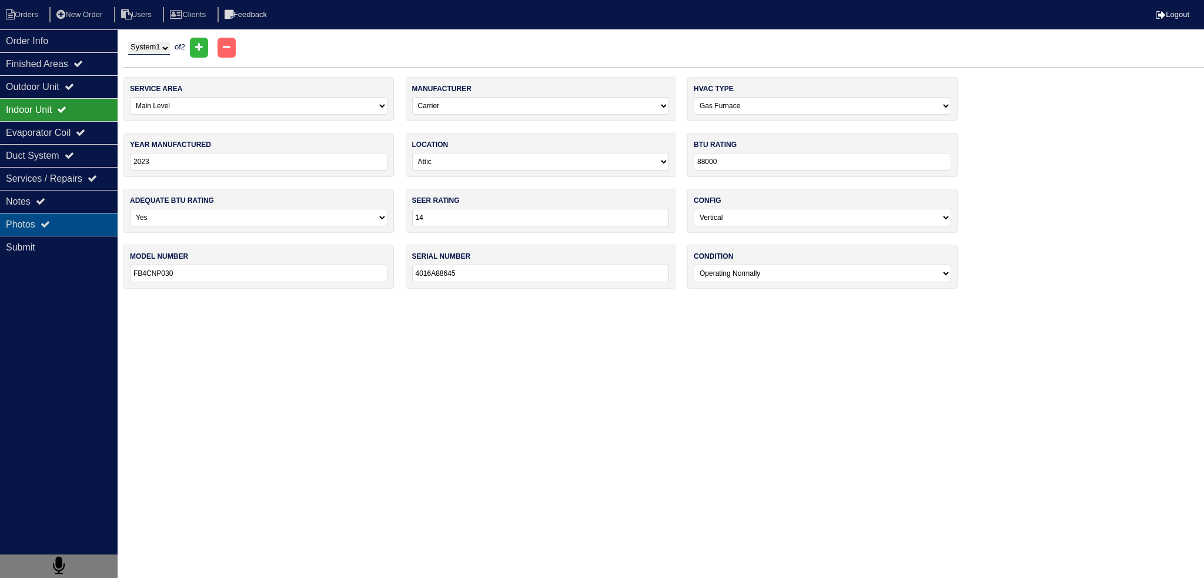
drag, startPoint x: 44, startPoint y: 229, endPoint x: 53, endPoint y: 217, distance: 15.2
click at [45, 227] on div "Photos" at bounding box center [59, 224] width 118 height 23
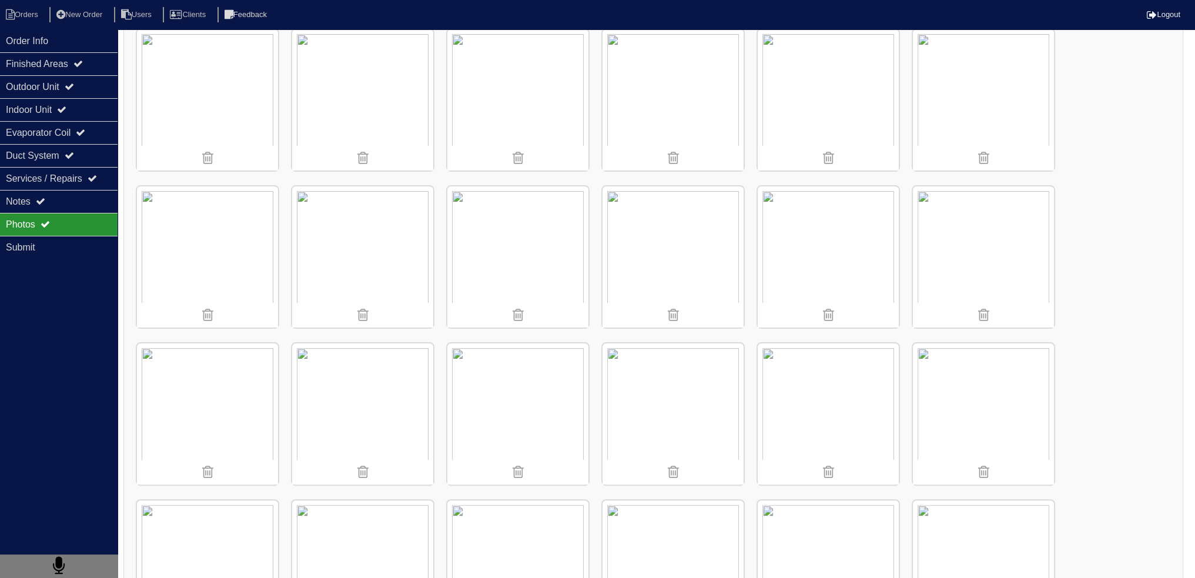
scroll to position [353, 0]
click at [490, 512] on img at bounding box center [517, 562] width 141 height 141
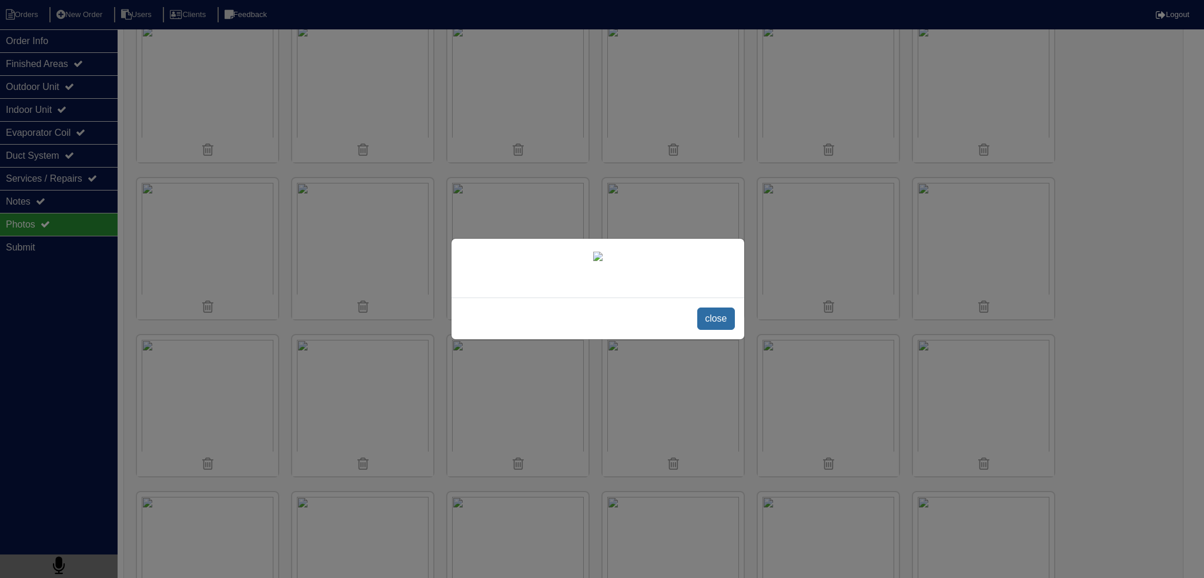
click at [708, 330] on span "close" at bounding box center [715, 318] width 37 height 22
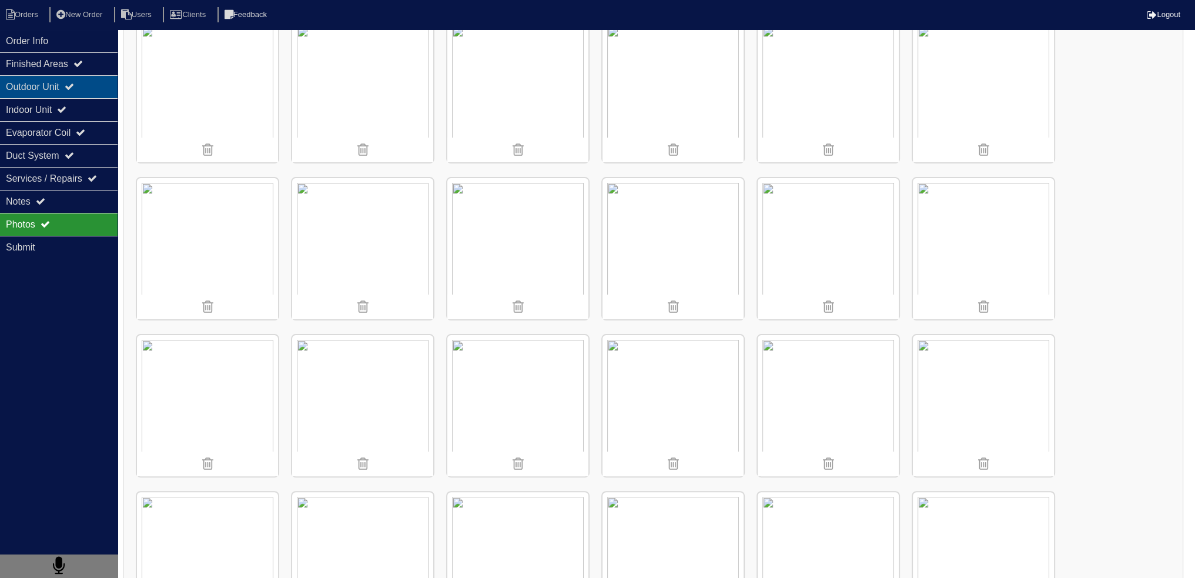
click at [66, 94] on div "Outdoor Unit" at bounding box center [59, 86] width 118 height 23
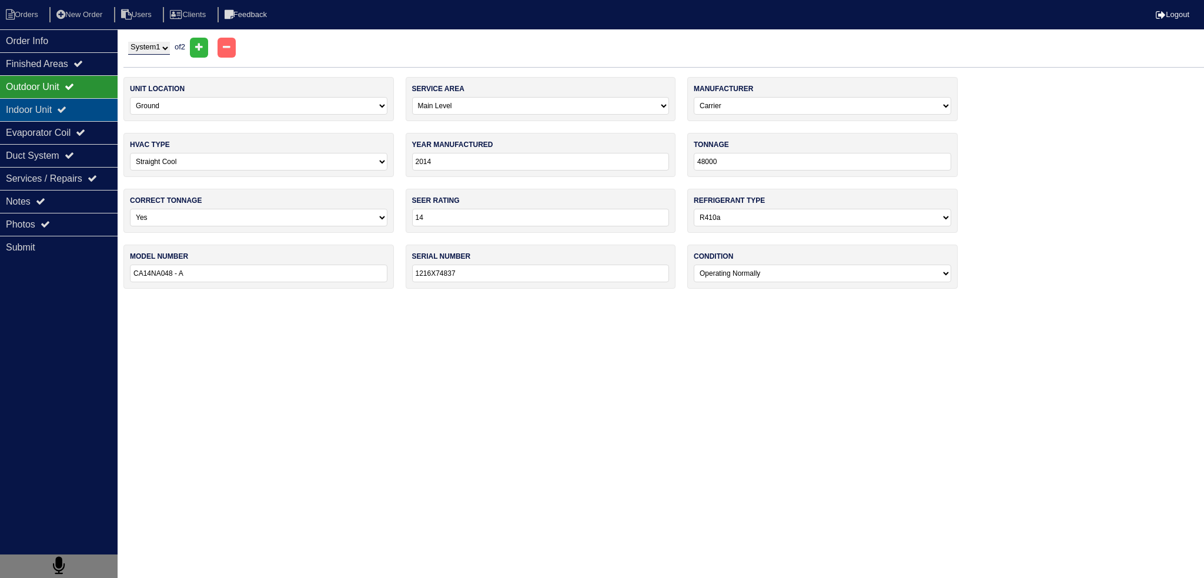
click at [66, 105] on icon at bounding box center [61, 109] width 9 height 9
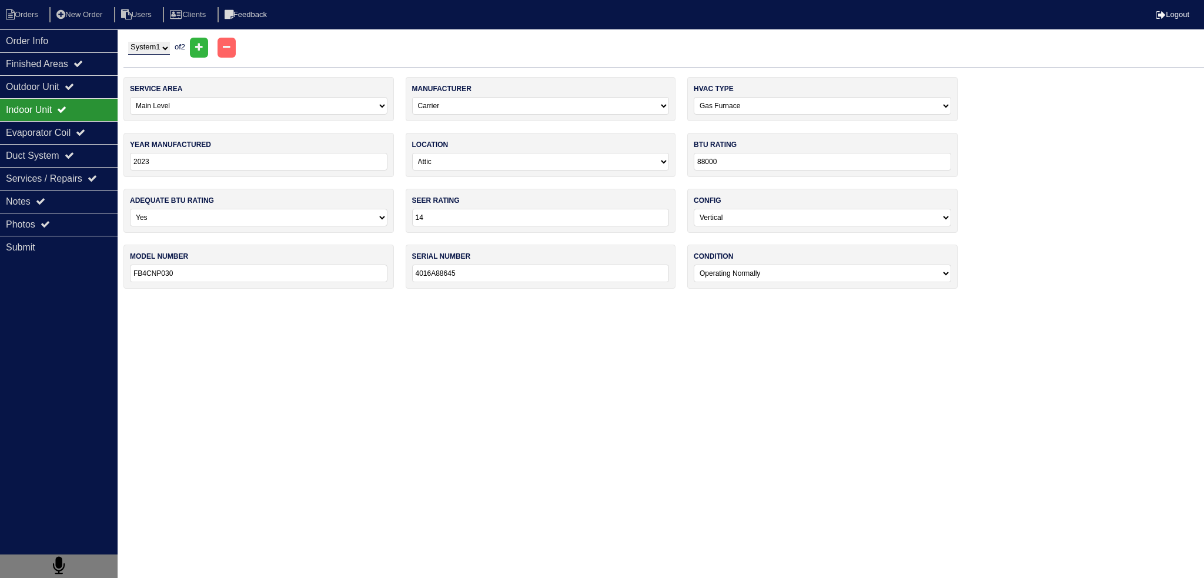
click at [170, 48] on select "System 1 System 2" at bounding box center [149, 48] width 42 height 13
select select "2"
click at [128, 42] on select "System 1 System 2" at bounding box center [149, 48] width 42 height 13
select select "2"
select select "1"
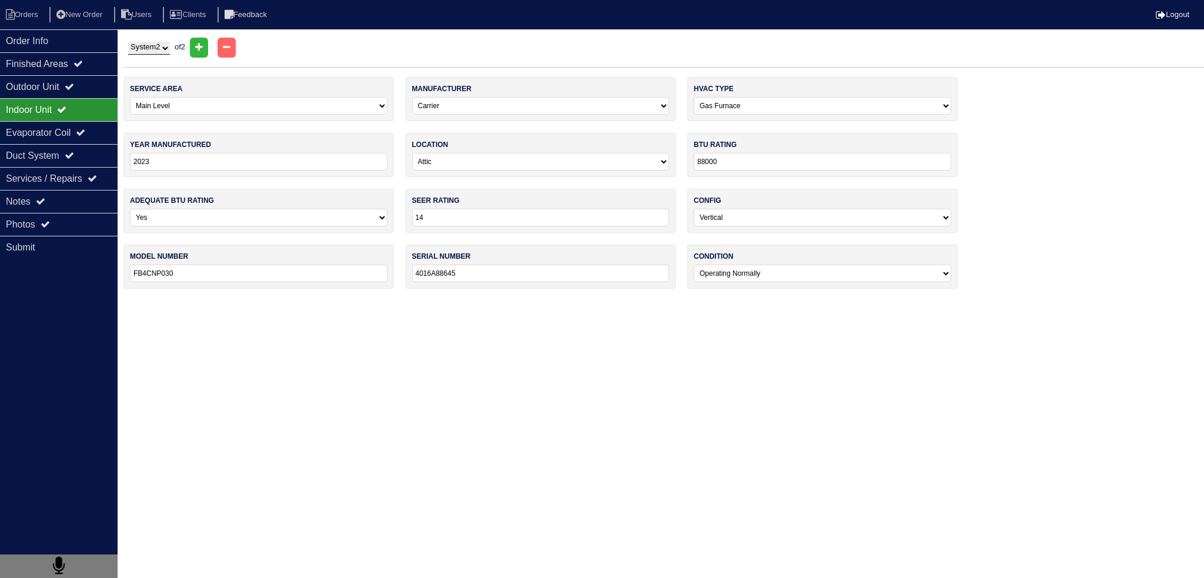
type input "2016"
select select "3"
type input "30000"
click at [148, 39] on div "System 1 System 2 of 2" at bounding box center [663, 48] width 1080 height 20
click at [149, 51] on select "System 1 System 2" at bounding box center [149, 48] width 42 height 13
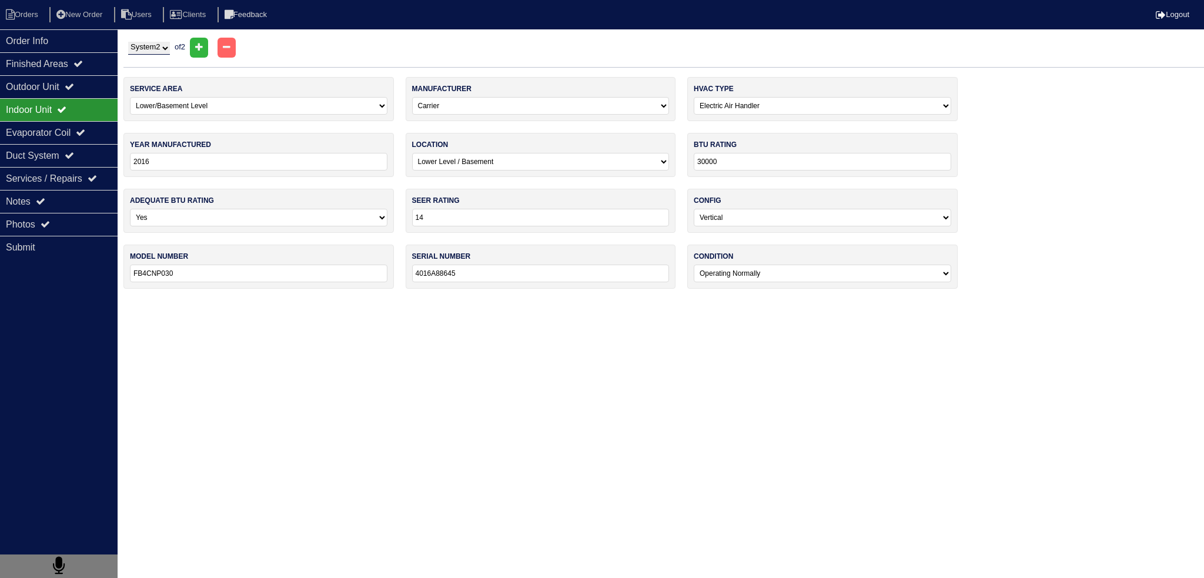
drag, startPoint x: 151, startPoint y: 39, endPoint x: 146, endPoint y: 65, distance: 25.7
click at [153, 45] on div "System 1 System 2 of 2" at bounding box center [663, 48] width 1080 height 20
click at [146, 65] on div "System 1 System 2 of 2" at bounding box center [663, 53] width 1080 height 30
drag, startPoint x: 153, startPoint y: 44, endPoint x: 154, endPoint y: 53, distance: 9.4
click at [154, 47] on select "System 1 System 2" at bounding box center [149, 48] width 42 height 13
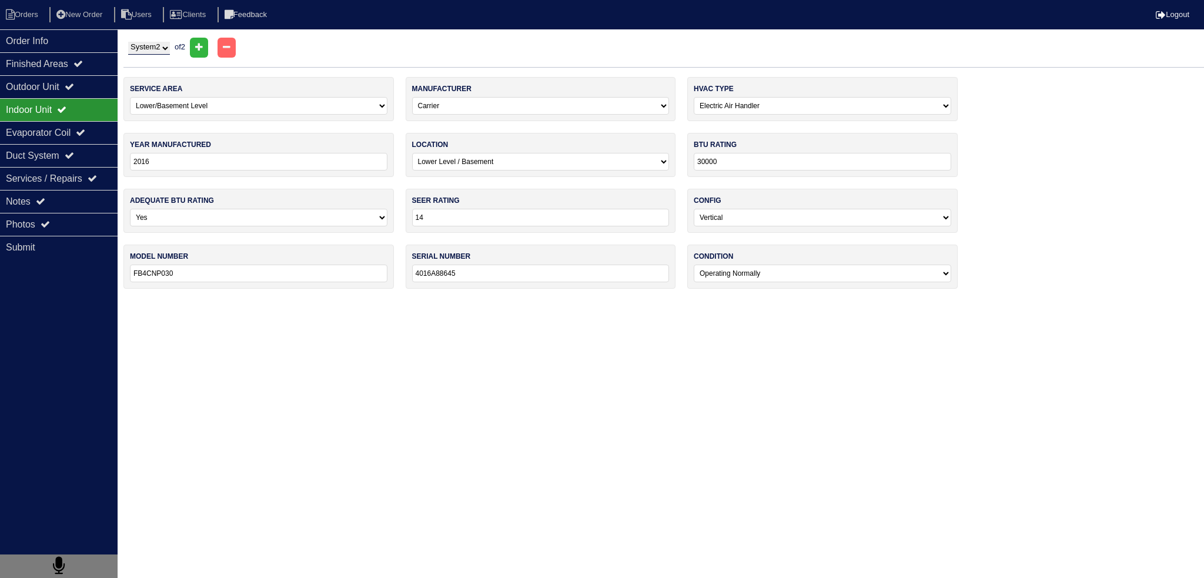
select select "1"
click at [128, 42] on select "System 1 System 2" at bounding box center [149, 48] width 42 height 13
select select "0"
type input "2023"
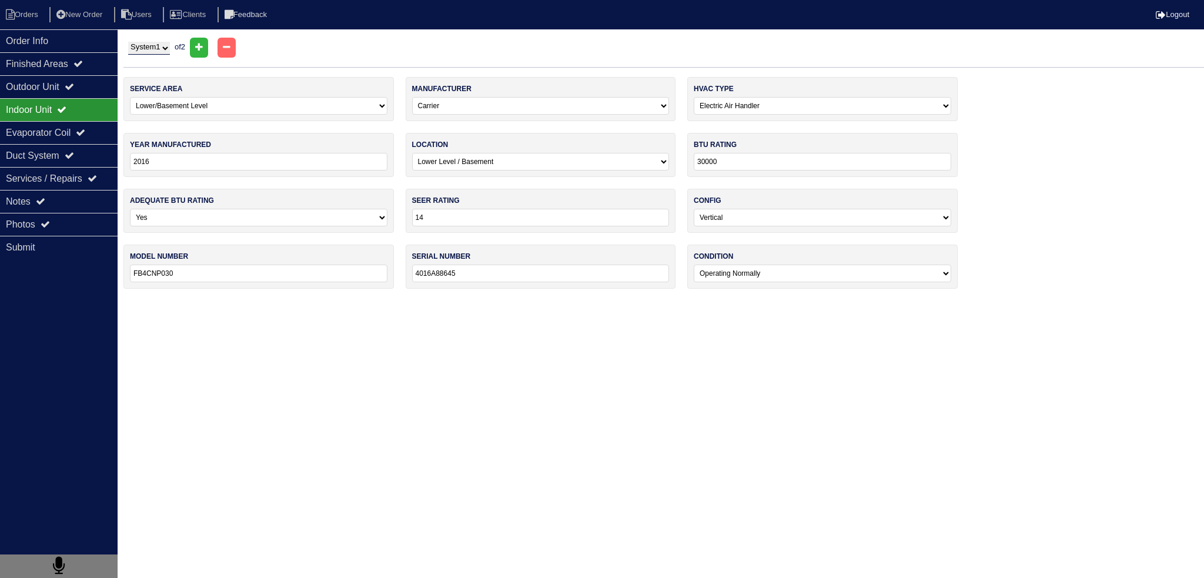
select select "0"
type input "88000"
click at [59, 230] on div "Photos" at bounding box center [59, 224] width 118 height 23
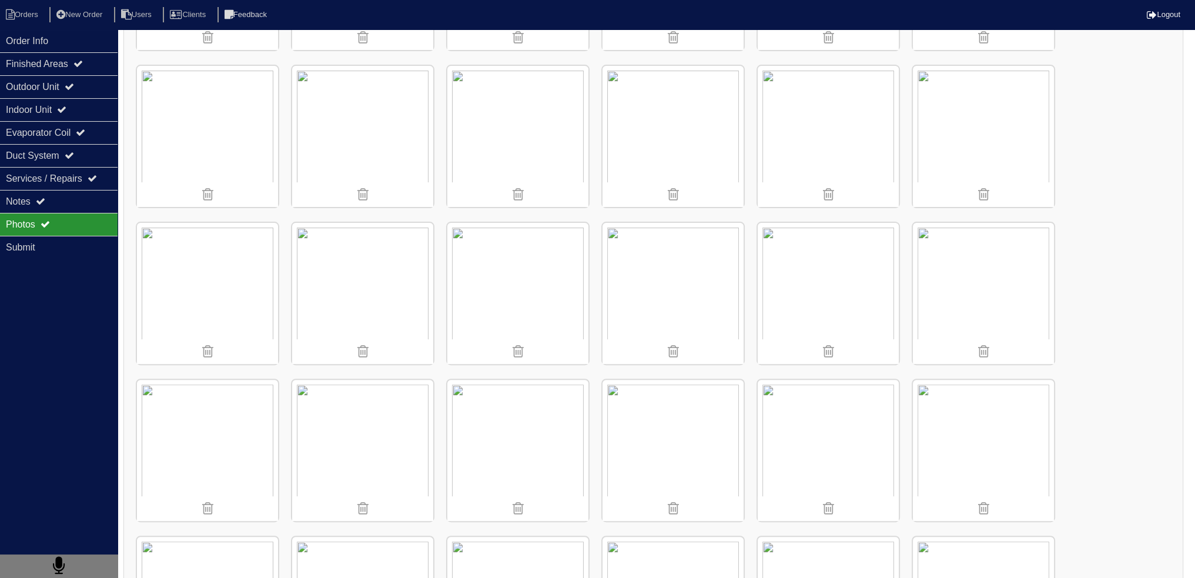
scroll to position [588, 0]
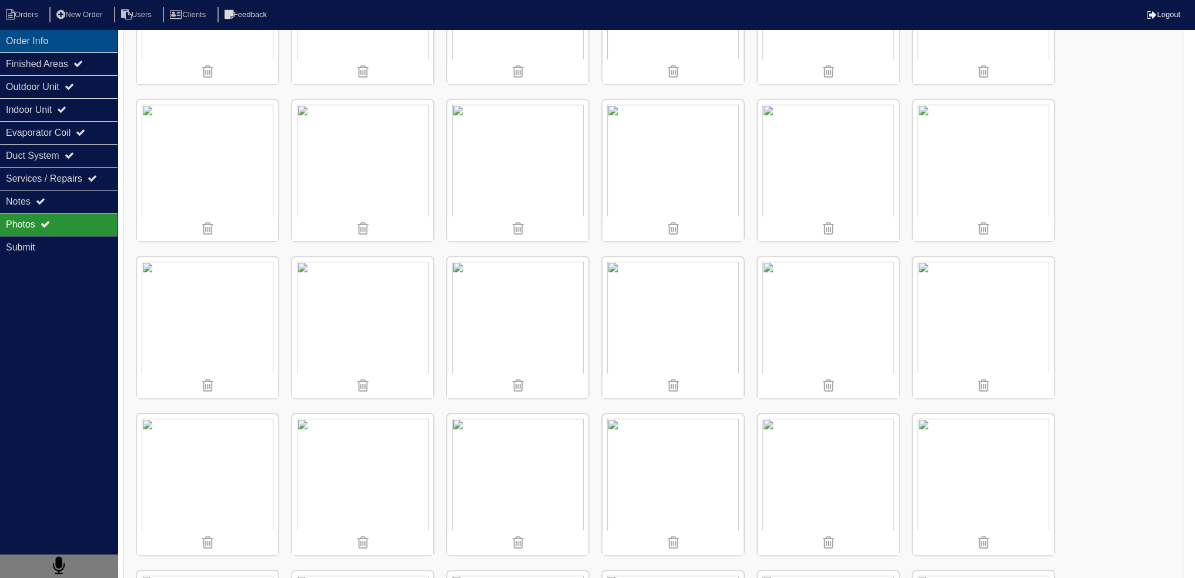
click at [53, 46] on div "Order Info" at bounding box center [59, 40] width 118 height 23
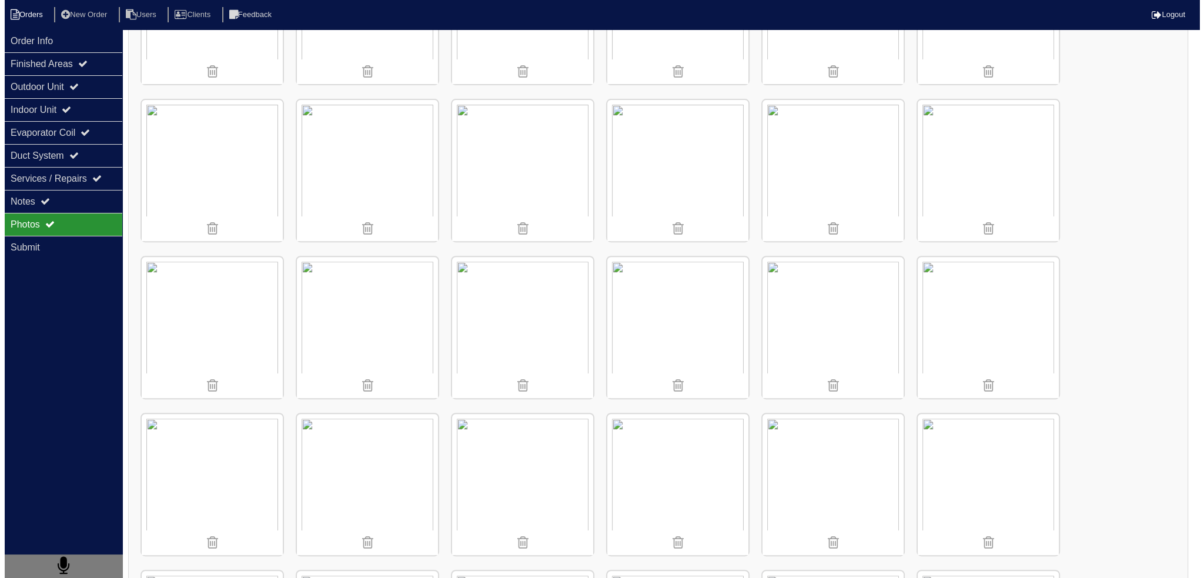
scroll to position [0, 0]
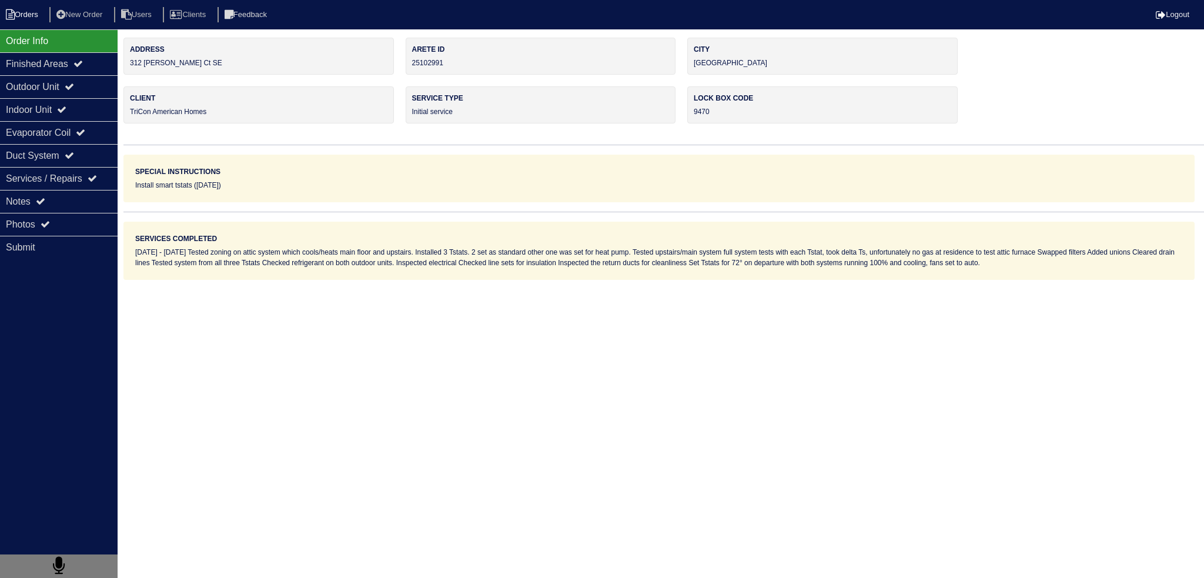
click at [26, 12] on li "Orders" at bounding box center [24, 15] width 48 height 16
select select "15"
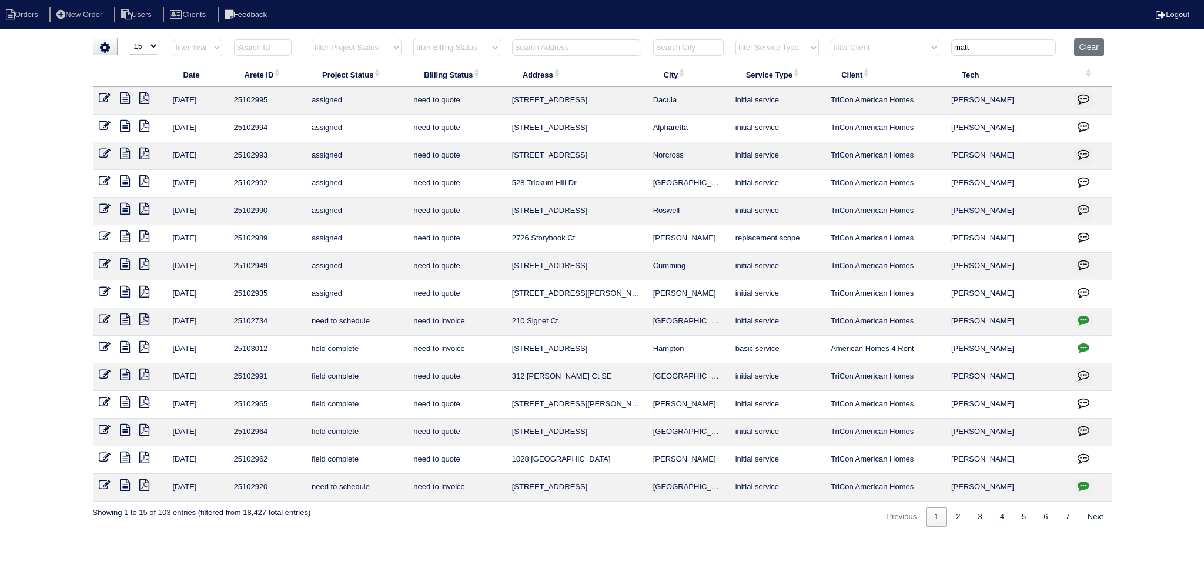
click at [123, 345] on icon at bounding box center [125, 347] width 10 height 12
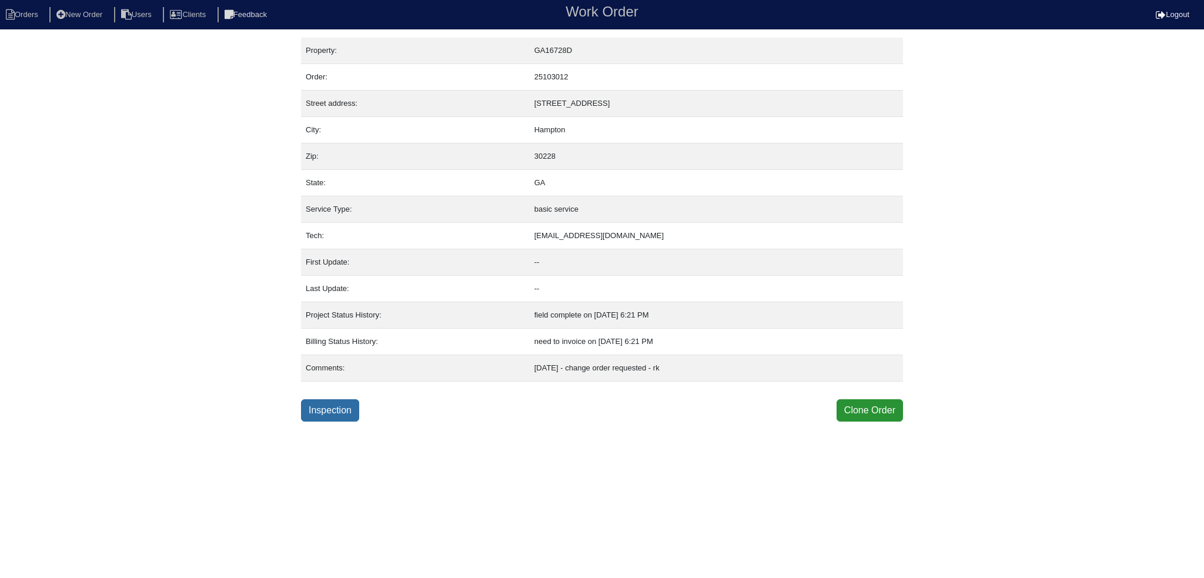
click at [343, 418] on link "Inspection" at bounding box center [330, 410] width 58 height 22
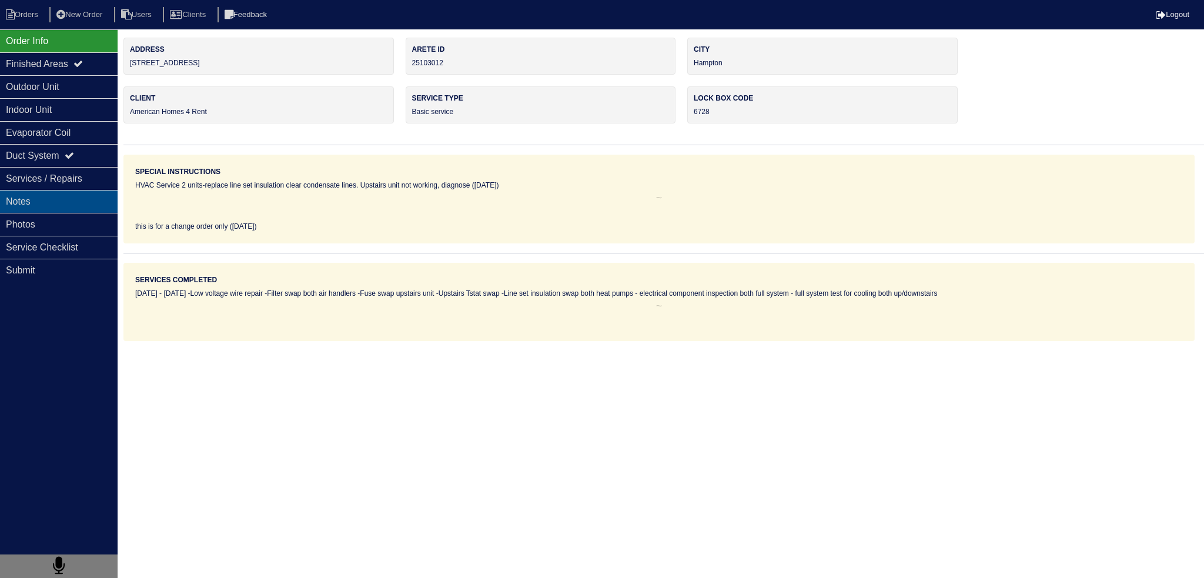
click at [82, 195] on div "Notes" at bounding box center [59, 201] width 118 height 23
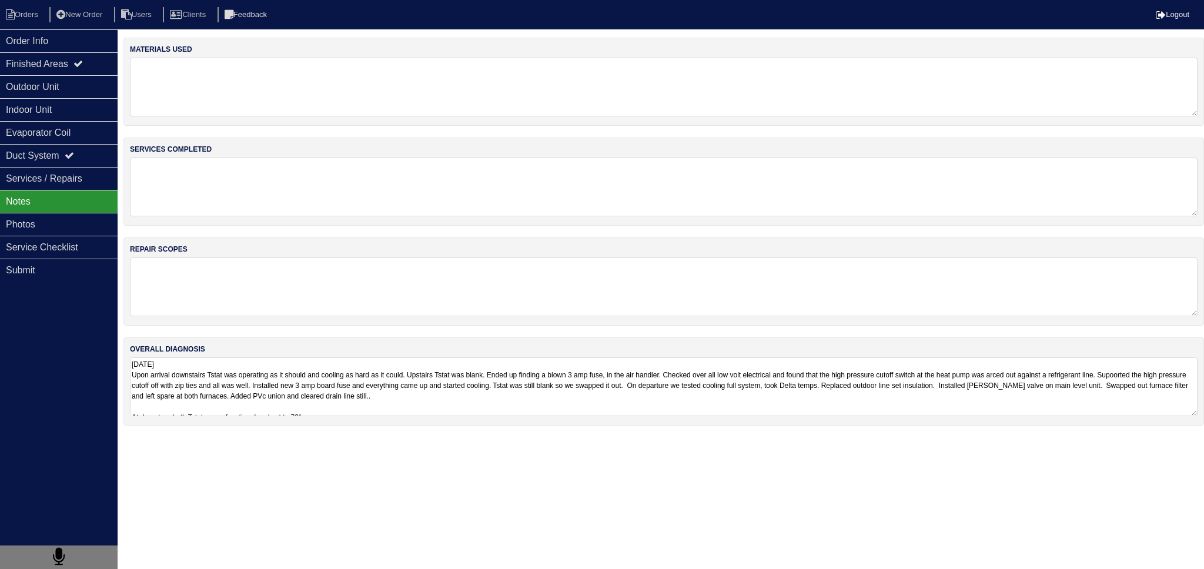
click at [228, 366] on textarea "[DATE] Upon arrival downstairs Tstat was operating as it should and cooling as …" at bounding box center [664, 386] width 1068 height 59
click at [81, 231] on div "Photos" at bounding box center [59, 224] width 118 height 23
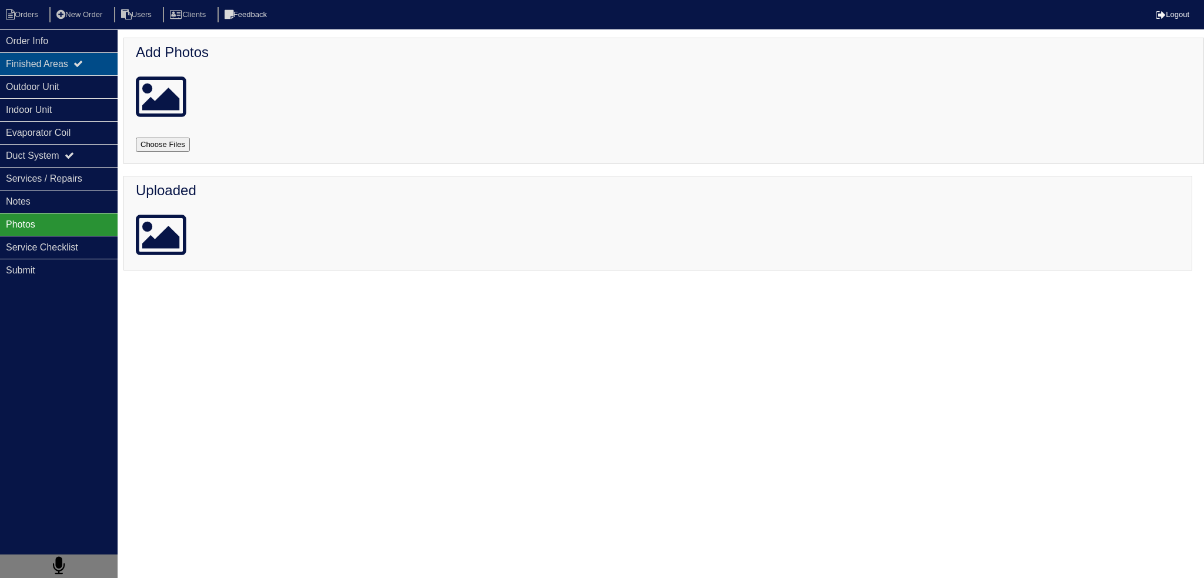
click at [83, 64] on icon at bounding box center [77, 63] width 9 height 9
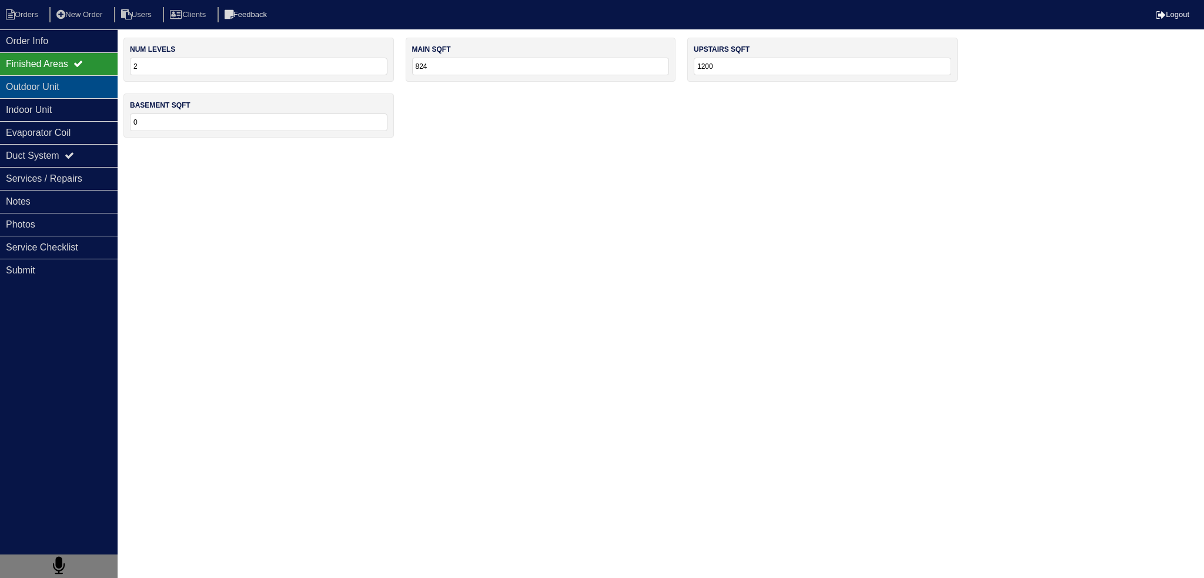
drag, startPoint x: 62, startPoint y: 79, endPoint x: 69, endPoint y: 92, distance: 14.5
click at [62, 79] on div "Outdoor Unit" at bounding box center [59, 86] width 118 height 23
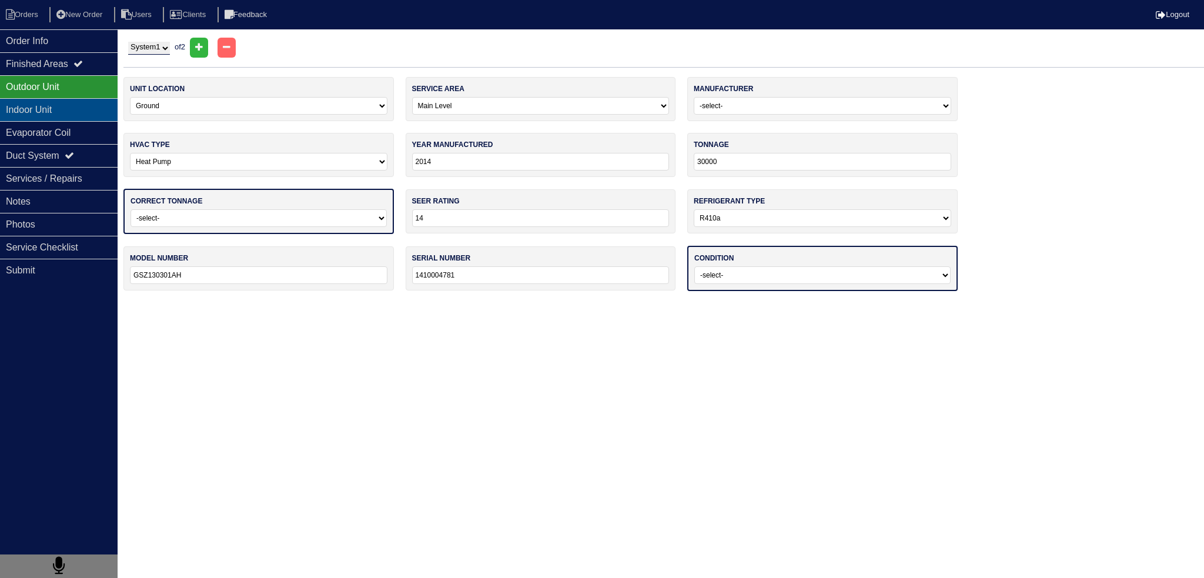
drag, startPoint x: 75, startPoint y: 109, endPoint x: 78, endPoint y: 115, distance: 6.6
click at [76, 110] on div "Indoor Unit" at bounding box center [59, 109] width 118 height 23
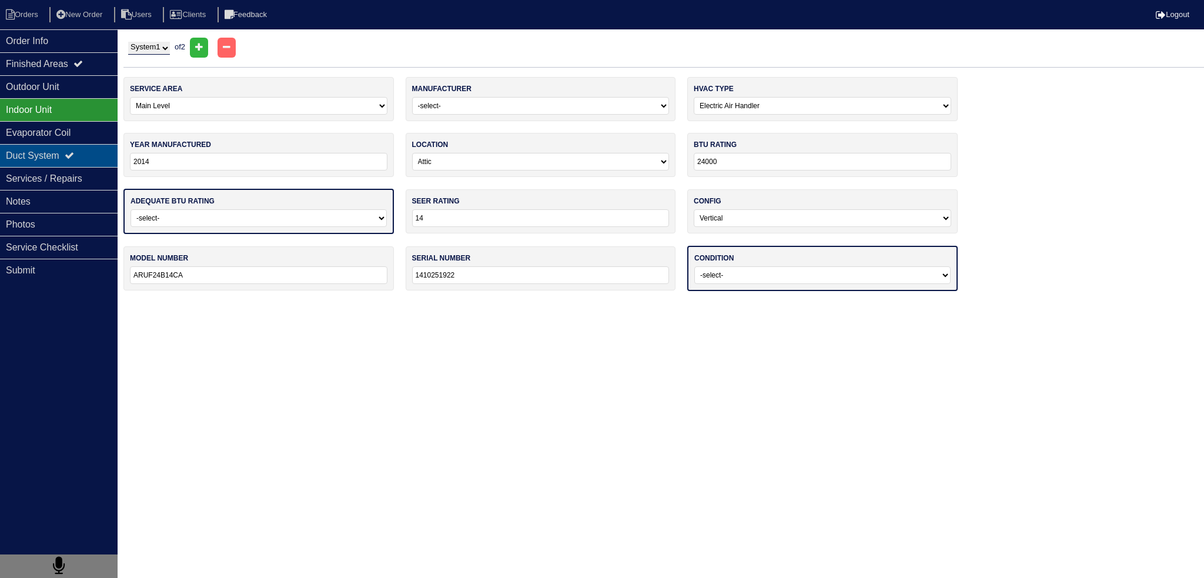
click at [73, 148] on div "Duct System" at bounding box center [59, 155] width 118 height 23
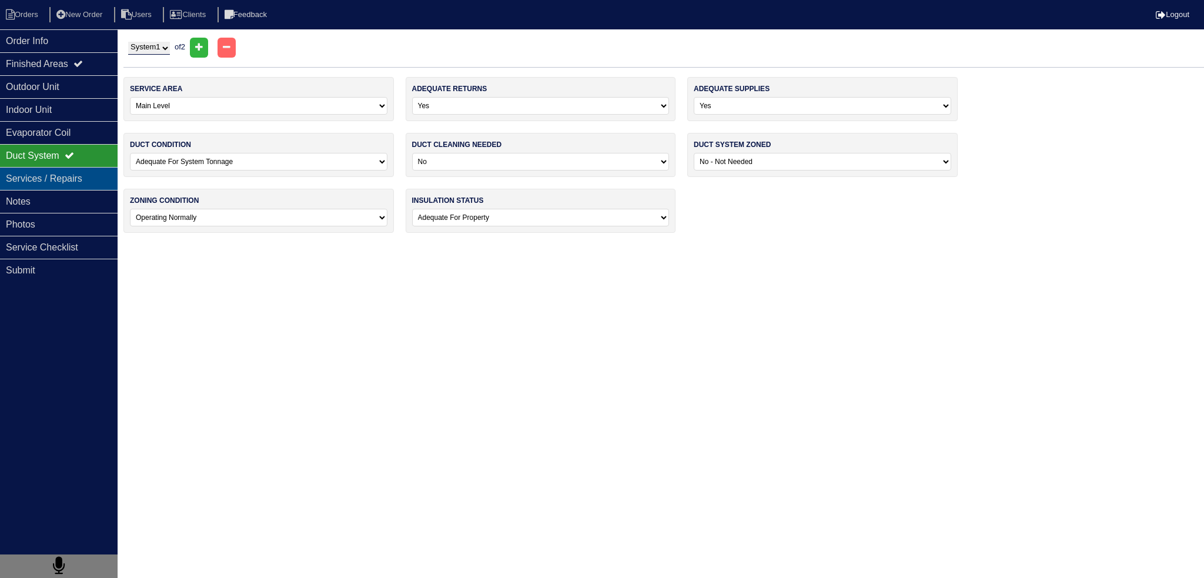
click at [66, 182] on div "Services / Repairs" at bounding box center [59, 178] width 118 height 23
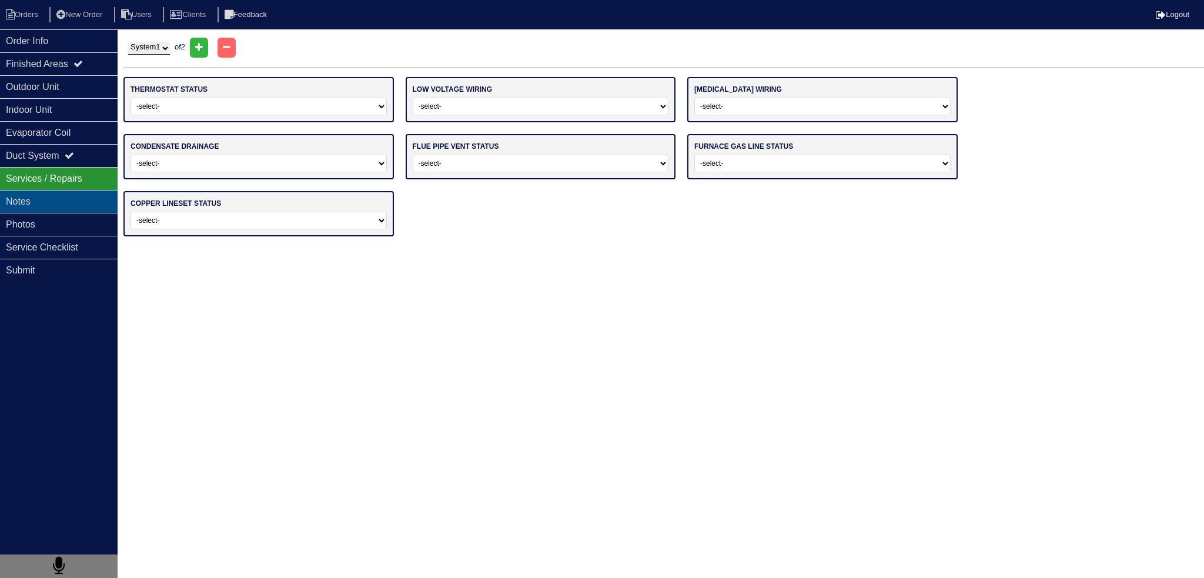
click at [65, 195] on div "Notes" at bounding box center [59, 201] width 118 height 23
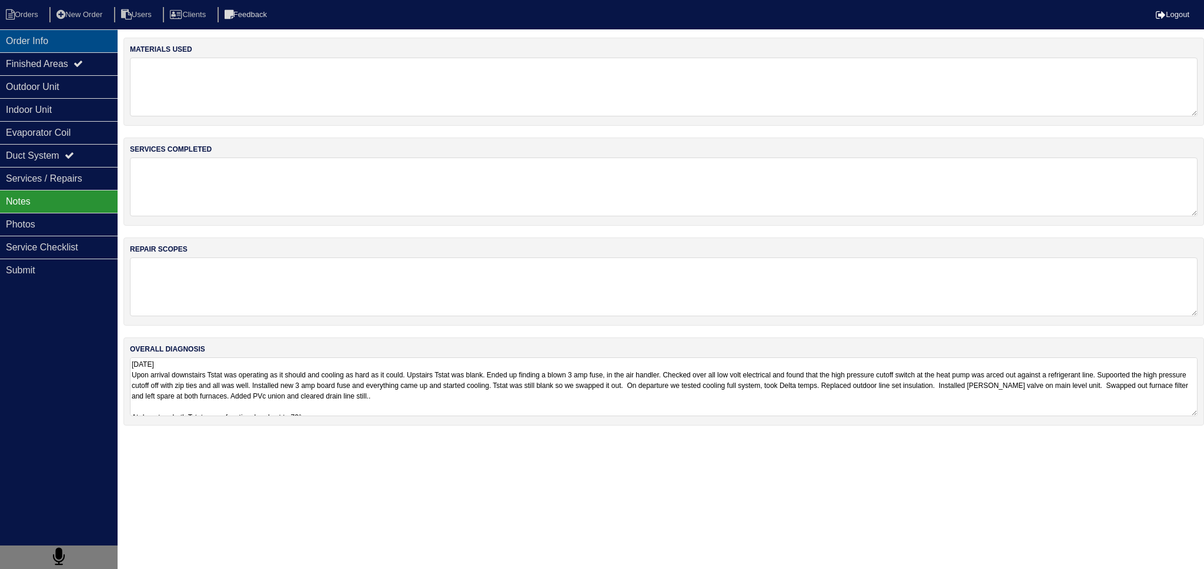
click at [61, 39] on div "Order Info" at bounding box center [59, 40] width 118 height 23
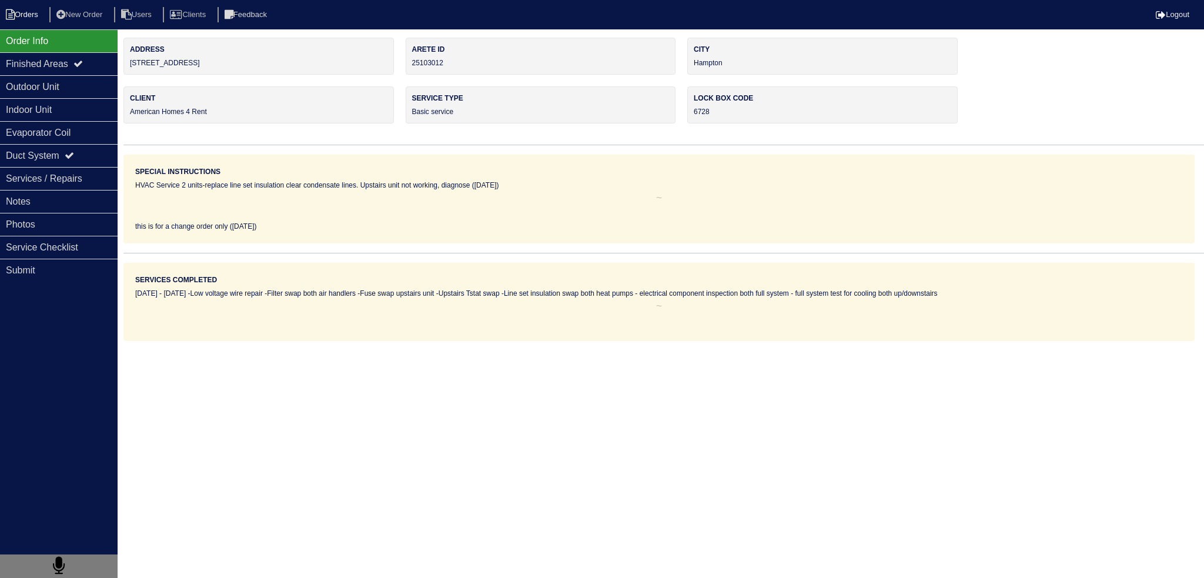
click at [35, 11] on li "Orders" at bounding box center [24, 15] width 48 height 16
select select "15"
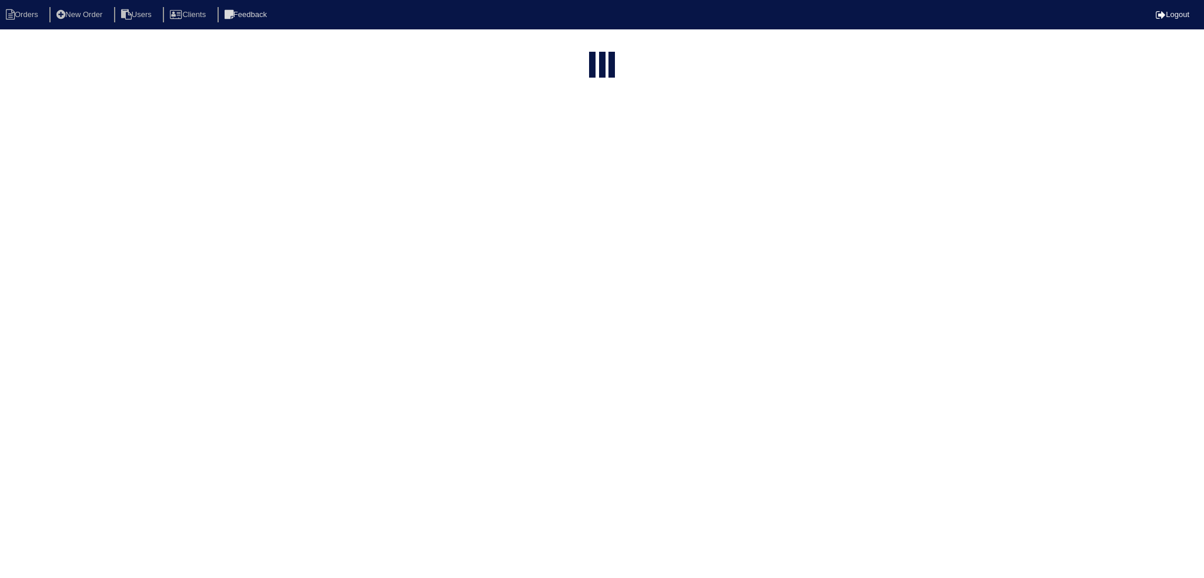
type input "matt"
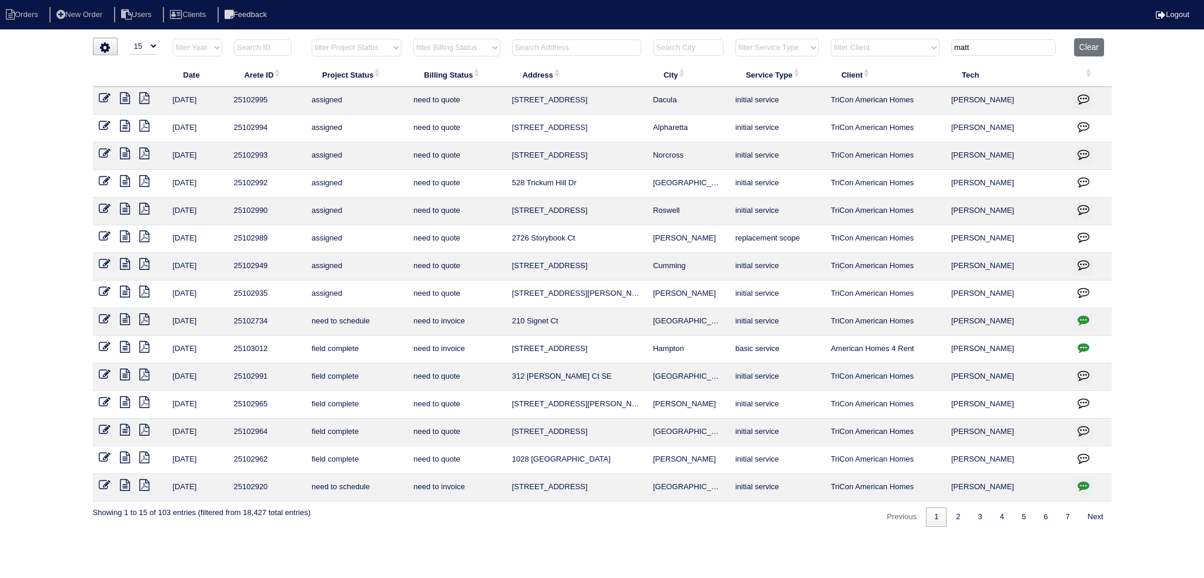
click at [1086, 347] on icon "button" at bounding box center [1083, 348] width 12 height 12
type textarea "[DATE] - change order requested - rk"
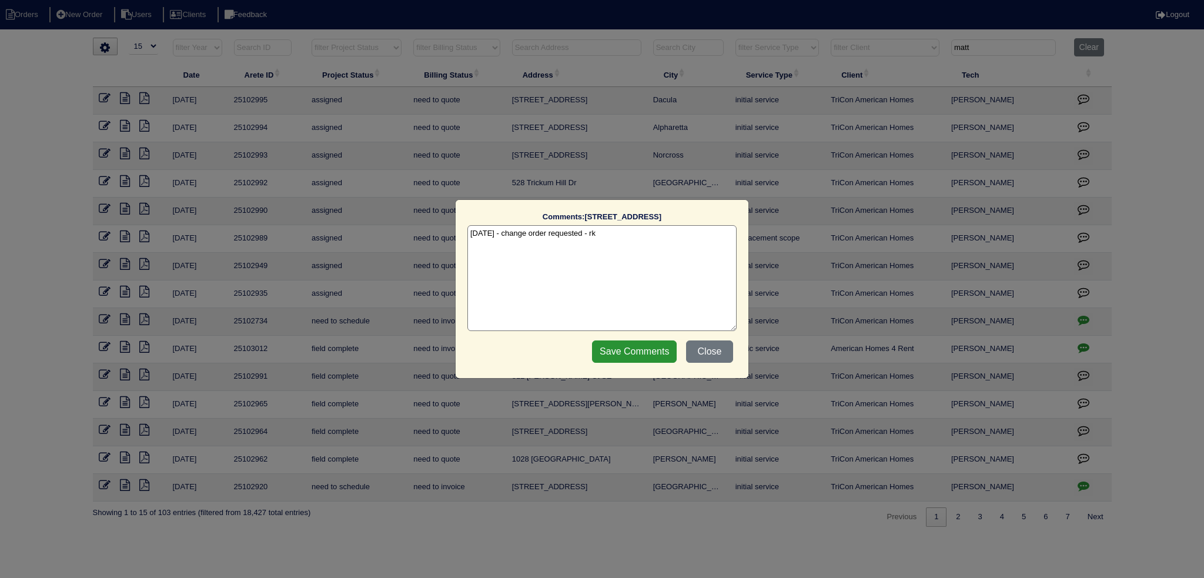
click at [1086, 349] on div "Comments: [STREET_ADDRESS] The comments on file have changed since you started …" at bounding box center [602, 289] width 1204 height 578
